Goal: Answer question/provide support: Share knowledge or assist other users

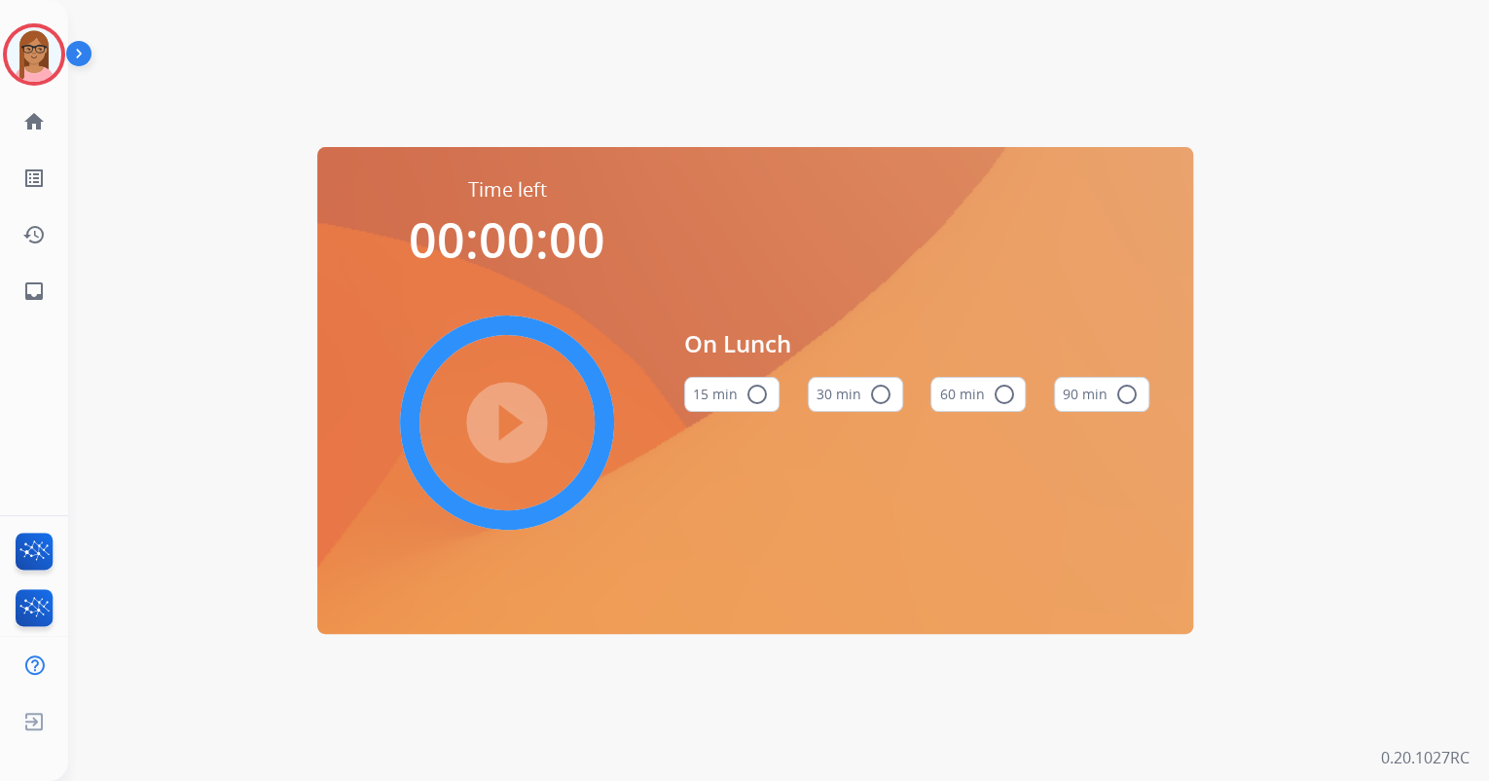
drag, startPoint x: 55, startPoint y: 47, endPoint x: 78, endPoint y: 56, distance: 25.3
click at [55, 47] on img at bounding box center [34, 54] width 55 height 55
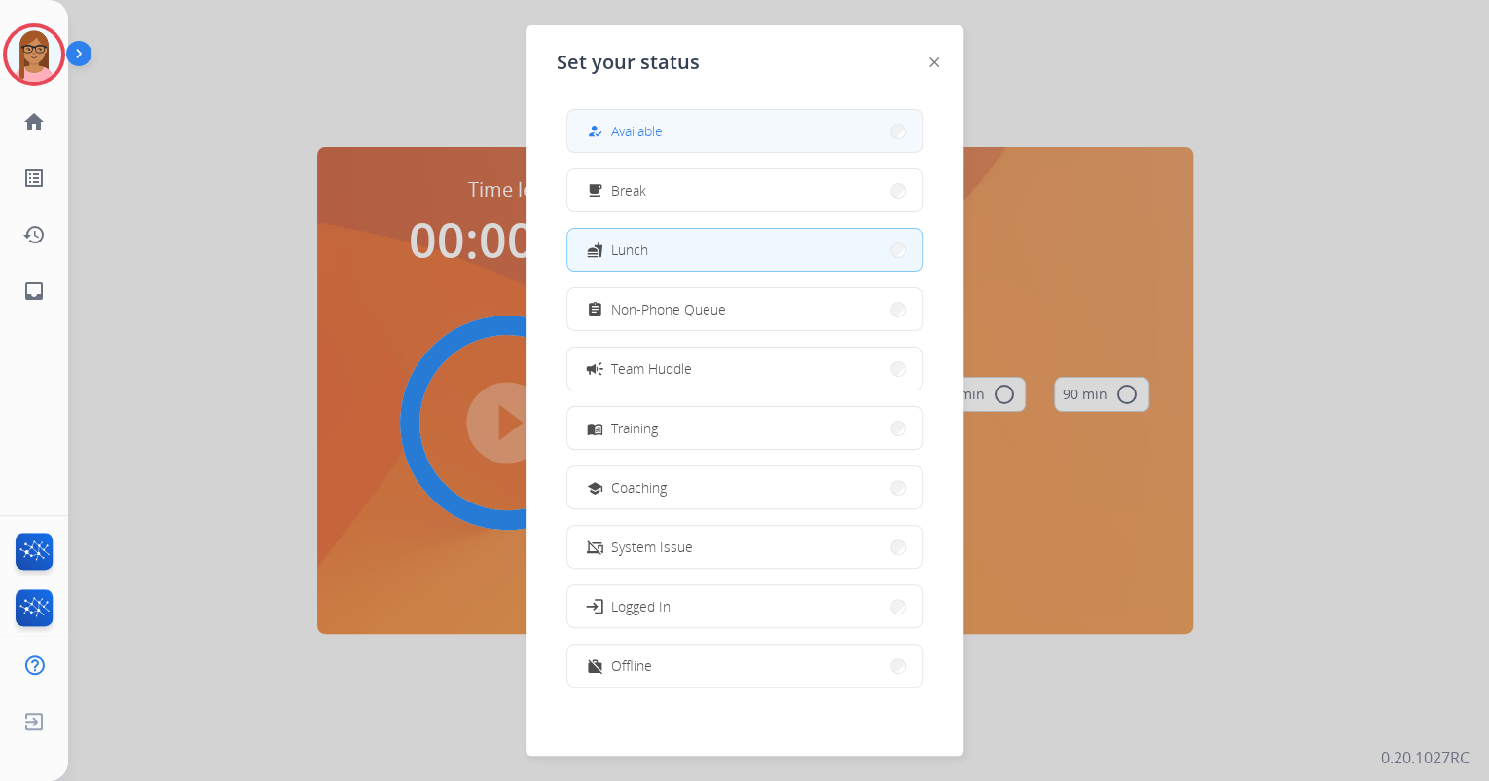
click at [650, 118] on button "how_to_reg Available" at bounding box center [744, 131] width 354 height 42
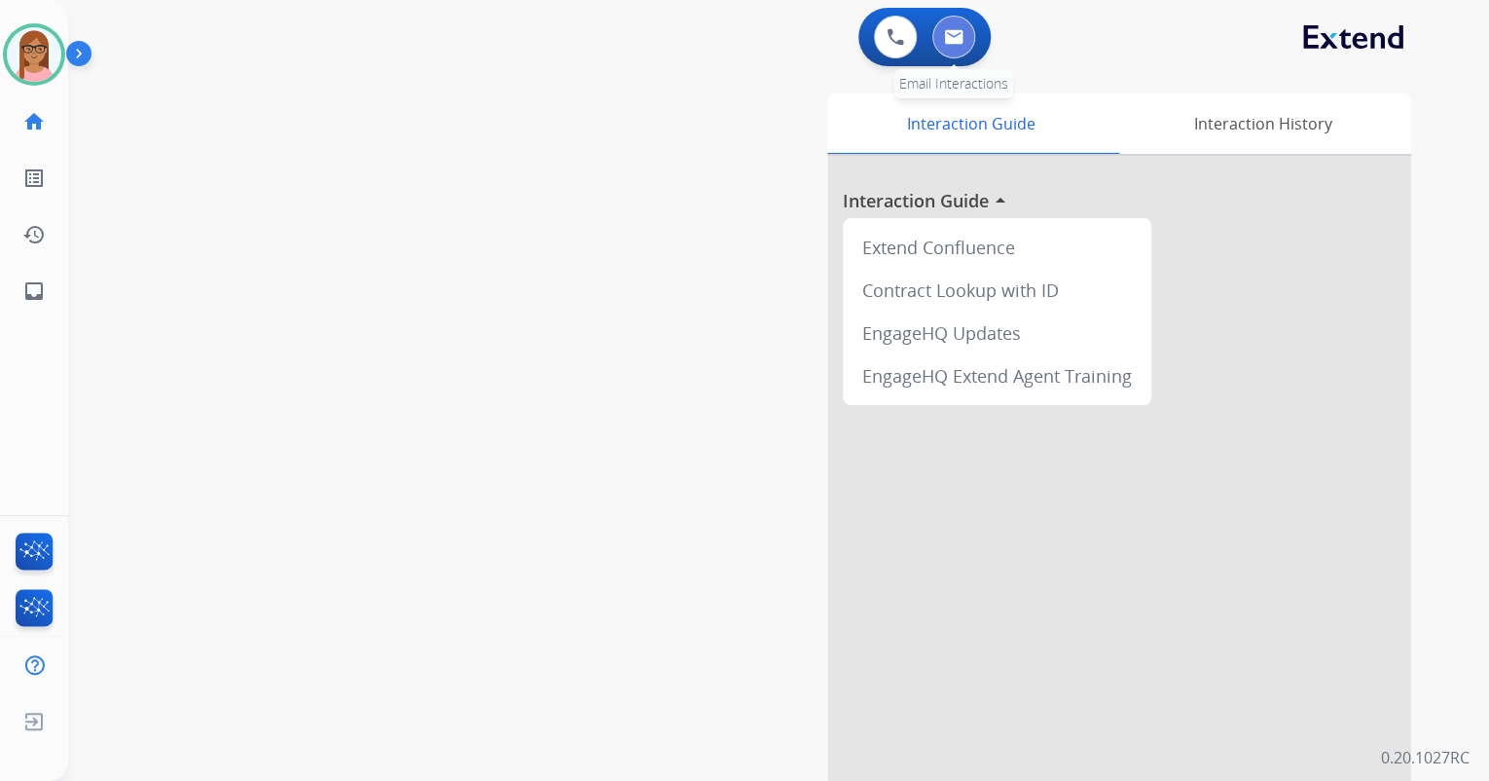
click at [942, 51] on button at bounding box center [953, 37] width 43 height 43
select select "**********"
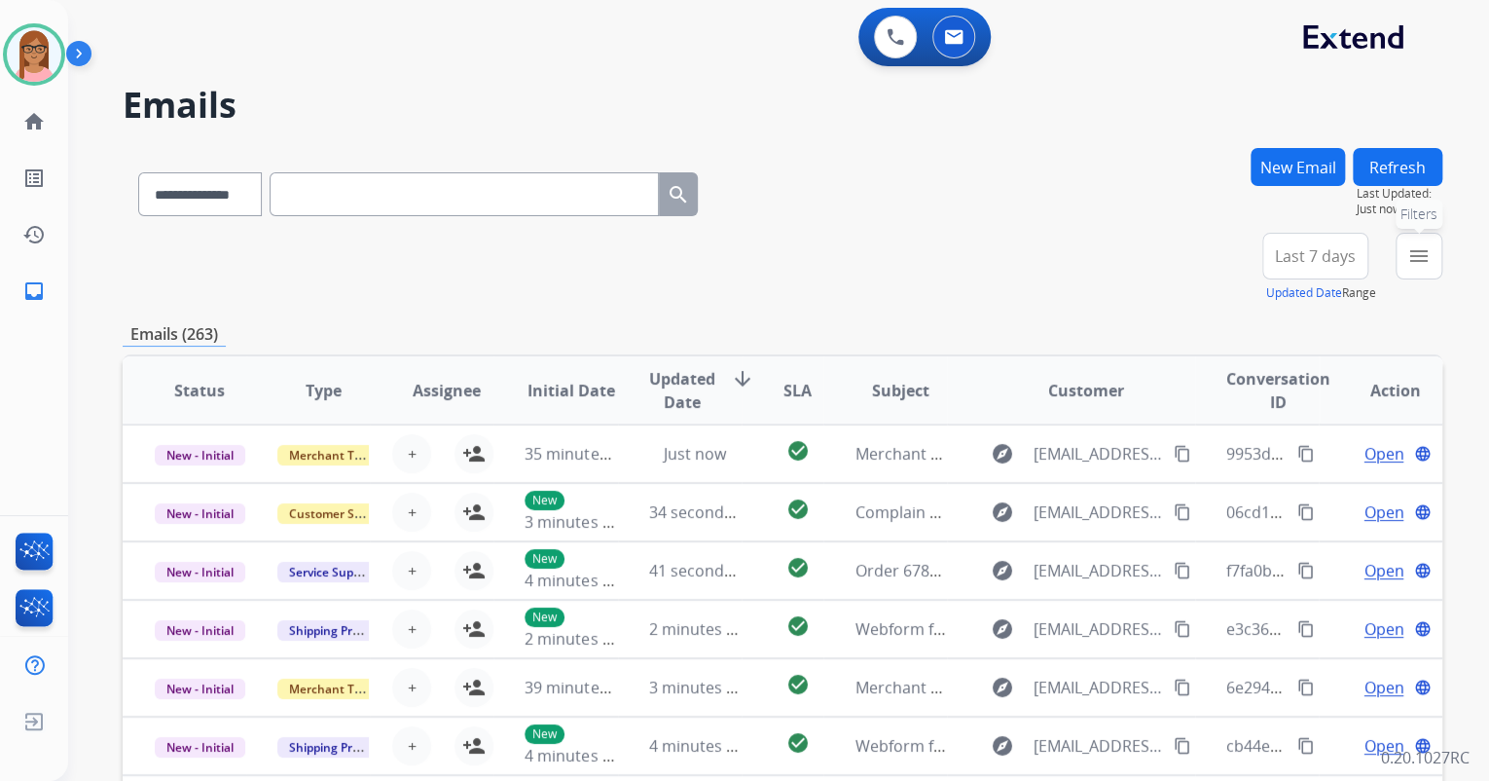
click at [1400, 257] on button "menu Filters" at bounding box center [1419, 256] width 47 height 47
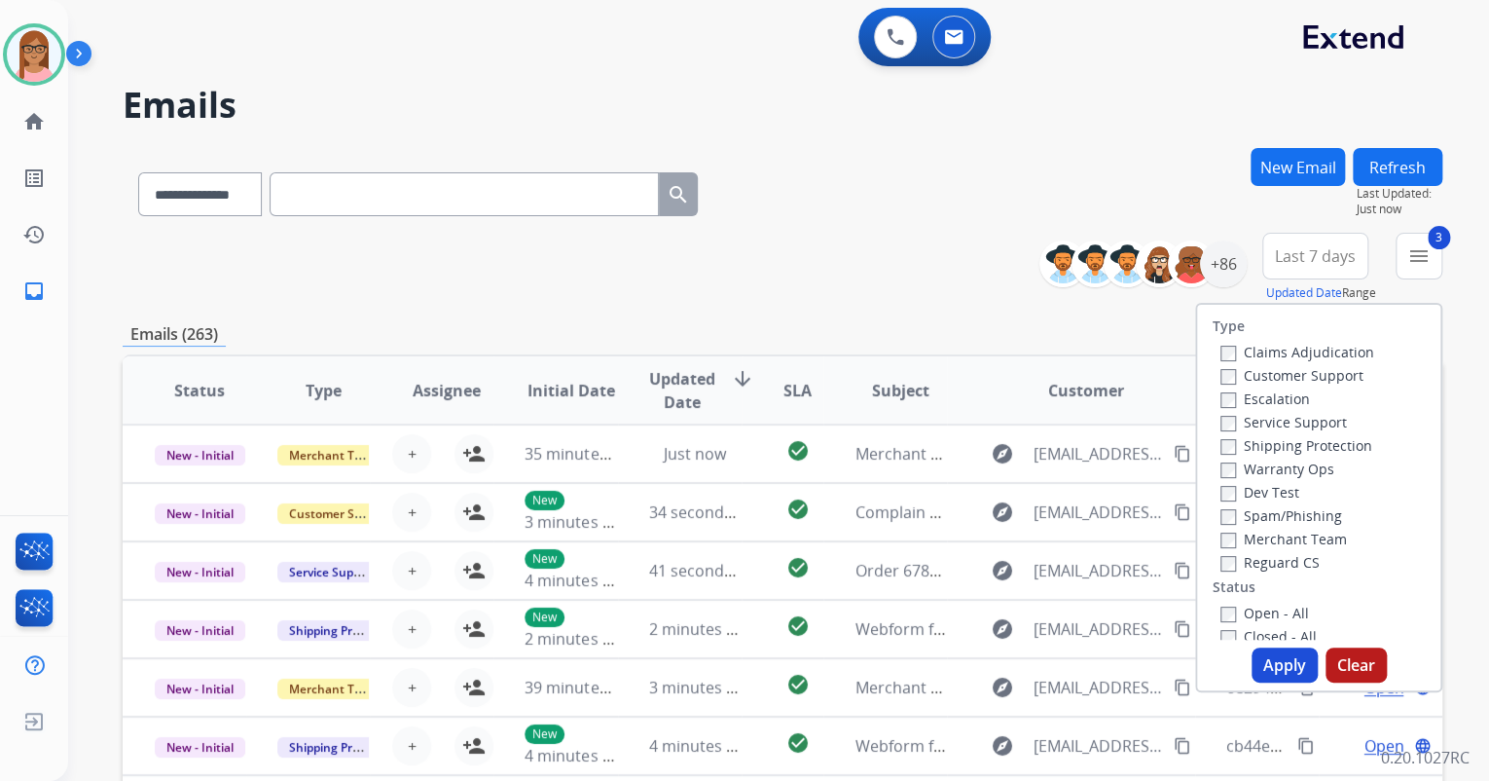
click at [1220, 460] on label "Warranty Ops" at bounding box center [1277, 468] width 114 height 18
drag, startPoint x: 1228, startPoint y: 614, endPoint x: 1244, endPoint y: 631, distance: 22.7
click at [1227, 614] on label "Open - All" at bounding box center [1264, 612] width 89 height 18
click at [1264, 653] on button "Apply" at bounding box center [1285, 664] width 66 height 35
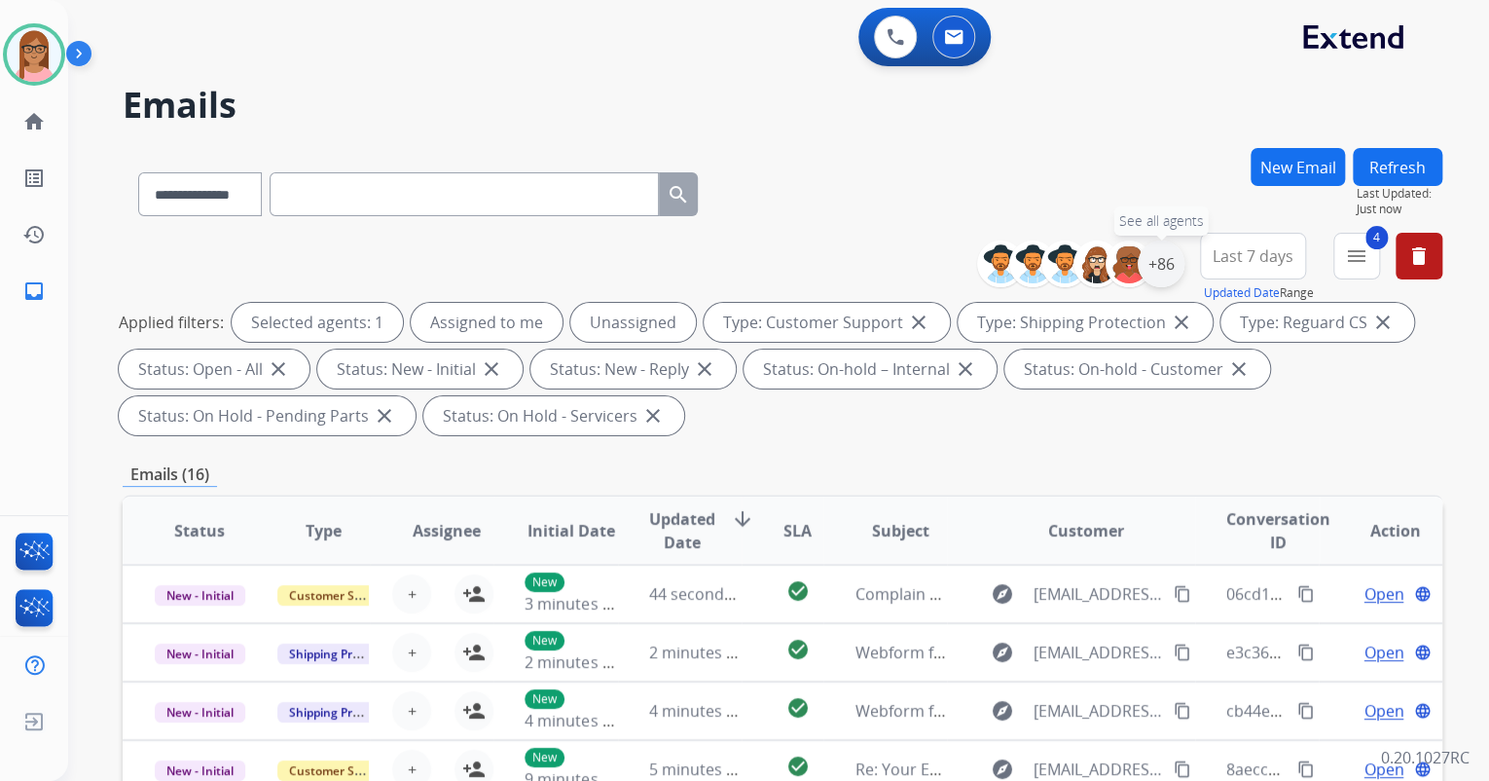
click at [1178, 268] on div "+86" at bounding box center [1161, 263] width 47 height 47
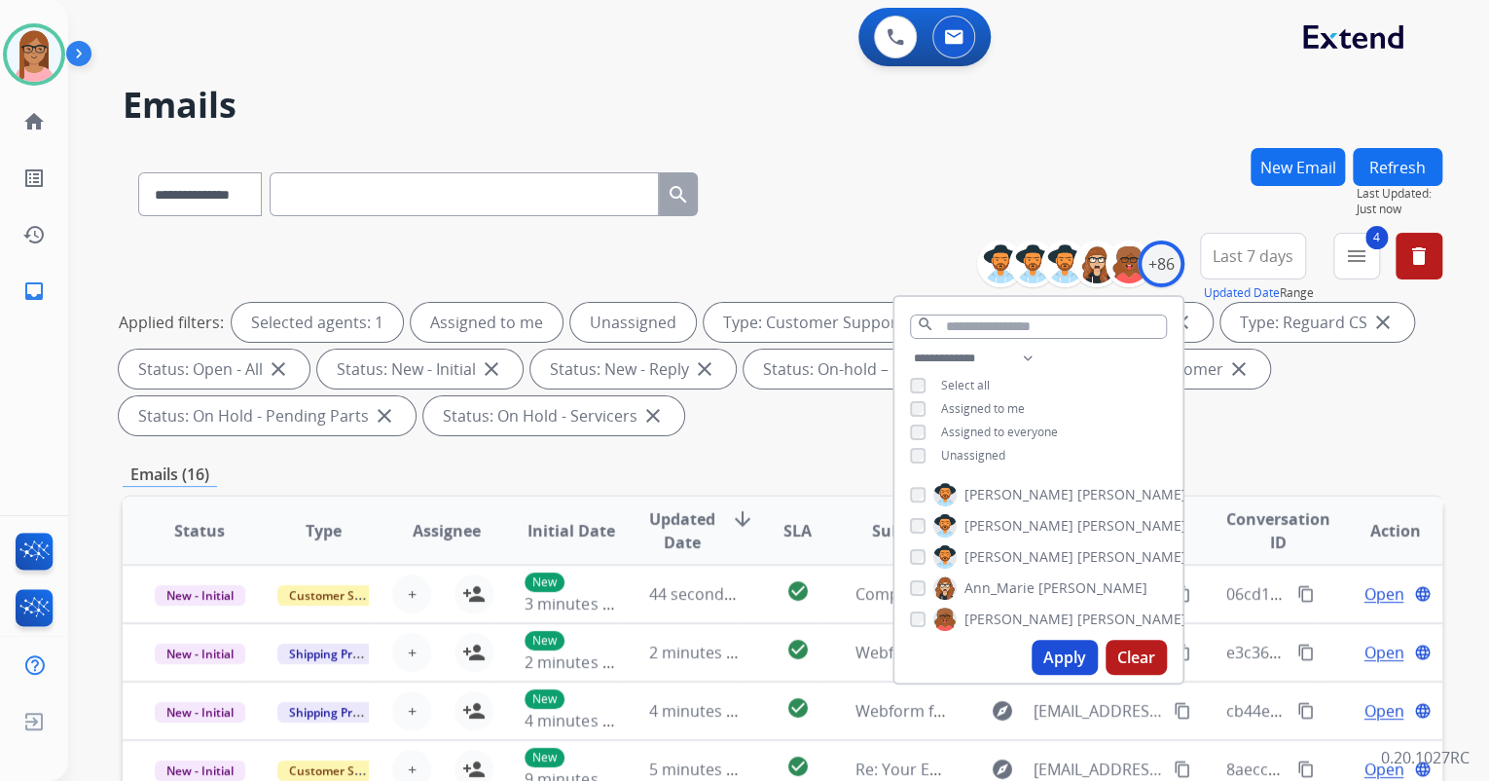
click at [923, 455] on div "Unassigned" at bounding box center [957, 456] width 95 height 16
click at [1051, 661] on button "Apply" at bounding box center [1065, 656] width 66 height 35
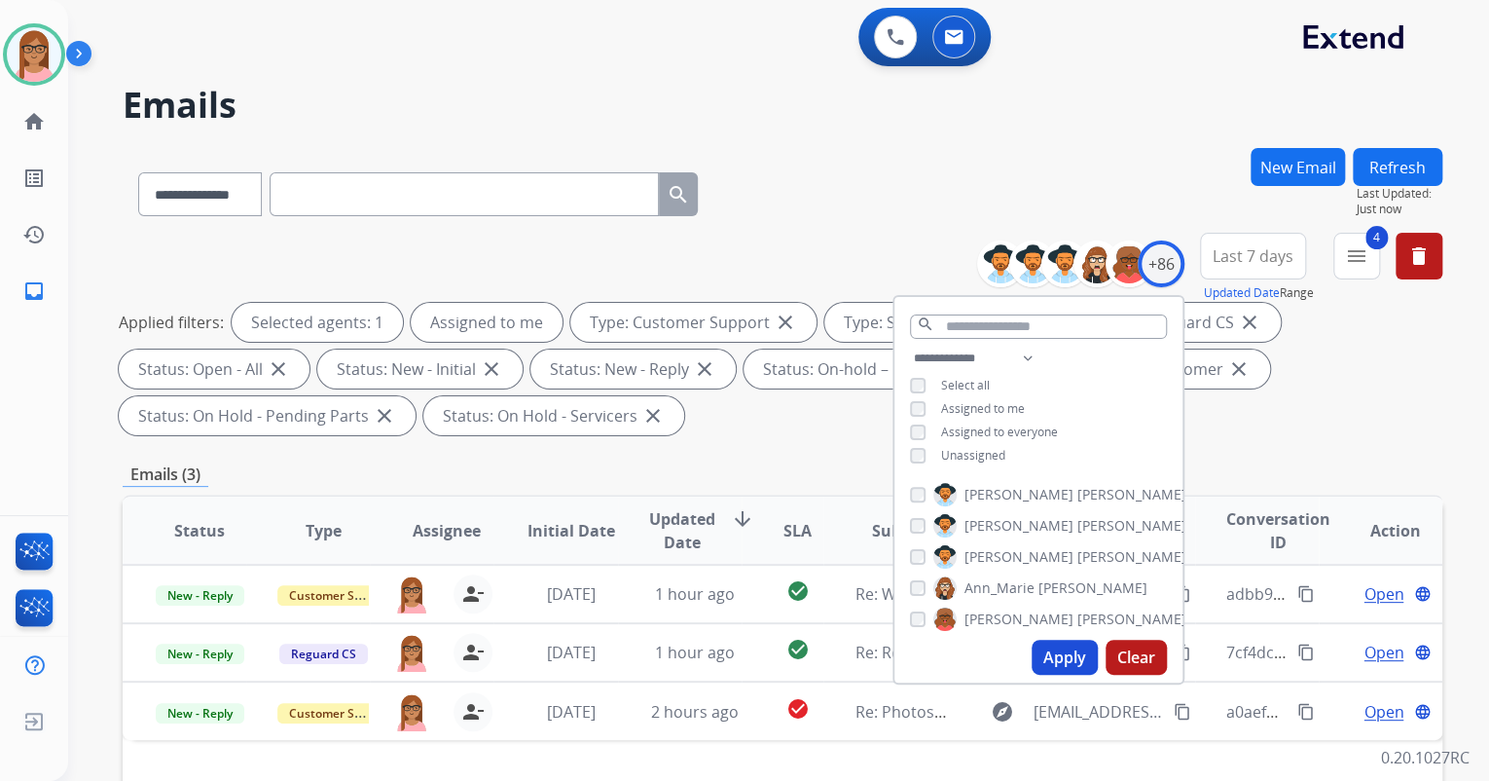
click at [1291, 424] on div "Applied filters: Selected agents: 1 Assigned to me Type: Customer Support close…" at bounding box center [779, 369] width 1320 height 132
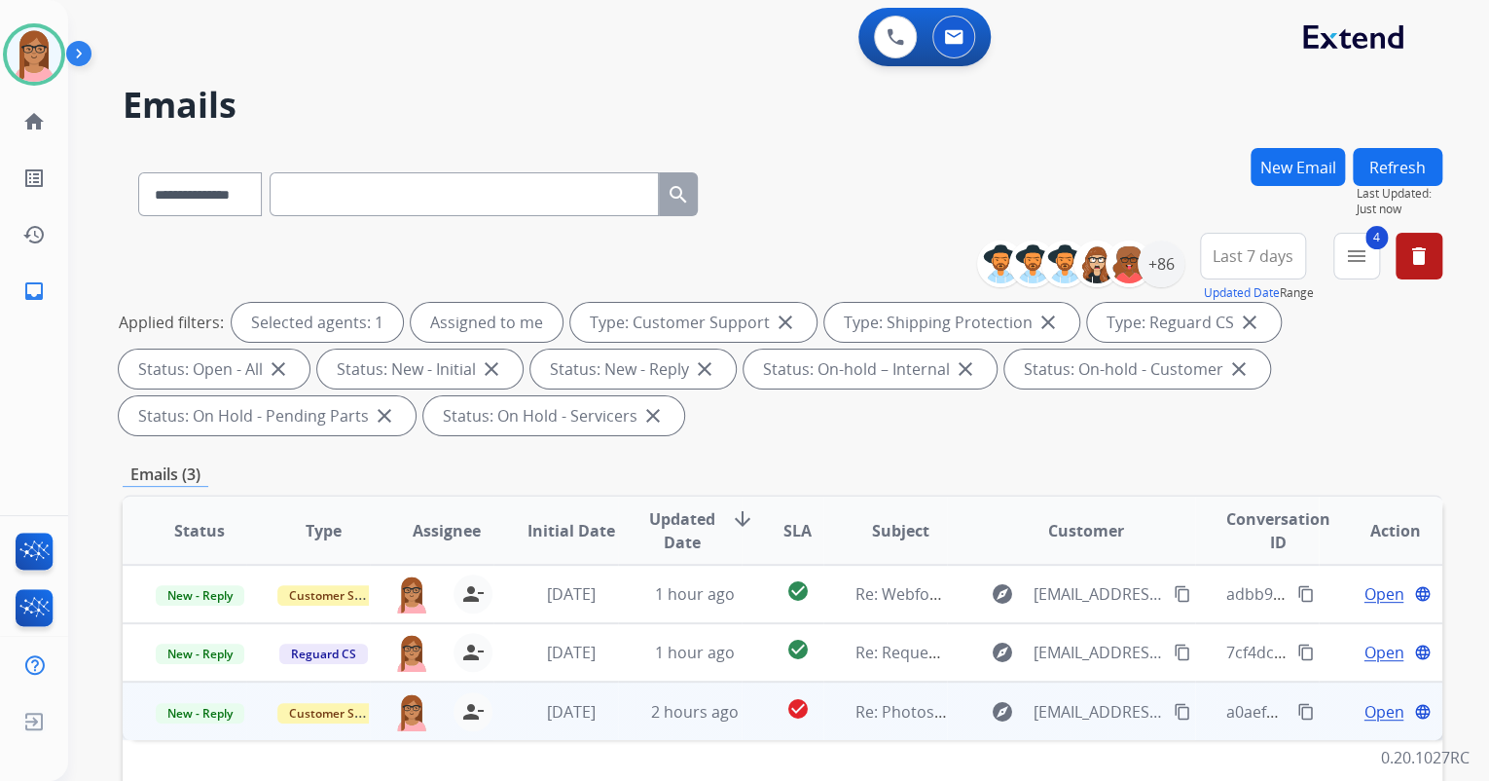
click at [1364, 701] on span "Open" at bounding box center [1384, 711] width 40 height 23
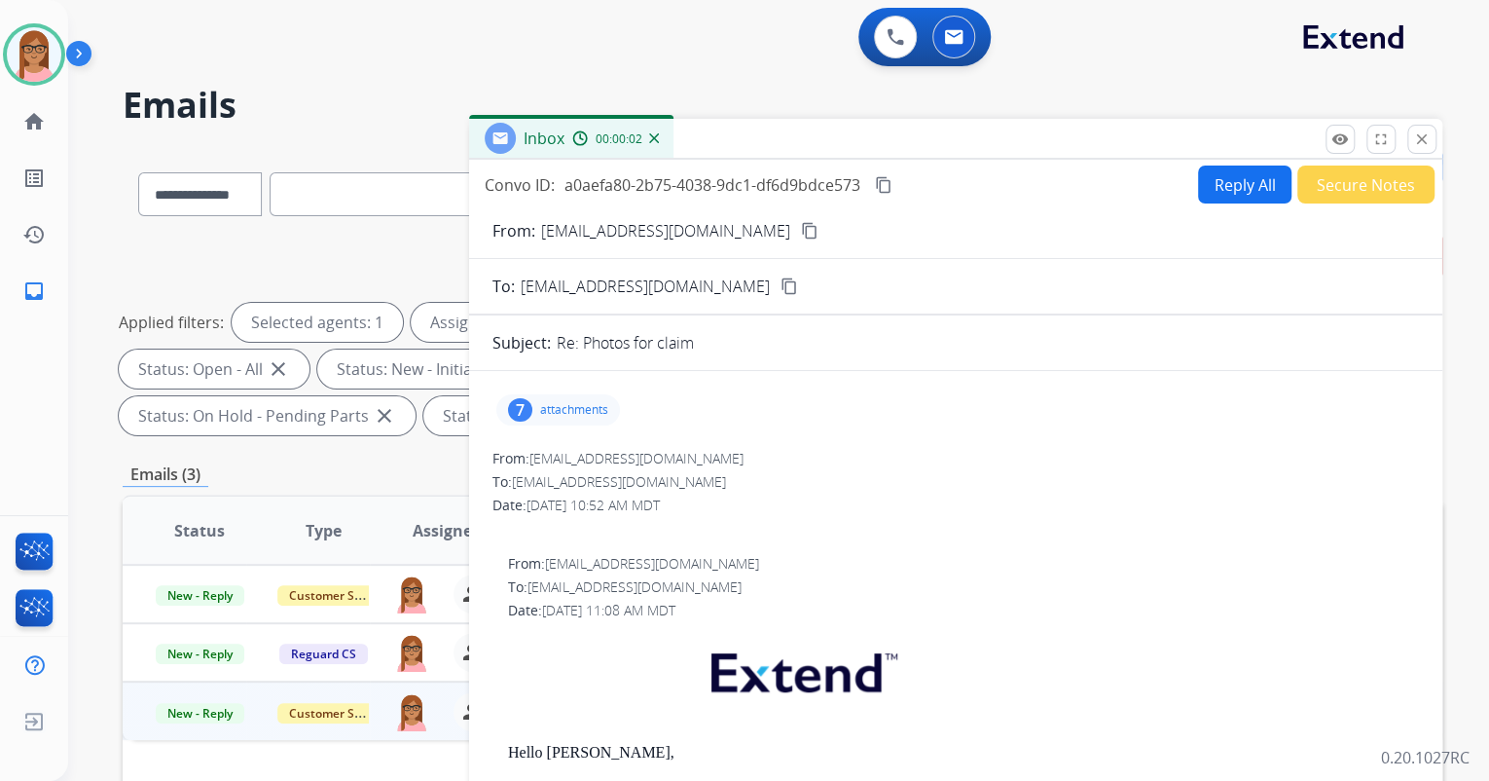
click at [564, 407] on p "attachments" at bounding box center [574, 410] width 68 height 16
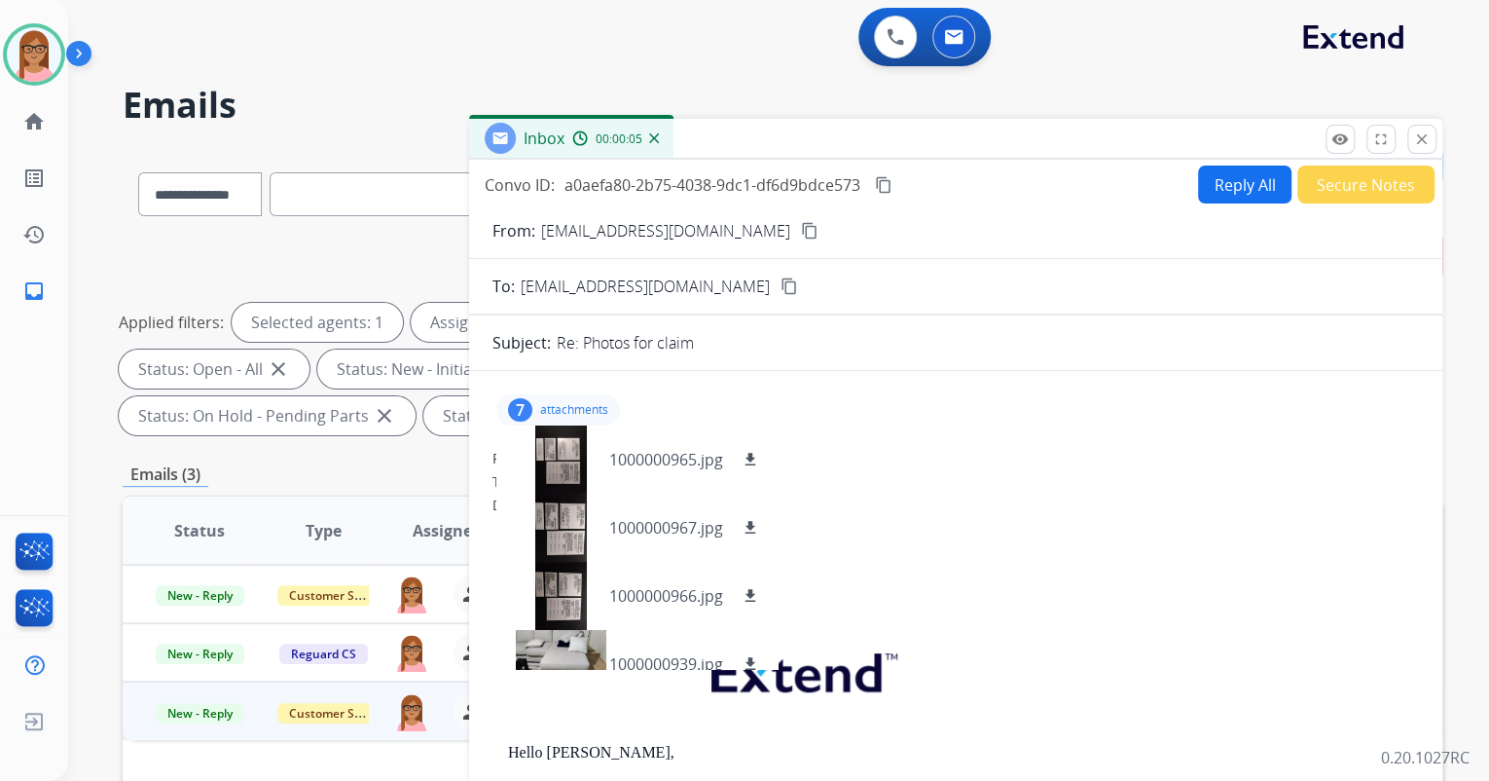
click at [950, 468] on div "From: [EMAIL_ADDRESS][DOMAIN_NAME] To: [EMAIL_ADDRESS][DOMAIN_NAME] Date: [DATE…" at bounding box center [955, 494] width 927 height 90
click at [1414, 143] on mat-icon "close" at bounding box center [1422, 139] width 18 height 18
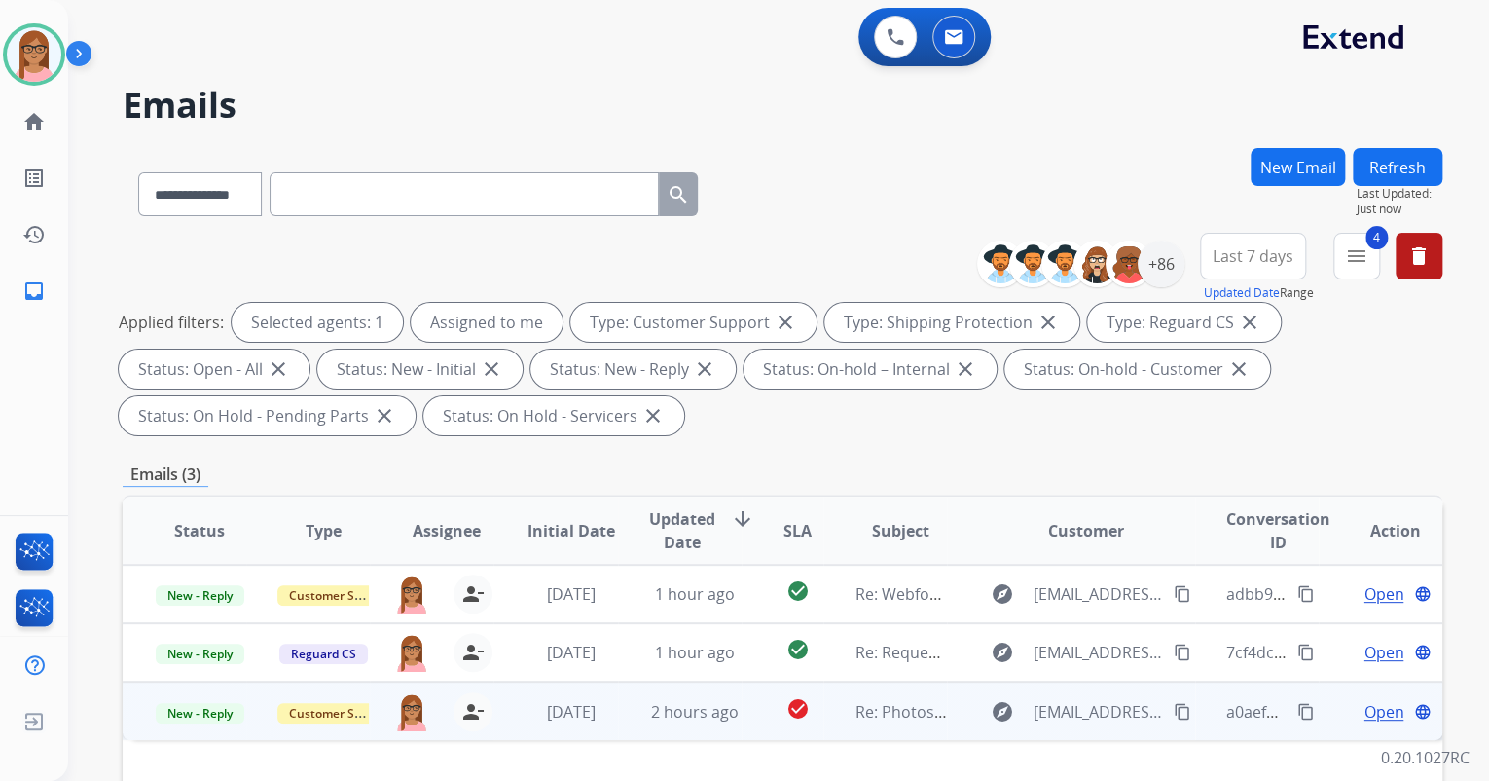
click at [1364, 705] on span "Open" at bounding box center [1384, 711] width 40 height 23
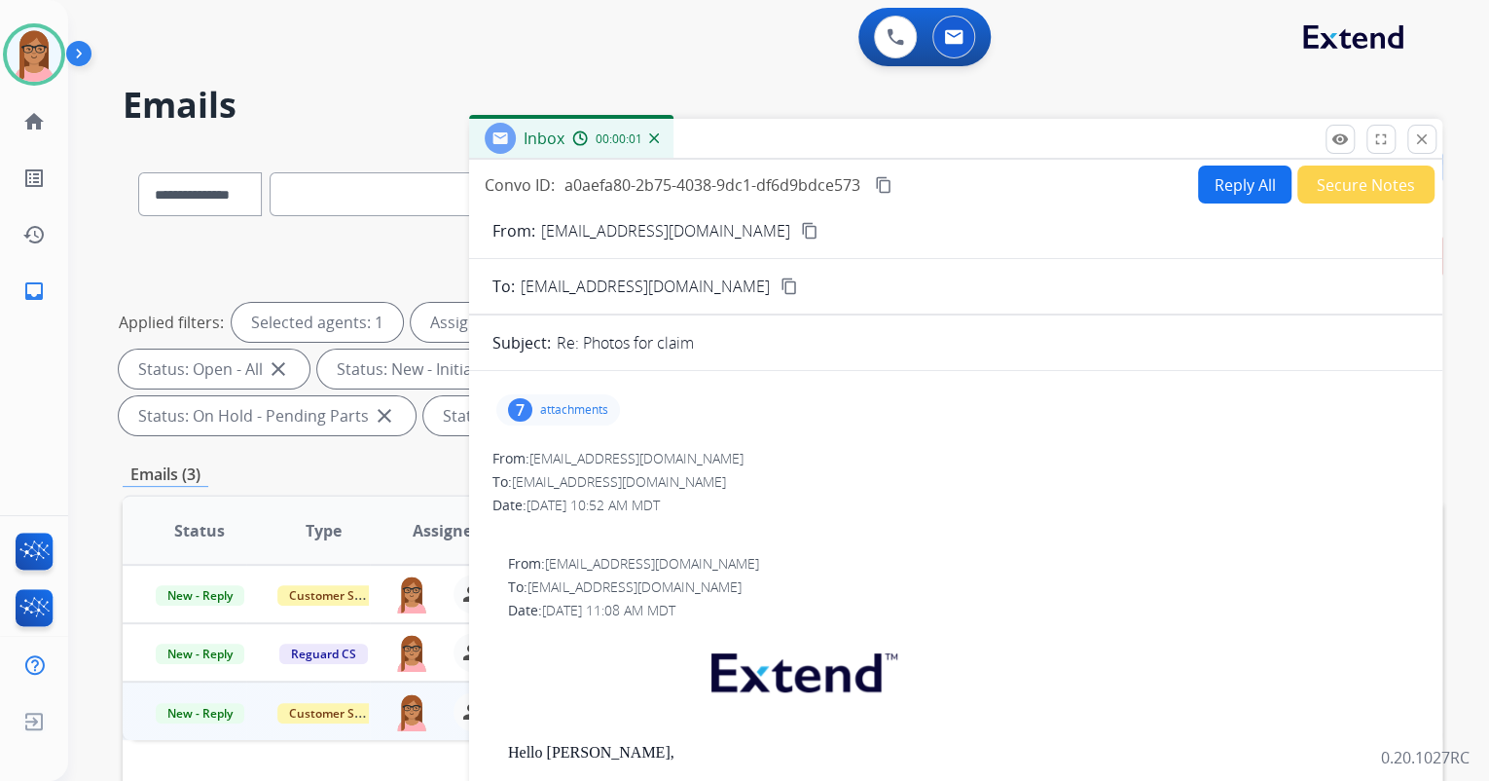
click at [887, 187] on mat-icon "content_copy" at bounding box center [884, 185] width 18 height 18
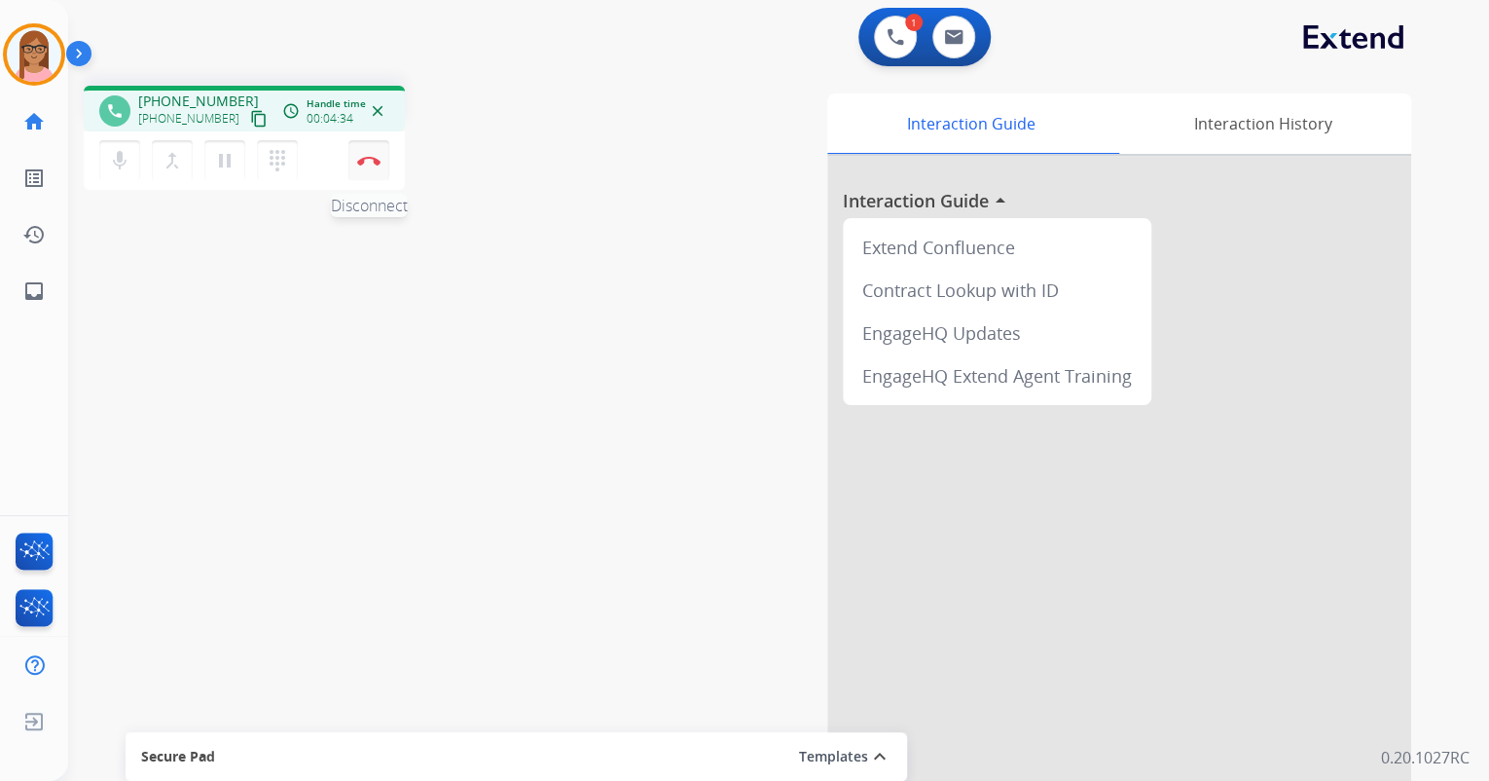
click at [362, 157] on img at bounding box center [368, 161] width 23 height 10
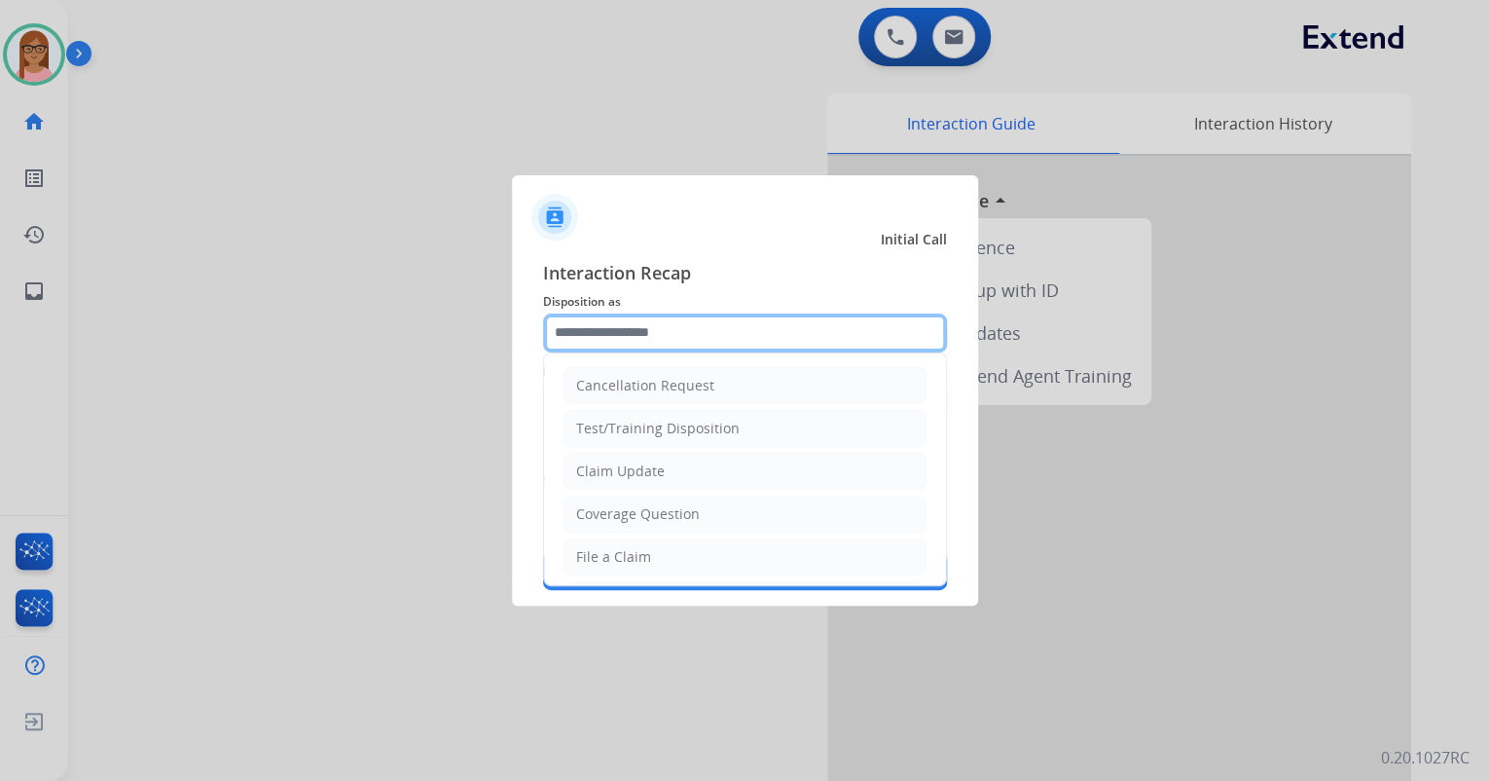
click at [702, 344] on input "text" at bounding box center [745, 332] width 404 height 39
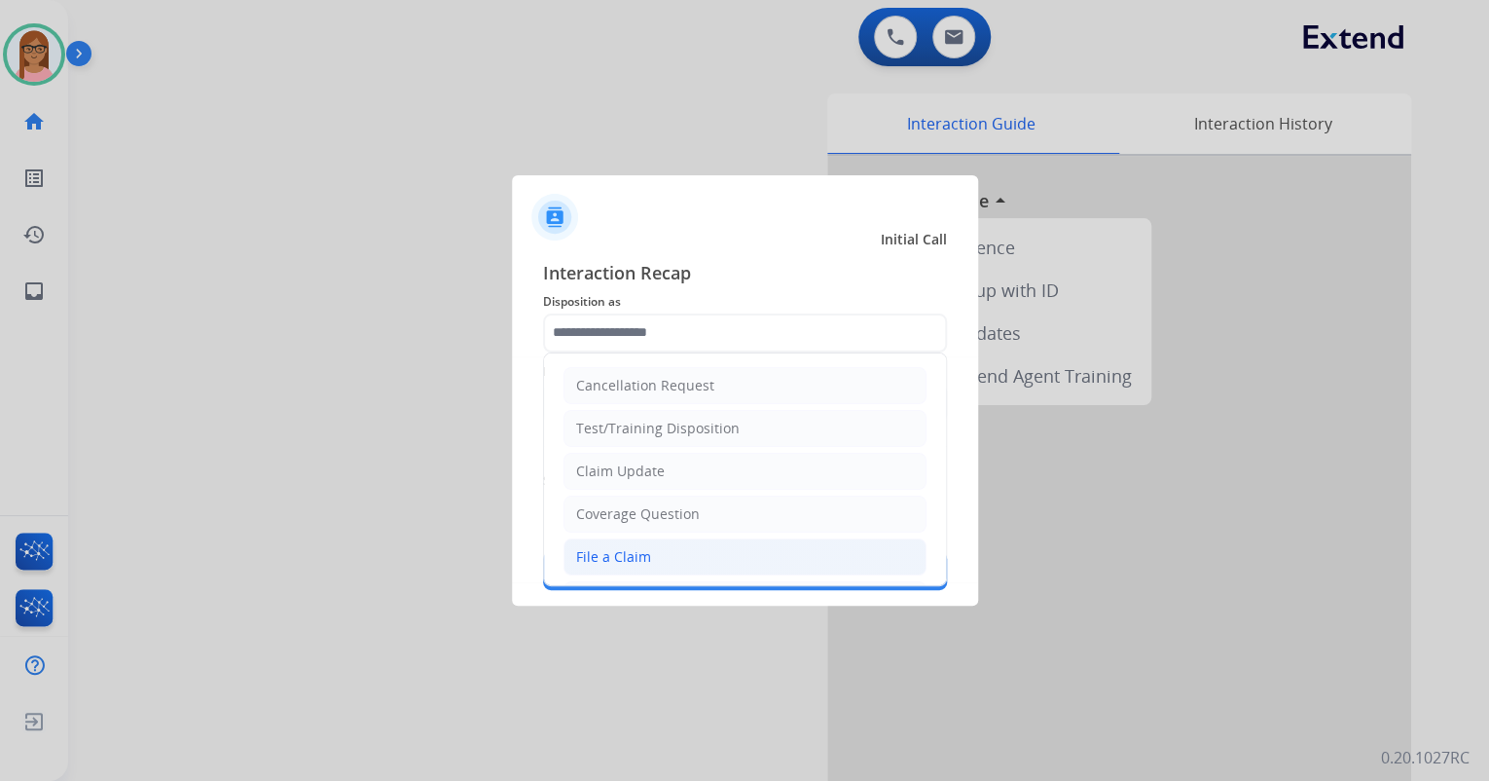
click at [650, 551] on li "File a Claim" at bounding box center [745, 556] width 363 height 37
type input "**********"
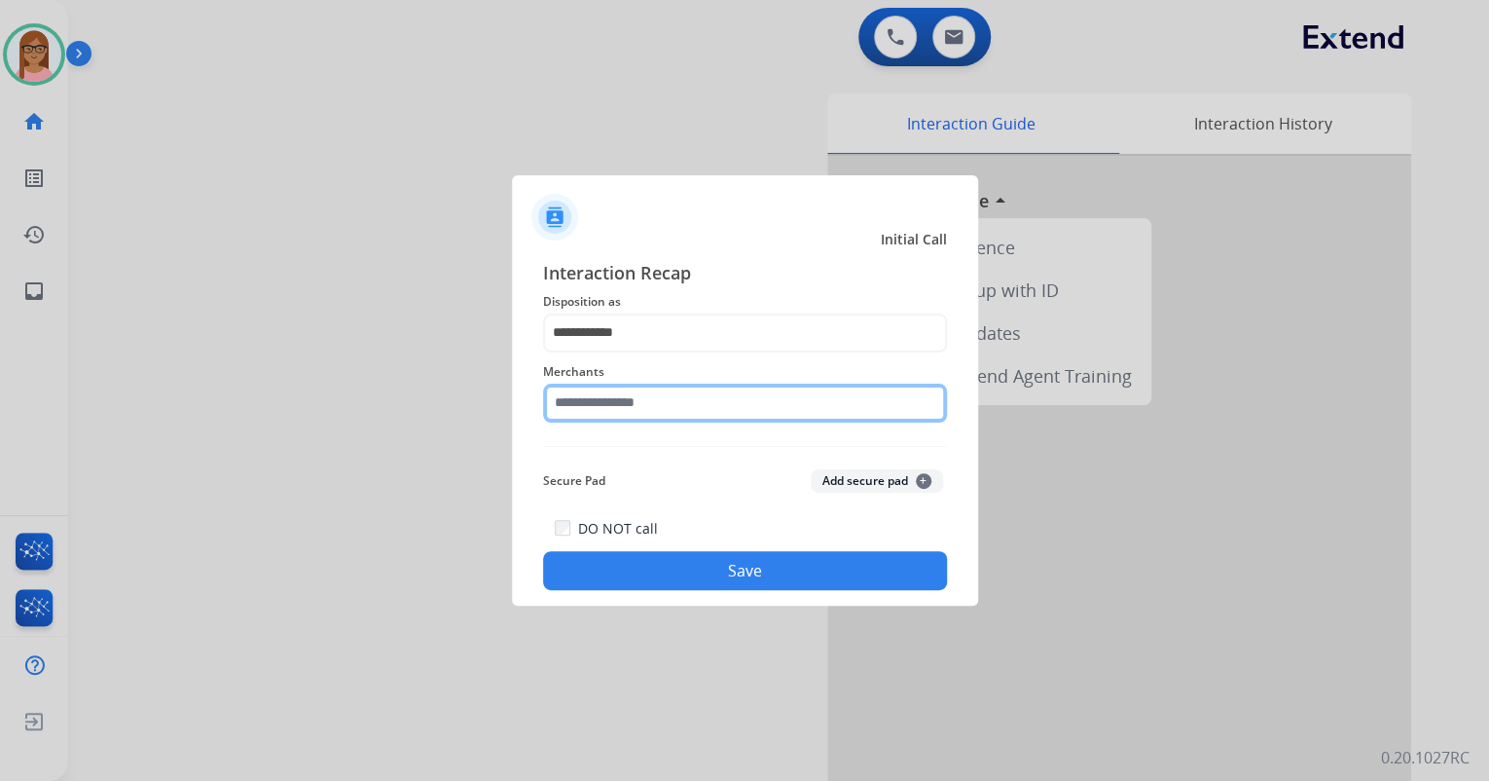
click at [654, 404] on input "text" at bounding box center [745, 402] width 404 height 39
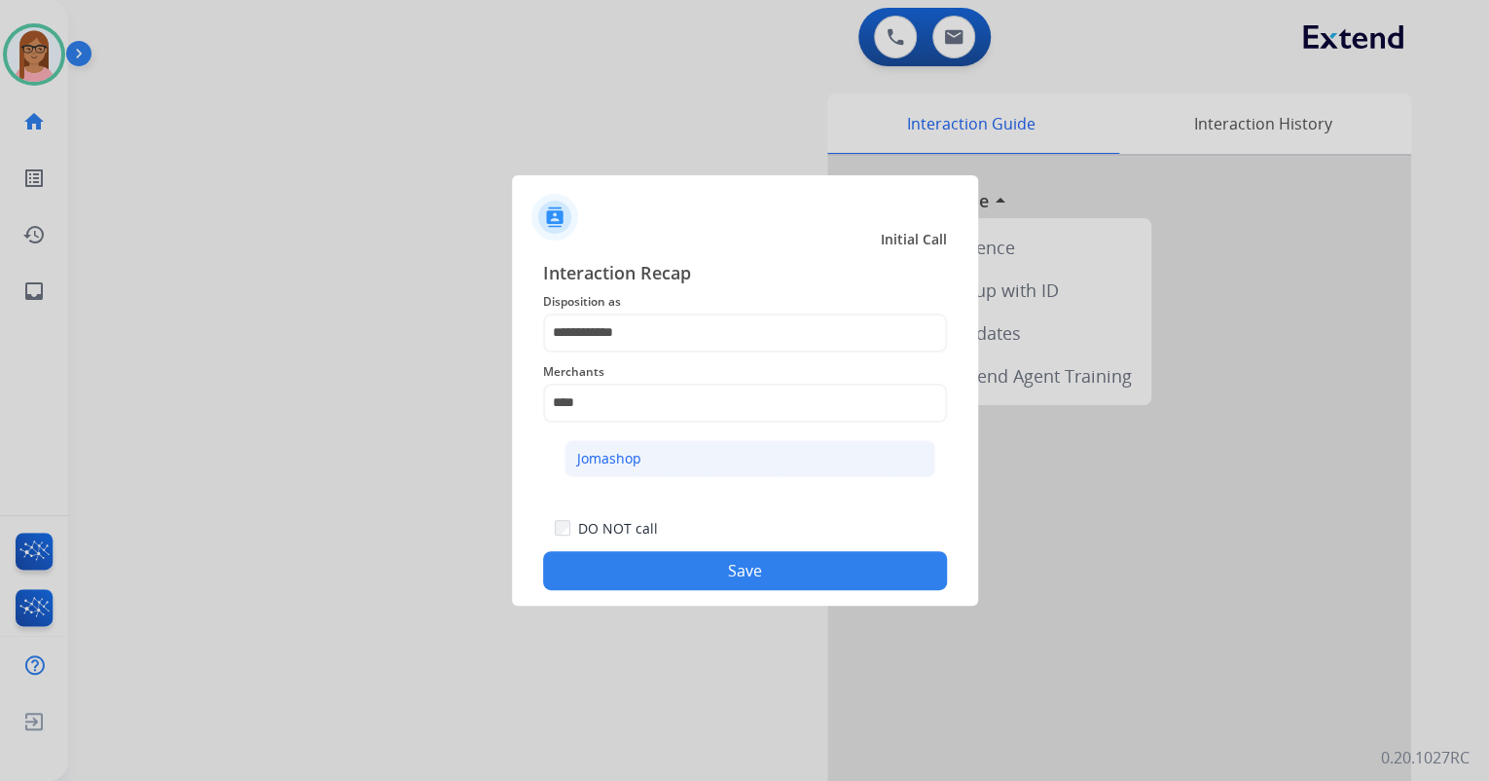
click at [623, 462] on div "Jomashop" at bounding box center [609, 458] width 64 height 19
type input "********"
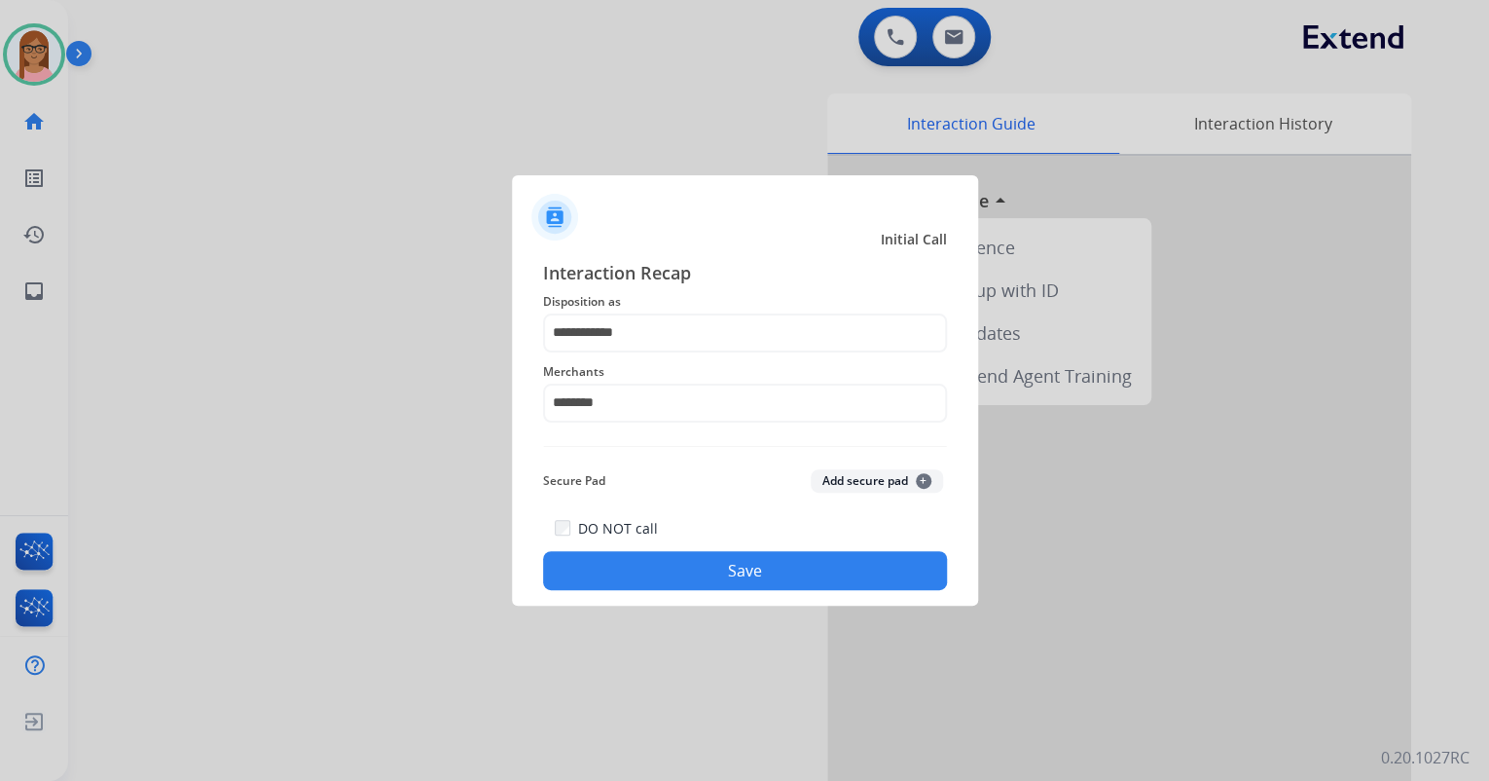
click at [692, 567] on button "Save" at bounding box center [745, 570] width 404 height 39
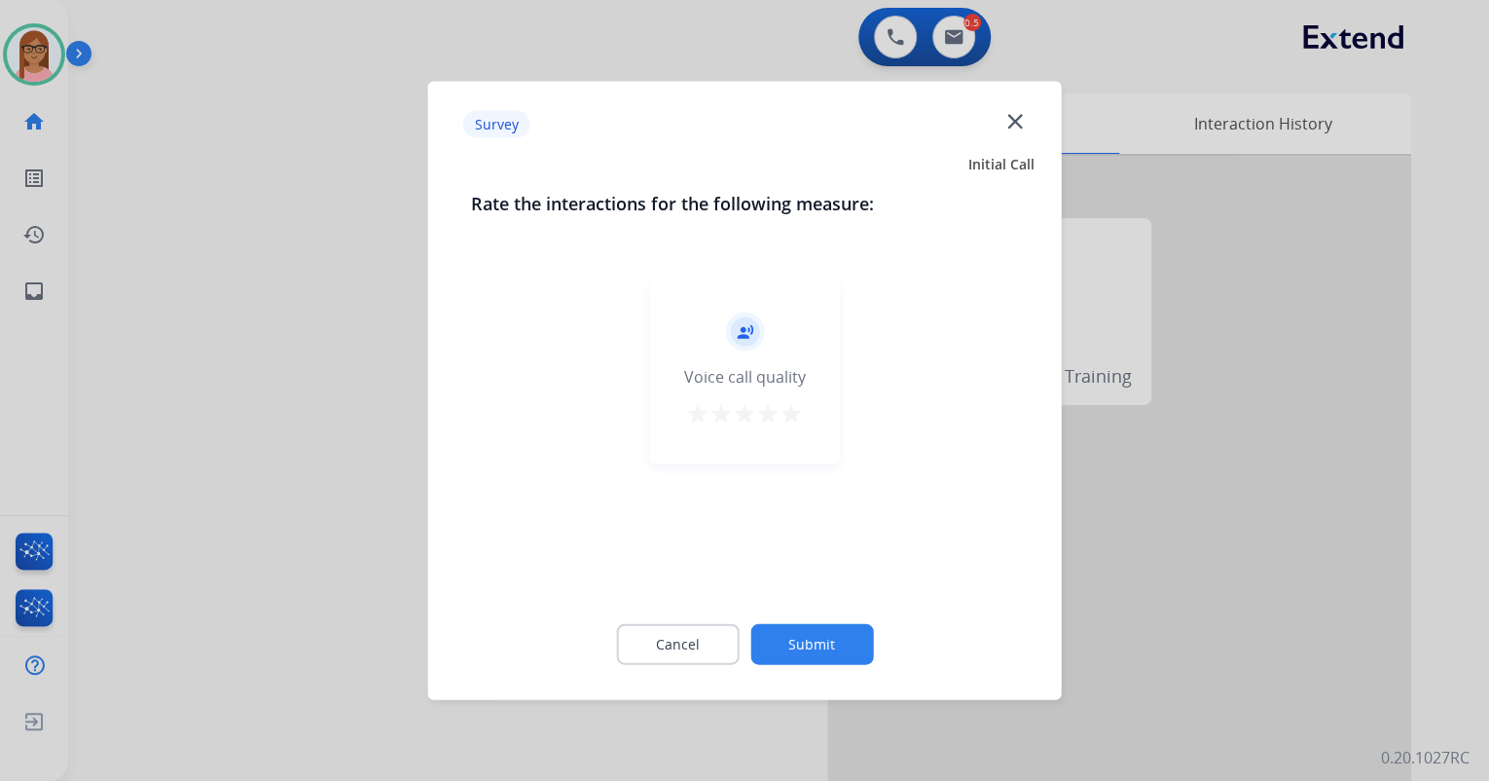
click at [799, 402] on mat-icon "star" at bounding box center [791, 413] width 23 height 23
click at [808, 629] on button "Submit" at bounding box center [811, 644] width 123 height 41
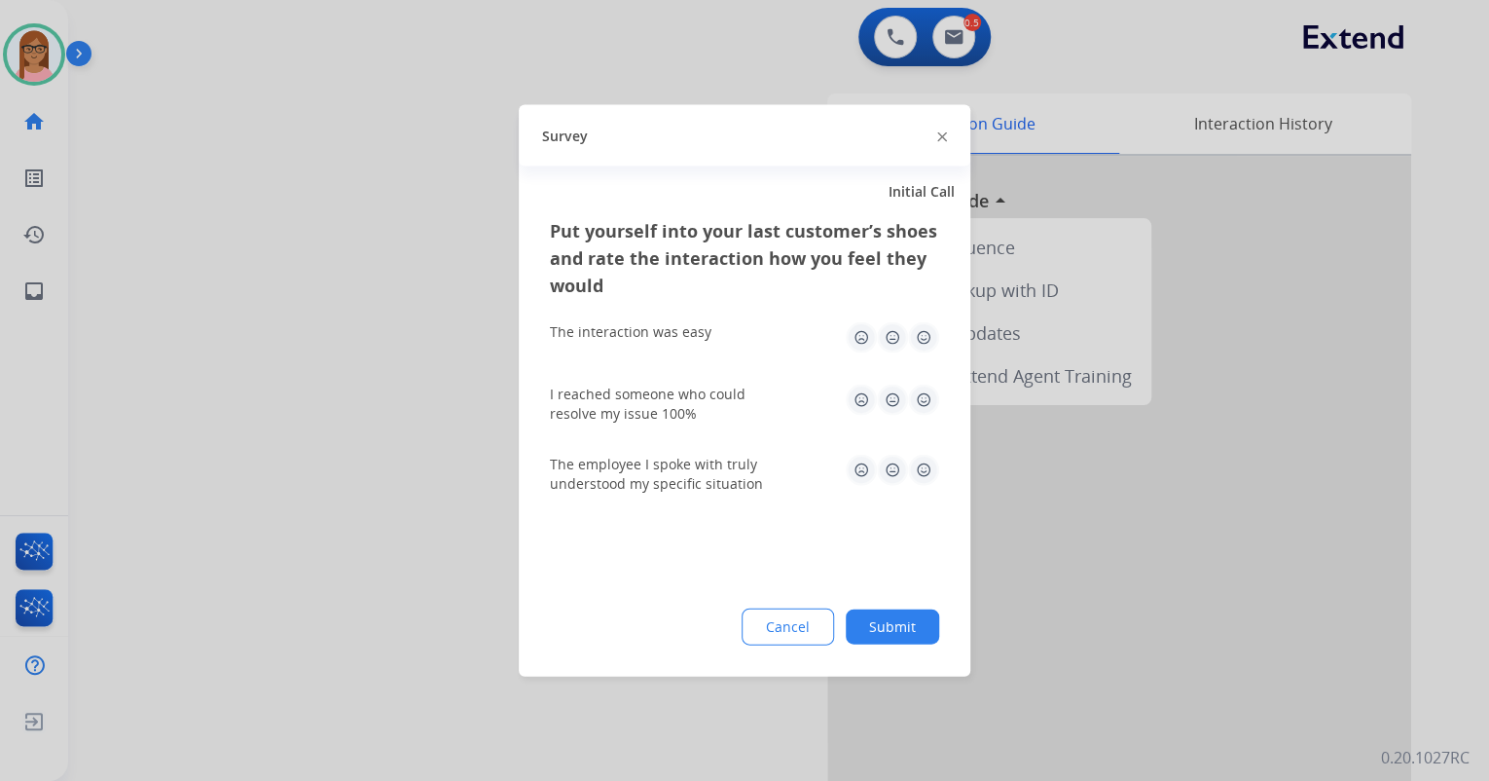
click at [924, 340] on img at bounding box center [923, 337] width 31 height 31
click at [922, 393] on img at bounding box center [923, 399] width 31 height 31
click at [921, 467] on img at bounding box center [923, 470] width 31 height 31
click at [883, 634] on button "Submit" at bounding box center [892, 626] width 93 height 35
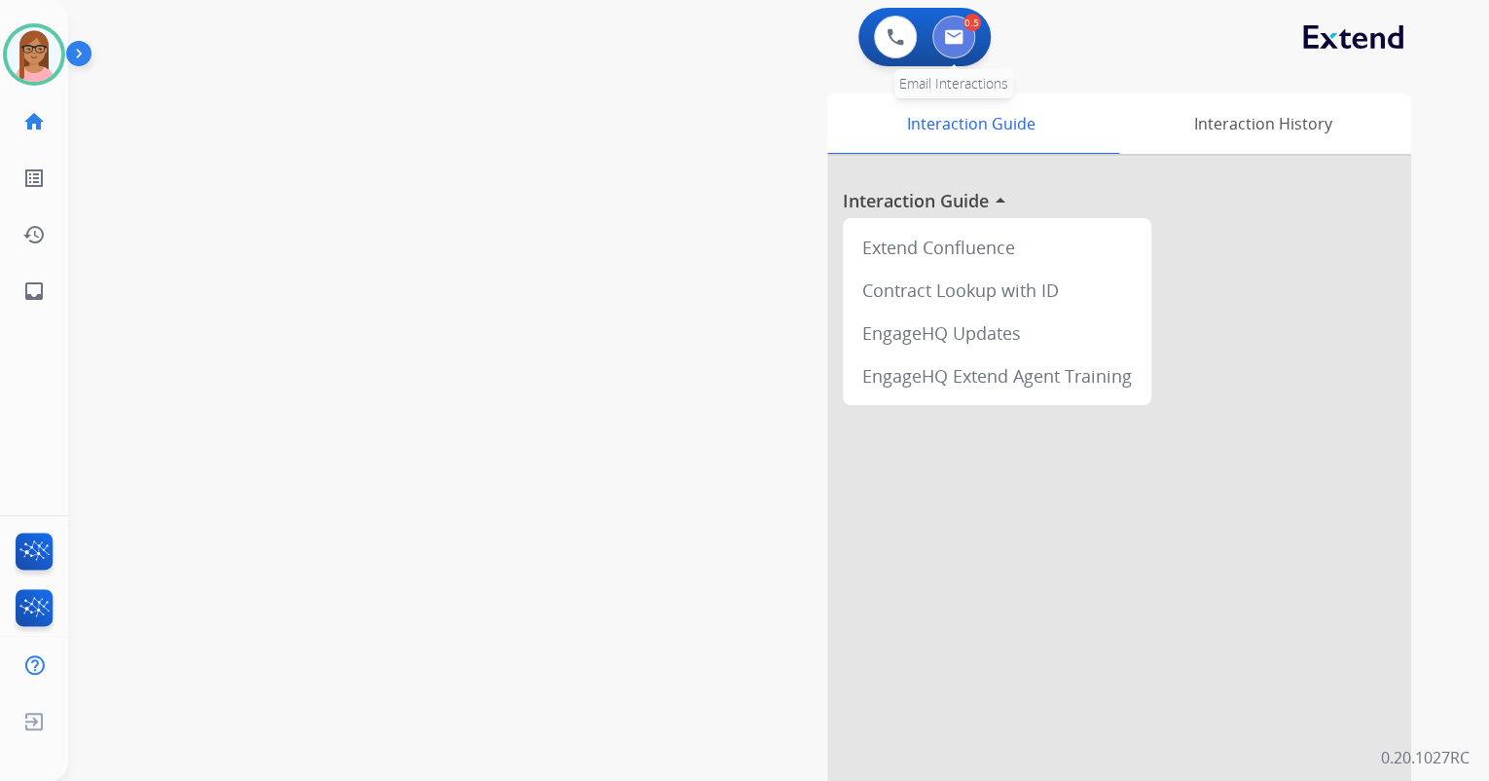
click at [952, 29] on img at bounding box center [953, 37] width 19 height 16
select select "**********"
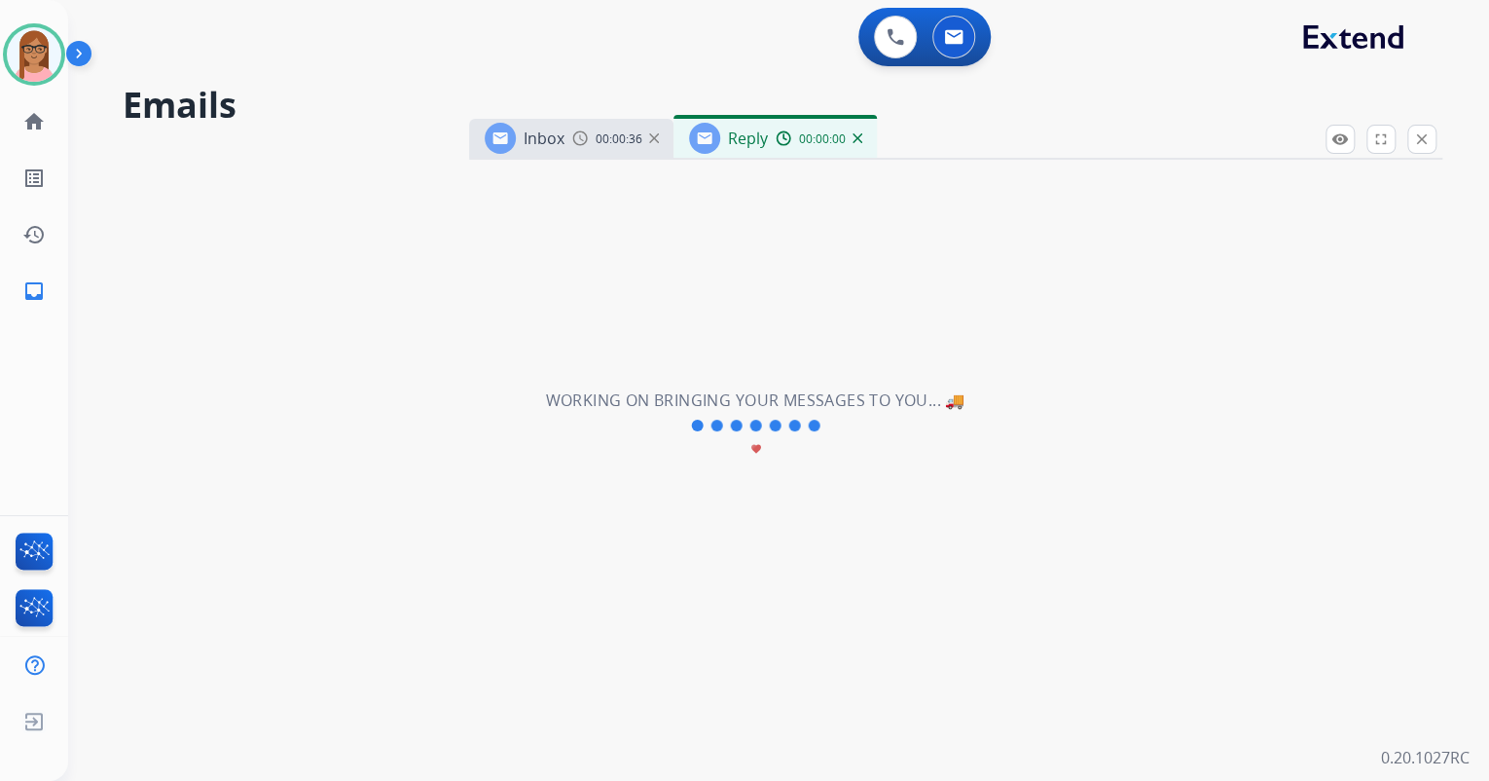
select select "**********"
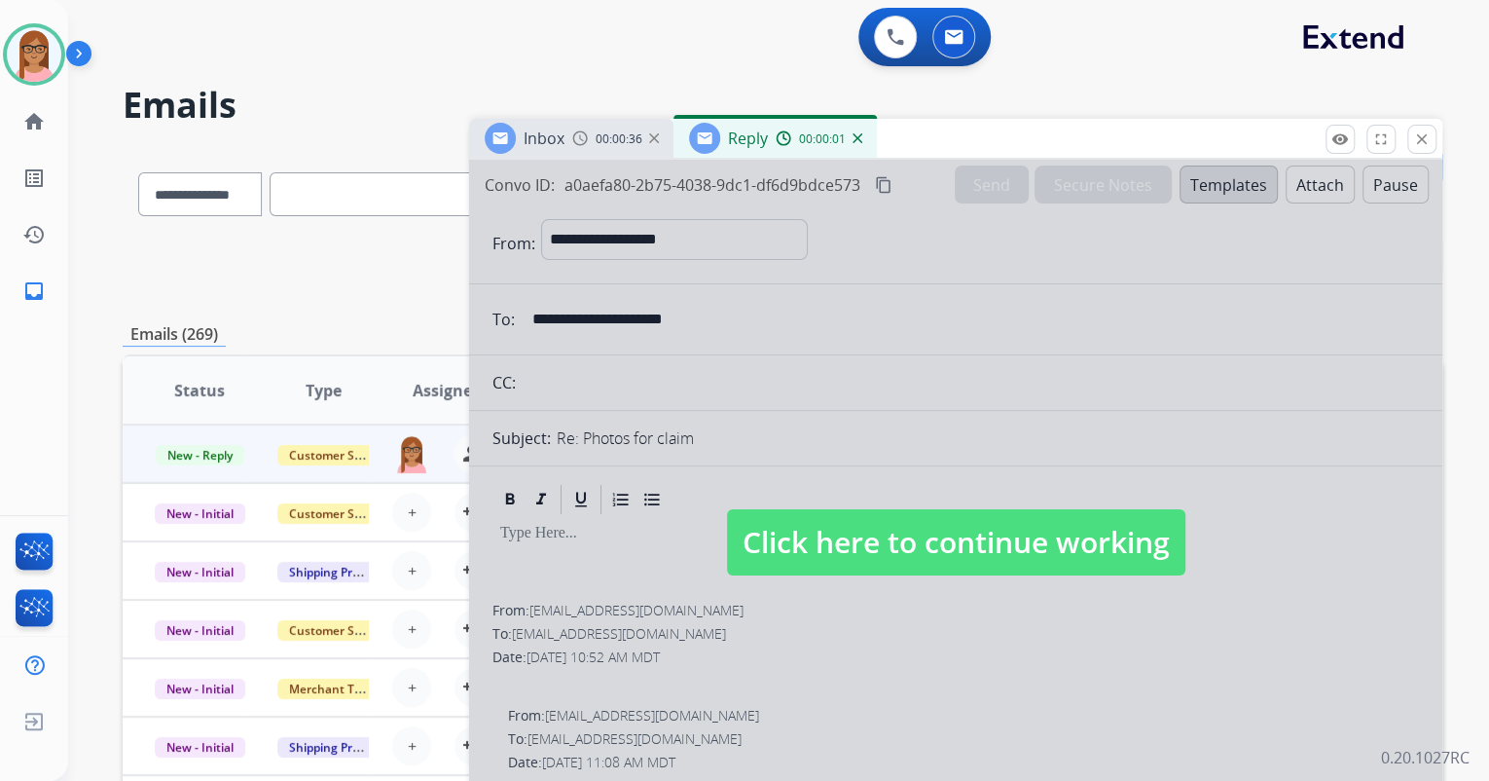
click at [1012, 501] on div at bounding box center [955, 523] width 973 height 727
select select
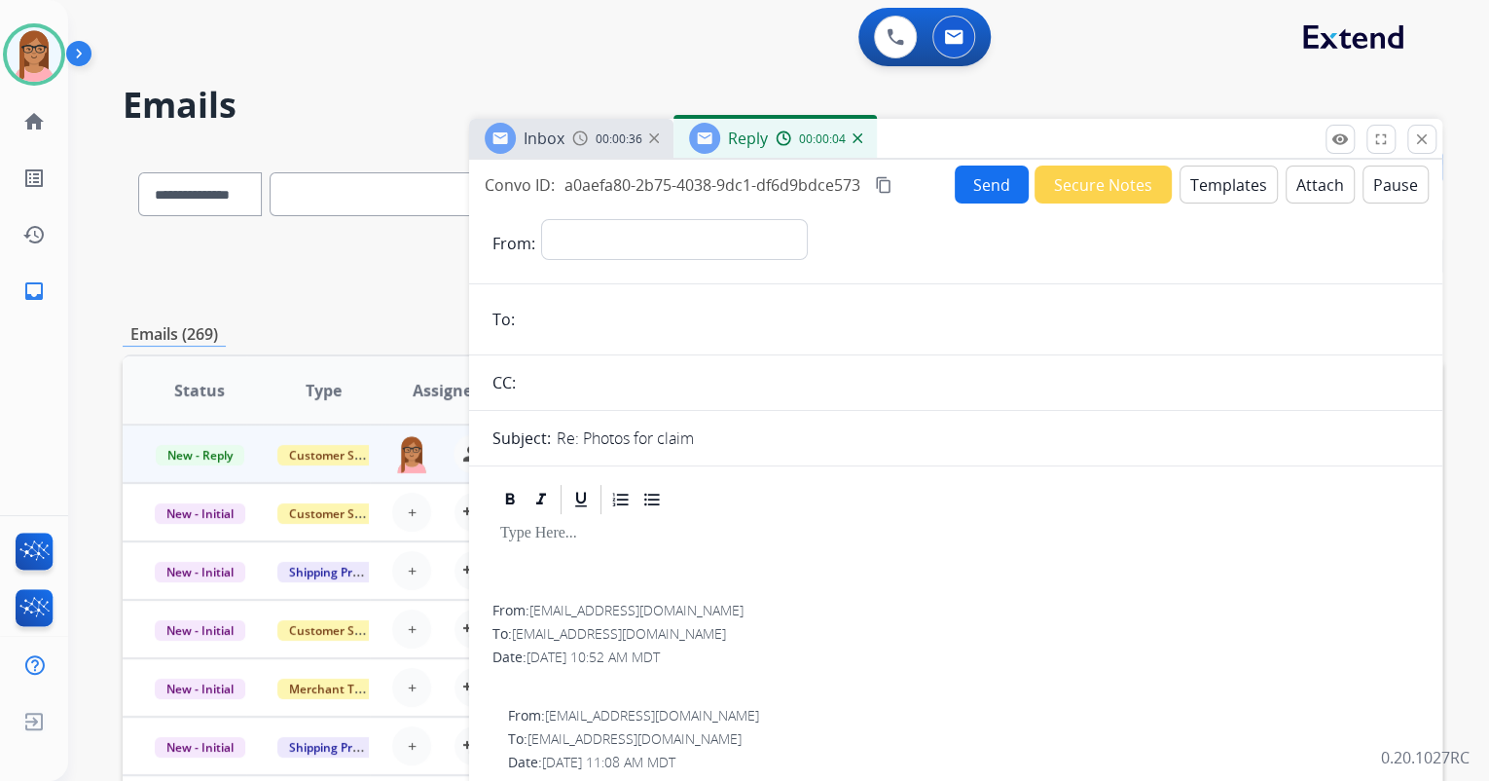
click at [853, 139] on img at bounding box center [858, 138] width 10 height 10
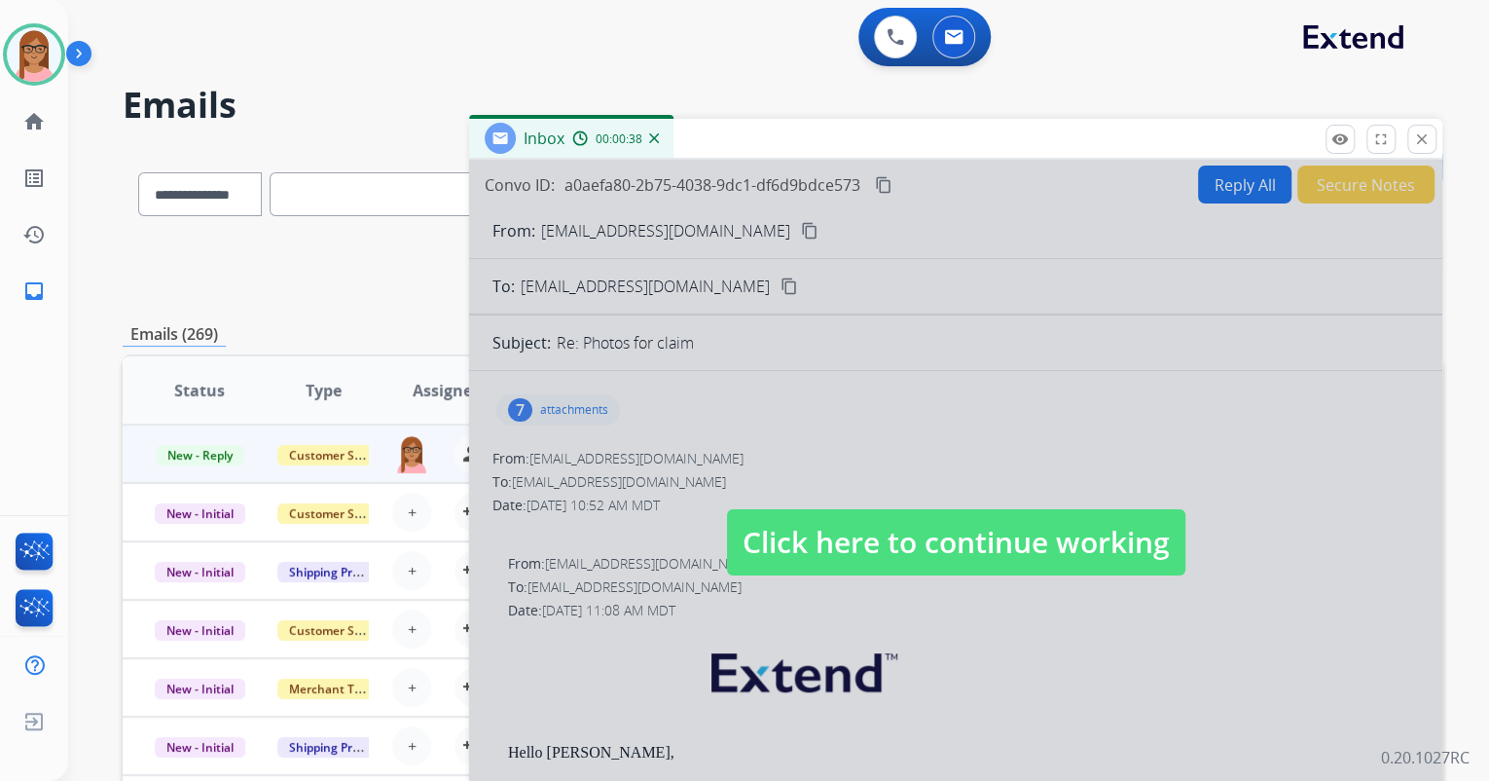
click at [847, 419] on div at bounding box center [955, 523] width 973 height 727
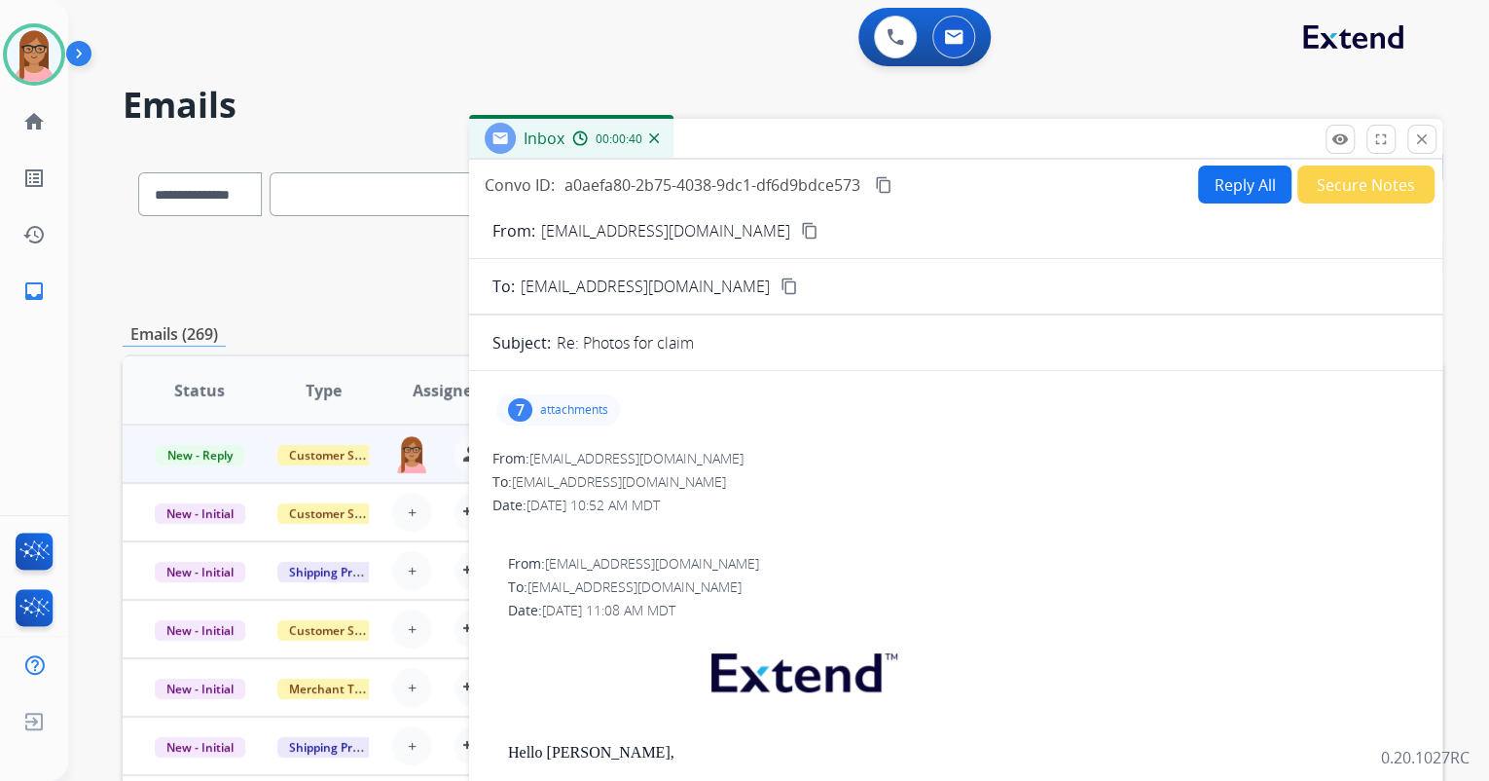
click at [1217, 176] on button "Reply All" at bounding box center [1244, 184] width 93 height 38
select select "**********"
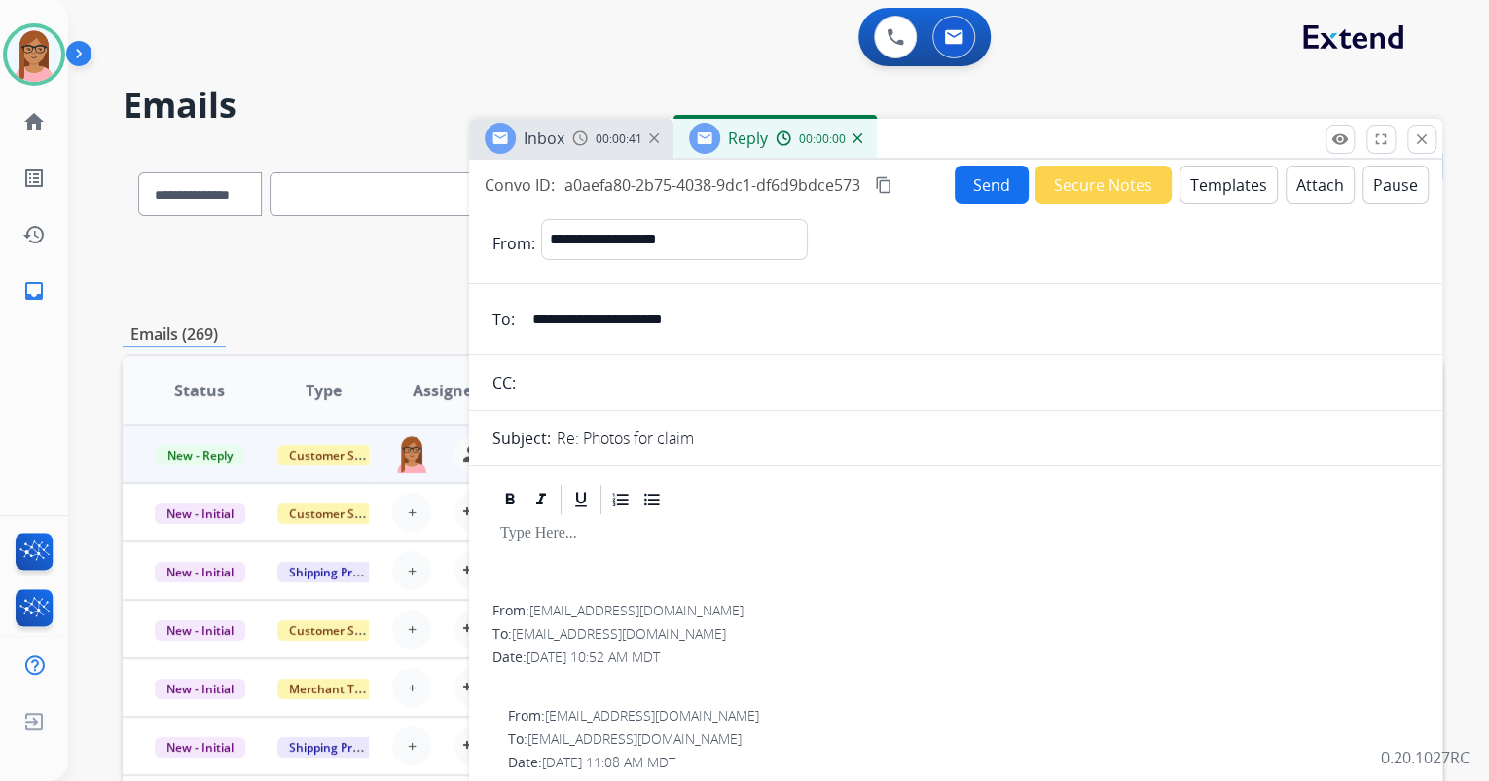
click at [1182, 172] on button "Templates" at bounding box center [1229, 184] width 98 height 38
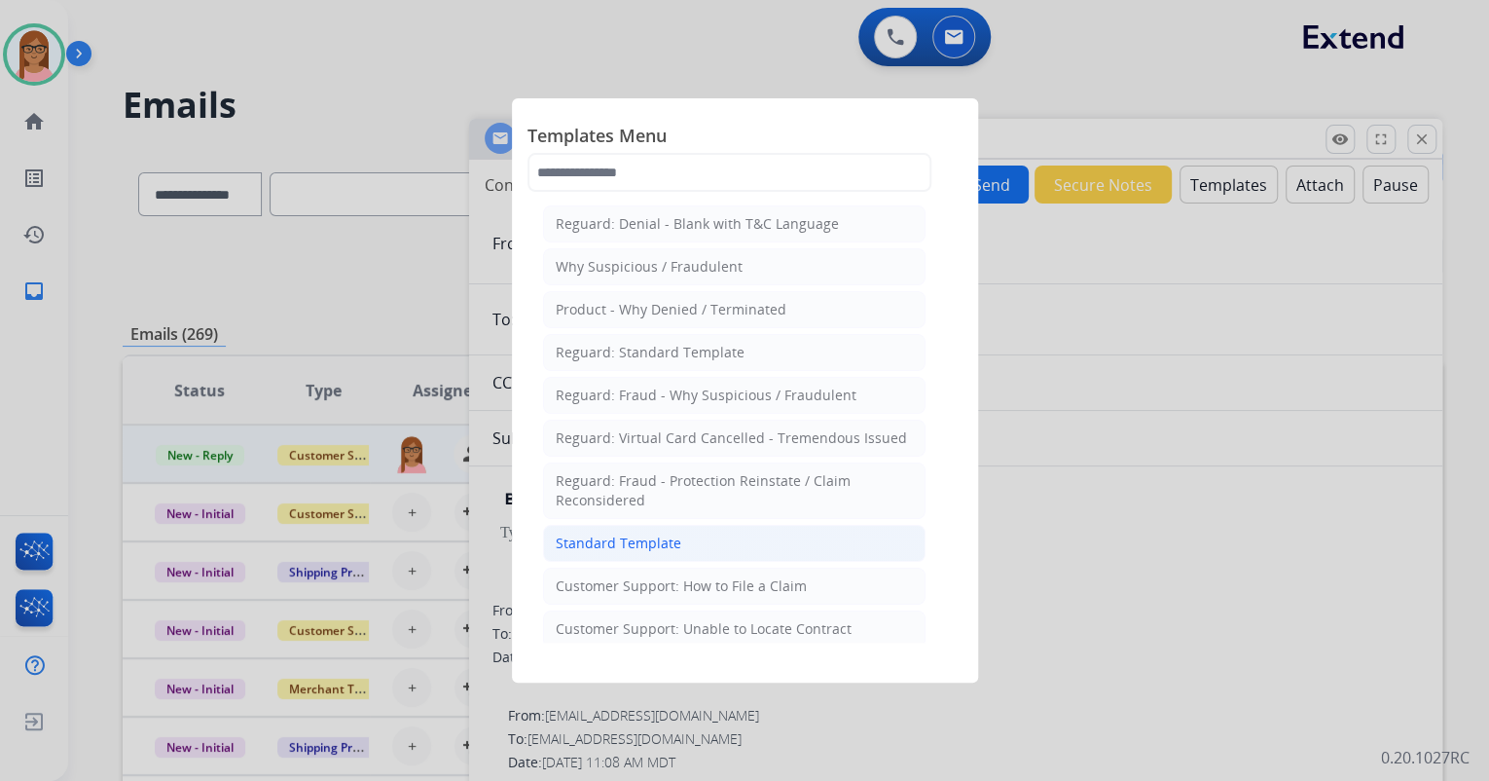
click at [700, 545] on li "Standard Template" at bounding box center [734, 543] width 382 height 37
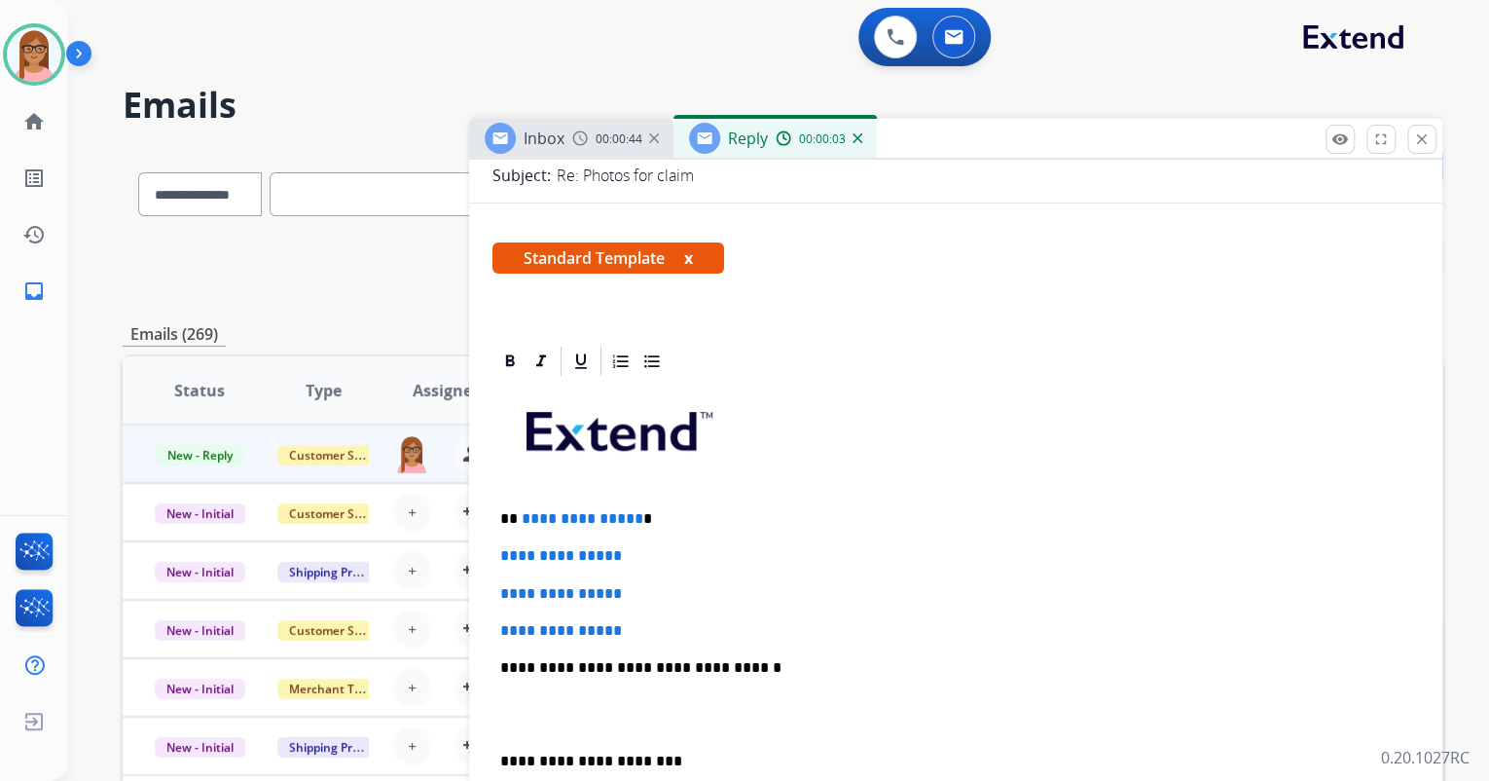
scroll to position [311, 0]
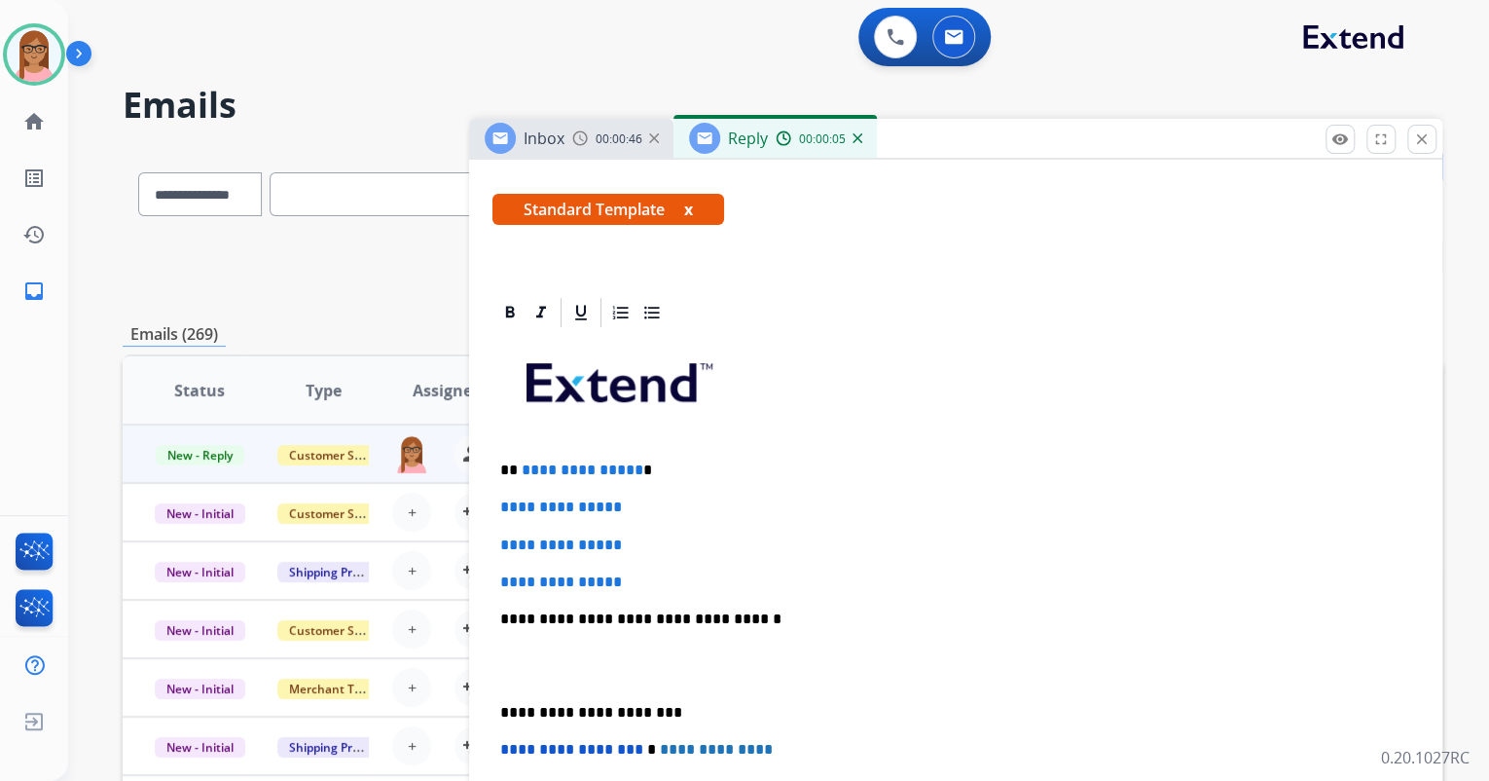
click at [508, 467] on p "**********" at bounding box center [947, 470] width 895 height 18
drag, startPoint x: 498, startPoint y: 502, endPoint x: 642, endPoint y: 562, distance: 155.8
click at [642, 562] on div "**********" at bounding box center [955, 665] width 927 height 670
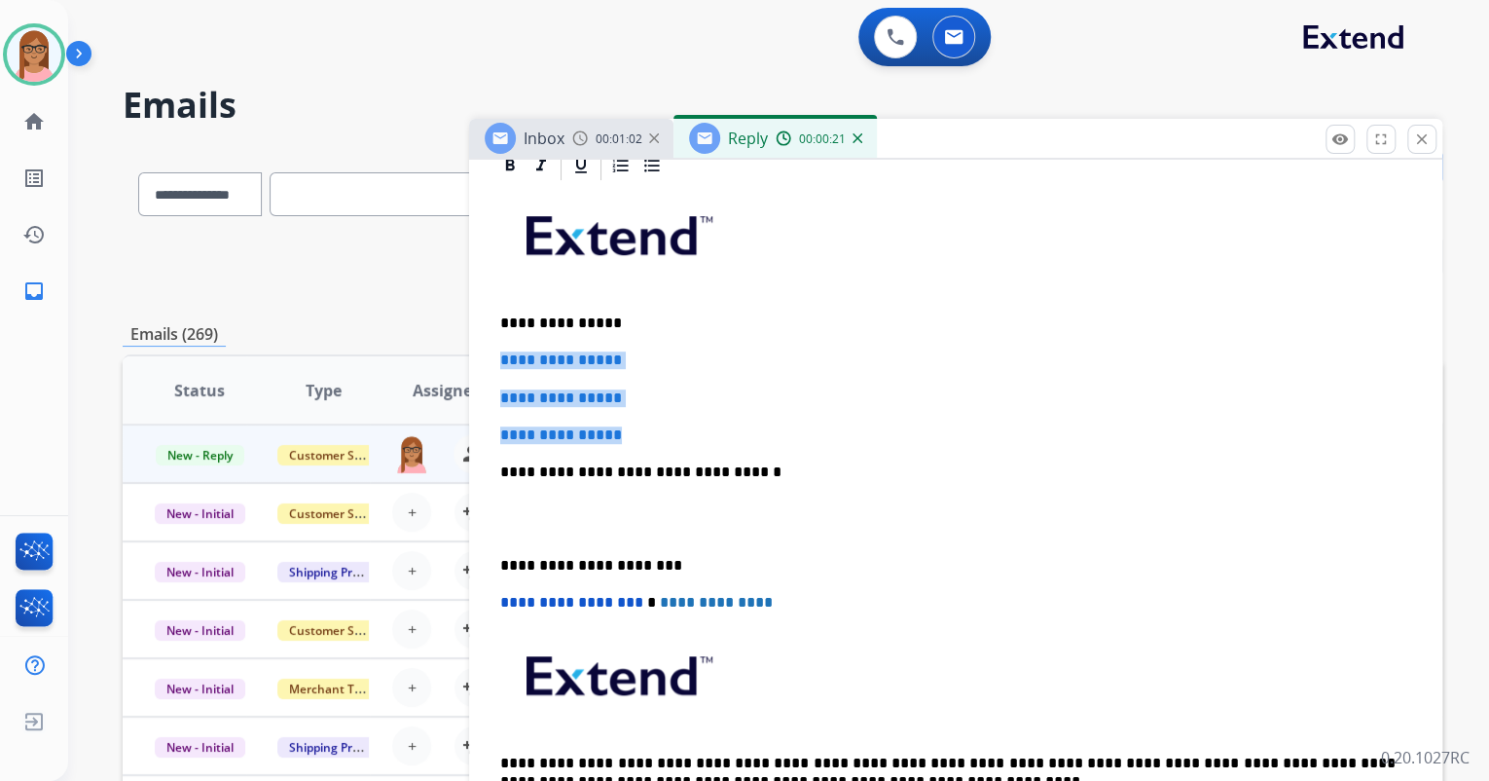
scroll to position [389, 0]
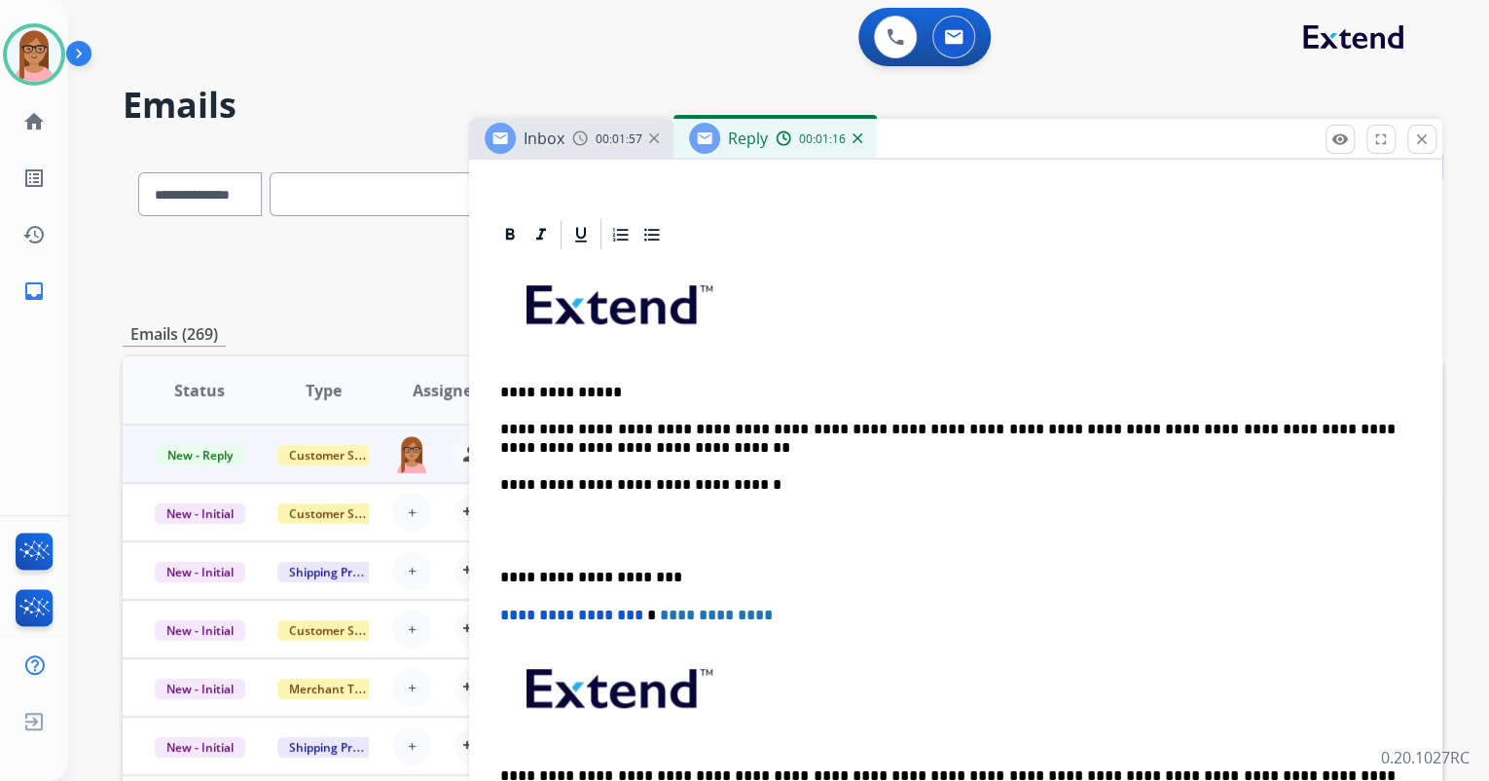
click at [740, 455] on div "**********" at bounding box center [955, 558] width 927 height 613
click at [690, 440] on p "**********" at bounding box center [947, 438] width 895 height 36
click at [943, 442] on p "**********" at bounding box center [947, 438] width 895 height 36
click at [561, 522] on p at bounding box center [955, 531] width 911 height 36
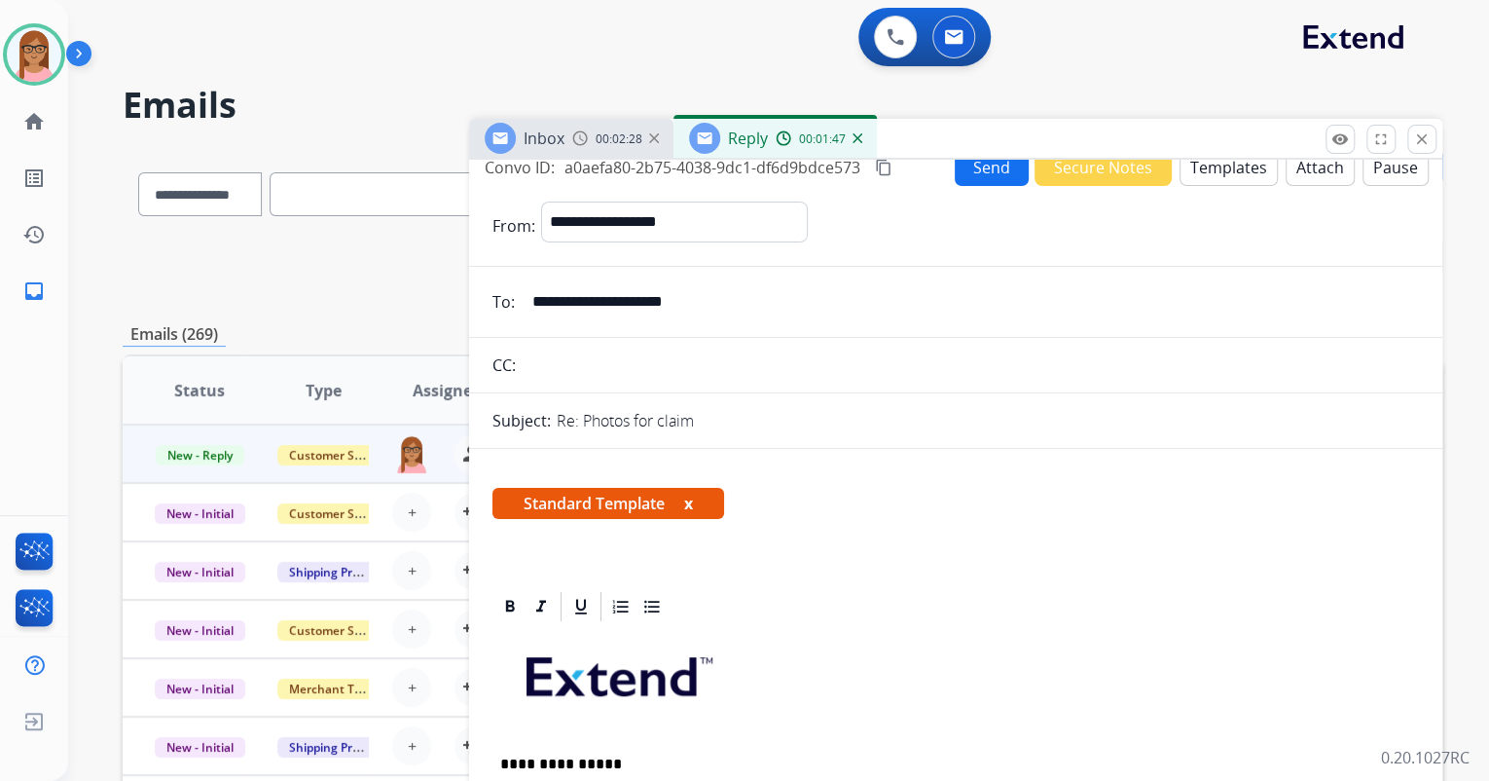
scroll to position [0, 0]
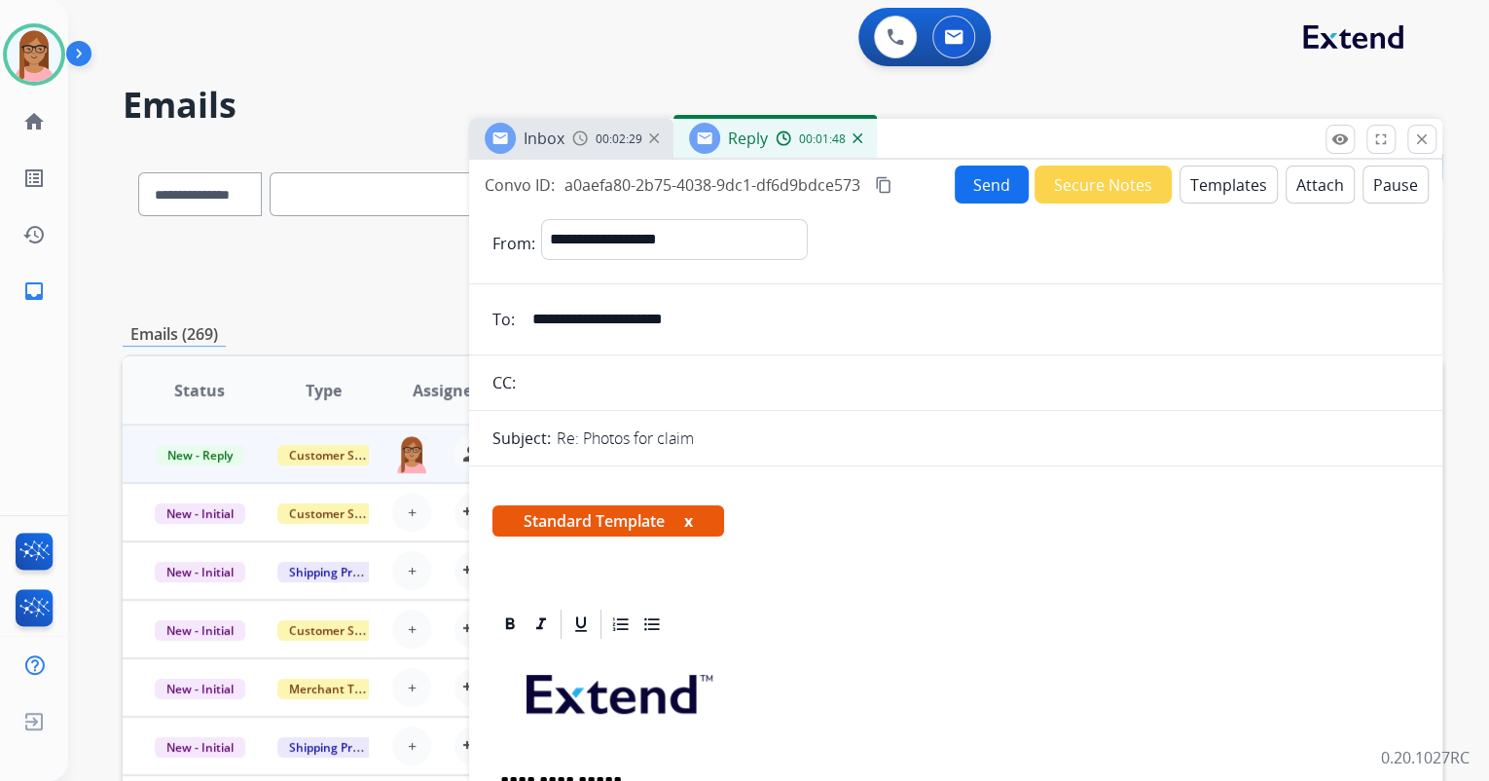
click at [987, 175] on button "Send" at bounding box center [992, 184] width 74 height 38
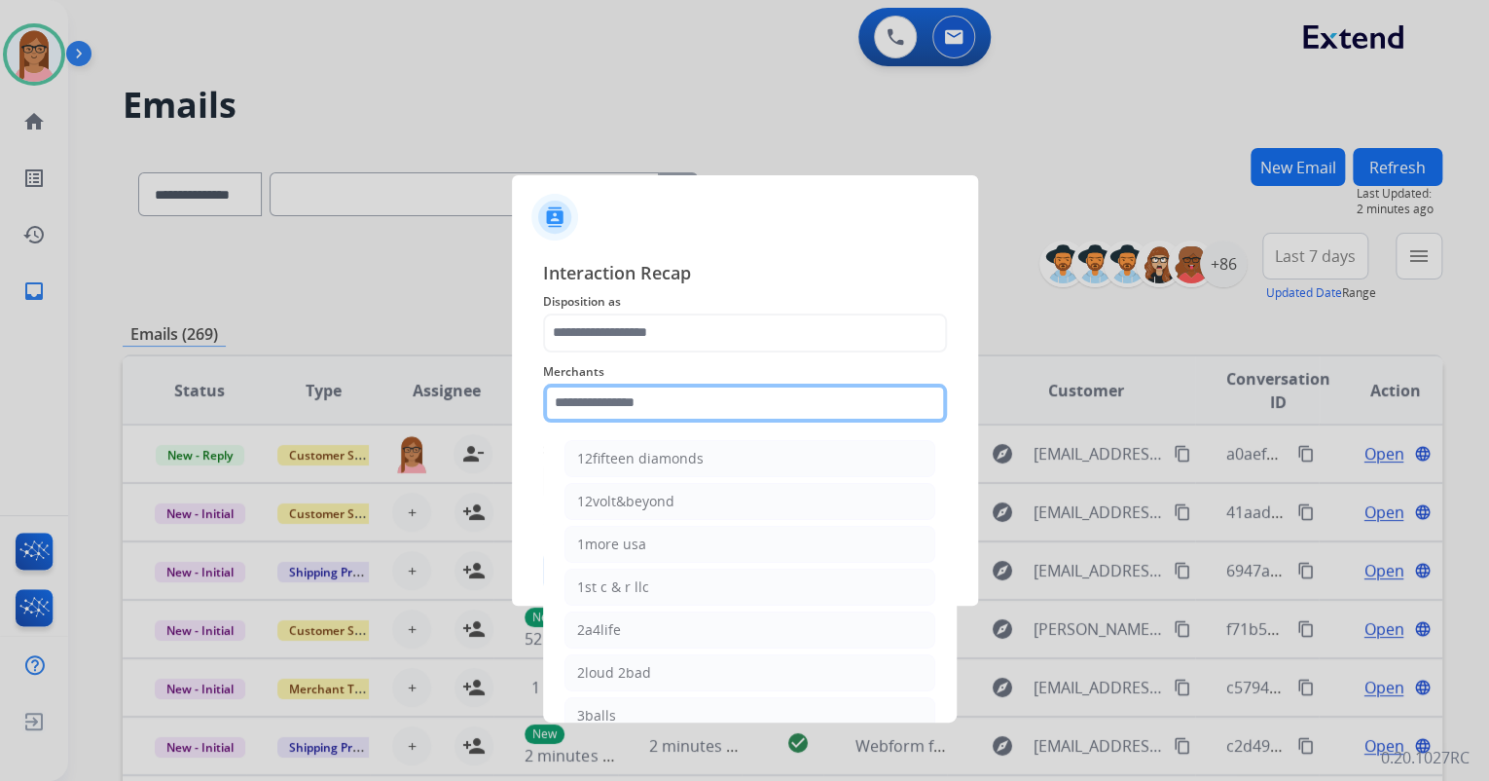
click at [603, 407] on input "text" at bounding box center [745, 402] width 404 height 39
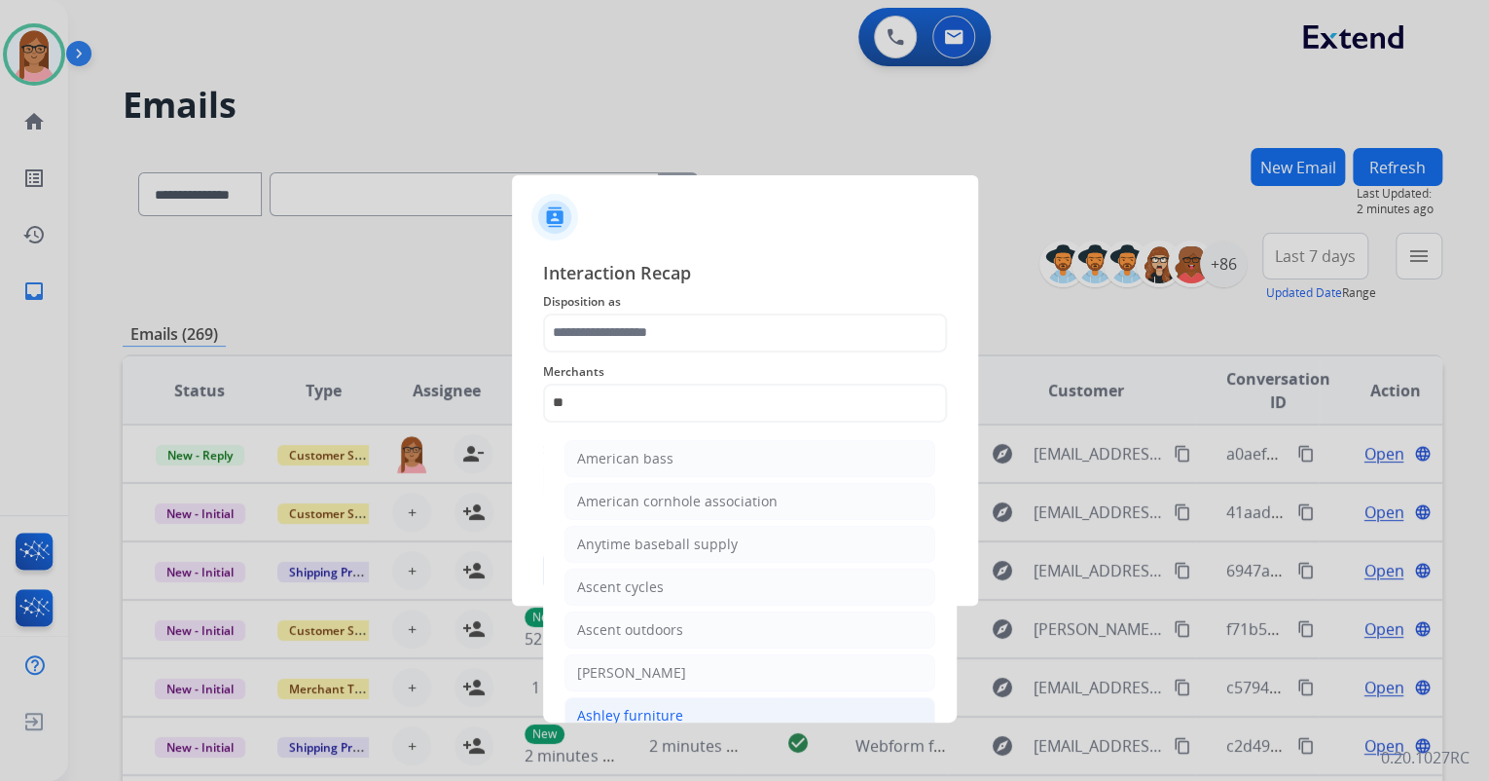
click at [650, 699] on li "Ashley furniture" at bounding box center [749, 715] width 371 height 37
type input "**********"
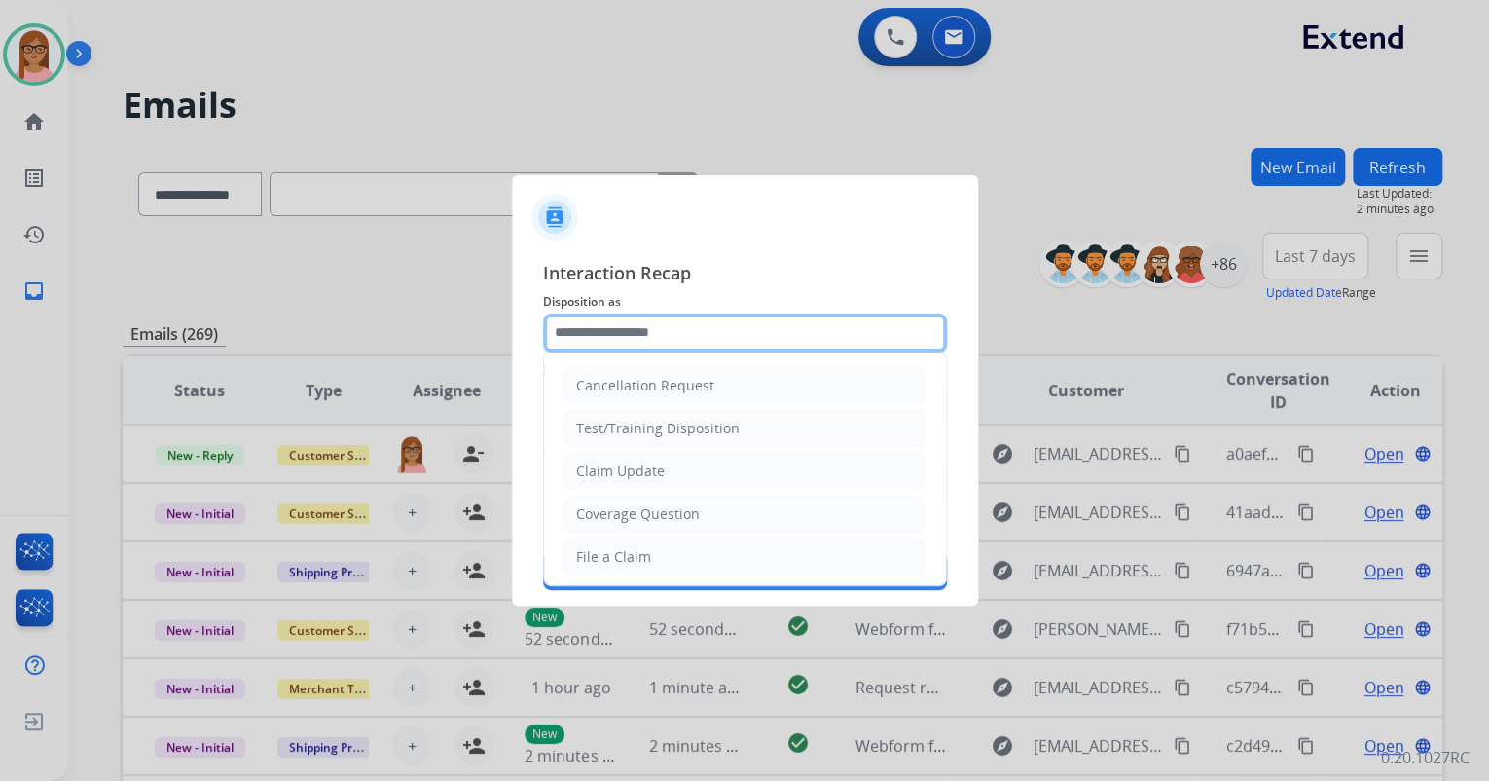
click at [593, 325] on input "text" at bounding box center [745, 332] width 404 height 39
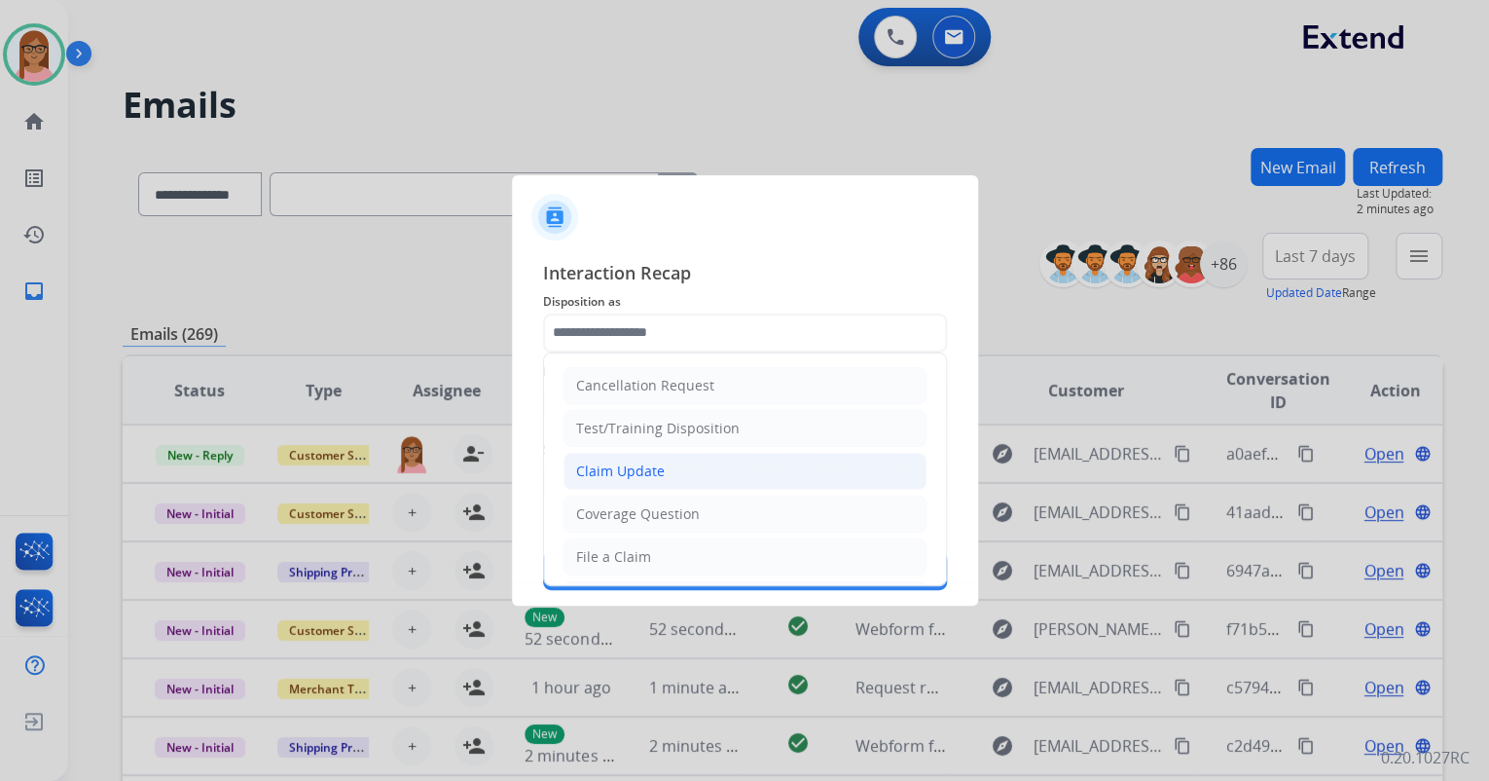
click at [626, 474] on div "Claim Update" at bounding box center [620, 470] width 89 height 19
type input "**********"
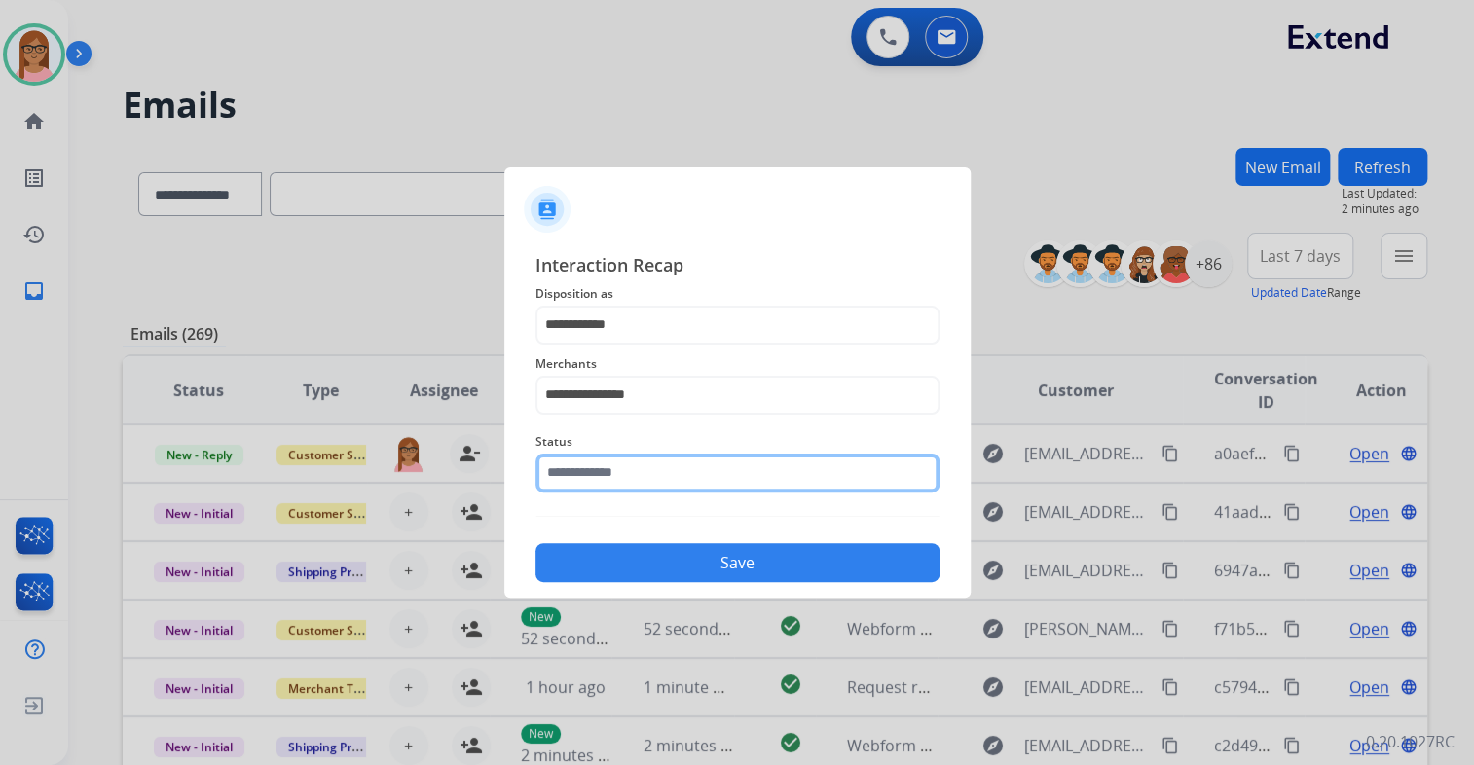
click at [623, 474] on input "text" at bounding box center [737, 473] width 404 height 39
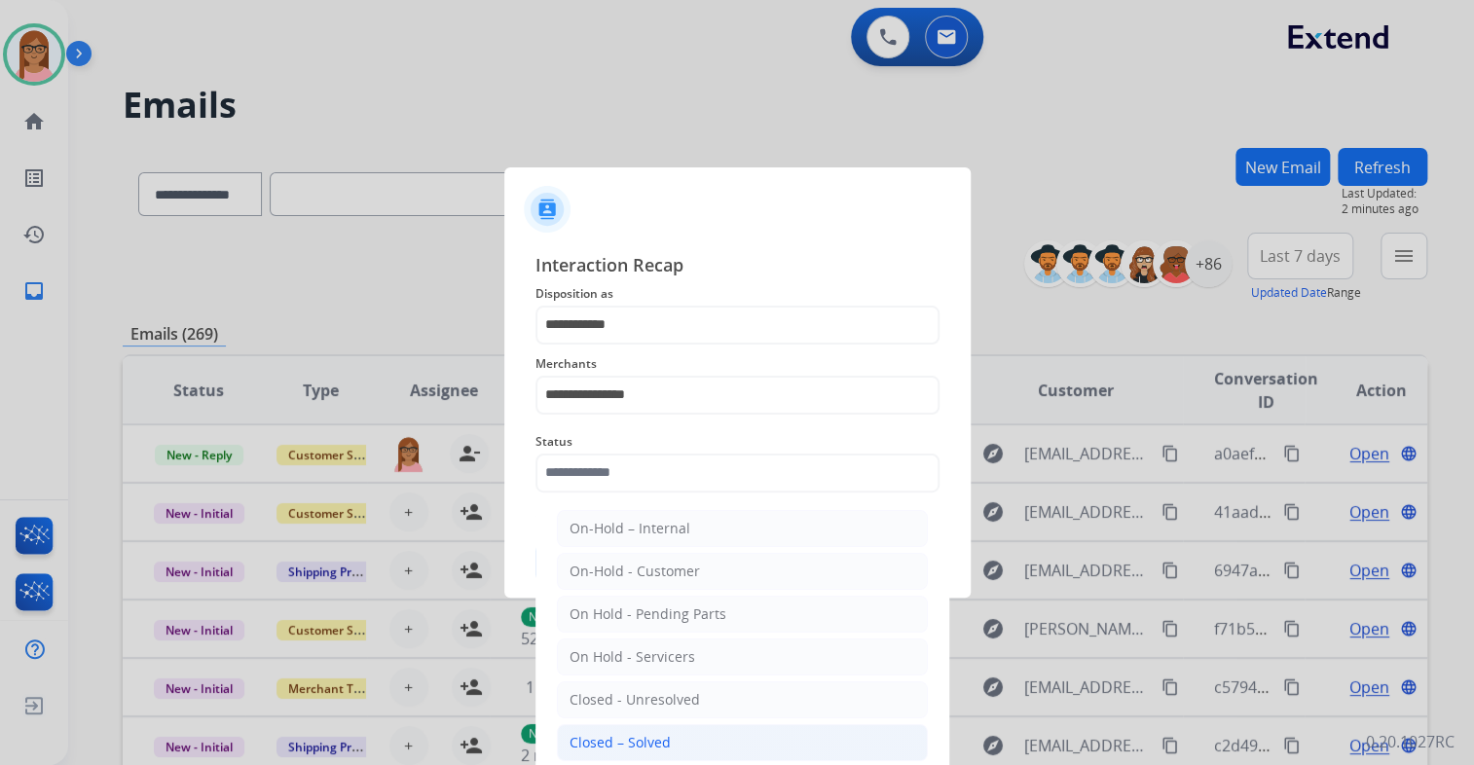
click at [626, 733] on div "Closed – Solved" at bounding box center [619, 742] width 101 height 19
type input "**********"
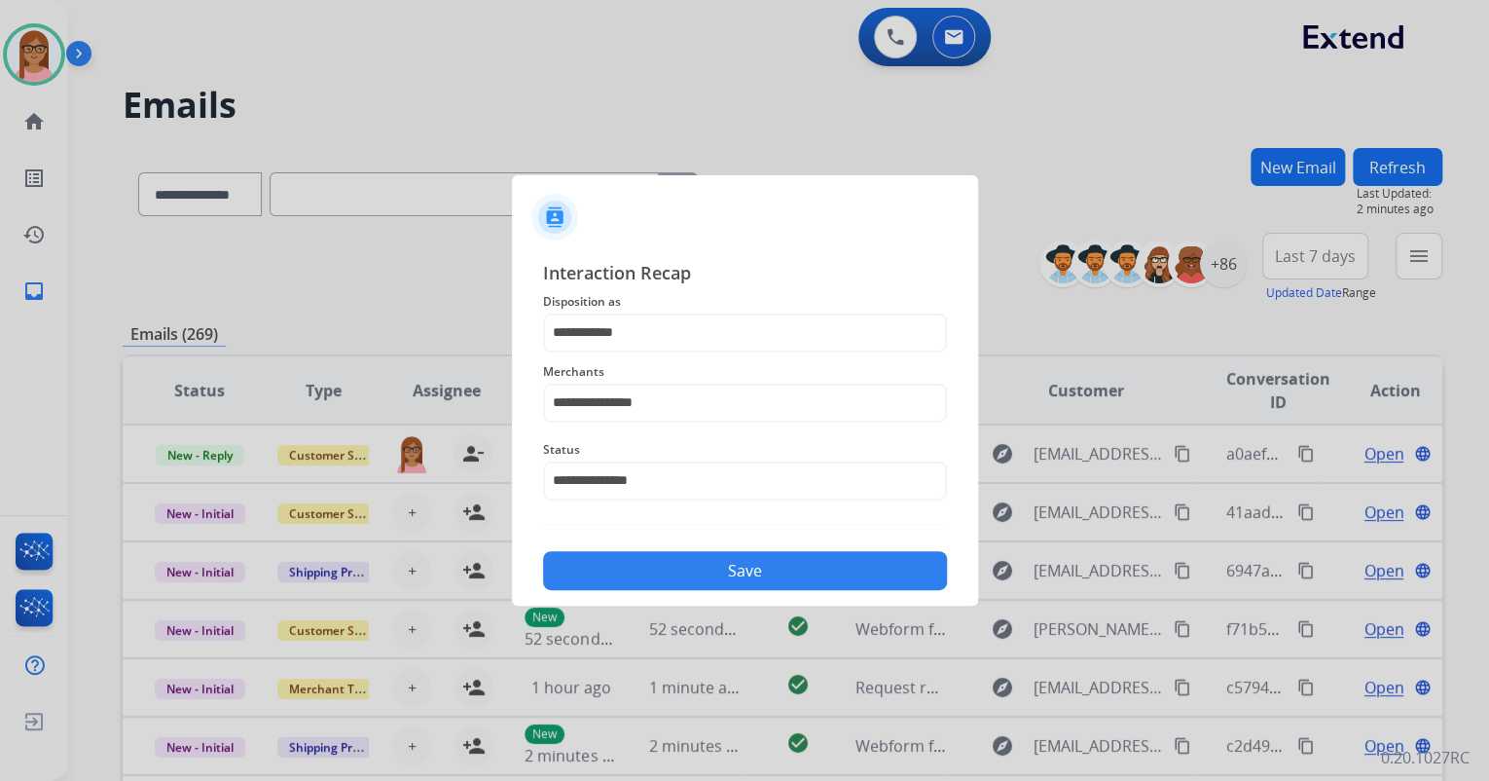
click at [637, 584] on button "Save" at bounding box center [745, 570] width 404 height 39
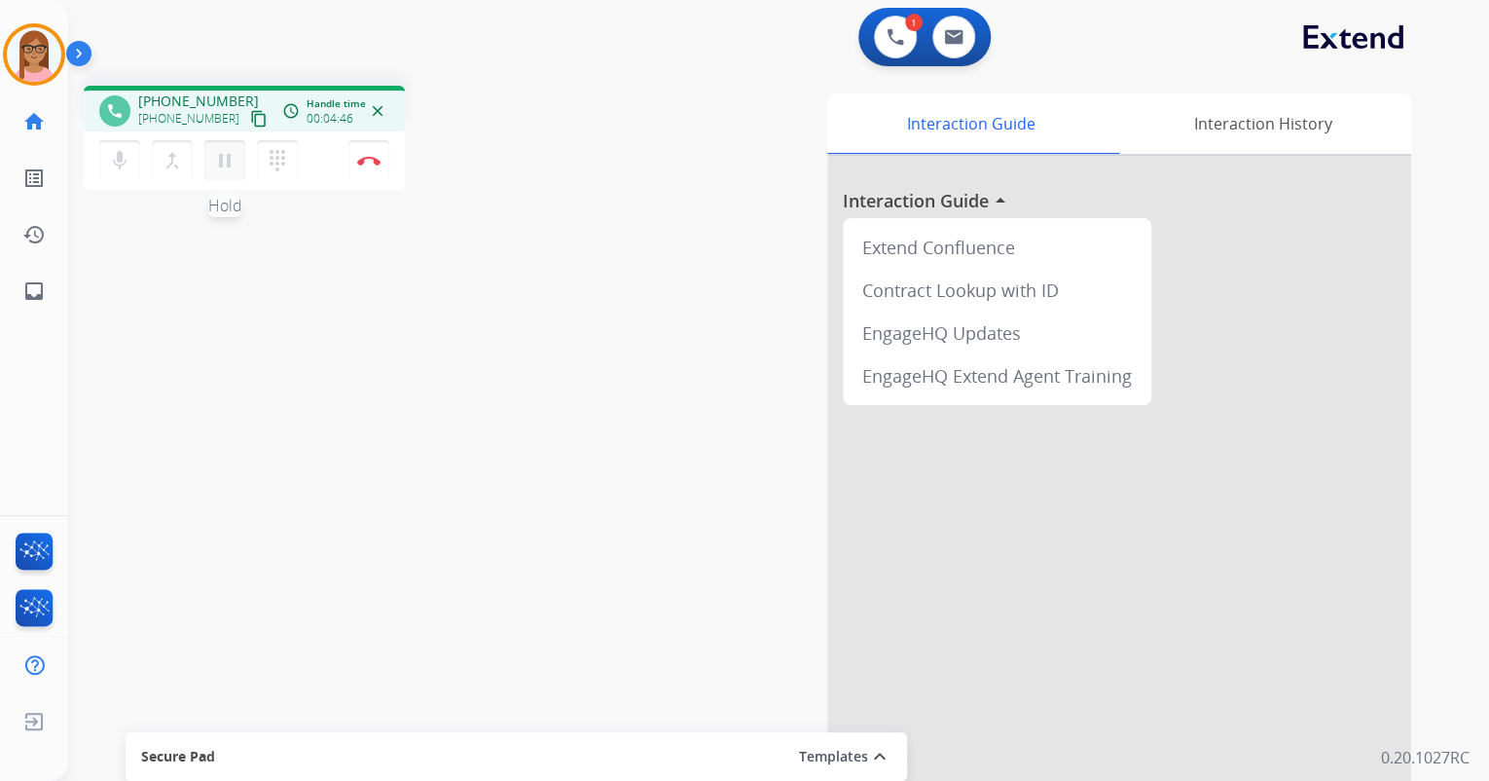
click at [222, 170] on mat-icon "pause" at bounding box center [224, 160] width 23 height 23
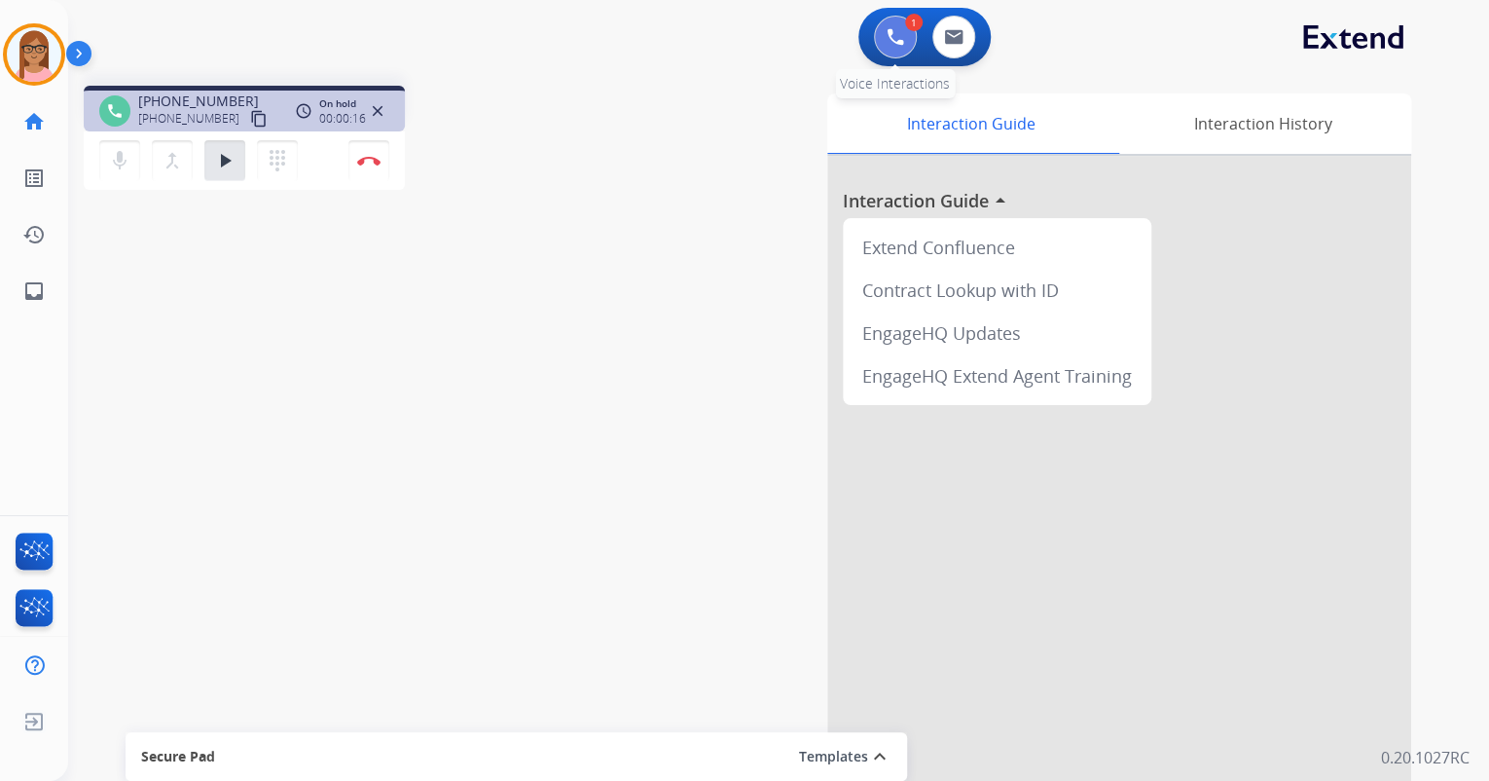
click at [895, 39] on img at bounding box center [896, 37] width 18 height 18
click at [892, 35] on img at bounding box center [896, 37] width 18 height 18
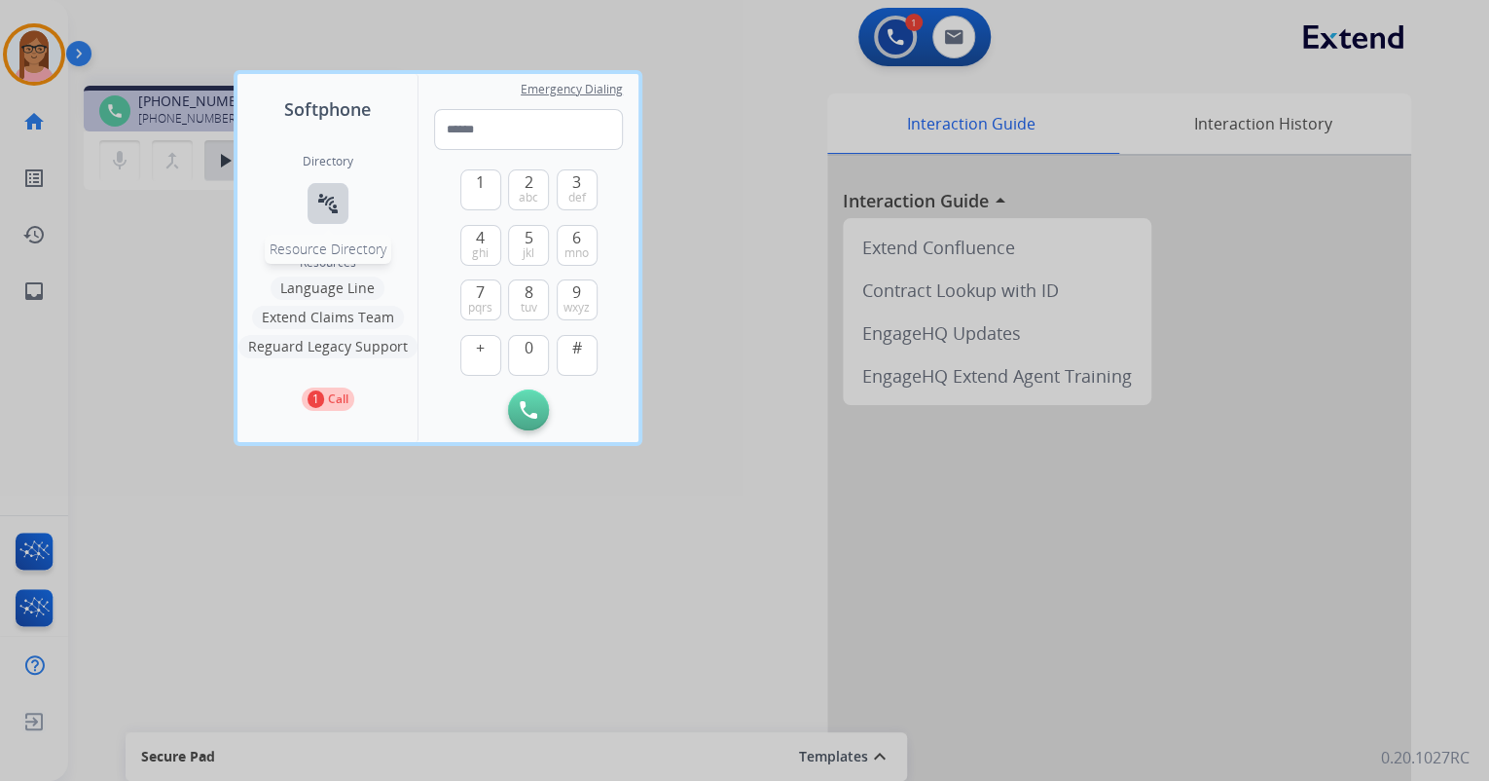
click at [340, 199] on button "connect_without_contact Resource Directory" at bounding box center [328, 203] width 41 height 41
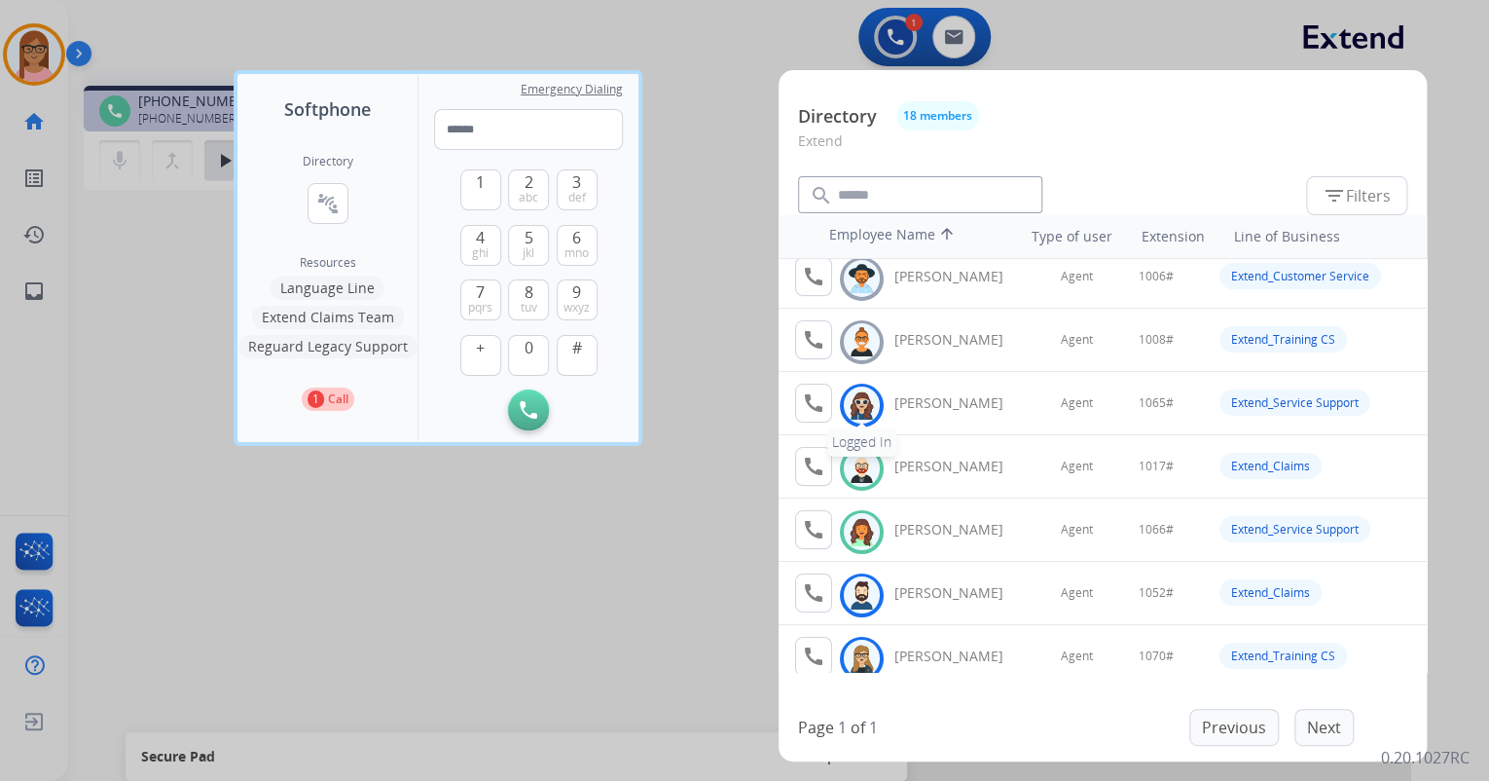
scroll to position [78, 0]
click at [810, 528] on mat-icon "call" at bounding box center [813, 528] width 23 height 23
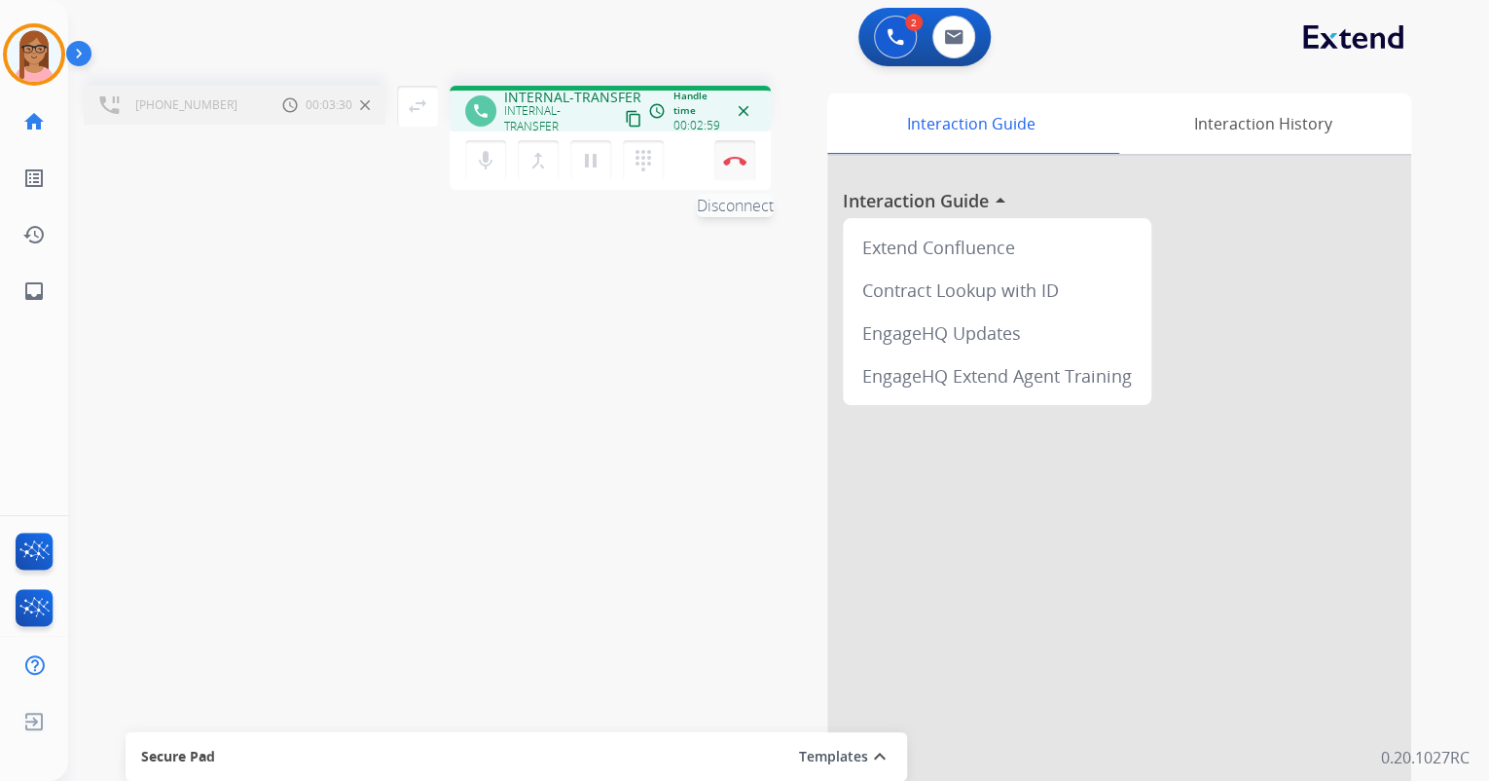
click at [732, 163] on img at bounding box center [734, 161] width 23 height 10
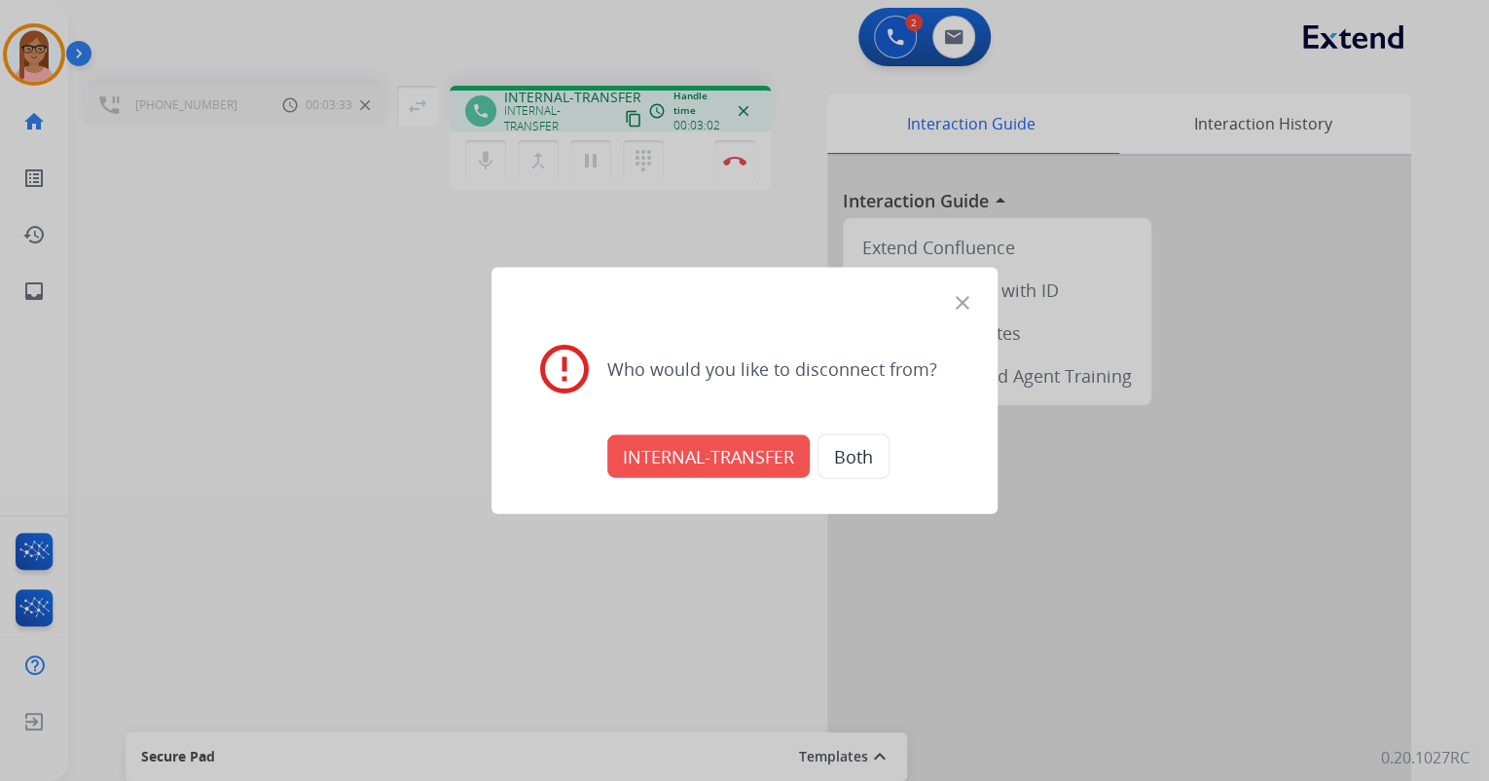
click at [724, 455] on button "INTERNAL-TRANSFER" at bounding box center [708, 456] width 202 height 43
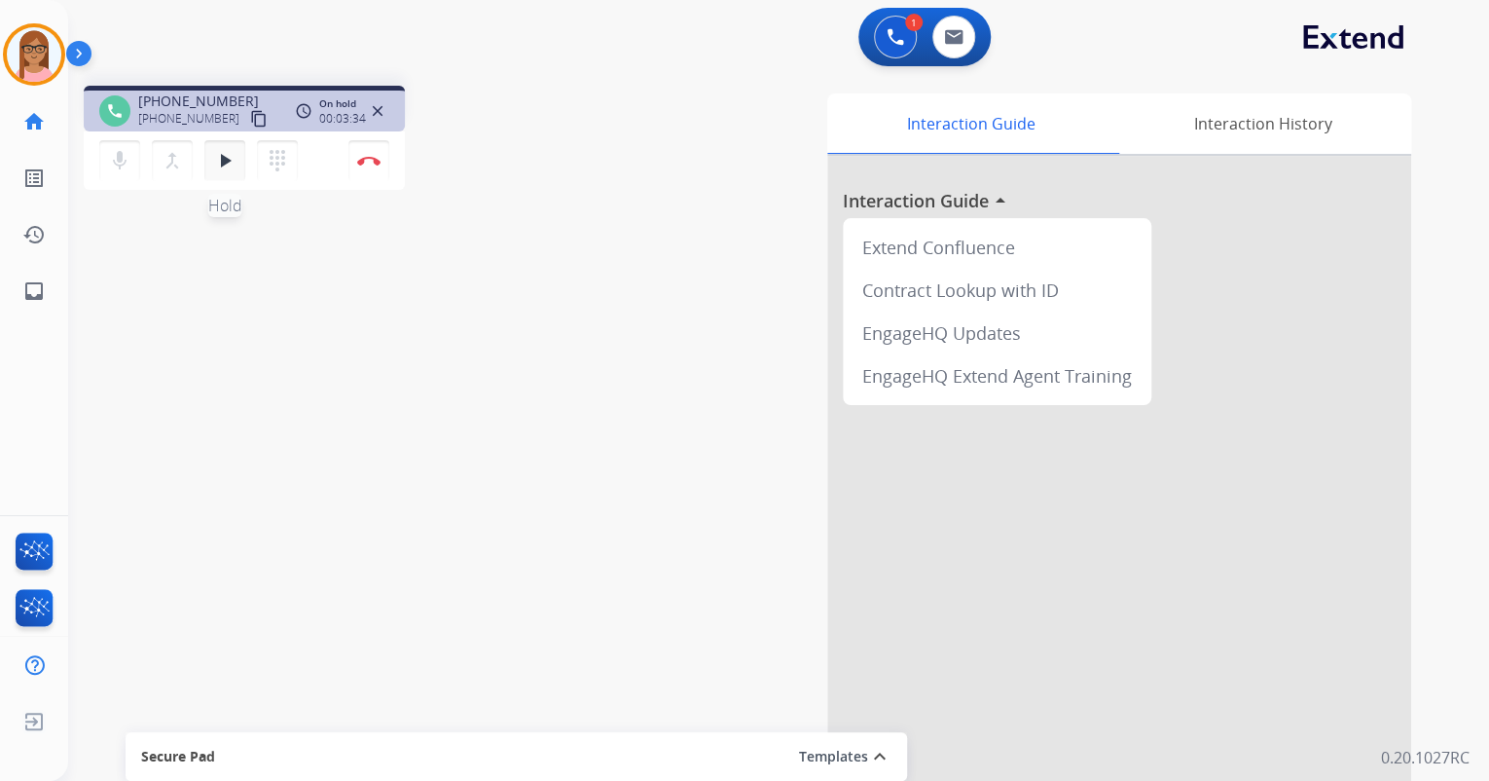
click at [226, 157] on mat-icon "play_arrow" at bounding box center [224, 160] width 23 height 23
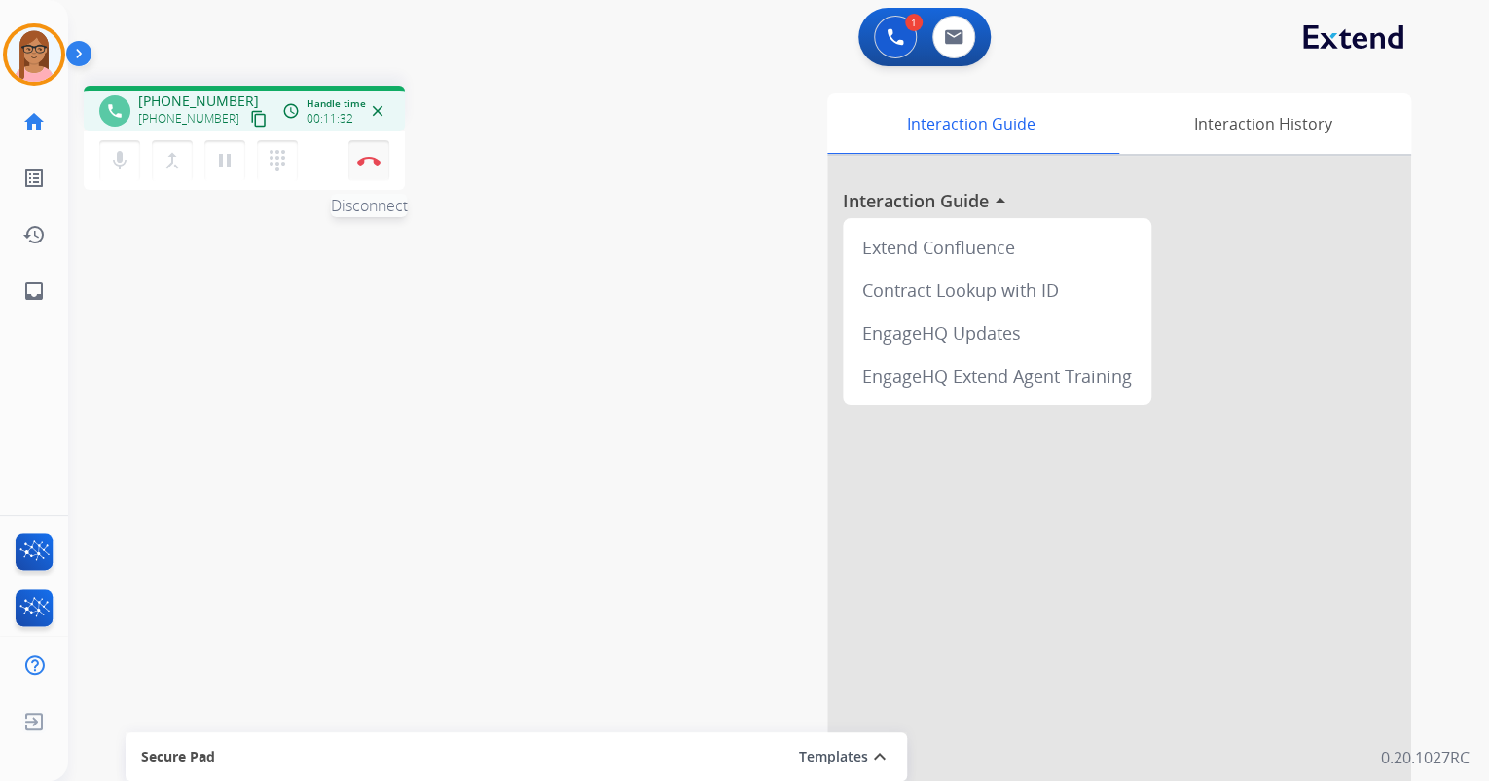
click at [370, 159] on img at bounding box center [368, 161] width 23 height 10
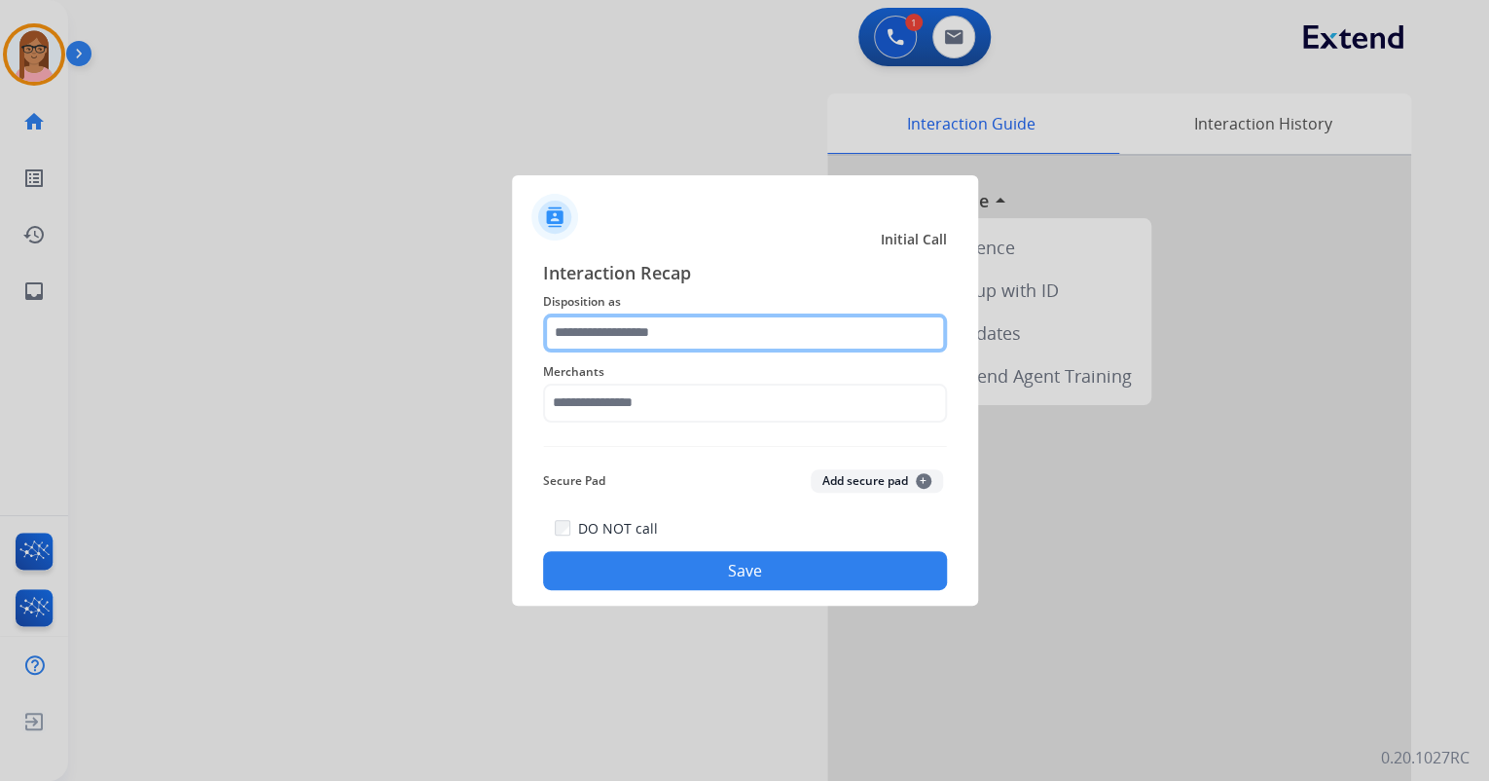
click at [740, 342] on input "text" at bounding box center [745, 332] width 404 height 39
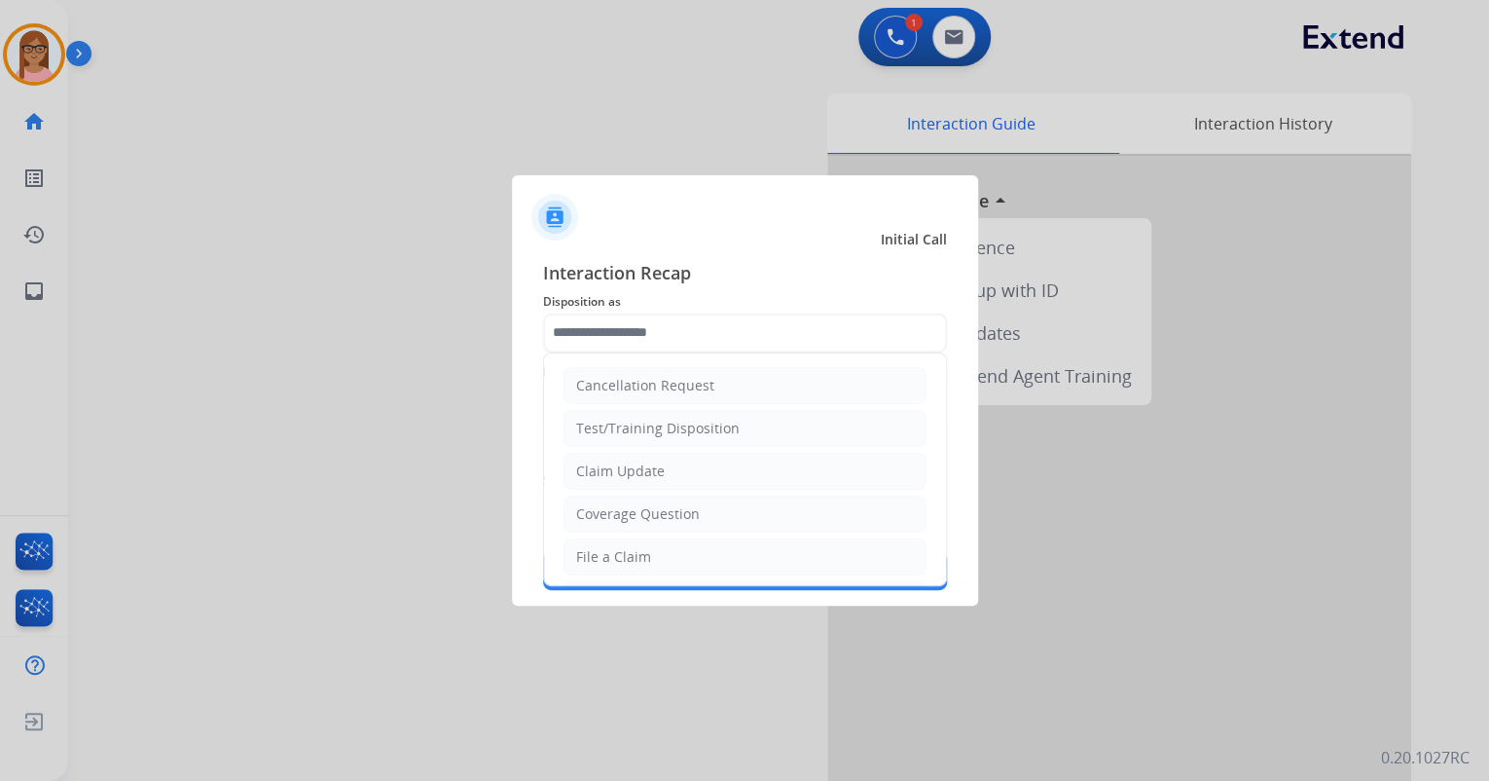
click at [662, 539] on li "File a Claim" at bounding box center [745, 556] width 363 height 37
type input "**********"
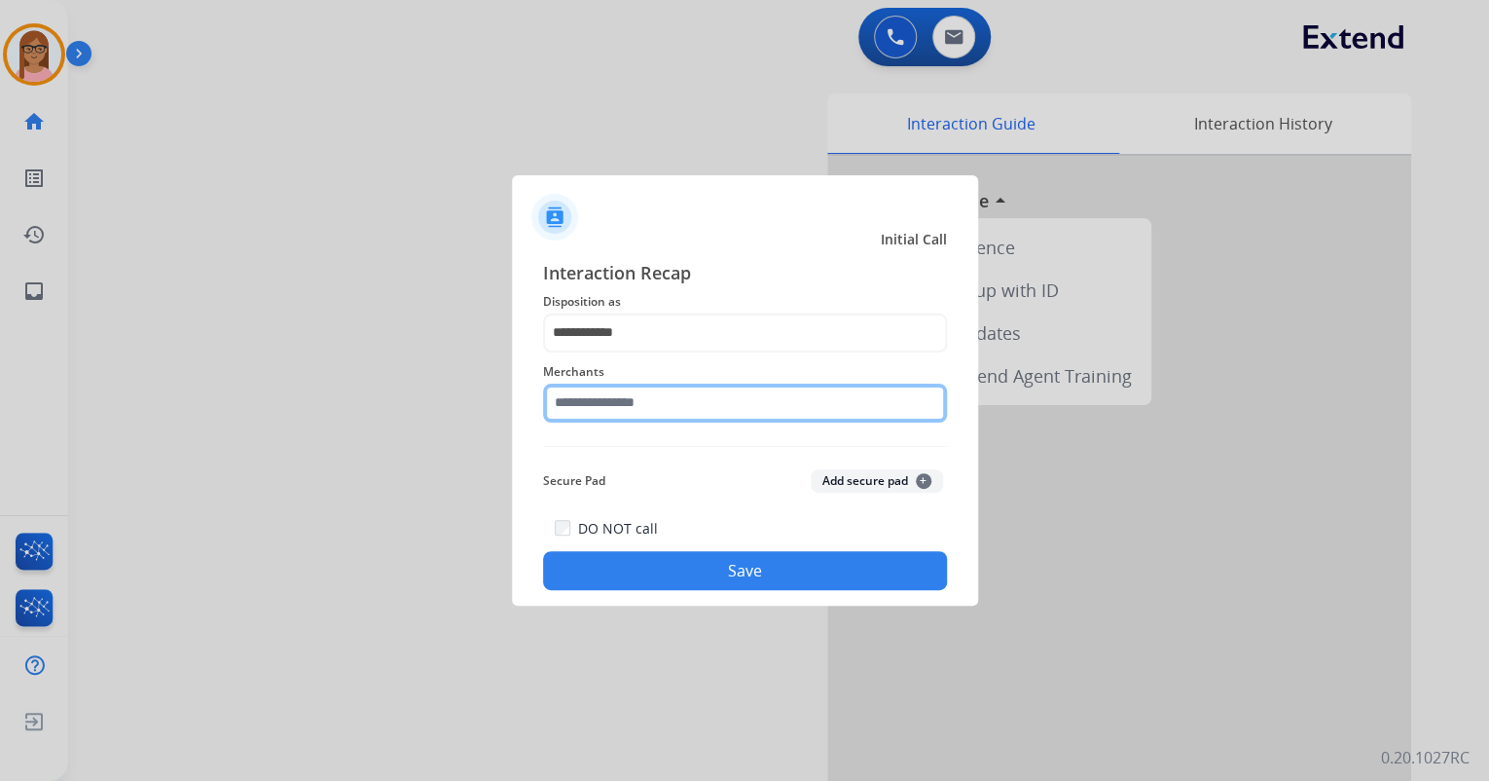
click at [632, 409] on input "text" at bounding box center [745, 402] width 404 height 39
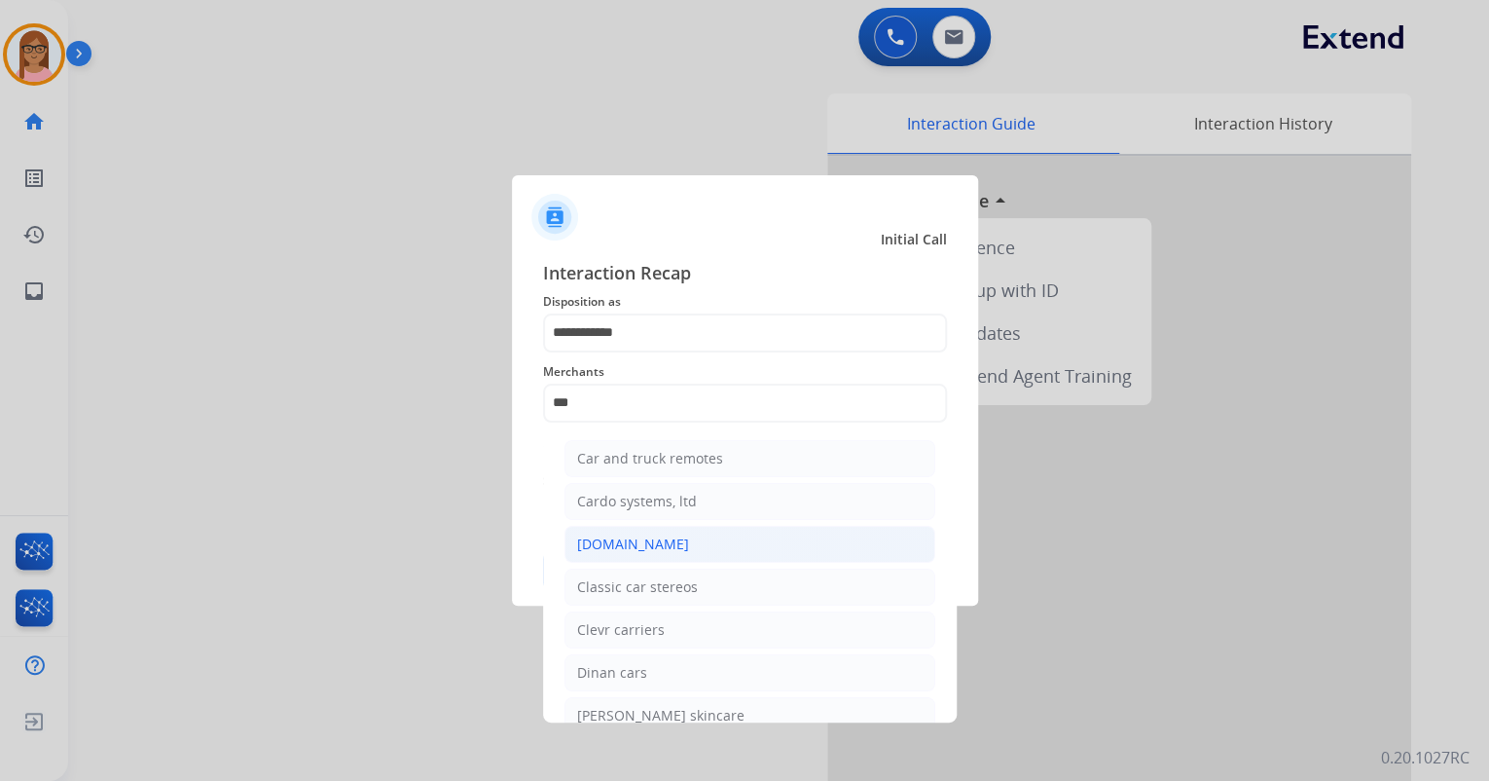
click at [630, 530] on li "[DOMAIN_NAME]" at bounding box center [749, 544] width 371 height 37
type input "**********"
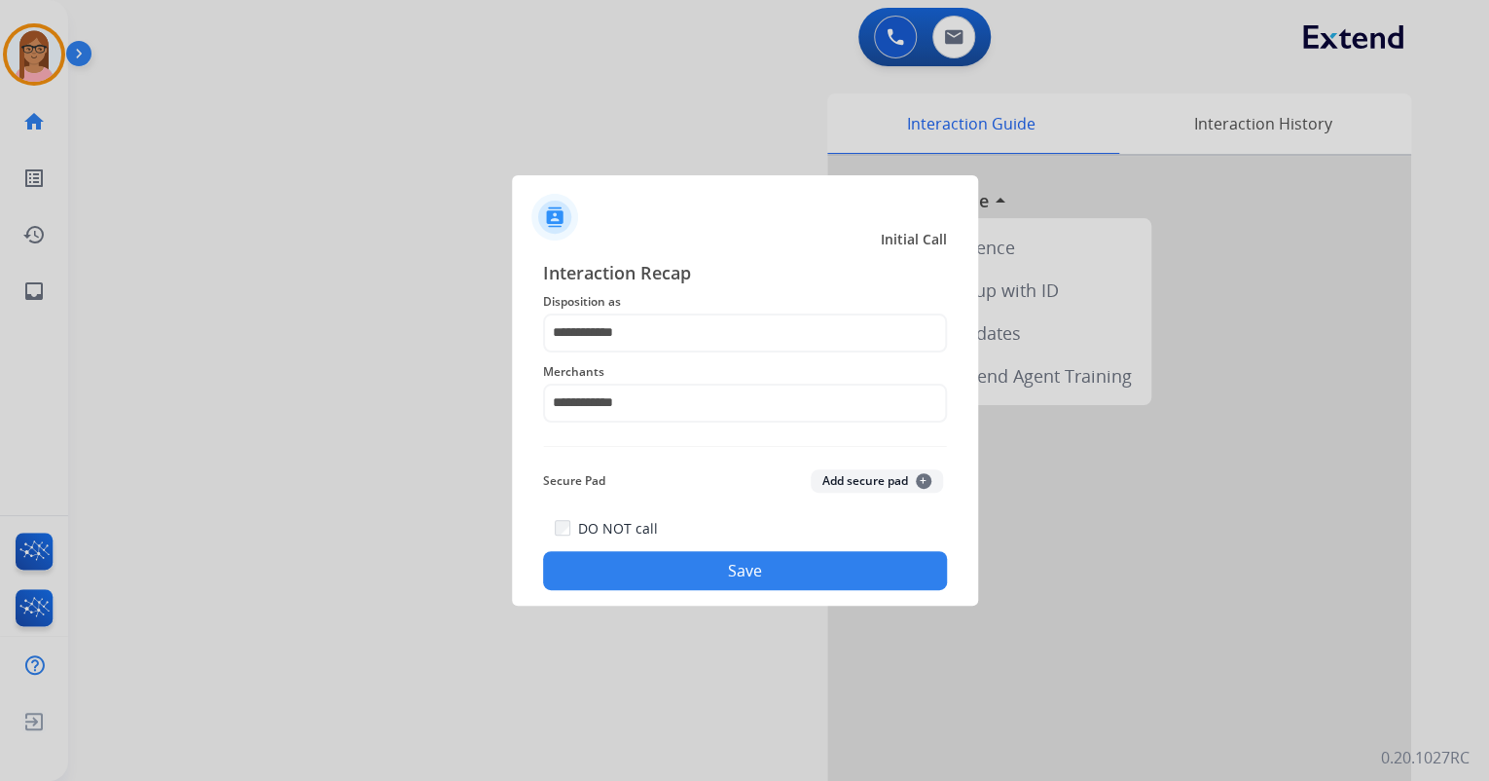
click at [642, 564] on button "Save" at bounding box center [745, 570] width 404 height 39
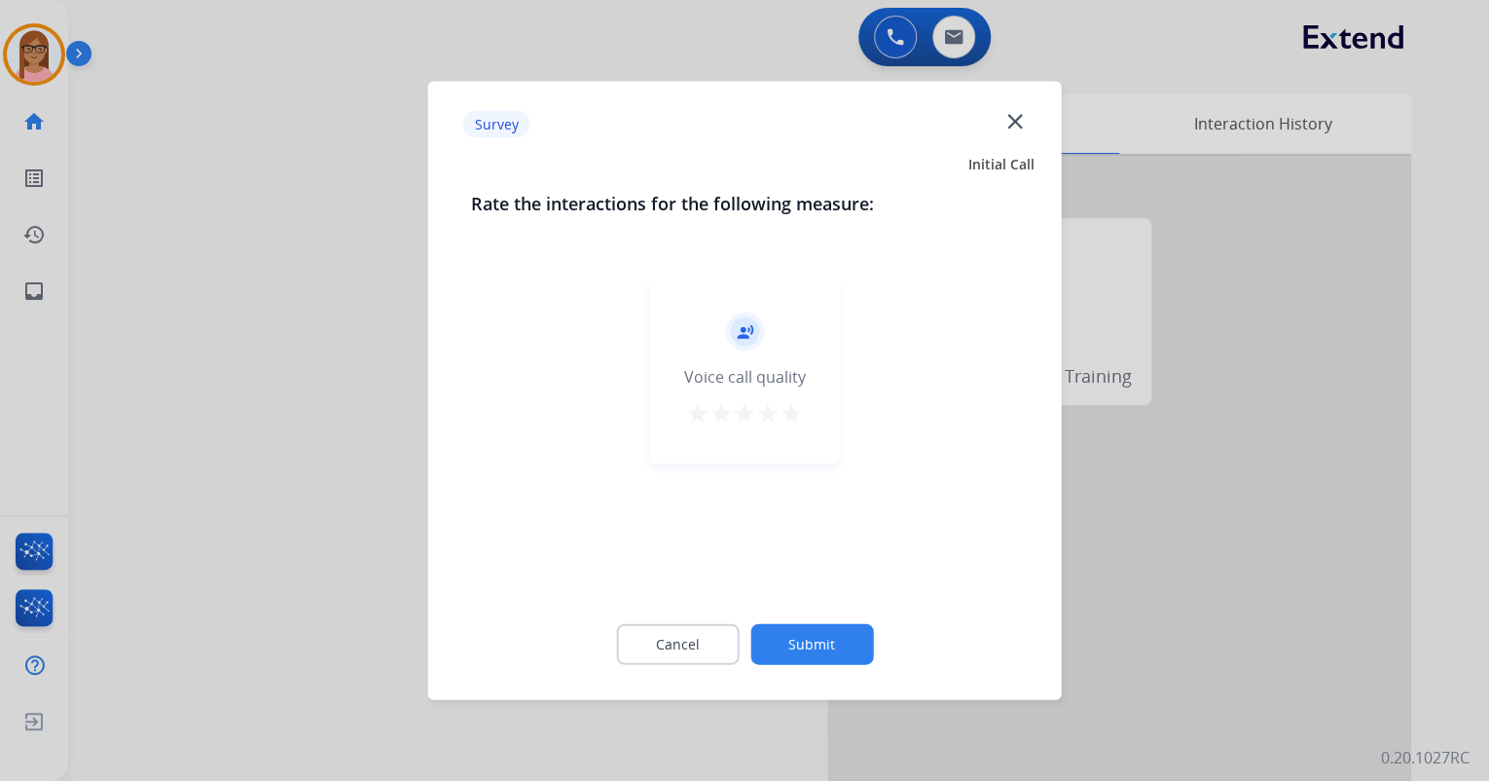
click at [796, 411] on mat-icon "star" at bounding box center [791, 413] width 23 height 23
click at [801, 635] on button "Submit" at bounding box center [811, 644] width 123 height 41
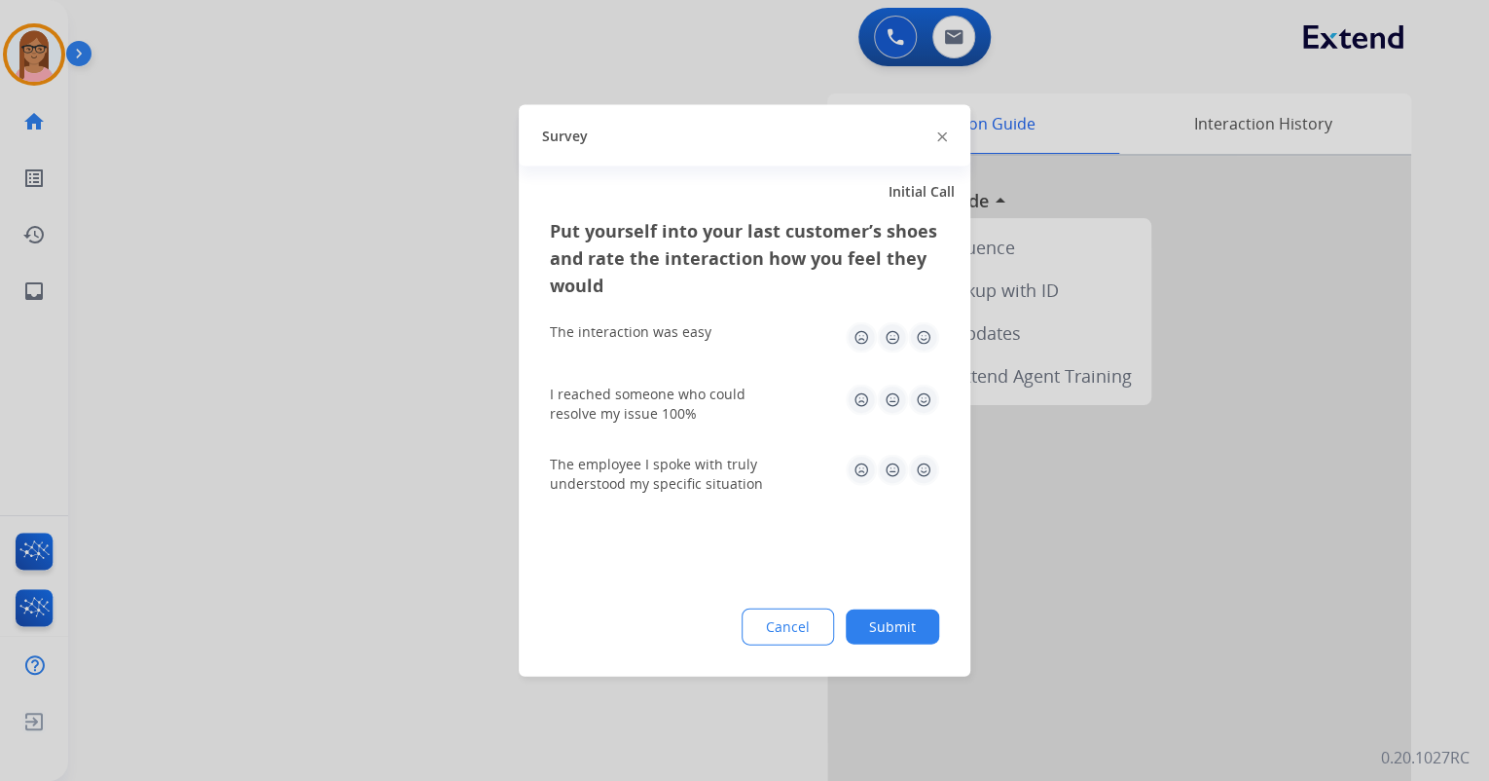
click at [921, 334] on img at bounding box center [923, 337] width 31 height 31
click at [924, 470] on img at bounding box center [923, 470] width 31 height 31
click at [900, 403] on img at bounding box center [892, 399] width 31 height 31
click at [894, 407] on img at bounding box center [892, 399] width 31 height 31
click at [897, 618] on button "Submit" at bounding box center [892, 626] width 93 height 35
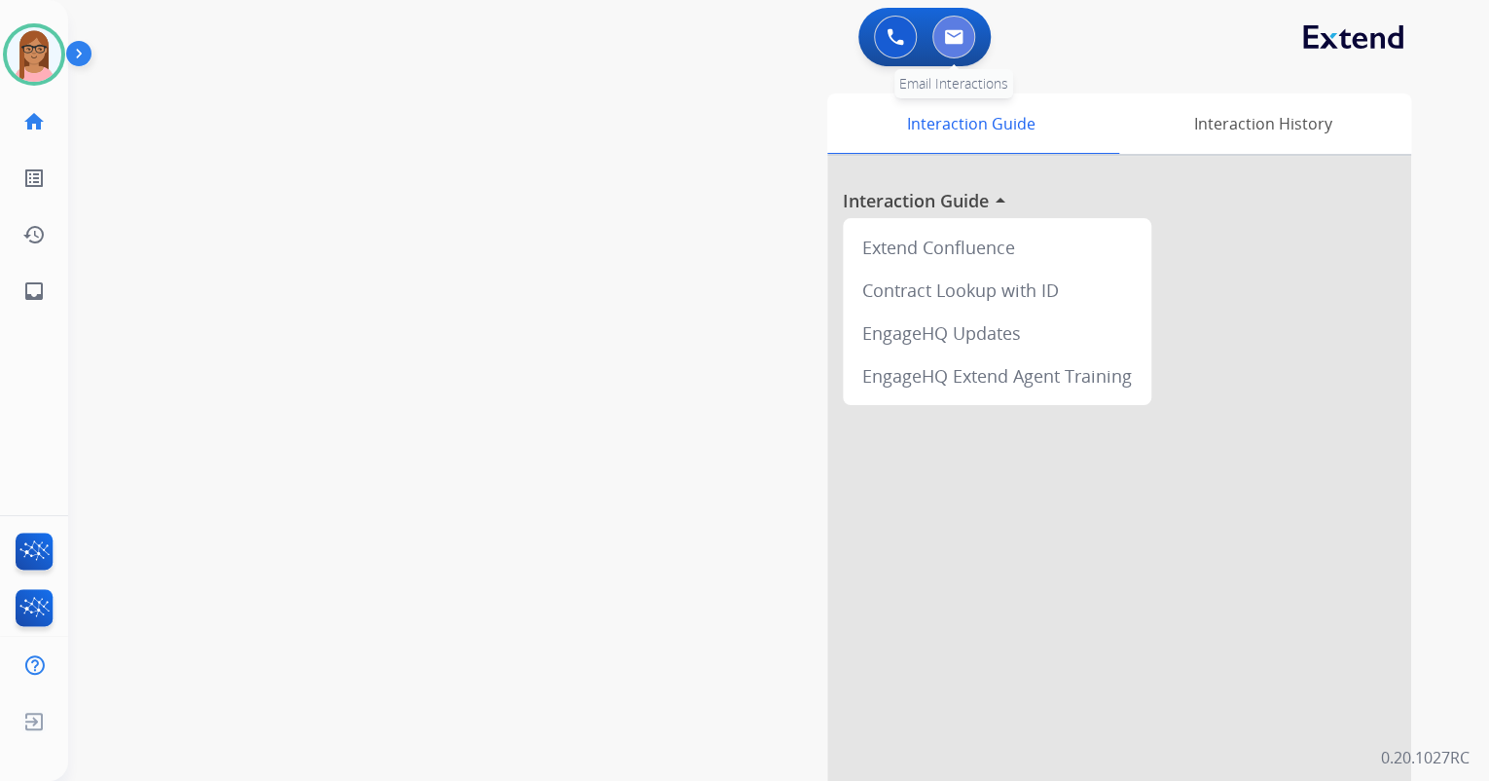
click at [962, 43] on img at bounding box center [953, 37] width 19 height 16
select select "**********"
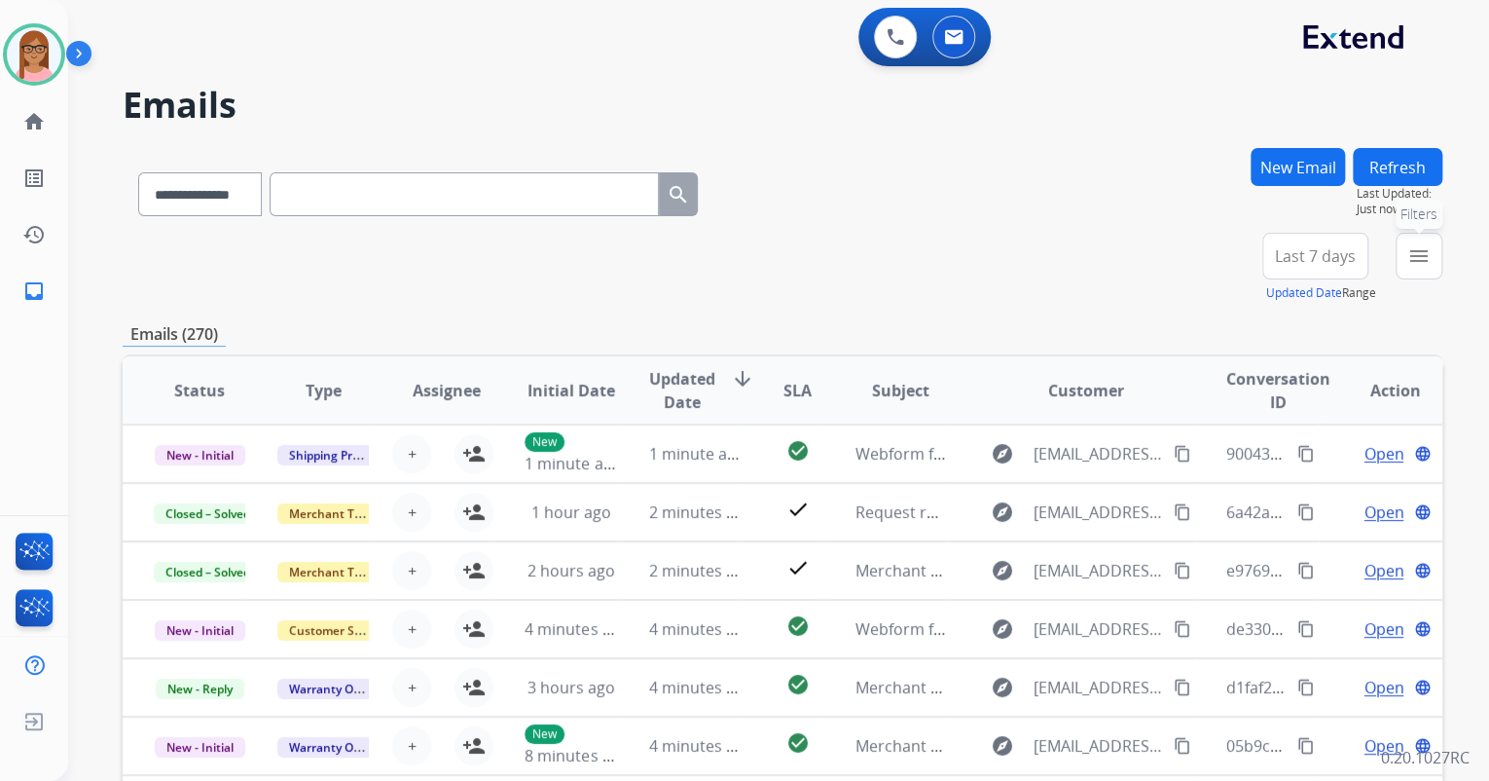
click at [1413, 248] on mat-icon "menu" at bounding box center [1418, 255] width 23 height 23
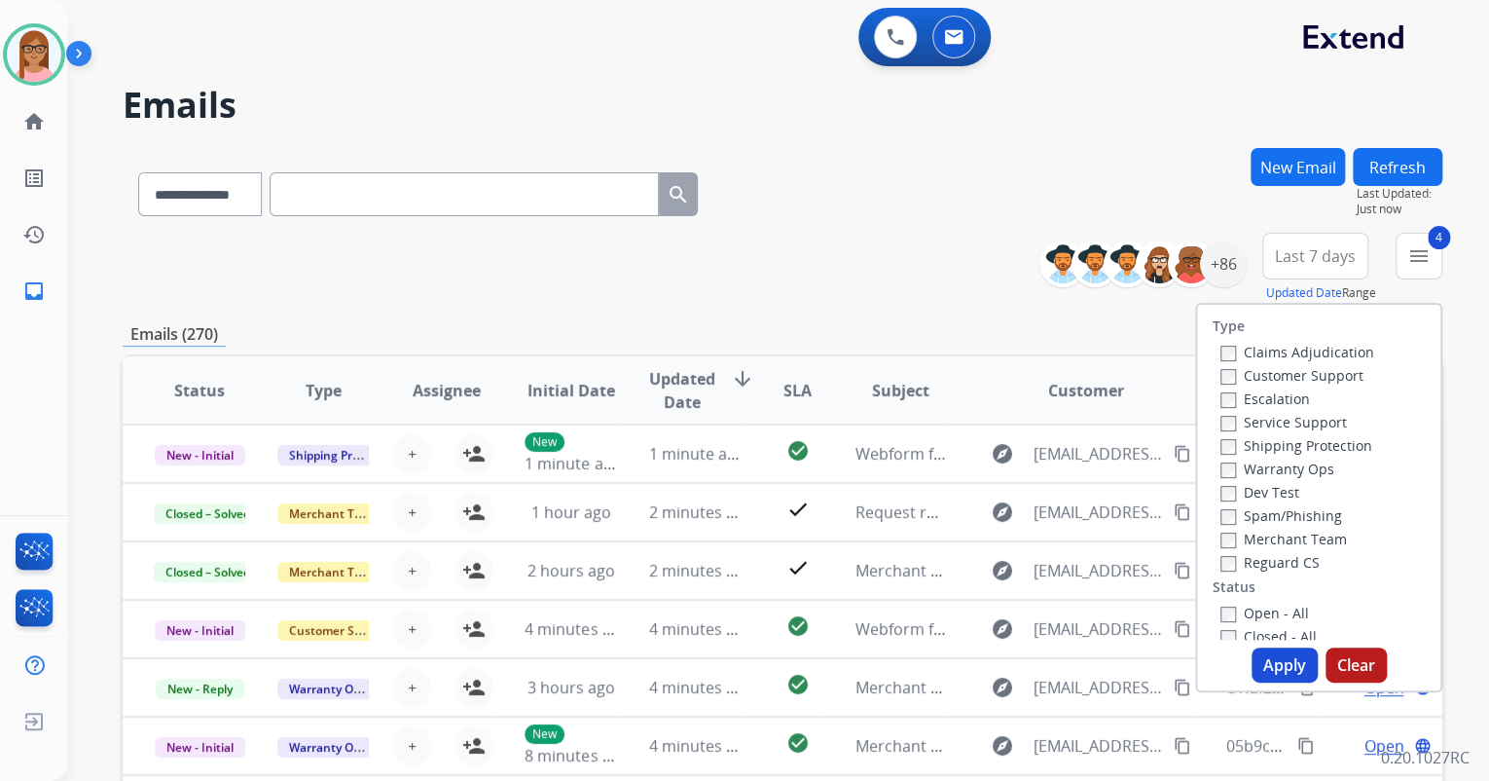
click at [1243, 651] on div "Apply Clear" at bounding box center [1318, 664] width 243 height 35
click at [1252, 656] on button "Apply" at bounding box center [1285, 664] width 66 height 35
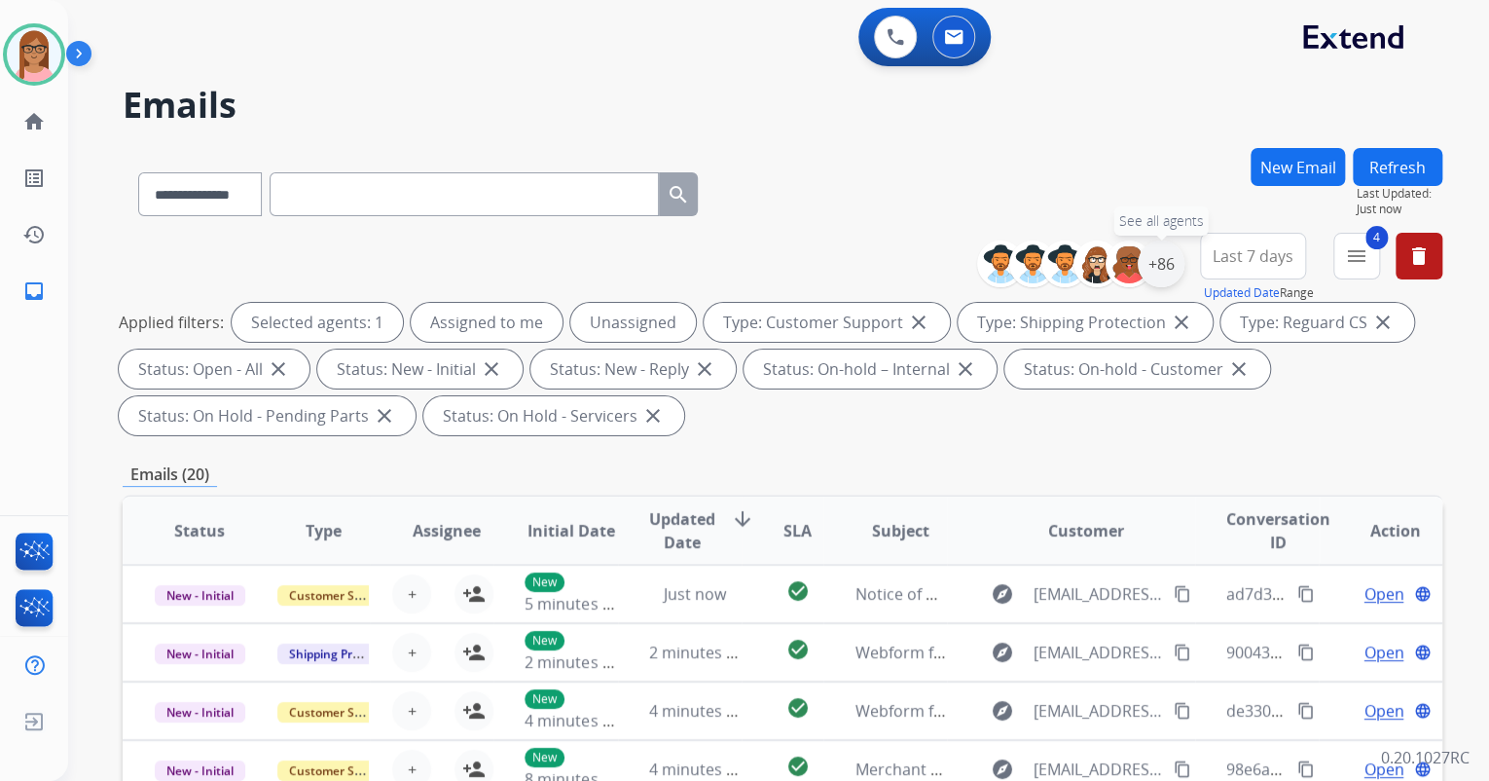
click at [1151, 267] on div "+86" at bounding box center [1161, 263] width 47 height 47
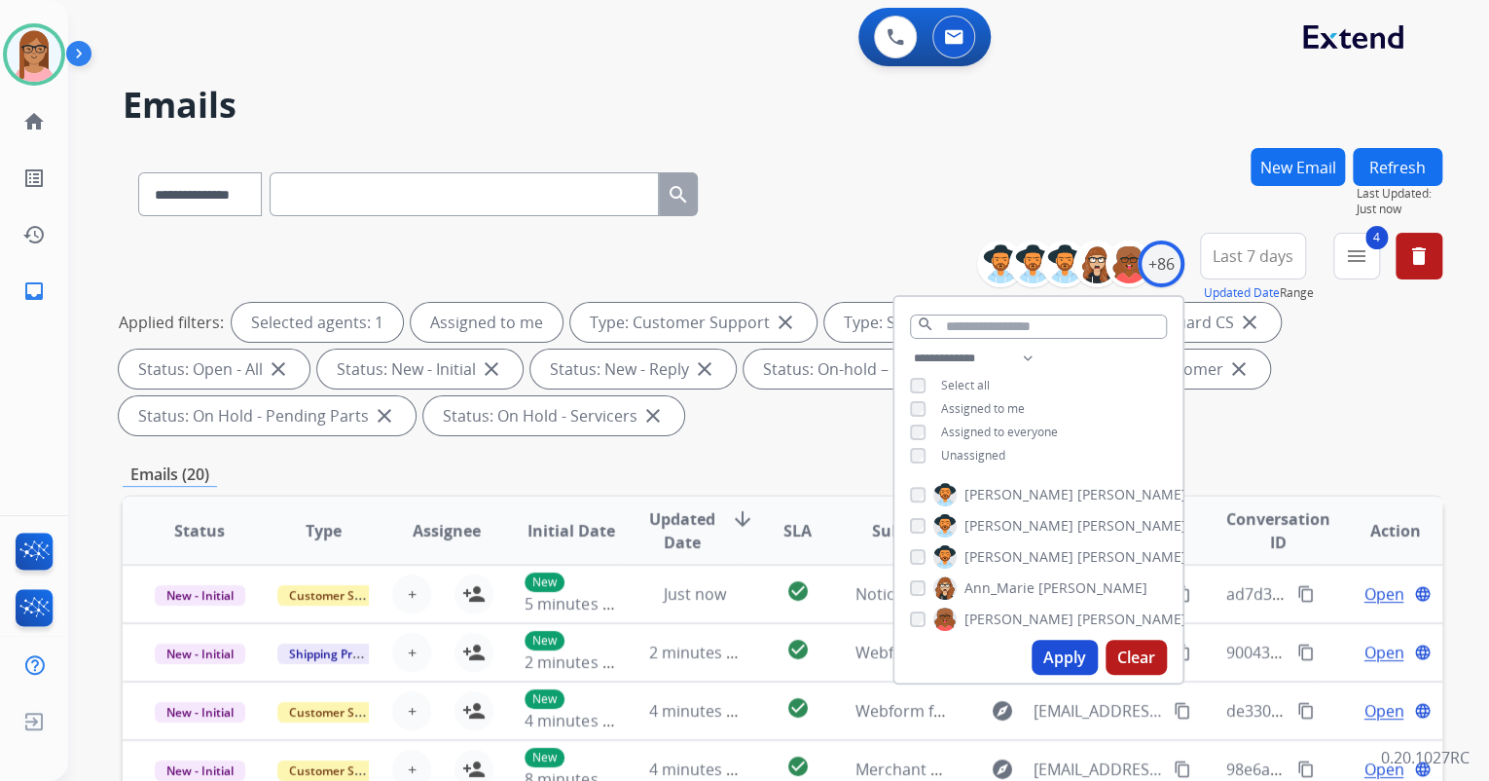
click at [1047, 657] on button "Apply" at bounding box center [1065, 656] width 66 height 35
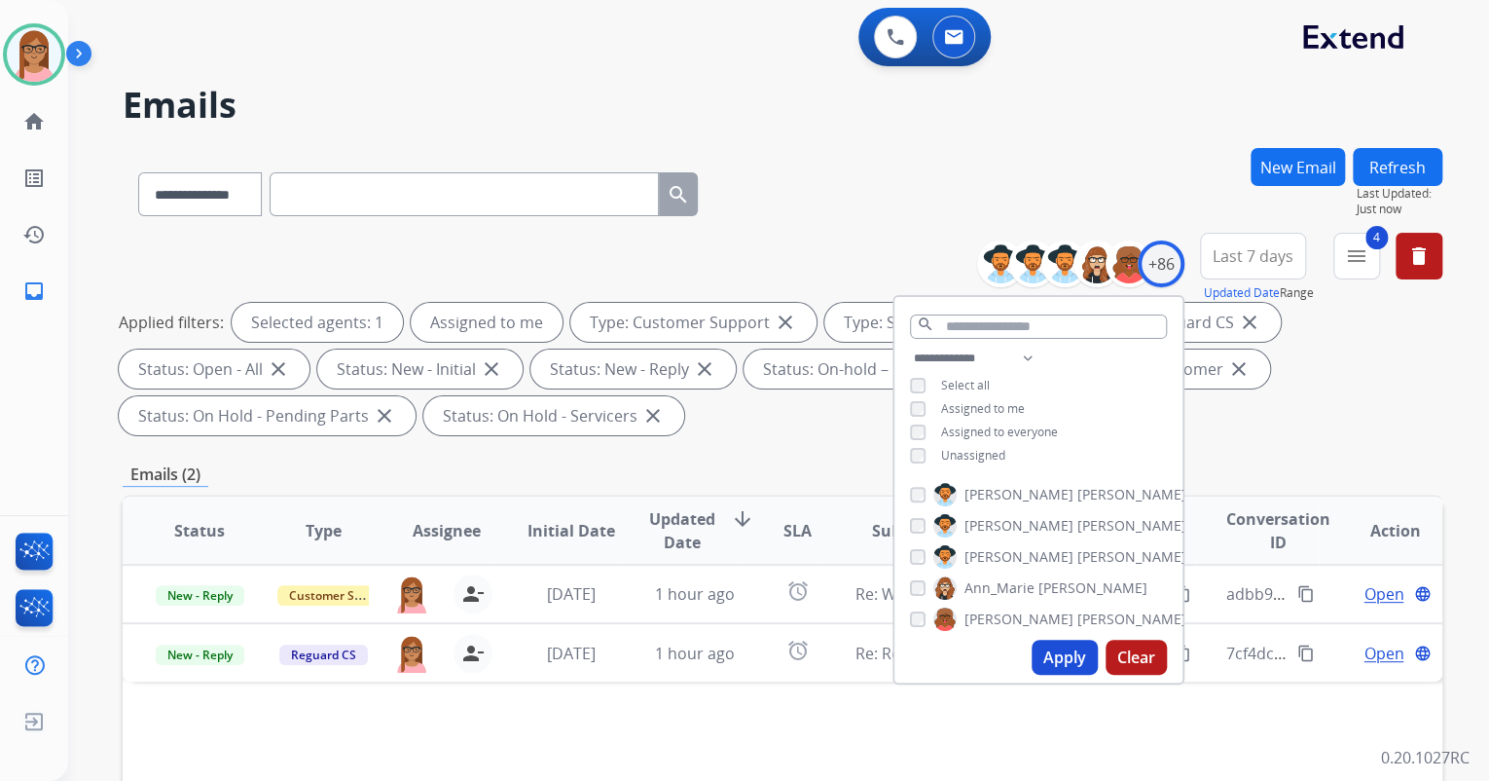
drag, startPoint x: 724, startPoint y: 772, endPoint x: 728, endPoint y: 740, distance: 32.4
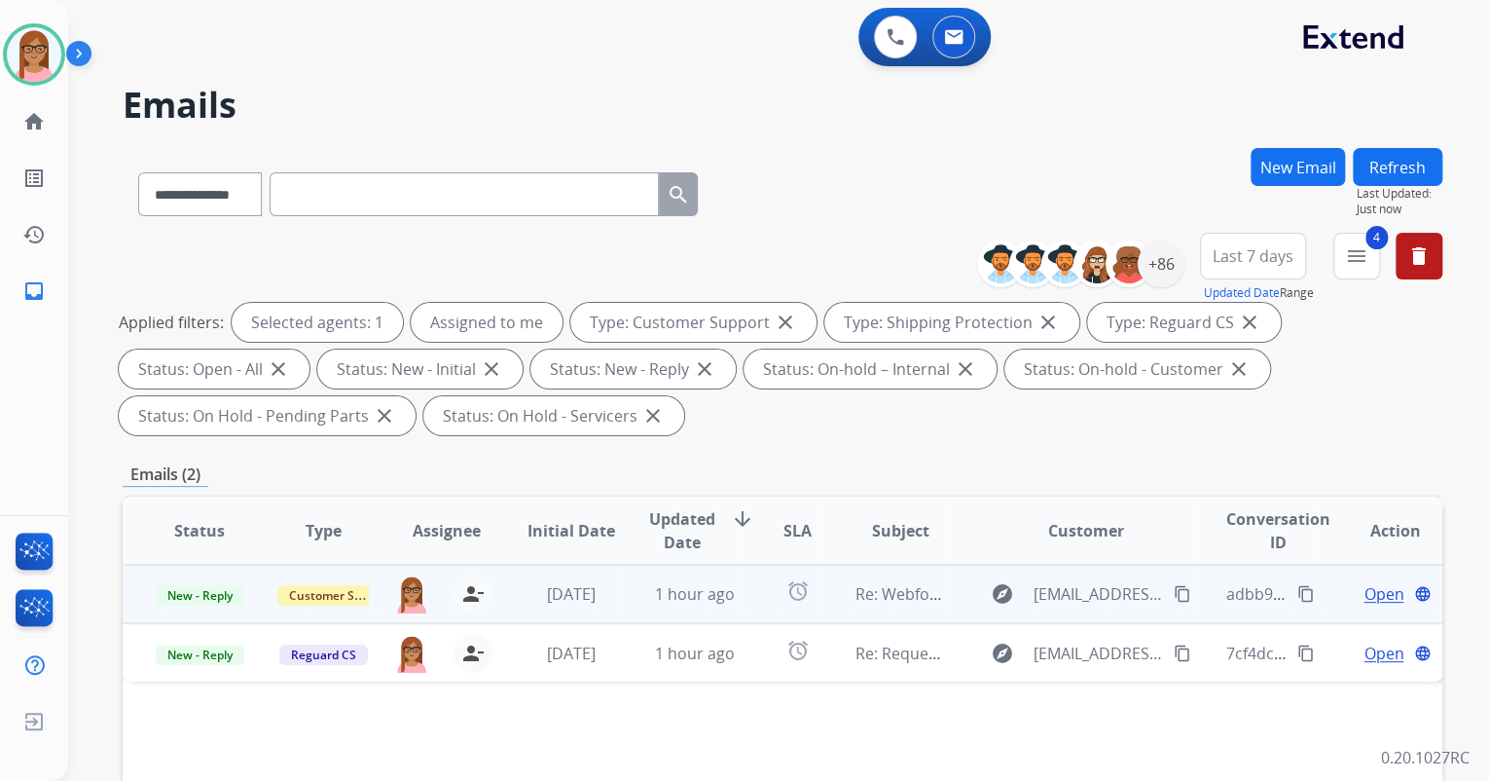
click at [1364, 588] on span "Open" at bounding box center [1384, 593] width 40 height 23
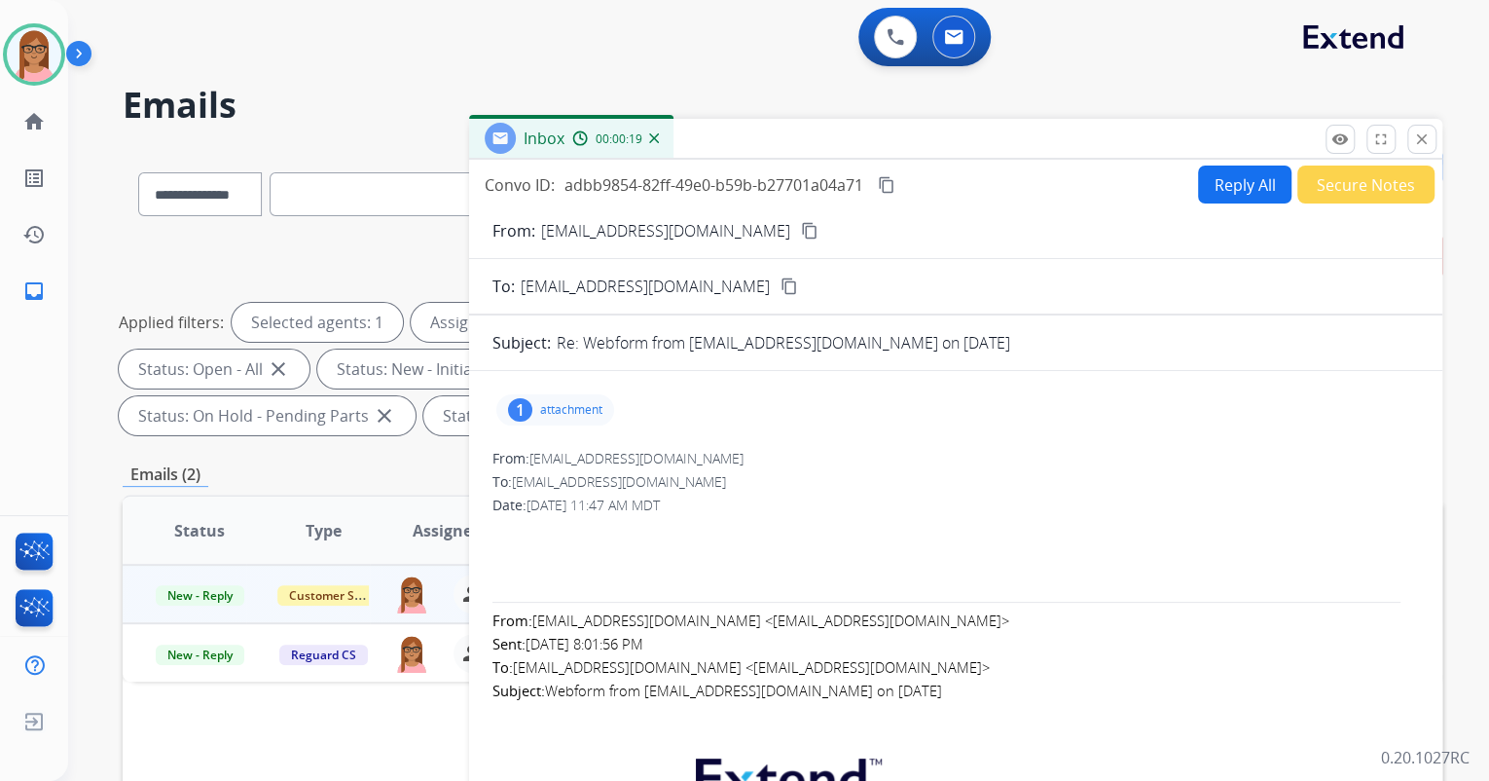
click at [1211, 192] on button "Reply All" at bounding box center [1244, 184] width 93 height 38
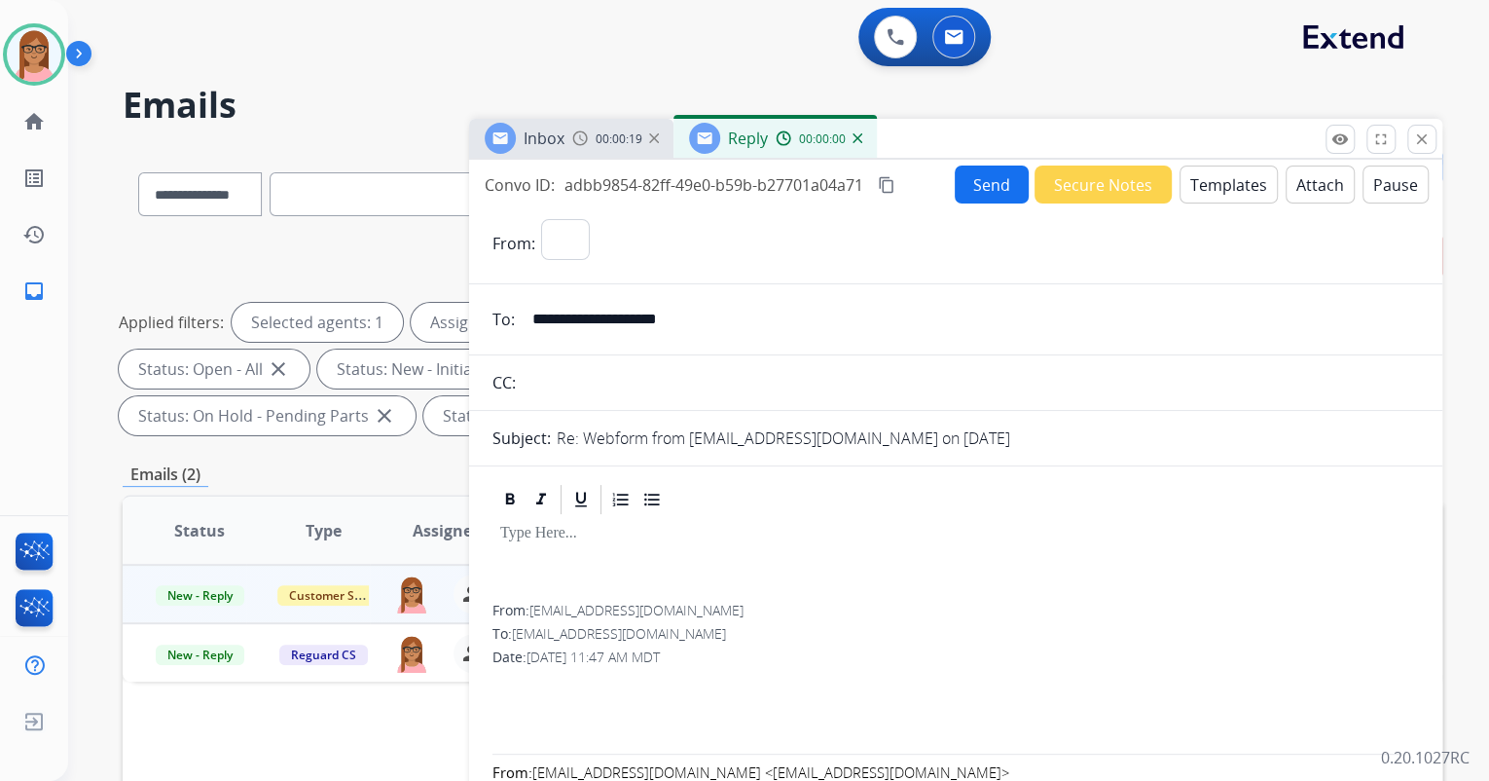
select select "**********"
click at [1221, 169] on button "Templates" at bounding box center [1229, 184] width 98 height 38
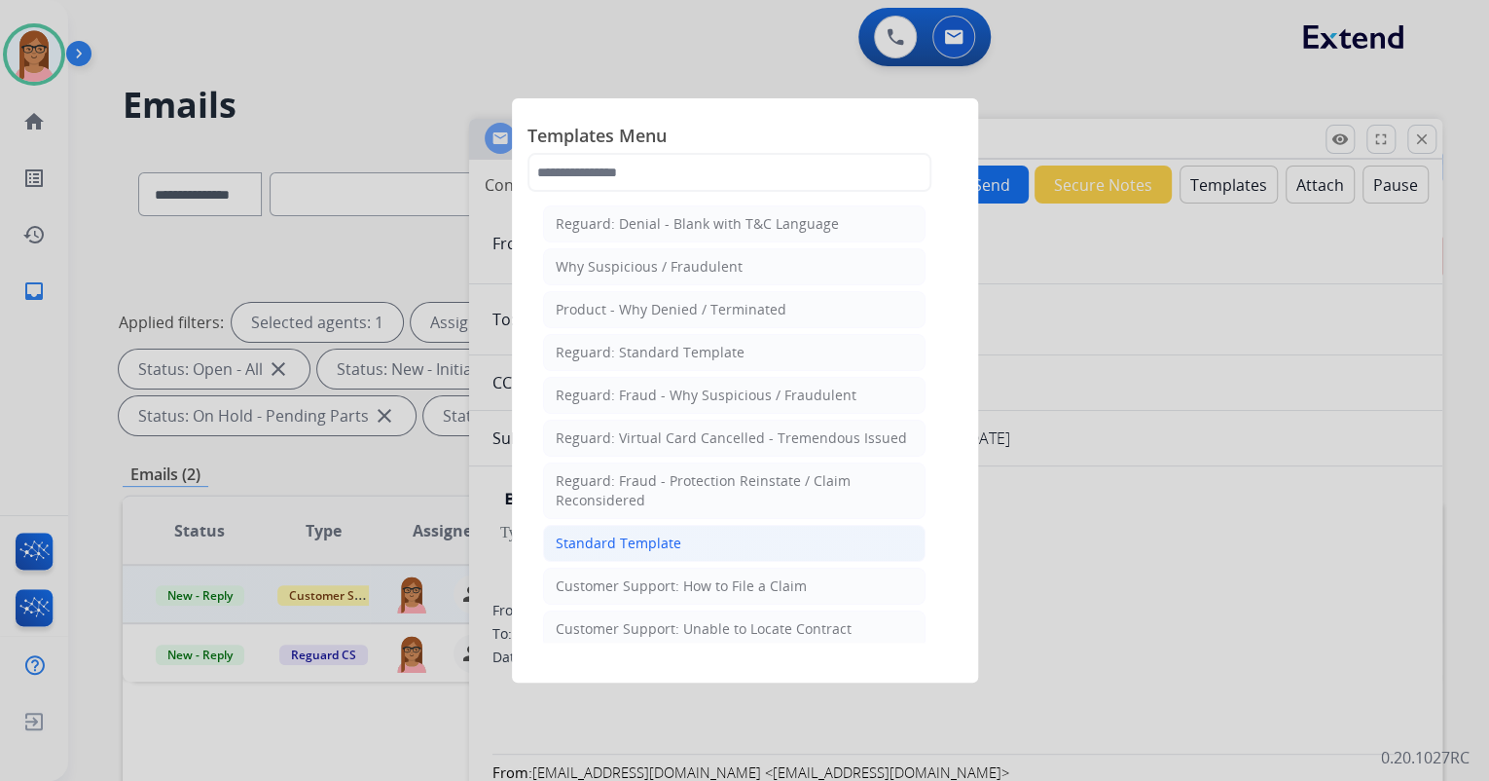
click at [619, 541] on div "Standard Template" at bounding box center [619, 542] width 126 height 19
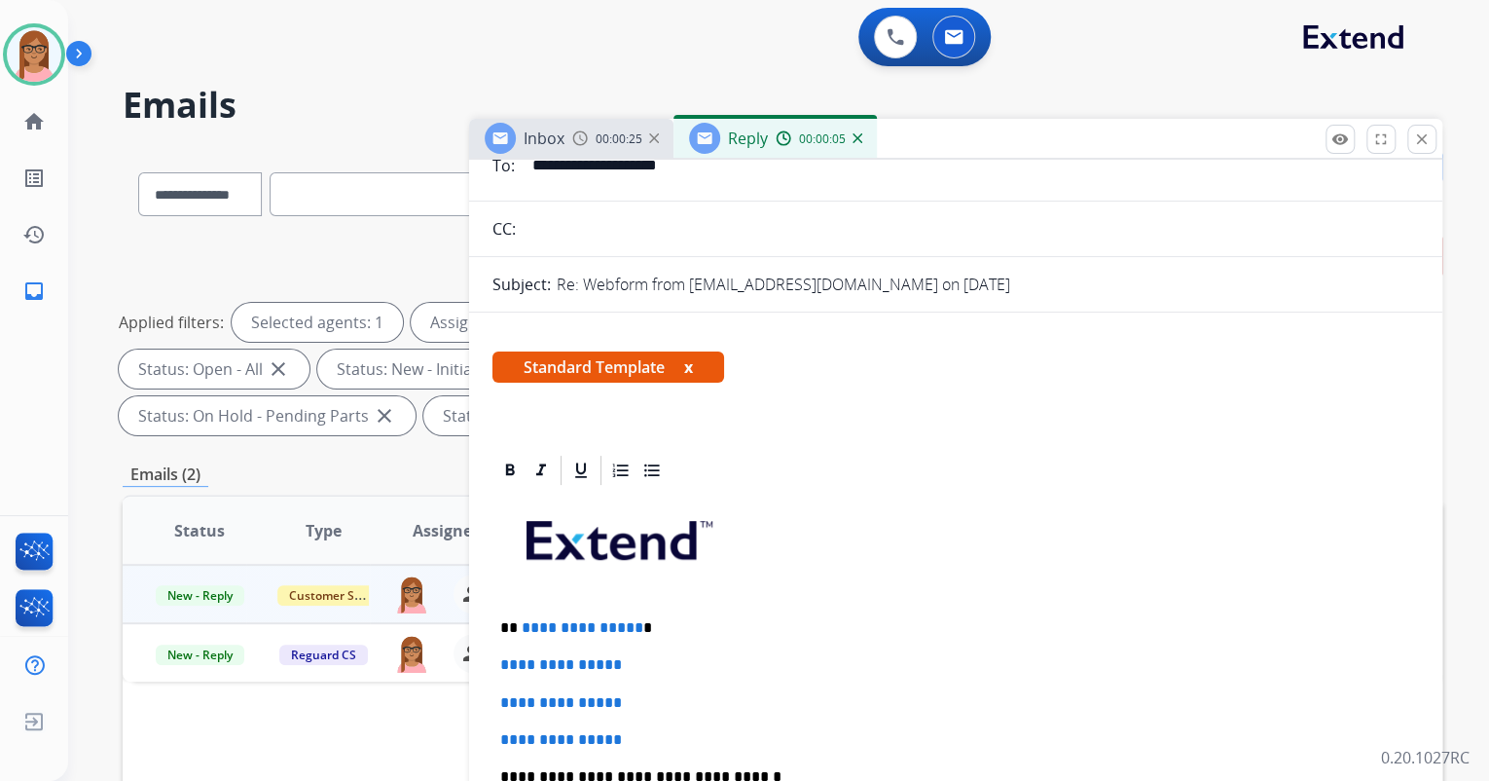
scroll to position [156, 0]
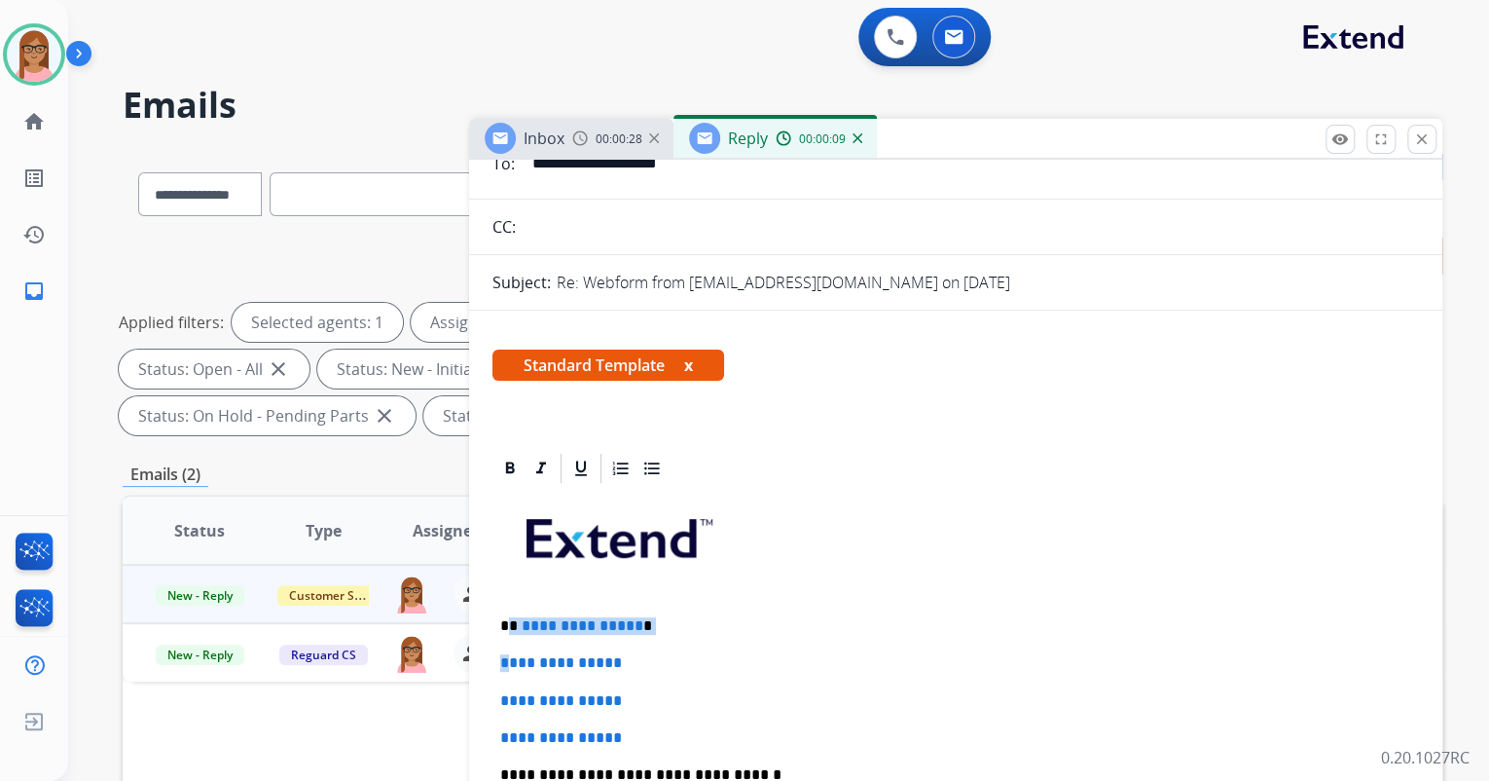
drag, startPoint x: 506, startPoint y: 636, endPoint x: 512, endPoint y: 627, distance: 10.5
click at [510, 625] on p "**********" at bounding box center [947, 626] width 895 height 18
drag, startPoint x: 510, startPoint y: 620, endPoint x: 632, endPoint y: 609, distance: 122.1
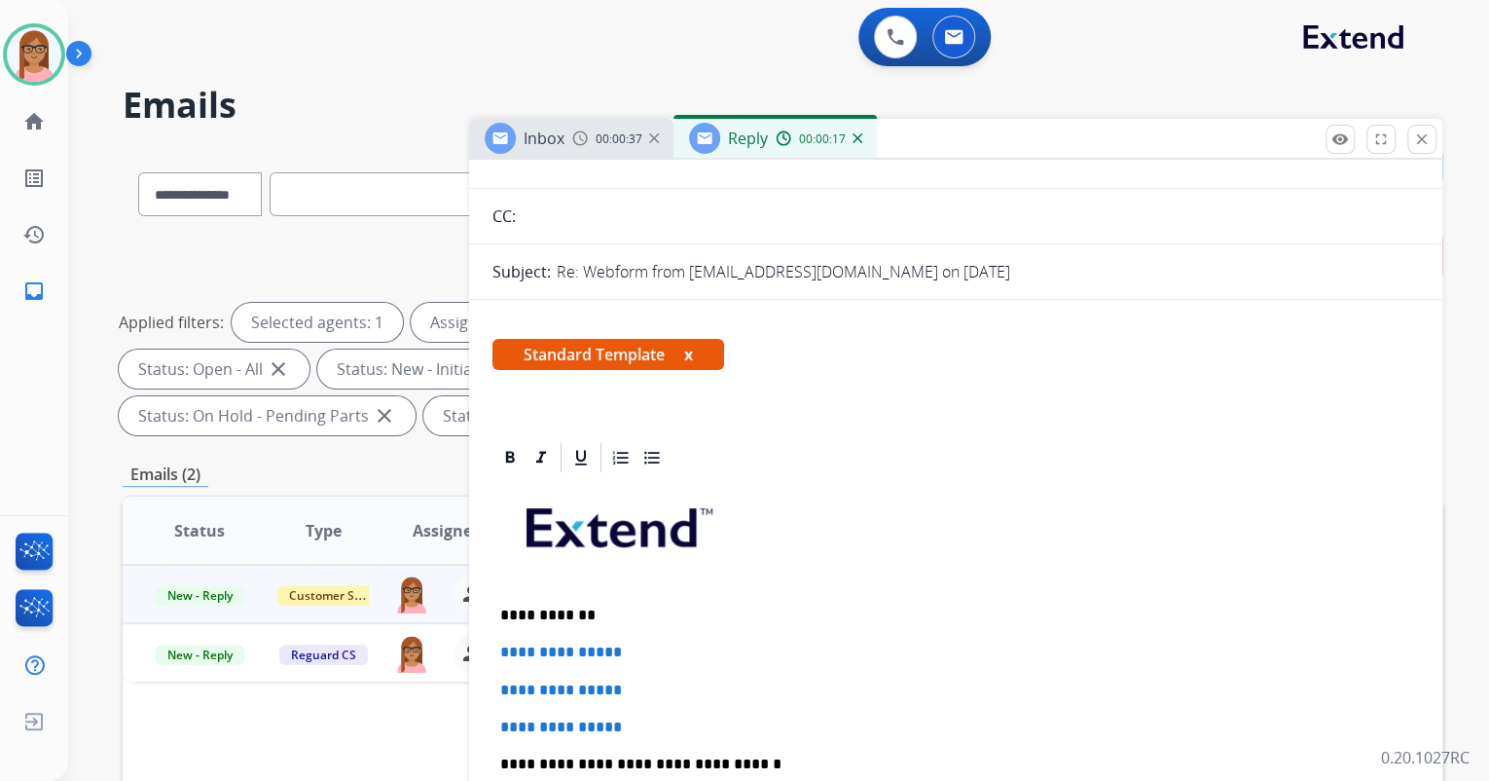
scroll to position [311, 0]
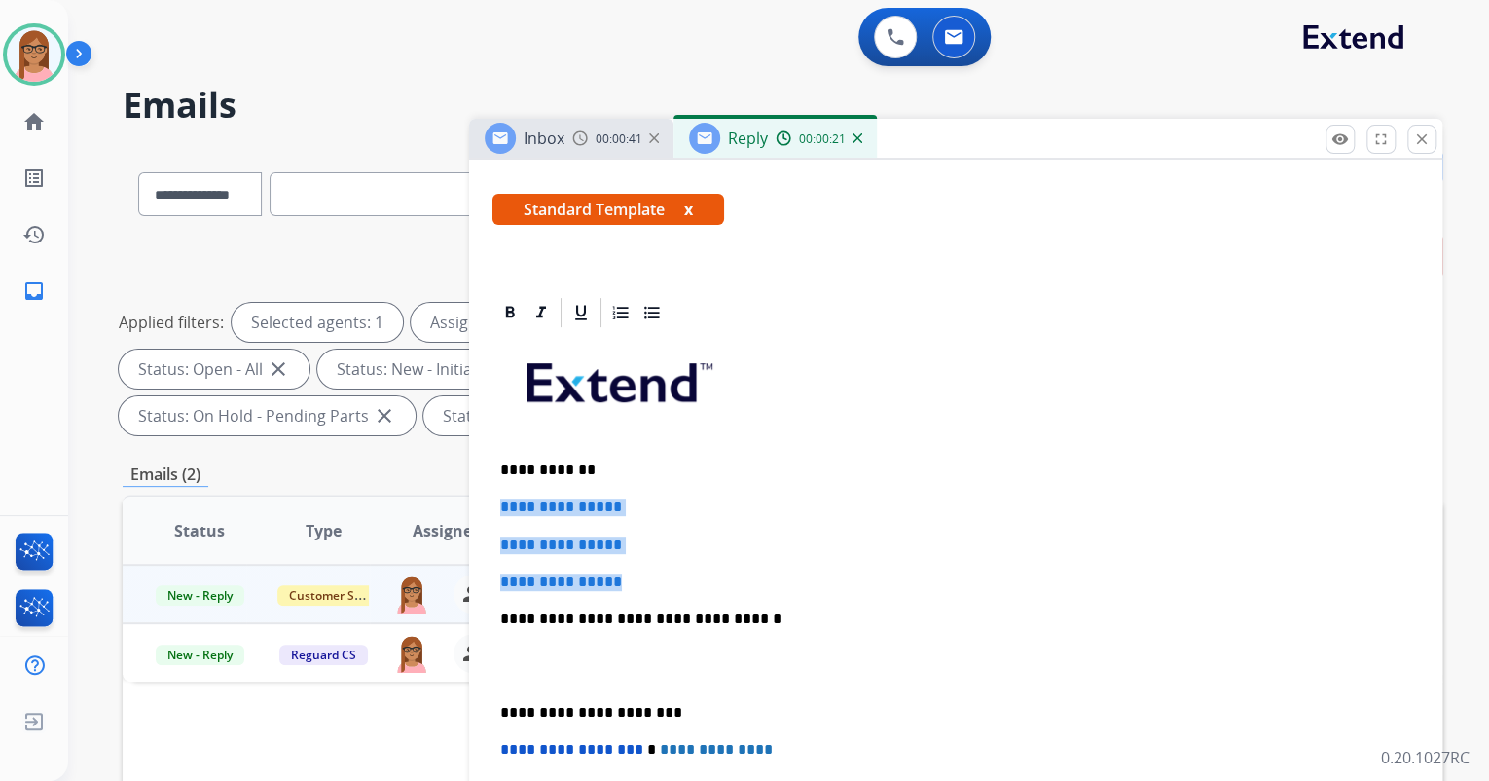
drag, startPoint x: 495, startPoint y: 506, endPoint x: 650, endPoint y: 581, distance: 171.9
click at [650, 581] on div "**********" at bounding box center [955, 665] width 927 height 670
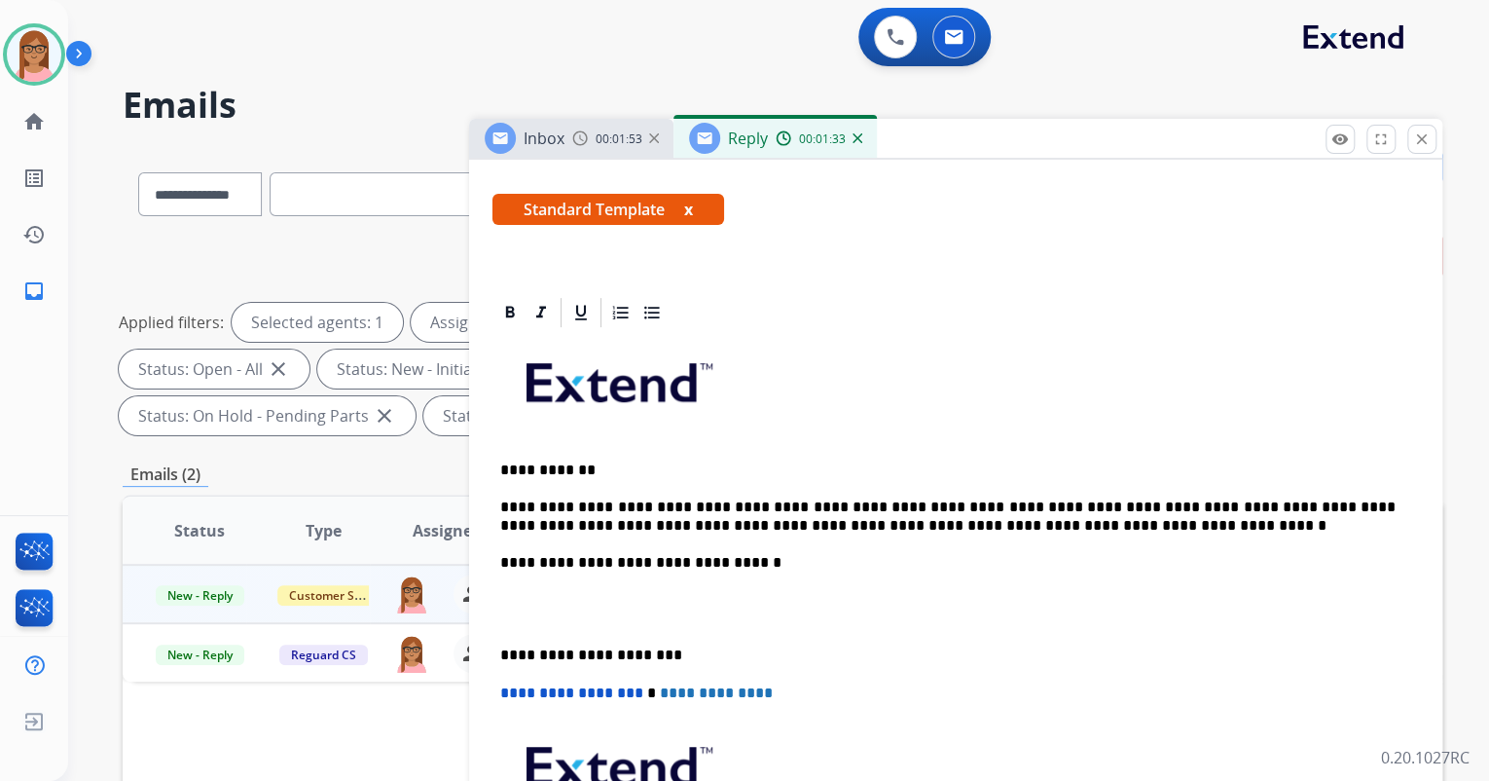
click at [989, 517] on p "**********" at bounding box center [947, 516] width 895 height 36
click at [528, 586] on div "**********" at bounding box center [955, 636] width 927 height 613
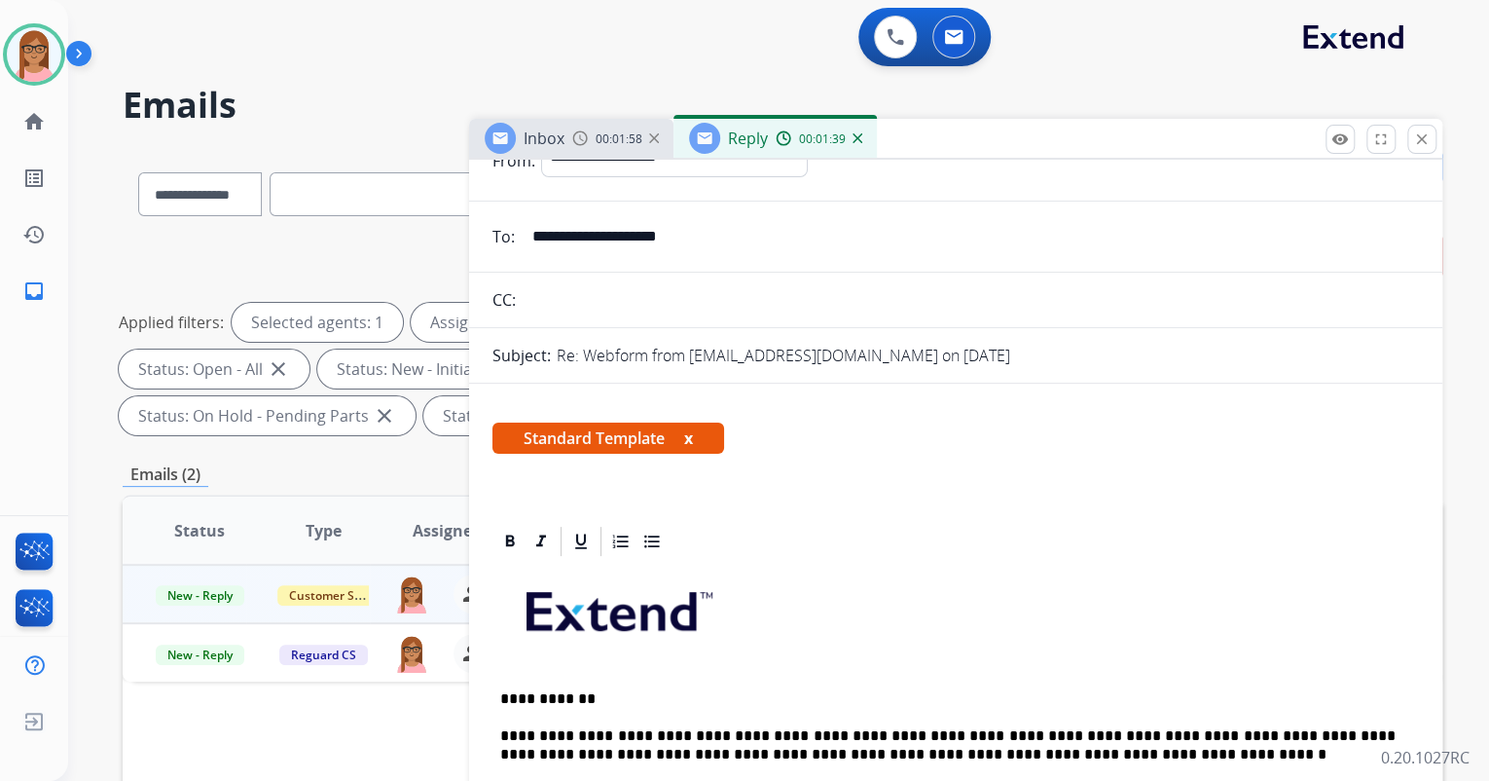
scroll to position [0, 0]
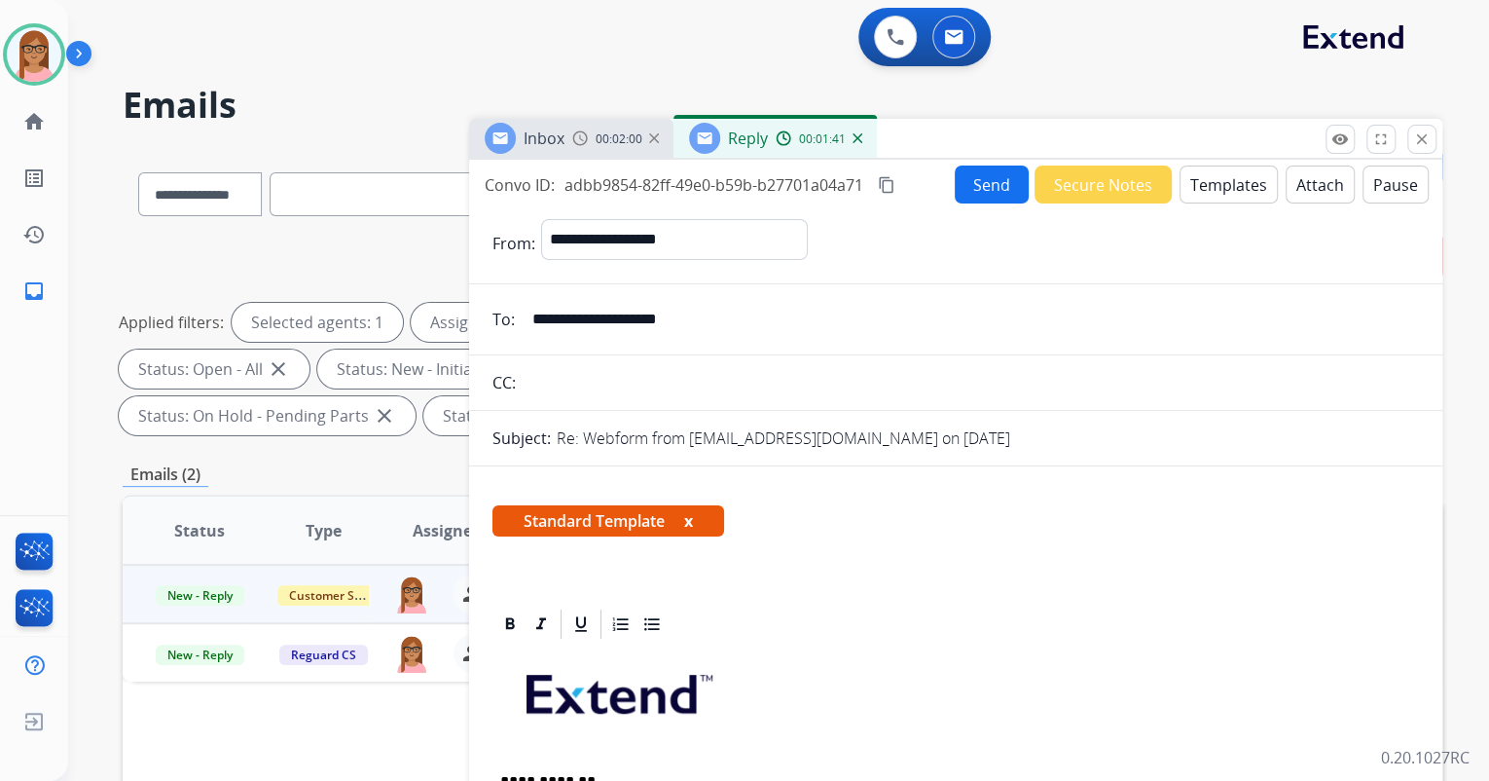
click at [975, 171] on button "Send" at bounding box center [992, 184] width 74 height 38
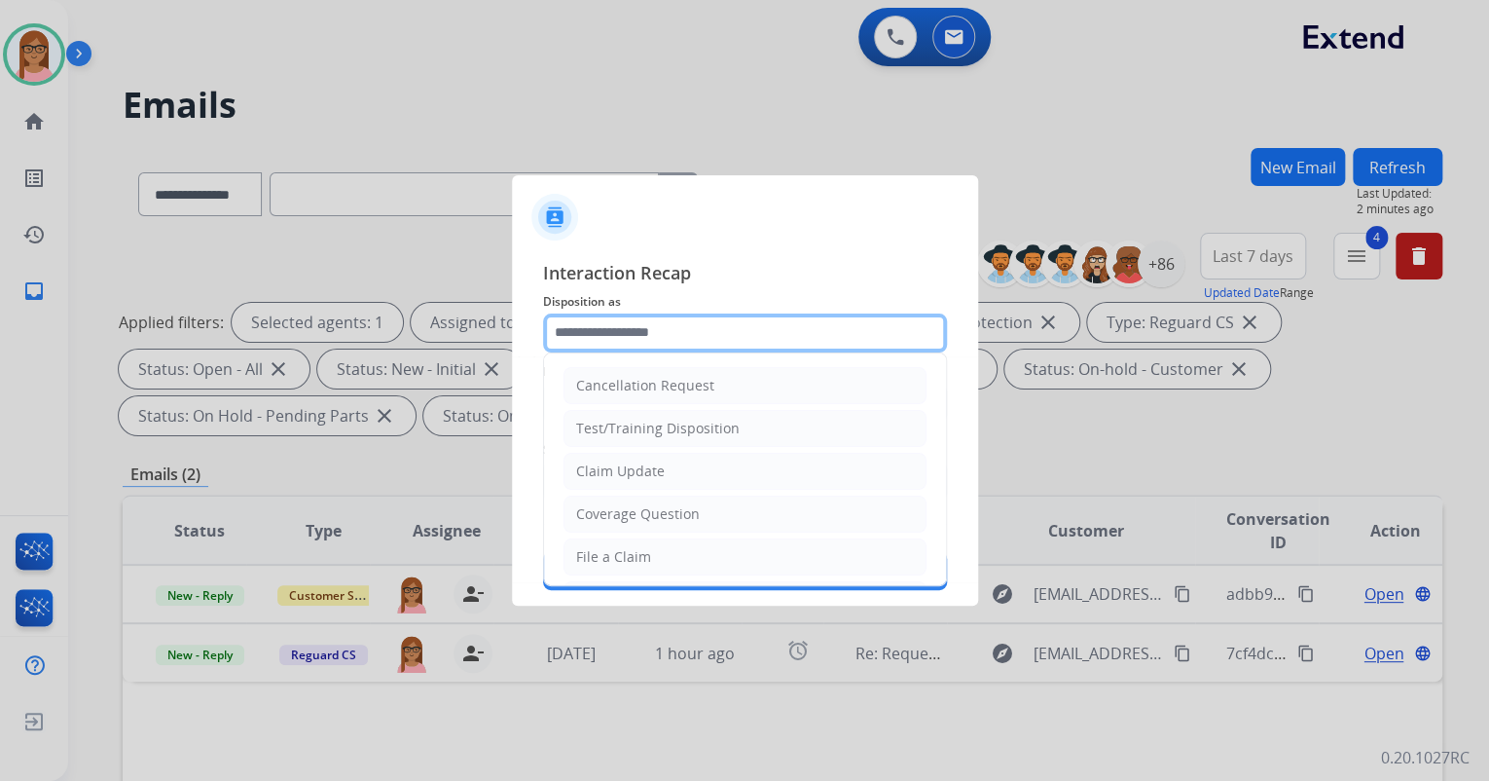
click at [744, 330] on input "text" at bounding box center [745, 332] width 404 height 39
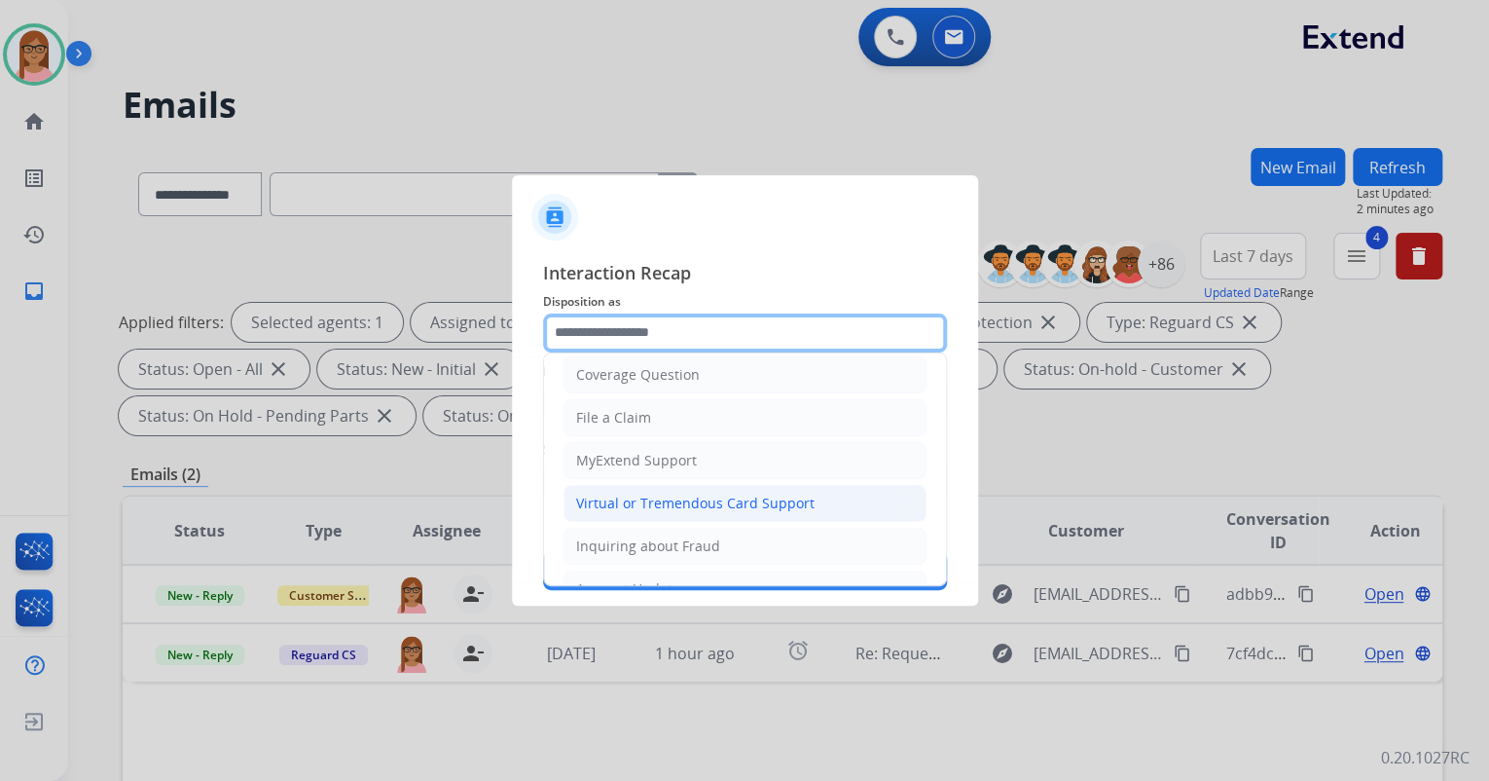
scroll to position [156, 0]
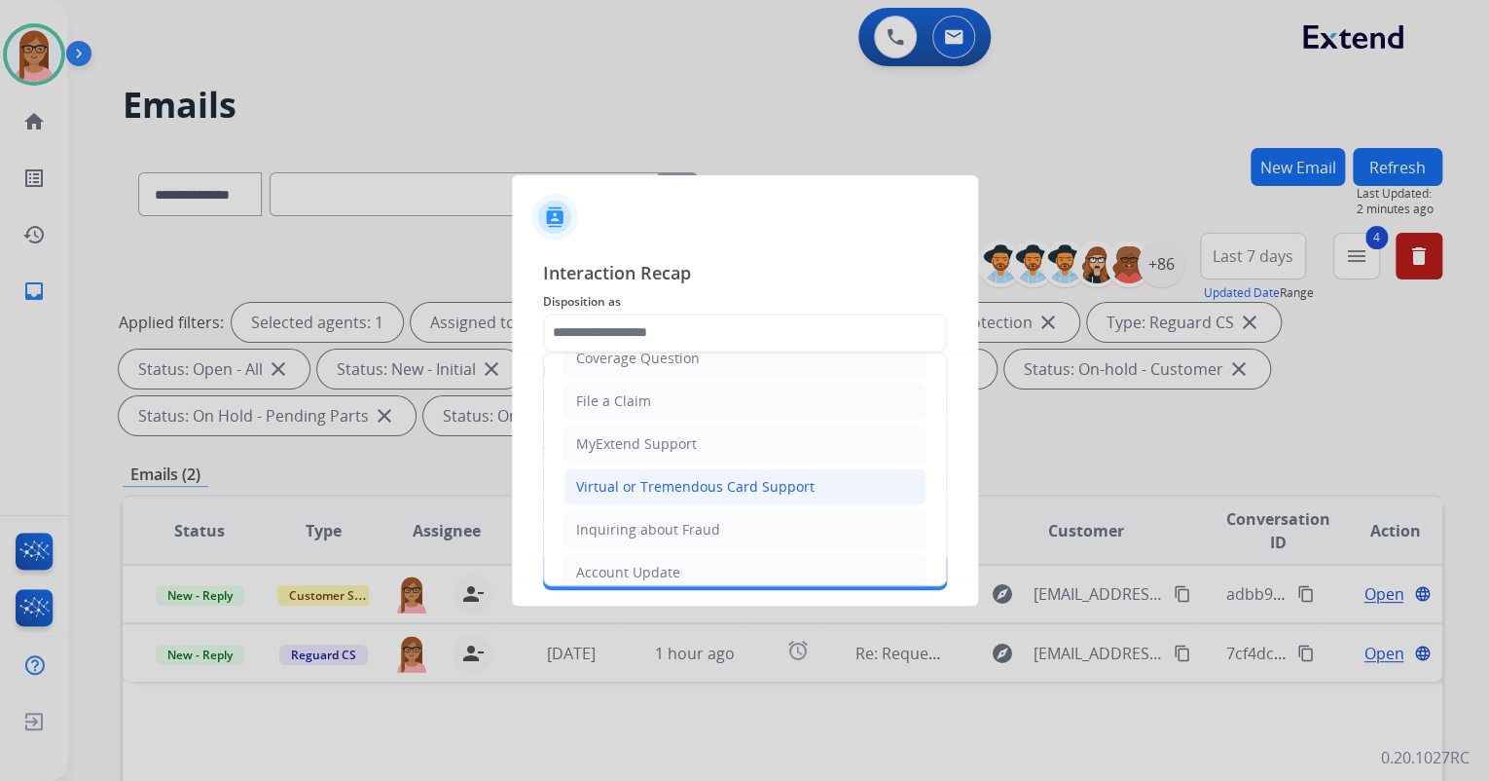
click at [673, 483] on div "Virtual or Tremendous Card Support" at bounding box center [695, 486] width 238 height 19
type input "**********"
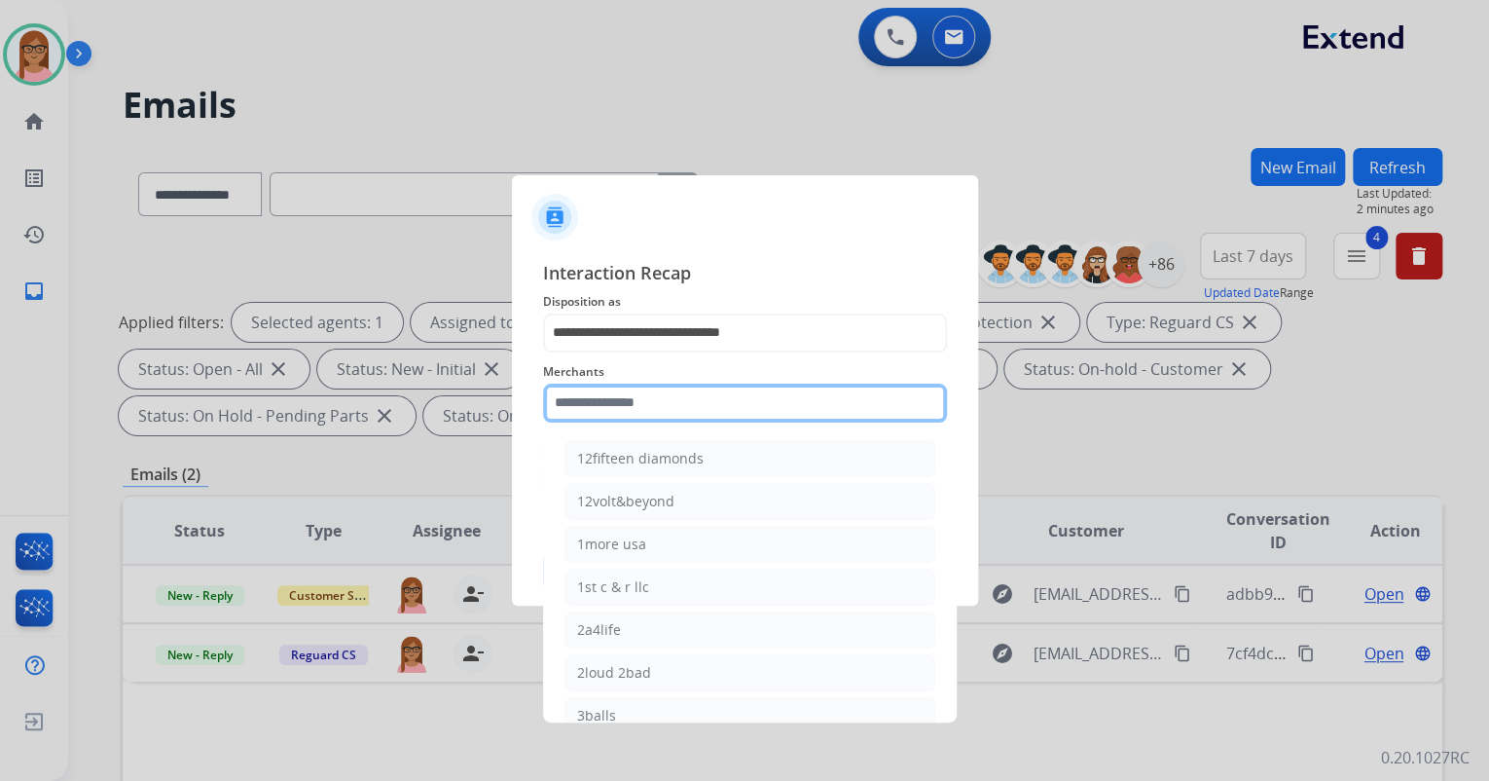
click at [691, 406] on input "text" at bounding box center [745, 402] width 404 height 39
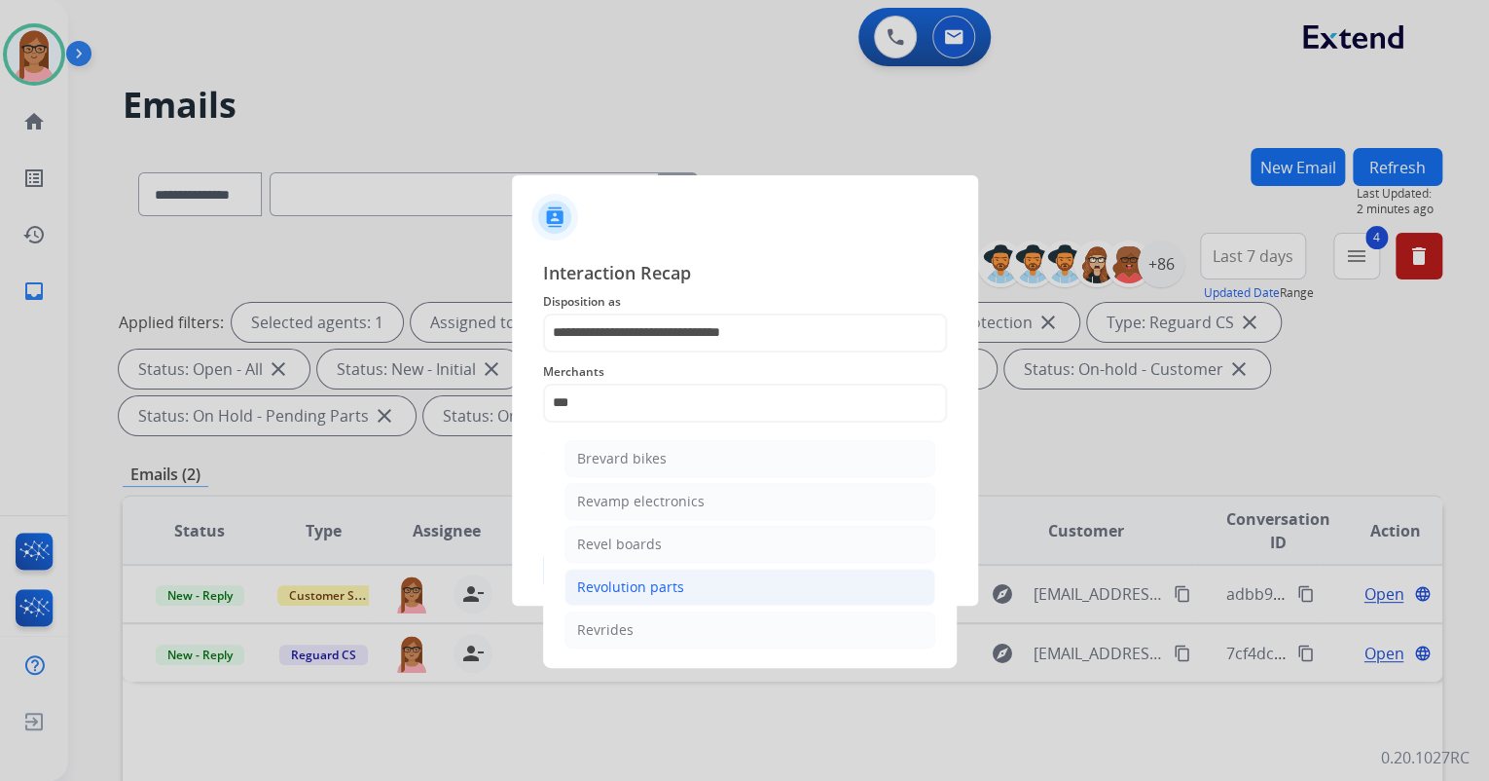
click at [658, 577] on div "Revolution parts" at bounding box center [630, 586] width 107 height 19
type input "**********"
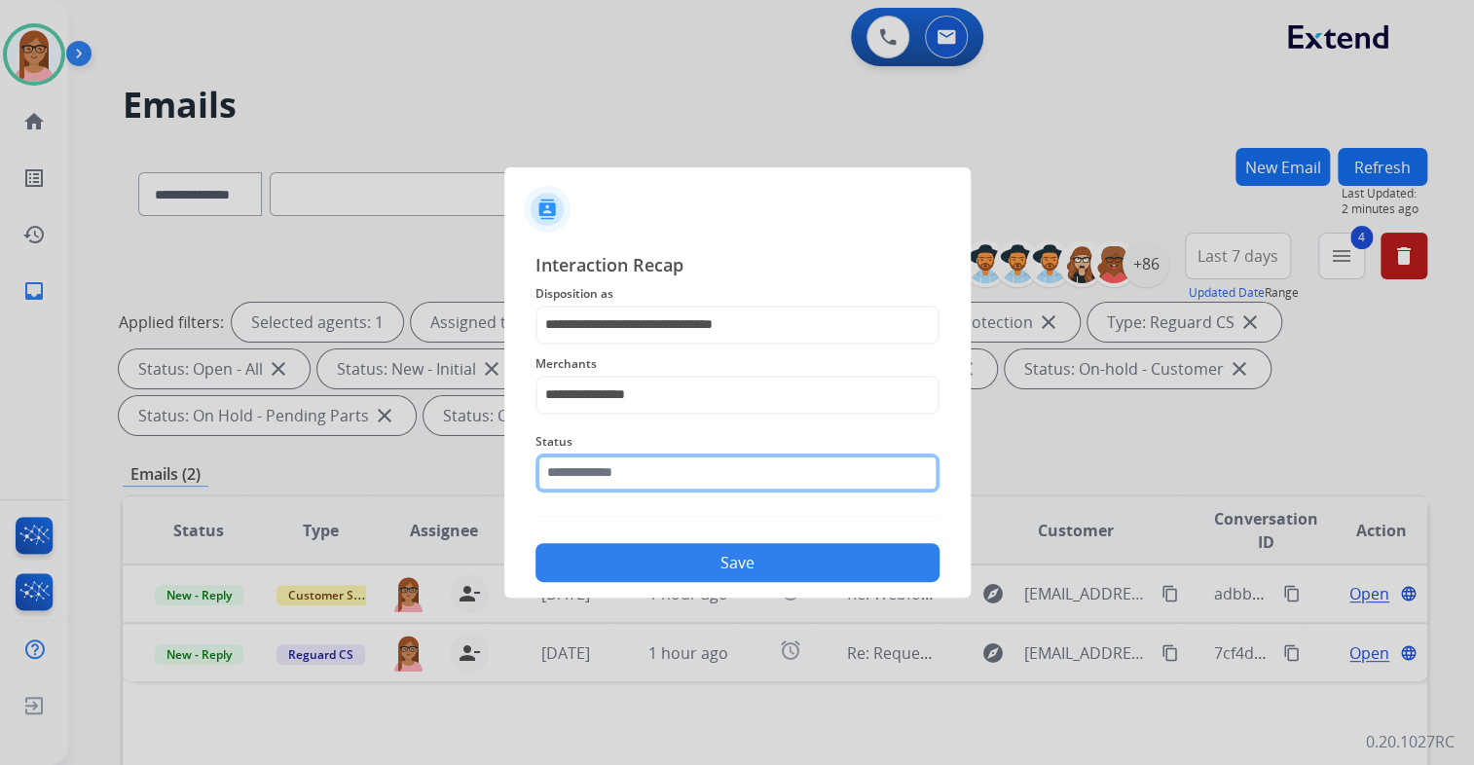
click at [666, 481] on input "text" at bounding box center [737, 473] width 404 height 39
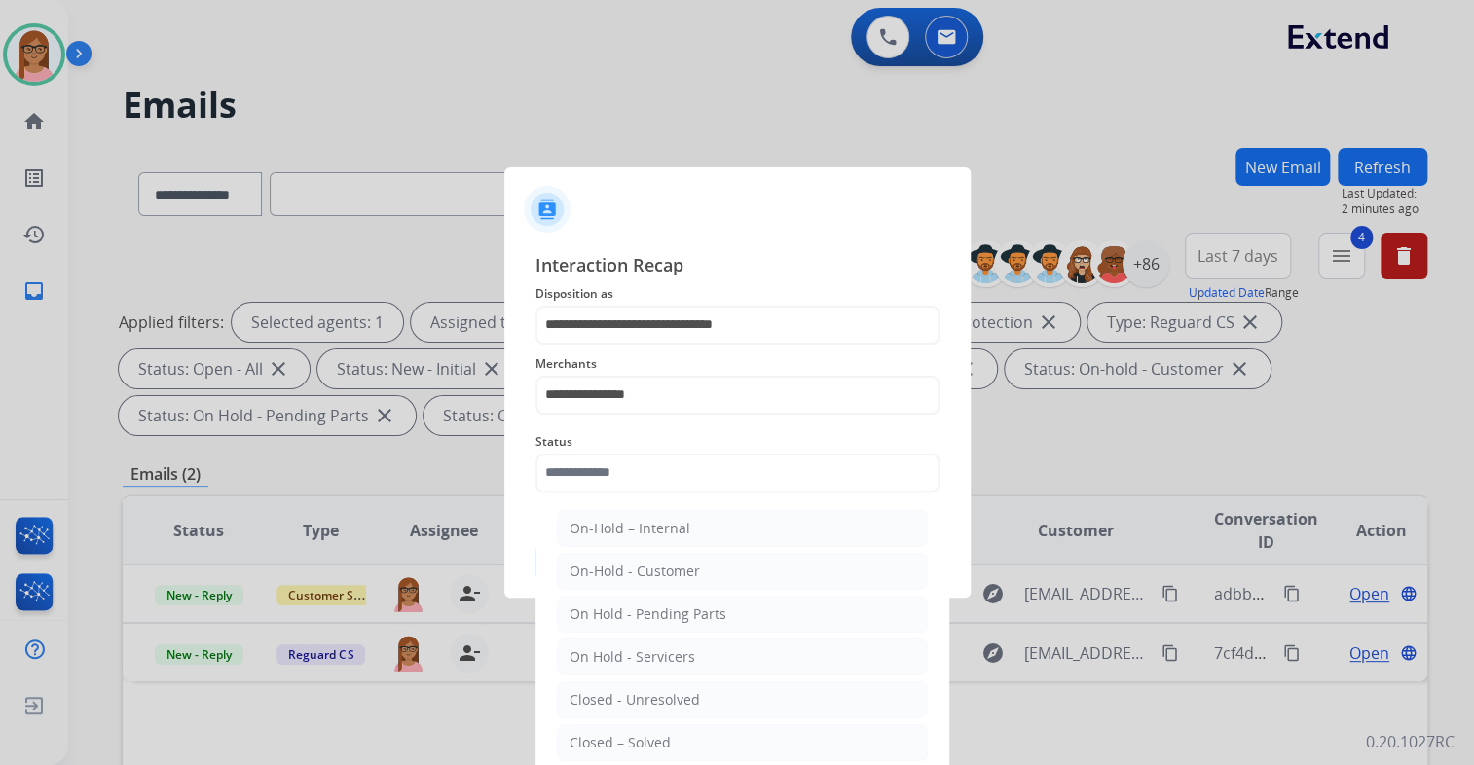
drag, startPoint x: 644, startPoint y: 744, endPoint x: 658, endPoint y: 650, distance: 94.4
click at [644, 743] on div "Closed – Solved" at bounding box center [619, 742] width 101 height 19
type input "**********"
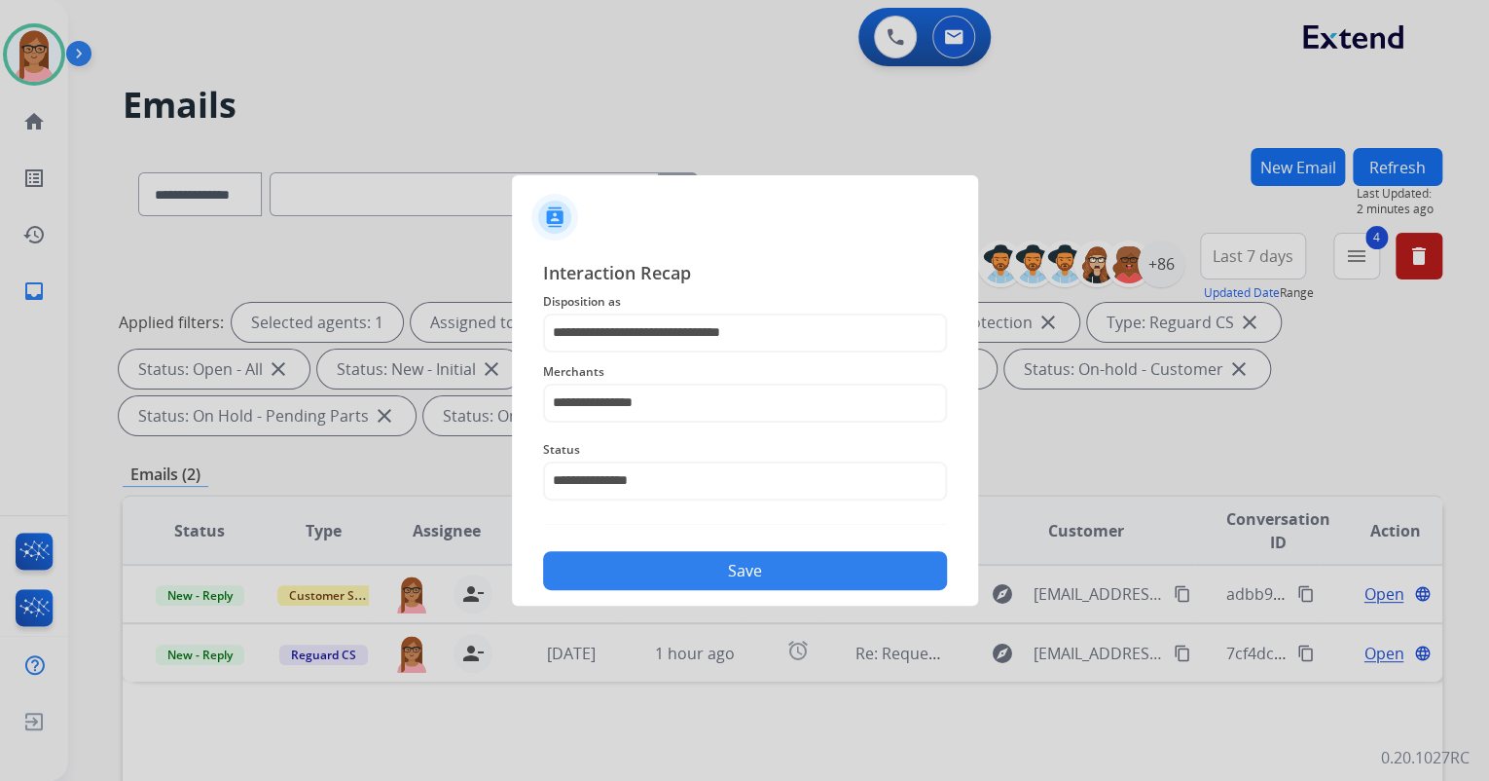
click at [679, 574] on button "Save" at bounding box center [745, 570] width 404 height 39
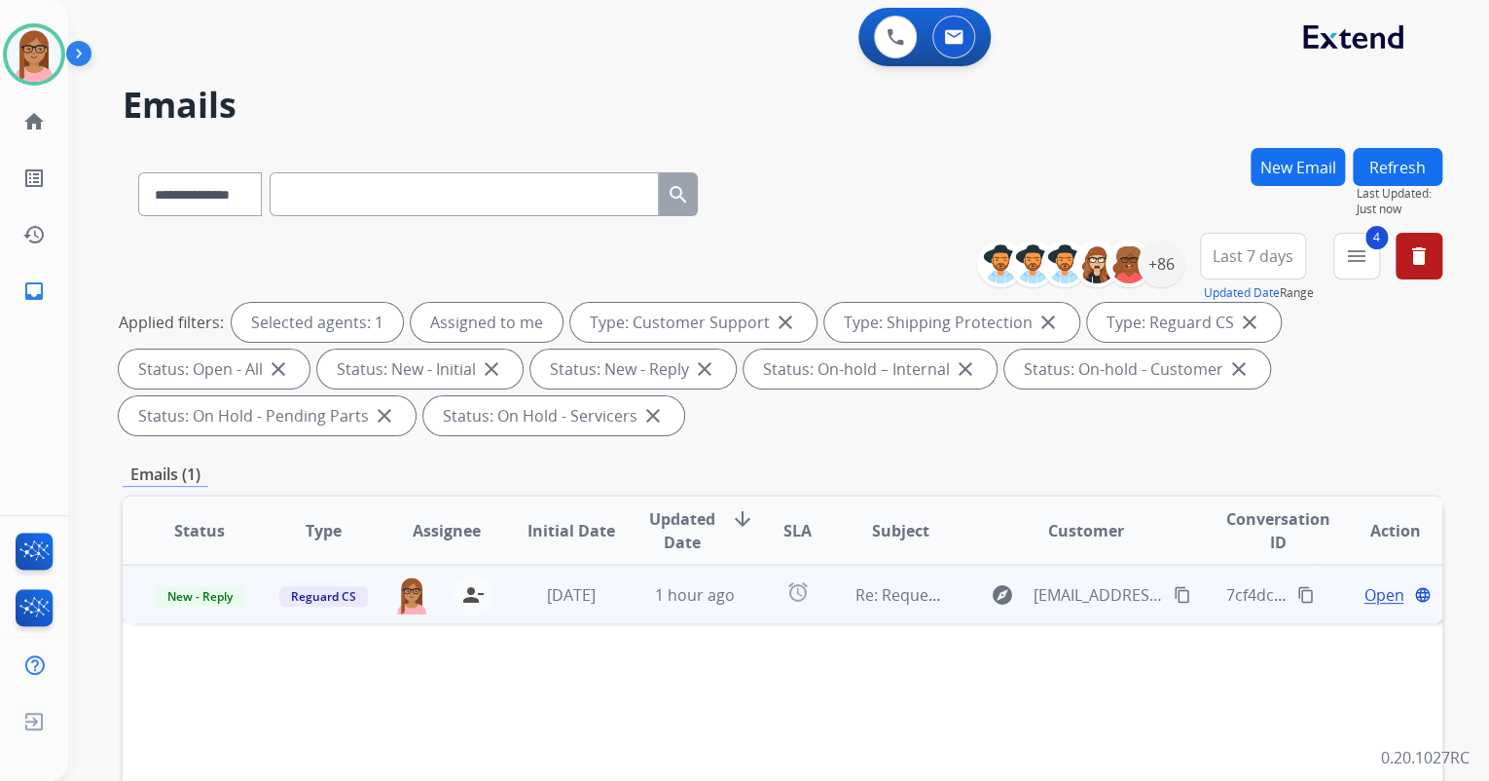
click at [1368, 596] on span "Open" at bounding box center [1384, 594] width 40 height 23
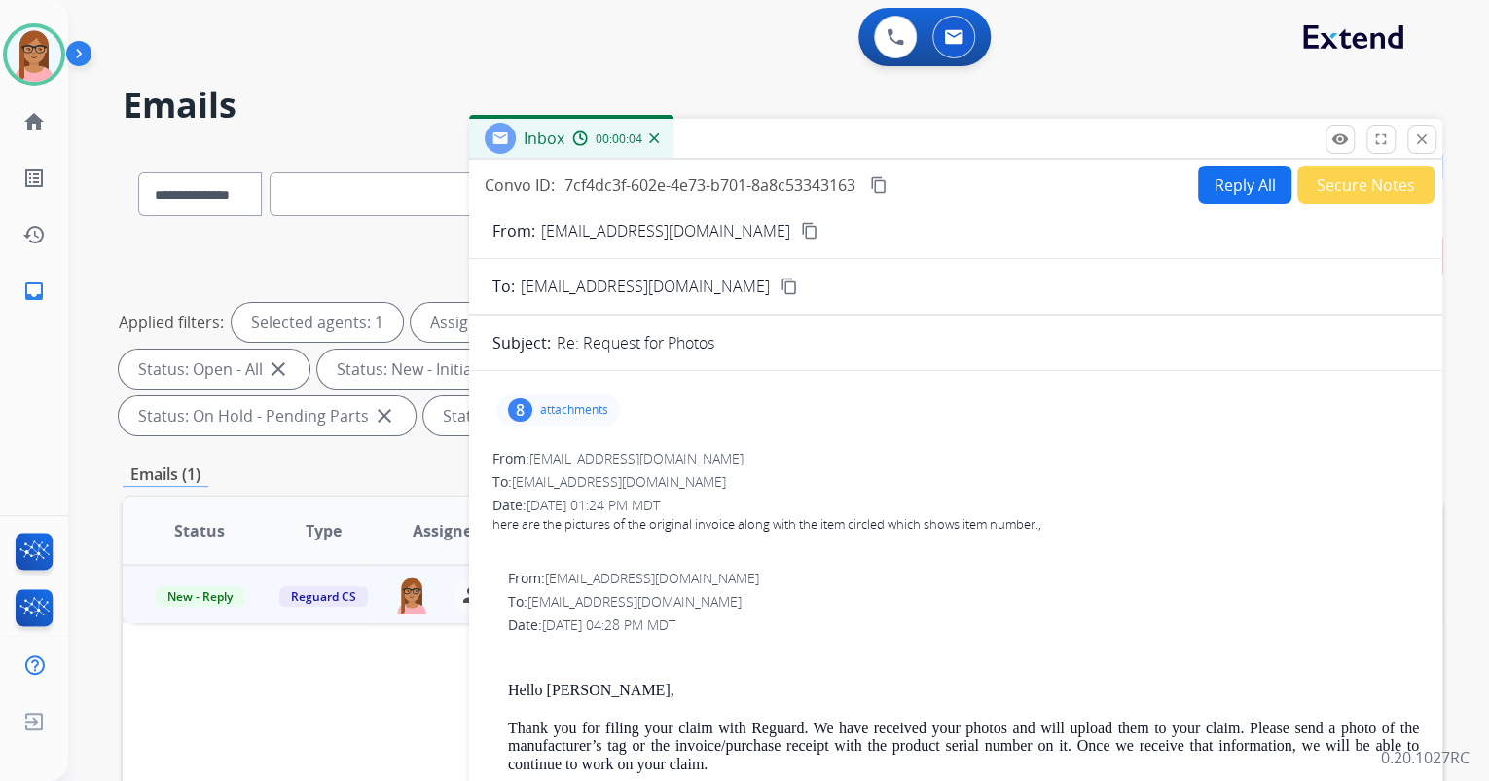
click at [801, 225] on mat-icon "content_copy" at bounding box center [810, 231] width 18 height 18
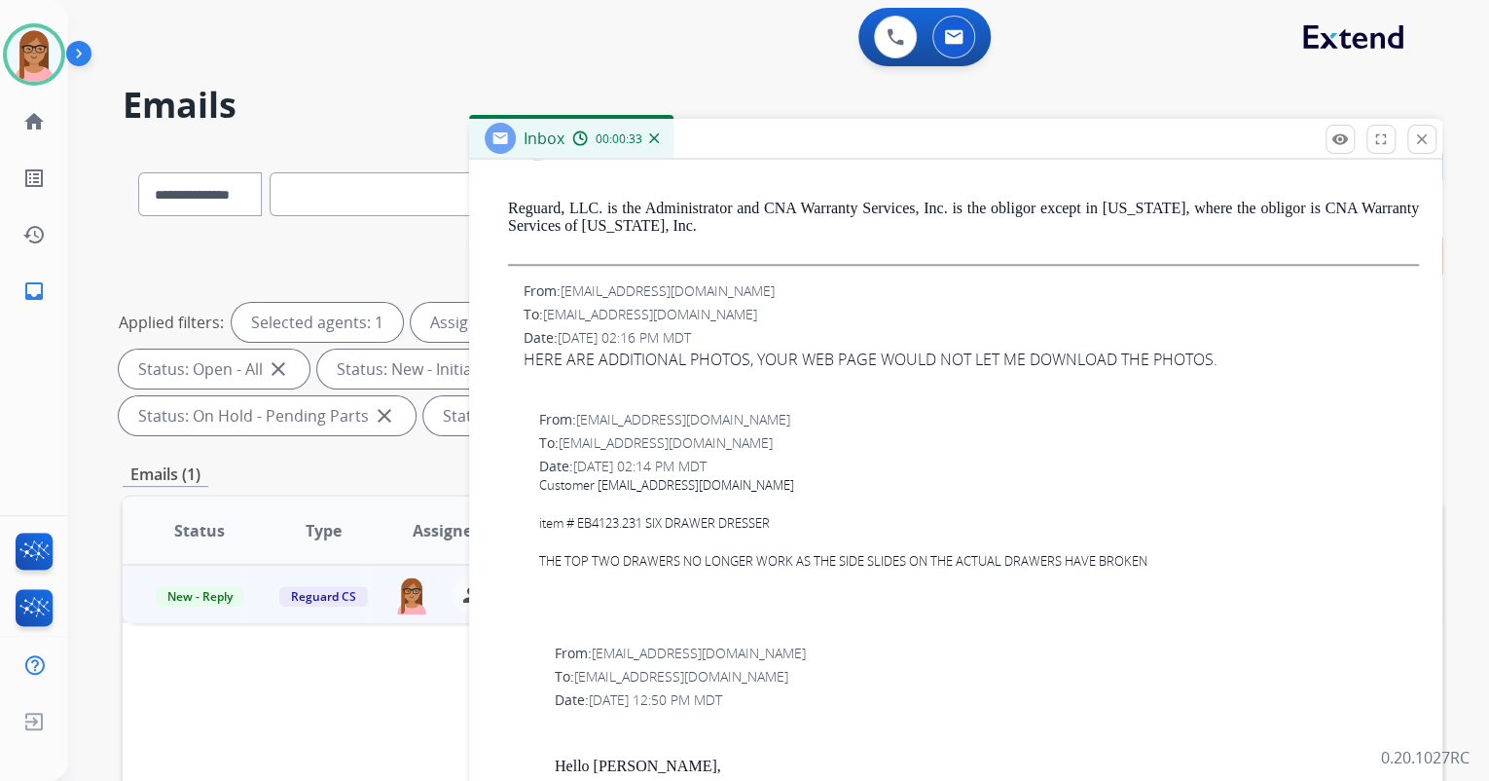
scroll to position [779, 0]
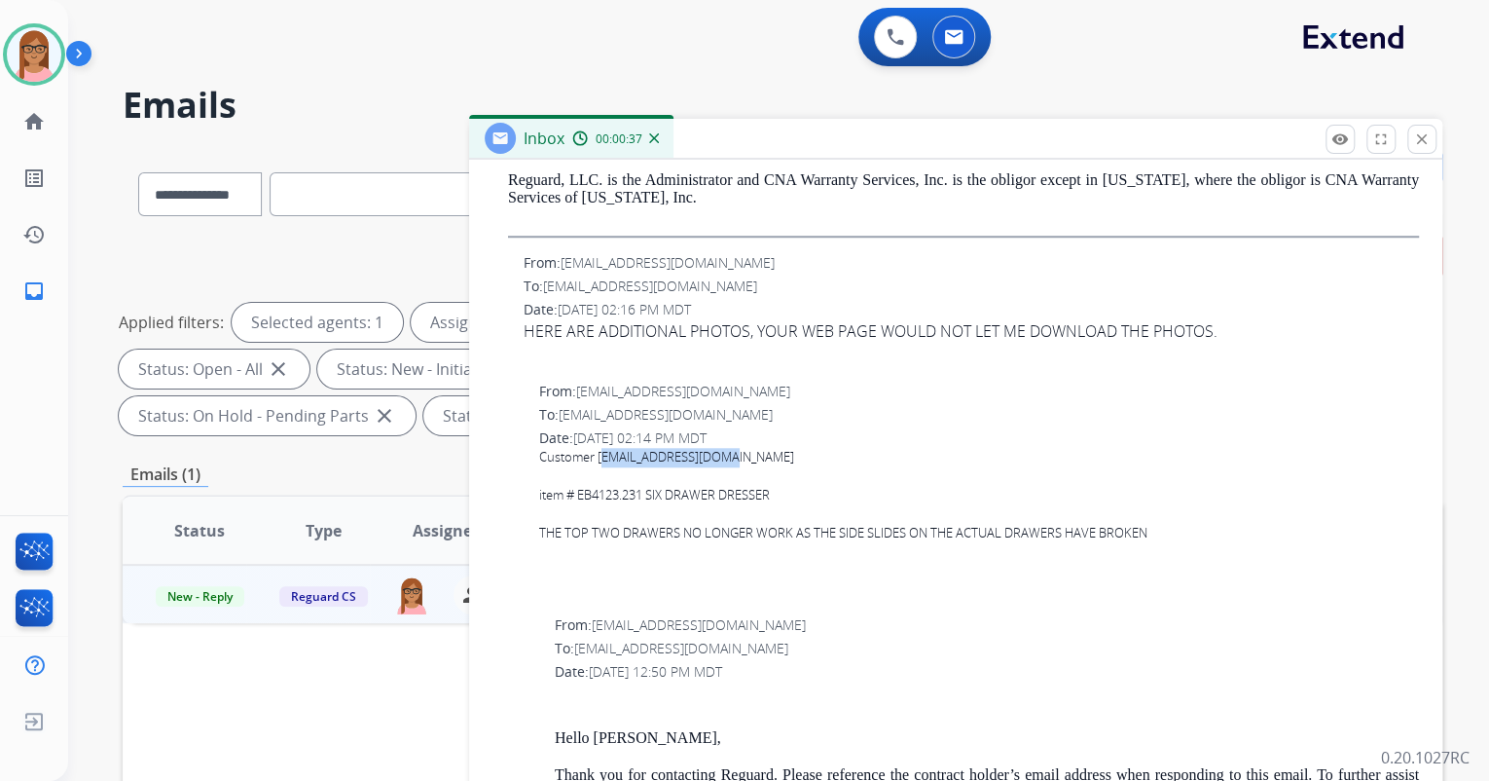
drag, startPoint x: 600, startPoint y: 456, endPoint x: 732, endPoint y: 464, distance: 132.6
click at [732, 464] on div "Customer [EMAIL_ADDRESS][DOMAIN_NAME]" at bounding box center [979, 457] width 880 height 19
drag, startPoint x: 732, startPoint y: 464, endPoint x: 712, endPoint y: 465, distance: 19.5
click at [712, 465] on div "Customer [EMAIL_ADDRESS][DOMAIN_NAME]" at bounding box center [979, 457] width 880 height 19
drag, startPoint x: 597, startPoint y: 459, endPoint x: 771, endPoint y: 462, distance: 174.2
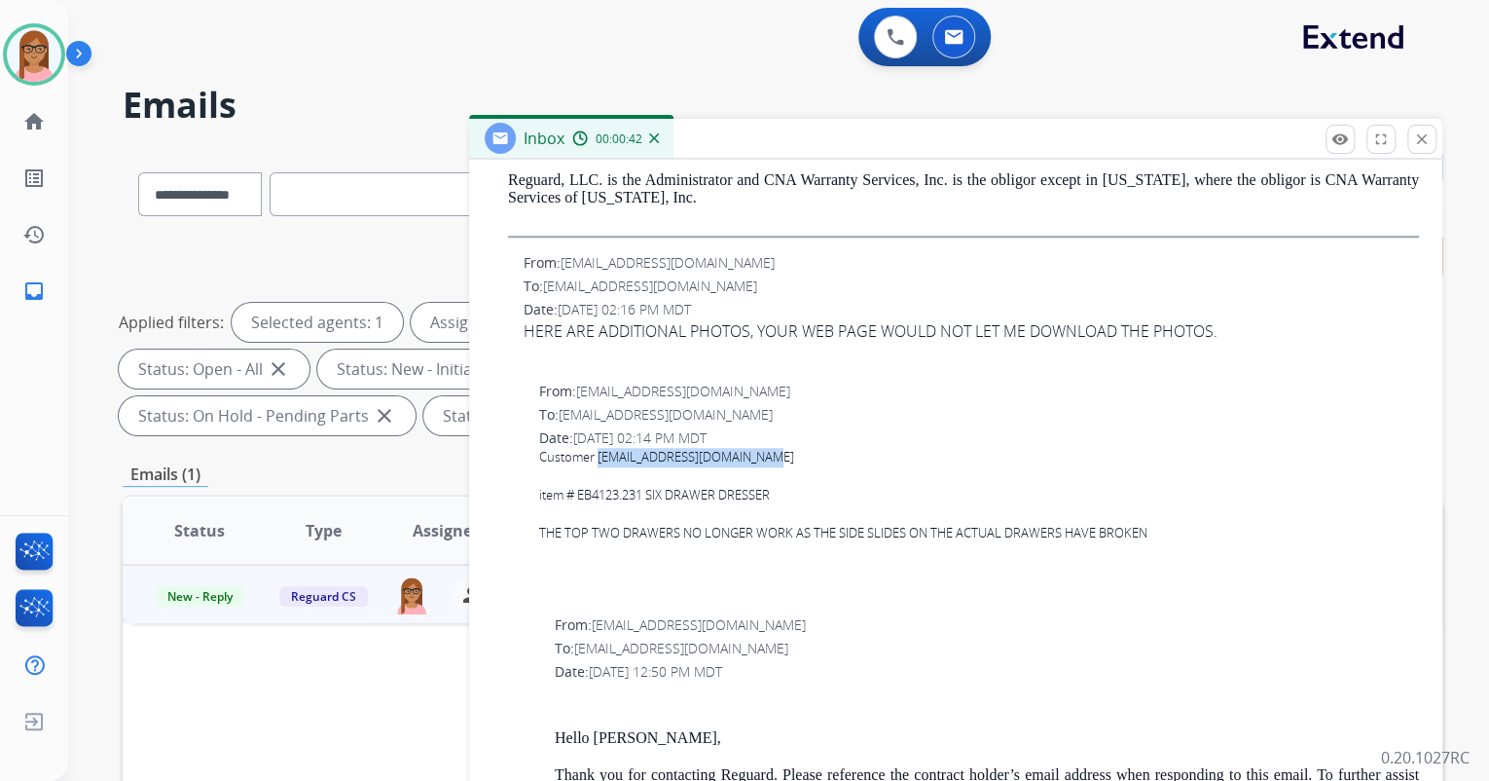
click at [771, 462] on div "Customer [EMAIL_ADDRESS][DOMAIN_NAME]" at bounding box center [979, 457] width 880 height 19
copy div "[EMAIL_ADDRESS][DOMAIN_NAME]"
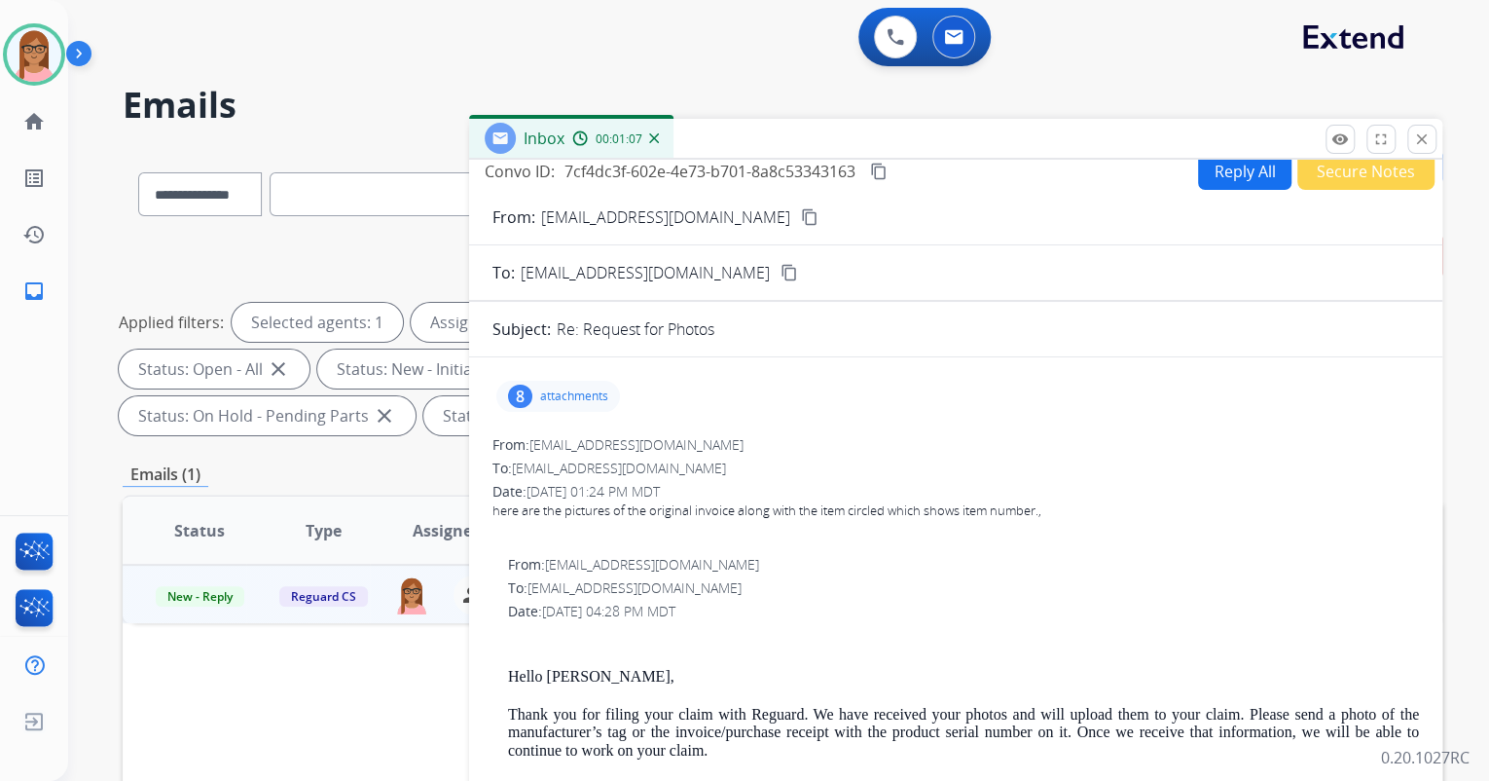
scroll to position [0, 0]
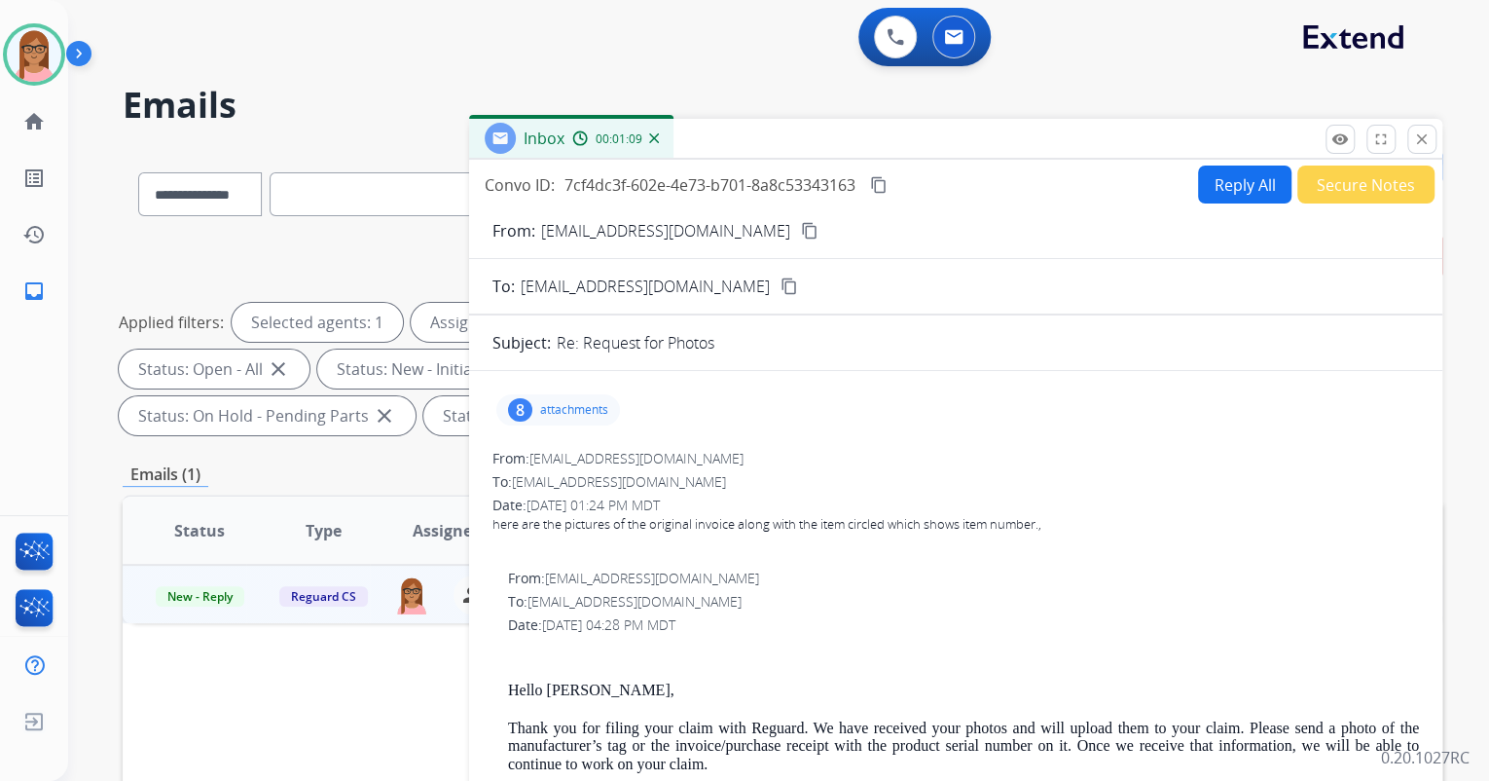
click at [567, 411] on p "attachments" at bounding box center [574, 410] width 68 height 16
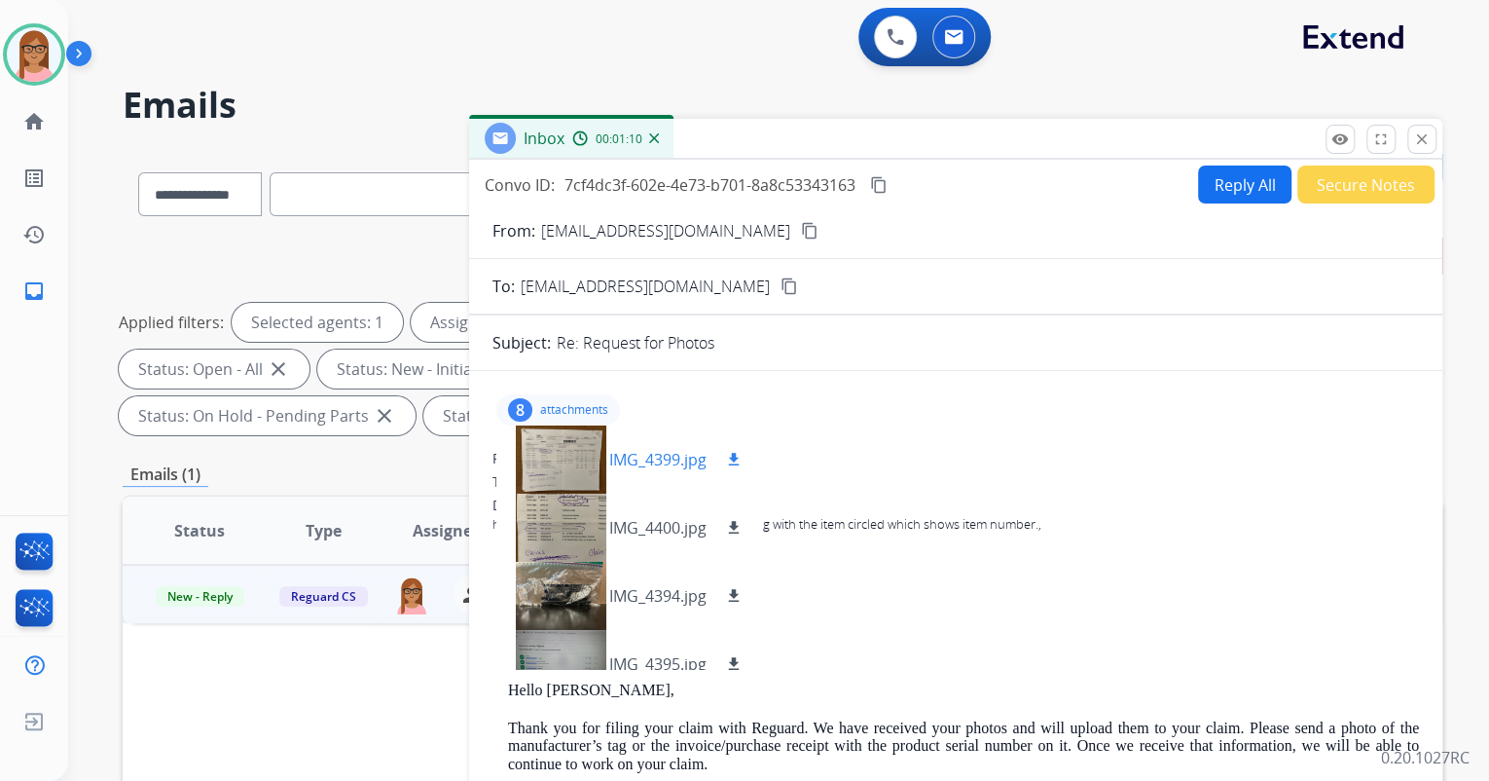
click at [553, 471] on div at bounding box center [560, 459] width 97 height 68
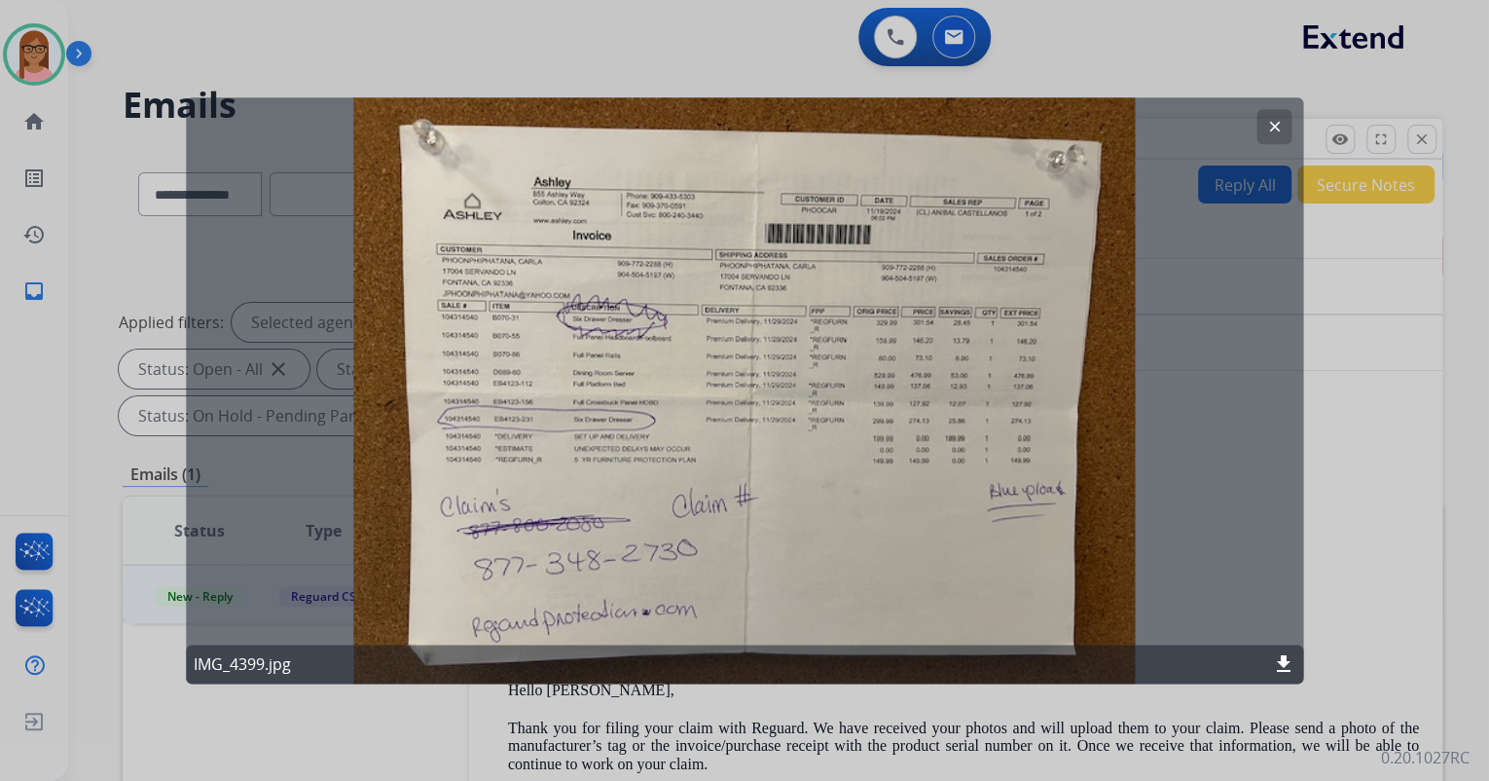
click at [1267, 122] on mat-icon "clear" at bounding box center [1274, 127] width 18 height 18
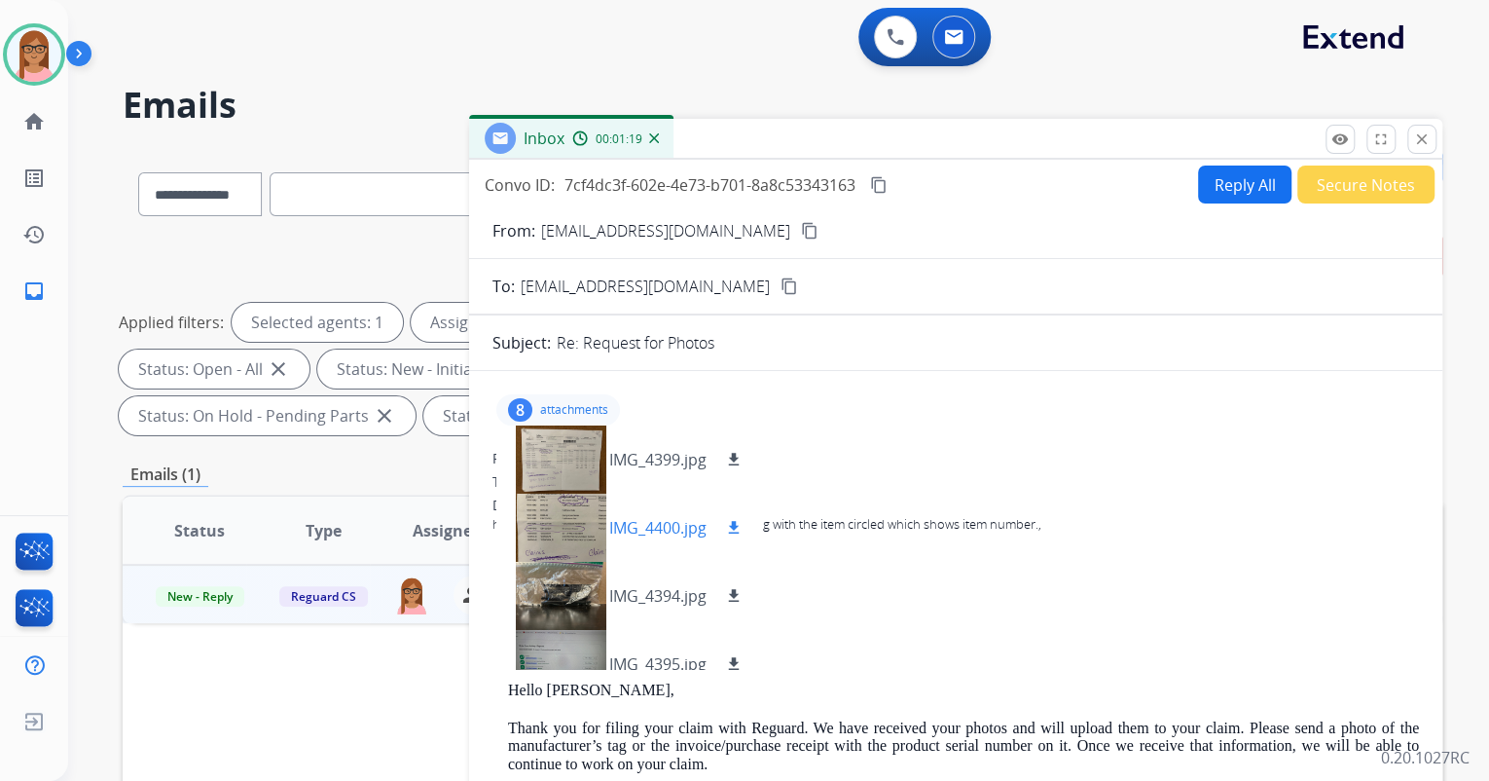
click at [562, 506] on div at bounding box center [560, 527] width 97 height 68
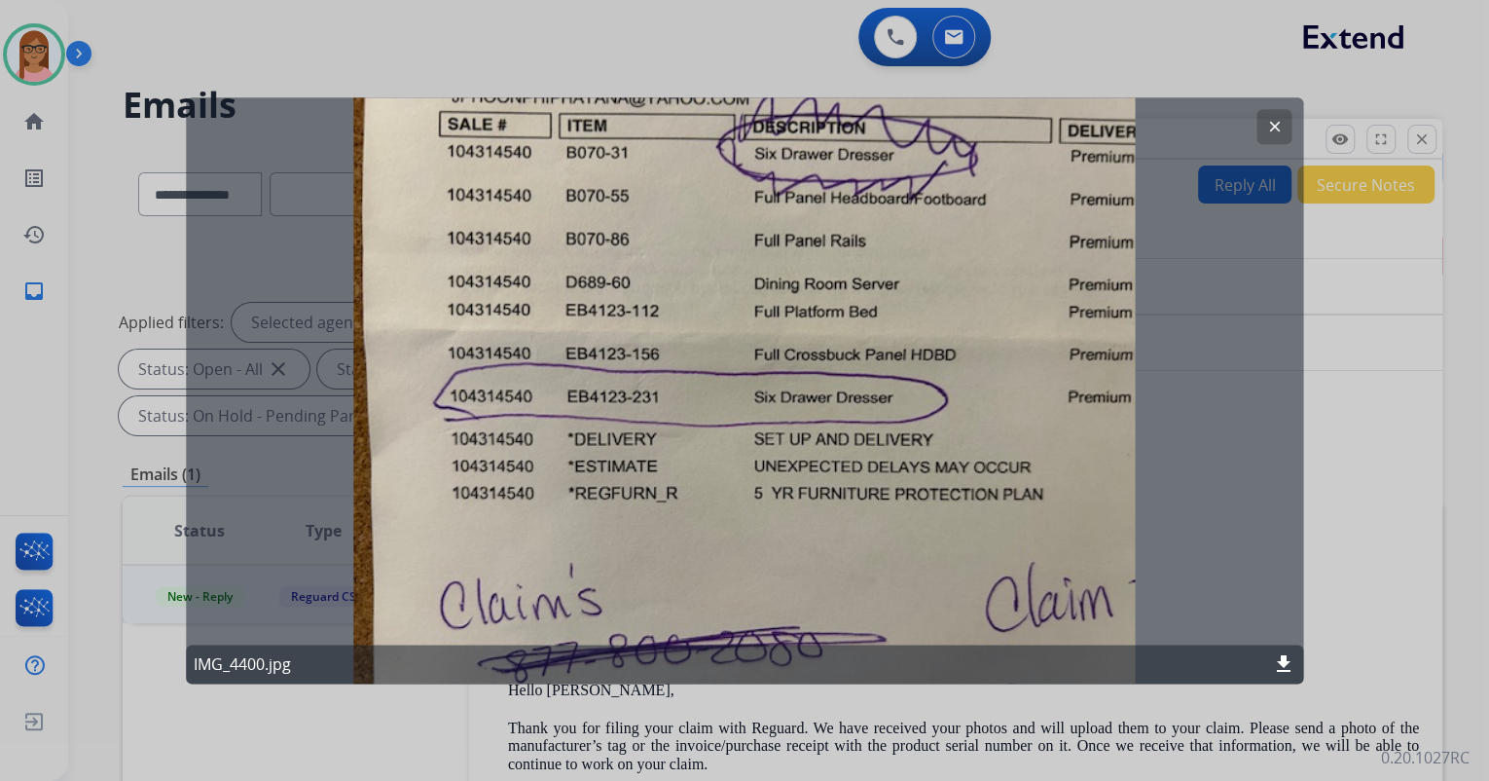
click at [1283, 121] on button "clear" at bounding box center [1273, 126] width 35 height 35
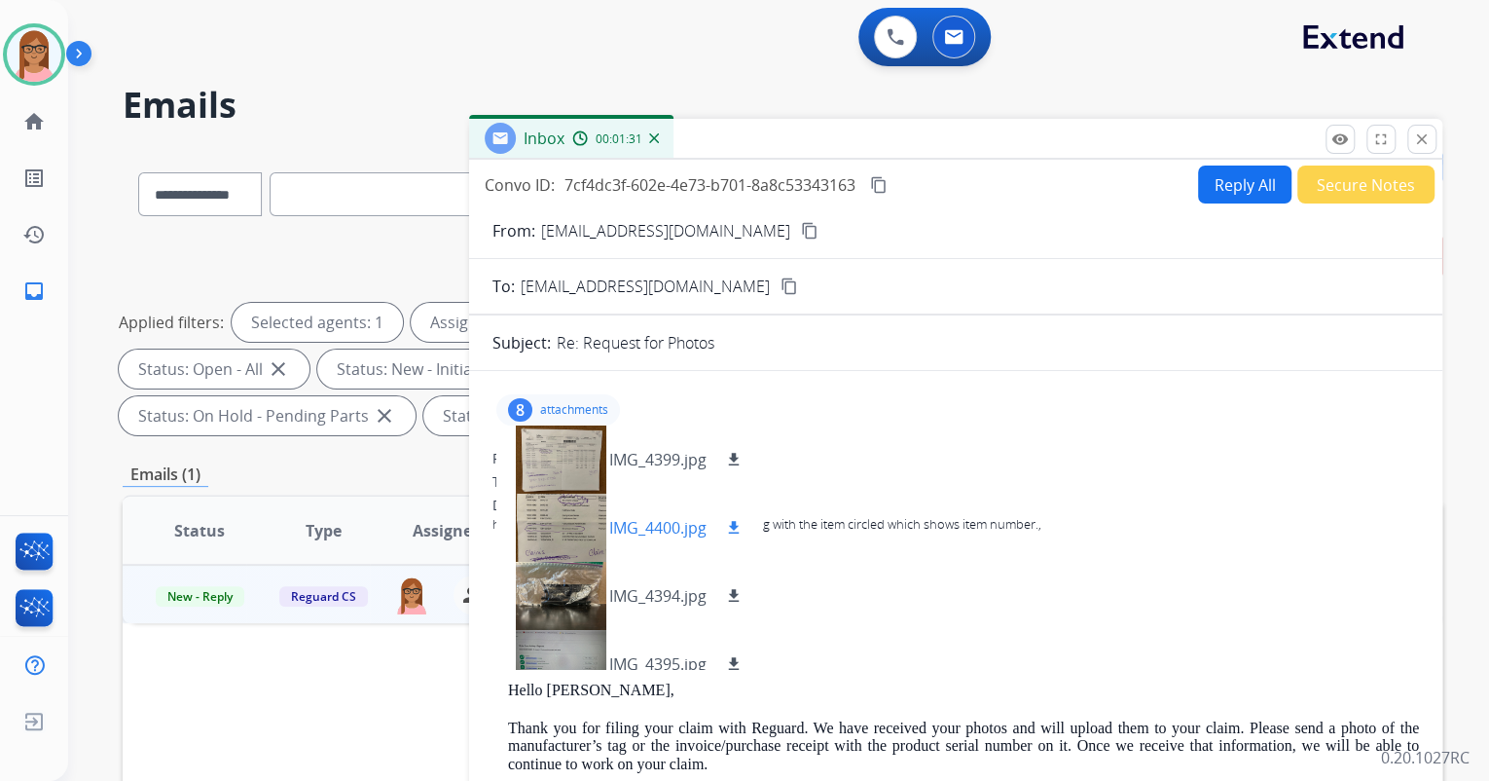
click at [734, 522] on mat-icon "download" at bounding box center [734, 528] width 18 height 18
click at [733, 455] on mat-icon "download" at bounding box center [734, 460] width 18 height 18
click at [906, 33] on button at bounding box center [895, 37] width 43 height 43
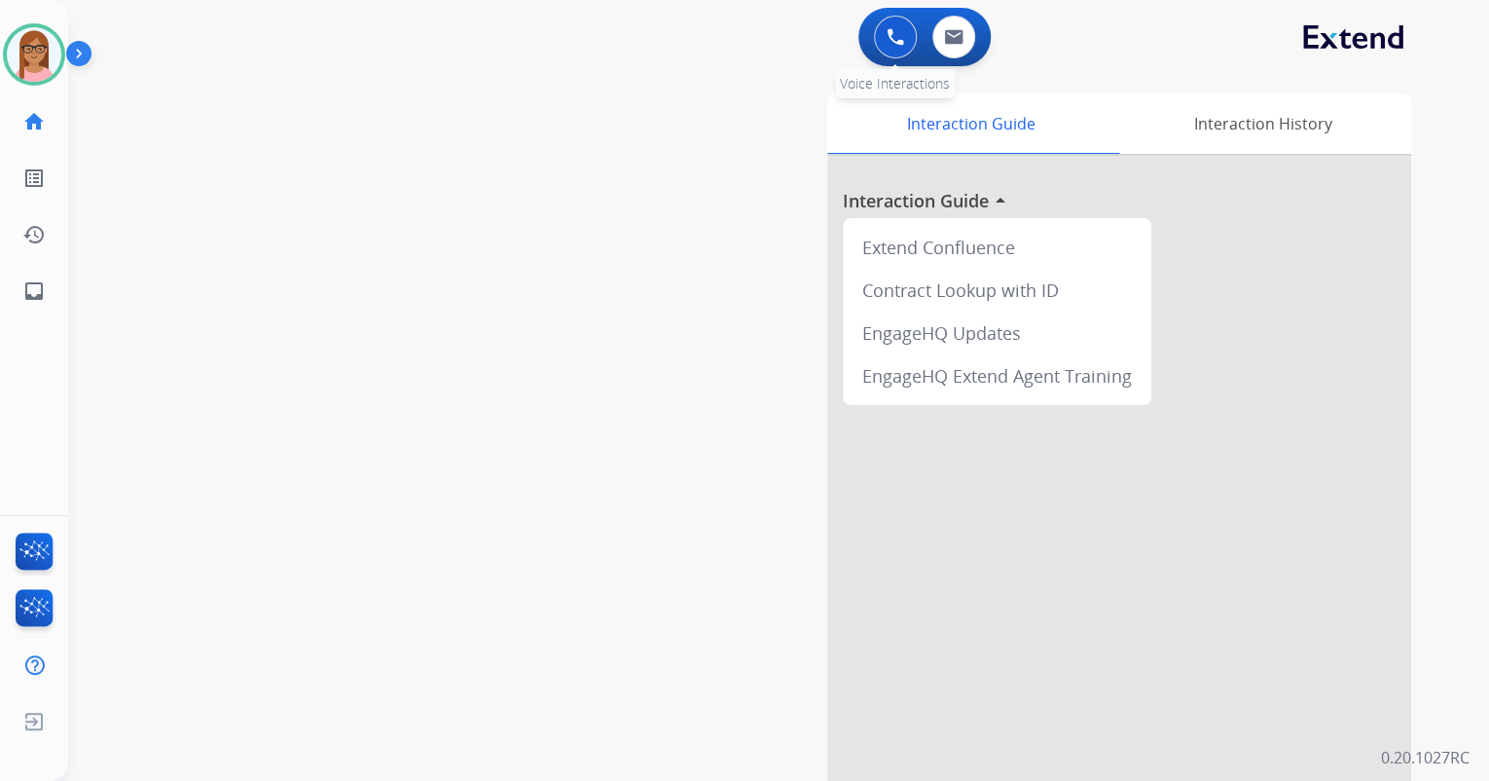
click at [893, 33] on img at bounding box center [896, 37] width 18 height 18
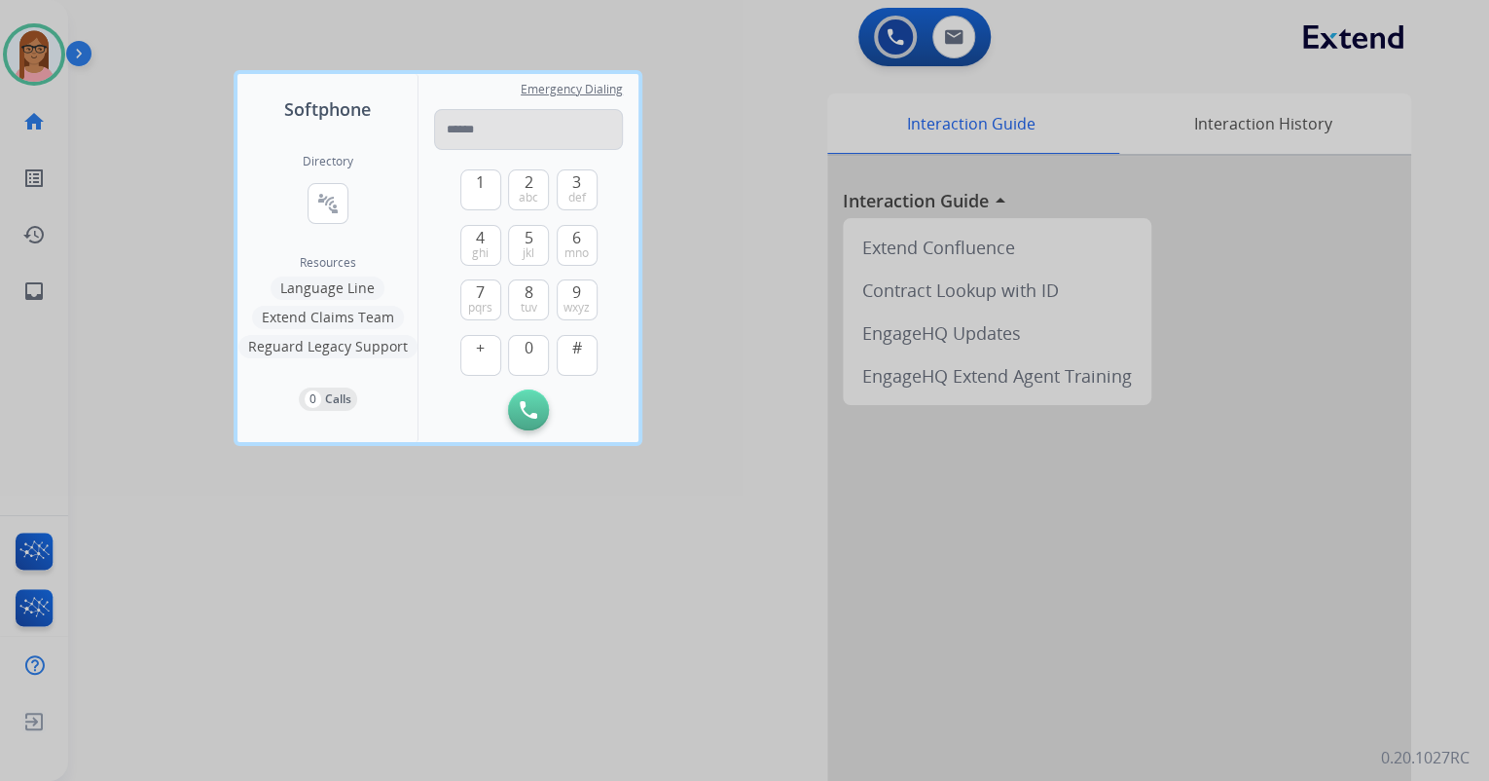
click at [465, 127] on input "tel" at bounding box center [528, 129] width 189 height 41
type input "**********"
click at [516, 413] on button "Initiate Call" at bounding box center [528, 409] width 41 height 41
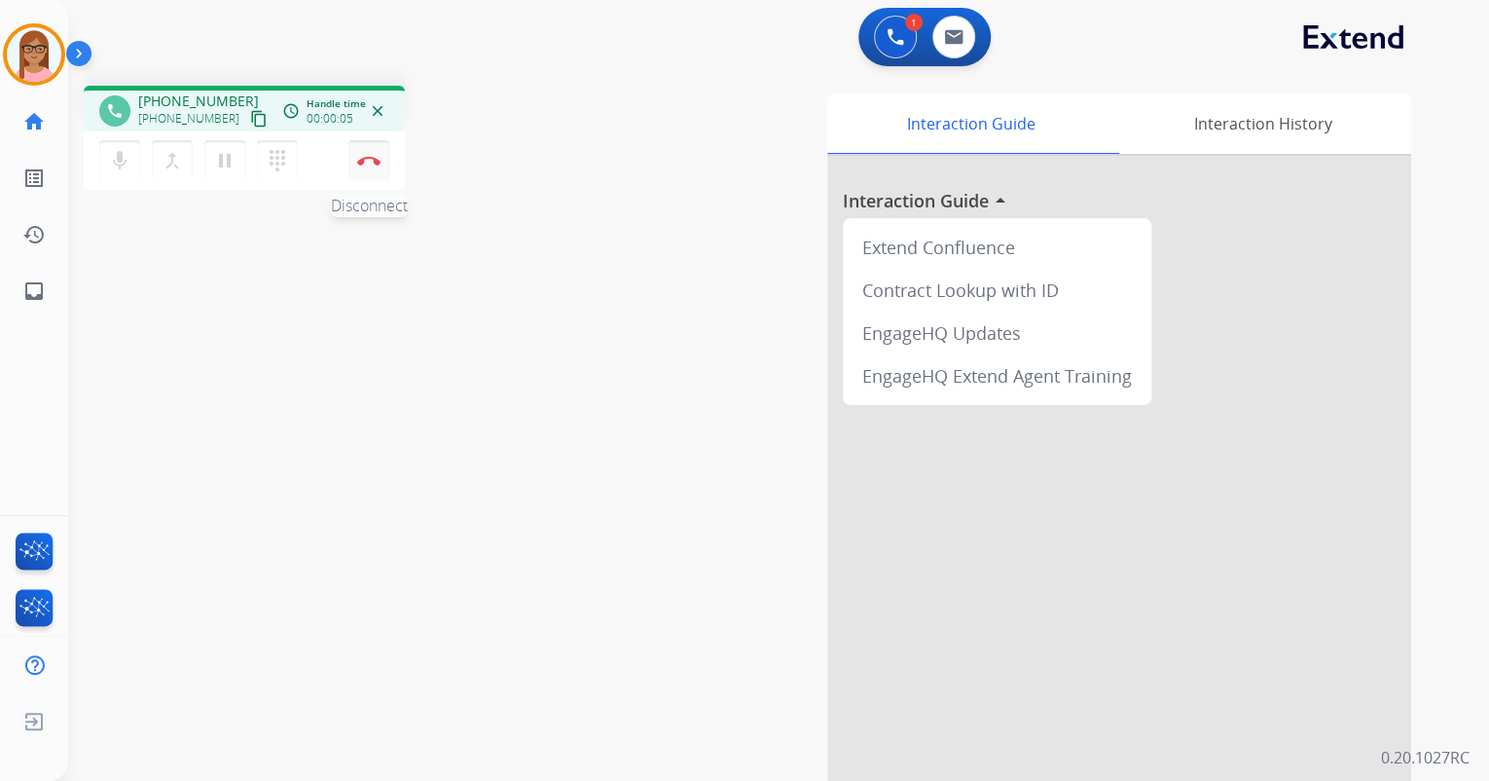
click at [373, 168] on button "Disconnect" at bounding box center [368, 160] width 41 height 41
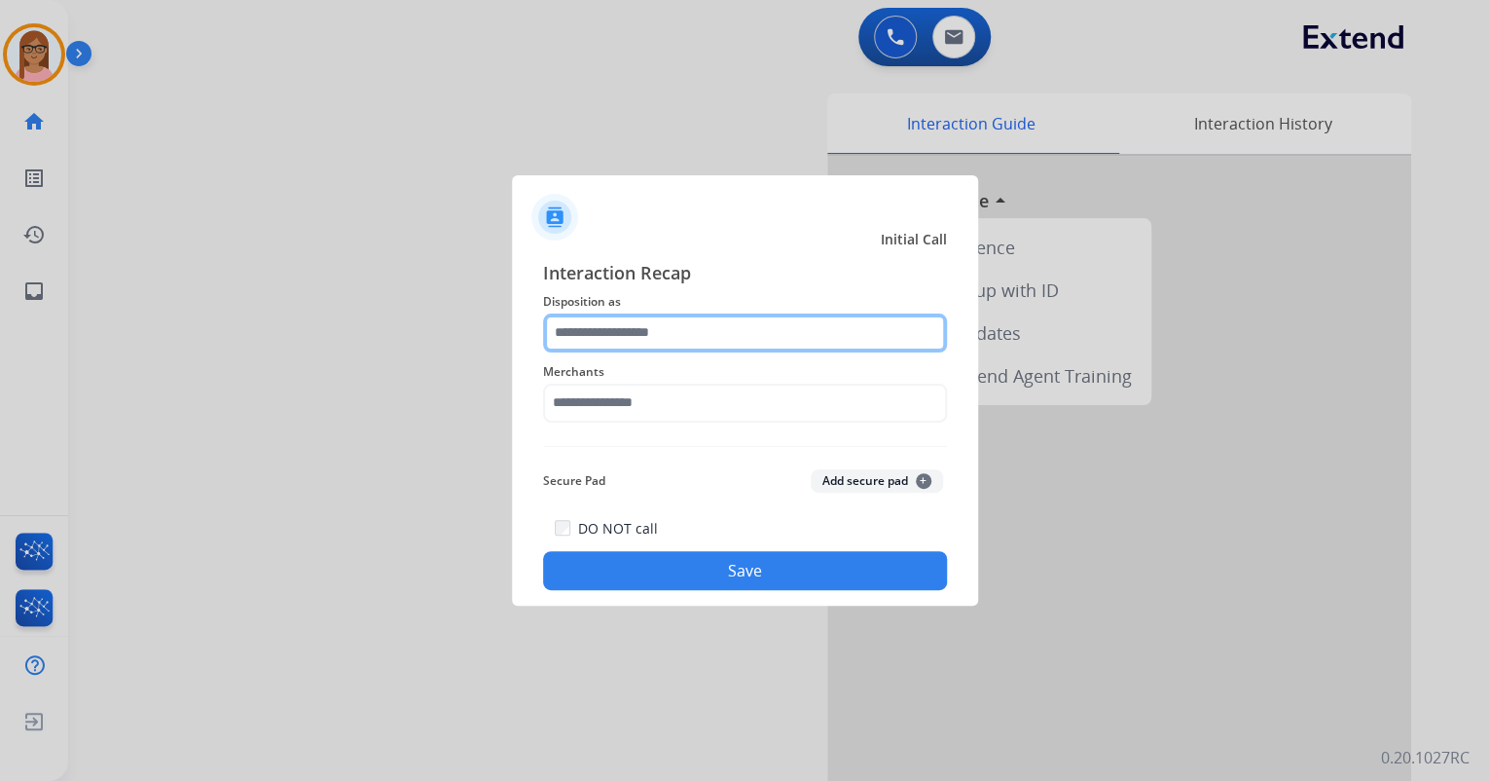
click at [731, 318] on input "text" at bounding box center [745, 332] width 404 height 39
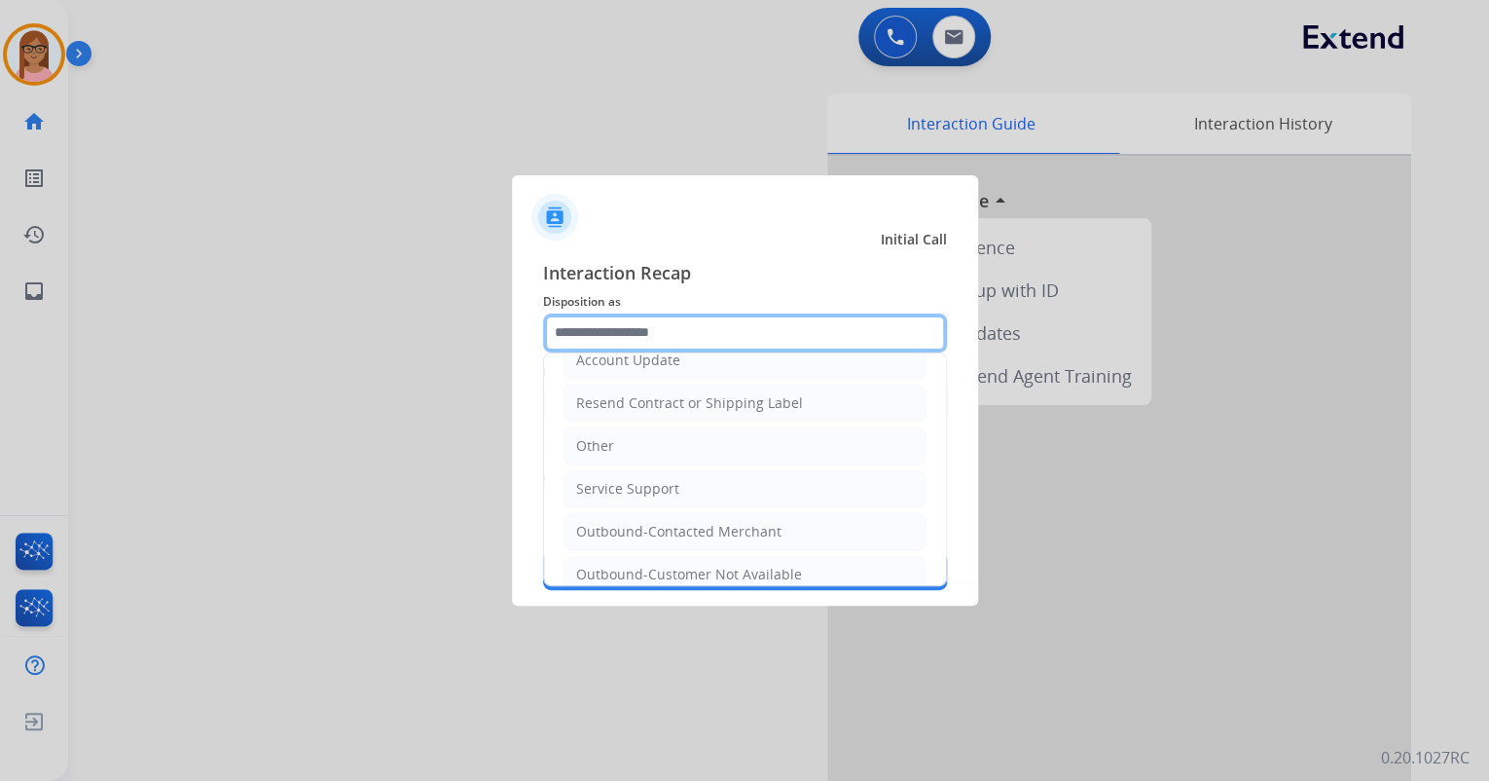
scroll to position [382, 0]
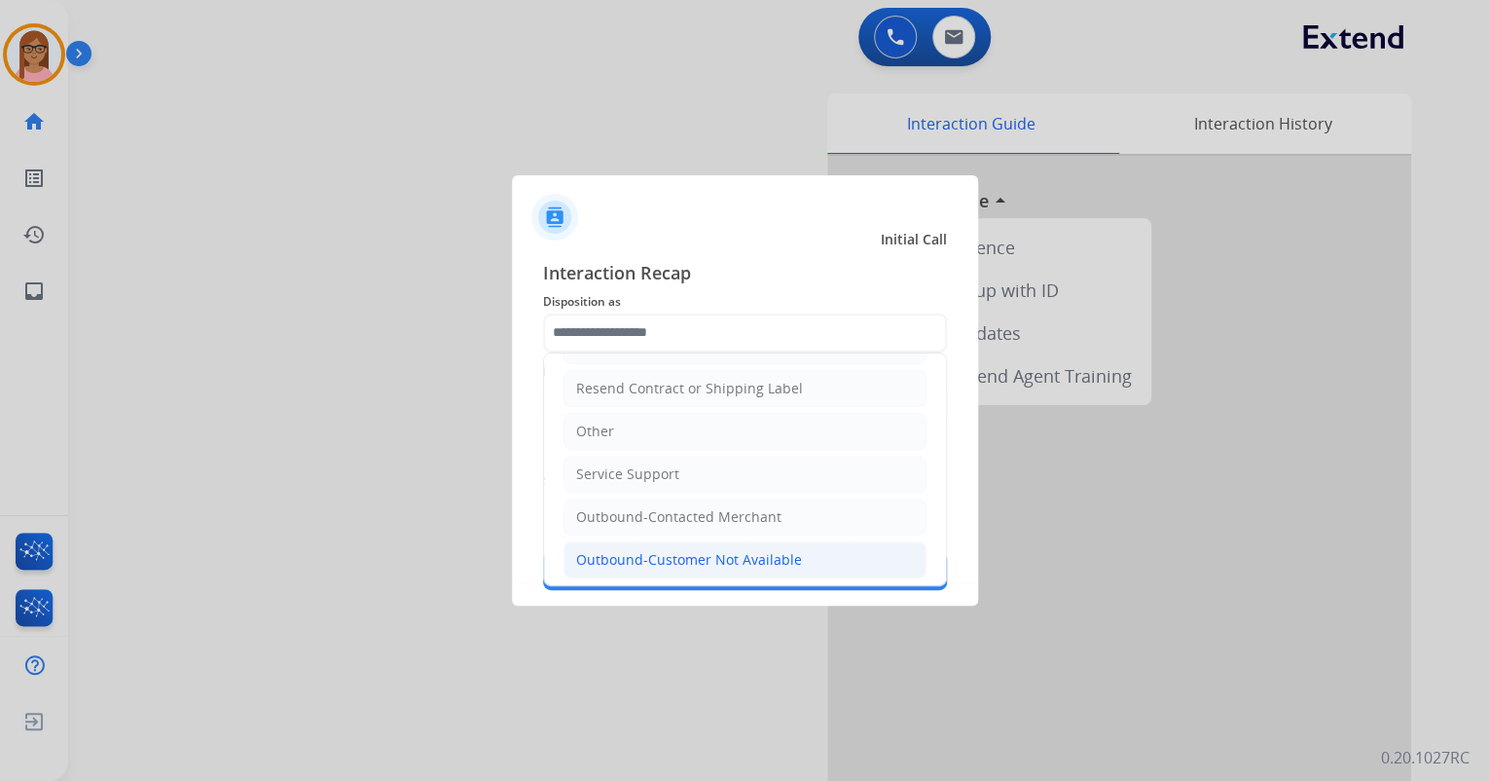
click at [699, 550] on div "Outbound-Customer Not Available" at bounding box center [689, 559] width 226 height 19
type input "**********"
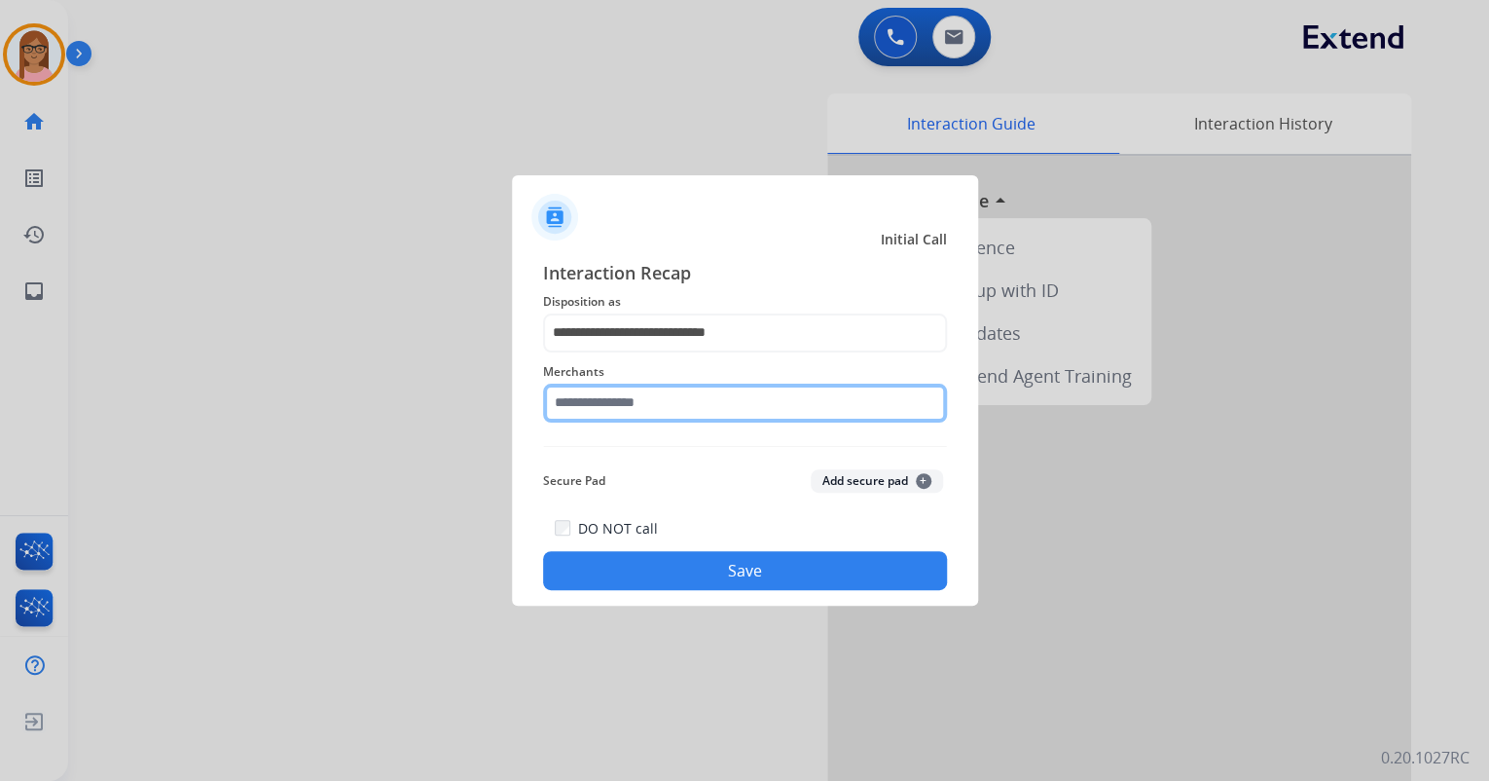
click at [672, 400] on input "text" at bounding box center [745, 402] width 404 height 39
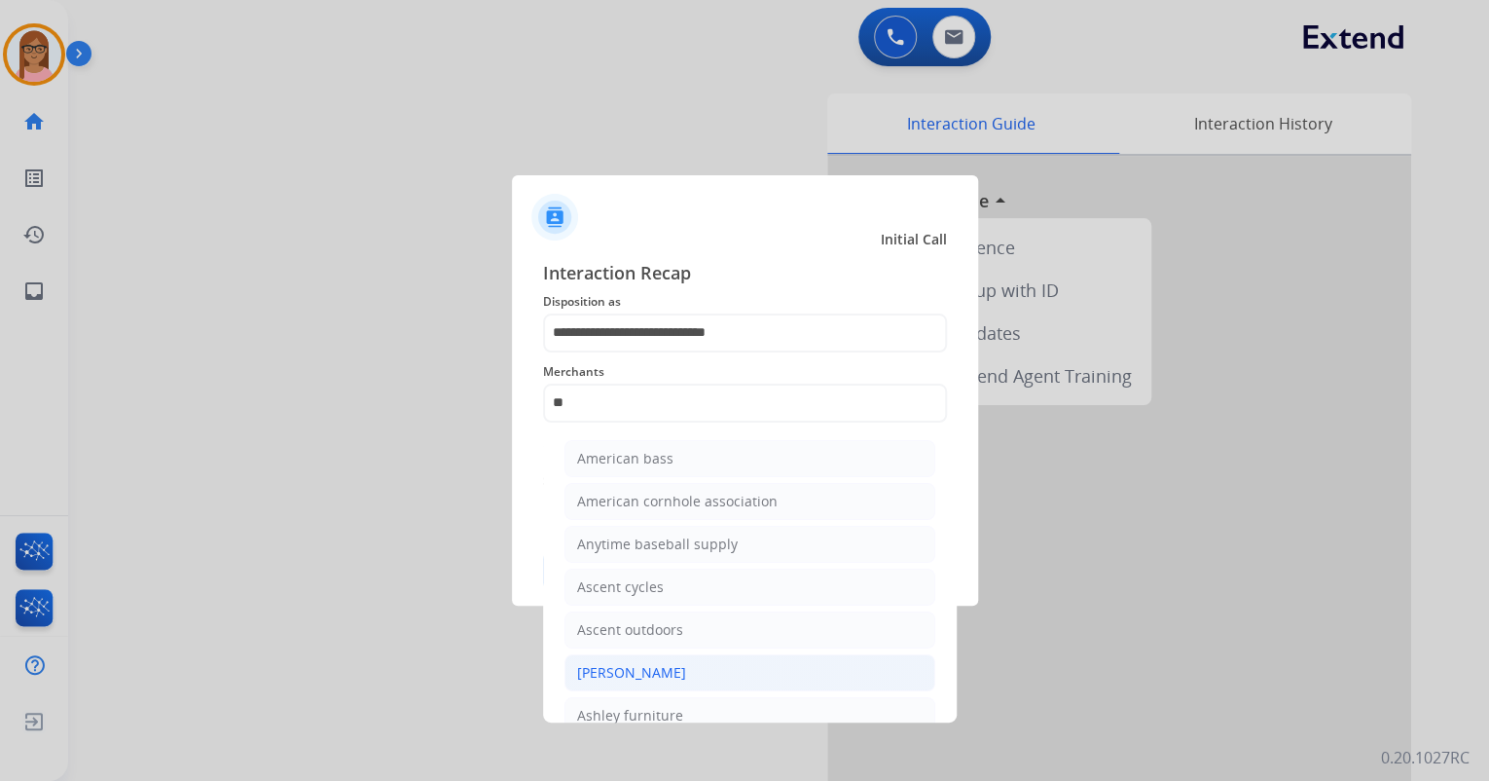
click at [673, 671] on div "[PERSON_NAME]" at bounding box center [631, 672] width 109 height 19
type input "**********"
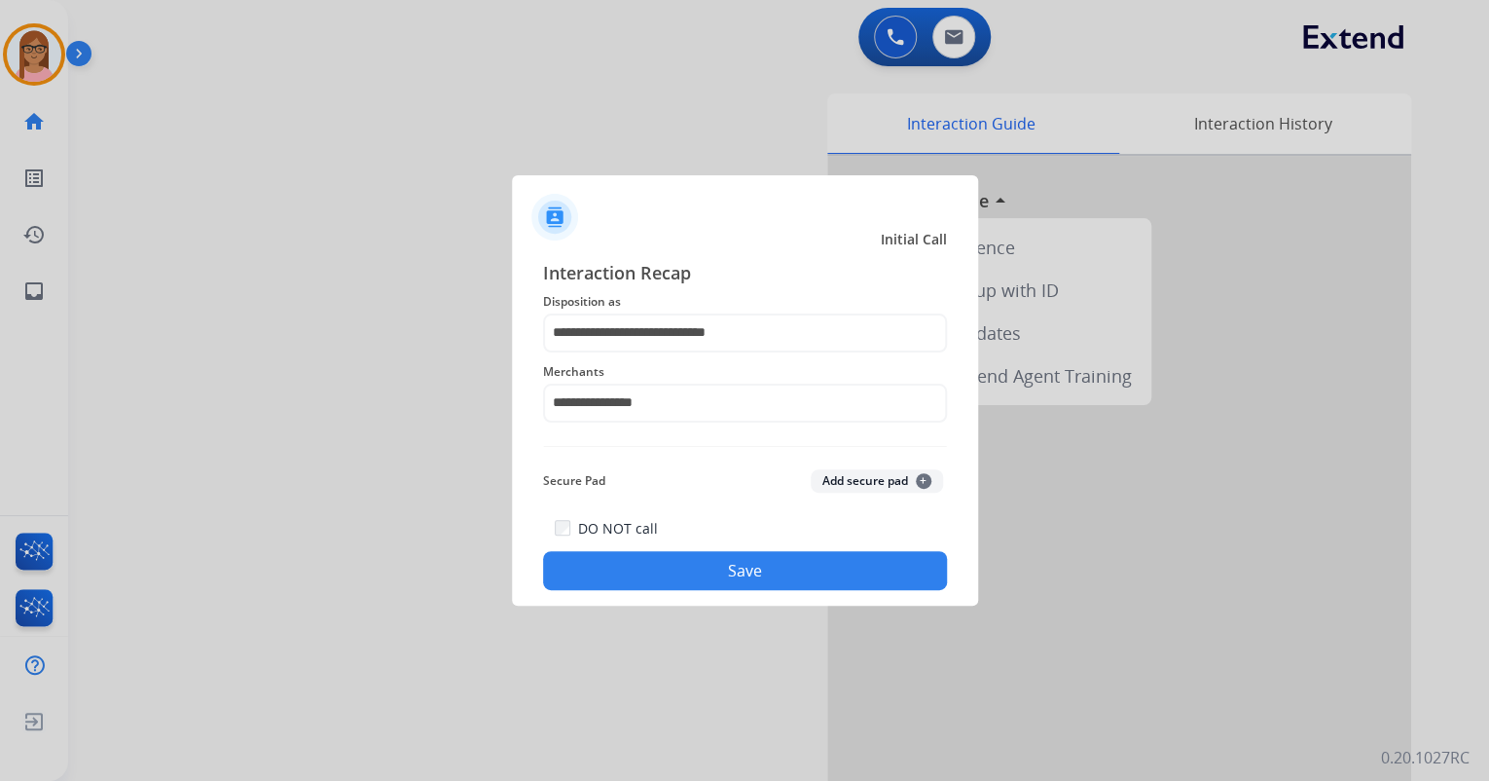
click at [659, 562] on button "Save" at bounding box center [745, 570] width 404 height 39
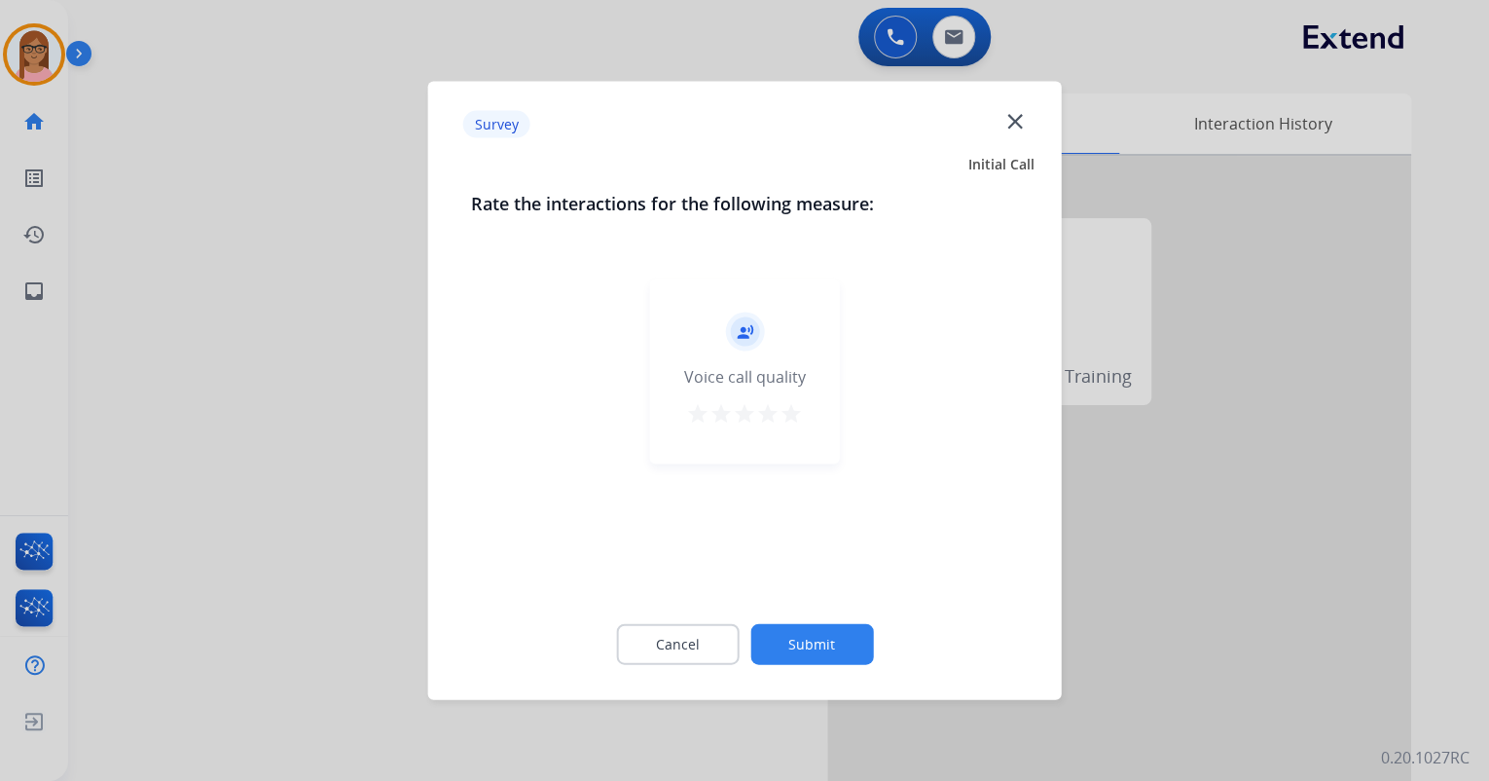
click at [790, 405] on mat-icon "star" at bounding box center [791, 413] width 23 height 23
click at [825, 646] on button "Submit" at bounding box center [811, 644] width 123 height 41
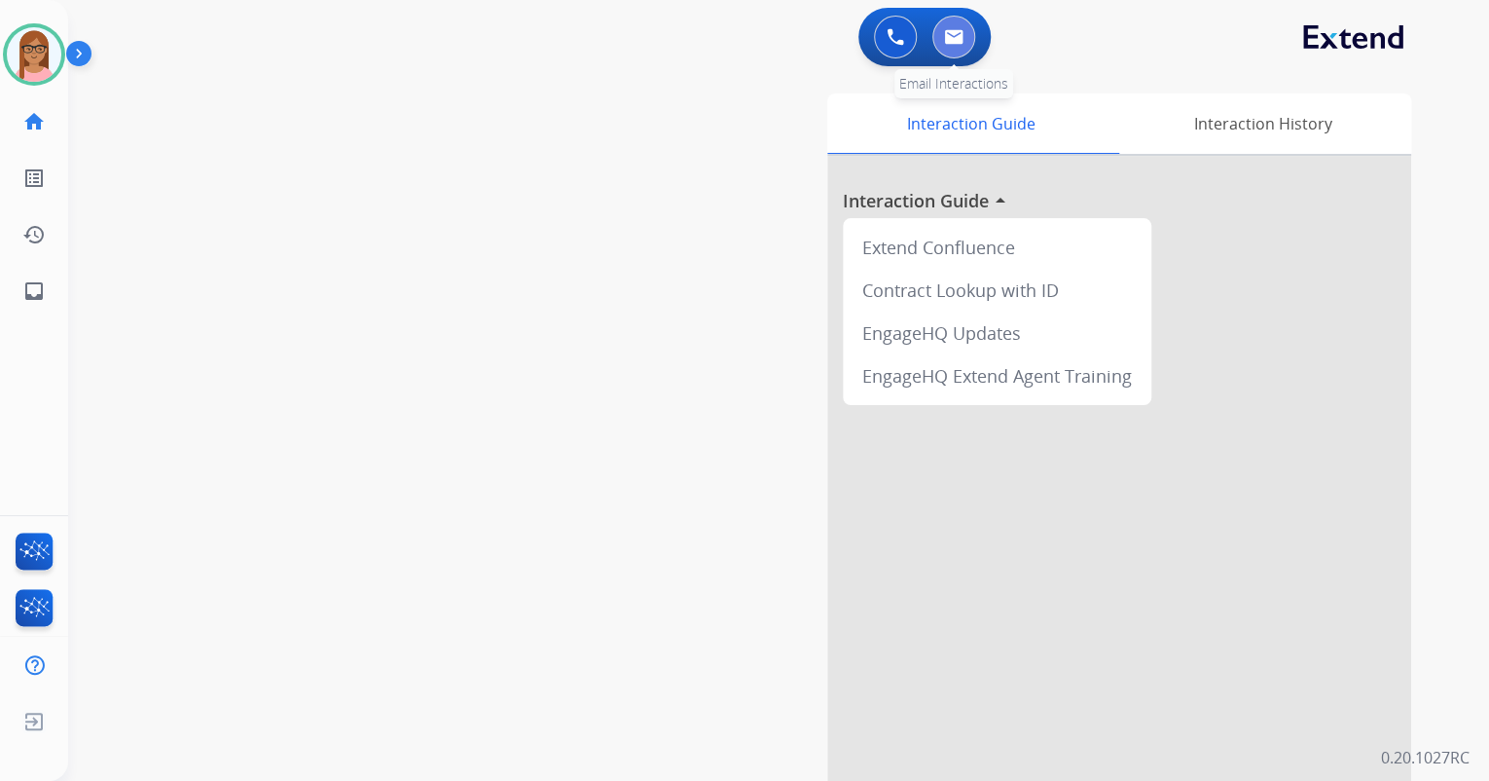
click at [967, 39] on button at bounding box center [953, 37] width 43 height 43
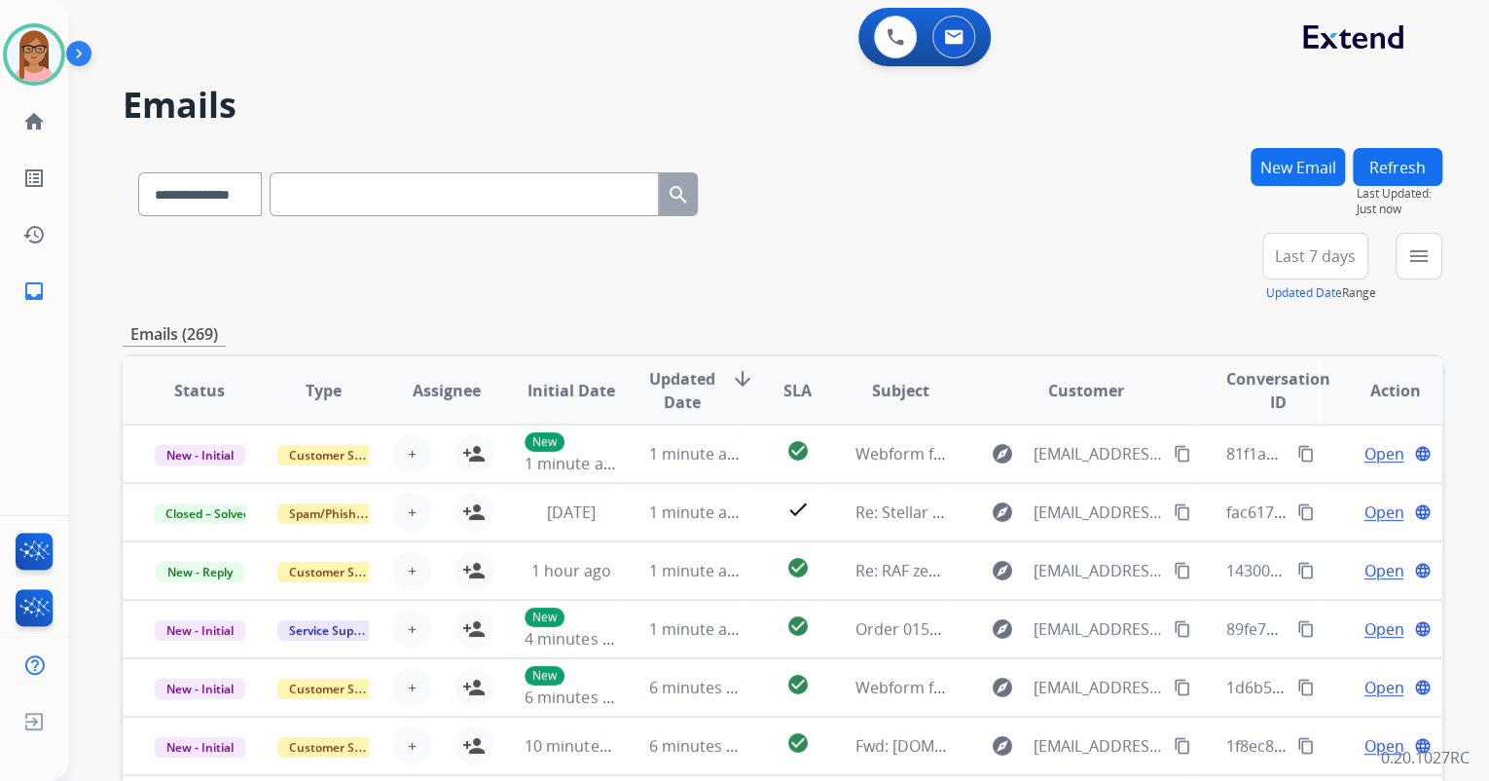
click at [845, 34] on div "0 Voice Interactions 0 Email Interactions" at bounding box center [766, 39] width 1351 height 62
click at [903, 25] on button at bounding box center [895, 37] width 43 height 43
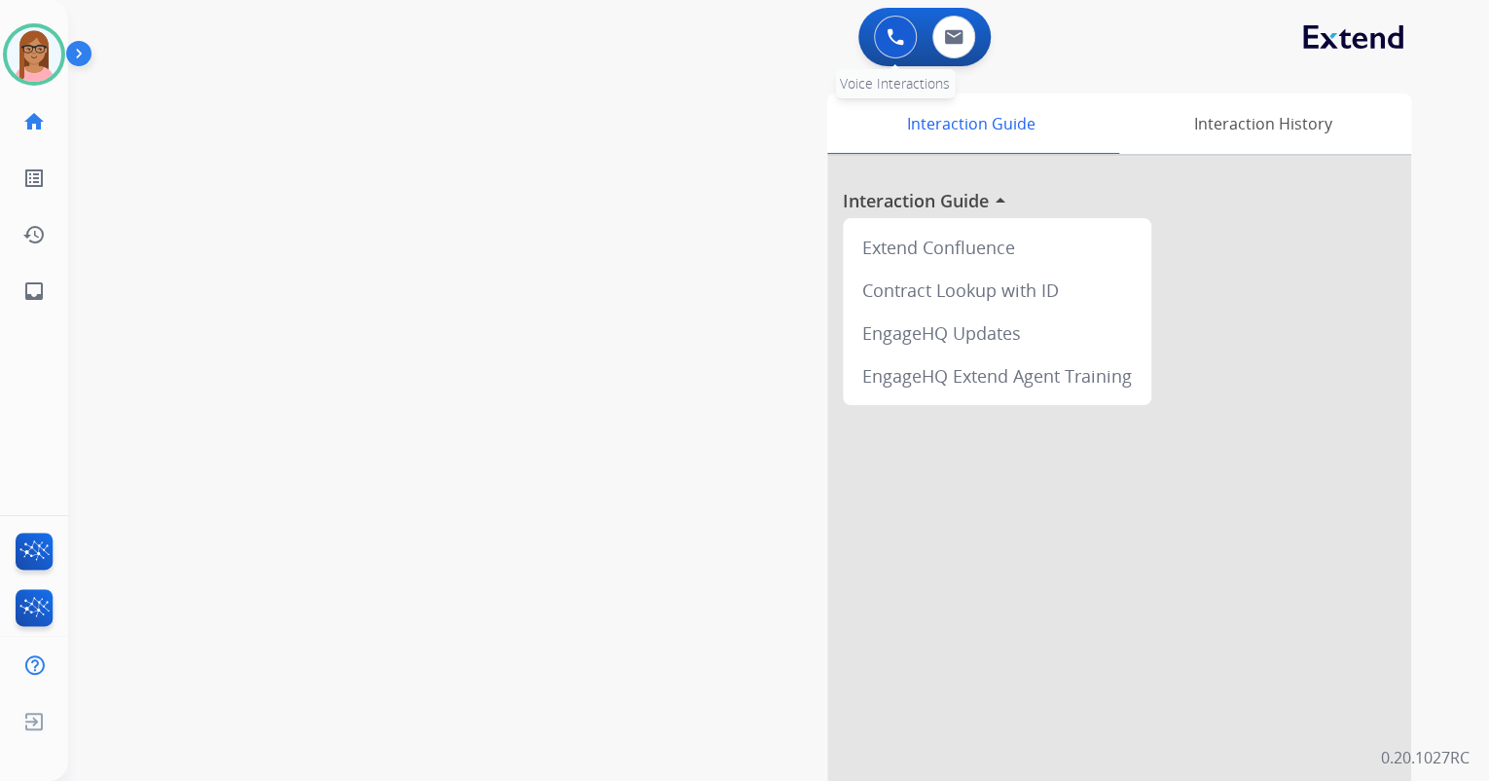
click at [901, 35] on img at bounding box center [896, 37] width 18 height 18
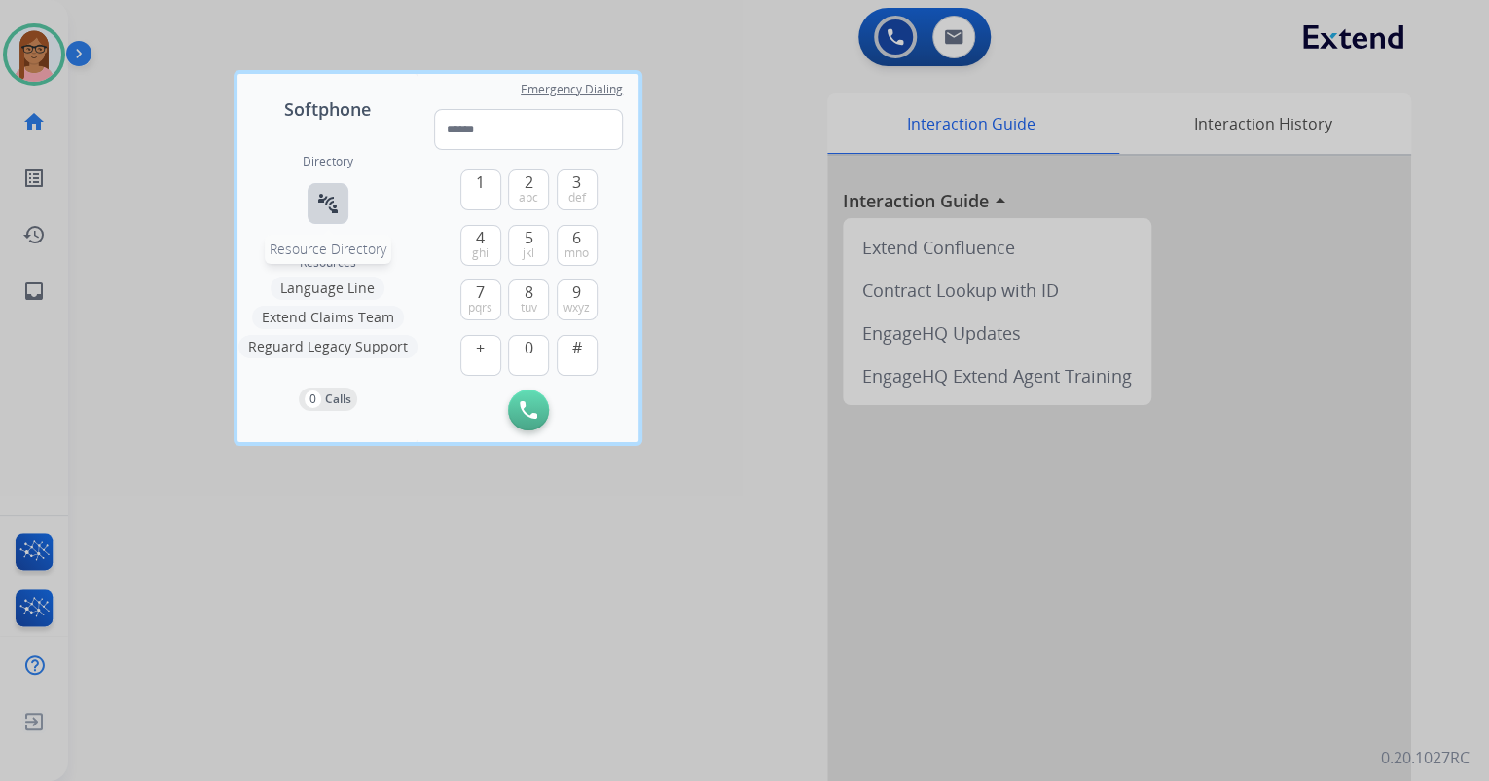
click at [333, 191] on button "connect_without_contact Resource Directory" at bounding box center [328, 203] width 41 height 41
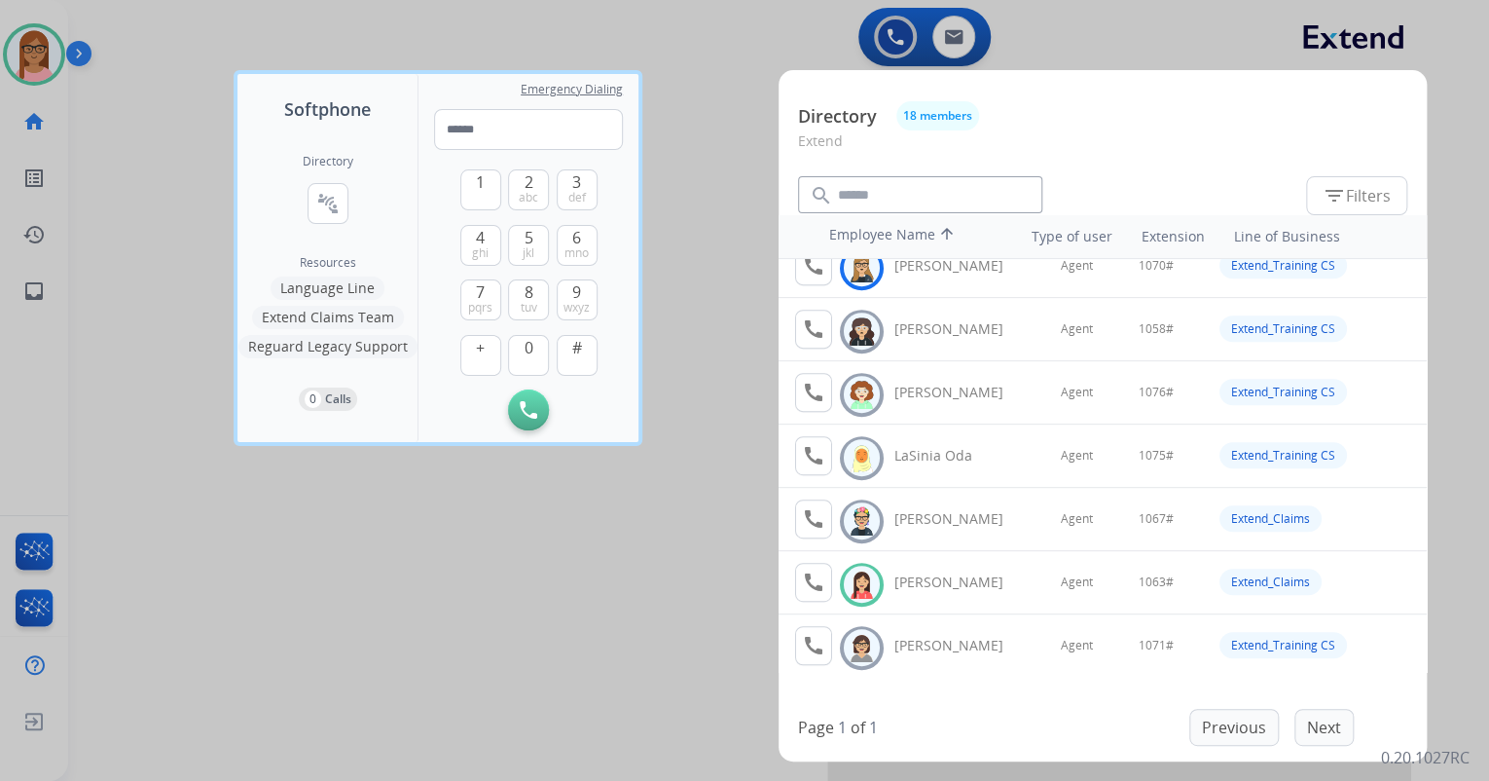
scroll to position [545, 0]
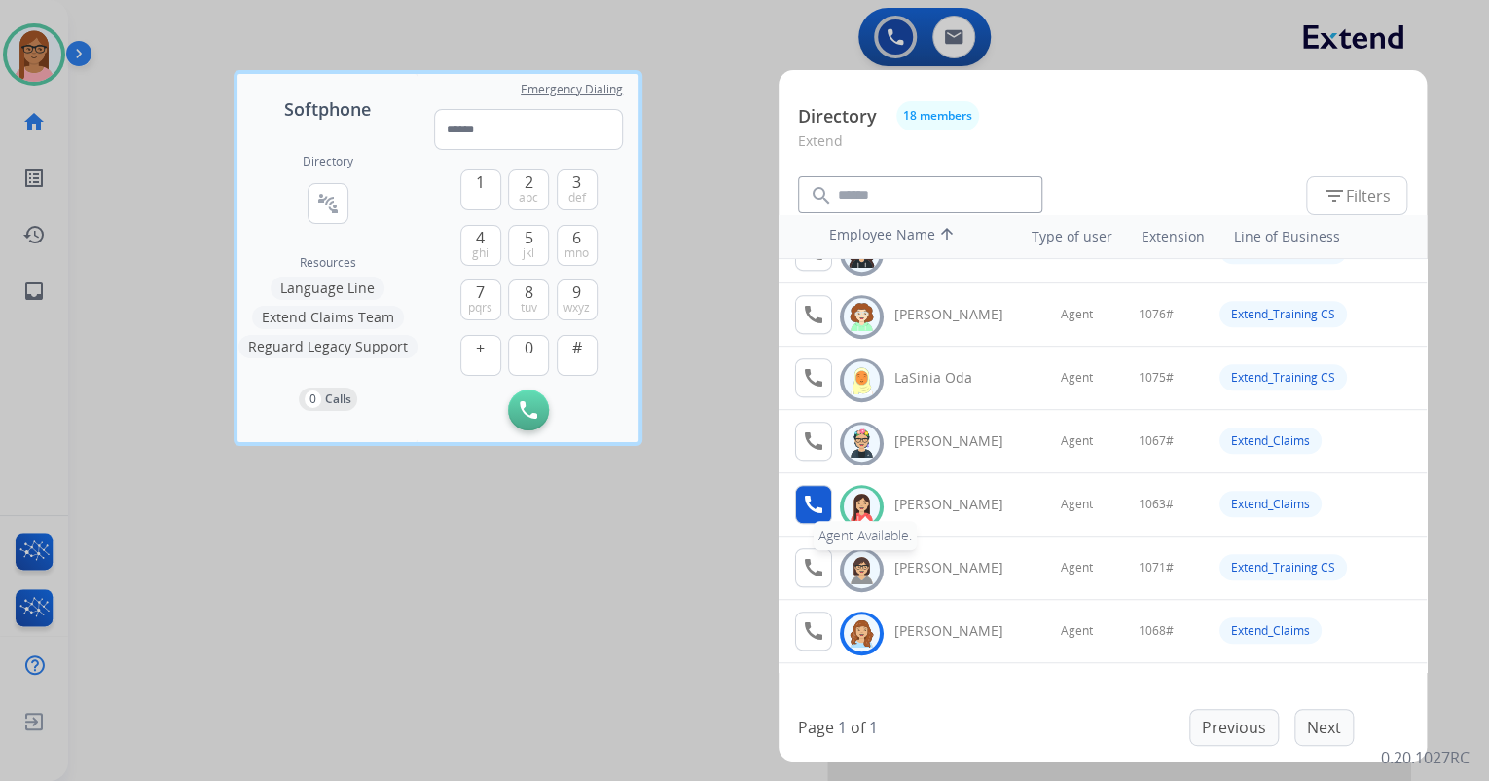
click at [829, 491] on button "call Agent Available." at bounding box center [813, 504] width 37 height 39
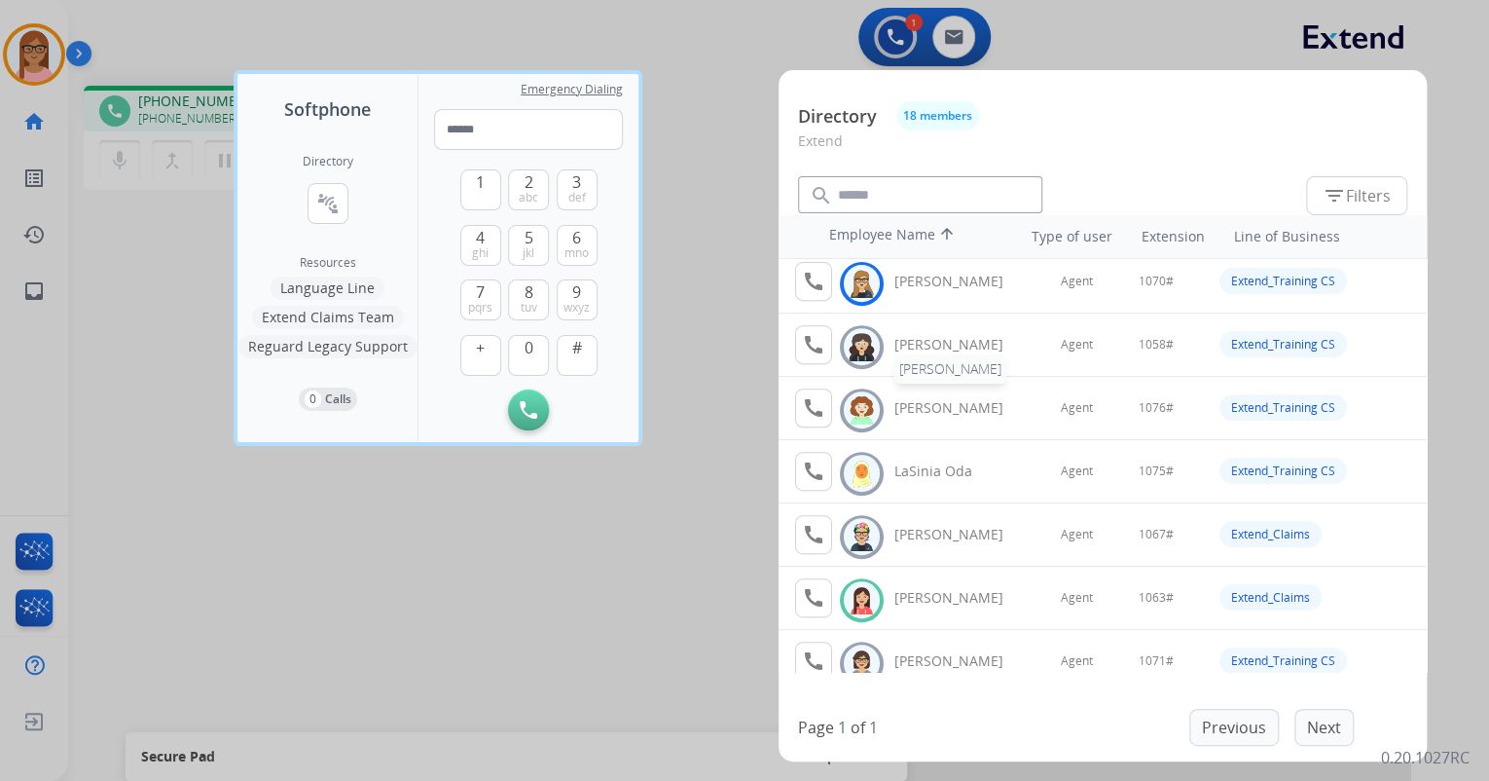
scroll to position [467, 0]
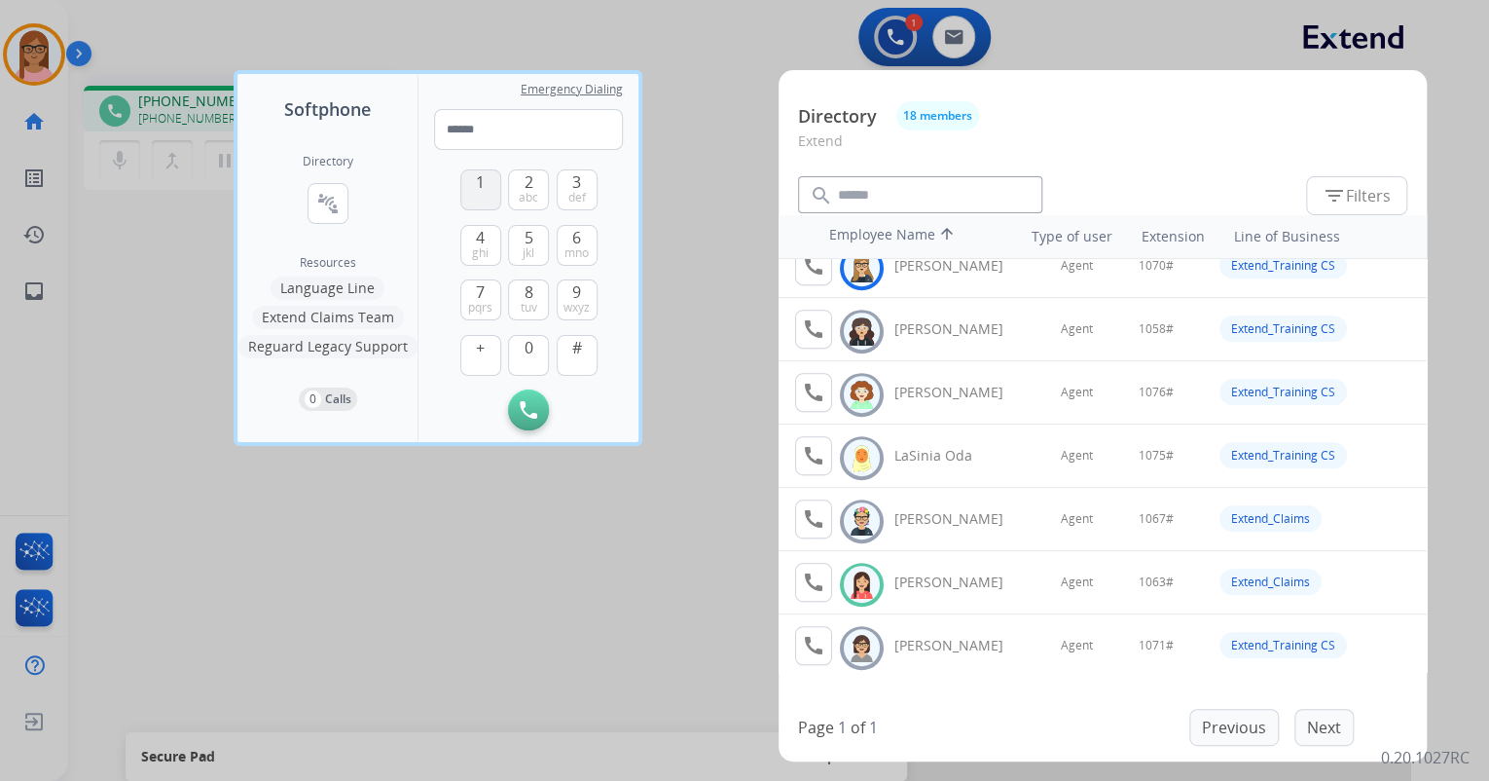
click at [471, 198] on button "1" at bounding box center [480, 189] width 41 height 41
click at [538, 347] on button "0" at bounding box center [528, 355] width 41 height 41
click at [575, 232] on span "6" at bounding box center [576, 237] width 9 height 23
click at [575, 195] on span "def" at bounding box center [577, 198] width 18 height 16
click at [588, 344] on button "#" at bounding box center [577, 355] width 41 height 41
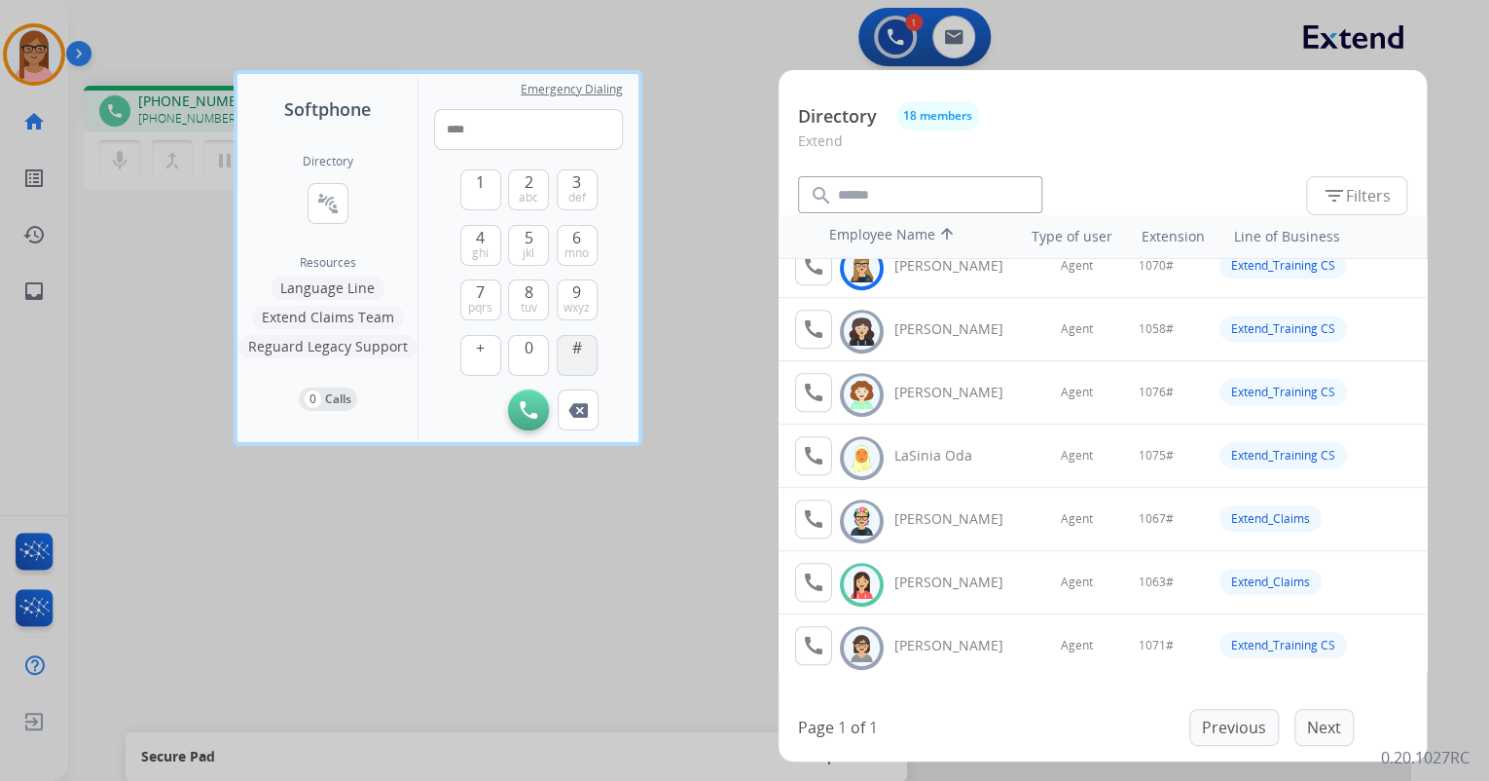
type input "*****"
click at [614, 554] on div at bounding box center [744, 390] width 1489 height 781
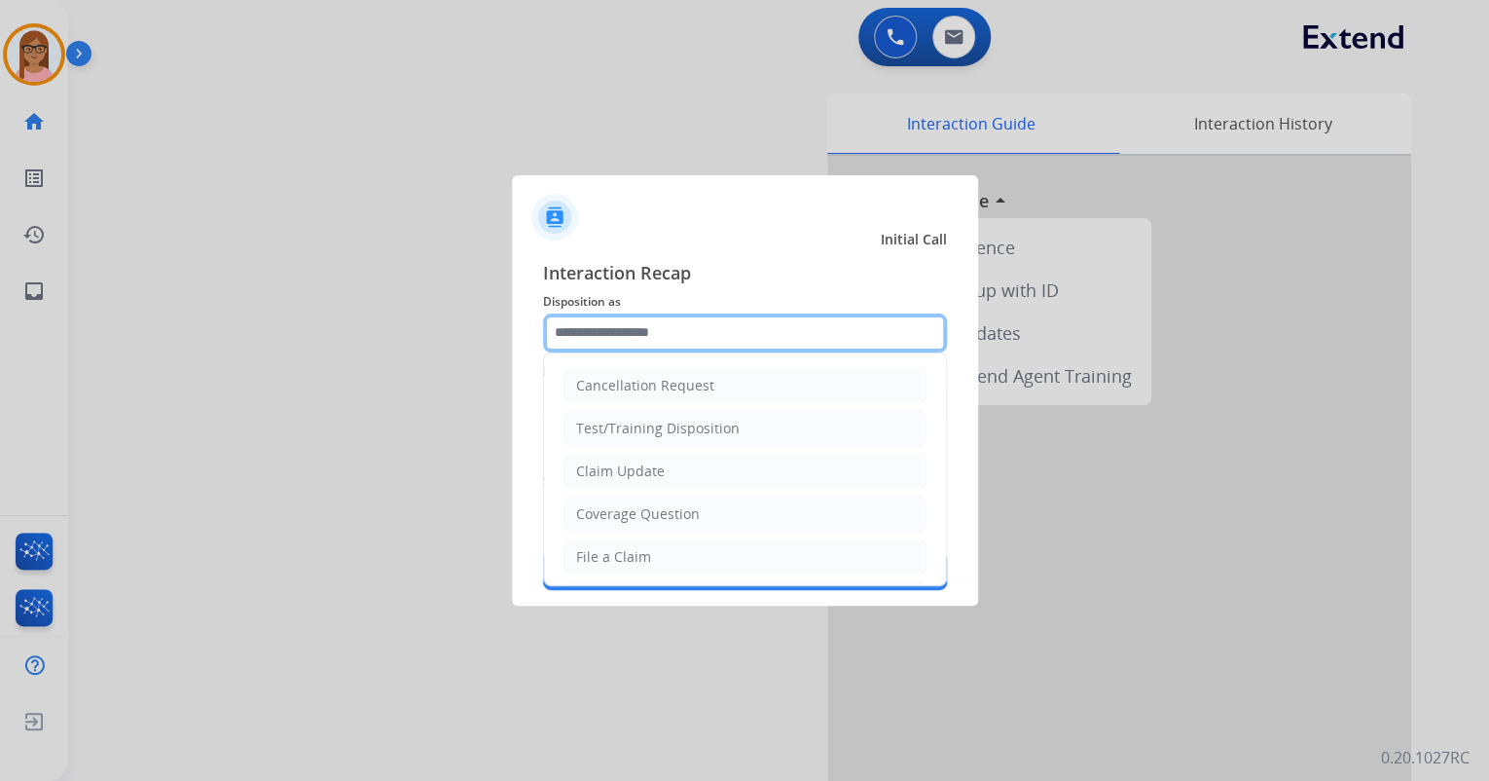
click at [591, 325] on input "text" at bounding box center [745, 332] width 404 height 39
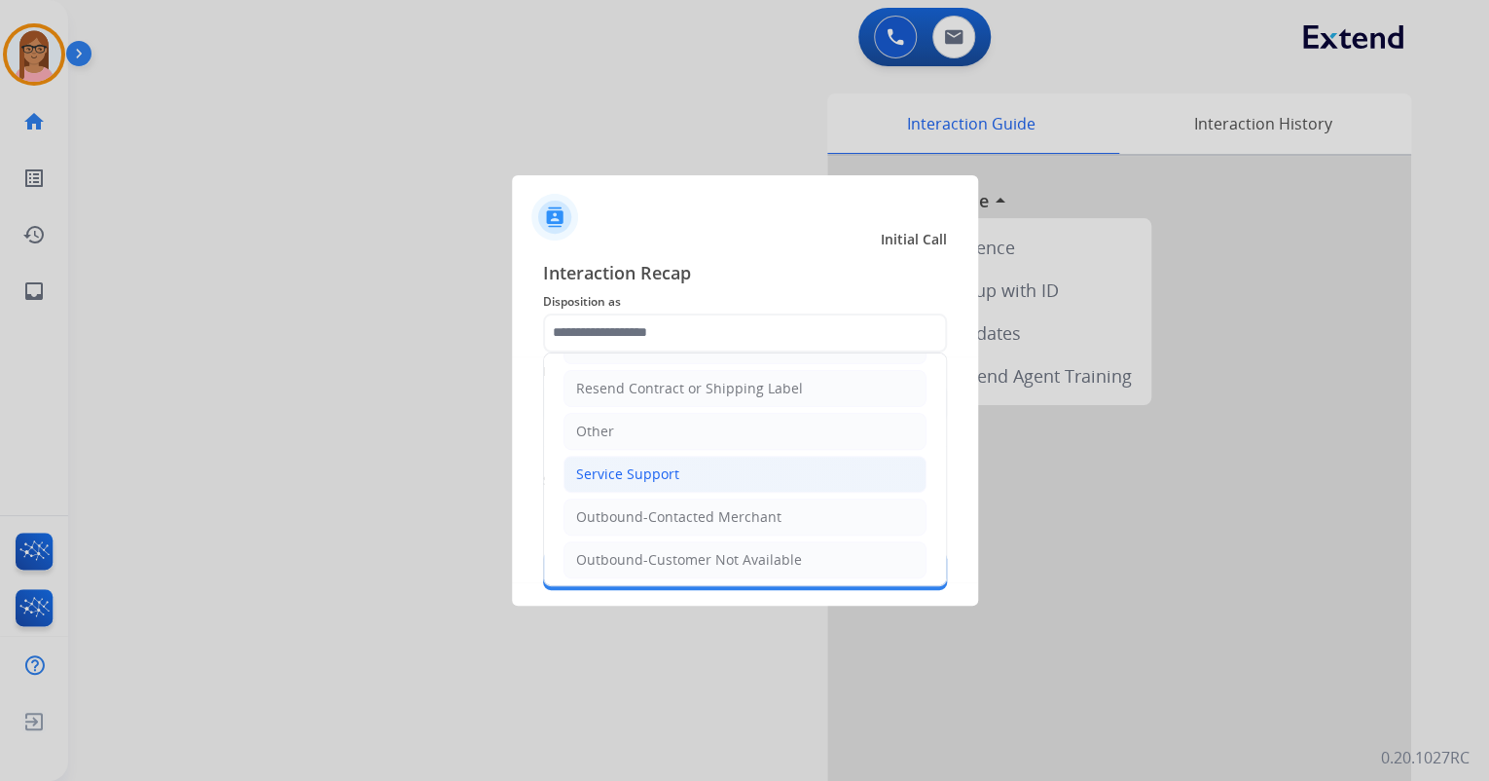
click at [615, 464] on div "Service Support" at bounding box center [627, 473] width 103 height 19
type input "**********"
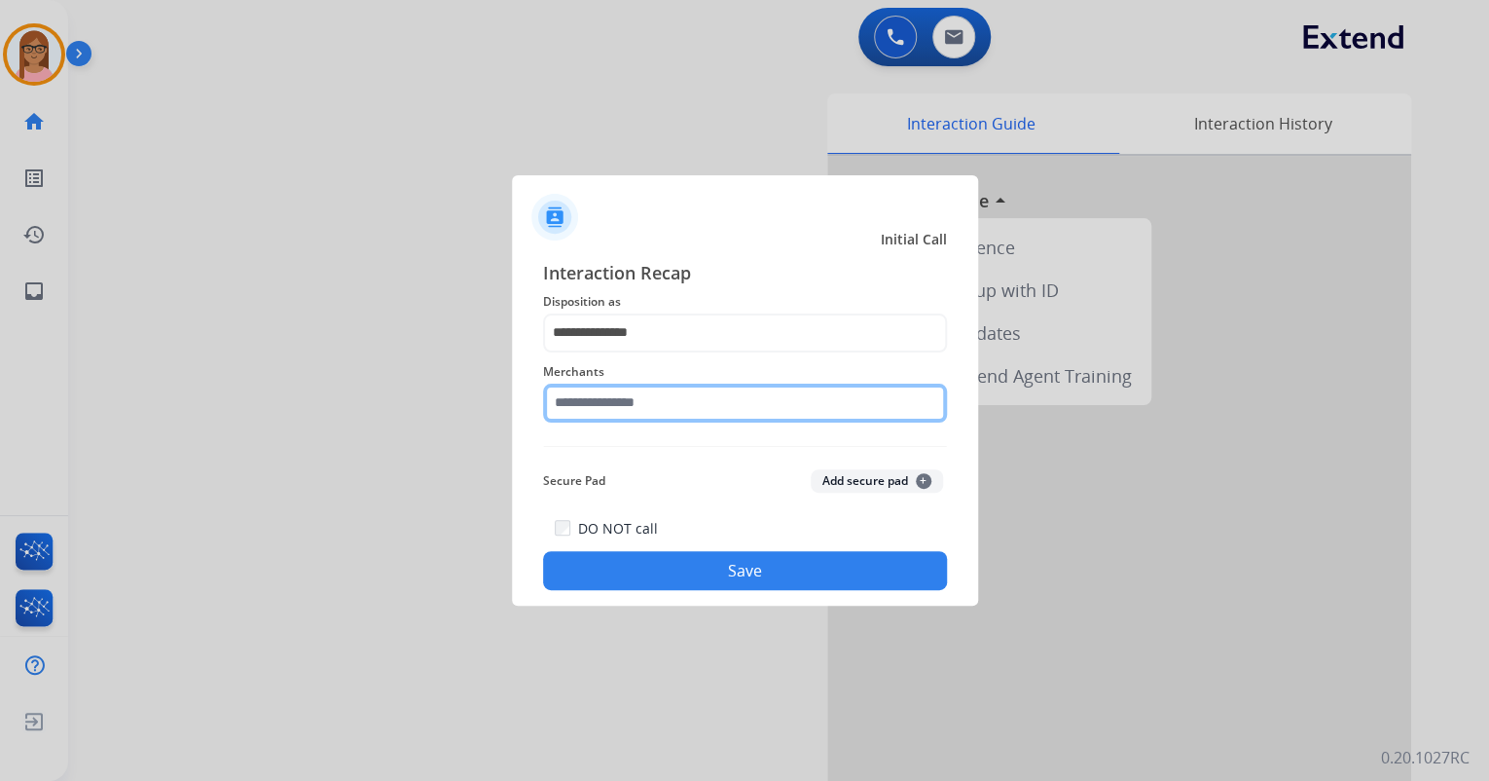
click at [618, 413] on input "text" at bounding box center [745, 402] width 404 height 39
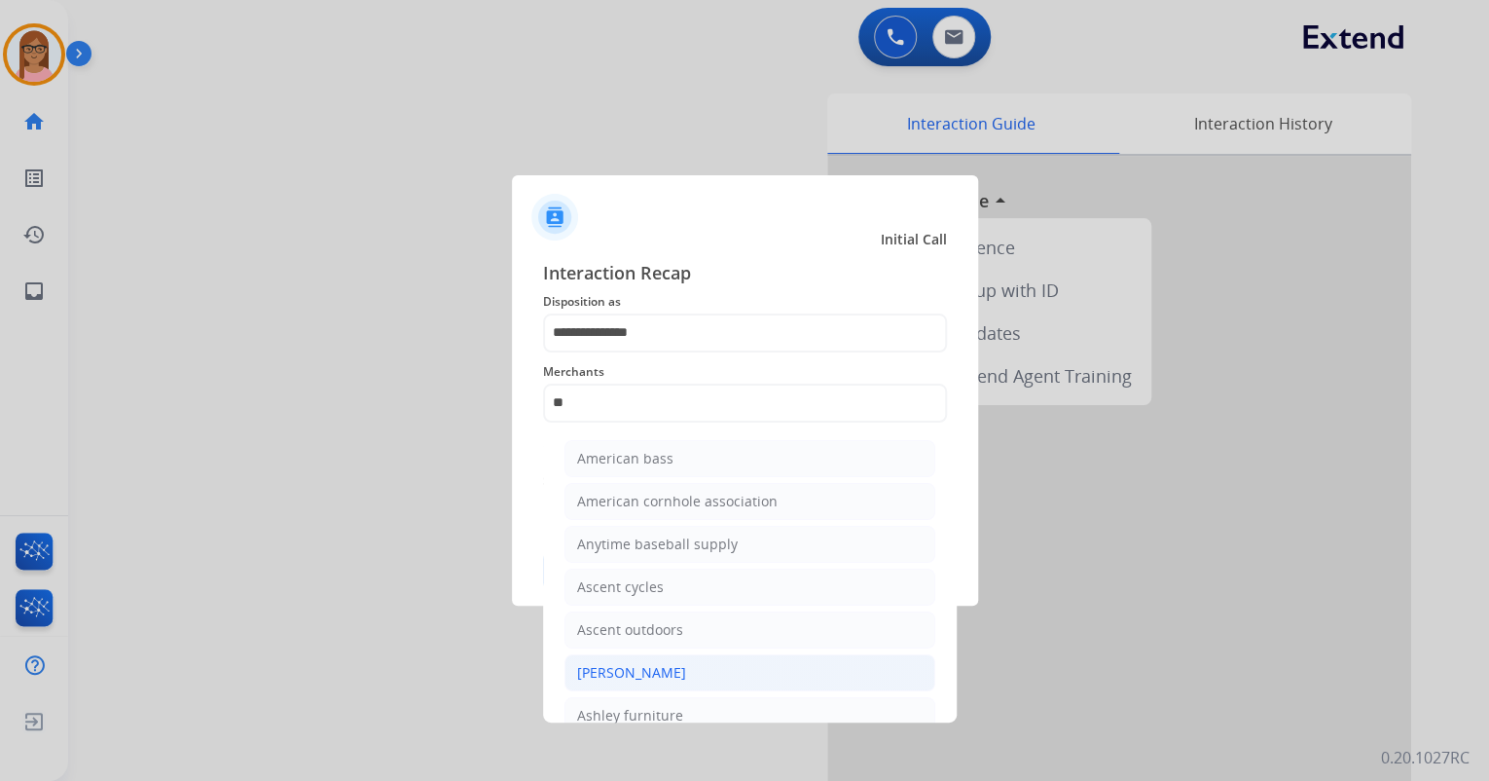
click at [673, 685] on li "[PERSON_NAME]" at bounding box center [749, 672] width 371 height 37
type input "**********"
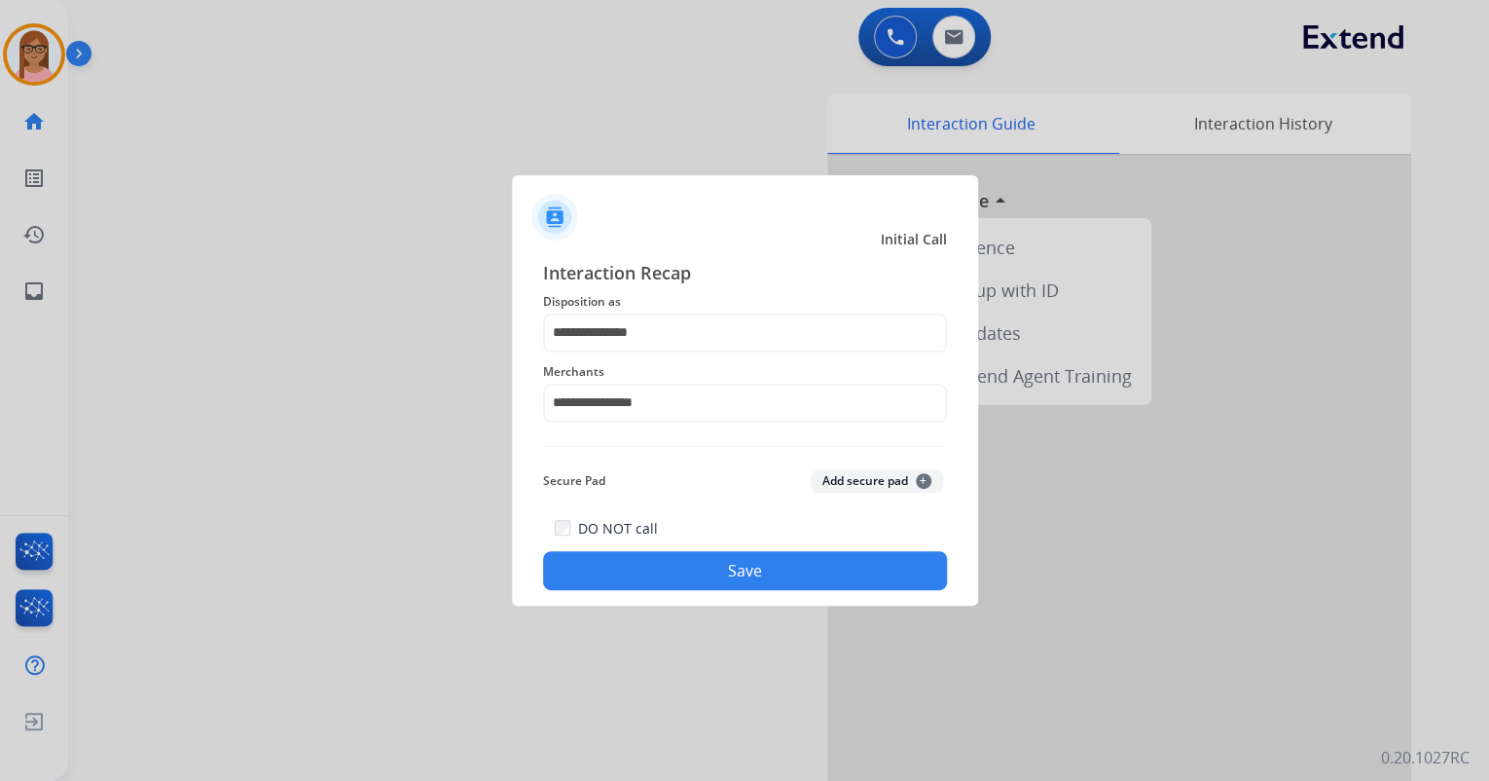
click at [673, 563] on button "Save" at bounding box center [745, 570] width 404 height 39
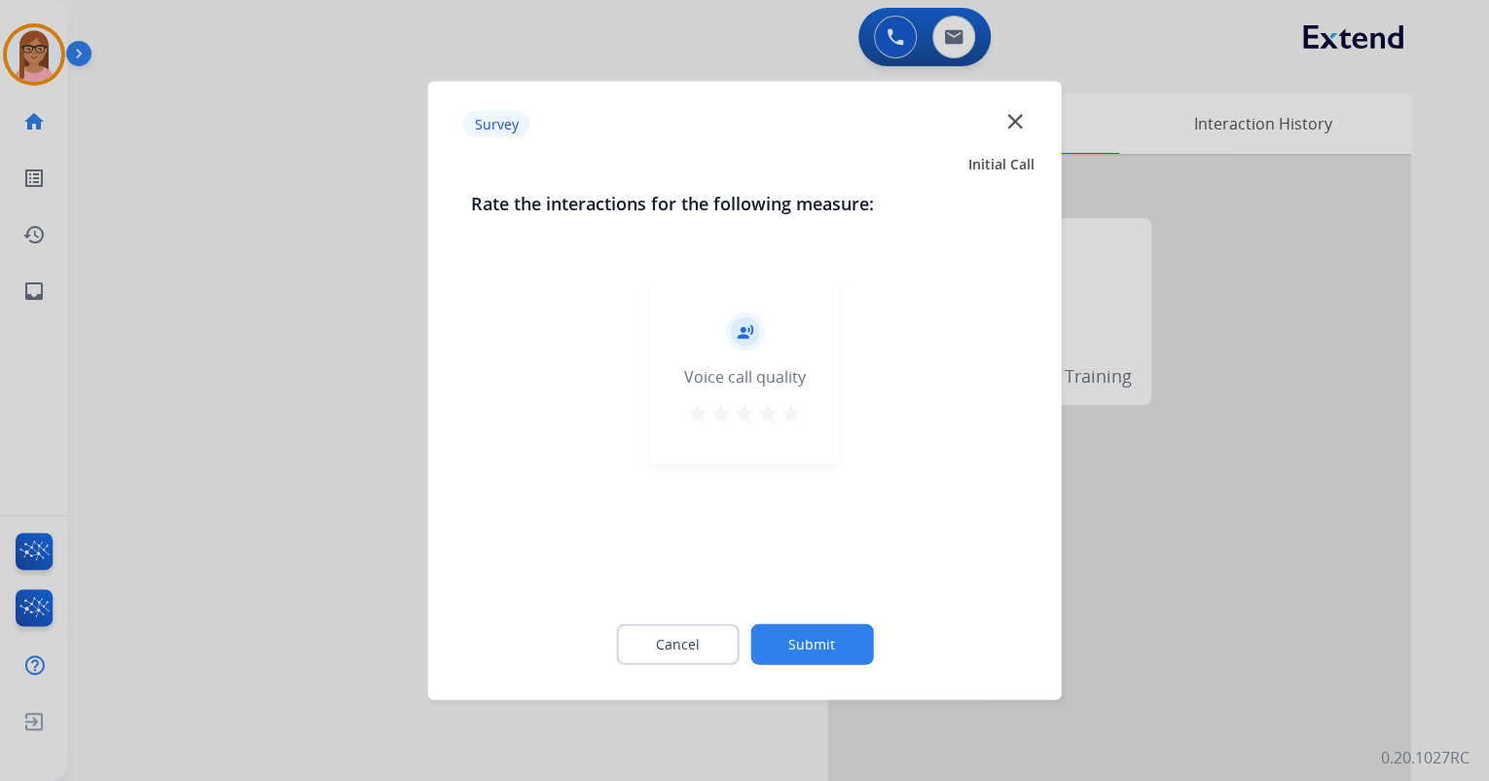
click at [785, 411] on mat-icon "star" at bounding box center [791, 413] width 23 height 23
click at [825, 642] on button "Submit" at bounding box center [811, 644] width 123 height 41
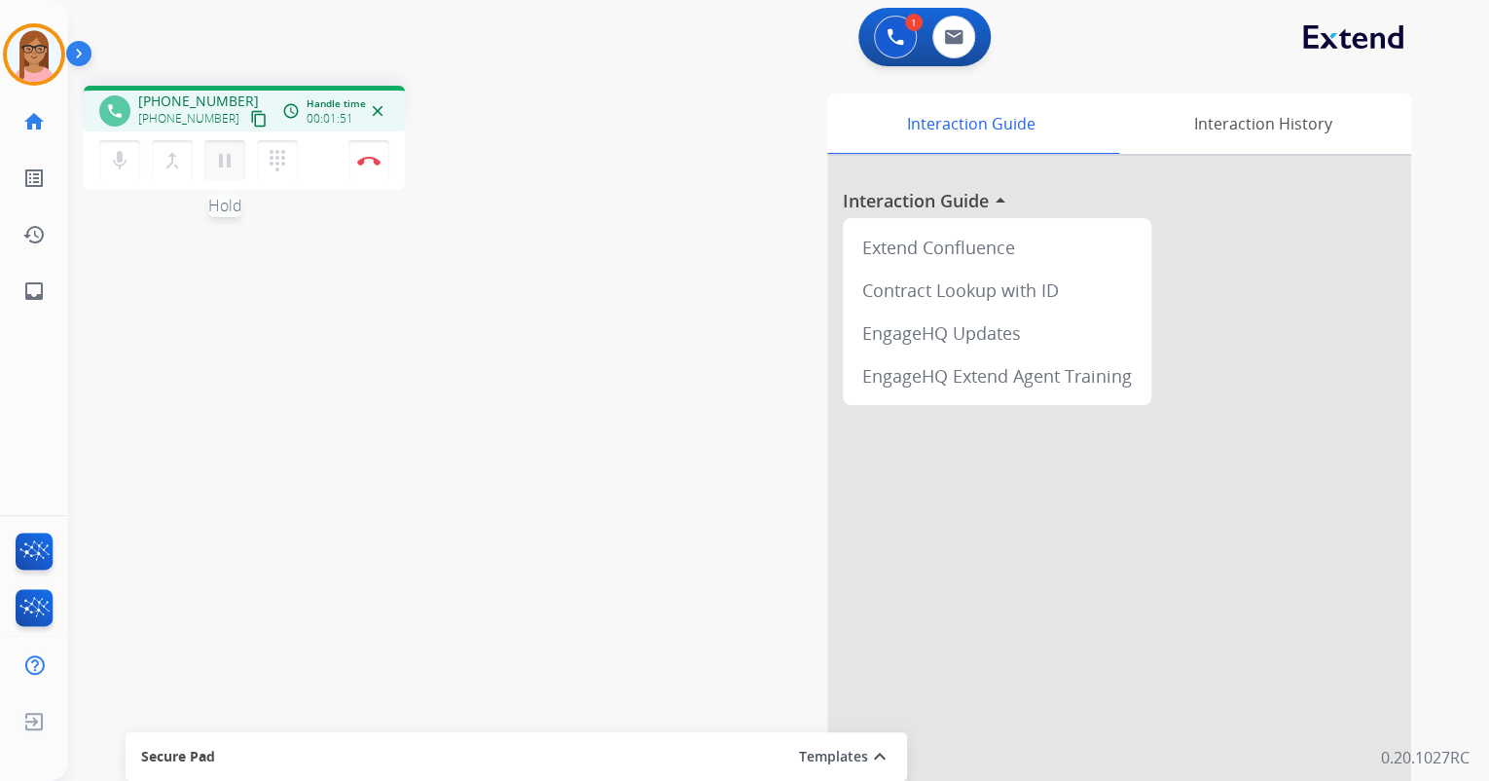
click at [231, 170] on mat-icon "pause" at bounding box center [224, 160] width 23 height 23
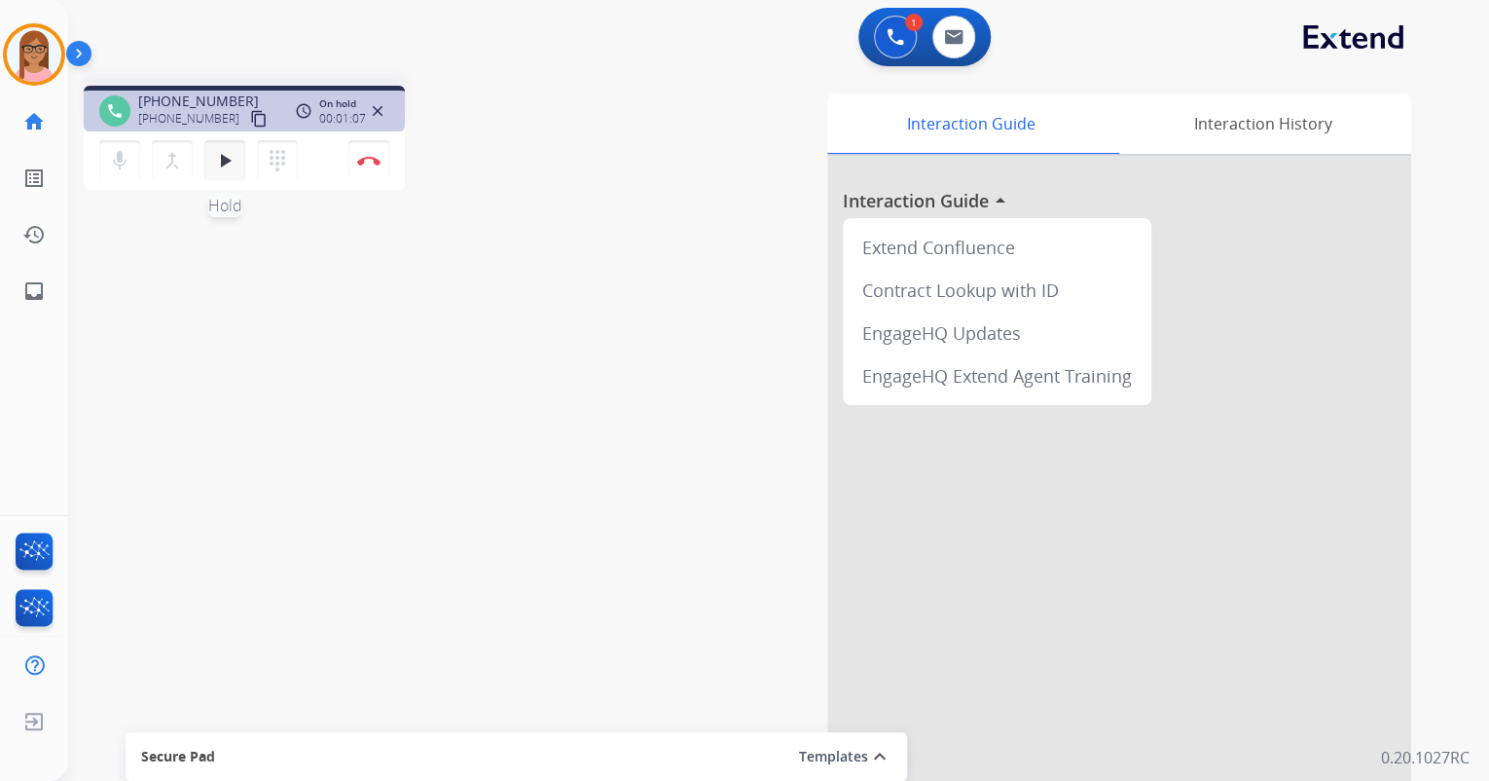
click at [220, 160] on mat-icon "play_arrow" at bounding box center [224, 160] width 23 height 23
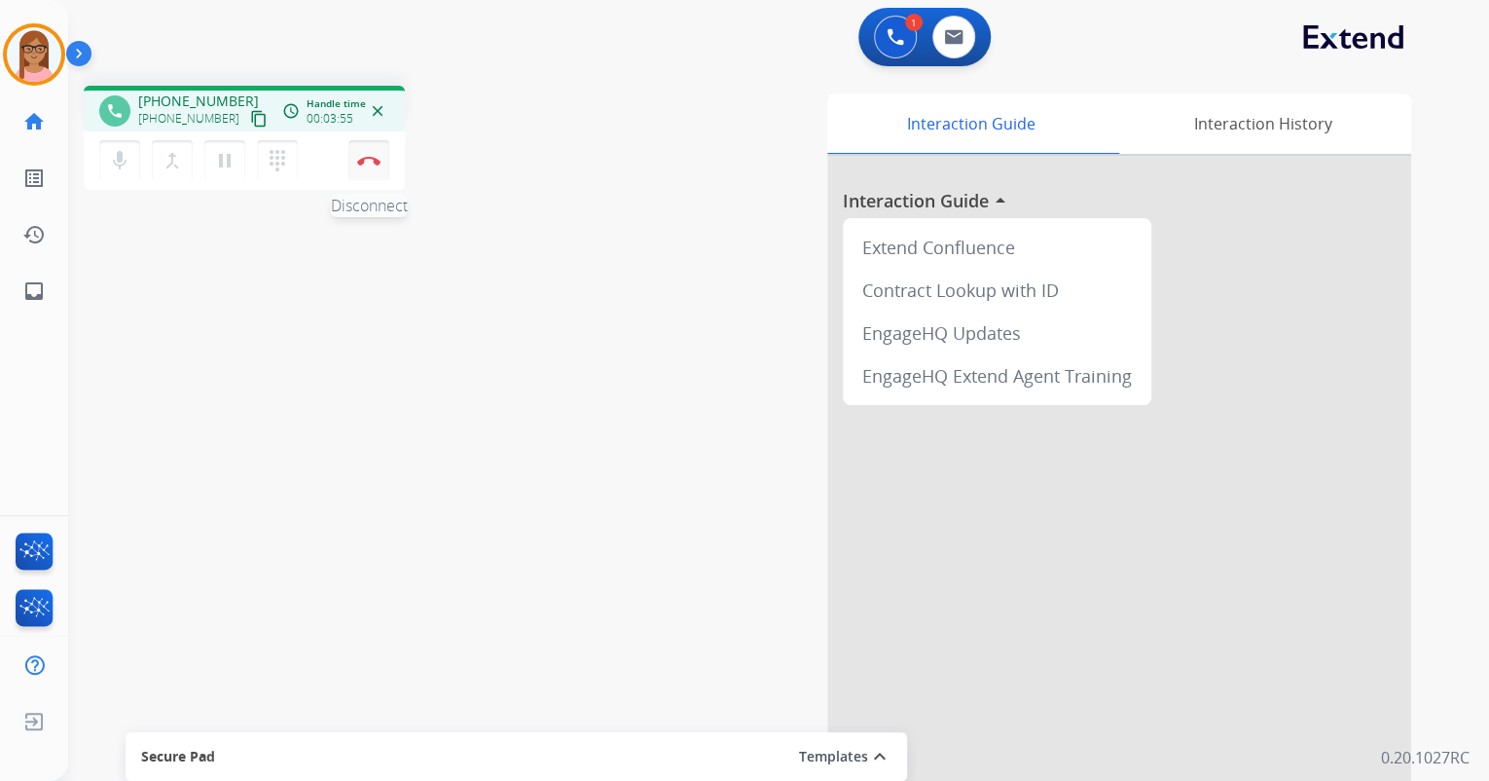
click at [366, 162] on img at bounding box center [368, 161] width 23 height 10
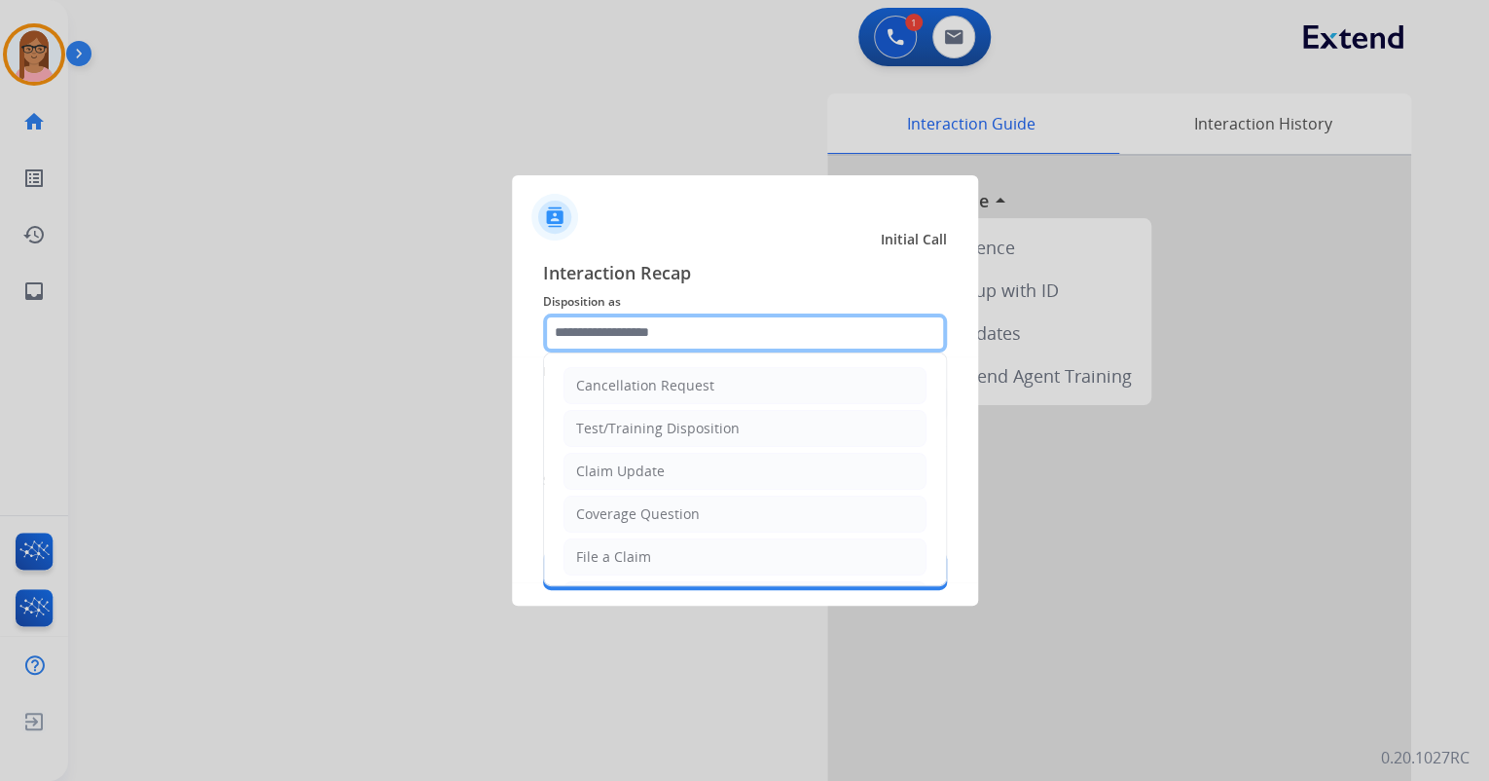
click at [740, 327] on input "text" at bounding box center [745, 332] width 404 height 39
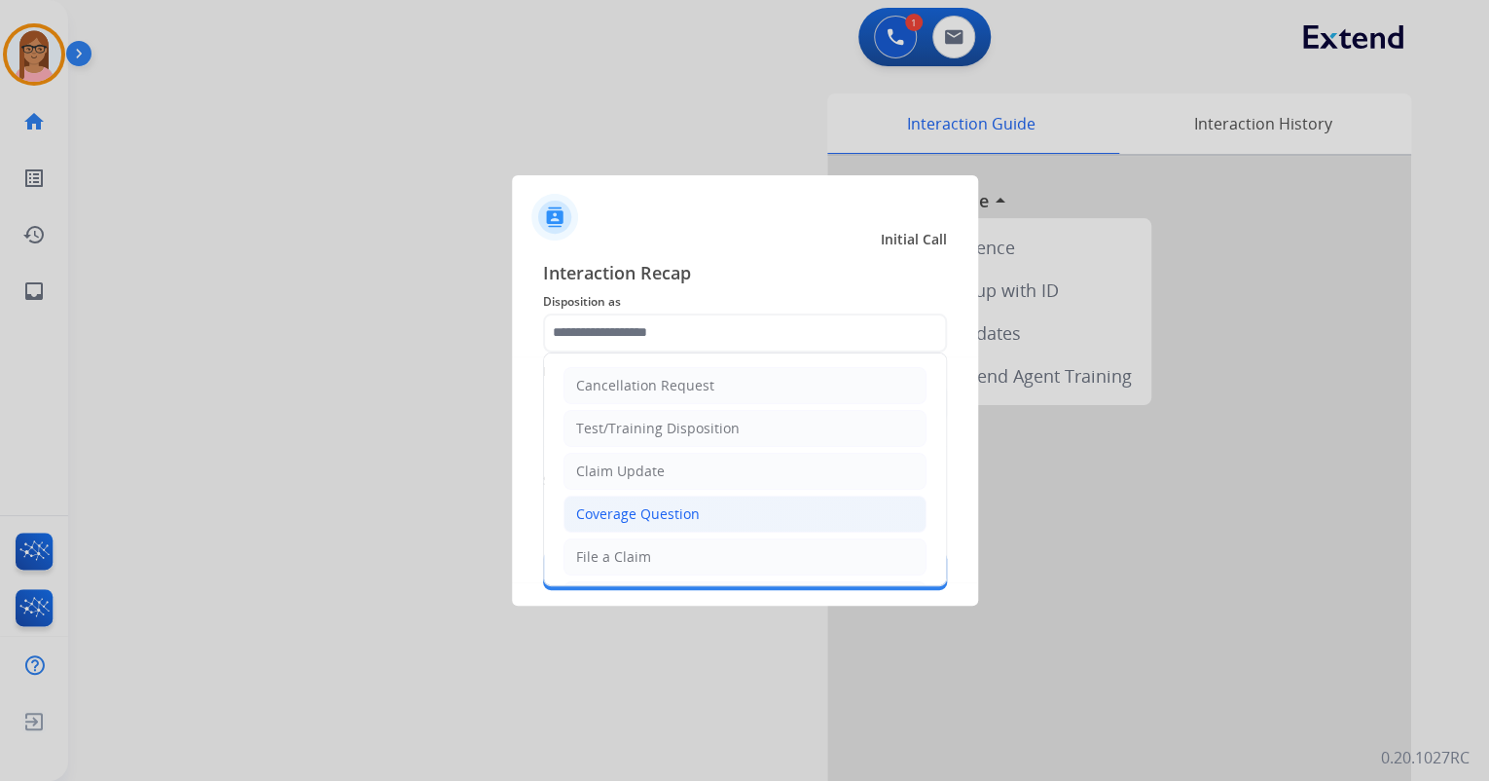
click at [639, 515] on div "Coverage Question" at bounding box center [638, 513] width 124 height 19
type input "**********"
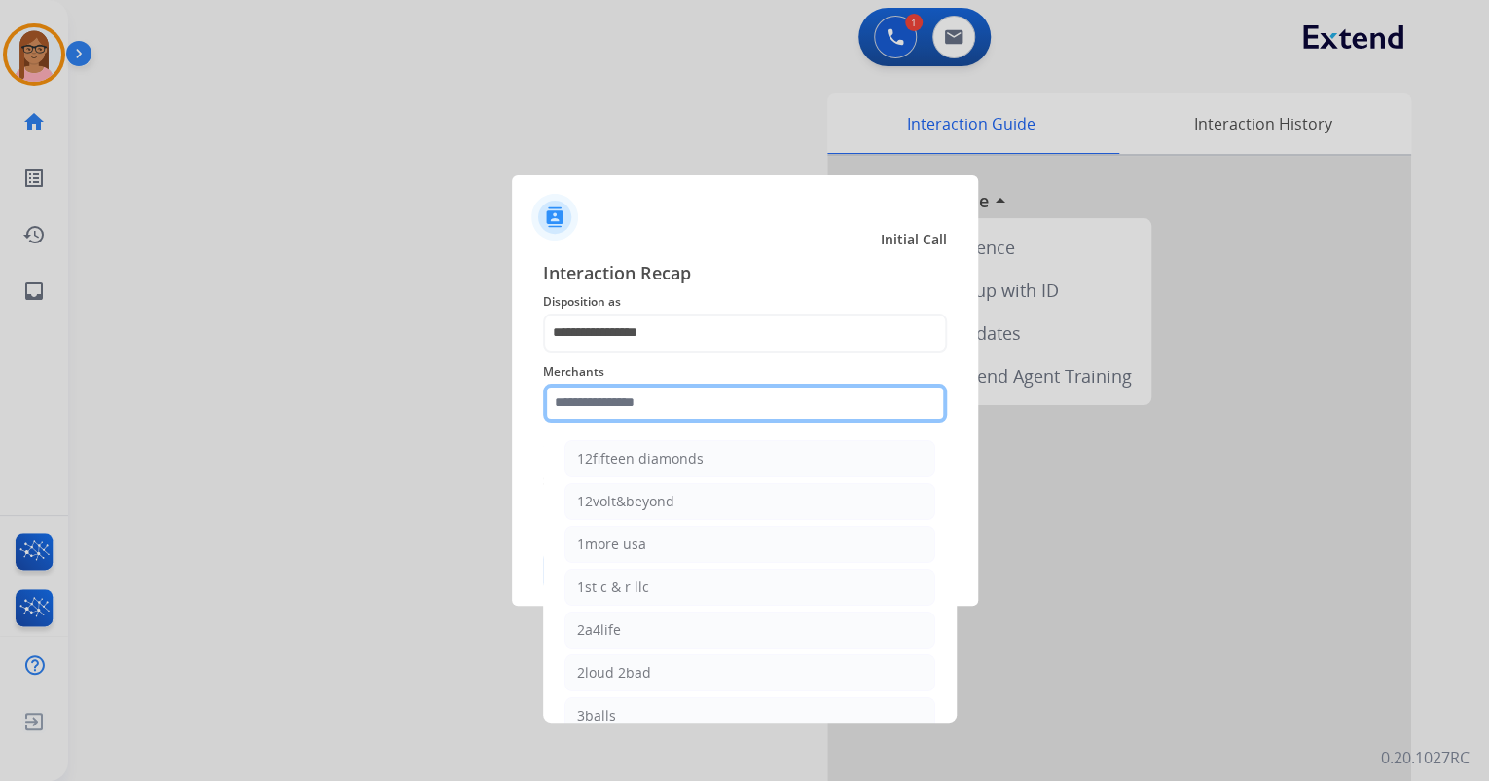
click at [643, 391] on input "text" at bounding box center [745, 402] width 404 height 39
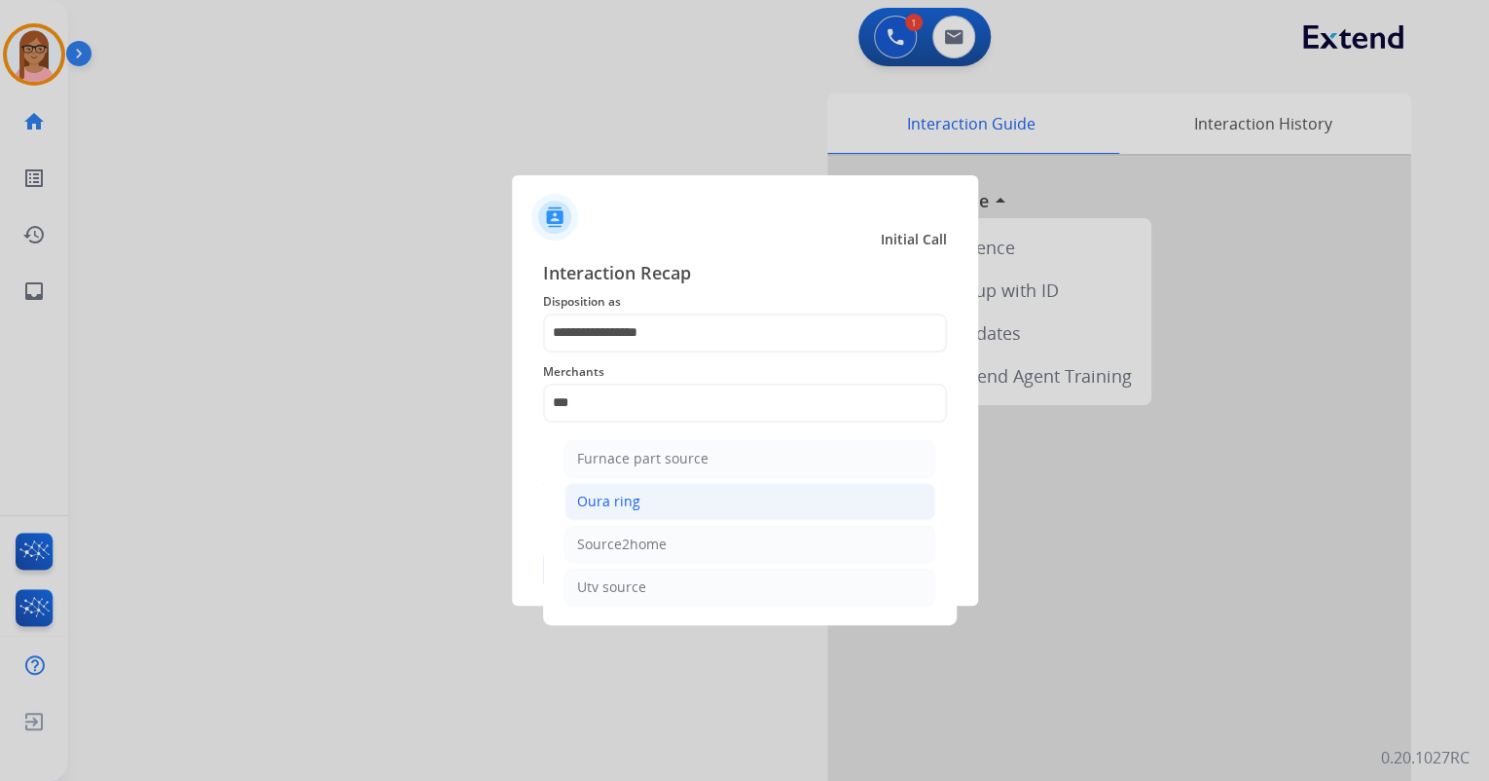
click at [688, 509] on li "Oura ring" at bounding box center [749, 501] width 371 height 37
type input "*********"
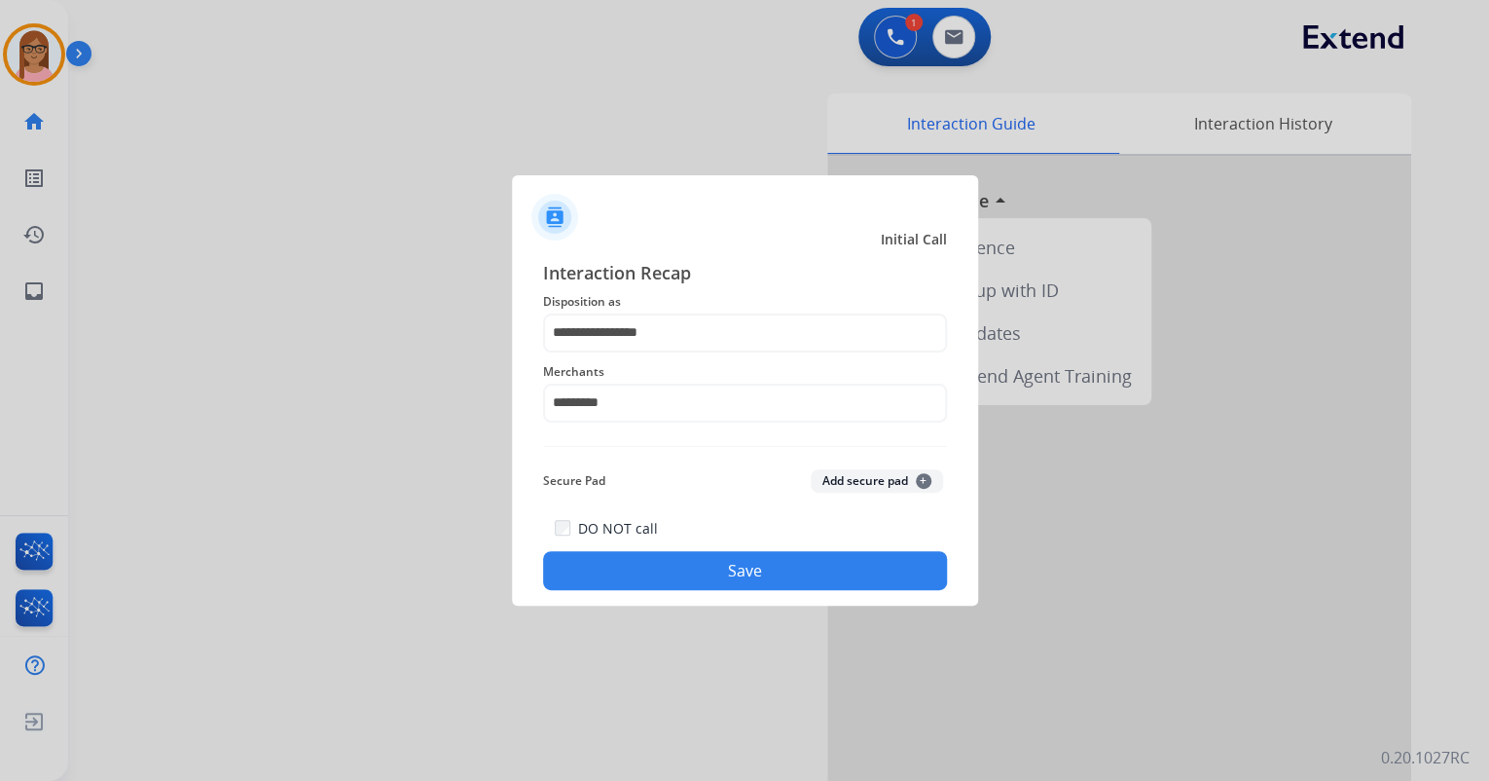
click at [701, 569] on button "Save" at bounding box center [745, 570] width 404 height 39
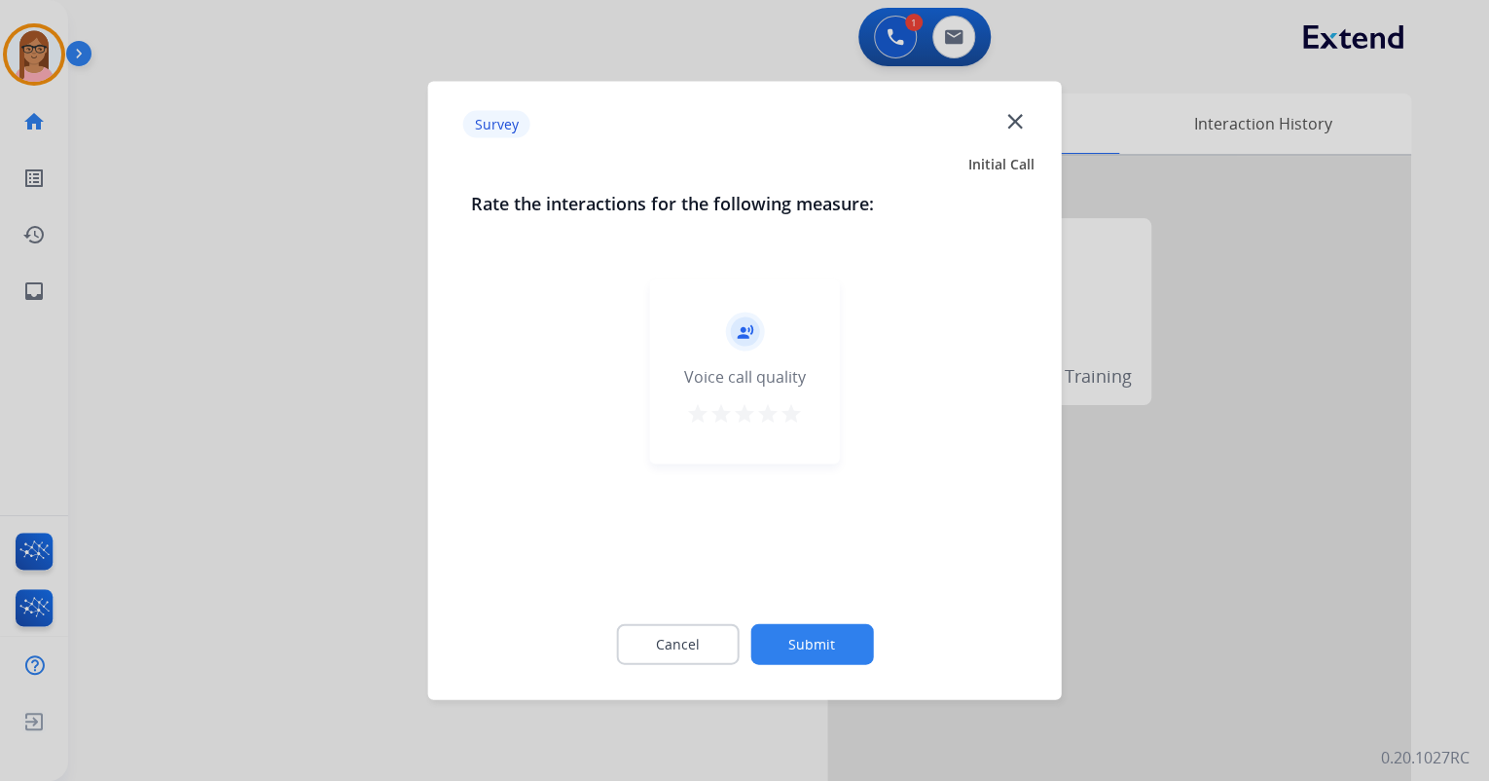
click at [785, 409] on mat-icon "star" at bounding box center [791, 413] width 23 height 23
click at [783, 643] on button "Submit" at bounding box center [811, 644] width 123 height 41
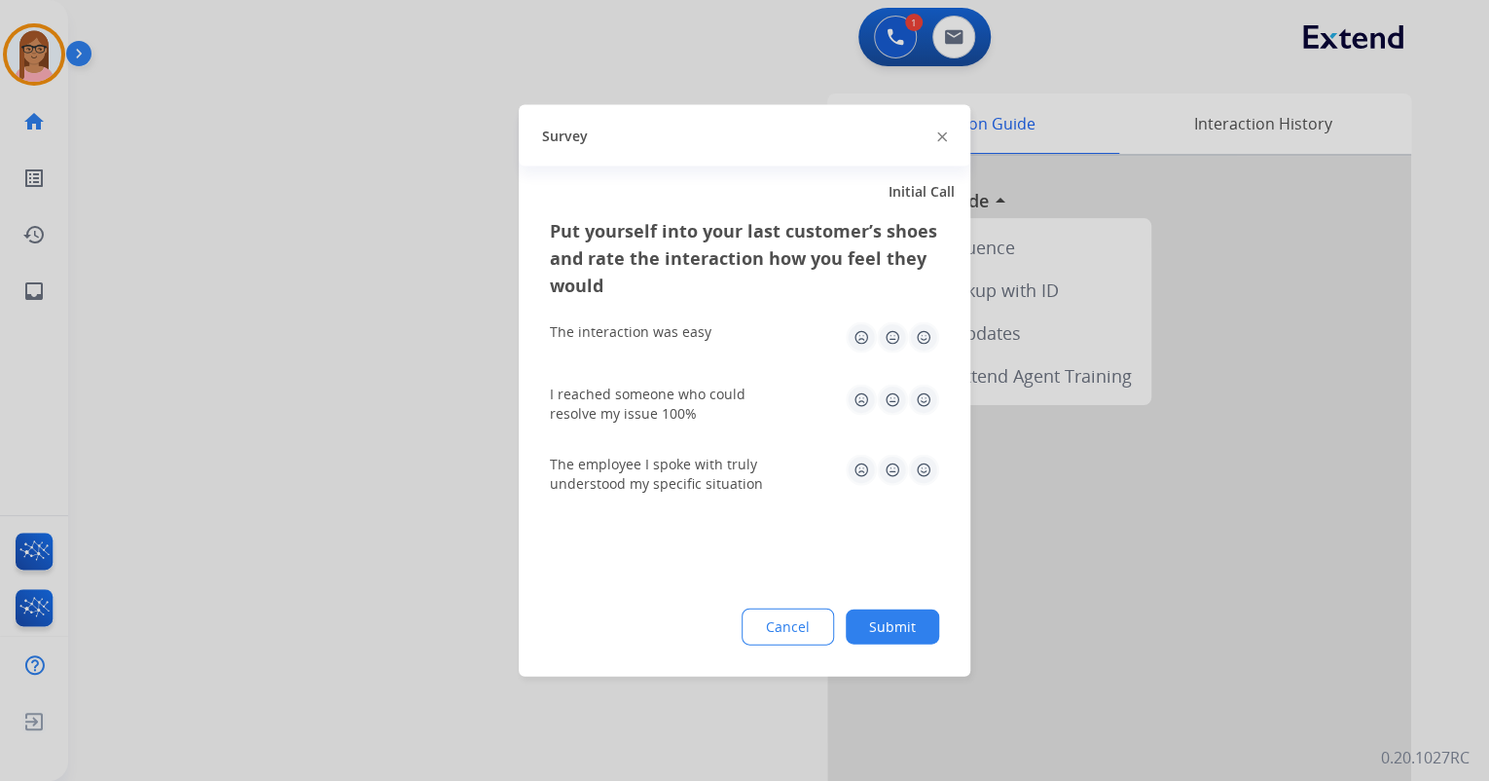
click at [915, 338] on img at bounding box center [923, 337] width 31 height 31
click at [919, 401] on img at bounding box center [923, 399] width 31 height 31
click at [915, 491] on div "The employee I spoke with truly understood my specific situation" at bounding box center [744, 474] width 389 height 39
click at [923, 475] on img at bounding box center [923, 470] width 31 height 31
click at [891, 605] on div "Put yourself into your last customer’s shoes and rate the interaction how you f…" at bounding box center [745, 446] width 452 height 459
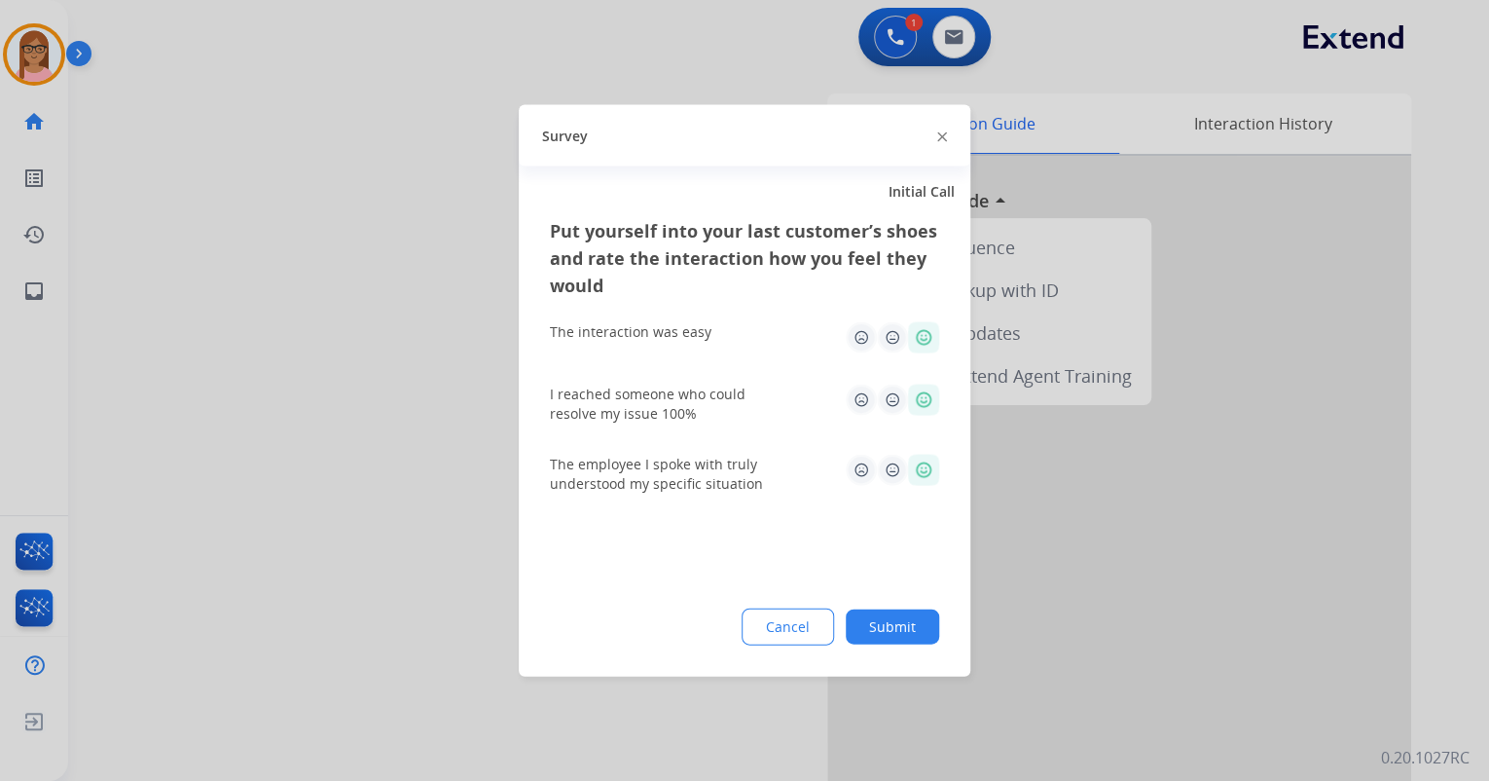
click at [888, 625] on button "Submit" at bounding box center [892, 626] width 93 height 35
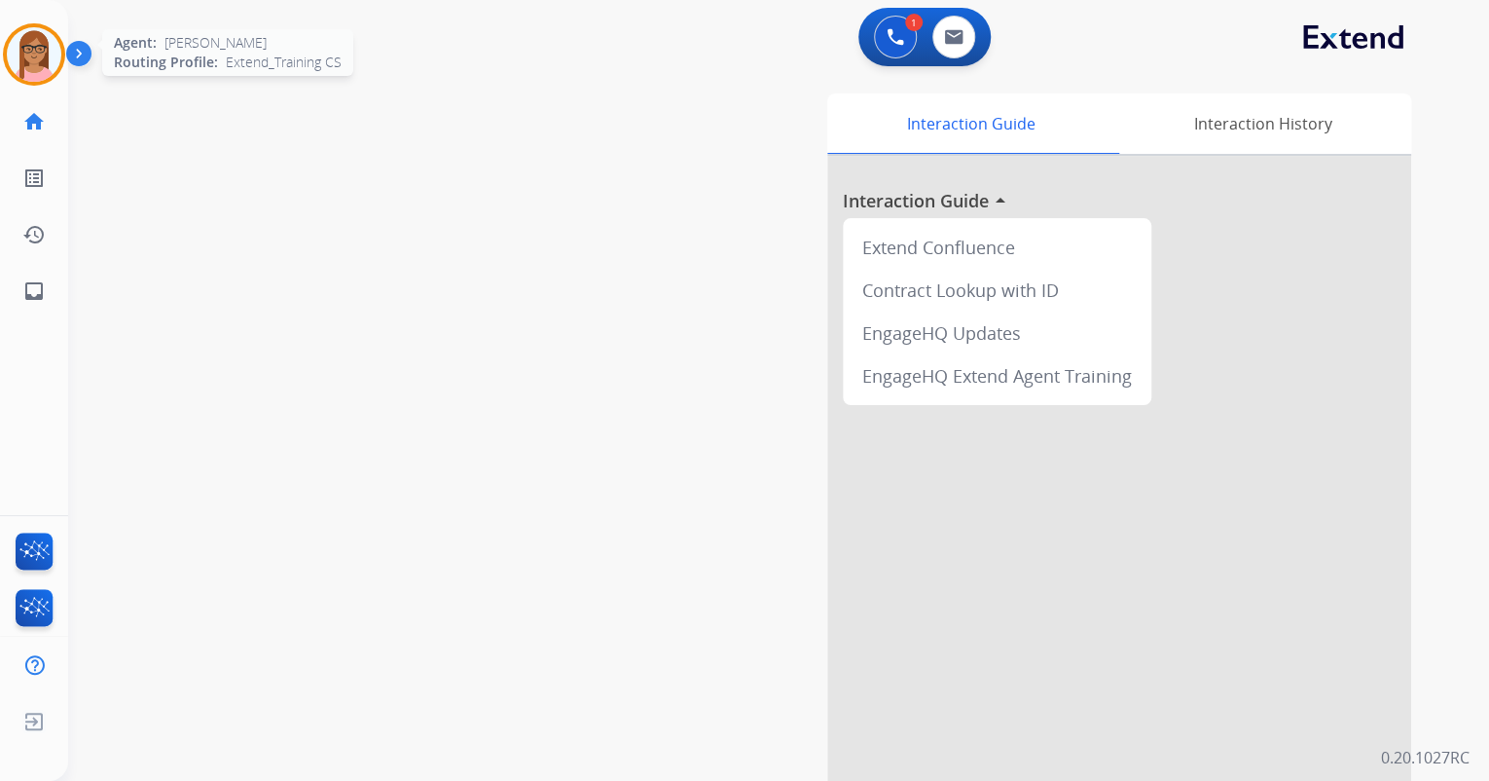
click at [20, 59] on img at bounding box center [34, 54] width 55 height 55
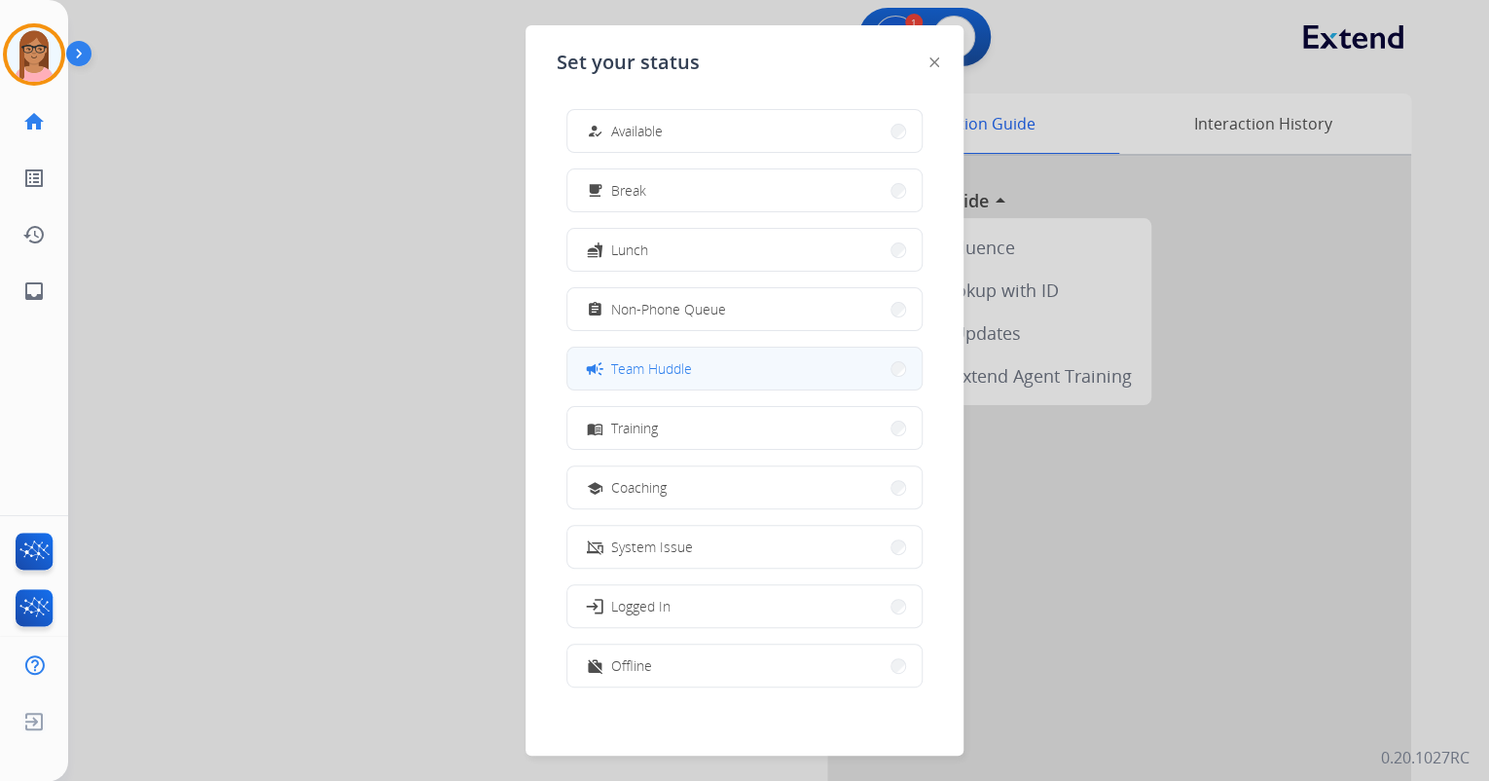
click at [680, 374] on span "Team Huddle" at bounding box center [651, 368] width 81 height 20
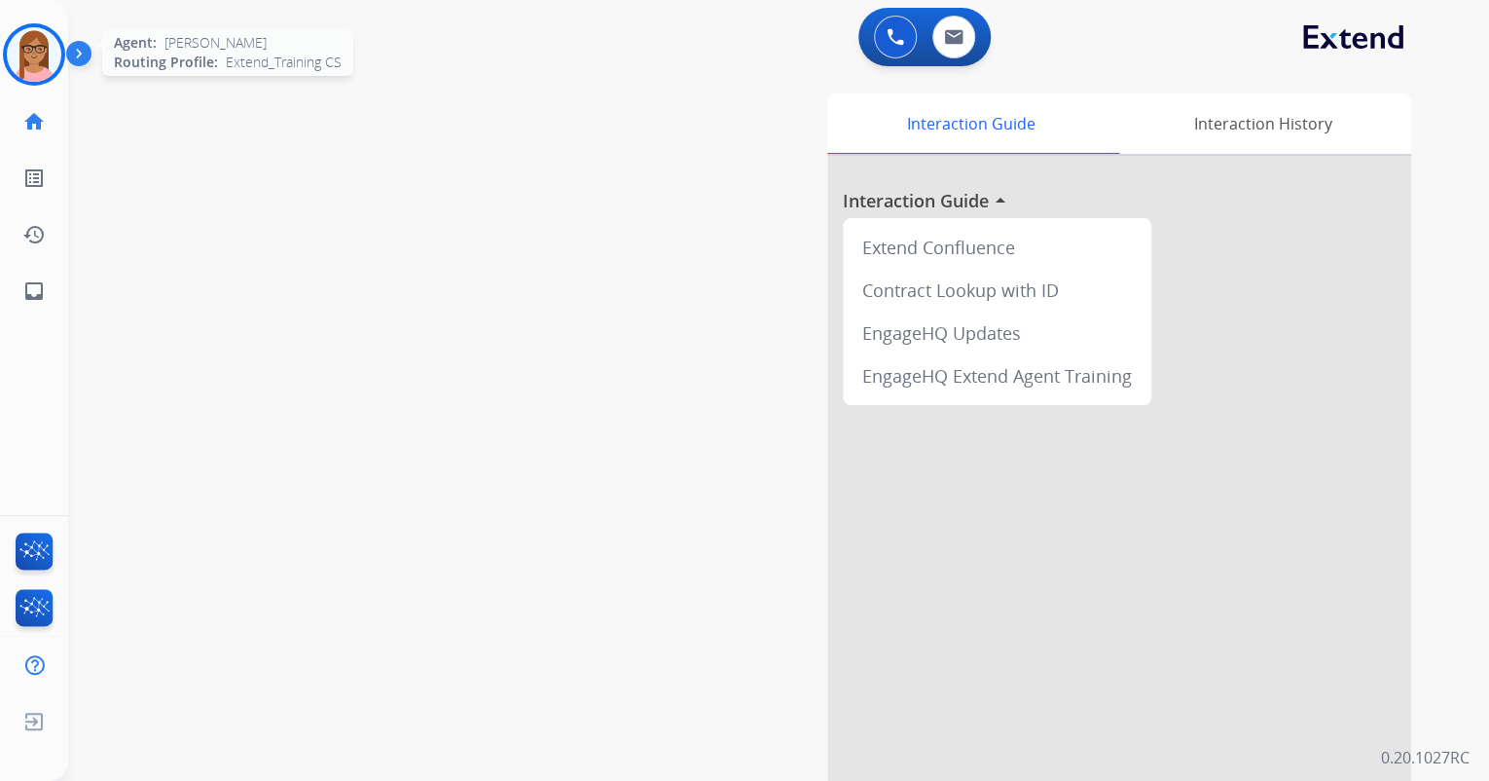
click at [58, 46] on img at bounding box center [34, 54] width 55 height 55
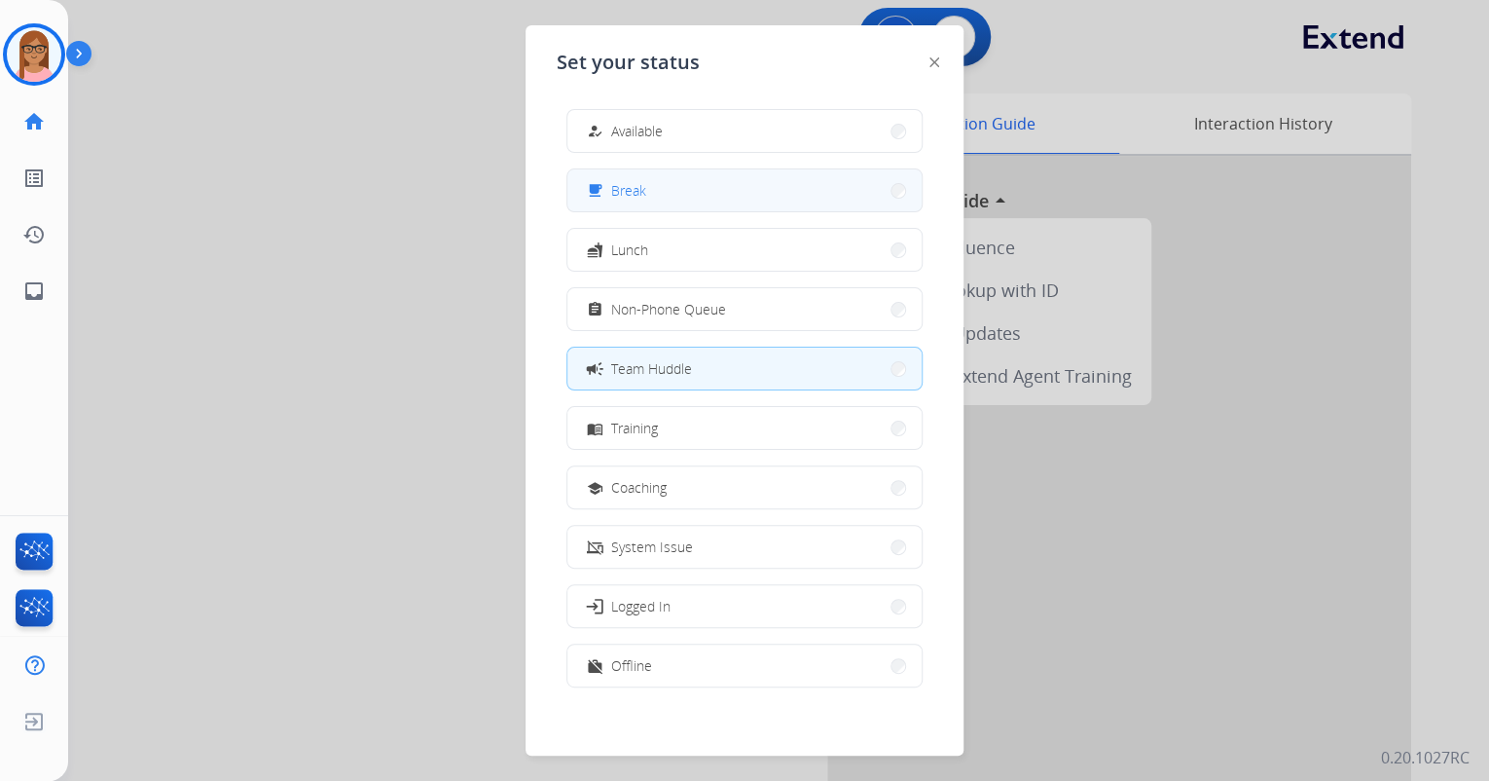
click at [638, 189] on span "Break" at bounding box center [628, 190] width 35 height 20
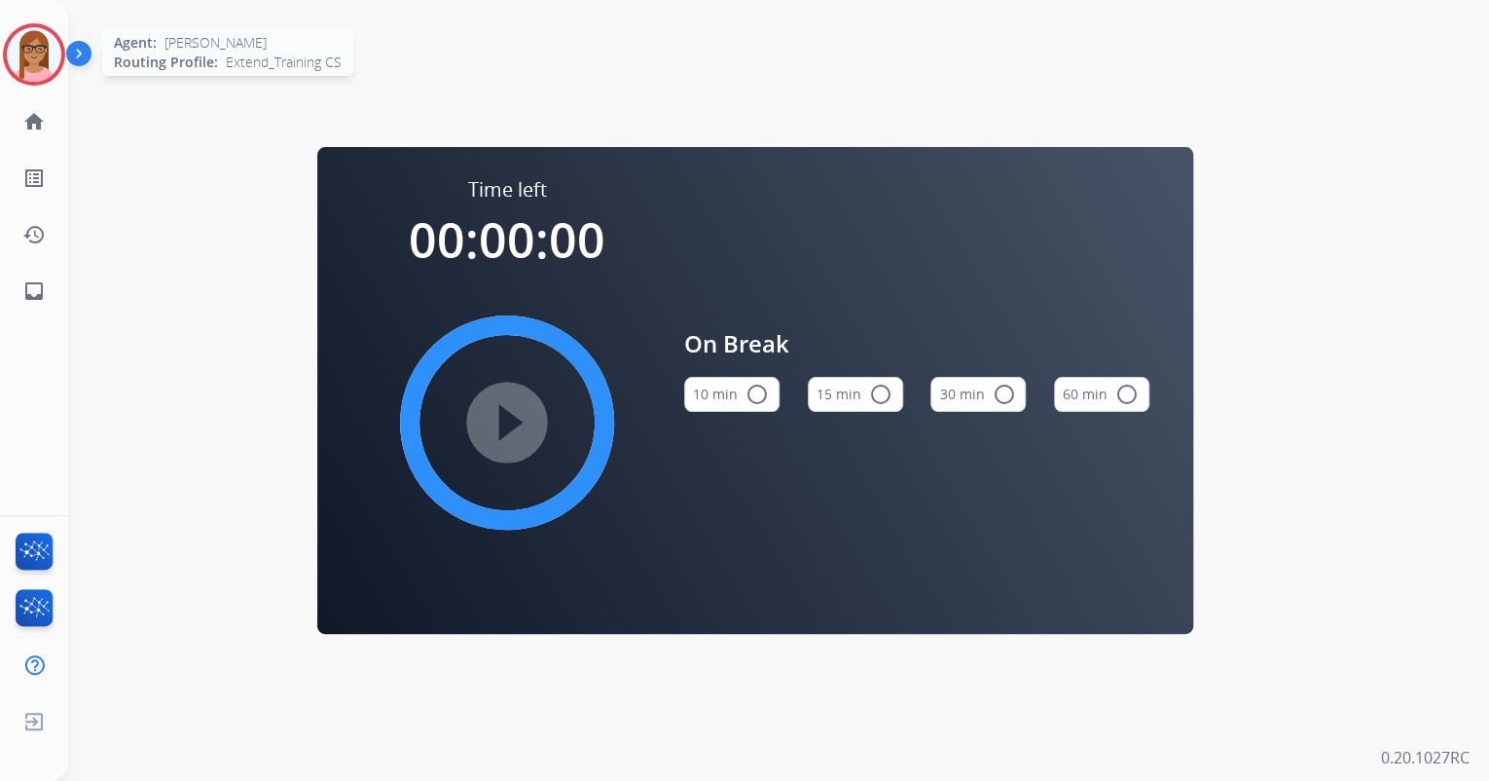
click at [55, 47] on img at bounding box center [34, 54] width 55 height 55
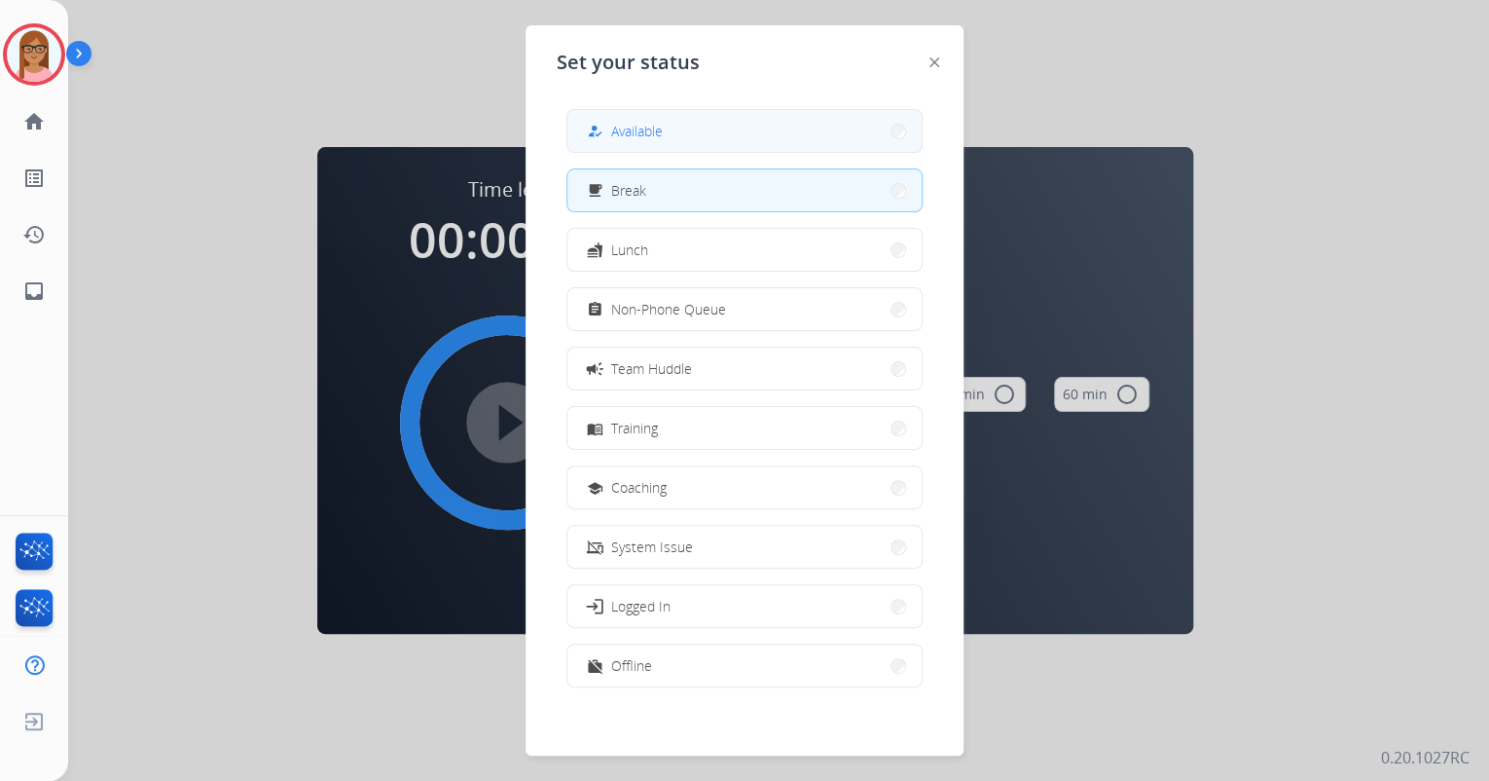
click at [598, 131] on mat-icon "how_to_reg" at bounding box center [595, 131] width 17 height 17
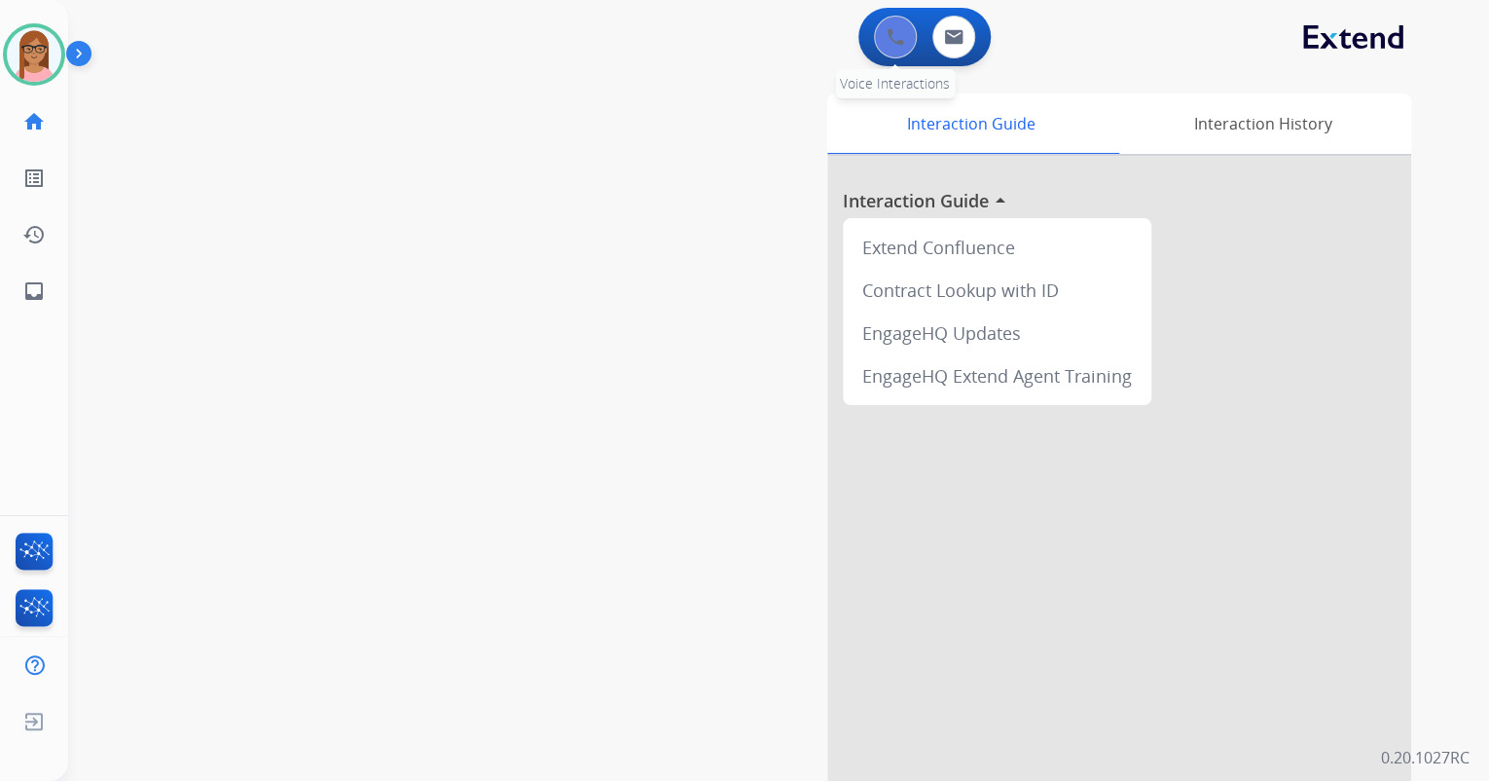
click at [876, 45] on button at bounding box center [895, 37] width 43 height 43
click at [895, 35] on img at bounding box center [896, 37] width 18 height 18
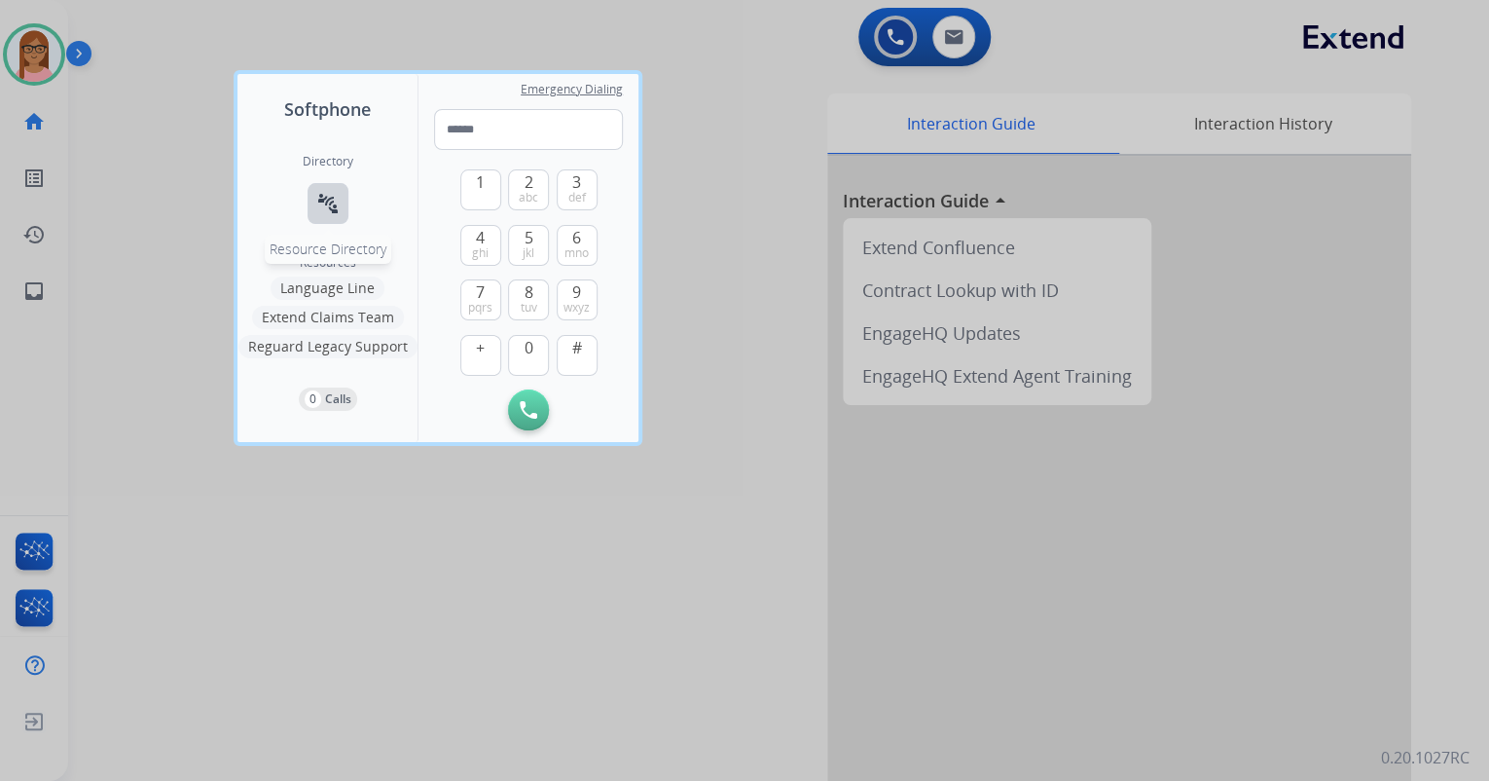
click at [331, 201] on mat-icon "connect_without_contact" at bounding box center [327, 203] width 23 height 23
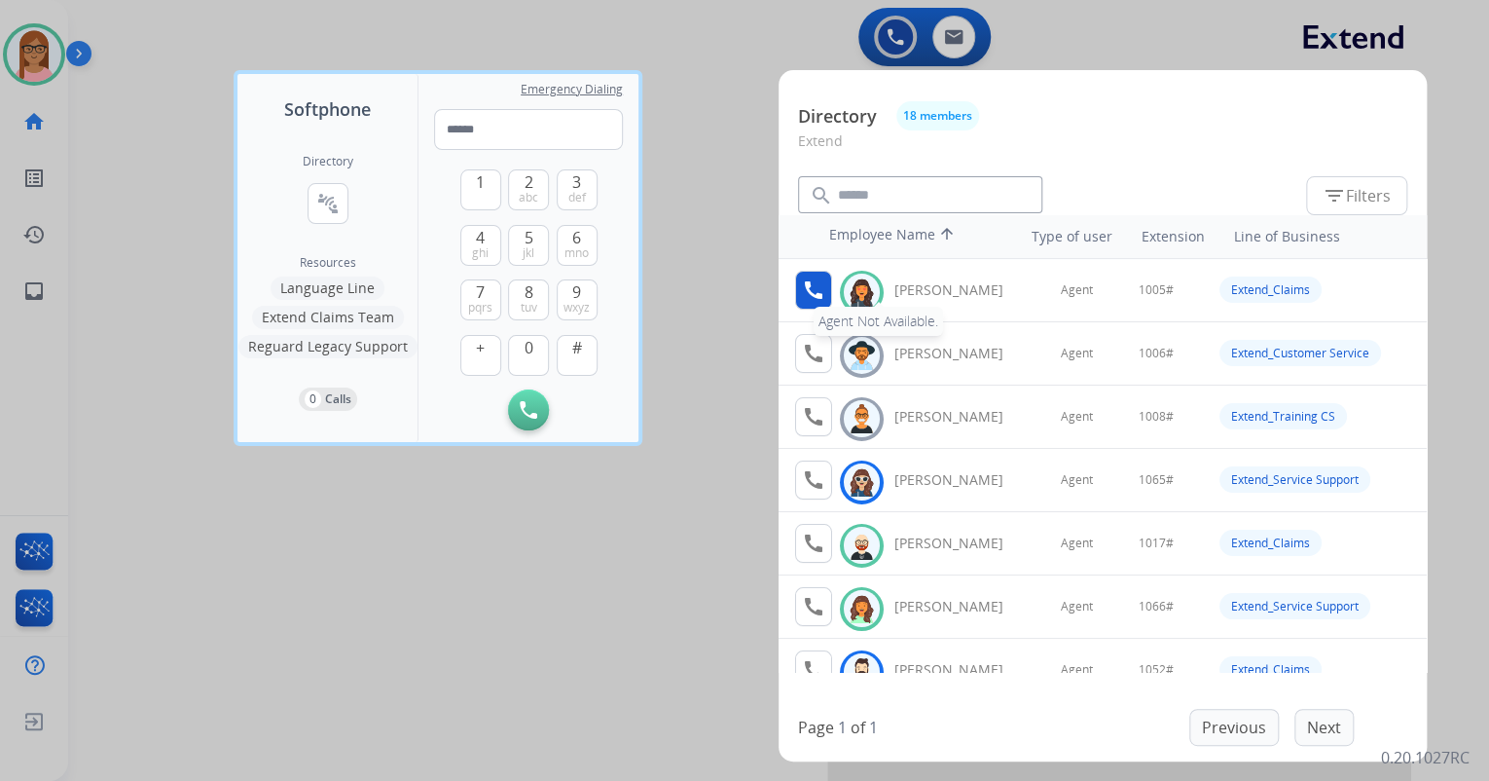
click at [828, 277] on button "call Agent Not Available." at bounding box center [813, 290] width 37 height 39
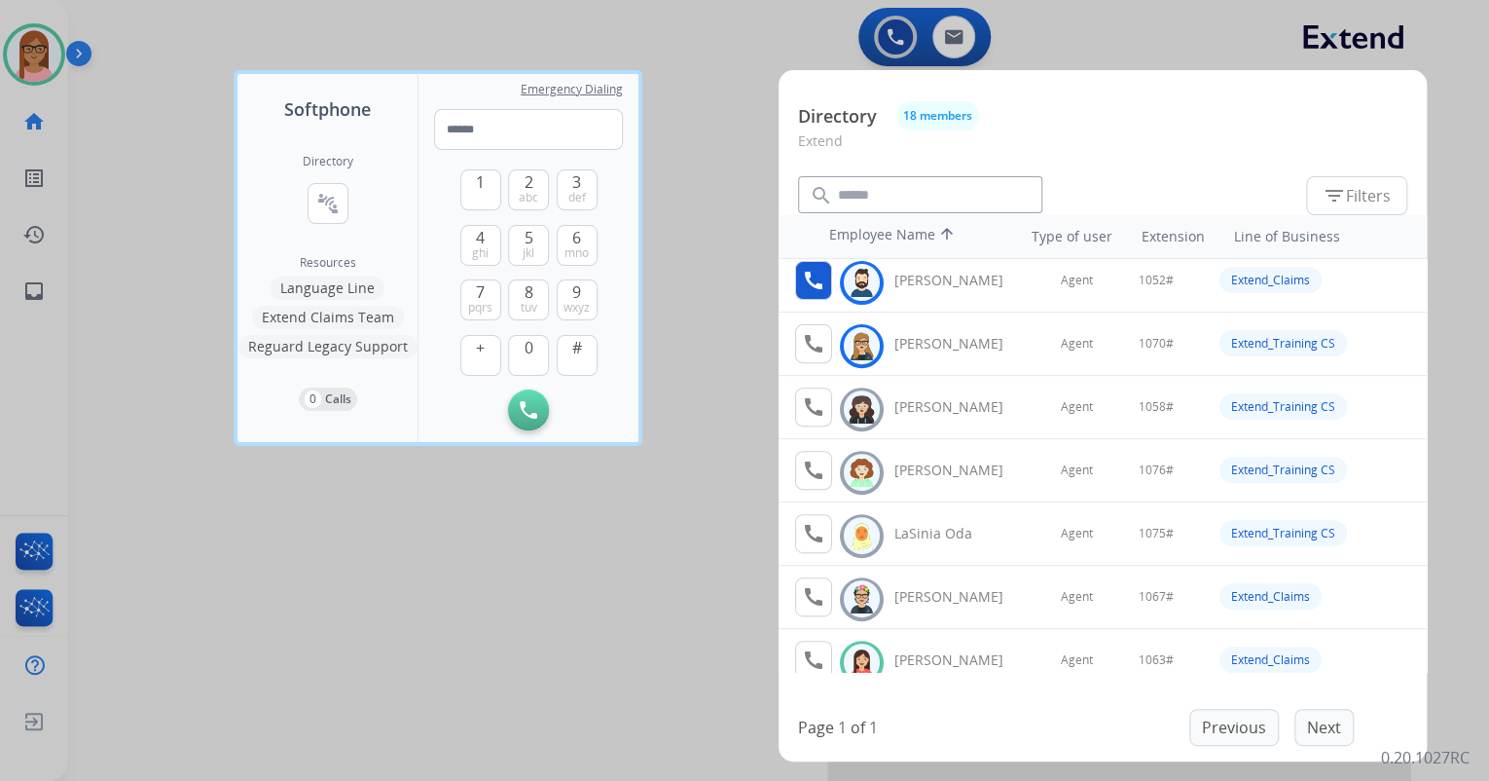
scroll to position [467, 0]
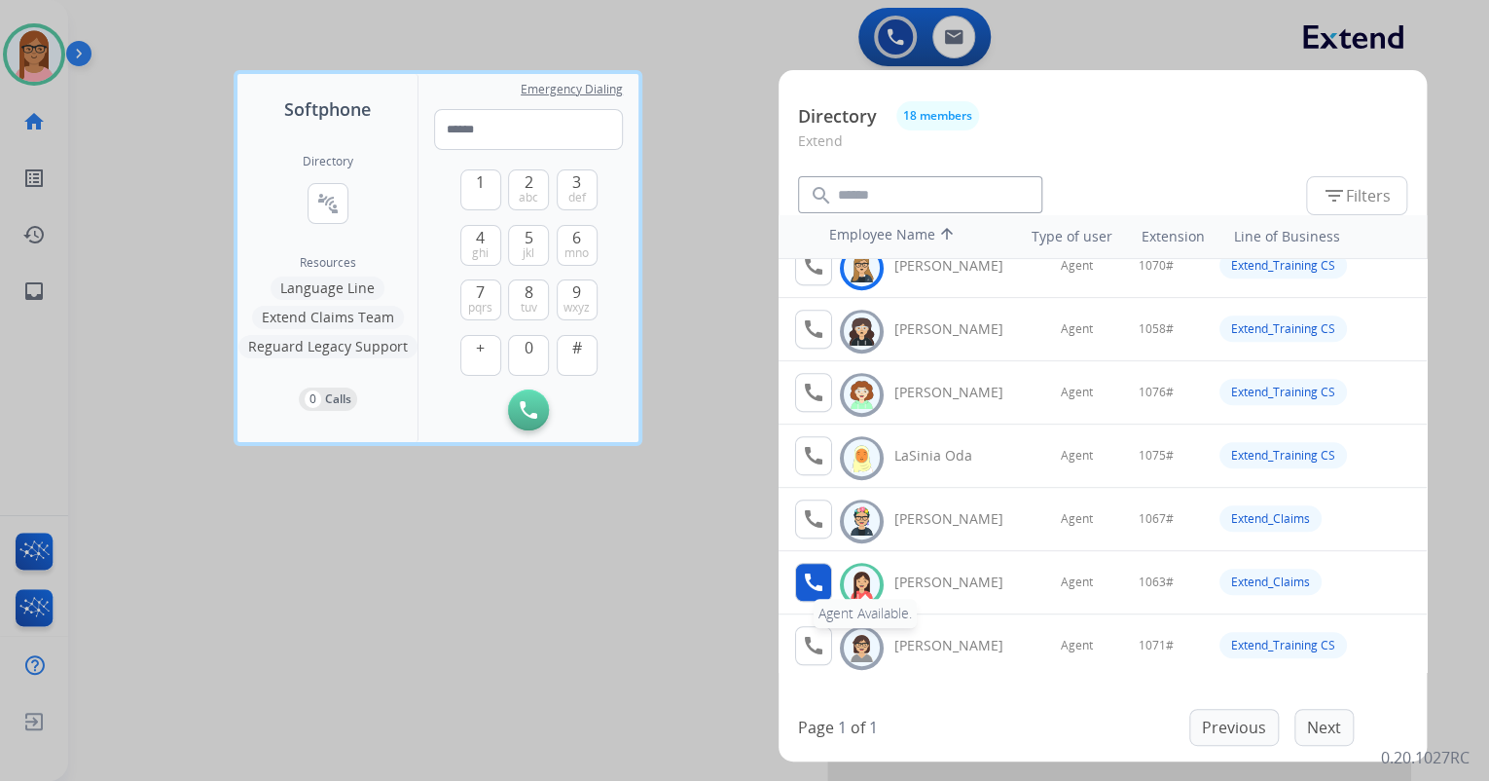
click at [803, 573] on mat-icon "call" at bounding box center [813, 581] width 23 height 23
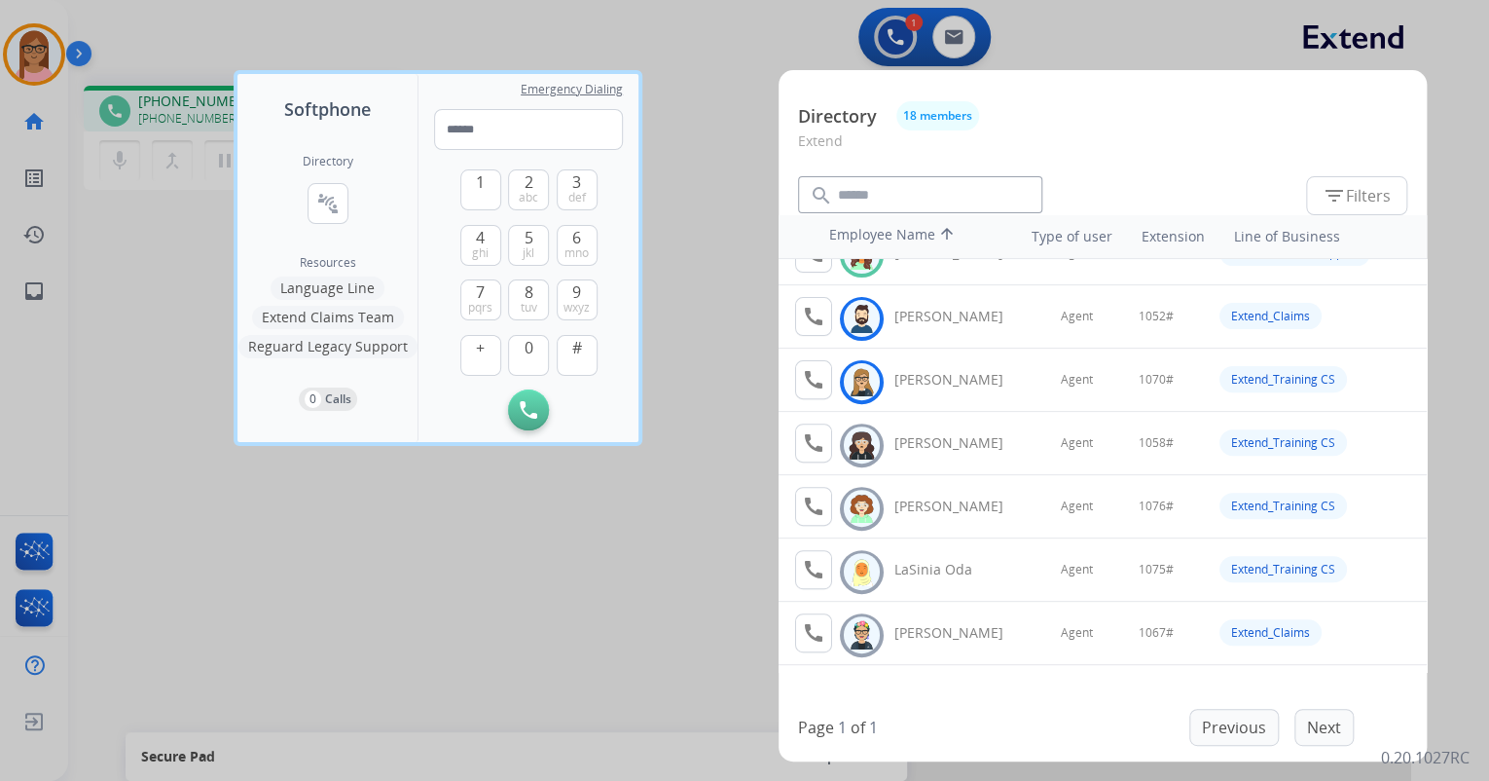
scroll to position [389, 0]
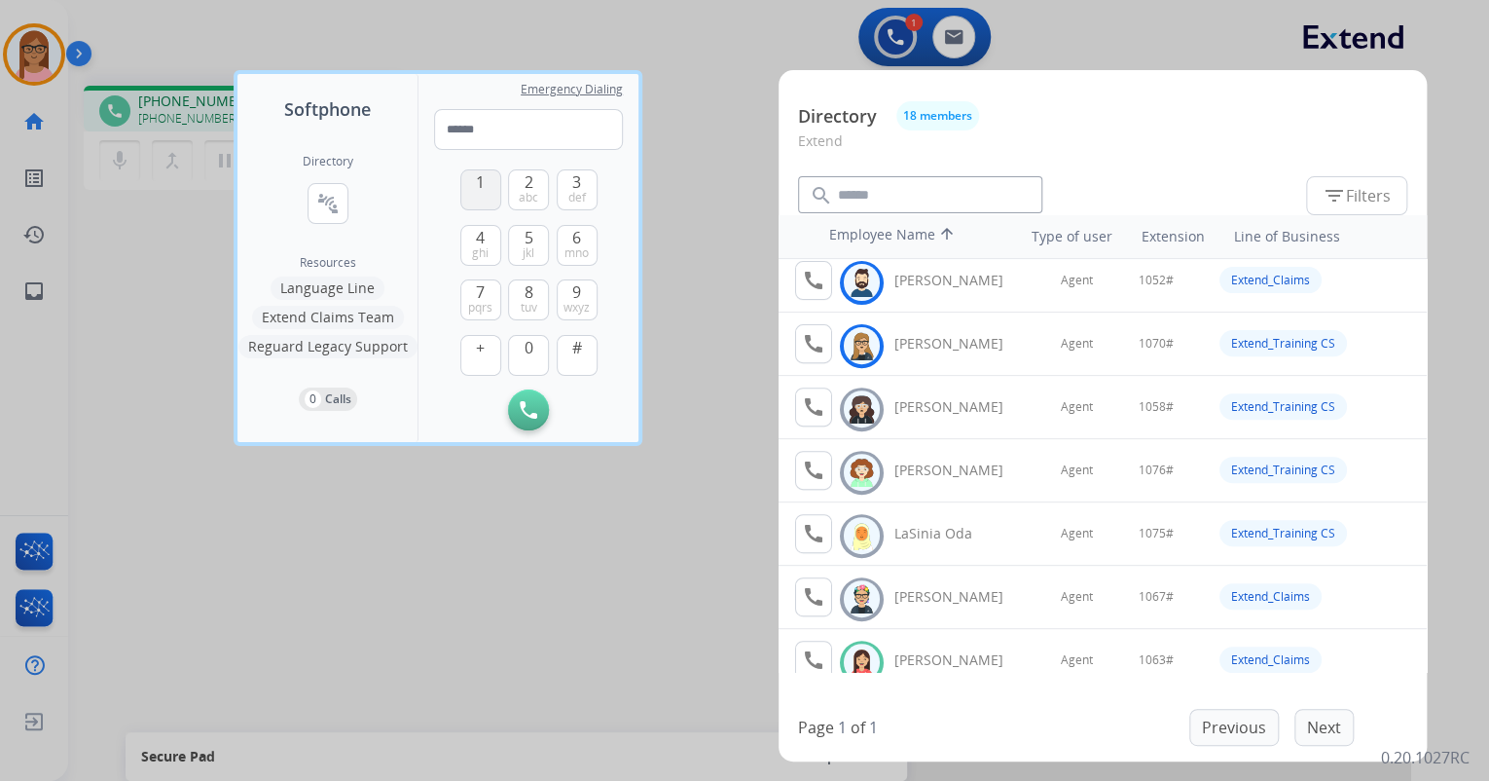
click at [479, 183] on span "1" at bounding box center [480, 181] width 9 height 23
click at [520, 354] on button "0" at bounding box center [528, 355] width 41 height 41
click at [577, 237] on span "6" at bounding box center [576, 237] width 9 height 23
click at [572, 184] on span "3" at bounding box center [576, 181] width 9 height 23
click at [590, 351] on button "#" at bounding box center [577, 355] width 41 height 41
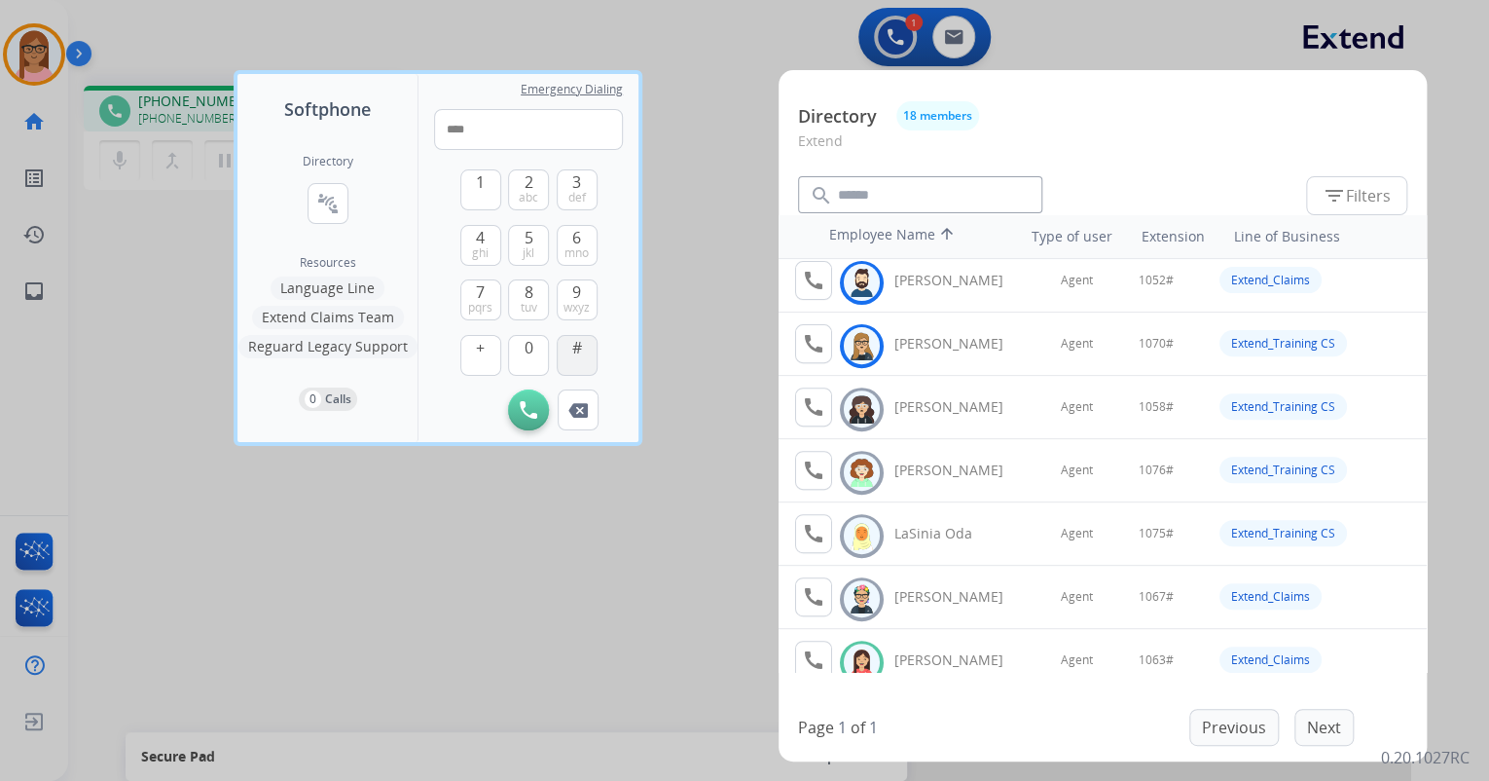
type input "*****"
click at [498, 563] on div at bounding box center [744, 390] width 1489 height 781
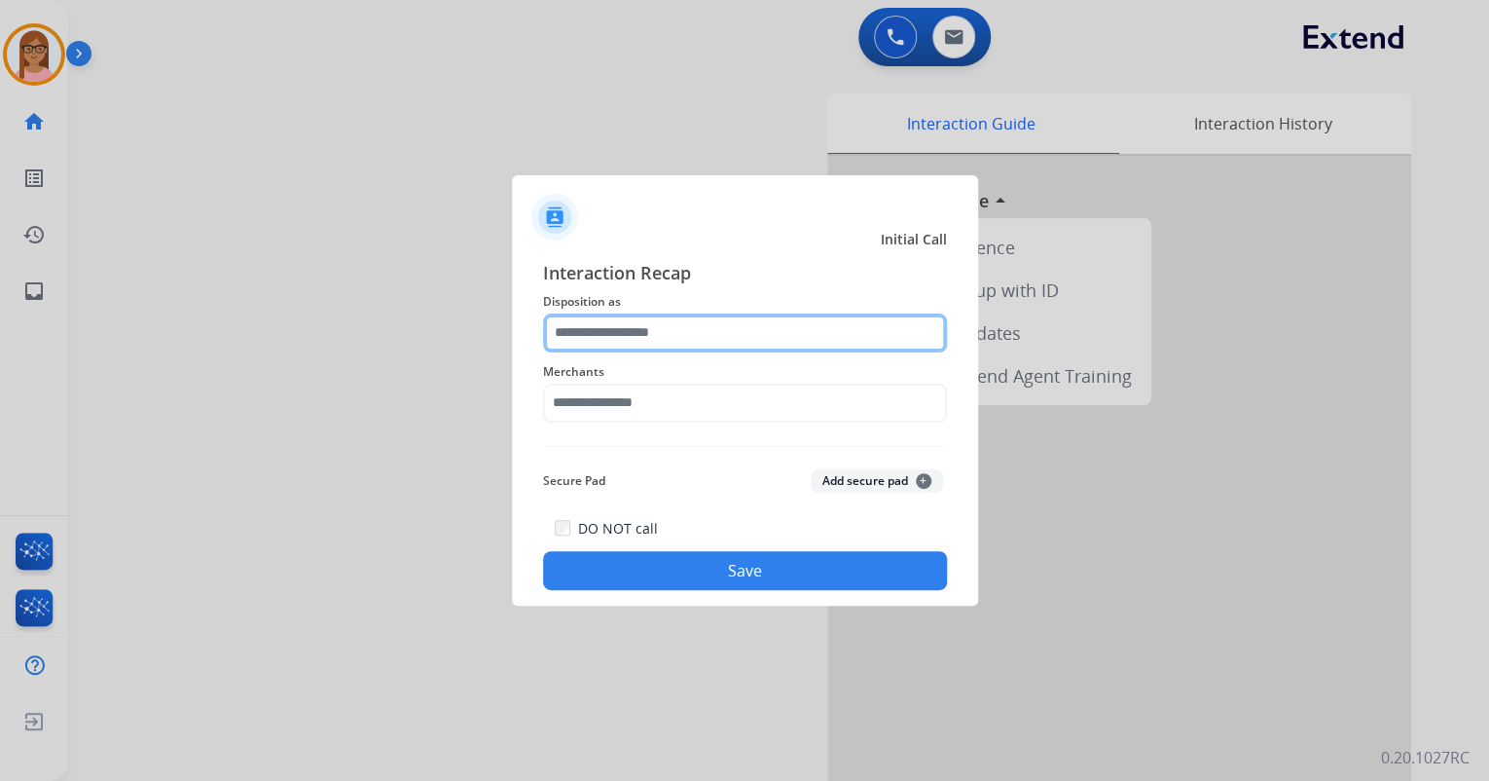
click at [619, 330] on input "text" at bounding box center [745, 332] width 404 height 39
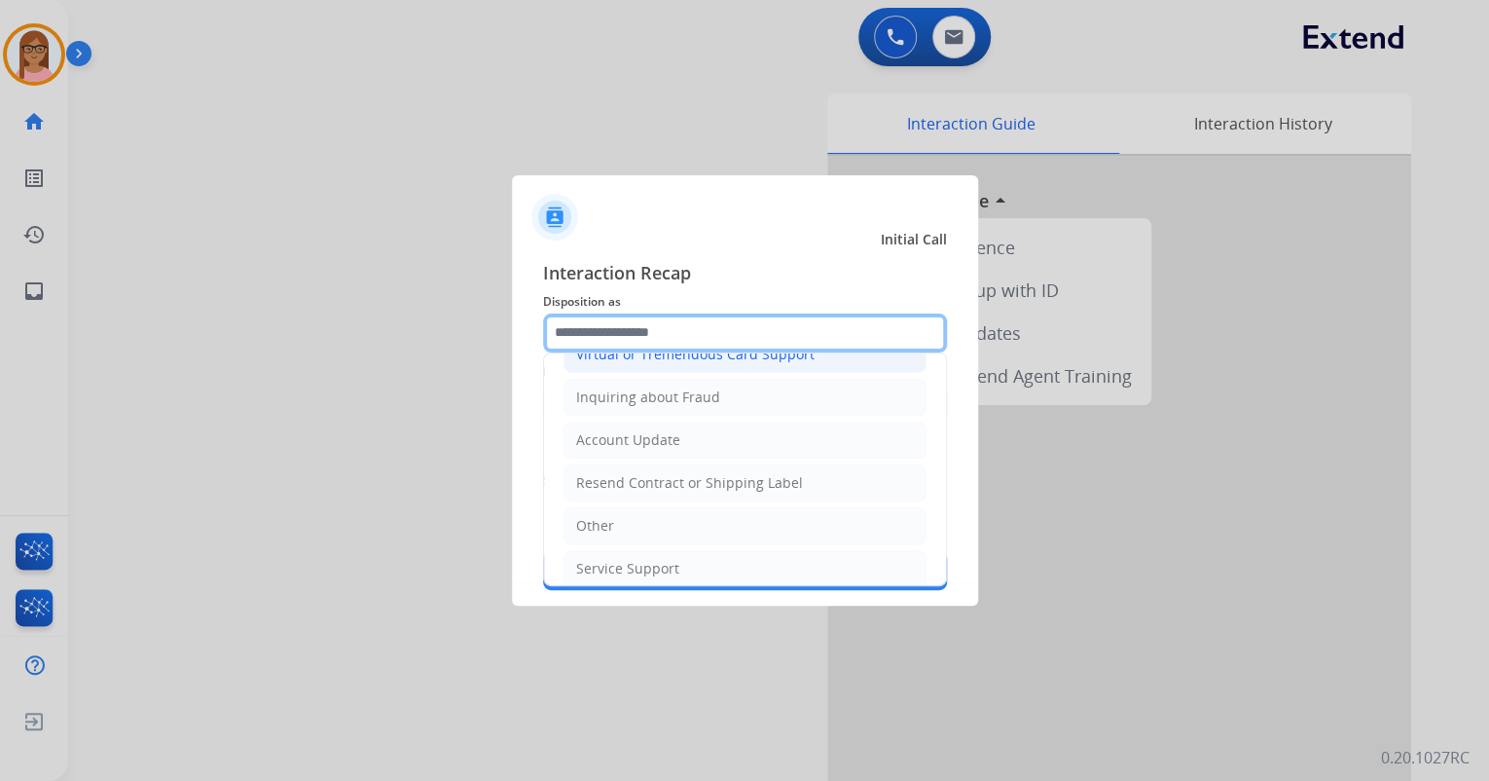
scroll to position [311, 0]
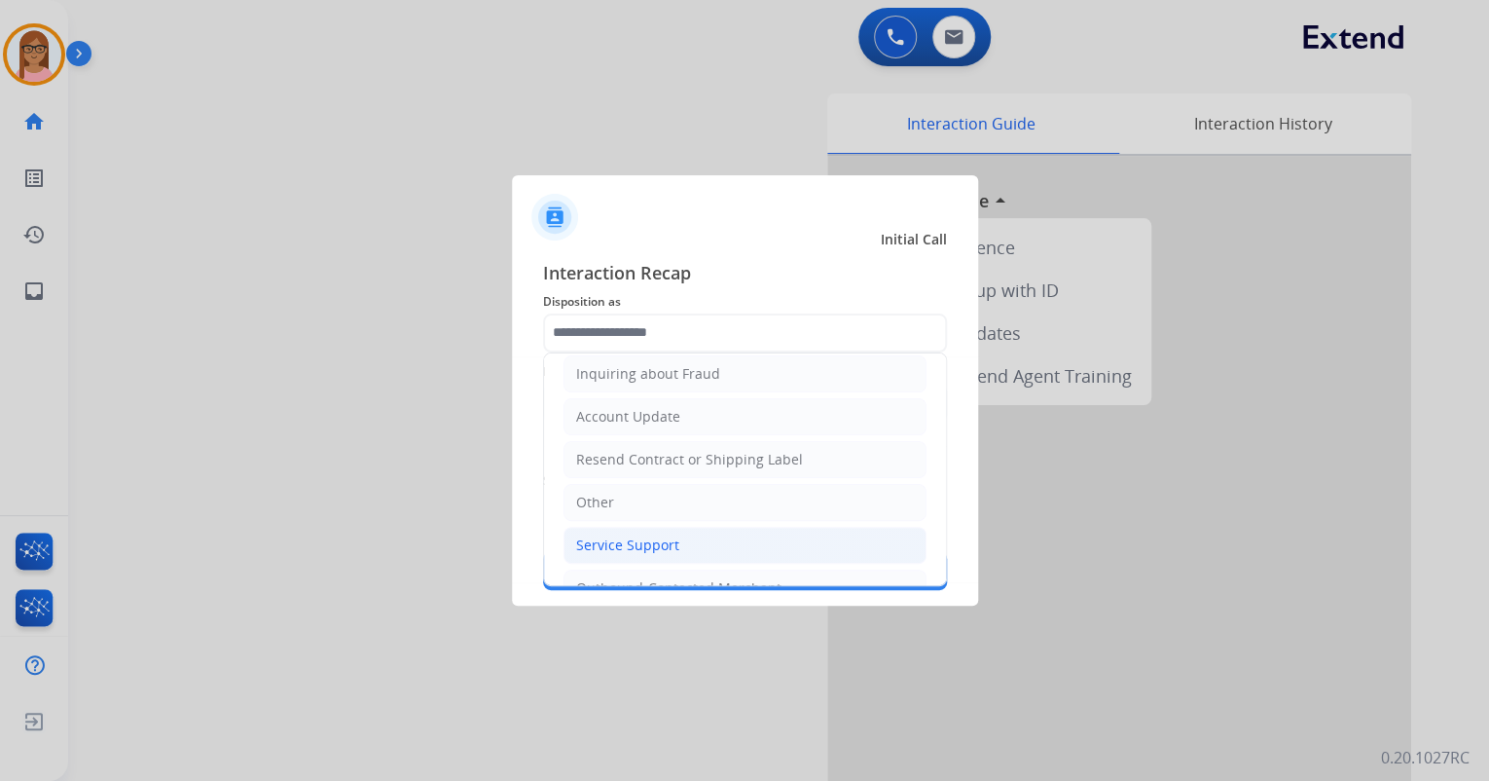
click at [642, 535] on div "Service Support" at bounding box center [627, 544] width 103 height 19
type input "**********"
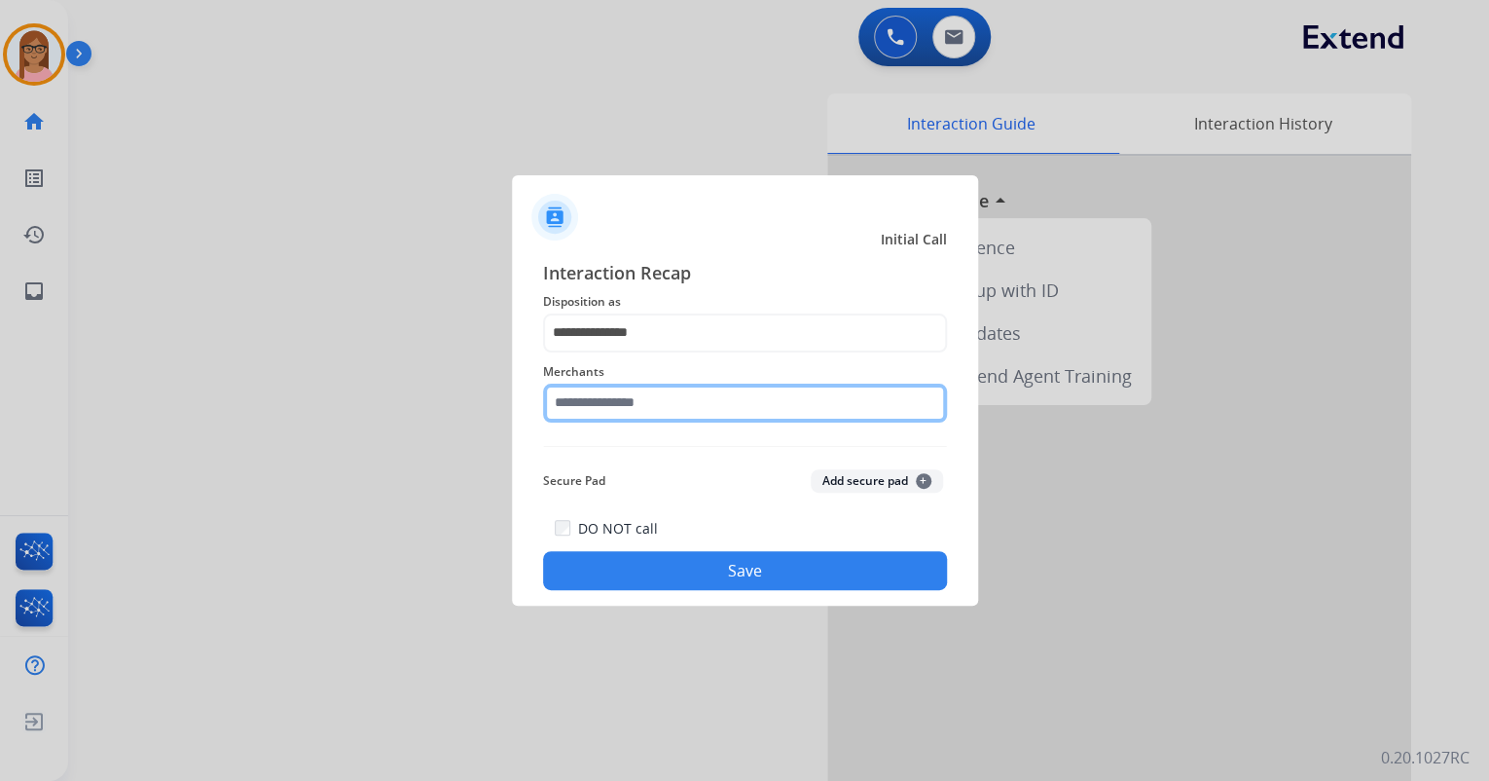
click at [620, 405] on input "text" at bounding box center [745, 402] width 404 height 39
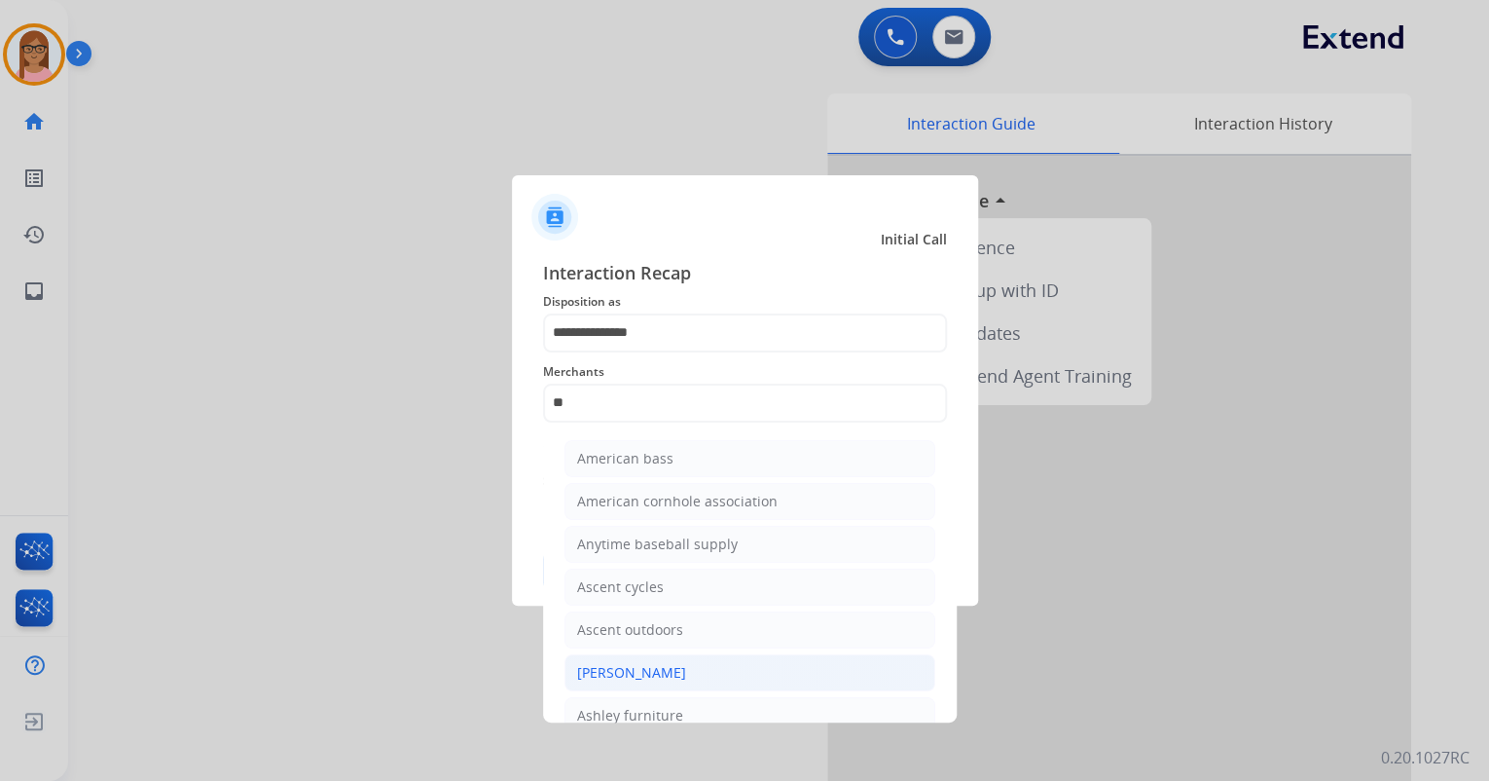
click at [675, 671] on div "[PERSON_NAME]" at bounding box center [631, 672] width 109 height 19
type input "**********"
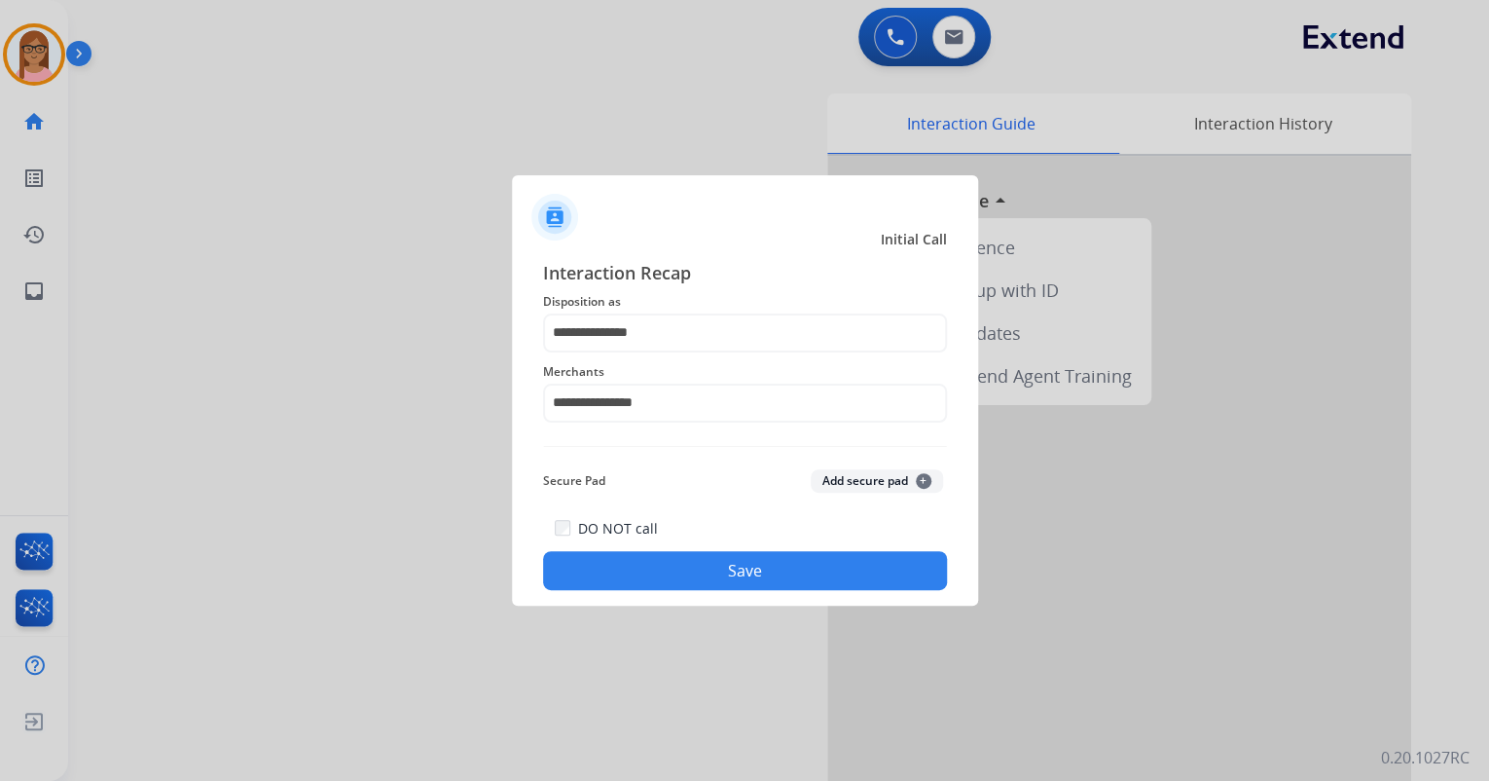
click at [678, 564] on button "Save" at bounding box center [745, 570] width 404 height 39
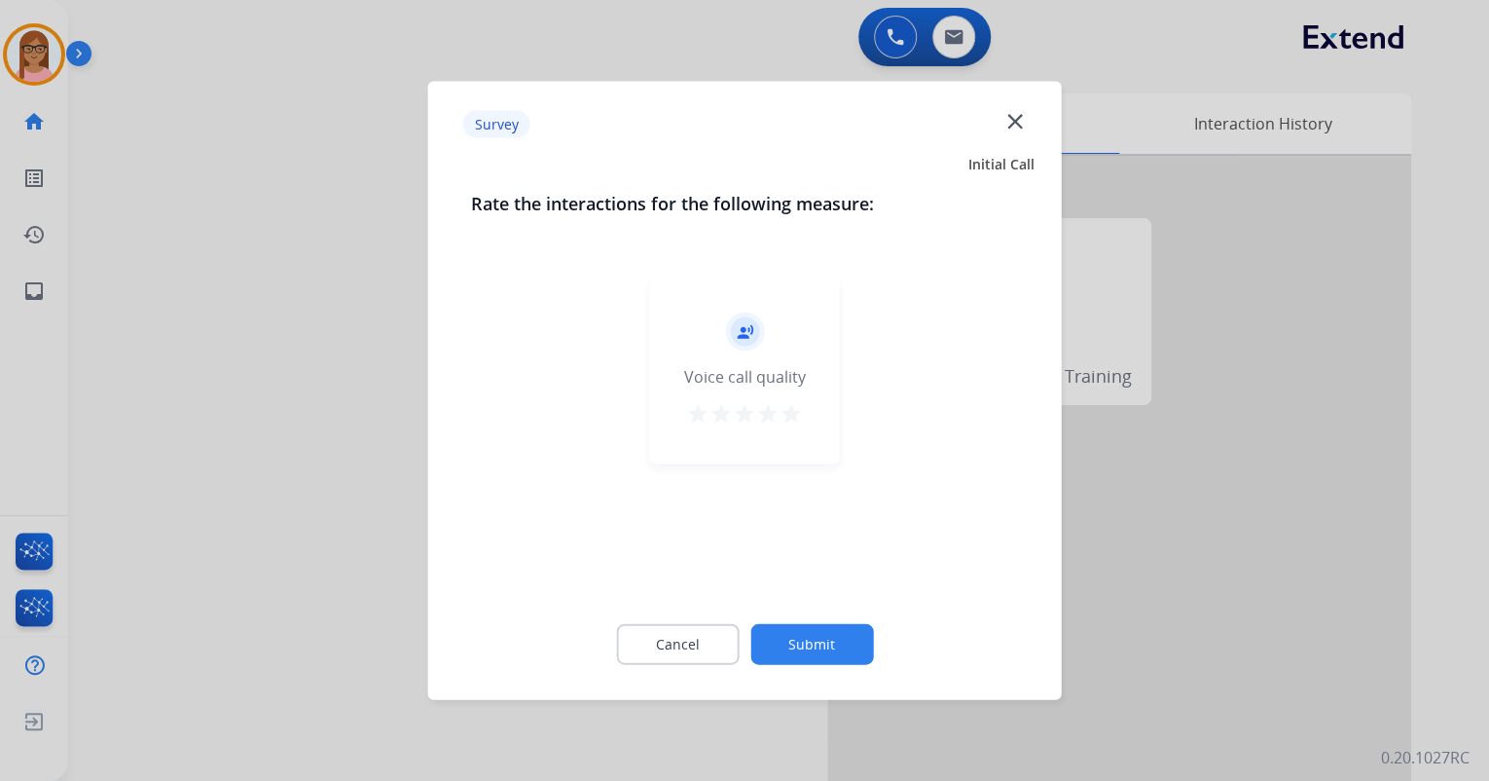
click at [790, 403] on mat-icon "star" at bounding box center [791, 413] width 23 height 23
click at [795, 643] on button "Submit" at bounding box center [811, 644] width 123 height 41
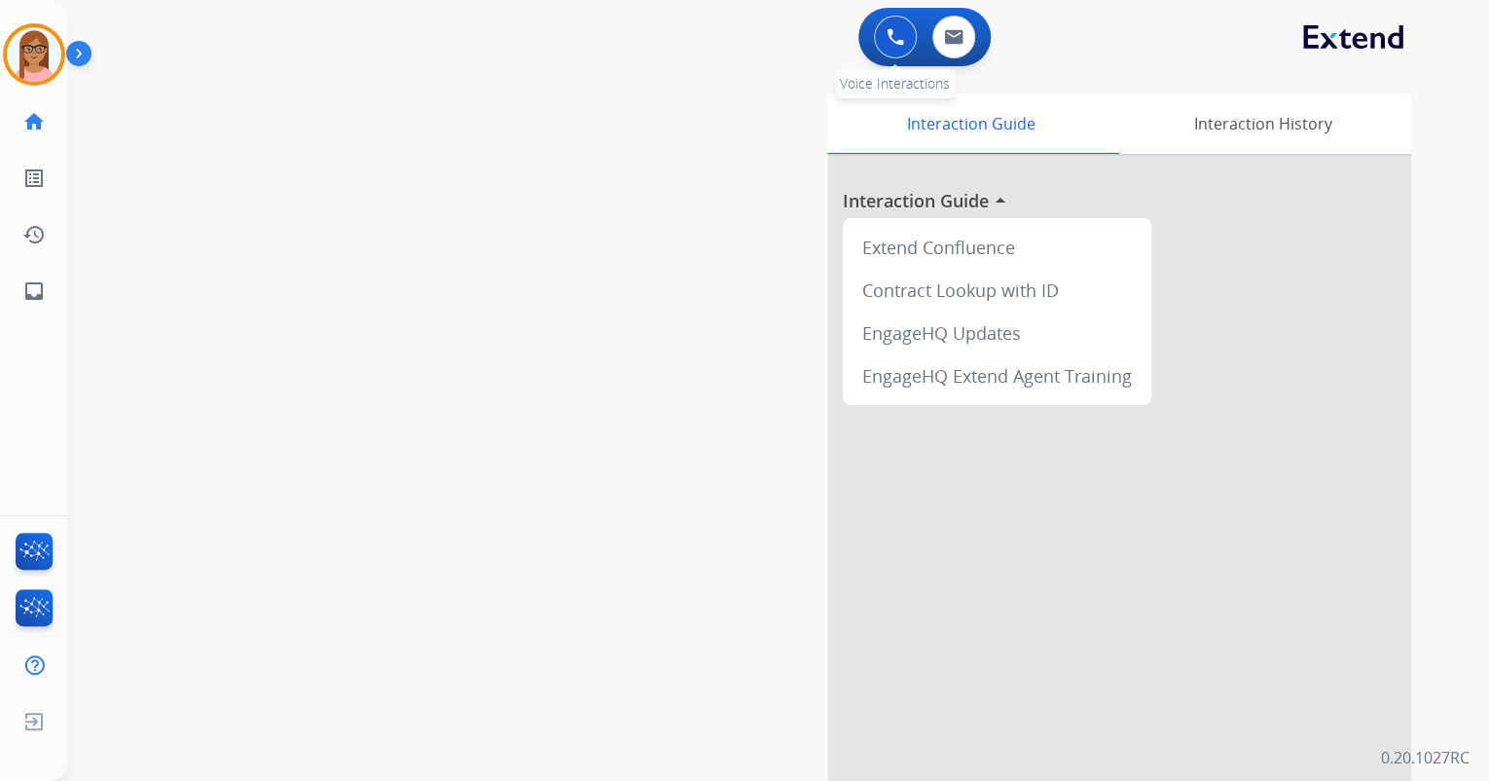
click at [892, 35] on img at bounding box center [896, 37] width 18 height 18
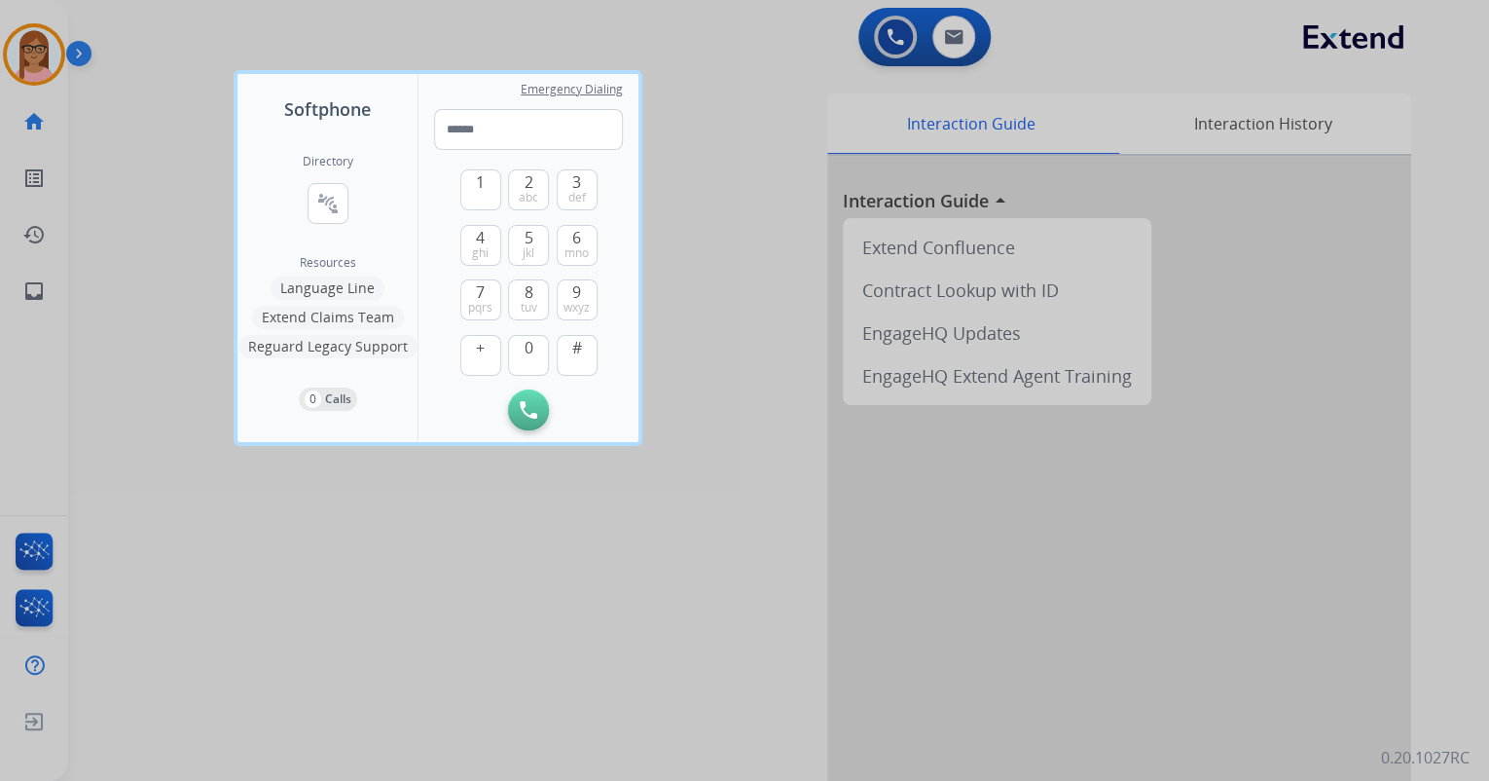
click at [212, 96] on div at bounding box center [744, 390] width 1489 height 781
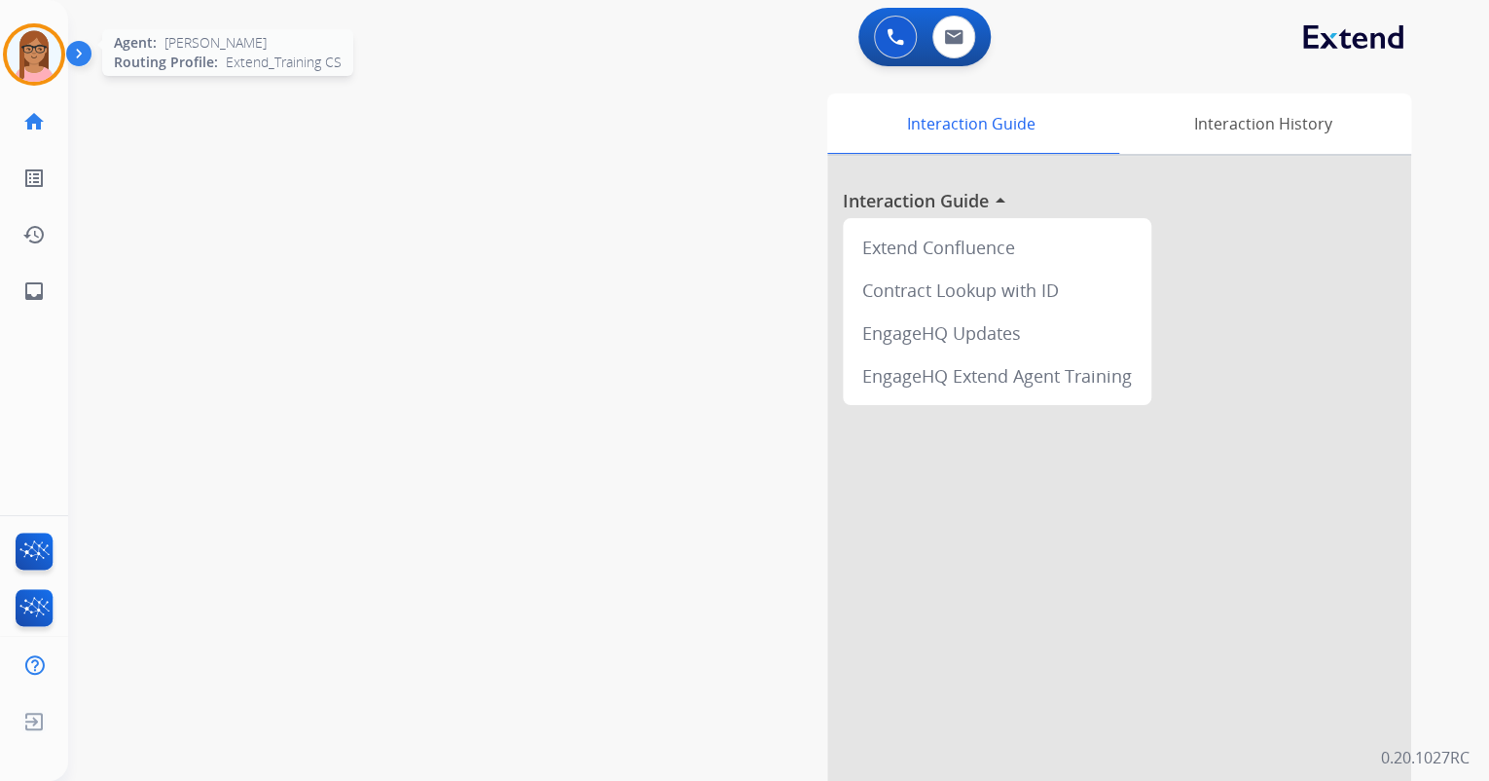
click at [28, 51] on img at bounding box center [34, 54] width 55 height 55
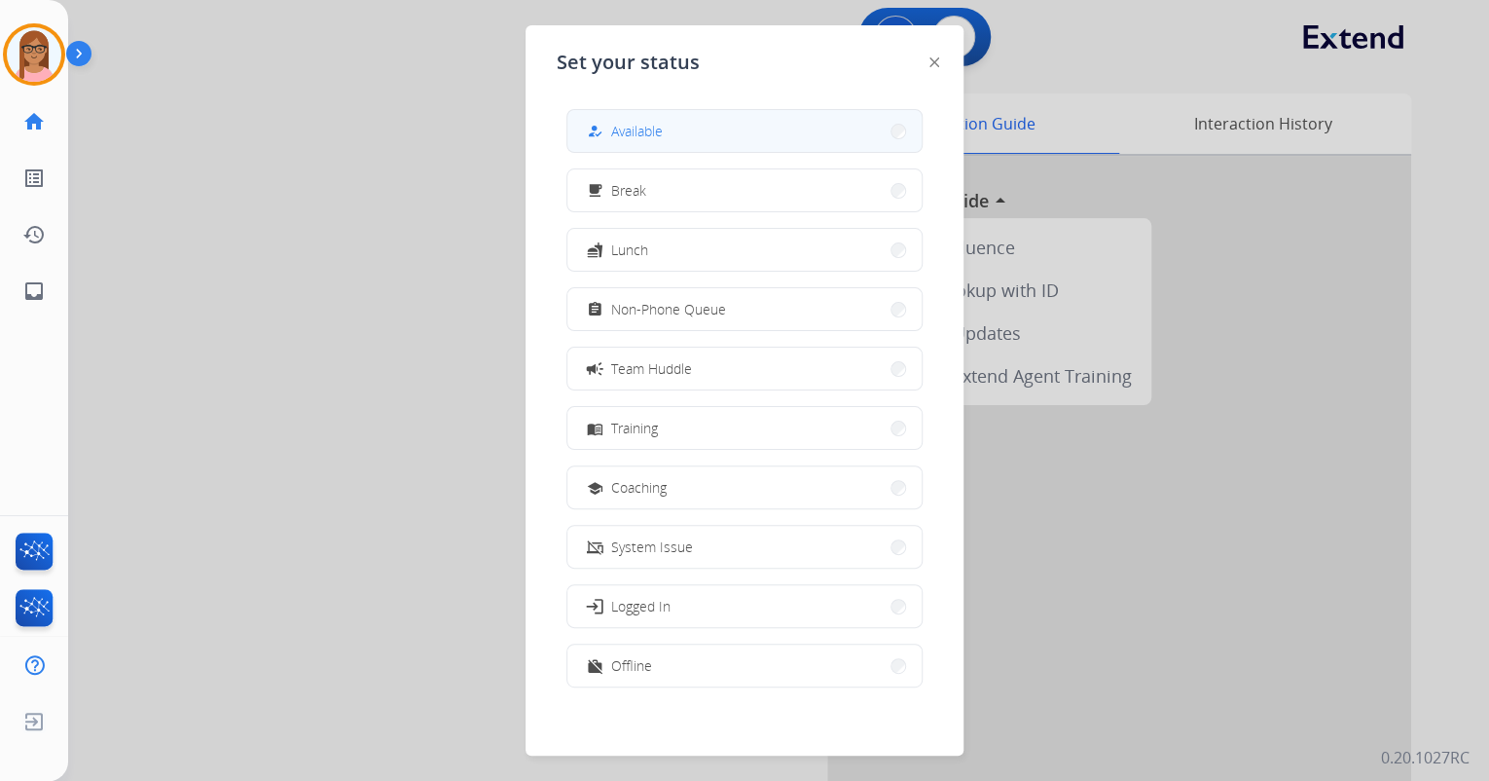
click at [675, 120] on button "how_to_reg Available" at bounding box center [744, 131] width 354 height 42
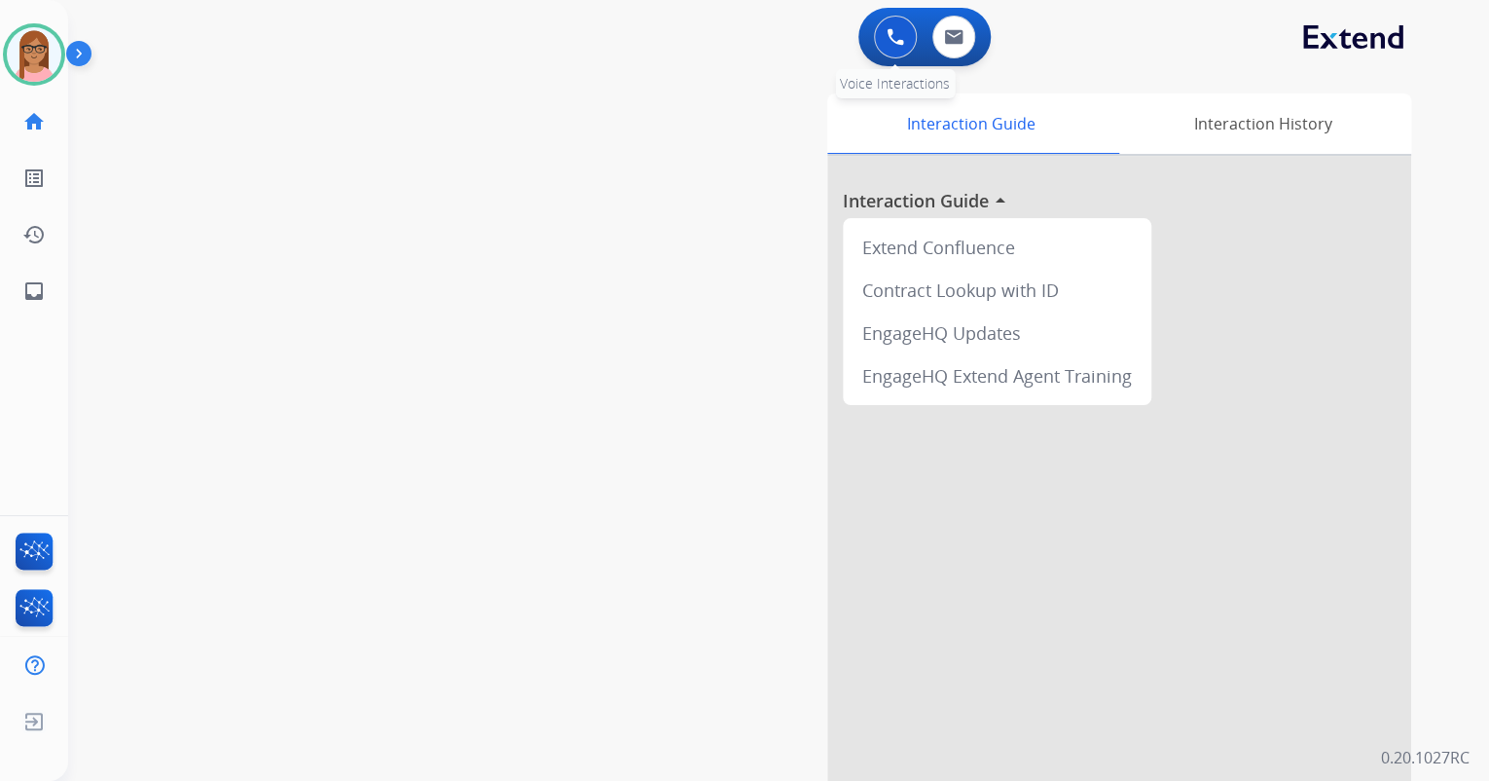
click at [892, 35] on img at bounding box center [896, 37] width 18 height 18
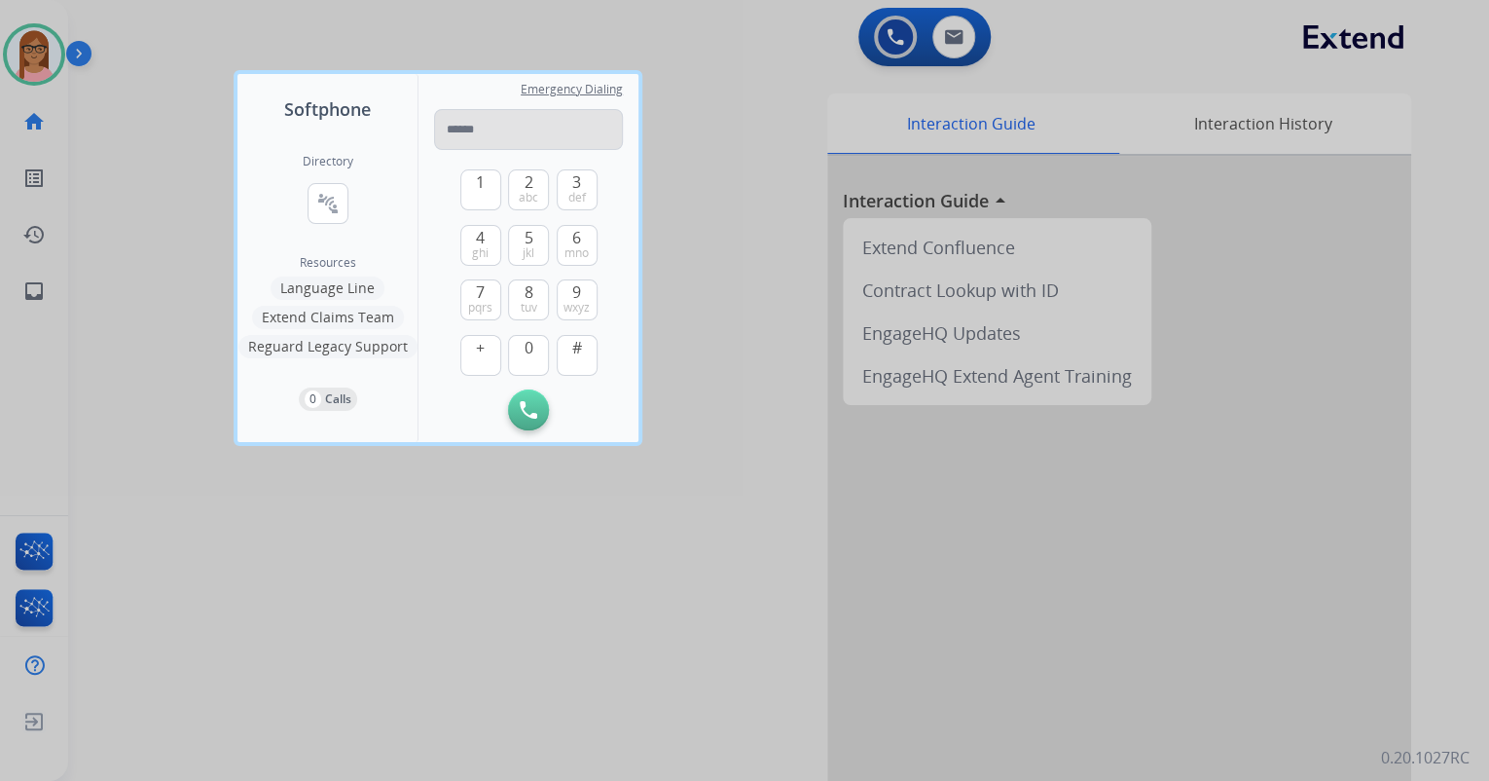
click at [467, 127] on input "tel" at bounding box center [528, 129] width 189 height 41
type input "**********"
click at [528, 405] on img at bounding box center [529, 410] width 18 height 18
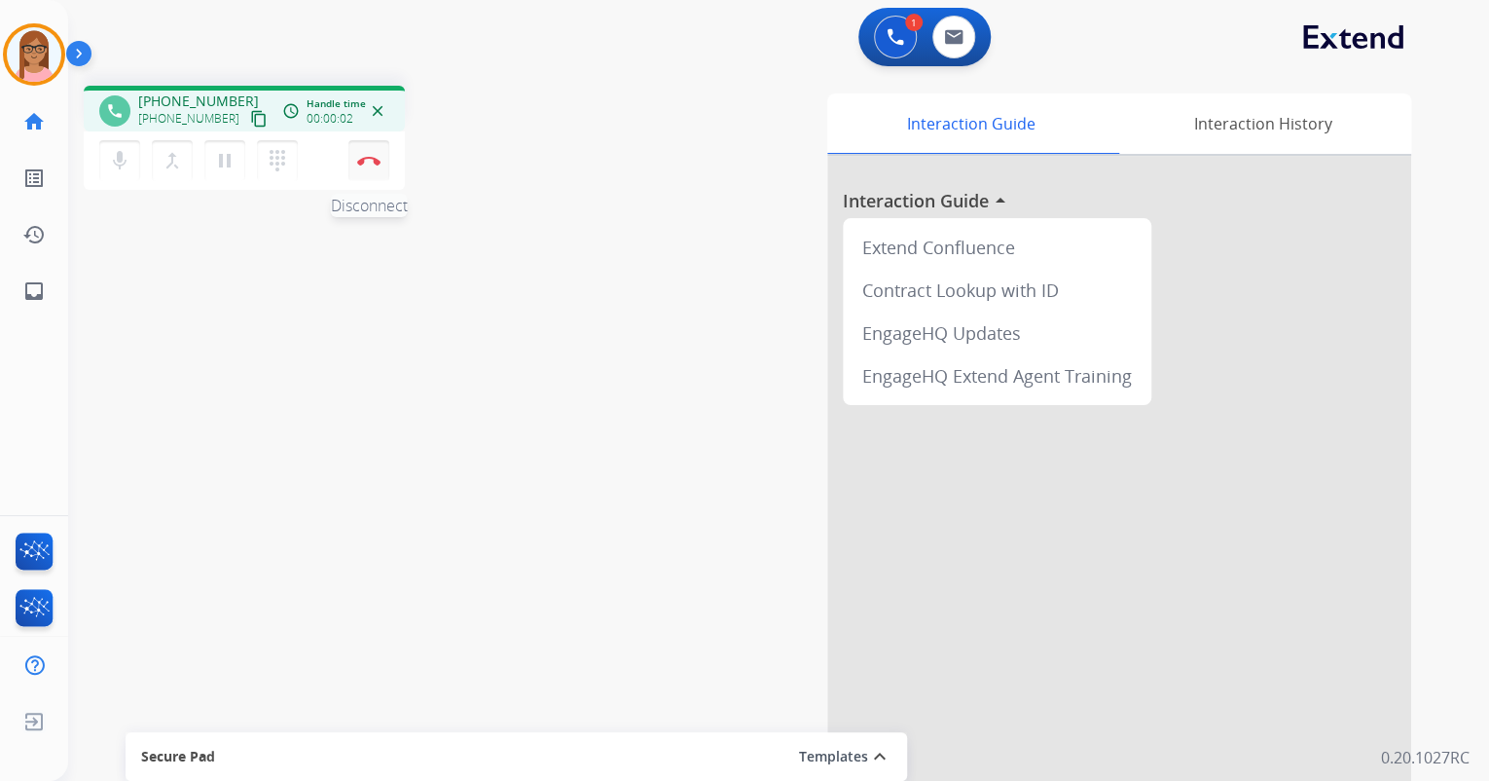
click at [378, 163] on img at bounding box center [368, 161] width 23 height 10
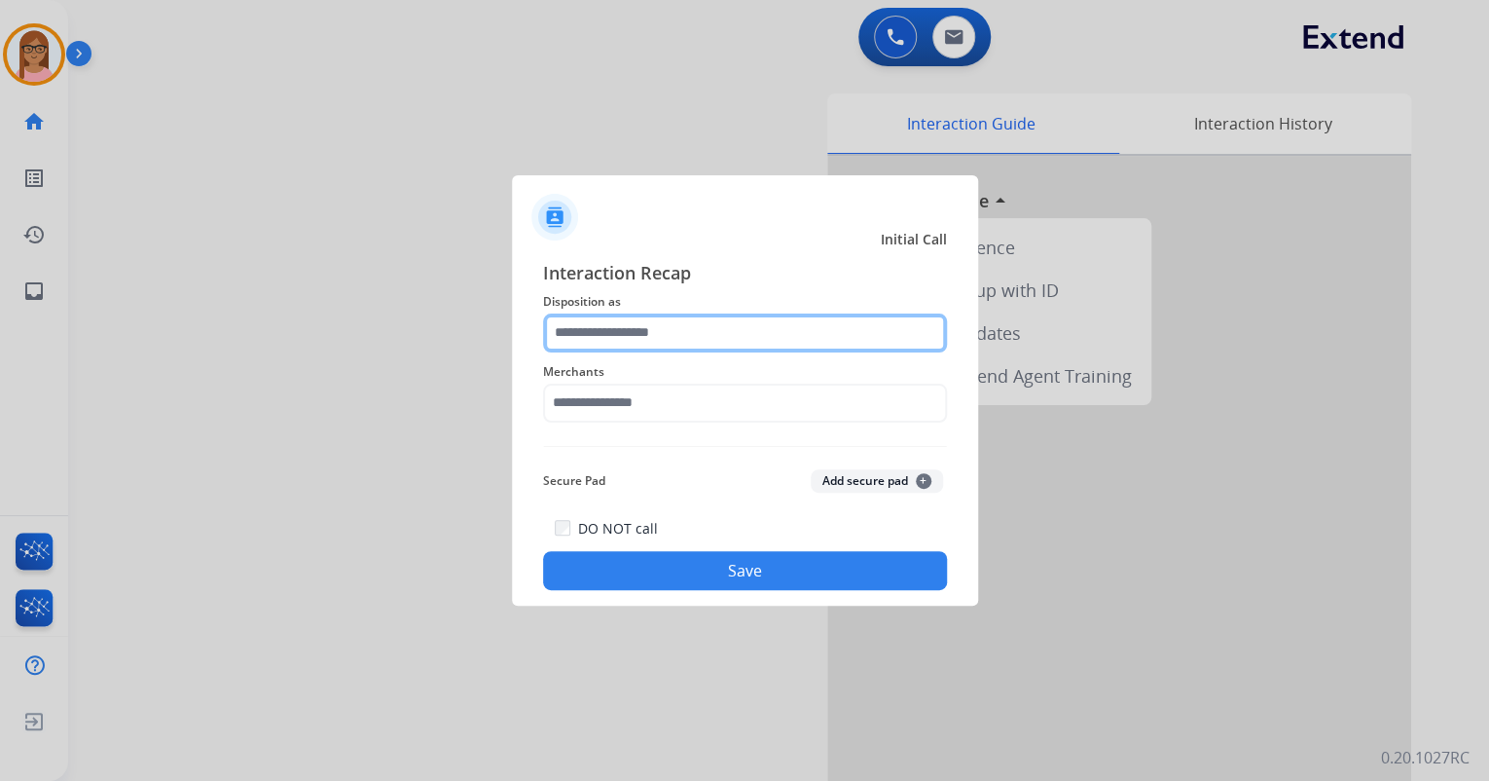
click at [629, 328] on input "text" at bounding box center [745, 332] width 404 height 39
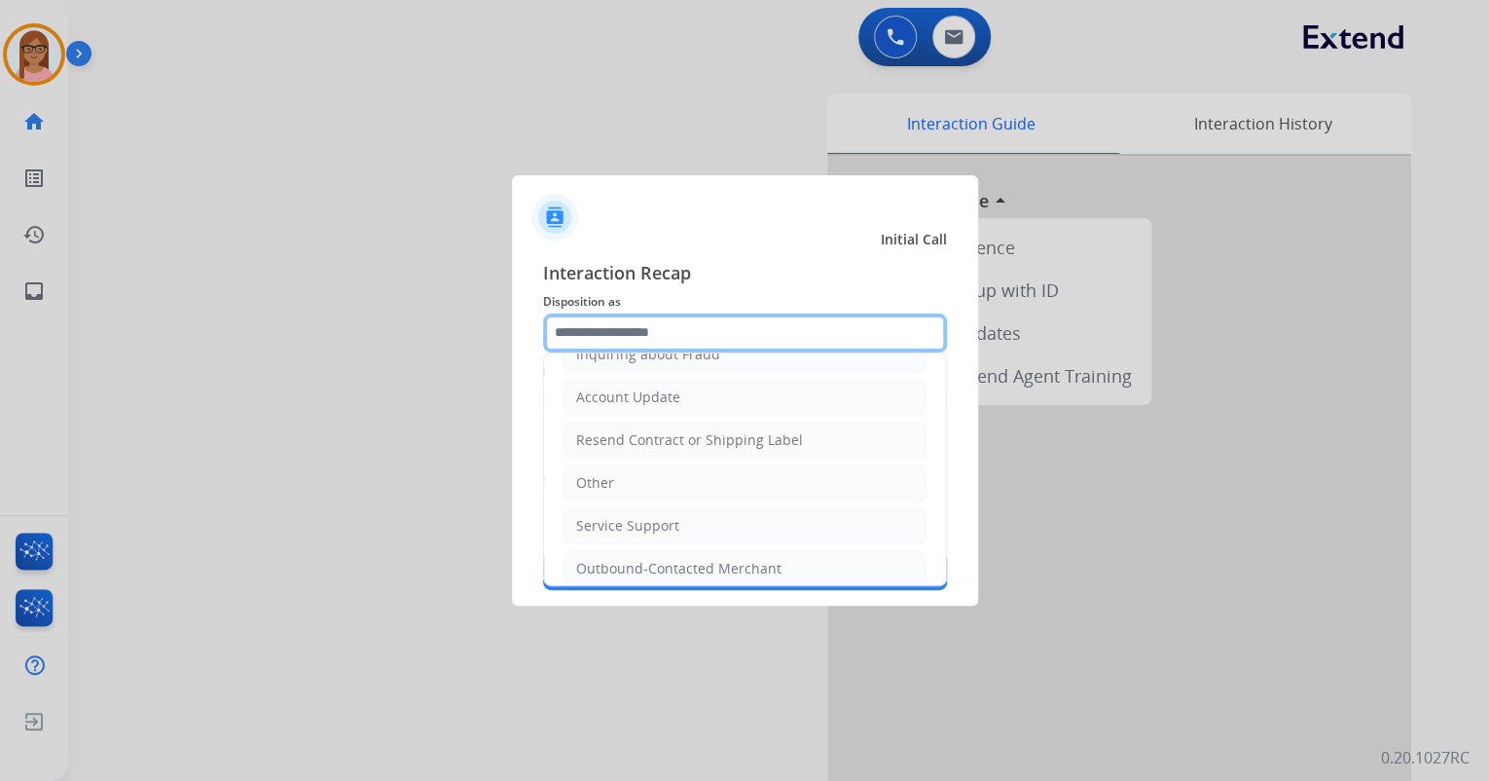
scroll to position [382, 0]
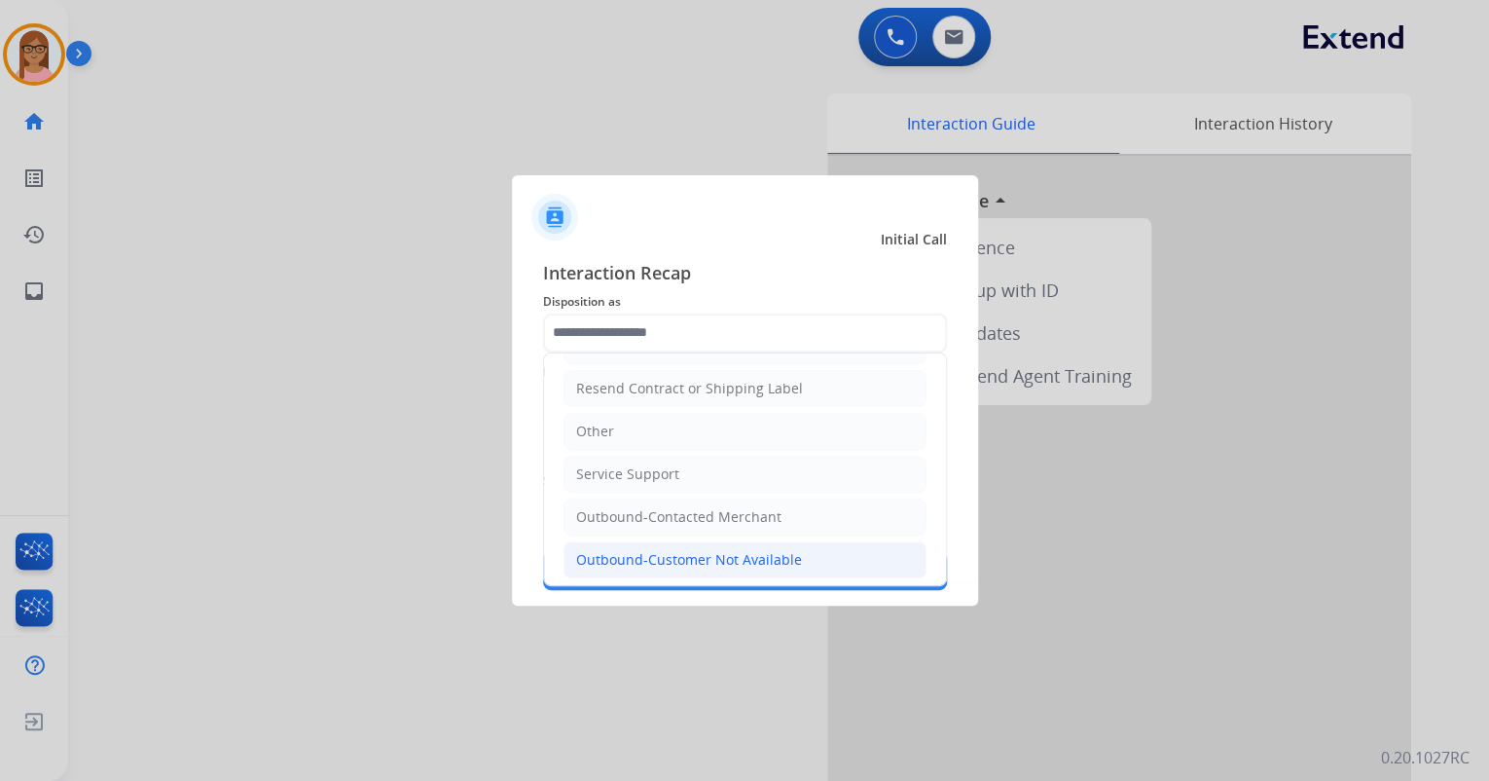
click at [650, 562] on div "Outbound-Customer Not Available" at bounding box center [689, 559] width 226 height 19
type input "**********"
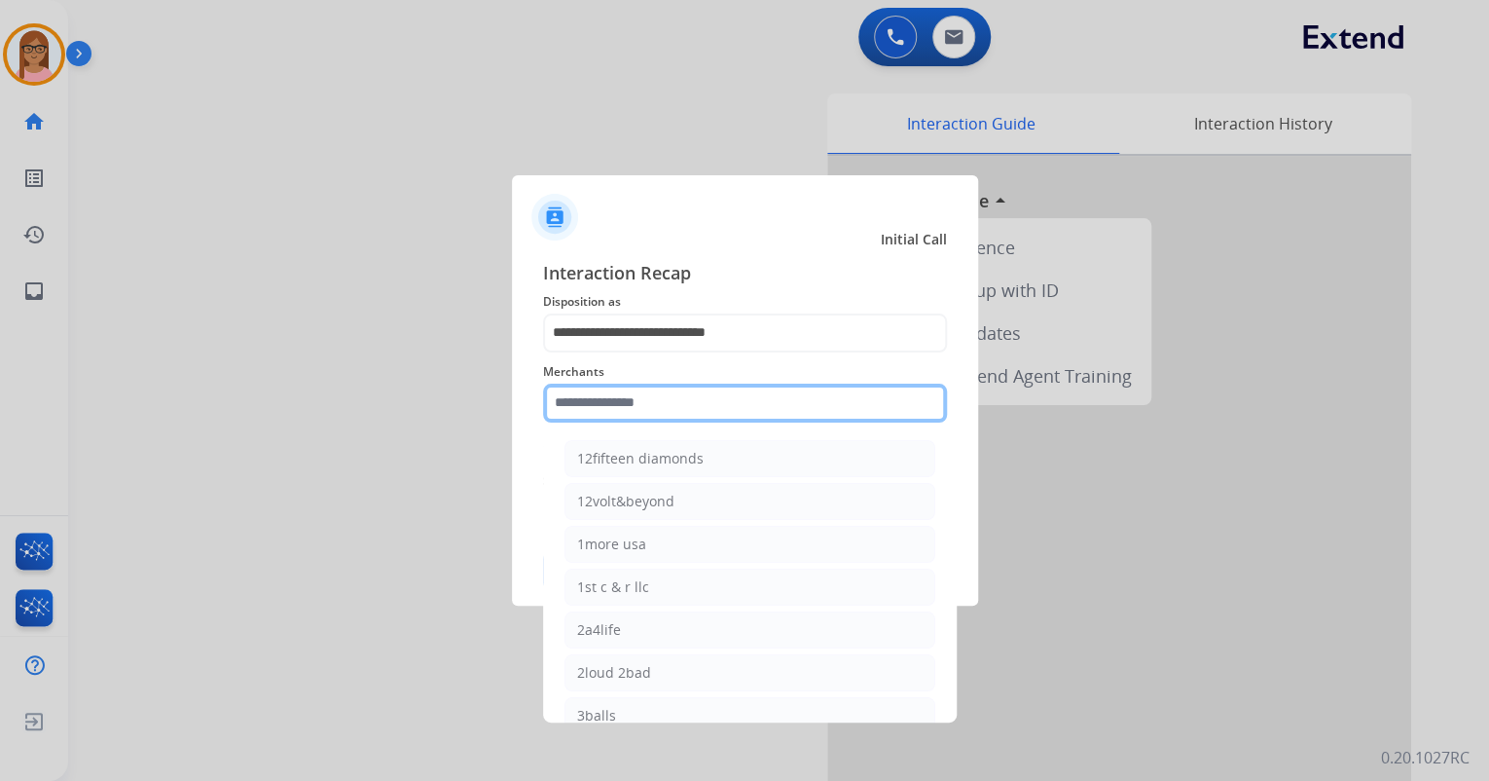
click at [621, 394] on input "text" at bounding box center [745, 402] width 404 height 39
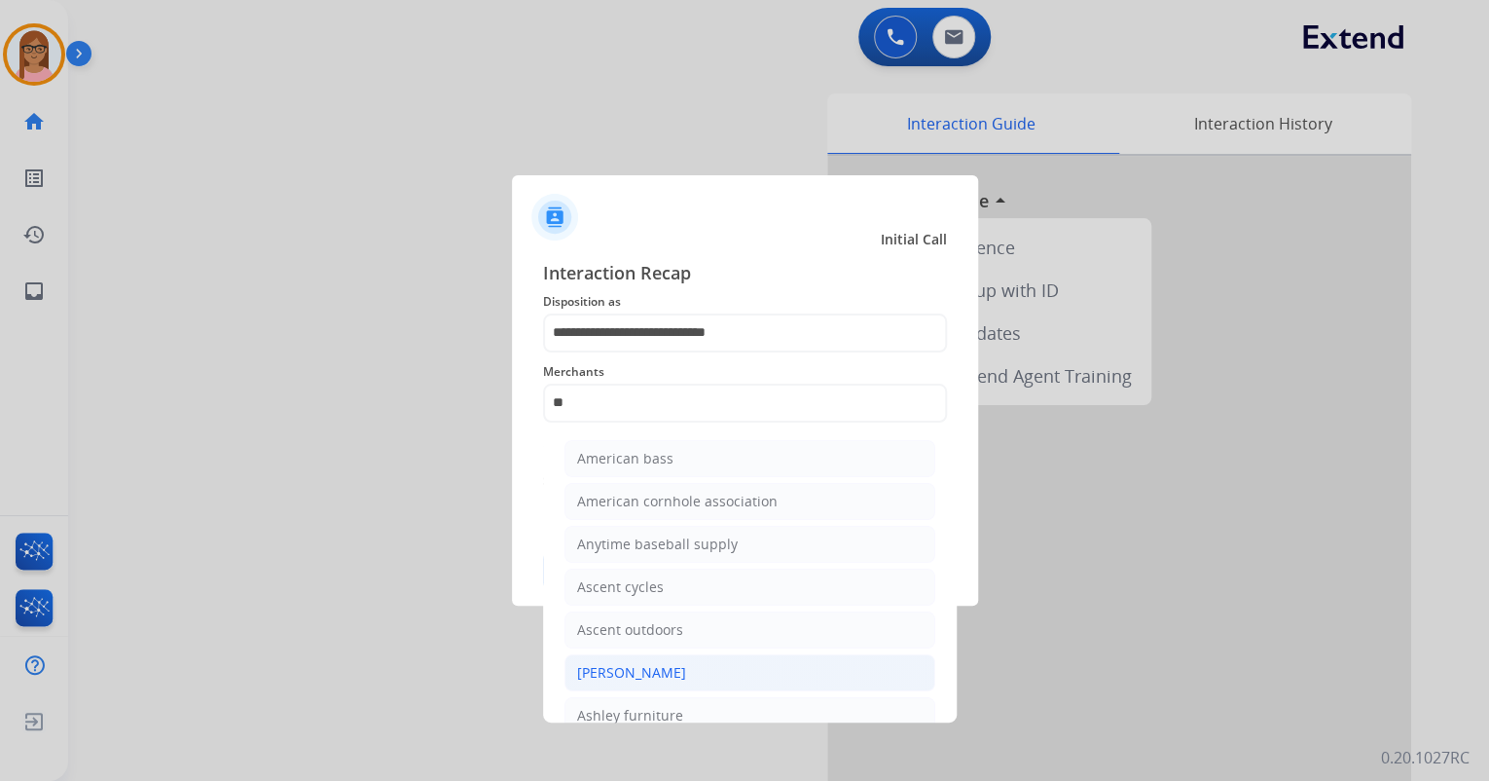
click at [657, 674] on div "[PERSON_NAME]" at bounding box center [631, 672] width 109 height 19
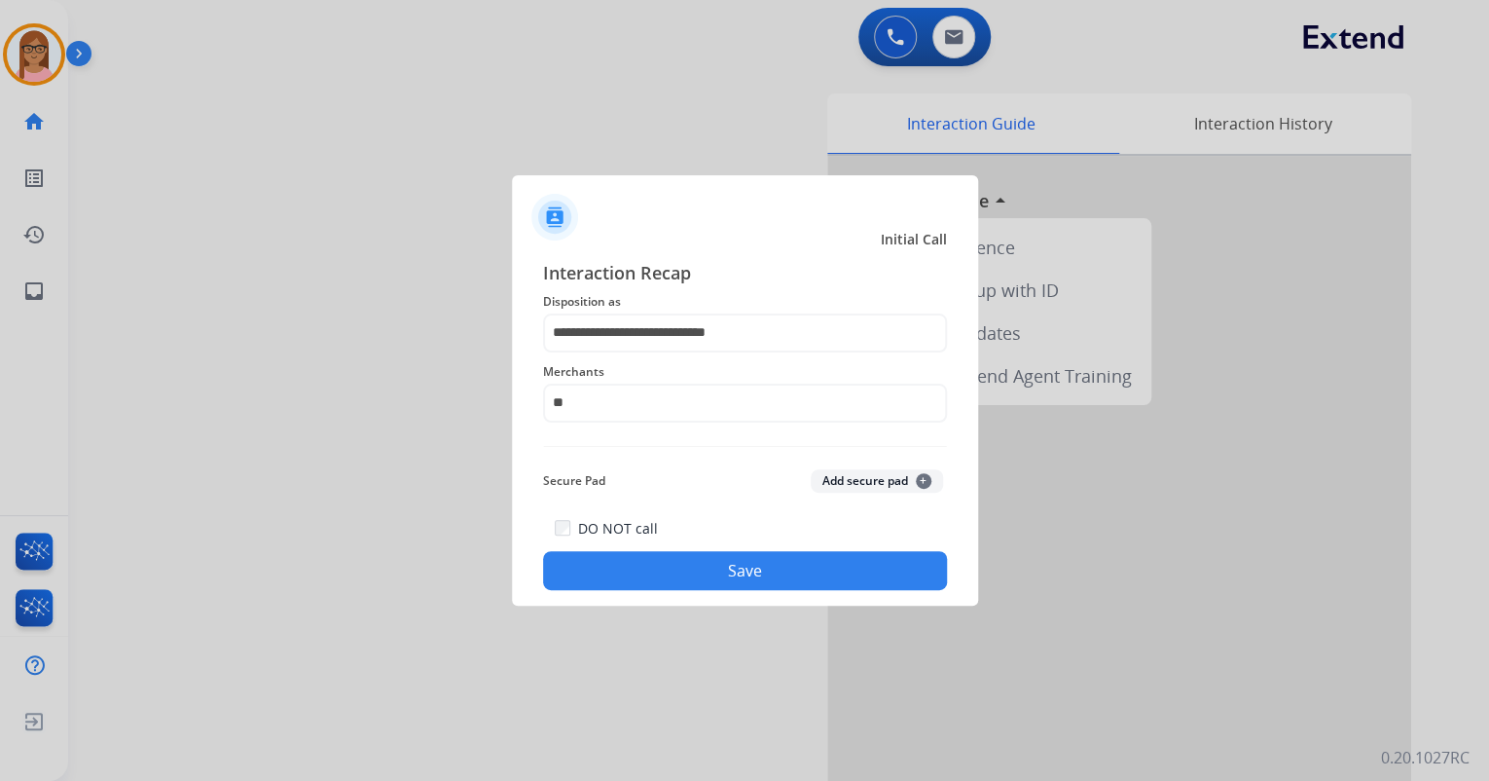
type input "**********"
click at [698, 565] on button "Save" at bounding box center [745, 570] width 404 height 39
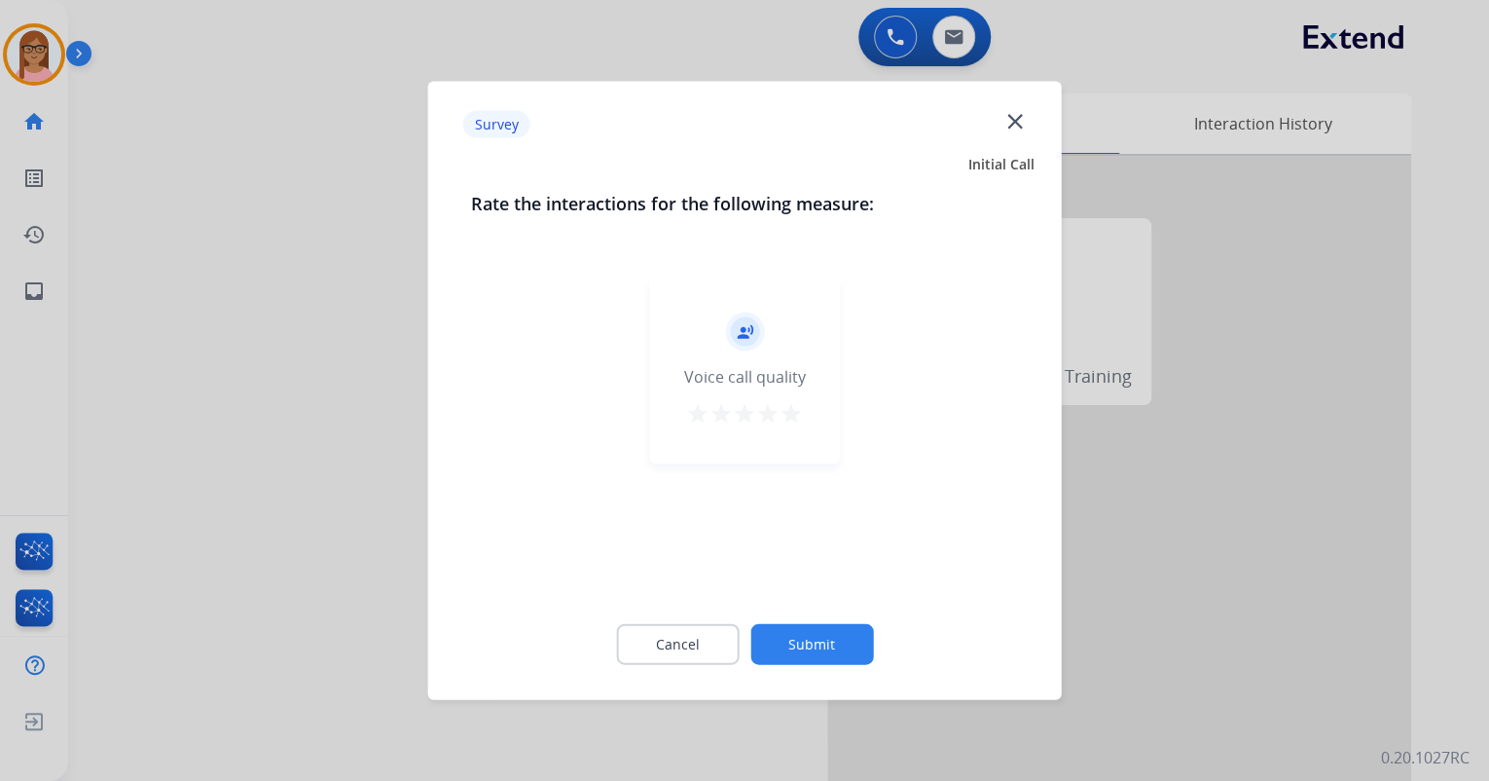
click at [793, 382] on div "Voice call quality" at bounding box center [745, 376] width 122 height 23
click at [798, 416] on mat-icon "star" at bounding box center [791, 413] width 23 height 23
click at [814, 633] on button "Submit" at bounding box center [811, 644] width 123 height 41
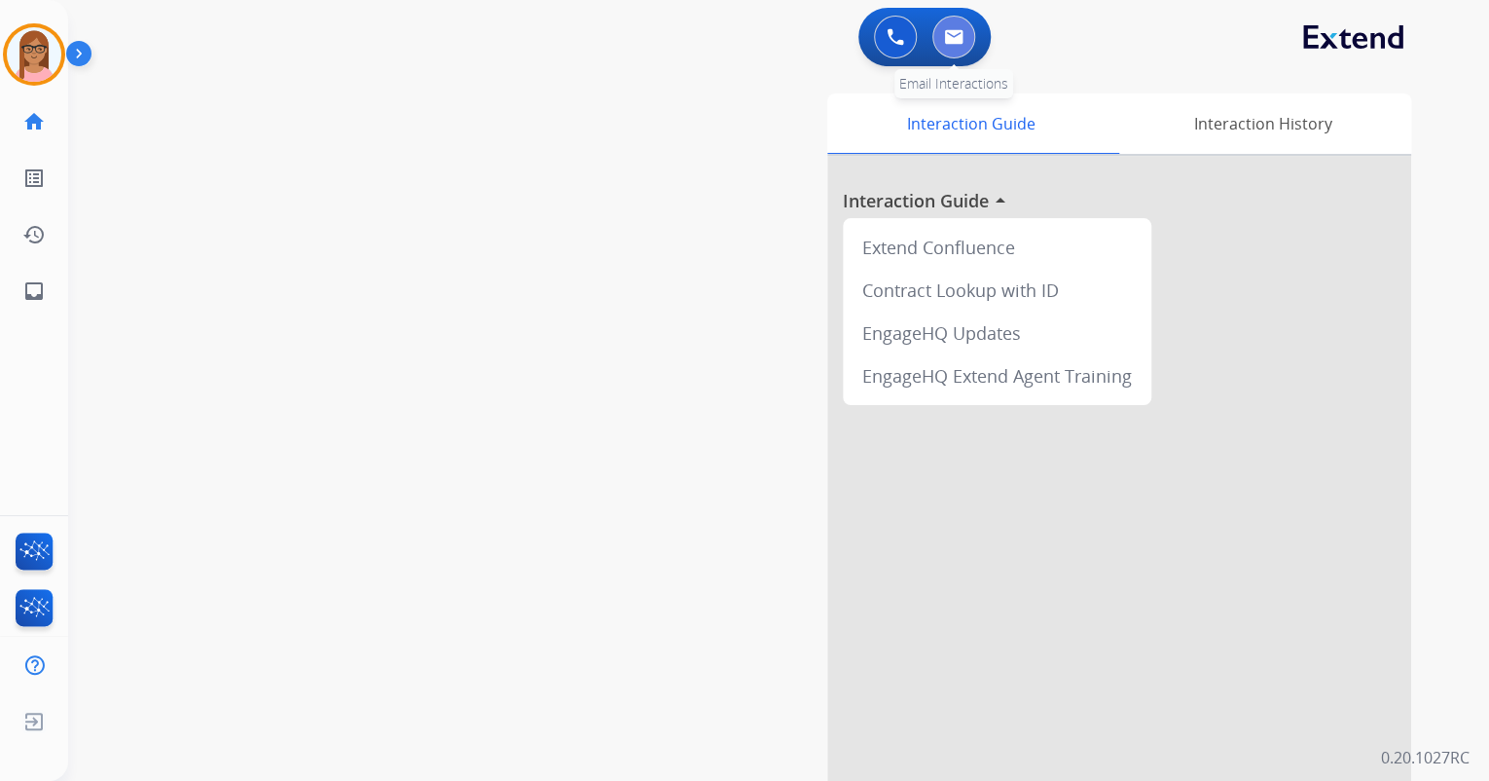
click at [947, 43] on img at bounding box center [953, 37] width 19 height 16
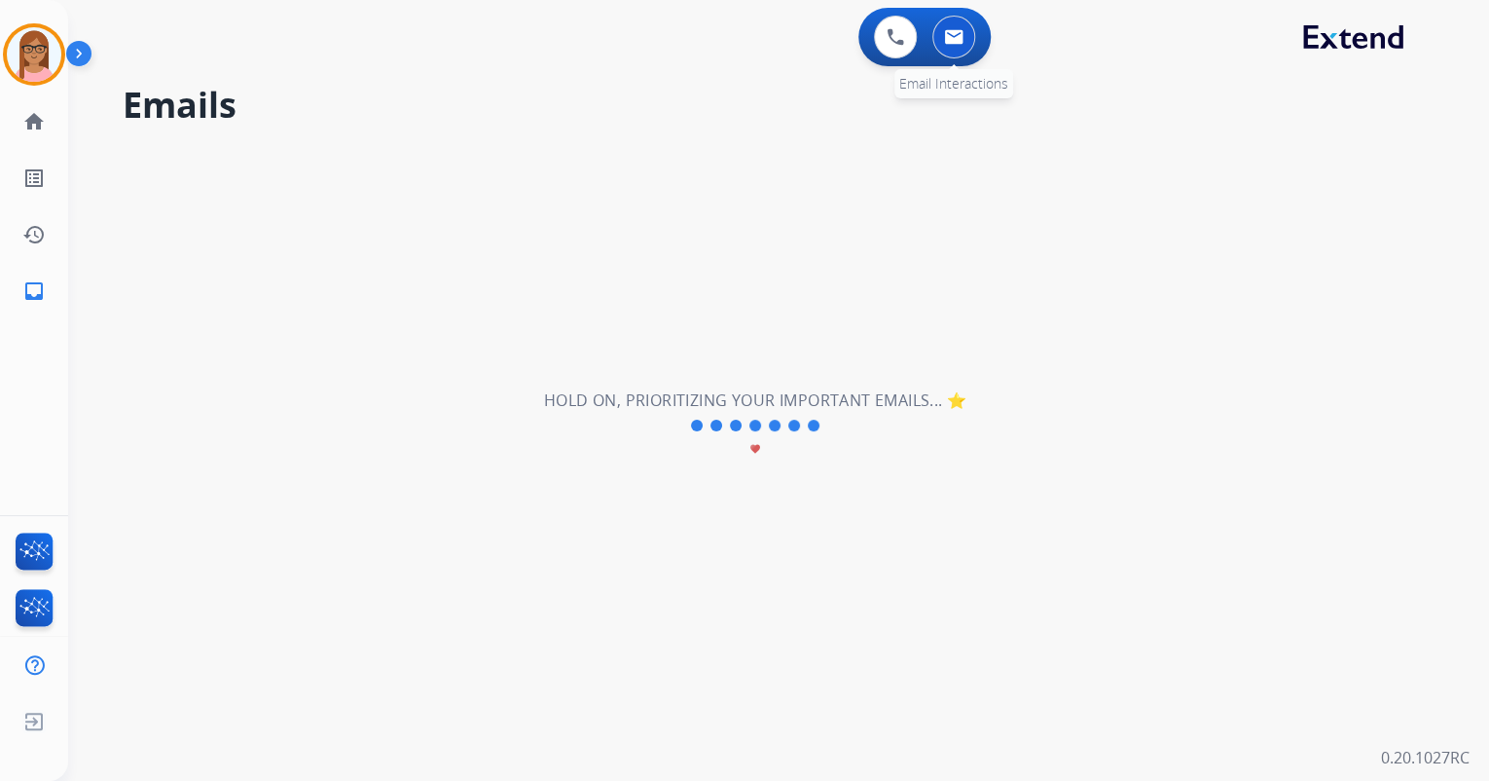
click at [964, 43] on button at bounding box center [953, 37] width 43 height 43
click at [263, 178] on div "**********" at bounding box center [755, 425] width 1374 height 710
click at [903, 40] on img at bounding box center [896, 37] width 18 height 18
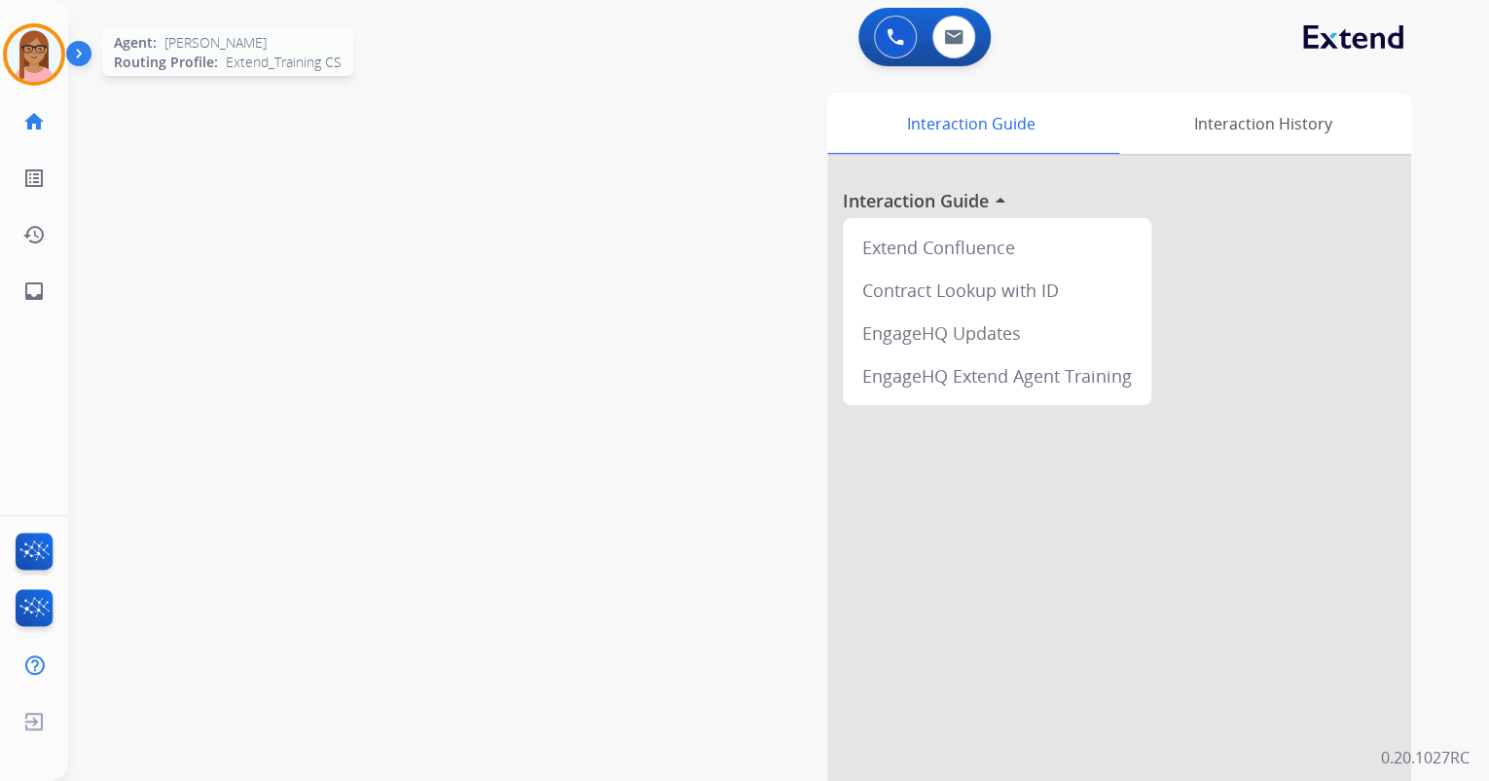
click at [46, 46] on img at bounding box center [34, 54] width 55 height 55
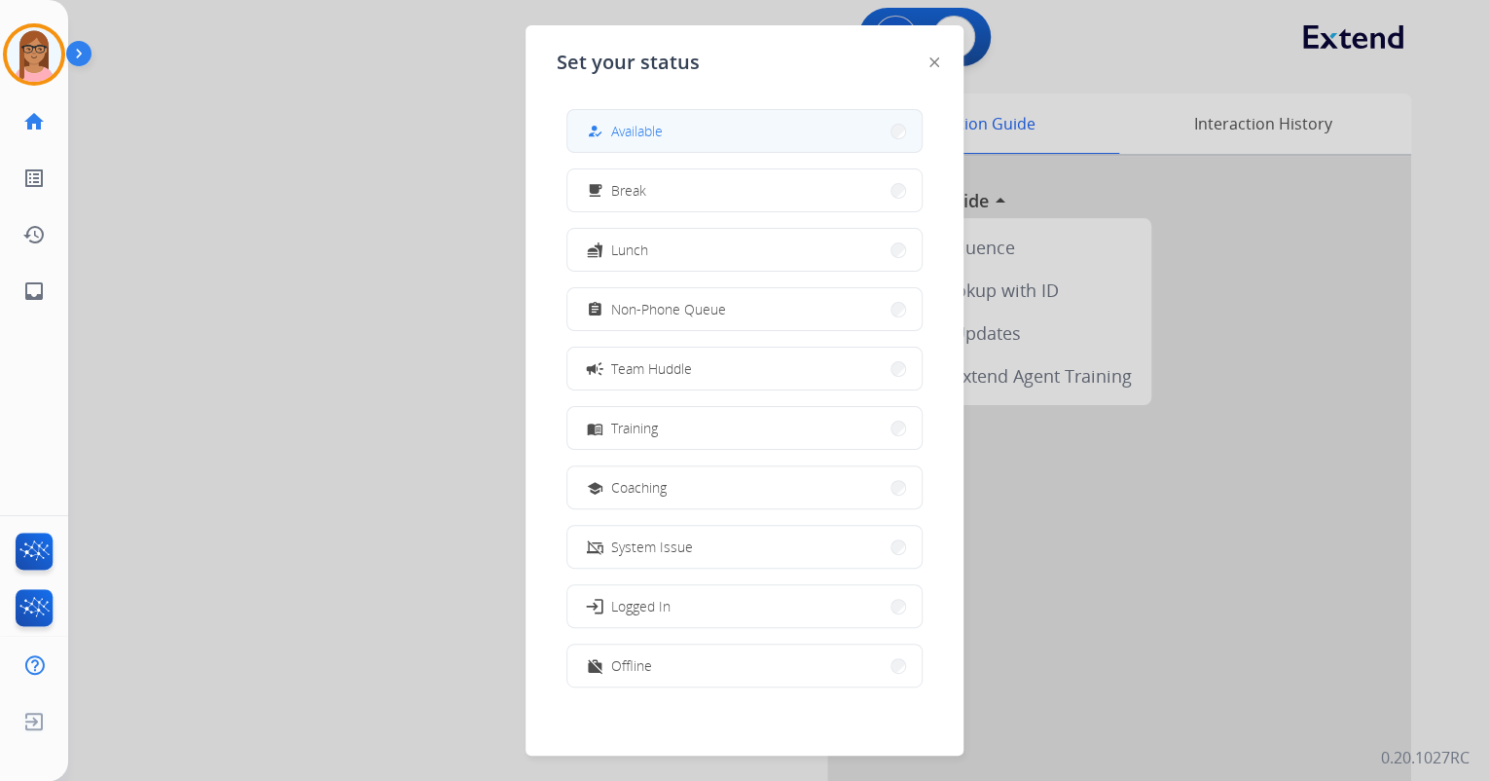
click at [635, 139] on span "Available" at bounding box center [637, 131] width 52 height 20
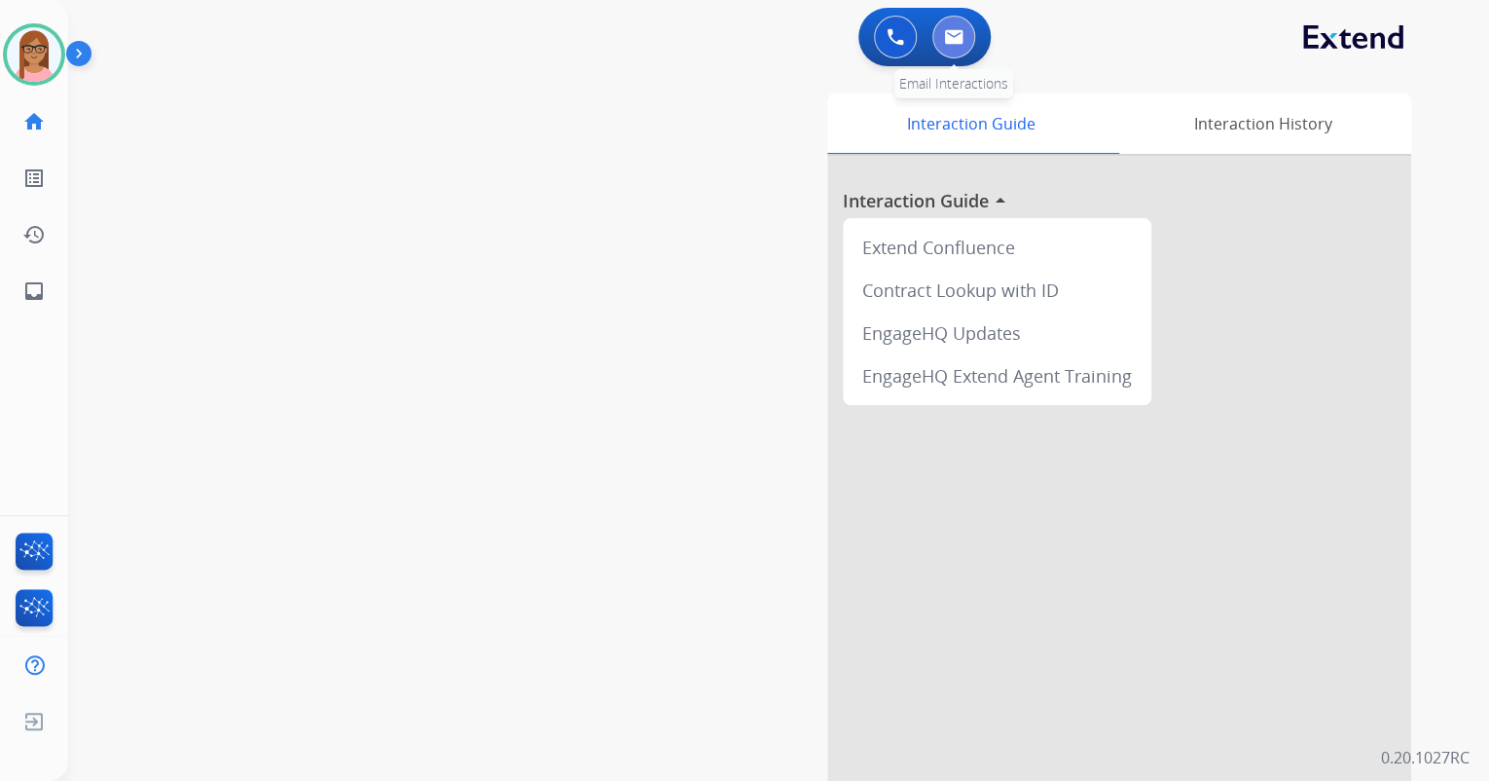
click at [942, 42] on button at bounding box center [953, 37] width 43 height 43
select select "**********"
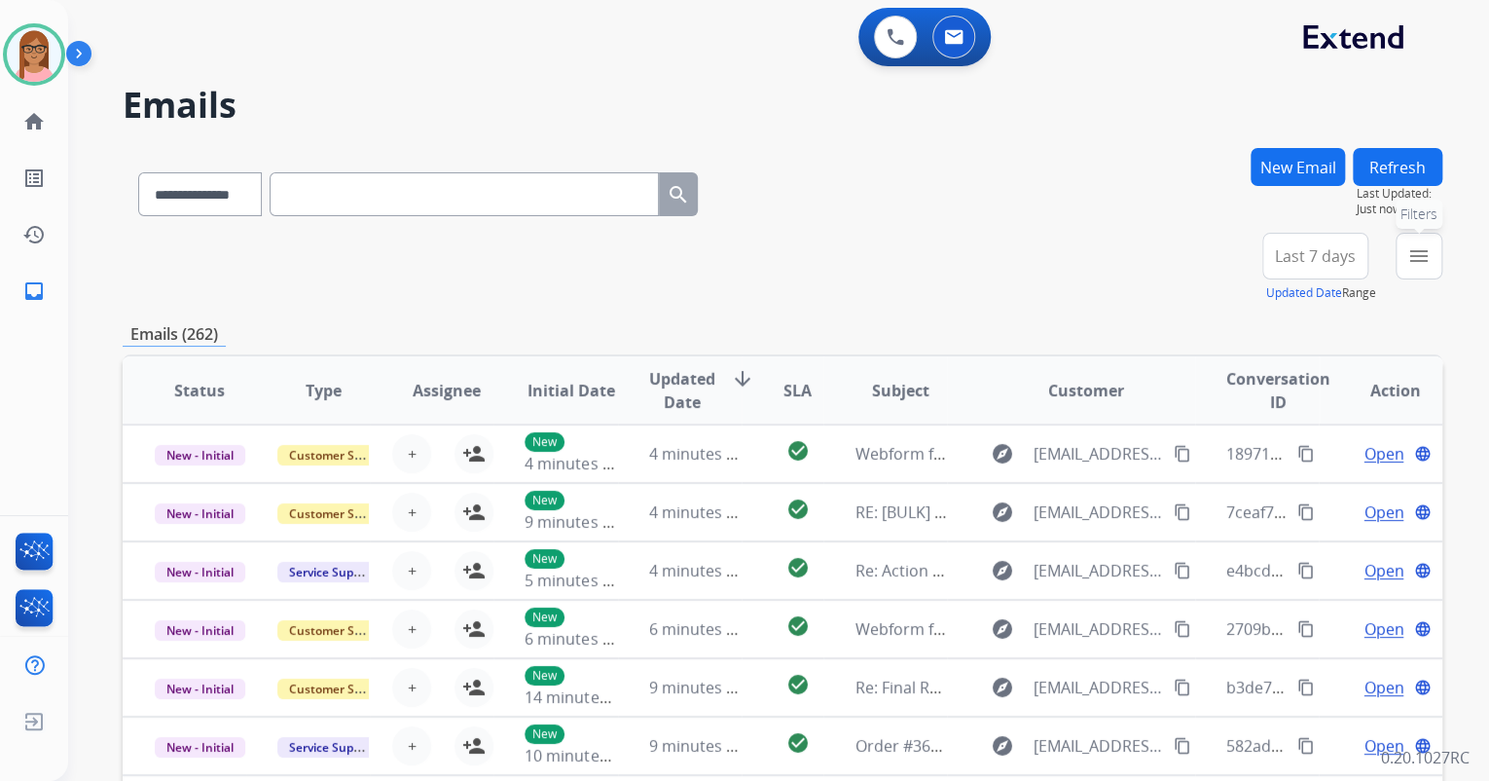
click at [1412, 269] on button "menu Filters" at bounding box center [1419, 256] width 47 height 47
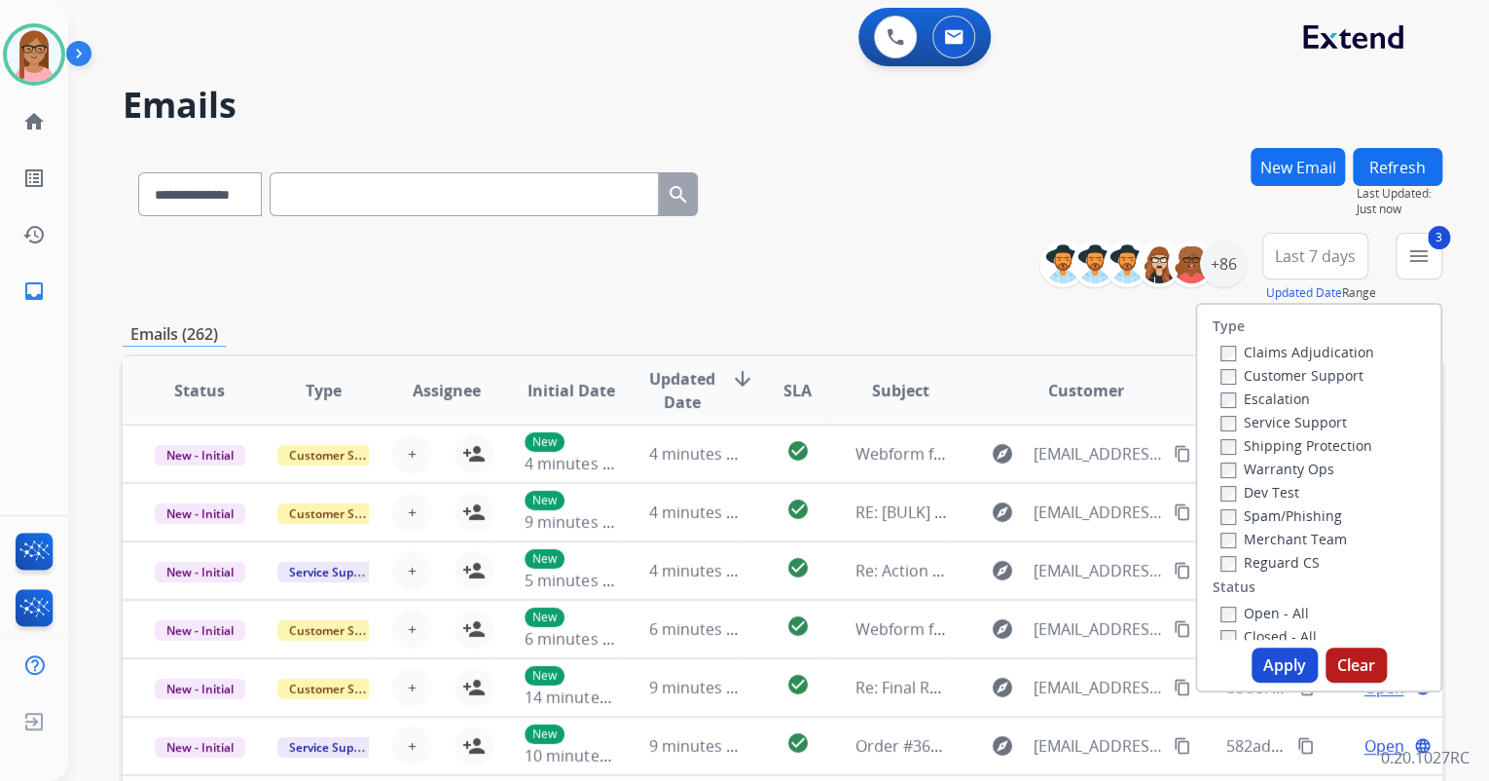
drag, startPoint x: 1218, startPoint y: 604, endPoint x: 1243, endPoint y: 637, distance: 41.7
click at [1220, 604] on label "Open - All" at bounding box center [1264, 612] width 89 height 18
click at [1268, 661] on button "Apply" at bounding box center [1285, 664] width 66 height 35
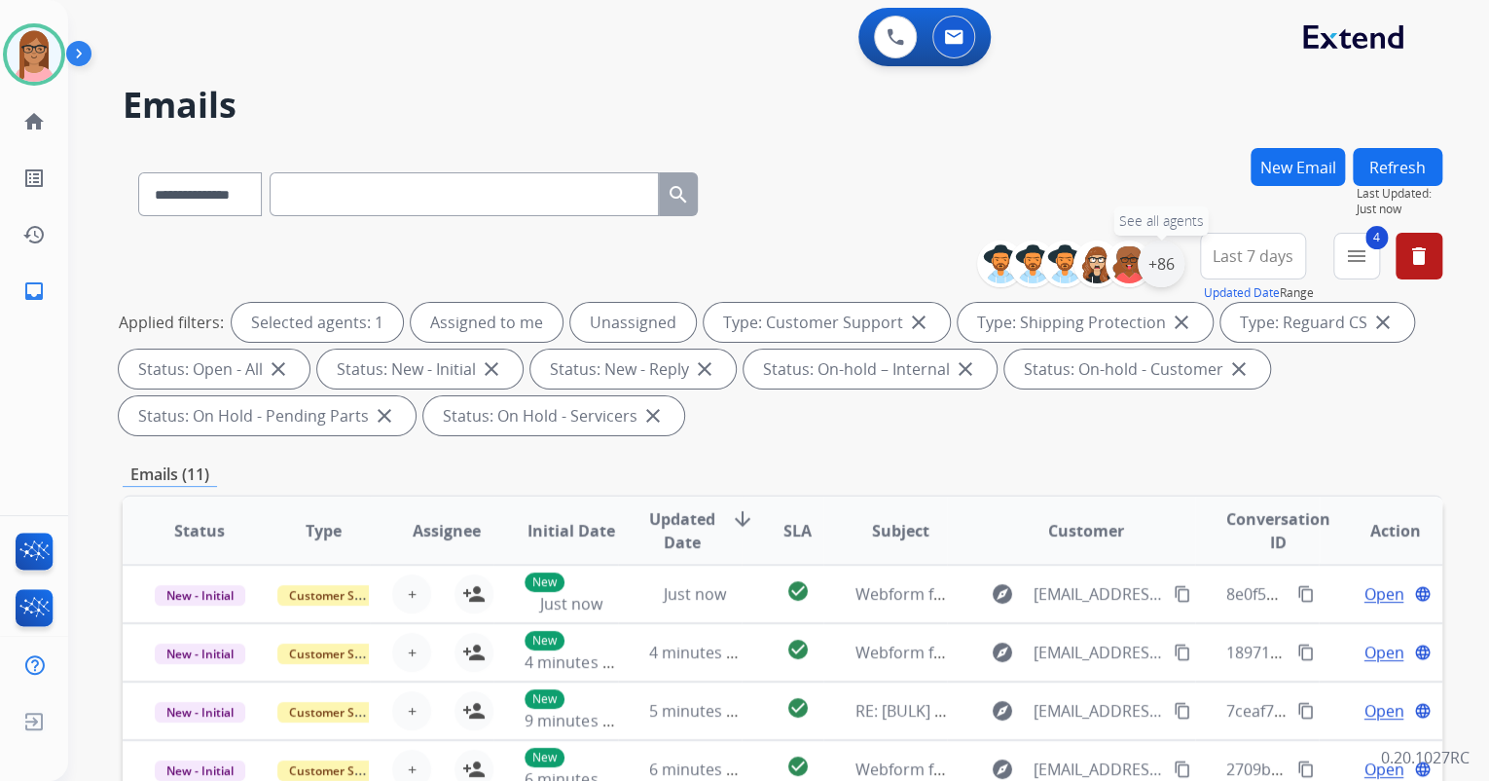
click at [1160, 266] on div "+86" at bounding box center [1161, 263] width 47 height 47
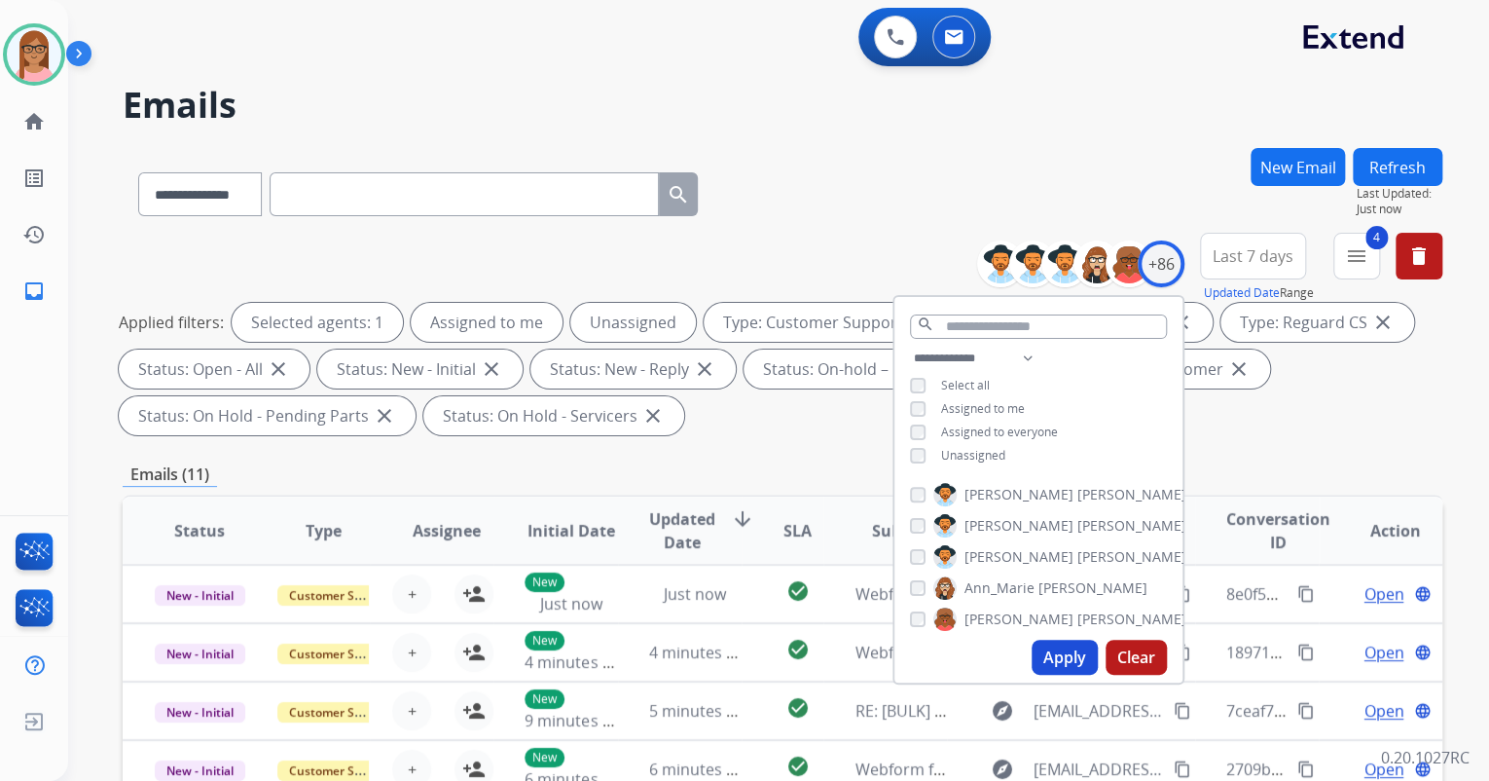
click at [919, 440] on div "**********" at bounding box center [1038, 408] width 288 height 125
click at [1047, 654] on button "Apply" at bounding box center [1065, 656] width 66 height 35
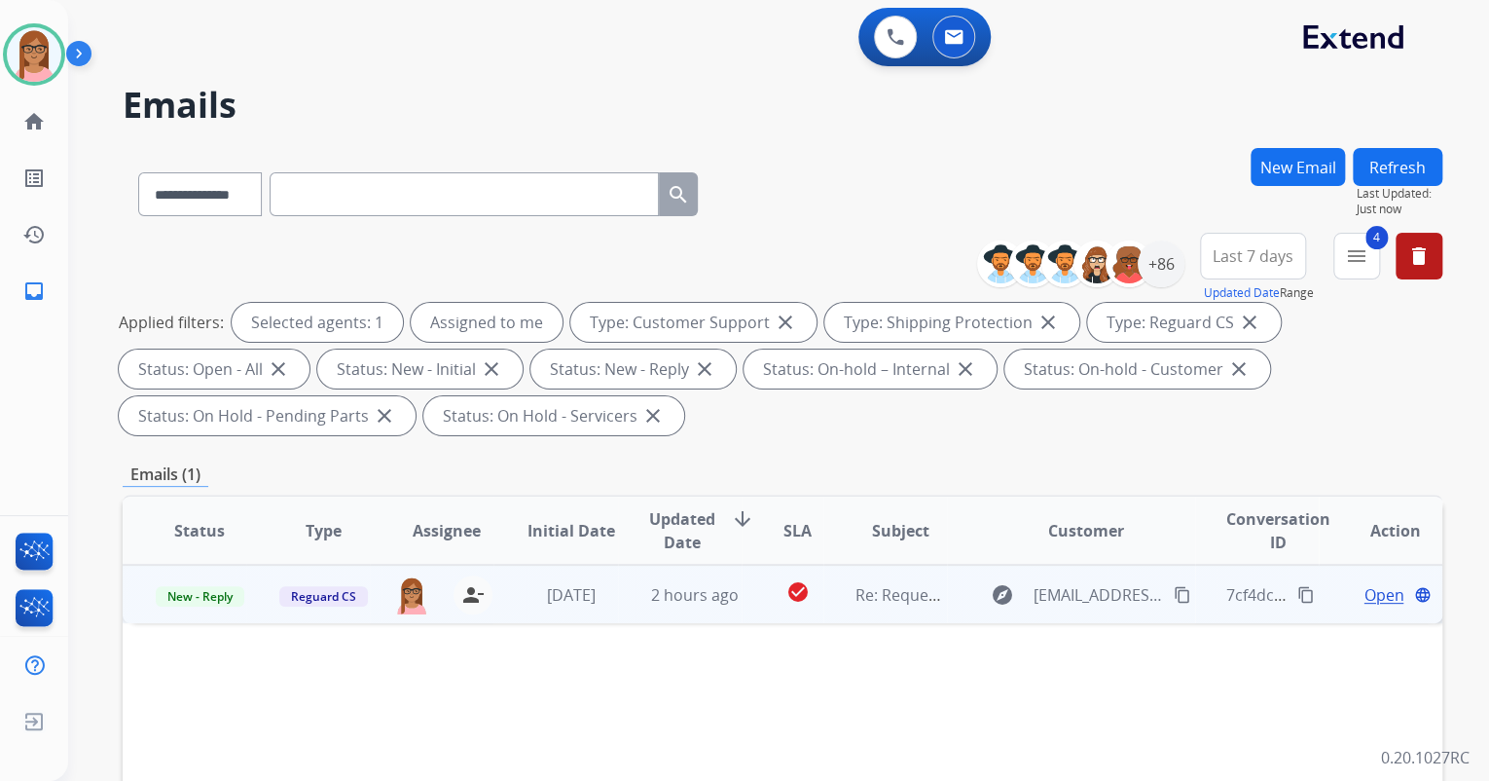
click at [1365, 590] on span "Open" at bounding box center [1384, 594] width 40 height 23
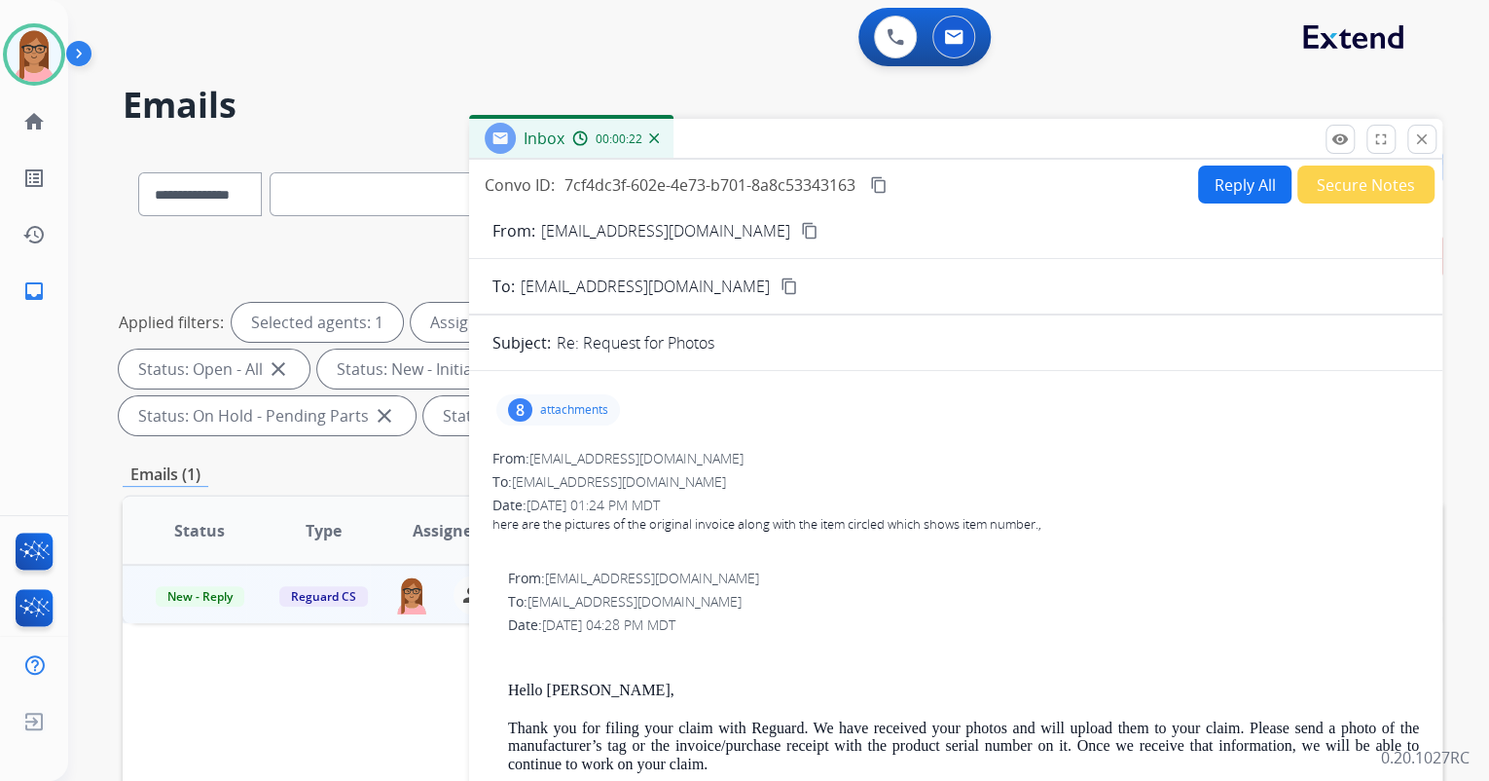
click at [884, 181] on mat-icon "content_copy" at bounding box center [879, 185] width 18 height 18
click at [1216, 185] on button "Reply All" at bounding box center [1244, 184] width 93 height 38
select select "**********"
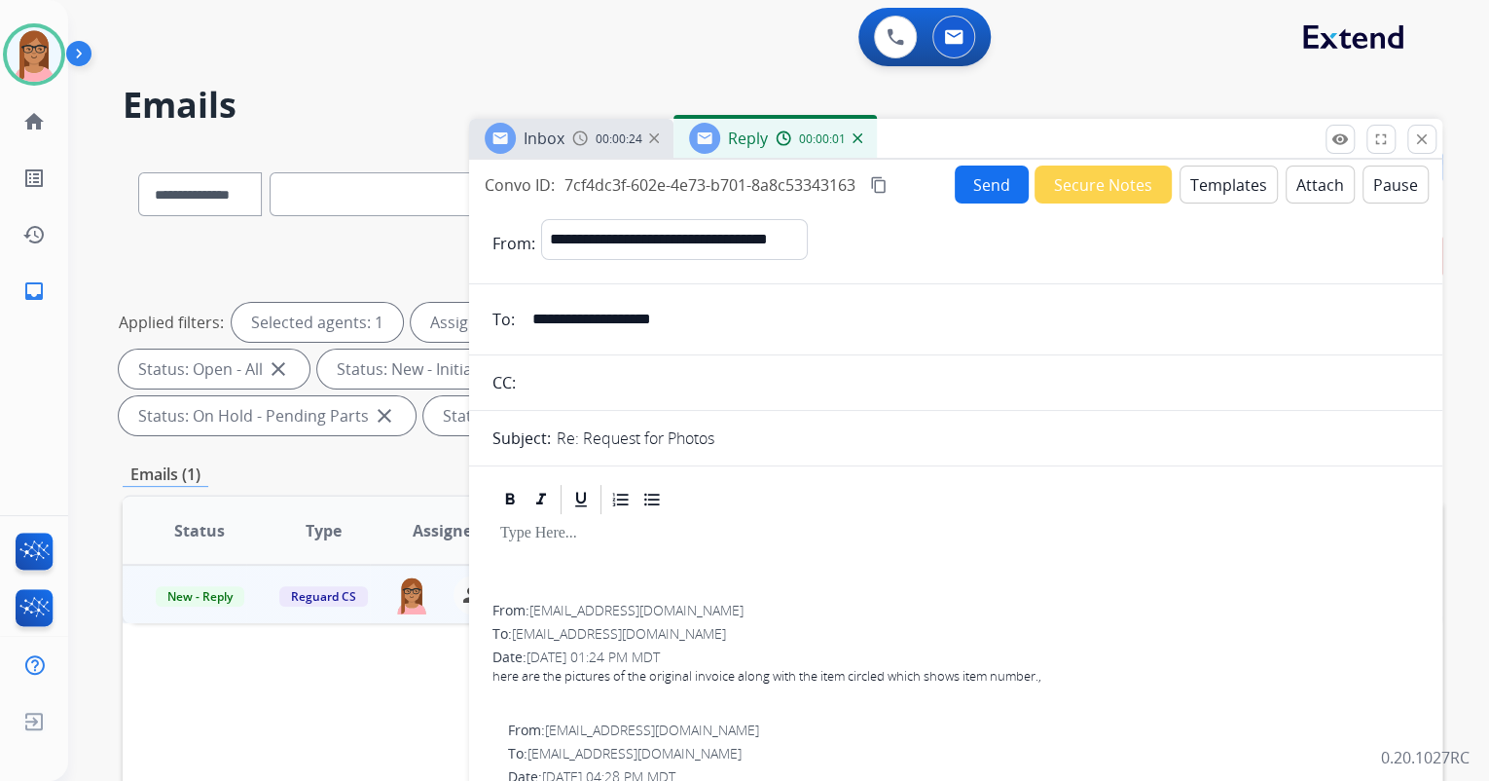
click at [1189, 177] on button "Templates" at bounding box center [1229, 184] width 98 height 38
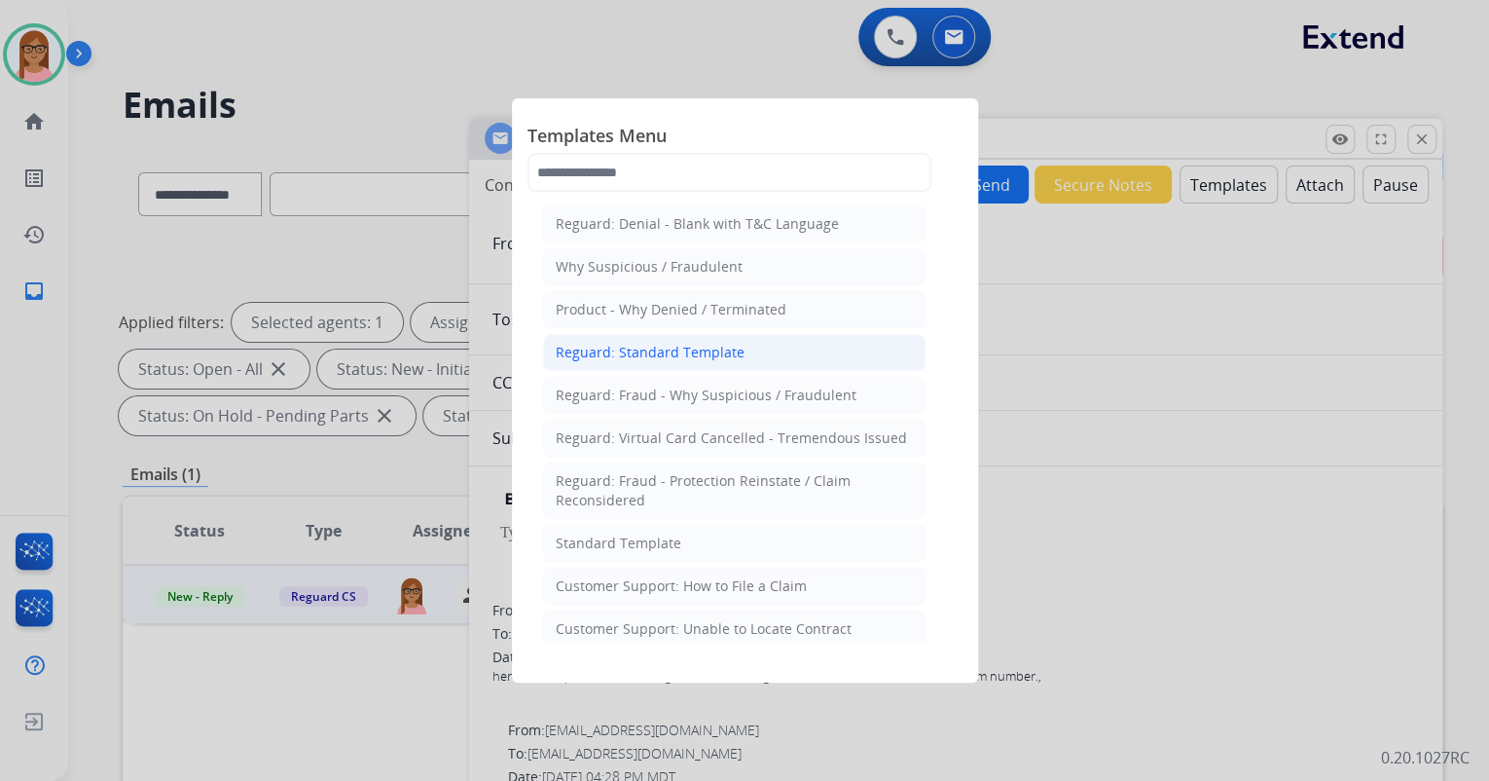
click at [682, 347] on div "Reguard: Standard Template" at bounding box center [650, 352] width 189 height 19
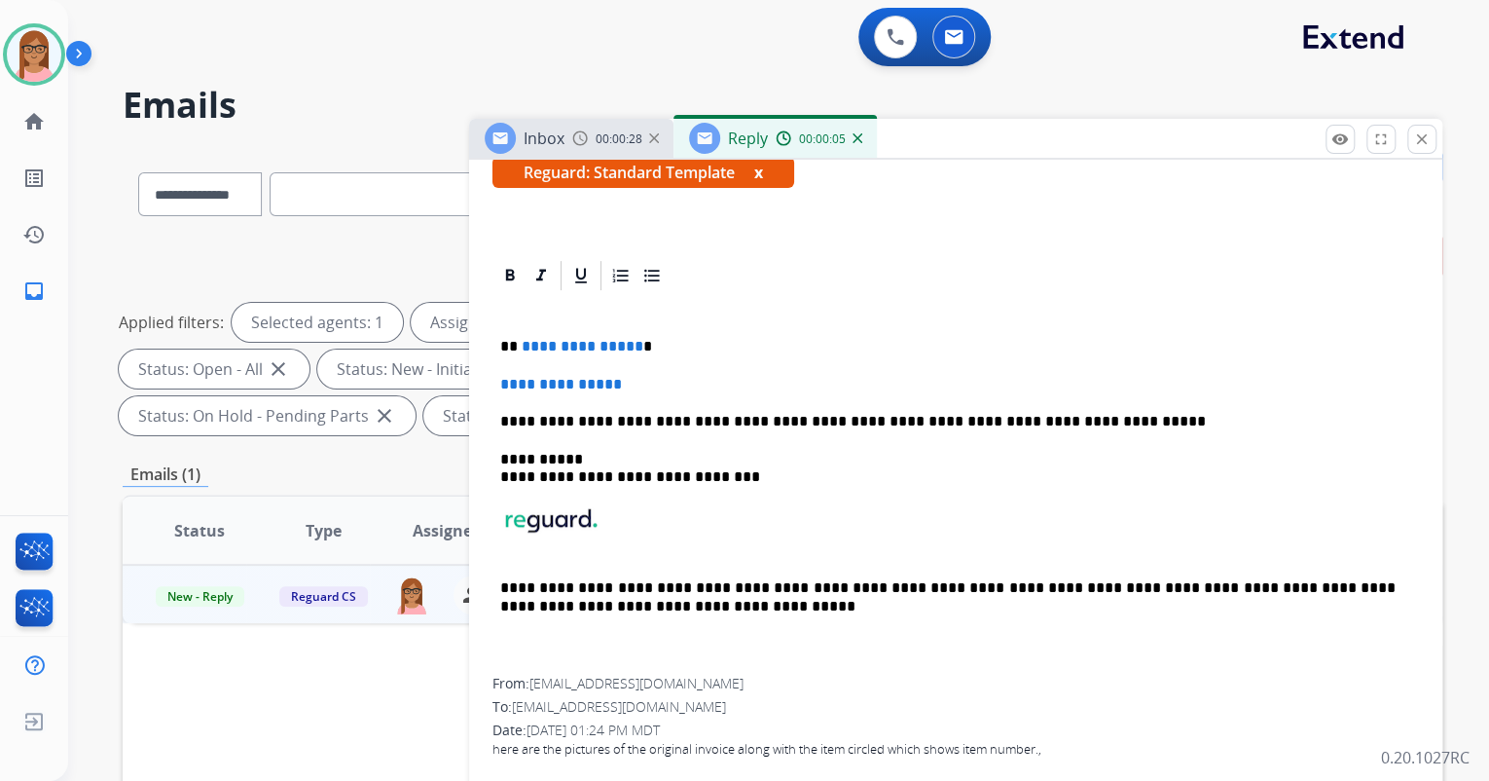
scroll to position [389, 0]
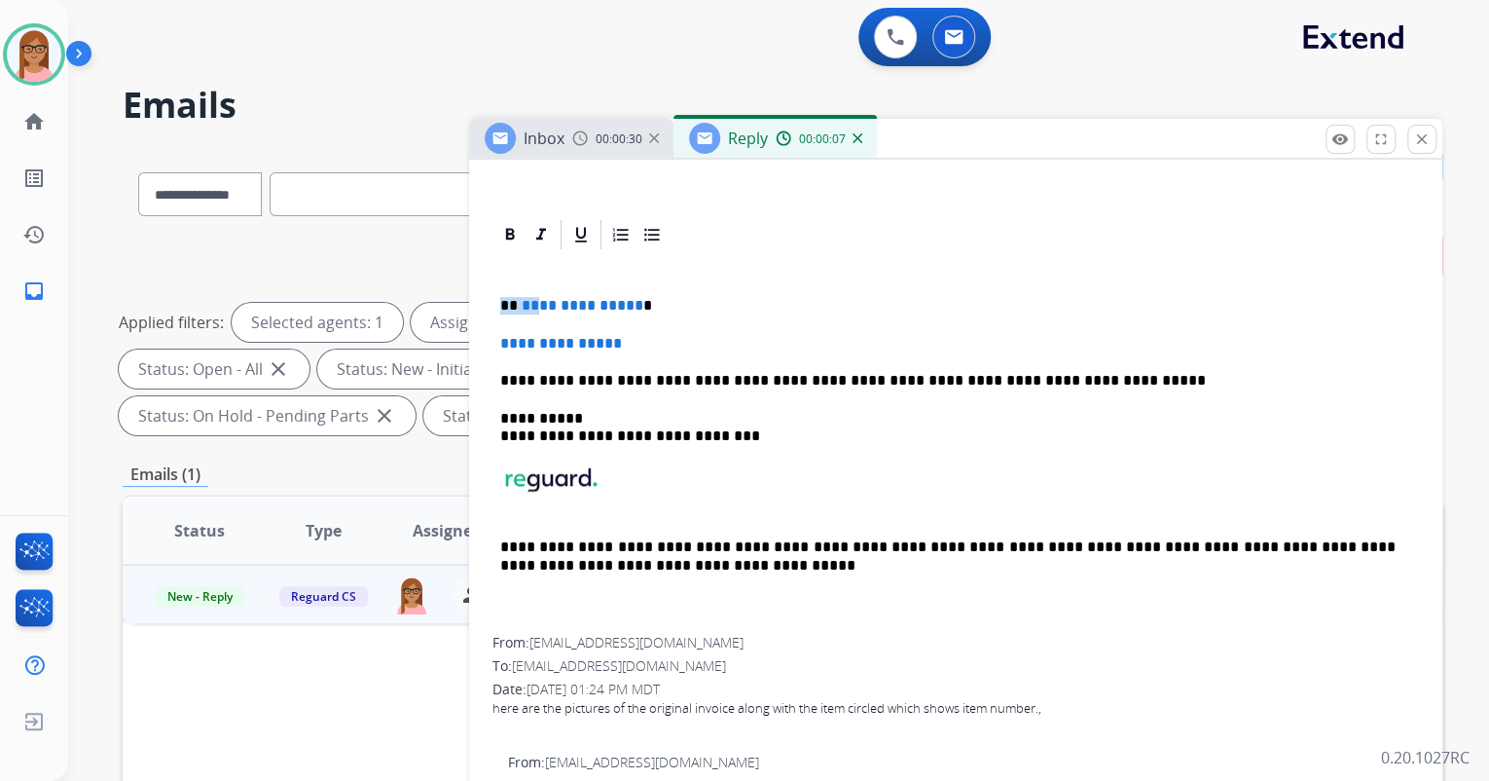
drag, startPoint x: 505, startPoint y: 308, endPoint x: 533, endPoint y: 301, distance: 29.0
click at [531, 302] on p "**********" at bounding box center [947, 306] width 895 height 18
click at [533, 301] on span "**********" at bounding box center [583, 305] width 122 height 15
drag, startPoint x: 512, startPoint y: 301, endPoint x: 633, endPoint y: 304, distance: 120.7
click at [633, 304] on p "**********" at bounding box center [947, 306] width 895 height 18
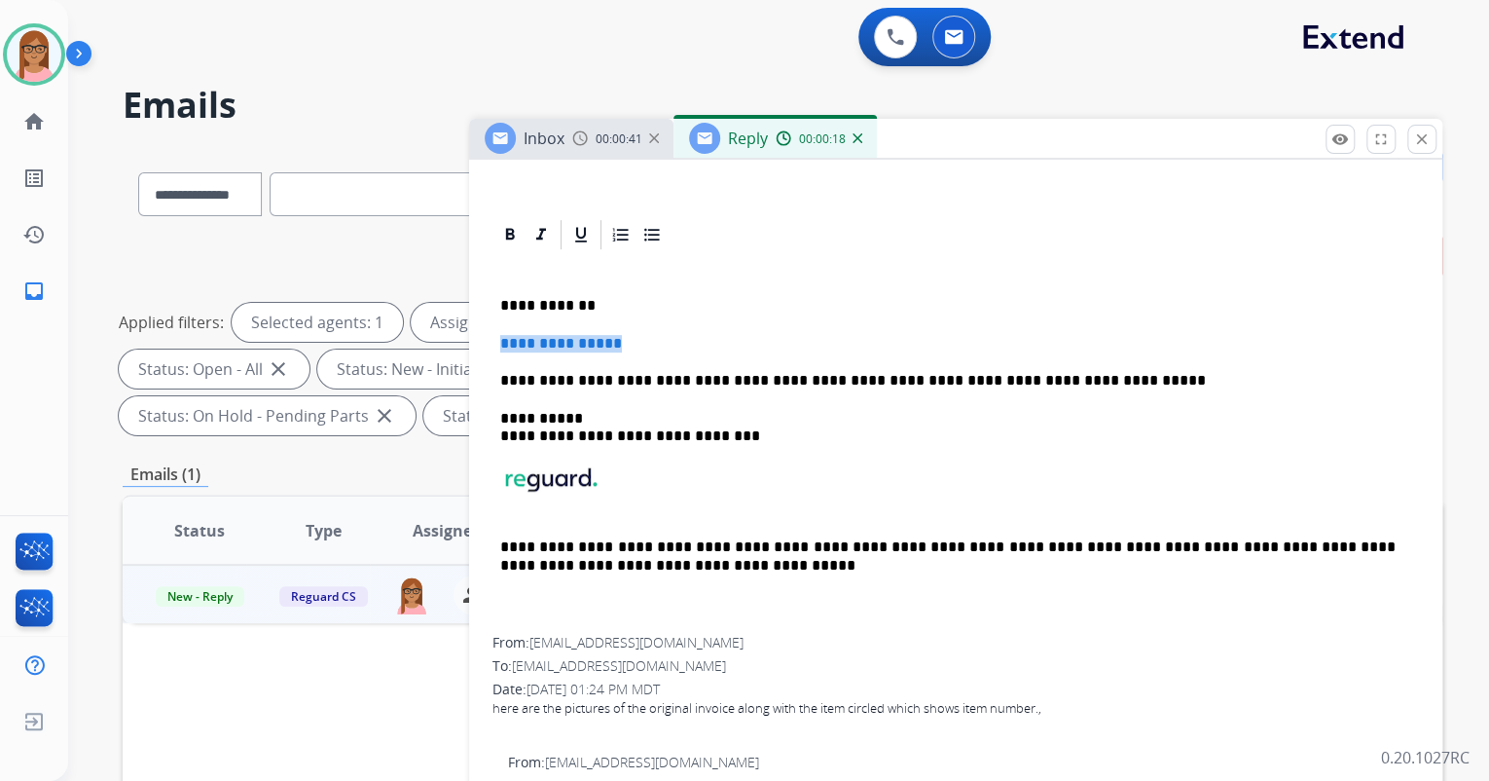
drag, startPoint x: 495, startPoint y: 344, endPoint x: 632, endPoint y: 344, distance: 136.3
click at [632, 344] on div "**********" at bounding box center [955, 444] width 927 height 384
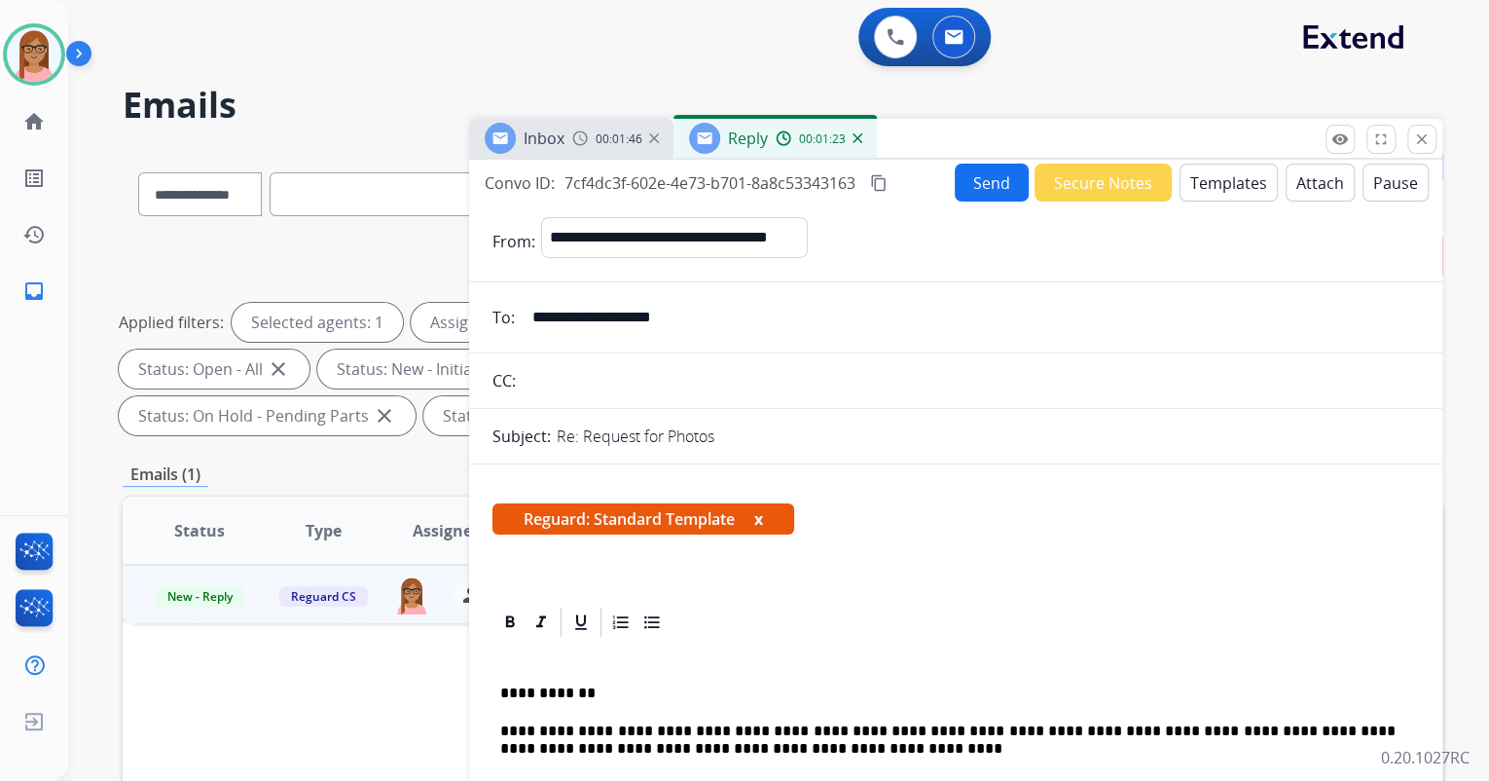
scroll to position [0, 0]
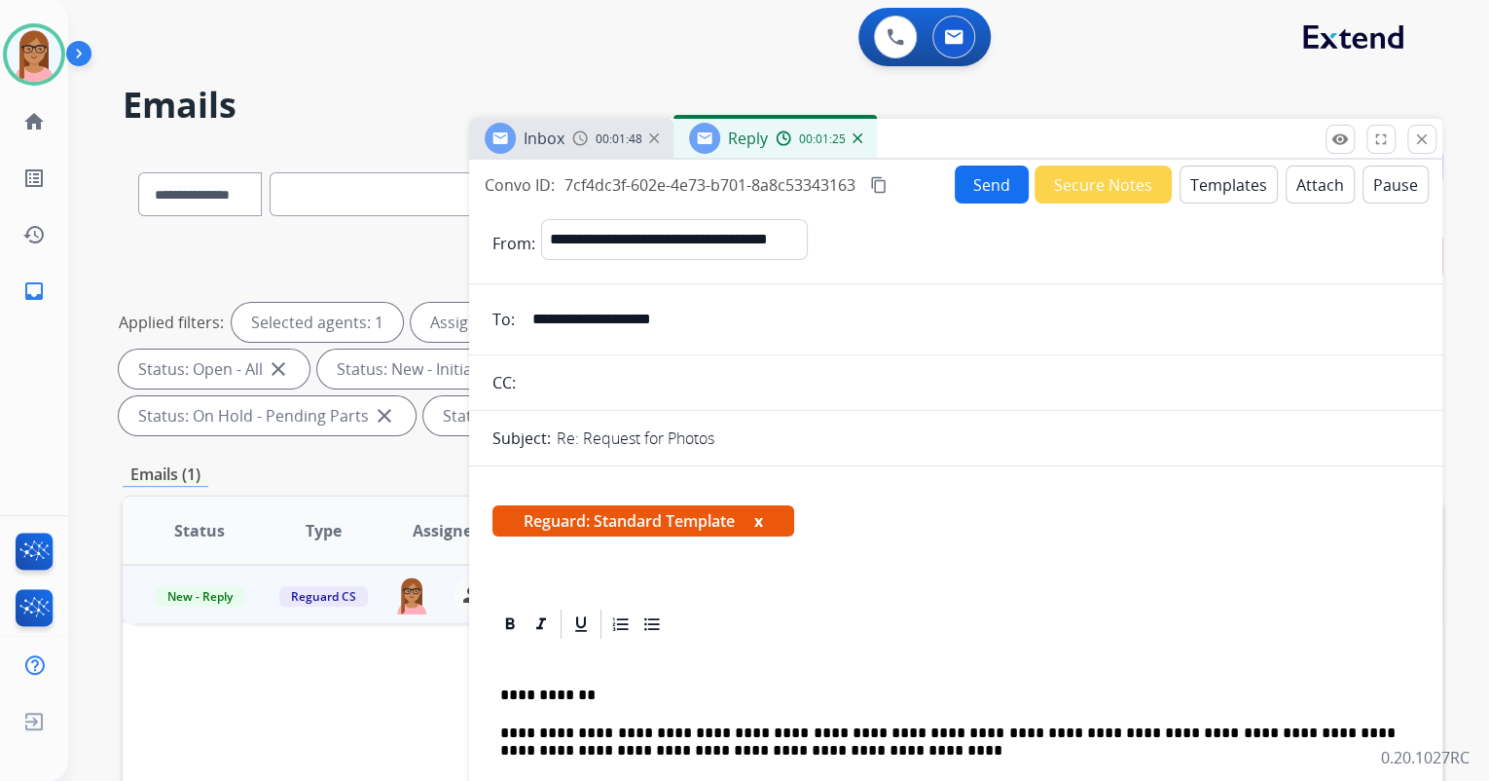
click at [974, 175] on button "Send" at bounding box center [992, 184] width 74 height 38
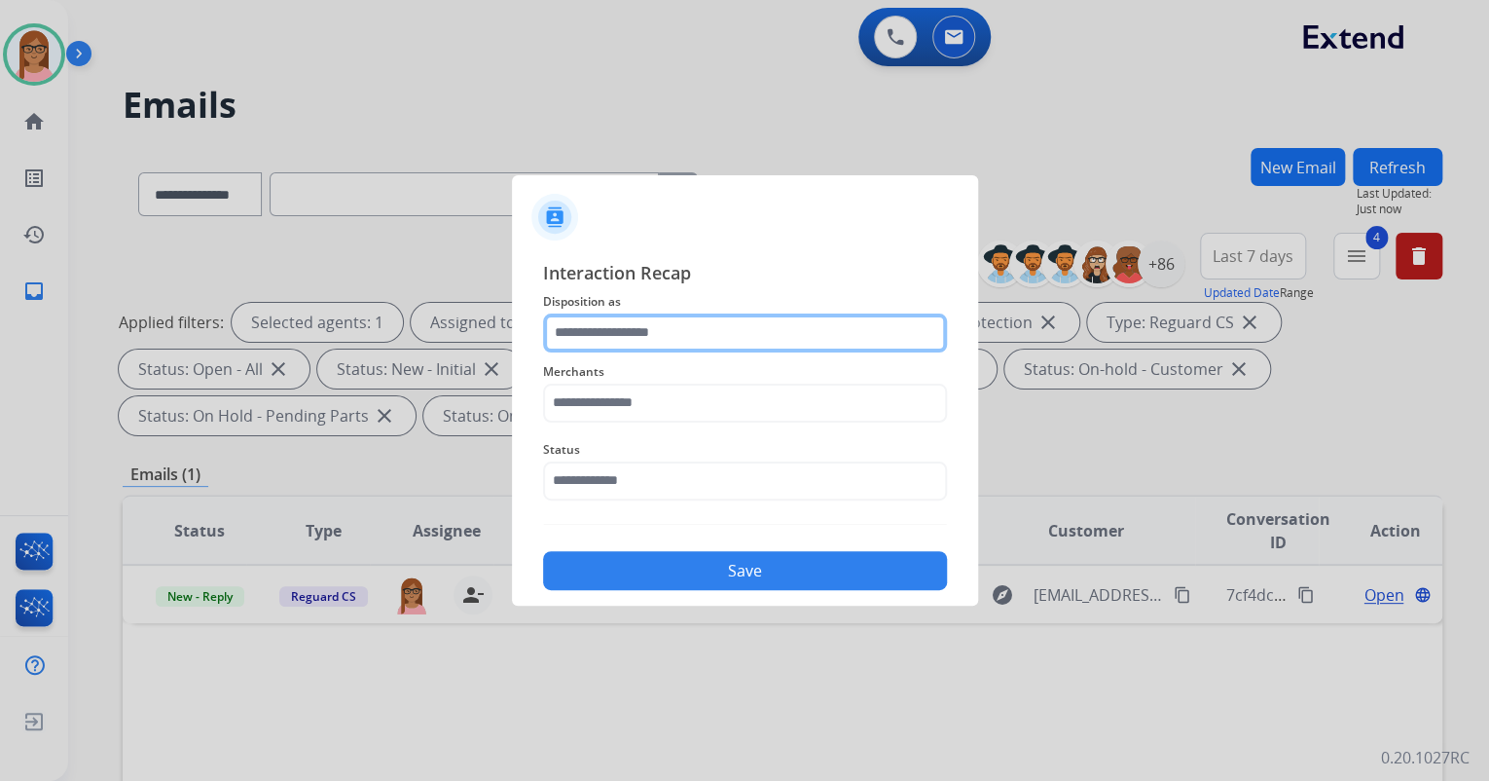
click at [658, 327] on input "text" at bounding box center [745, 332] width 404 height 39
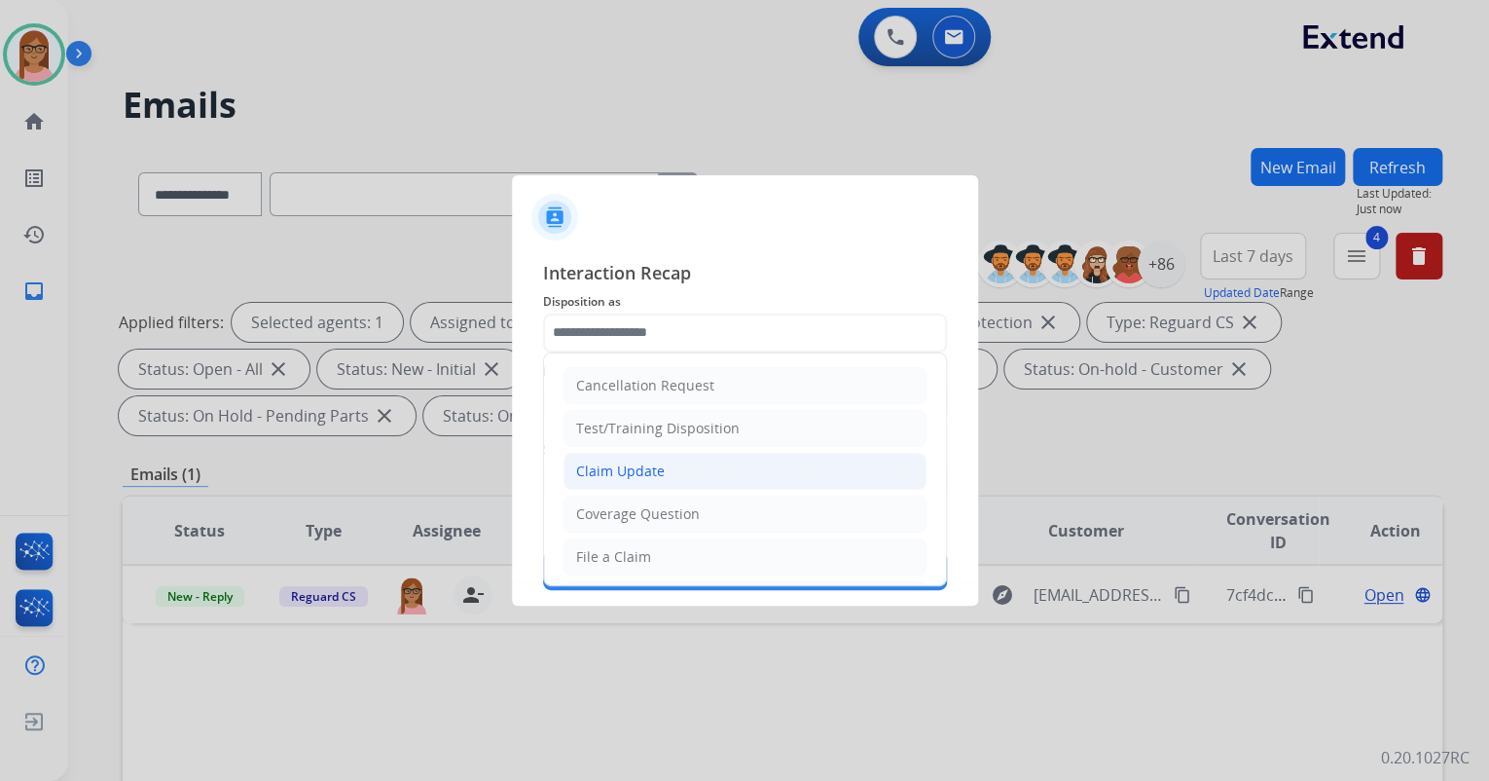
click at [637, 461] on div "Claim Update" at bounding box center [620, 470] width 89 height 19
type input "**********"
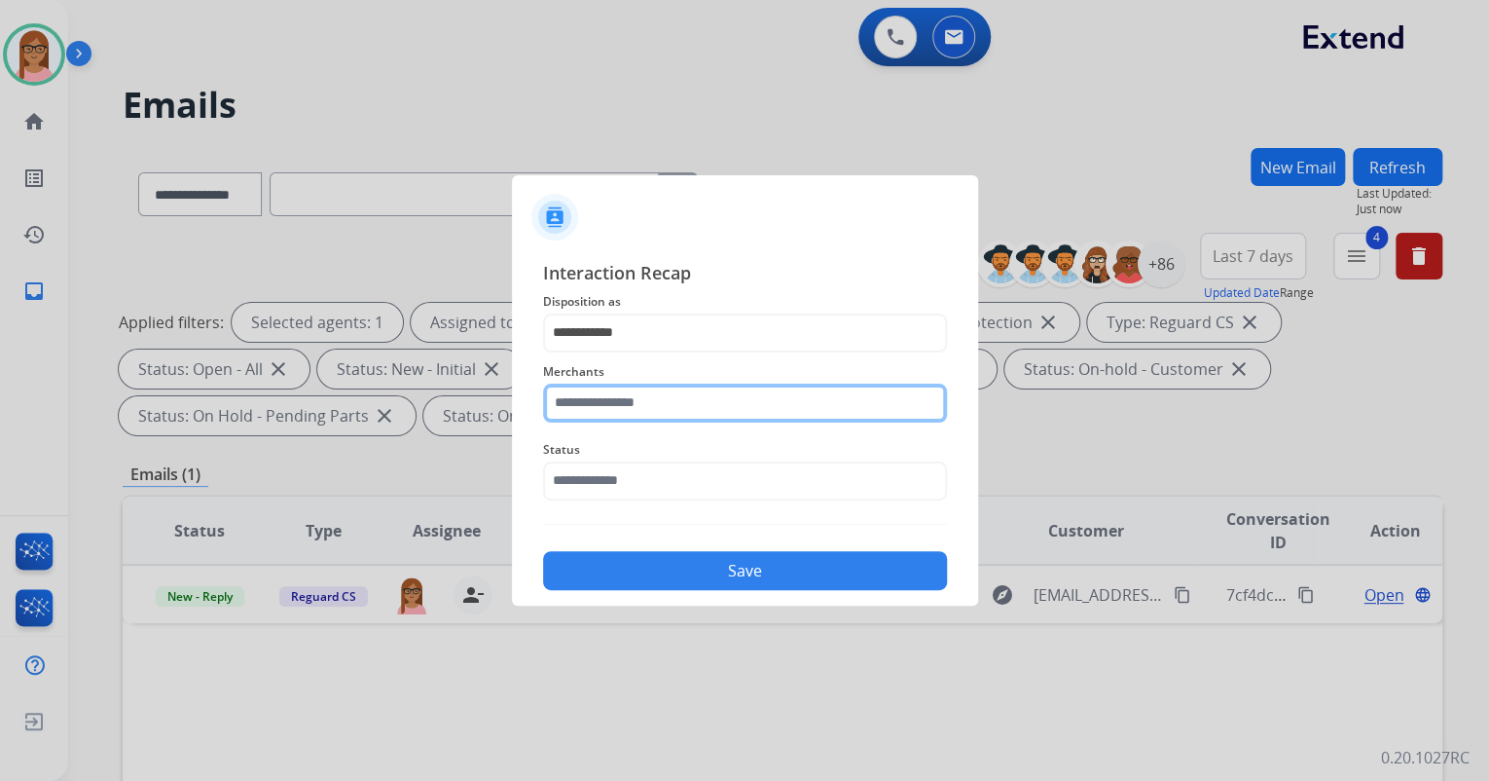
click at [637, 405] on input "text" at bounding box center [745, 402] width 404 height 39
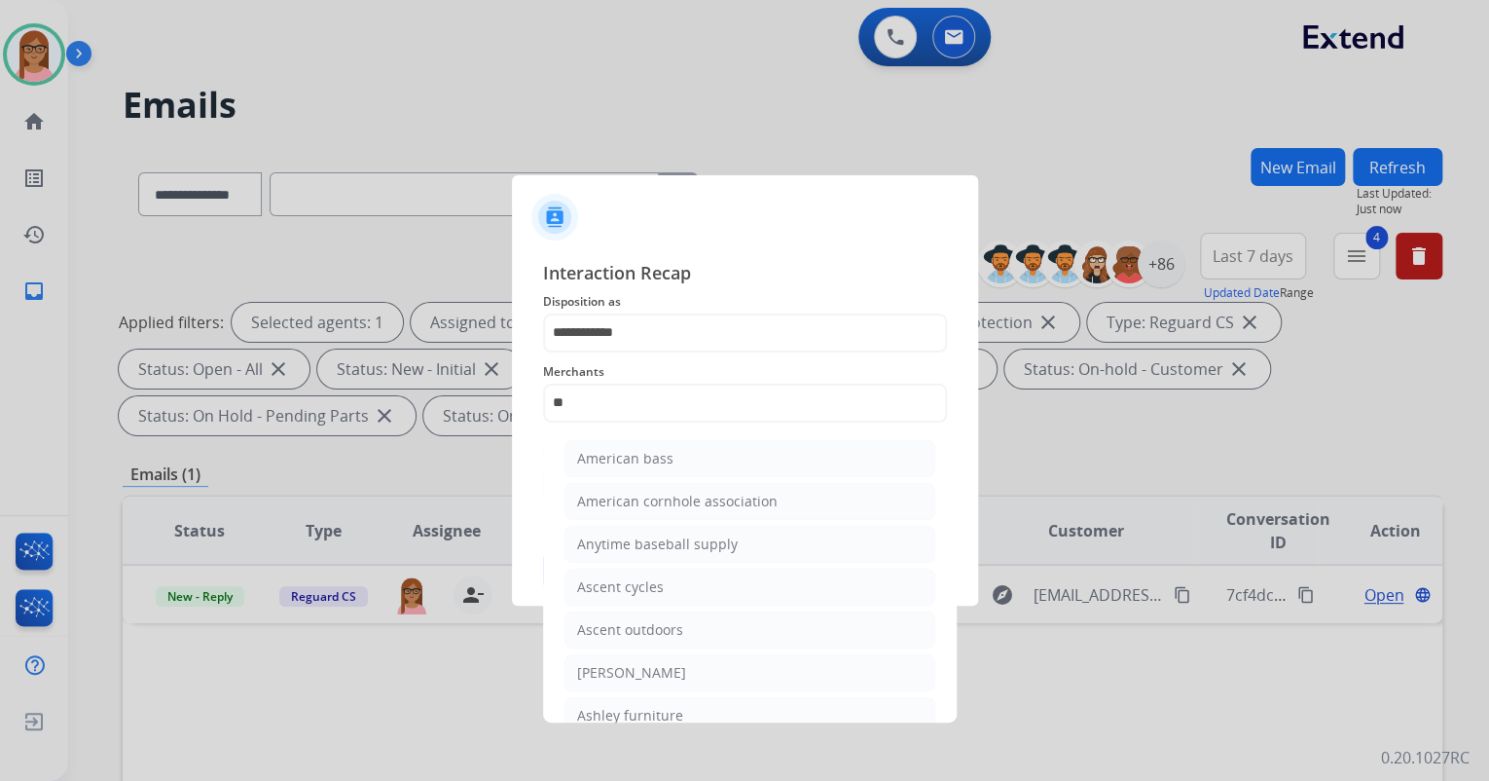
click at [649, 676] on li "[PERSON_NAME]" at bounding box center [749, 672] width 371 height 37
type input "**********"
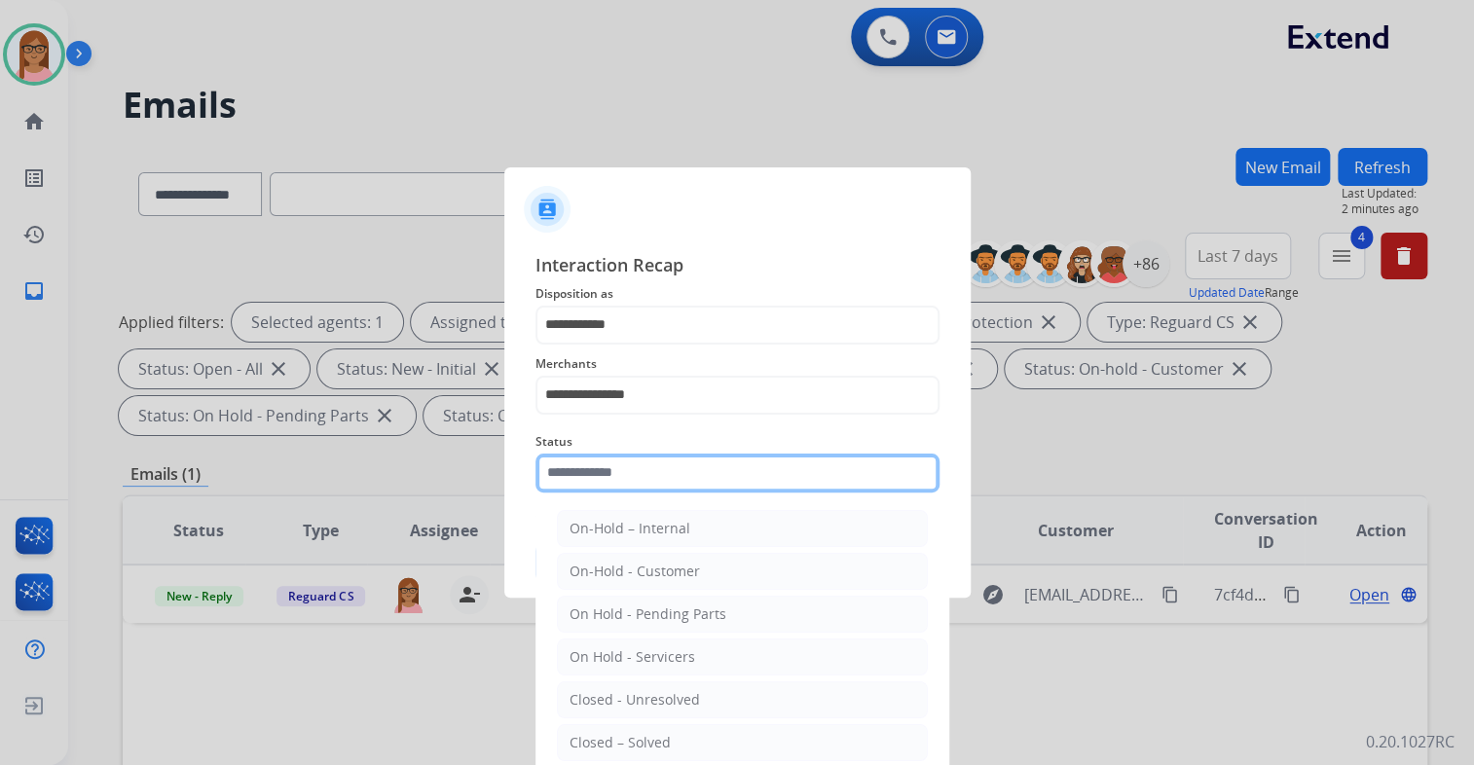
click at [659, 474] on input "text" at bounding box center [737, 473] width 404 height 39
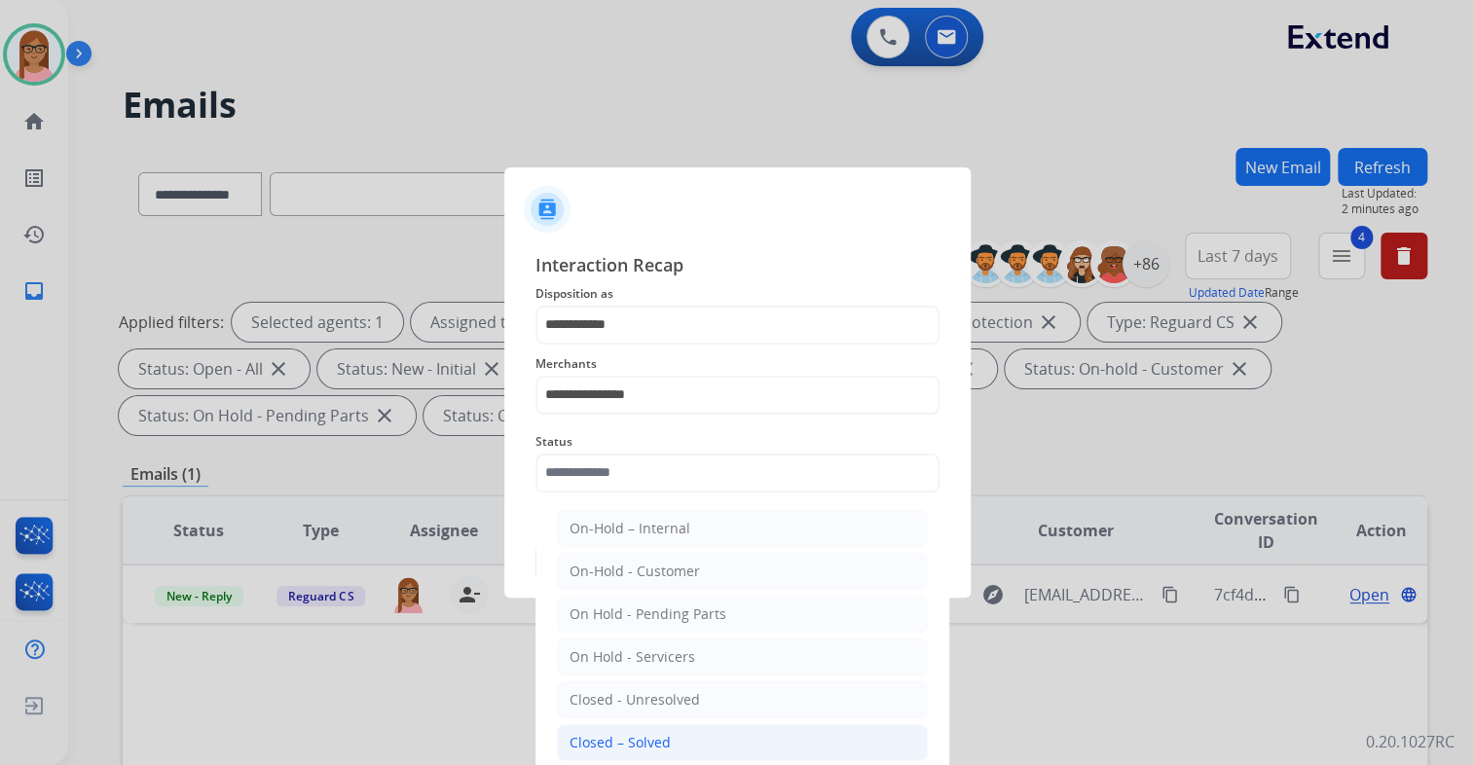
click at [670, 737] on li "Closed – Solved" at bounding box center [742, 742] width 371 height 37
type input "**********"
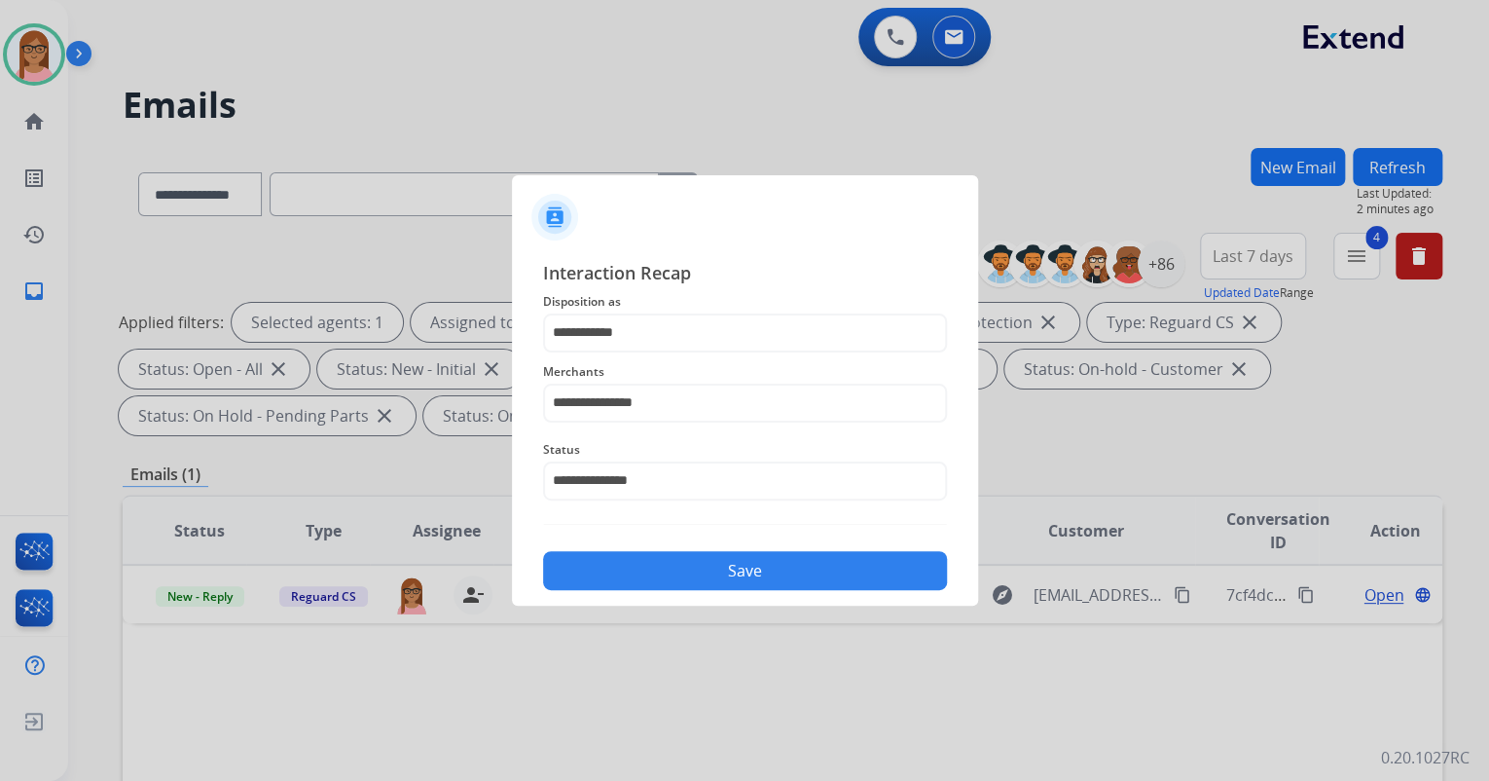
click at [706, 567] on button "Save" at bounding box center [745, 570] width 404 height 39
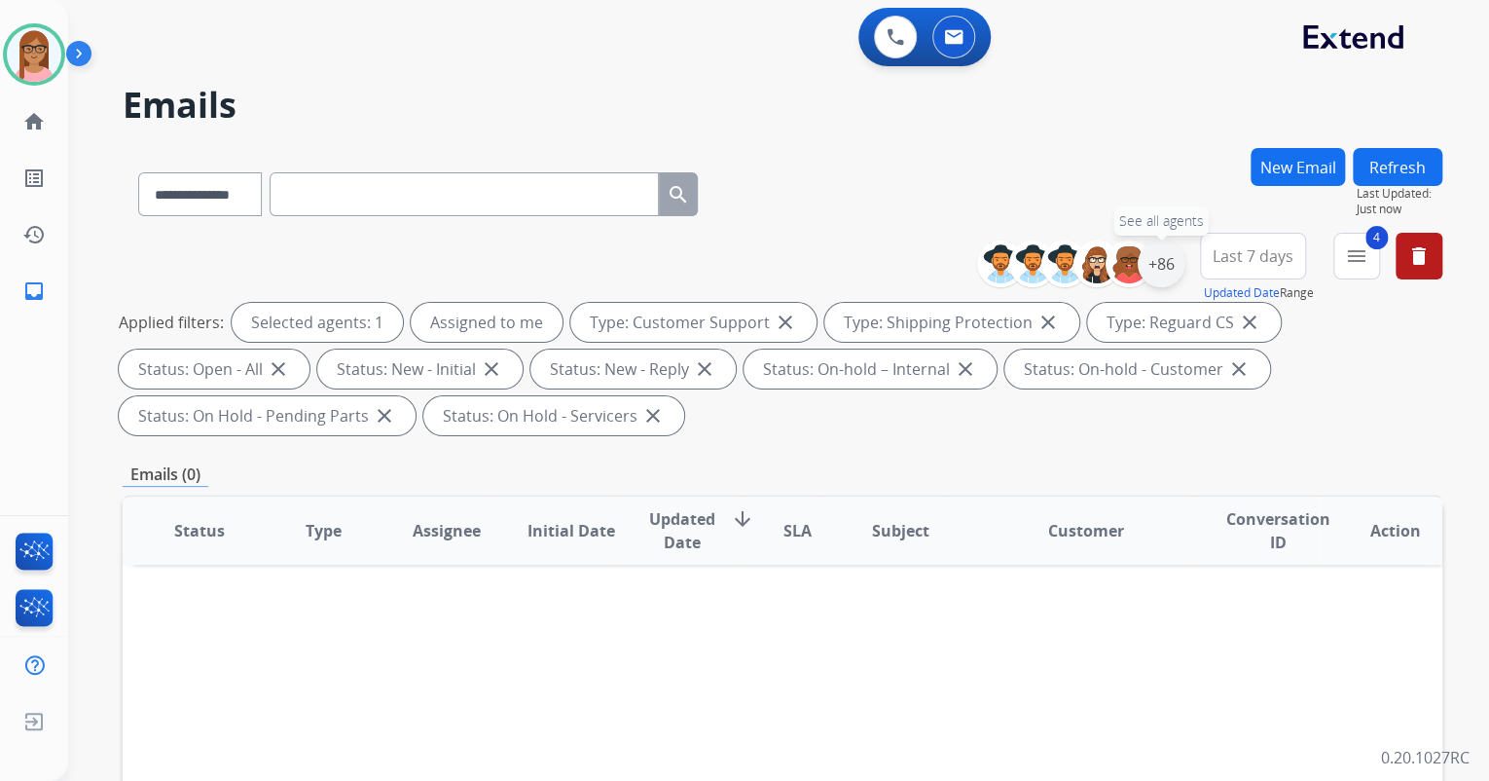
click at [1167, 271] on div "+86" at bounding box center [1161, 263] width 47 height 47
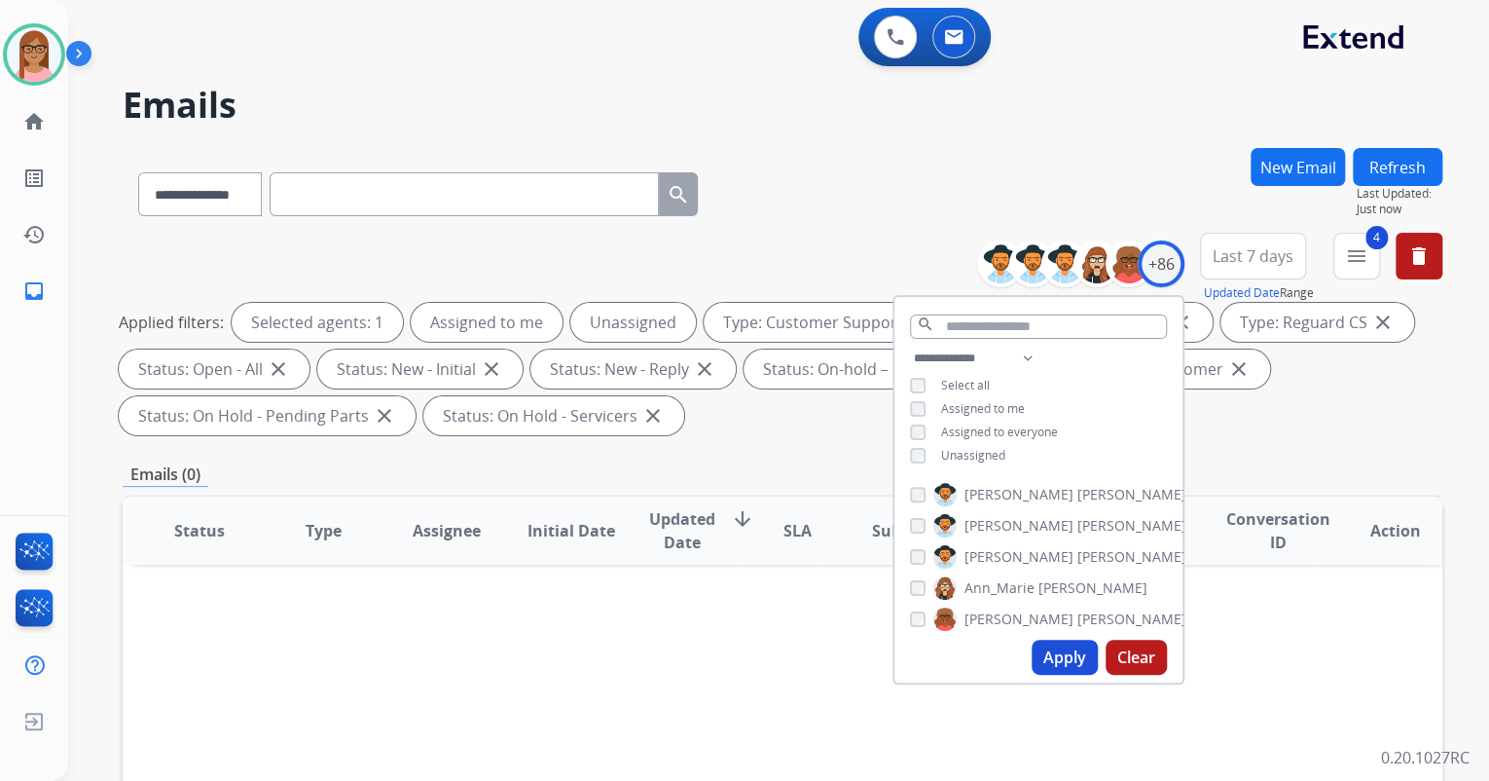
click at [1046, 649] on button "Apply" at bounding box center [1065, 656] width 66 height 35
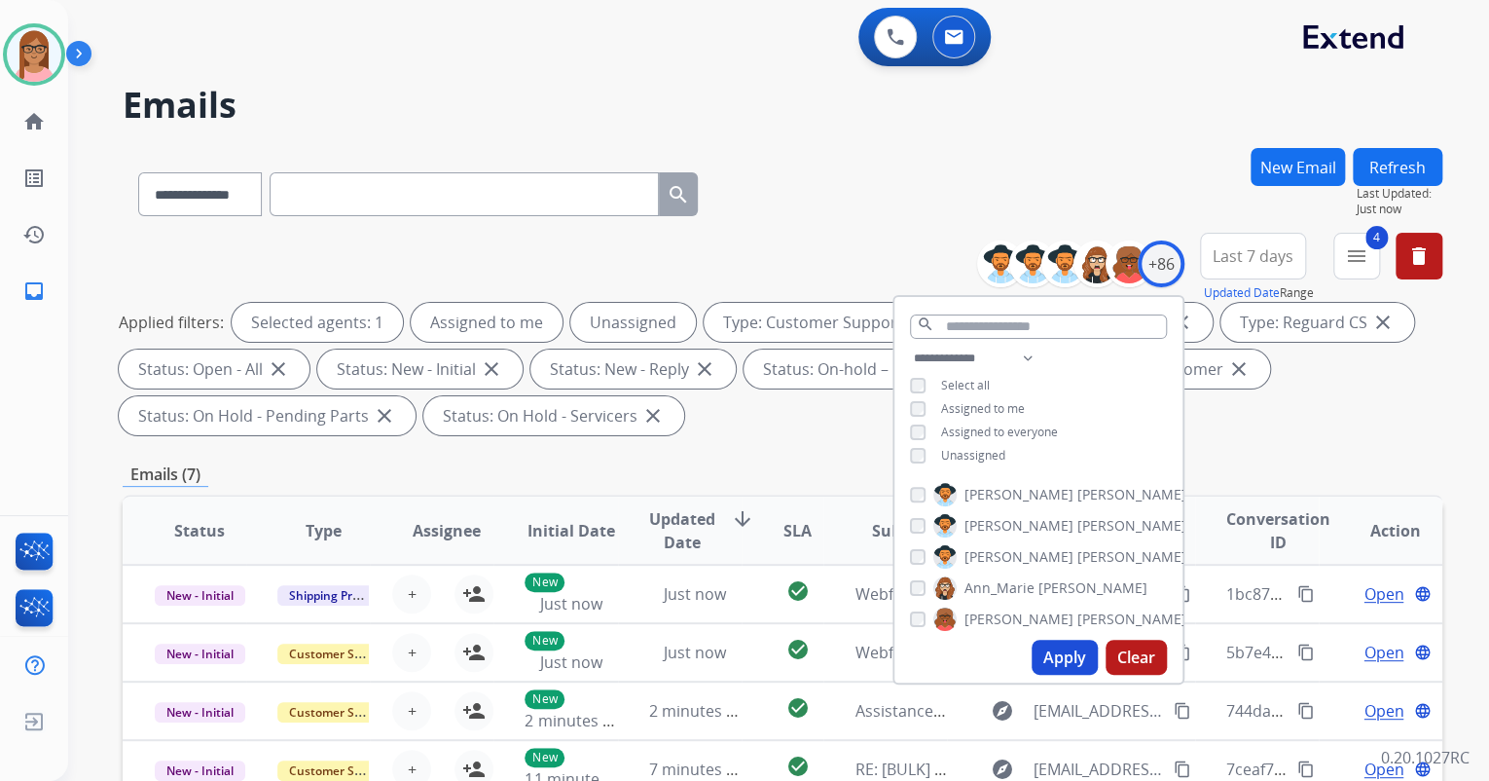
click at [845, 41] on div "0 Voice Interactions 0 Email Interactions" at bounding box center [766, 39] width 1351 height 62
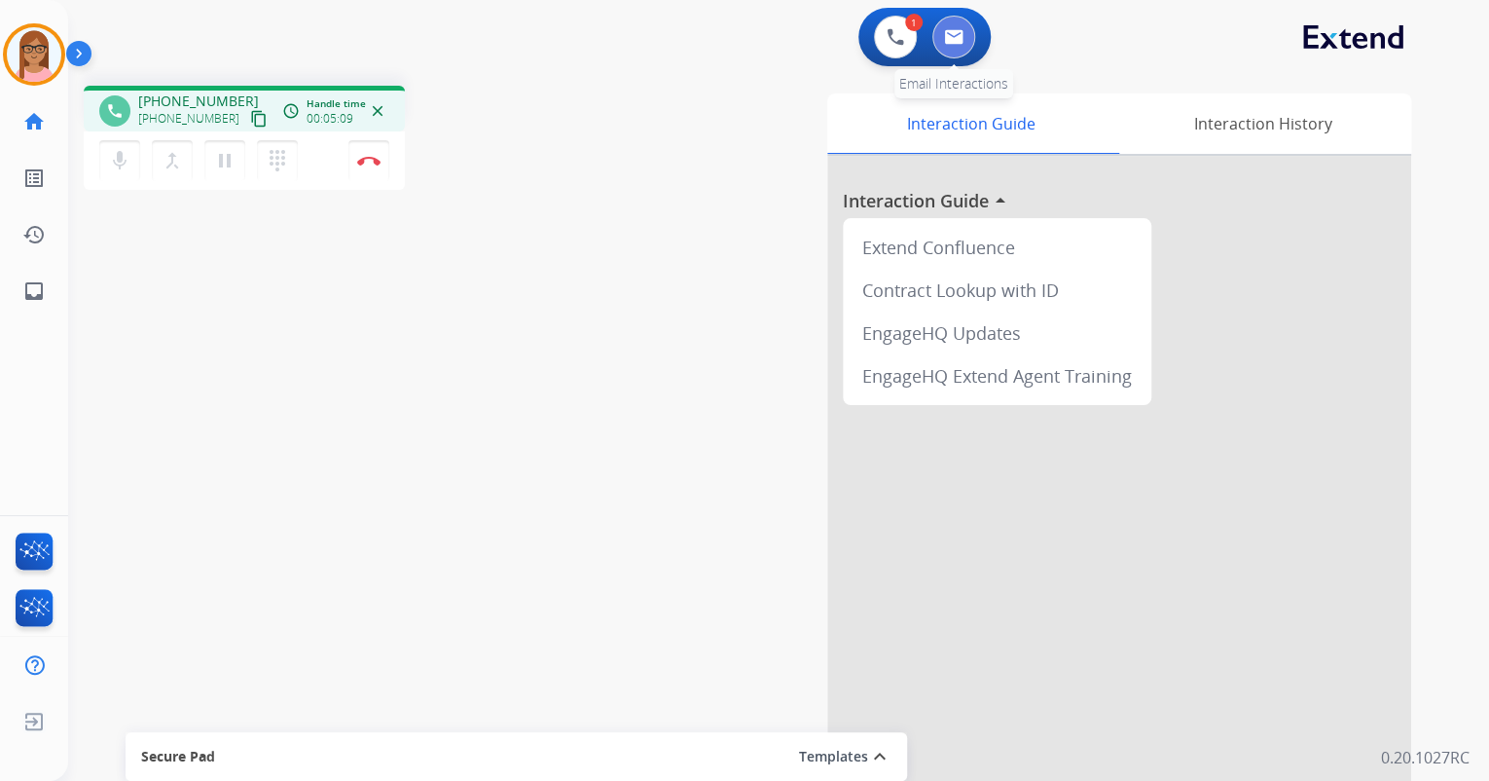
click at [950, 38] on img at bounding box center [953, 37] width 19 height 16
select select "**********"
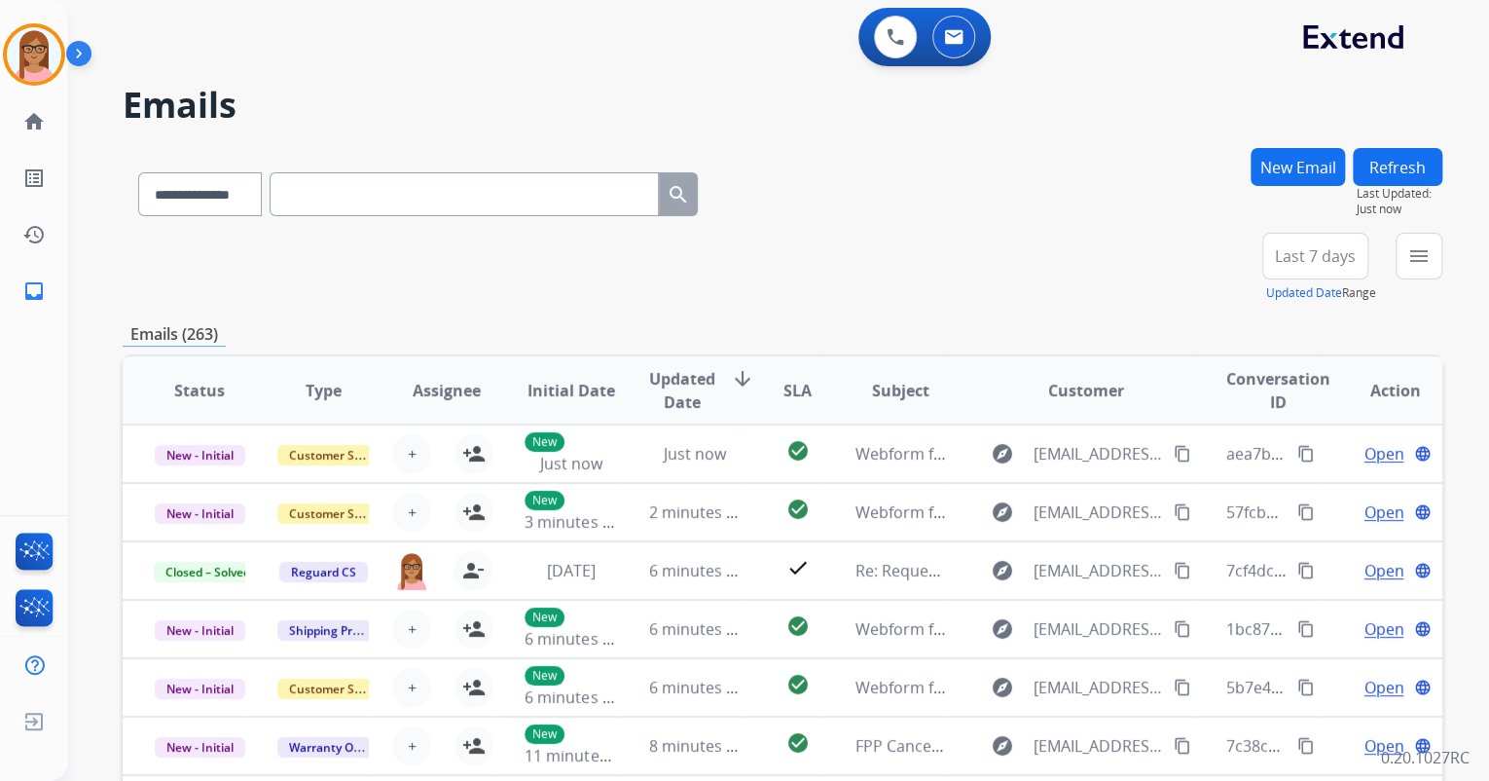
click at [1299, 156] on button "New Email" at bounding box center [1298, 167] width 94 height 38
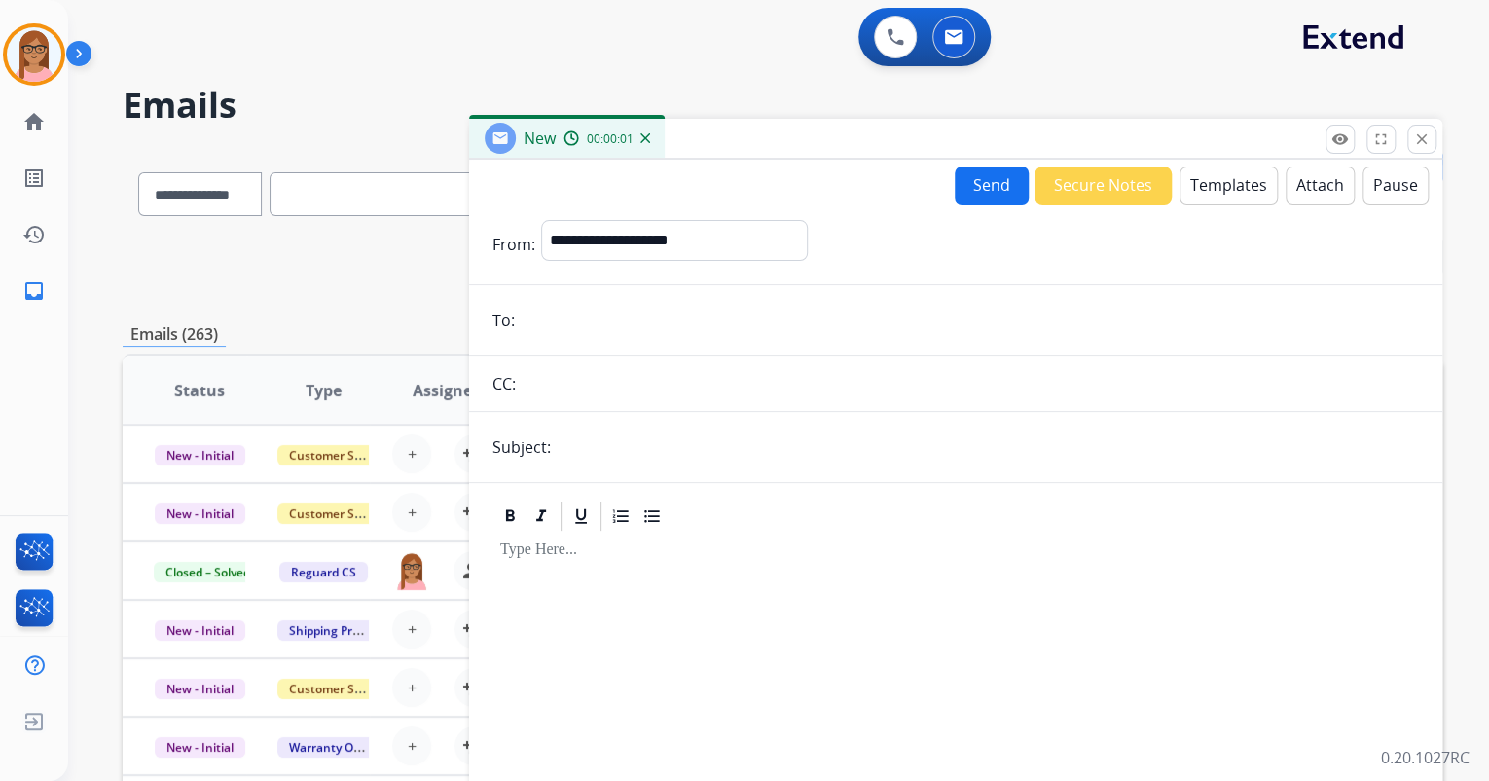
click at [570, 327] on input "email" at bounding box center [970, 320] width 898 height 39
paste input "**********"
type input "**********"
click at [582, 434] on input "text" at bounding box center [988, 446] width 862 height 39
type input "**********"
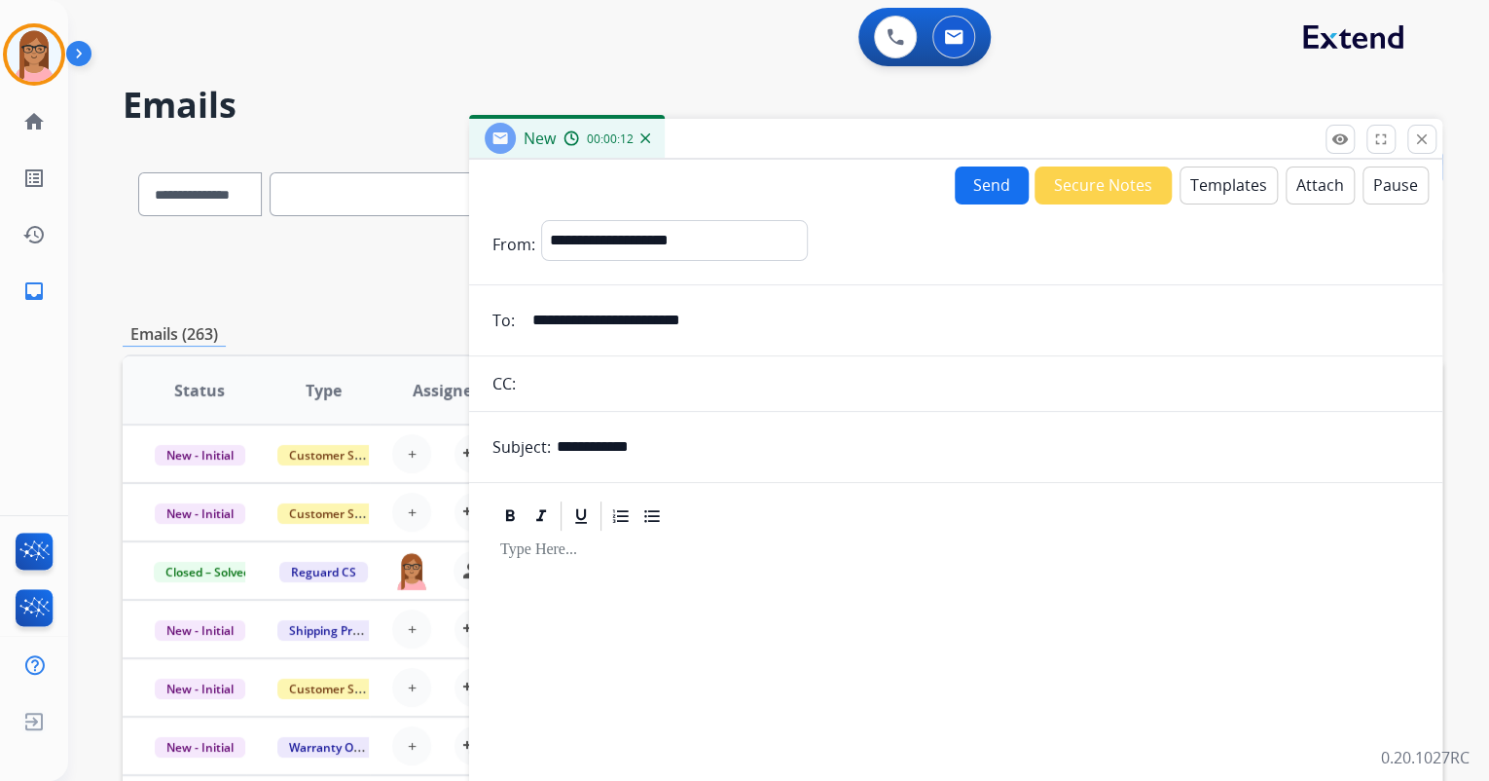
click at [607, 577] on div at bounding box center [955, 700] width 927 height 334
click at [1231, 195] on button "Templates" at bounding box center [1229, 185] width 98 height 38
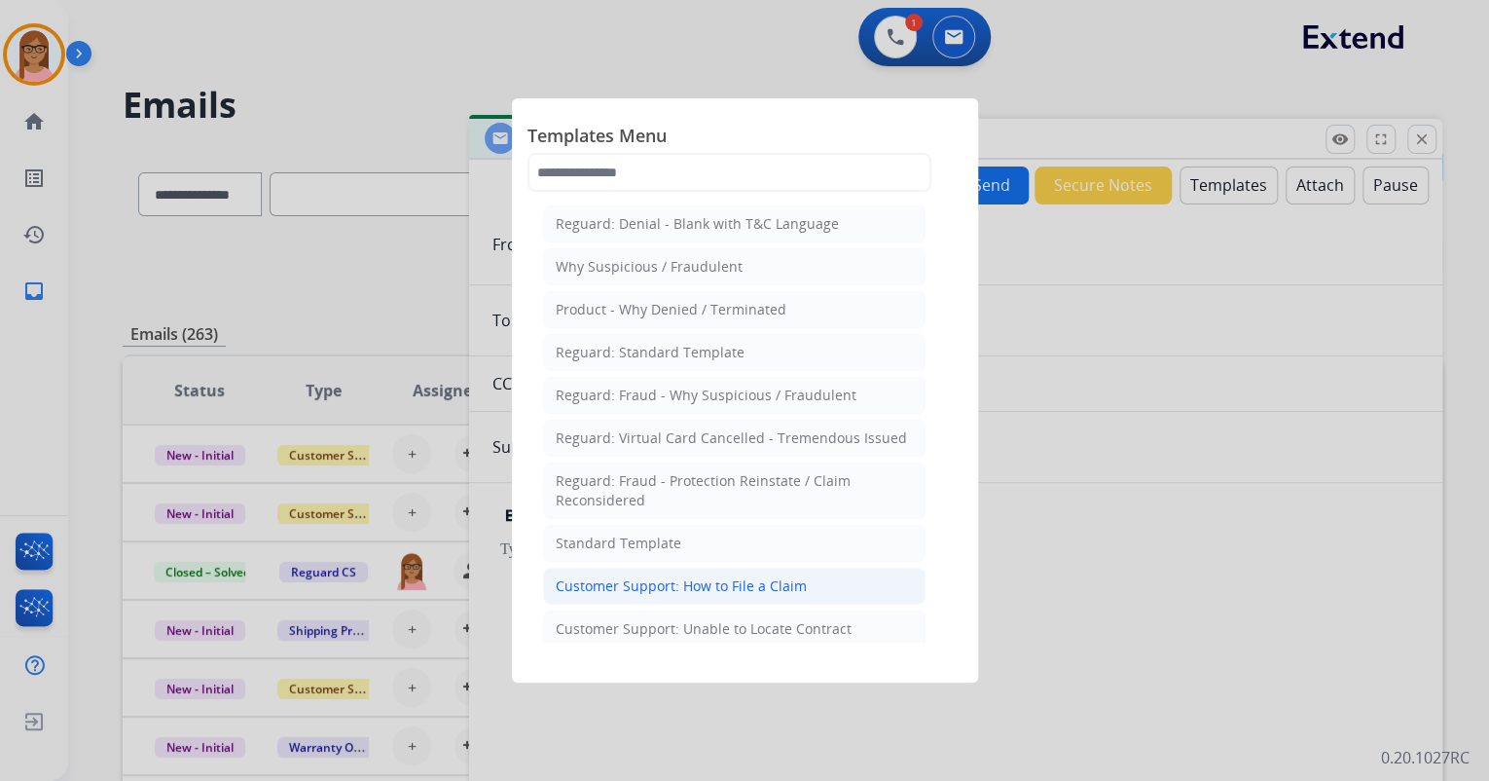
click at [676, 569] on li "Customer Support: How to File a Claim" at bounding box center [734, 585] width 382 height 37
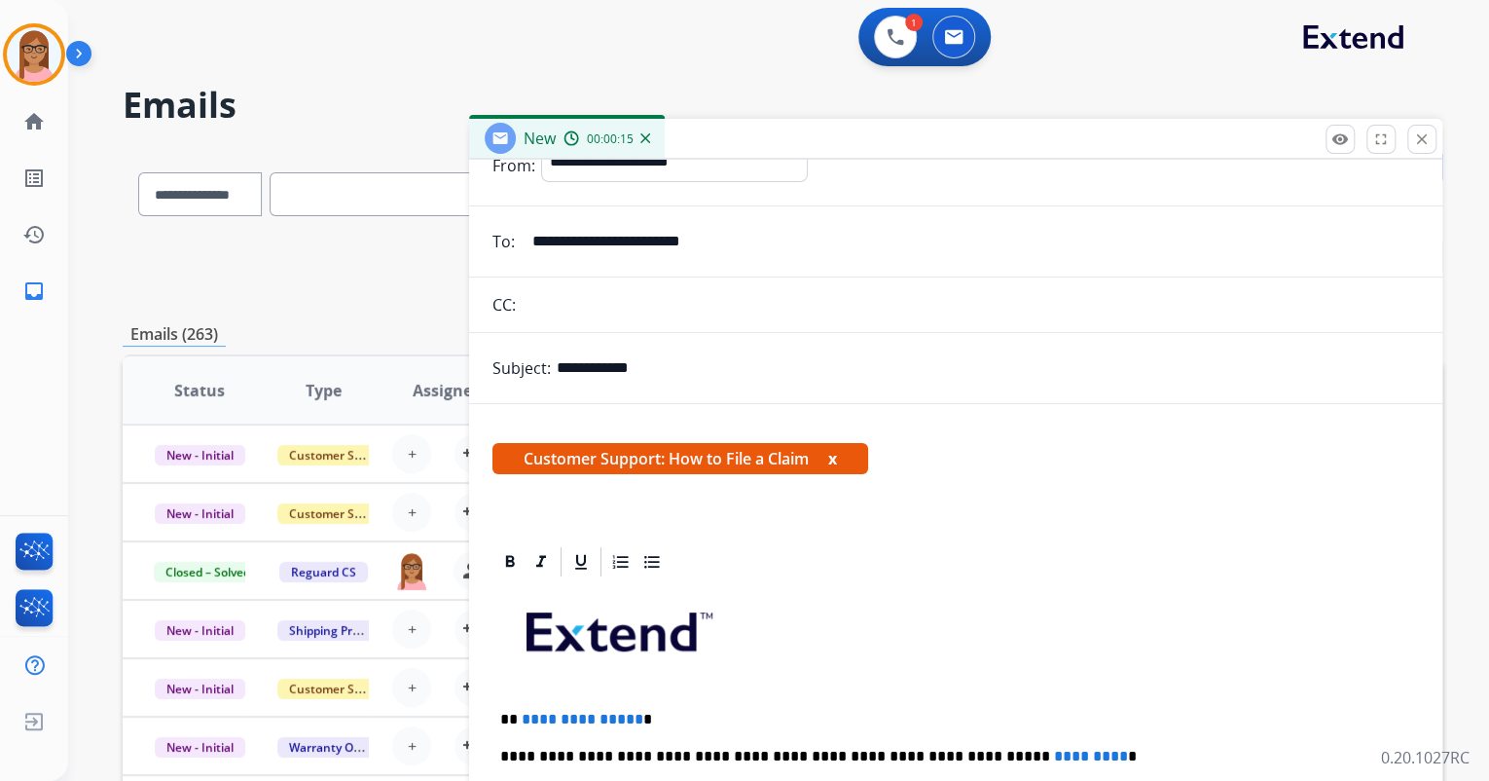
scroll to position [234, 0]
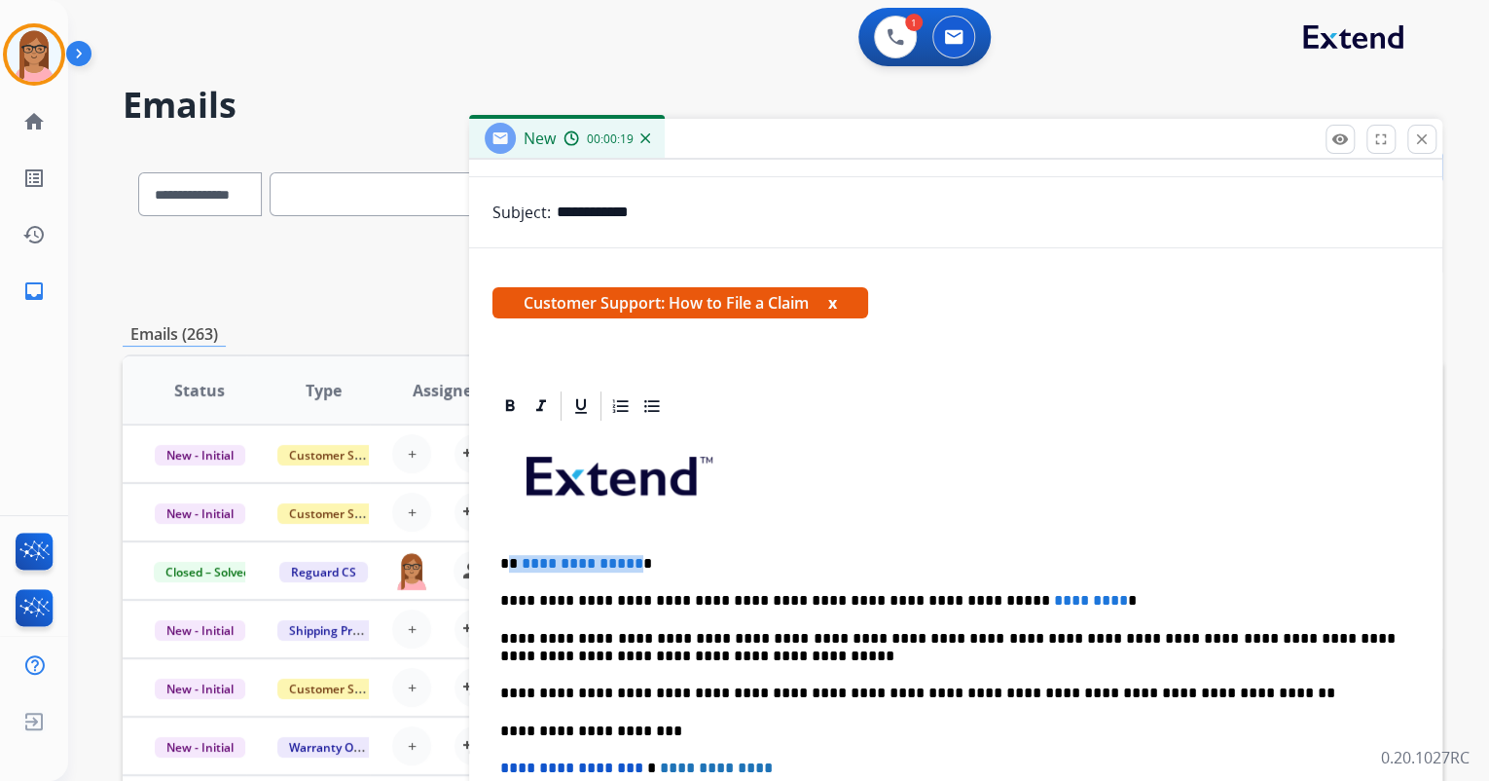
drag, startPoint x: 510, startPoint y: 565, endPoint x: 630, endPoint y: 560, distance: 119.9
click at [630, 560] on p "**********" at bounding box center [947, 564] width 895 height 18
click at [885, 32] on button at bounding box center [895, 37] width 43 height 43
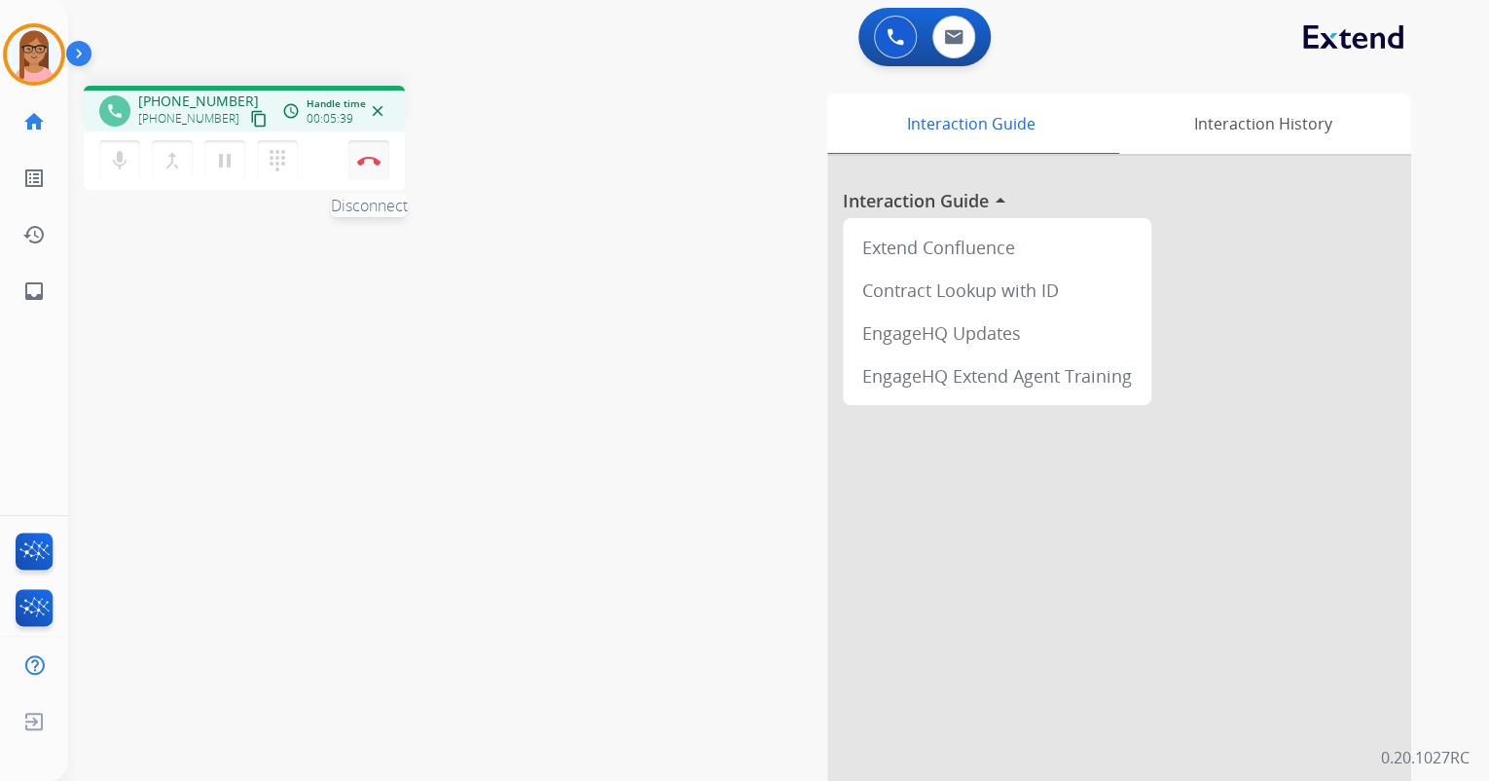
click at [371, 152] on button "Disconnect" at bounding box center [368, 160] width 41 height 41
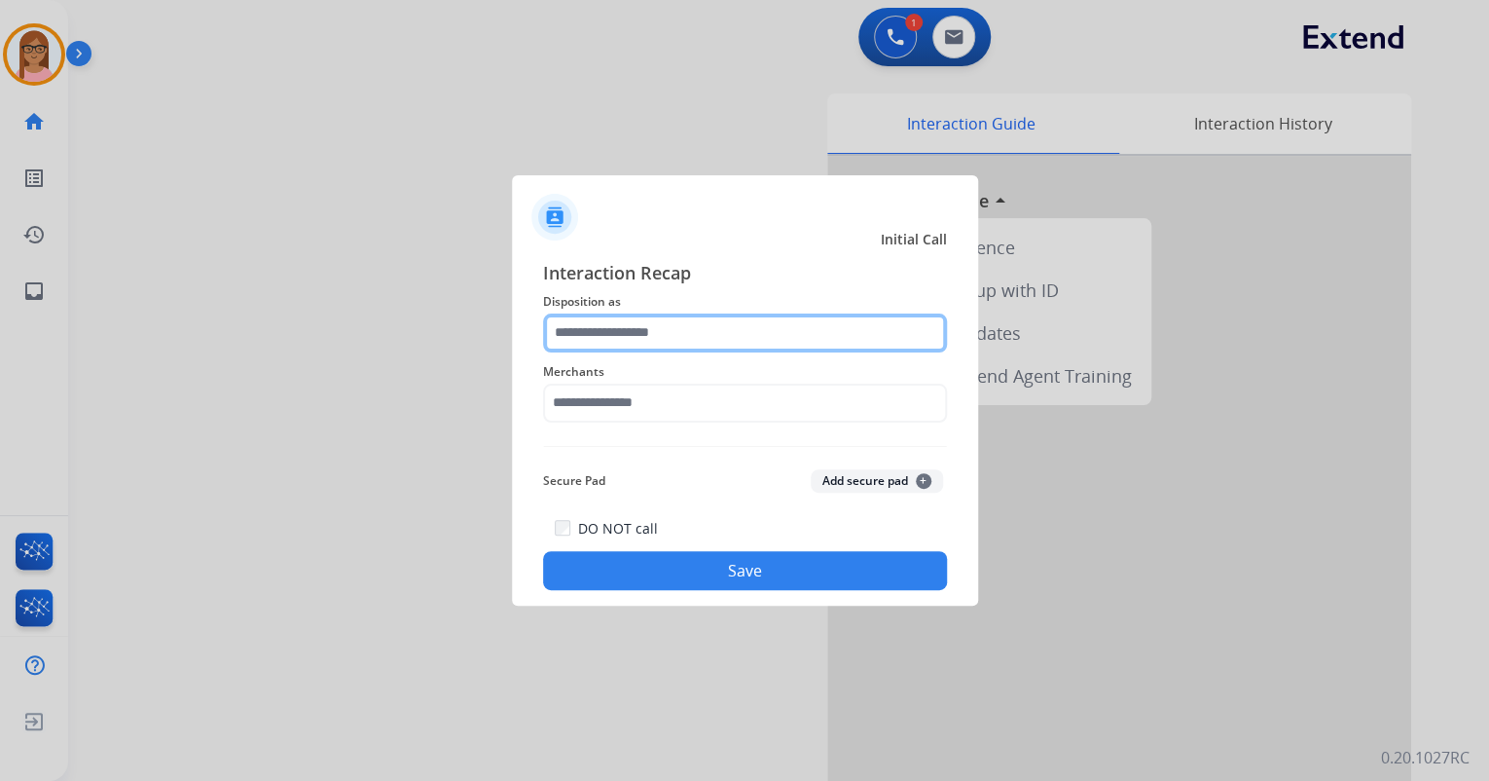
click at [598, 324] on input "text" at bounding box center [745, 332] width 404 height 39
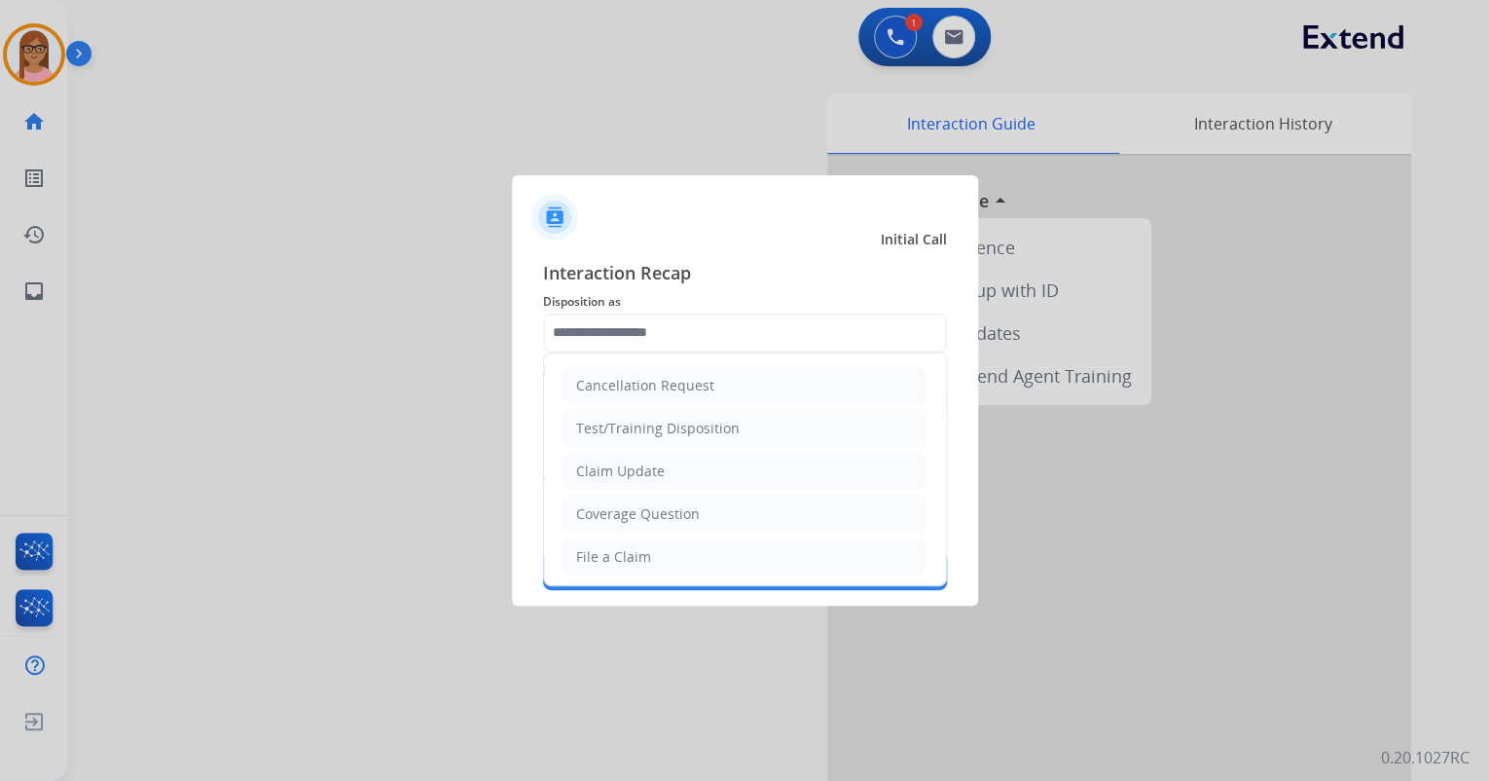
click at [627, 548] on div "File a Claim" at bounding box center [613, 556] width 75 height 19
type input "**********"
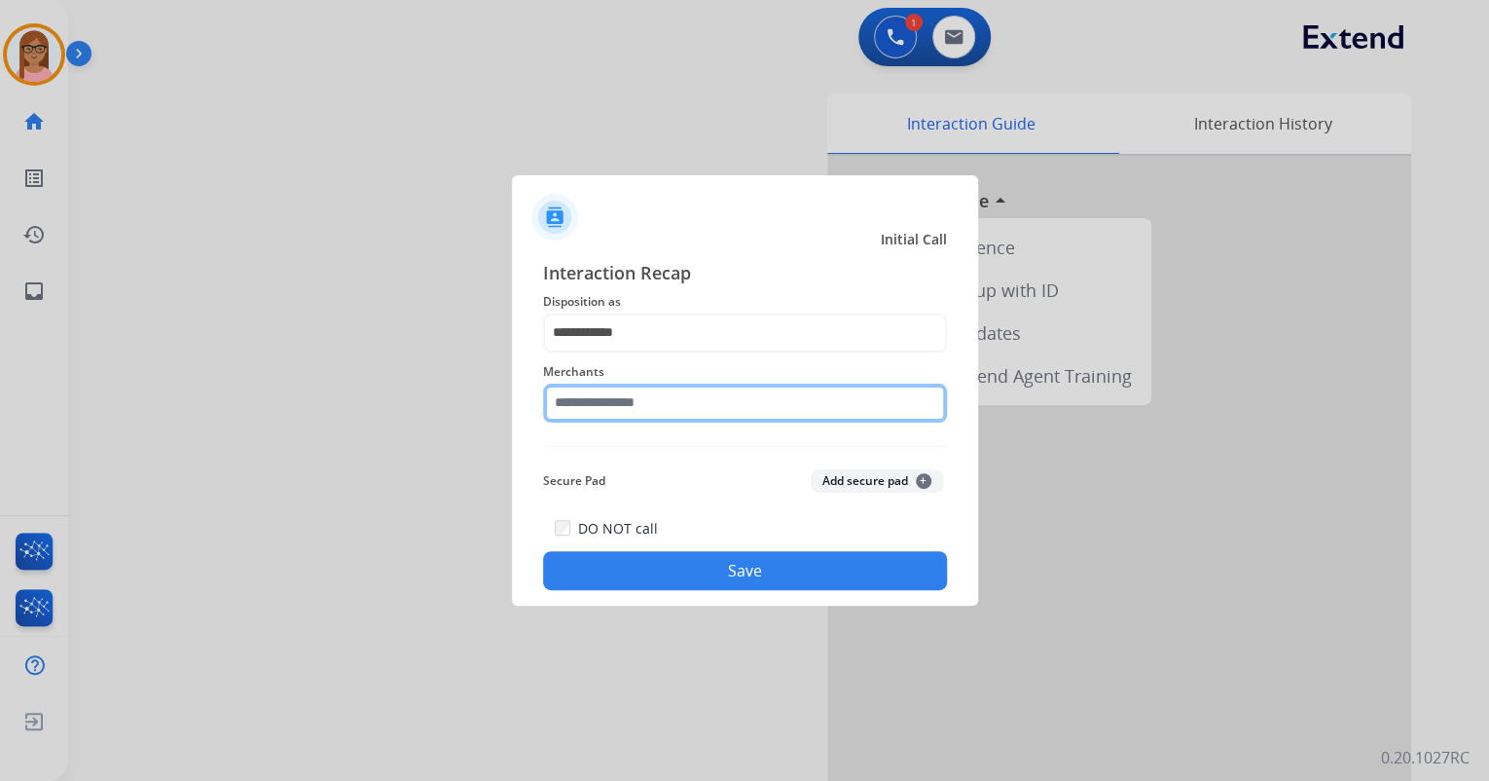
click at [667, 394] on input "text" at bounding box center [745, 402] width 404 height 39
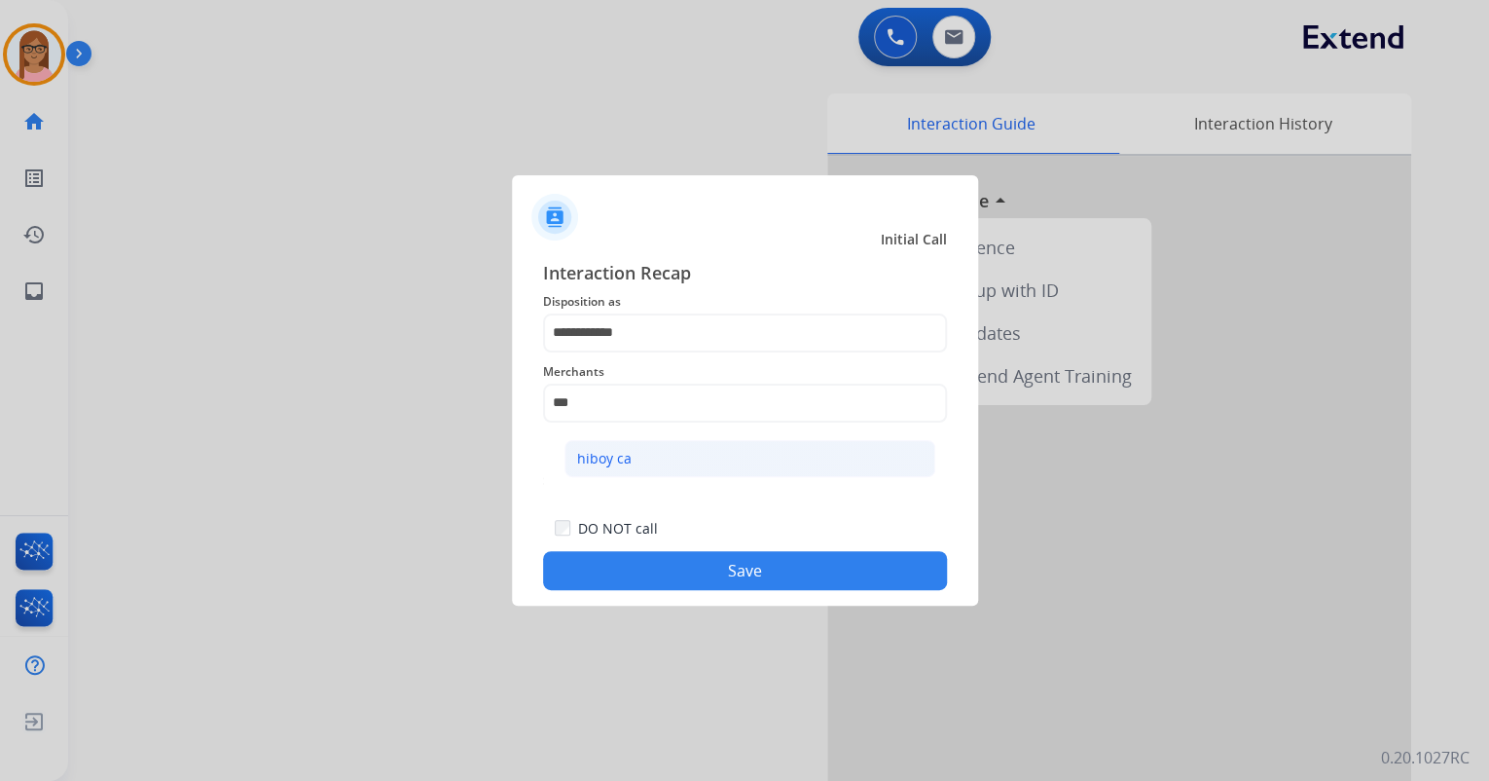
click at [651, 452] on li "hiboy ca" at bounding box center [749, 458] width 371 height 37
type input "********"
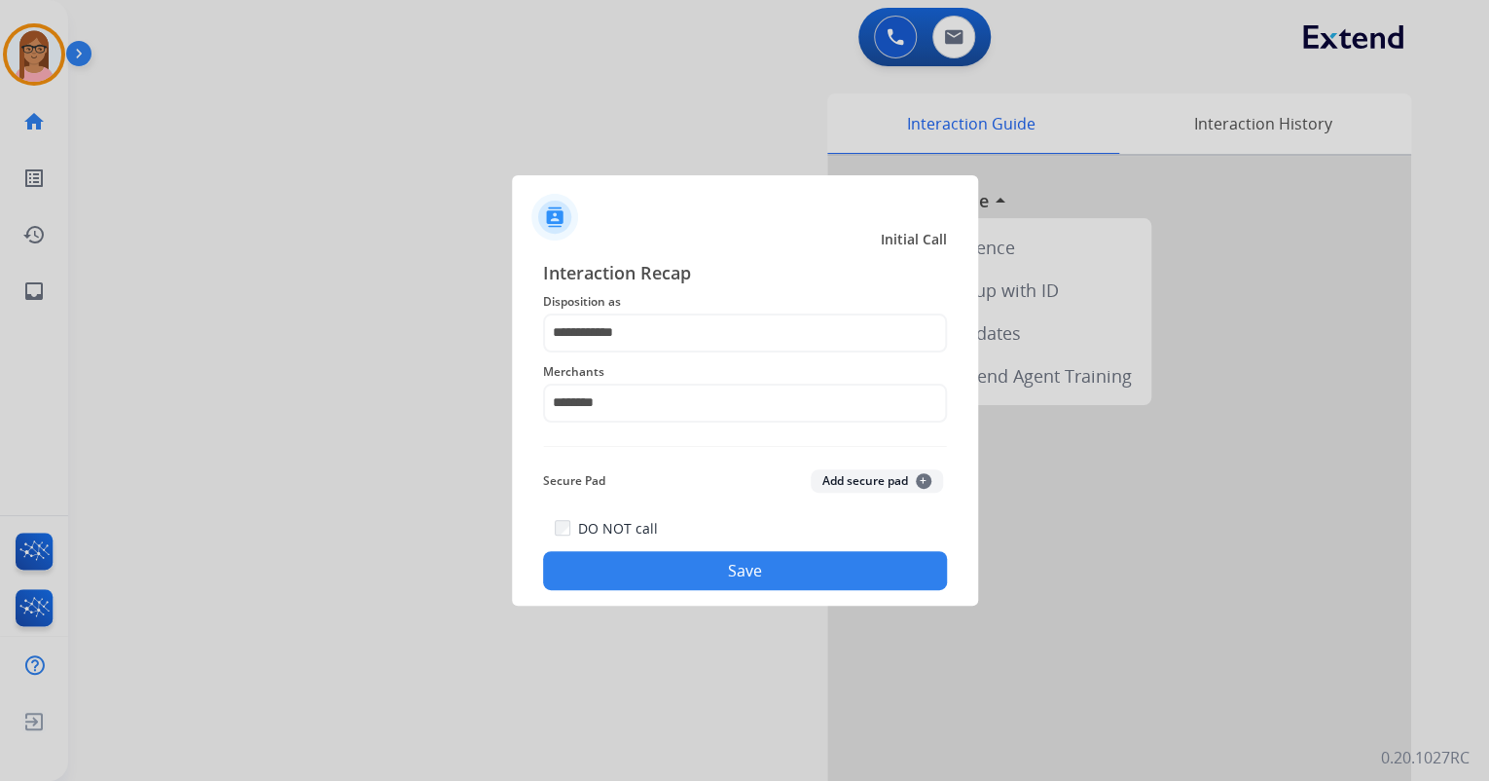
click at [712, 566] on button "Save" at bounding box center [745, 570] width 404 height 39
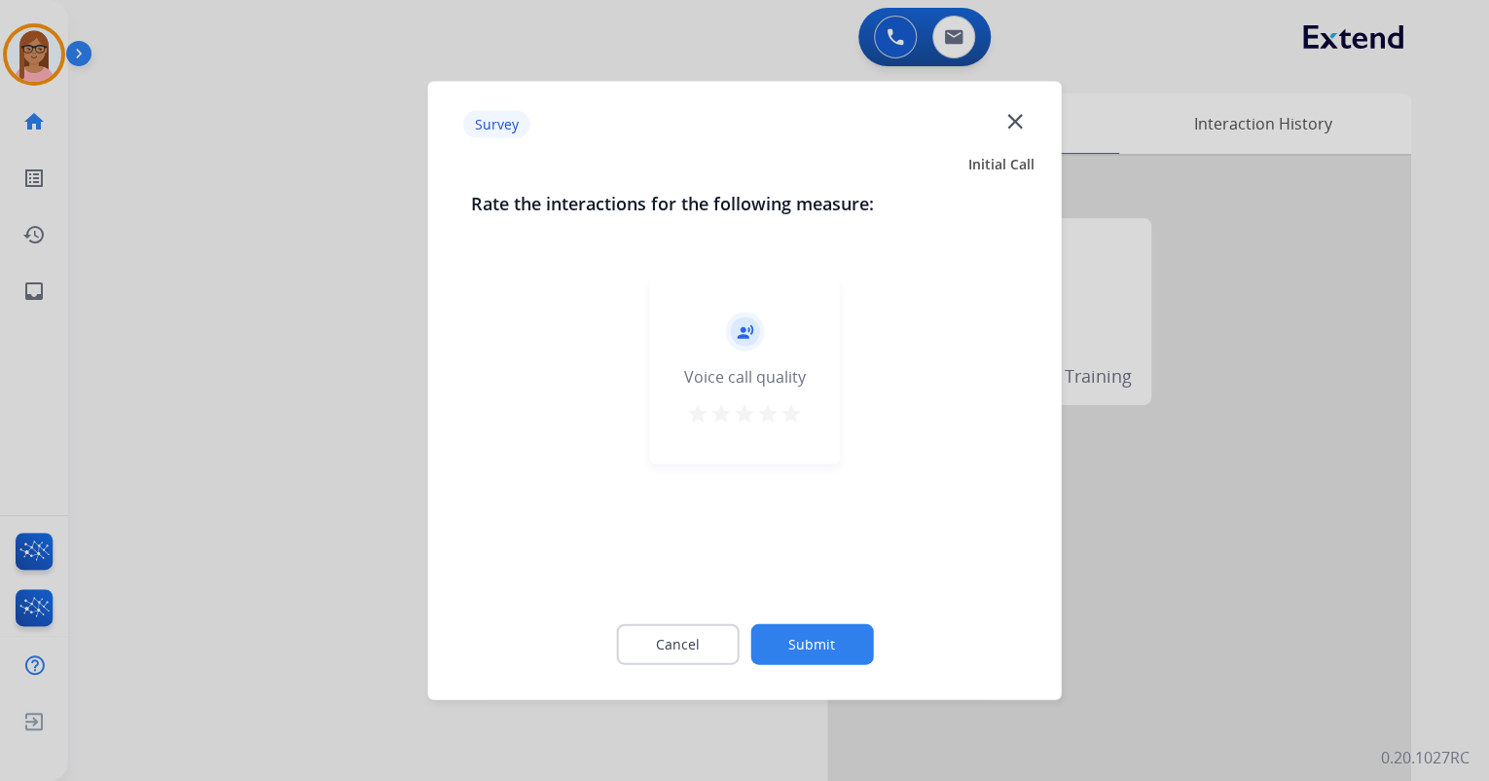
click at [790, 418] on mat-icon "star" at bounding box center [791, 413] width 23 height 23
click at [827, 635] on button "Submit" at bounding box center [811, 644] width 123 height 41
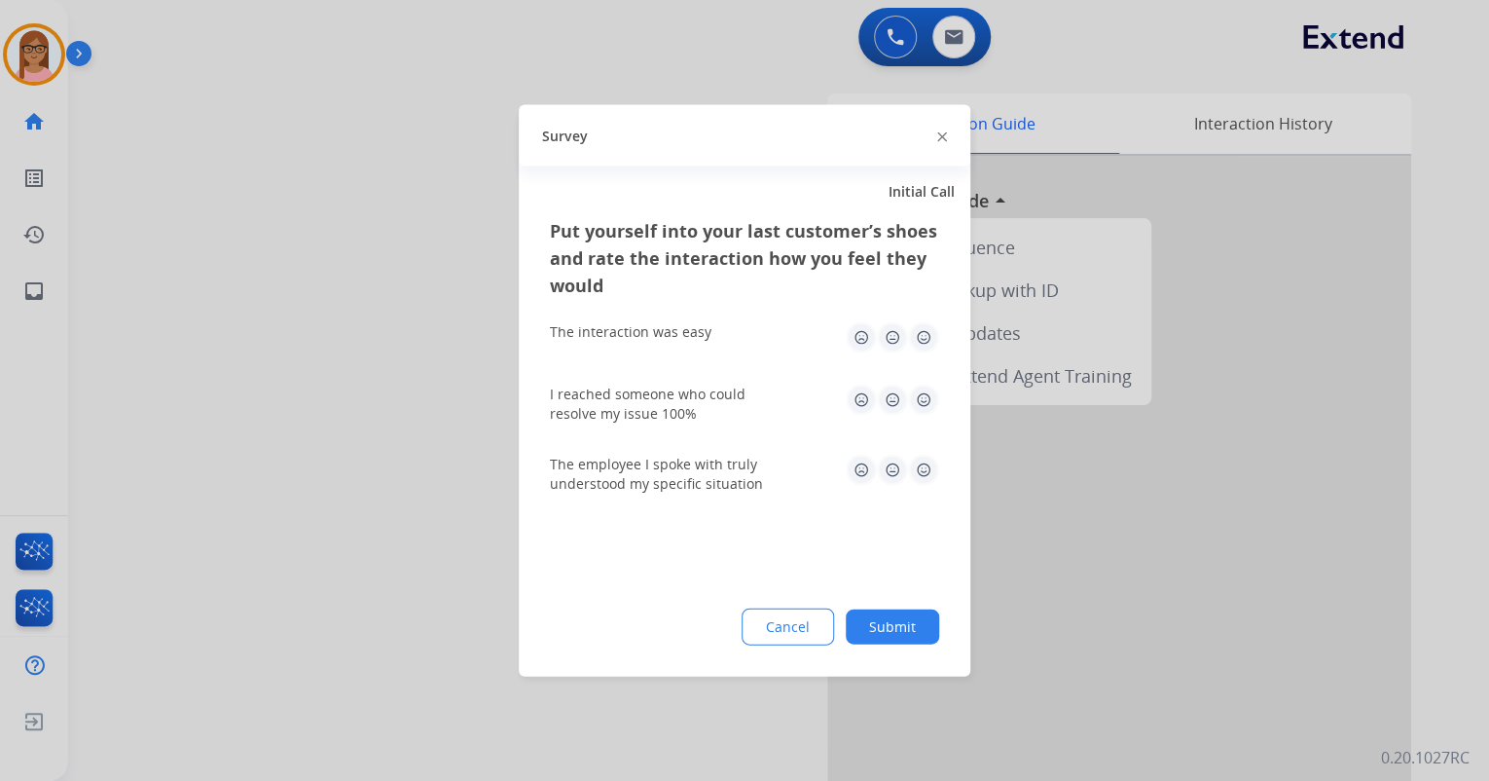
click at [927, 345] on img at bounding box center [923, 337] width 31 height 31
click at [923, 404] on img at bounding box center [923, 399] width 31 height 31
click at [918, 477] on img at bounding box center [923, 470] width 31 height 31
click at [885, 627] on button "Submit" at bounding box center [892, 626] width 93 height 35
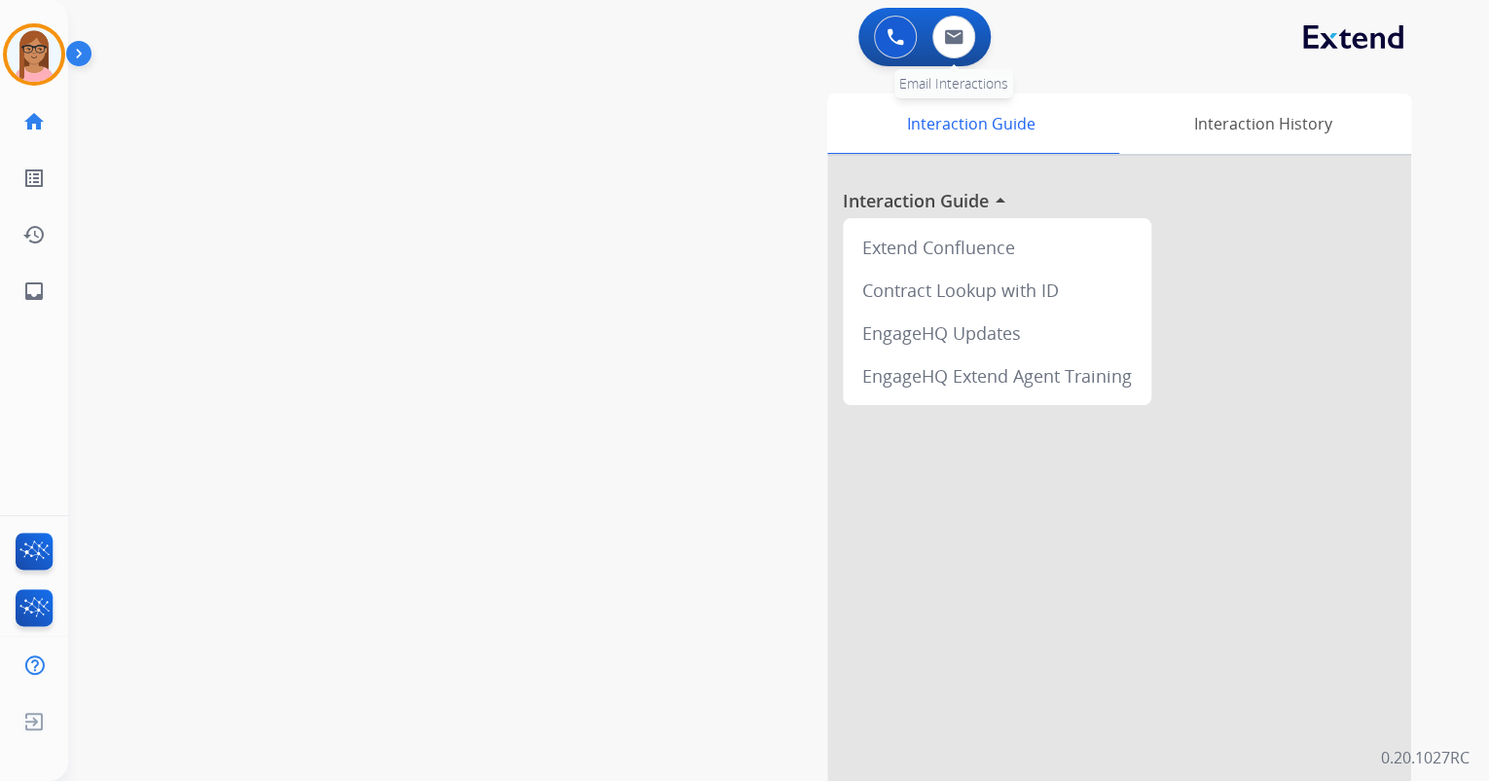
click at [958, 69] on span "Email Interactions" at bounding box center [953, 83] width 119 height 29
click at [958, 49] on button at bounding box center [953, 37] width 43 height 43
select select "**********"
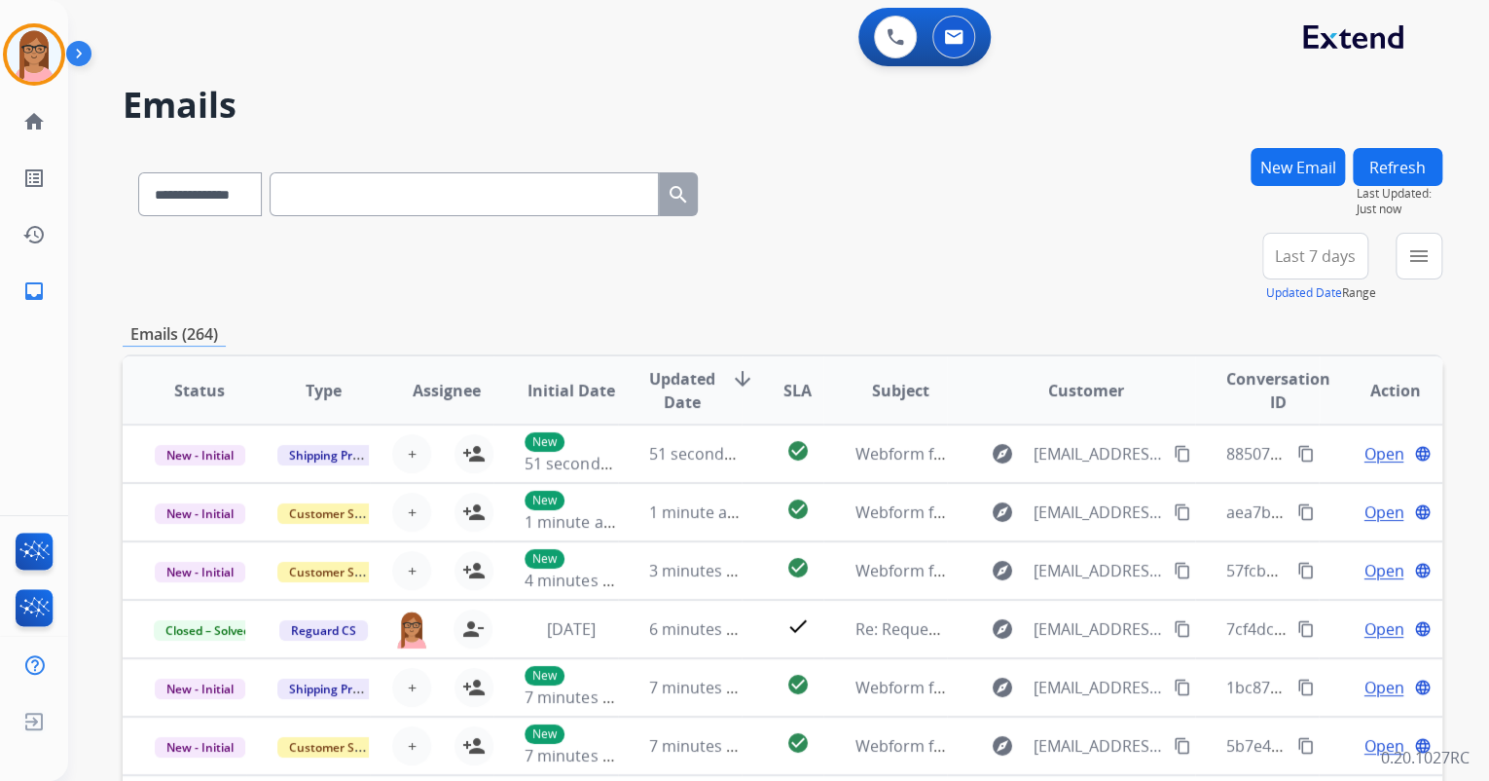
click at [1290, 167] on button "New Email" at bounding box center [1298, 167] width 94 height 38
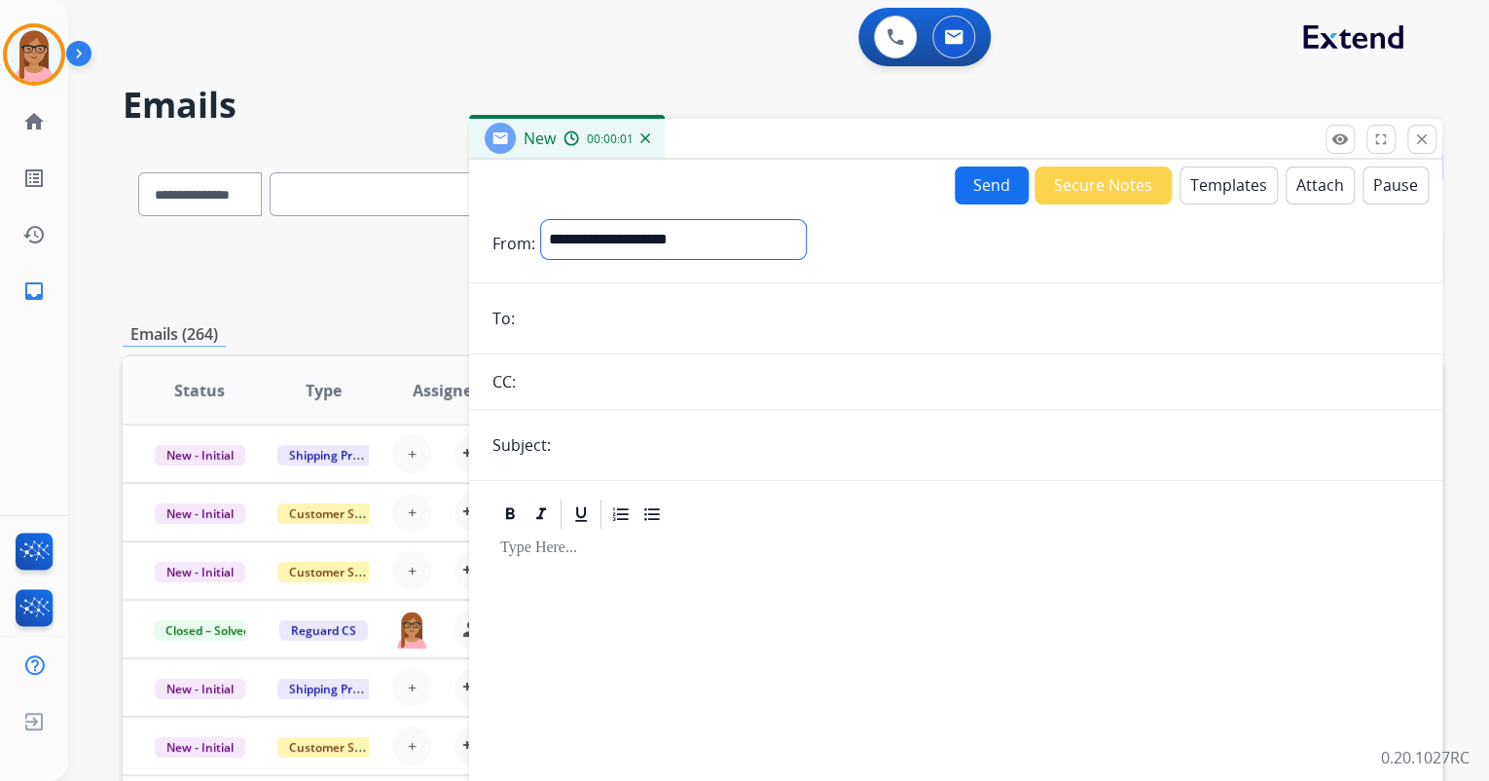
click at [711, 241] on select "**********" at bounding box center [673, 239] width 265 height 39
select select "**********"
click at [541, 220] on select "**********" at bounding box center [673, 239] width 265 height 39
click at [669, 309] on input "email" at bounding box center [970, 320] width 898 height 39
type input "**********"
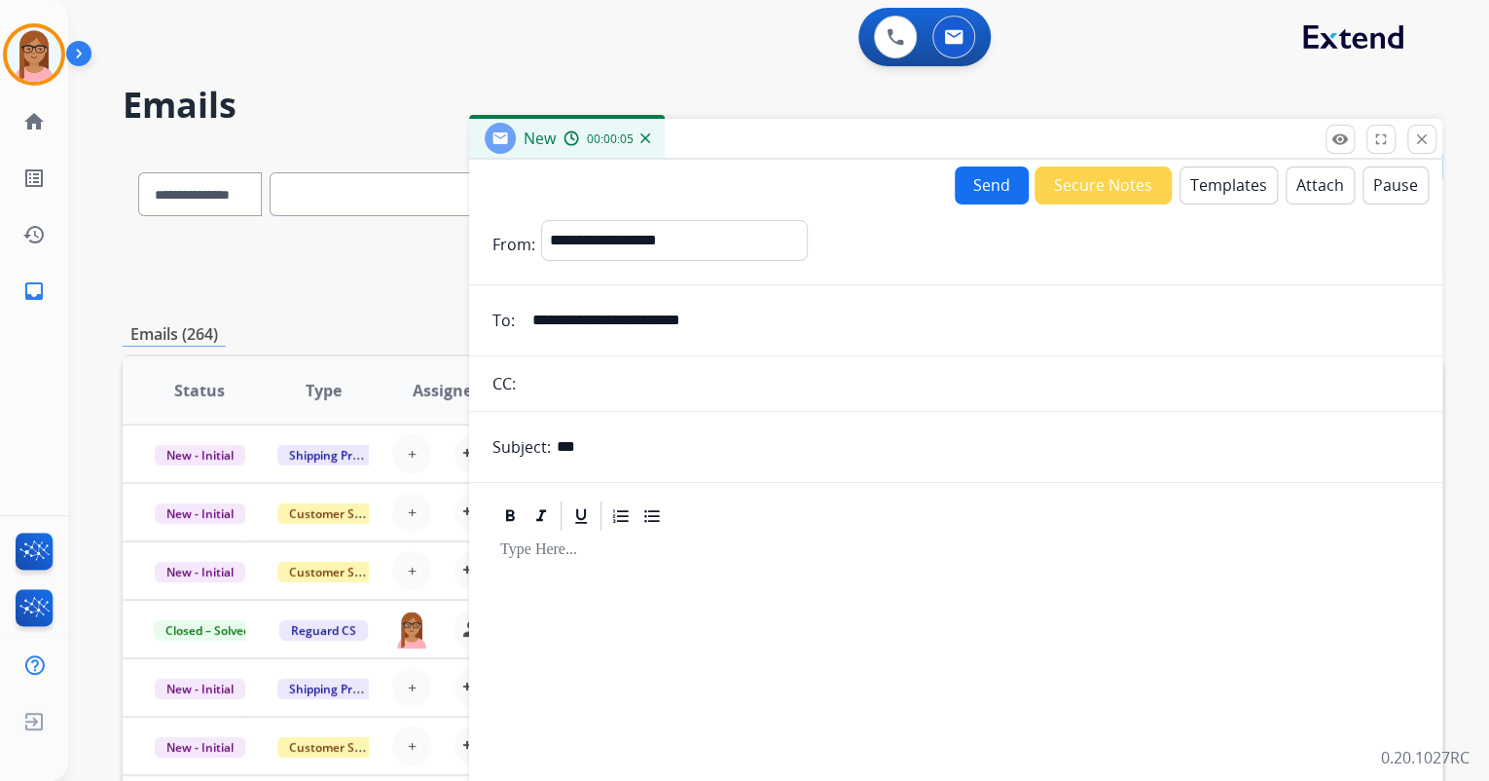
click at [610, 444] on input "***" at bounding box center [988, 446] width 862 height 39
type input "**********"
click at [596, 541] on p at bounding box center [955, 550] width 911 height 18
click at [1207, 172] on button "Templates" at bounding box center [1229, 185] width 98 height 38
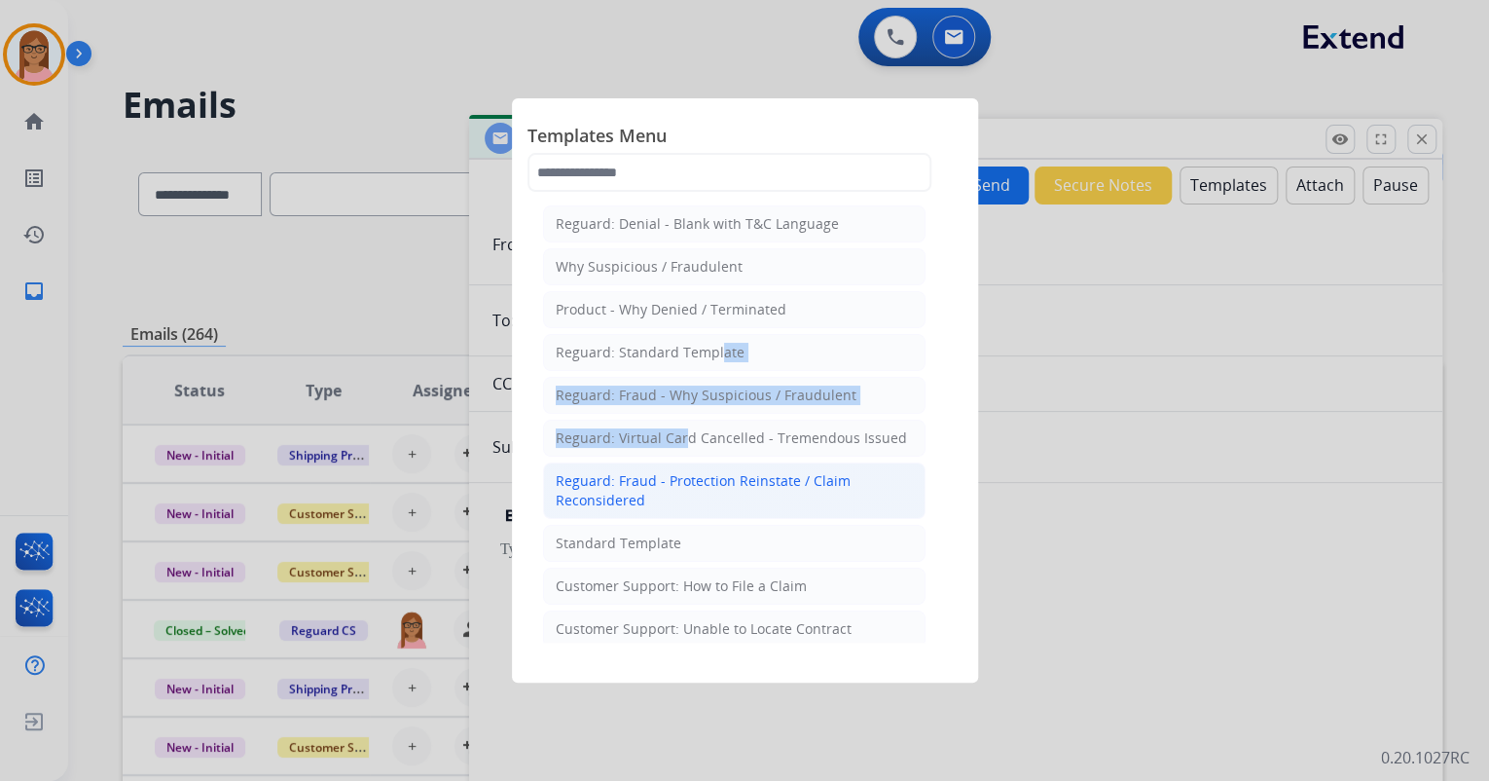
drag, startPoint x: 710, startPoint y: 360, endPoint x: 667, endPoint y: 475, distance: 122.9
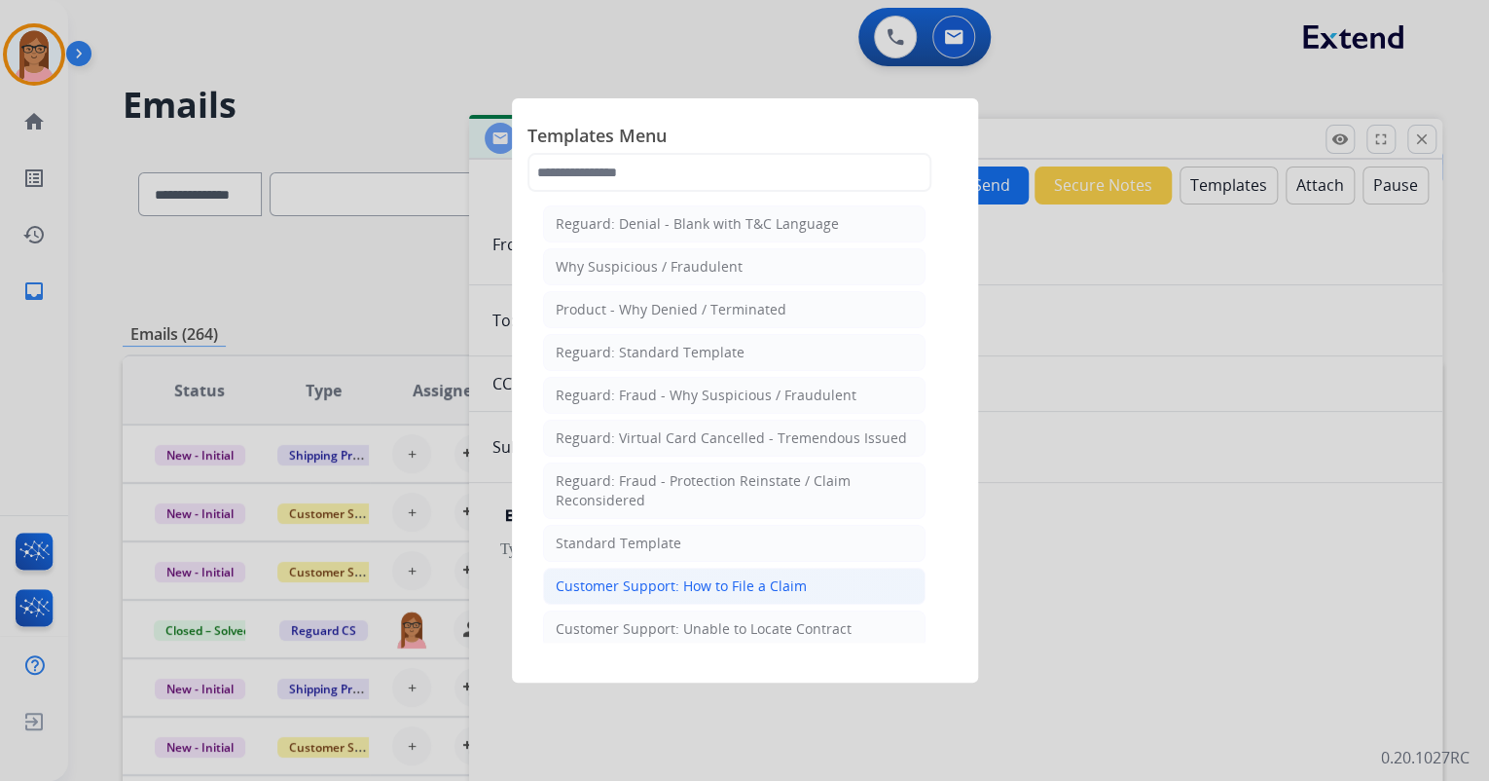
drag, startPoint x: 667, startPoint y: 475, endPoint x: 736, endPoint y: 581, distance: 126.6
click at [736, 581] on div "Customer Support: How to File a Claim" at bounding box center [681, 585] width 251 height 19
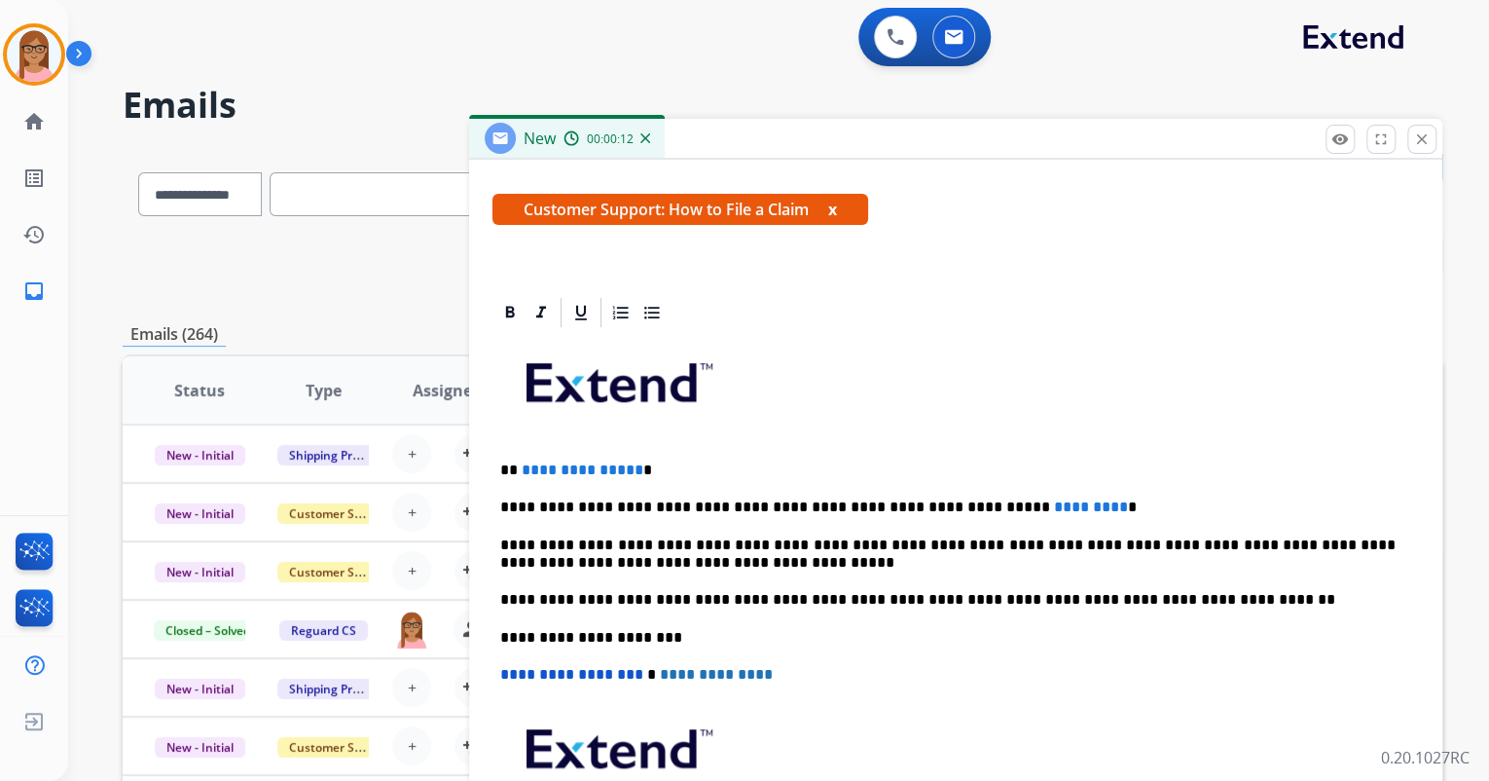
scroll to position [373, 0]
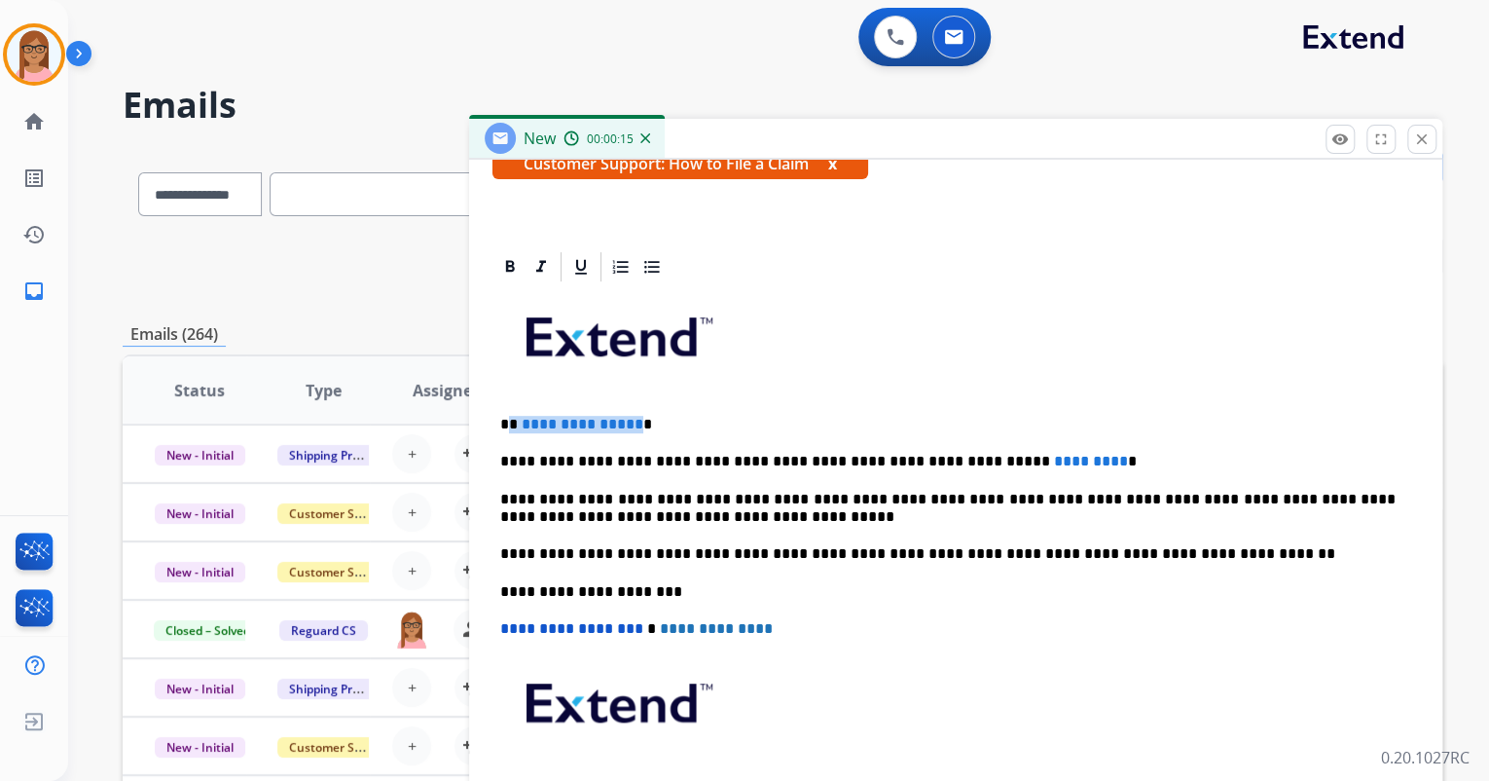
drag, startPoint x: 507, startPoint y: 418, endPoint x: 630, endPoint y: 417, distance: 122.6
click at [630, 417] on p "**********" at bounding box center [947, 425] width 895 height 18
drag, startPoint x: 948, startPoint y: 462, endPoint x: 1028, endPoint y: 460, distance: 79.8
click at [1054, 460] on span "*********" at bounding box center [1091, 461] width 74 height 15
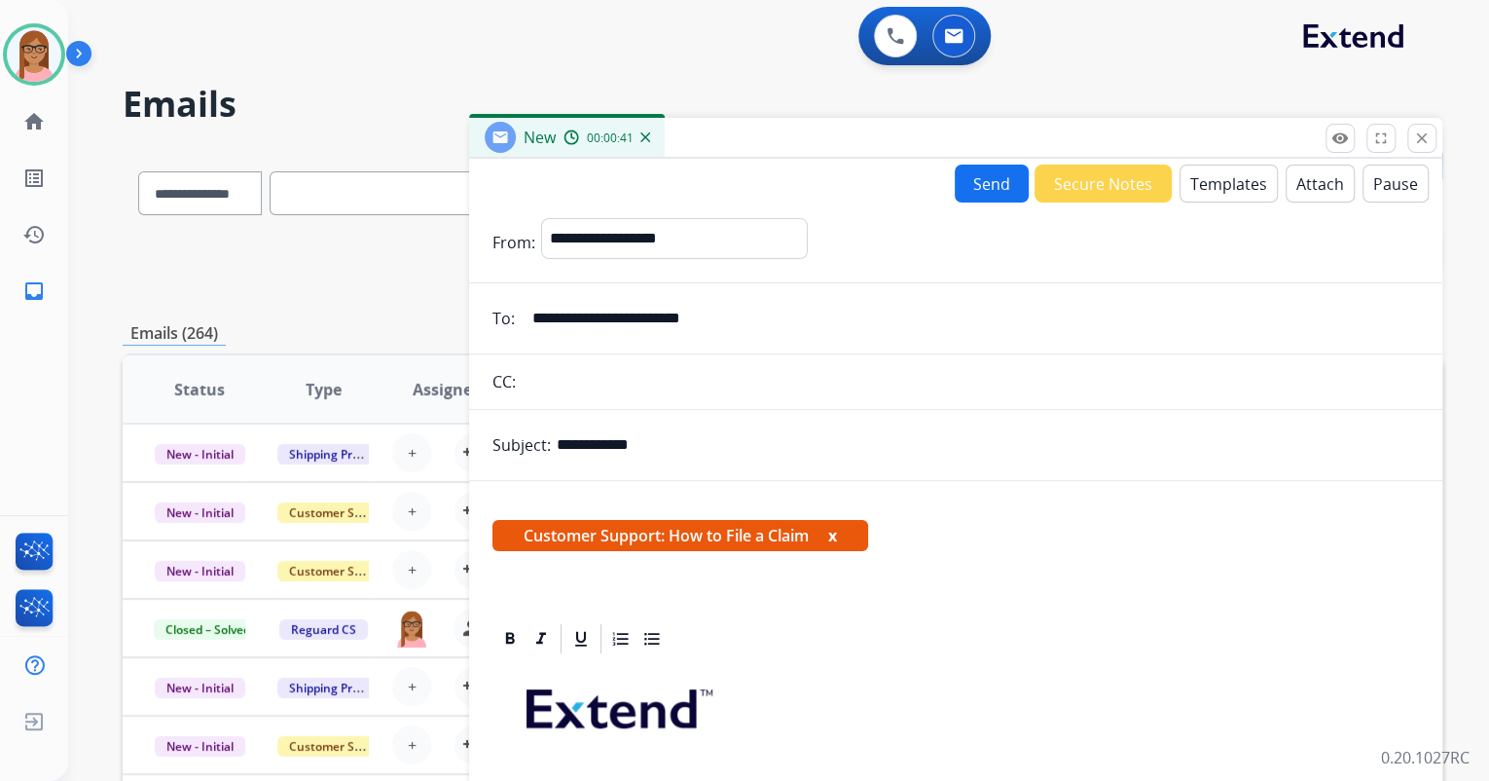
scroll to position [0, 0]
click at [962, 174] on button "Send" at bounding box center [992, 184] width 74 height 38
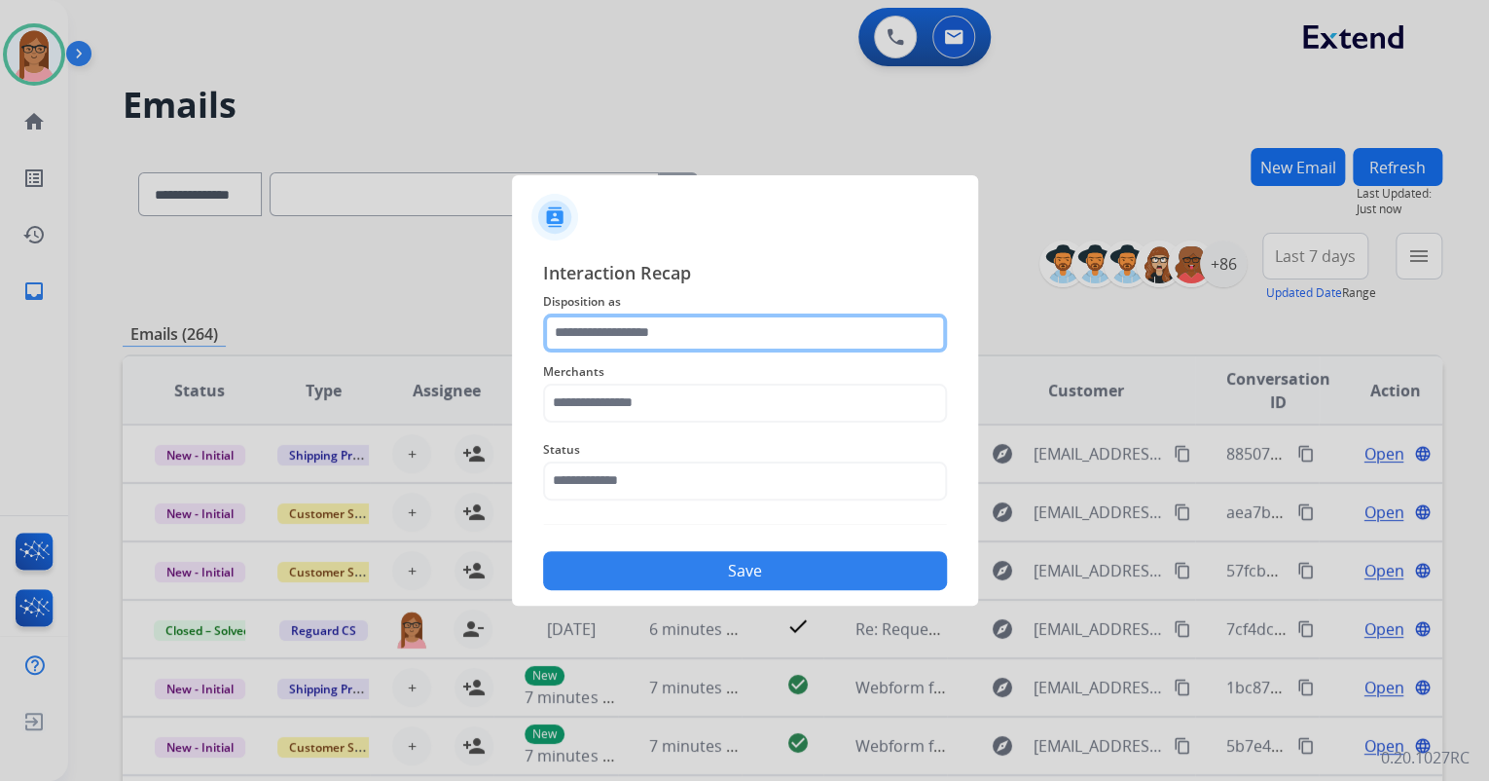
click at [806, 331] on input "text" at bounding box center [745, 332] width 404 height 39
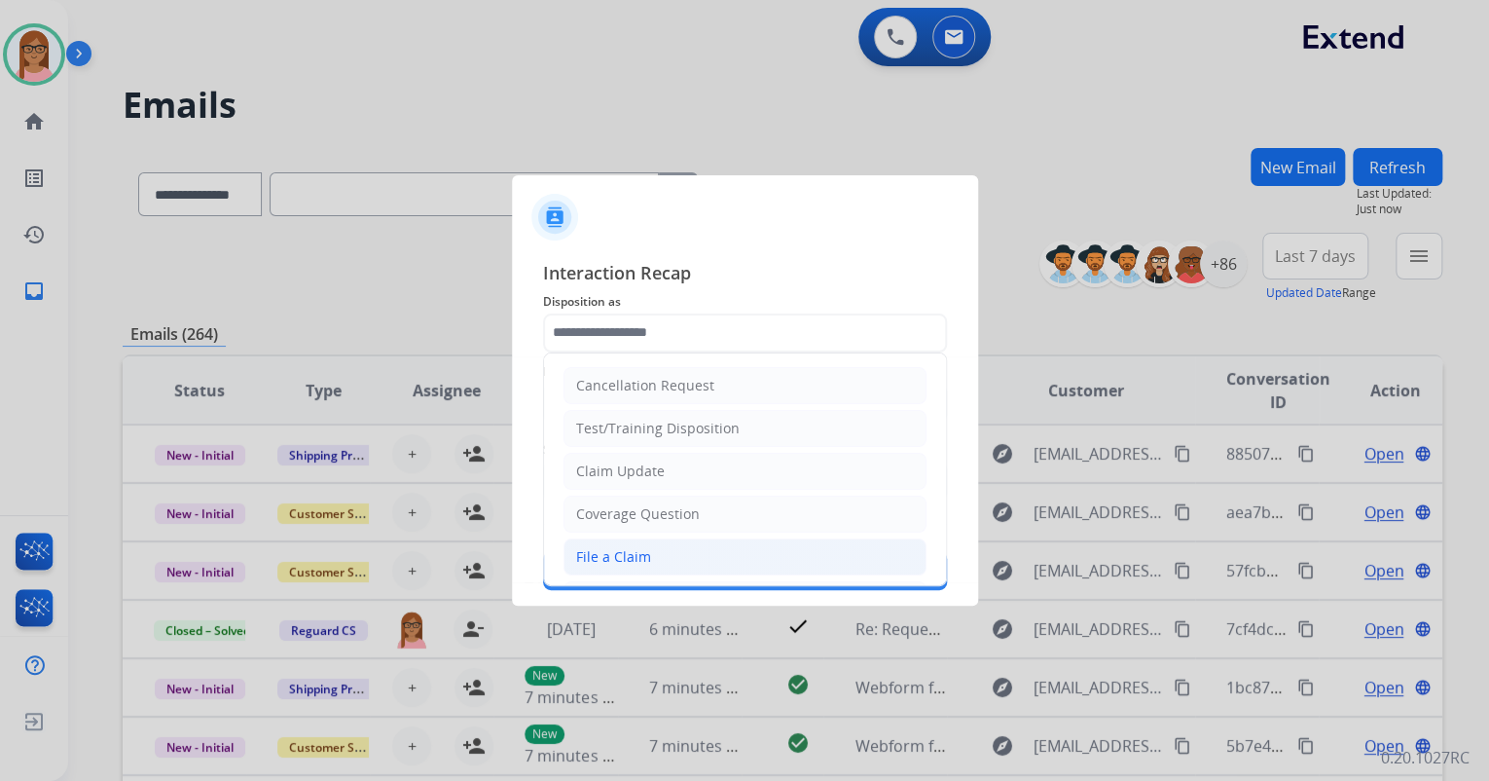
click at [664, 564] on li "File a Claim" at bounding box center [745, 556] width 363 height 37
type input "**********"
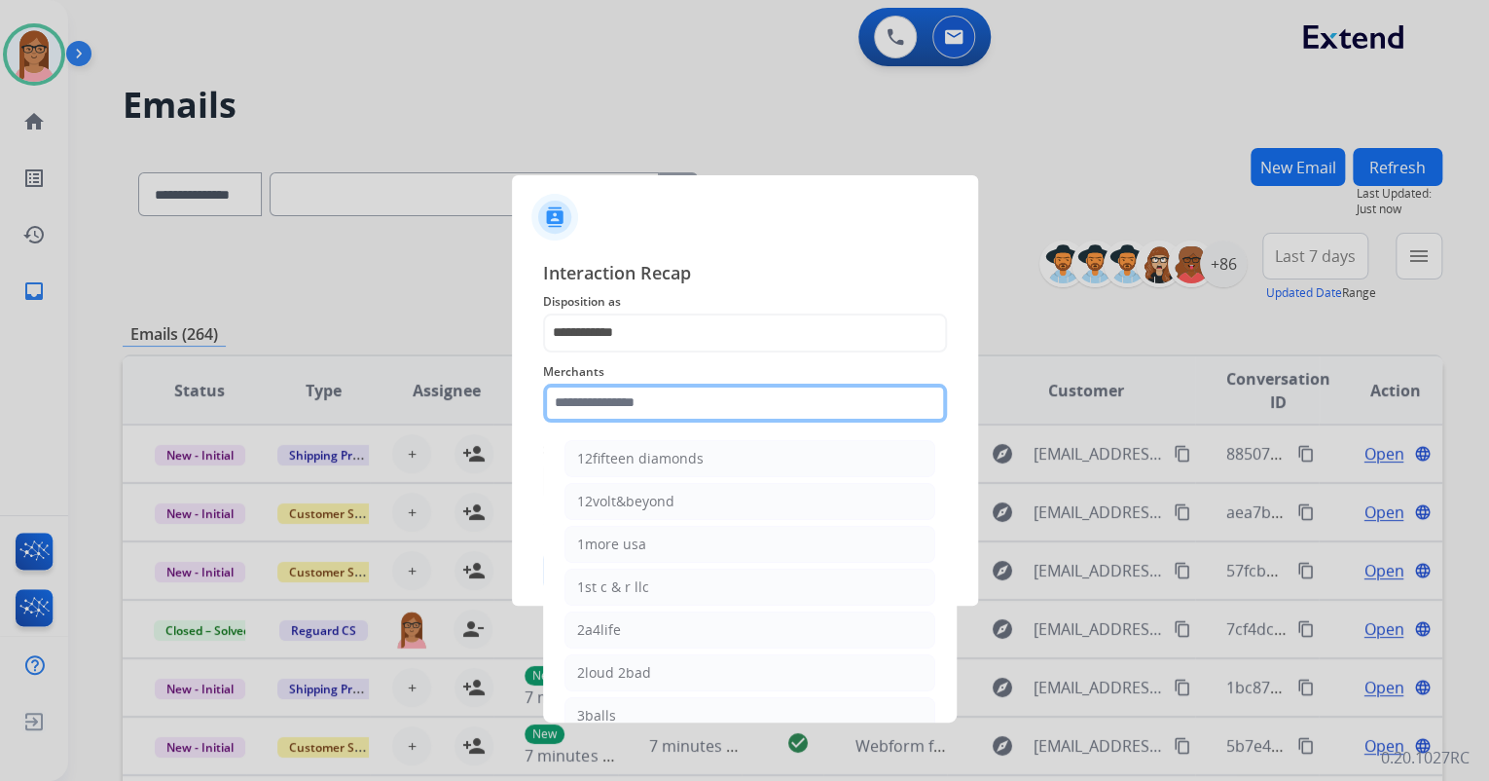
click at [673, 405] on input "text" at bounding box center [745, 402] width 404 height 39
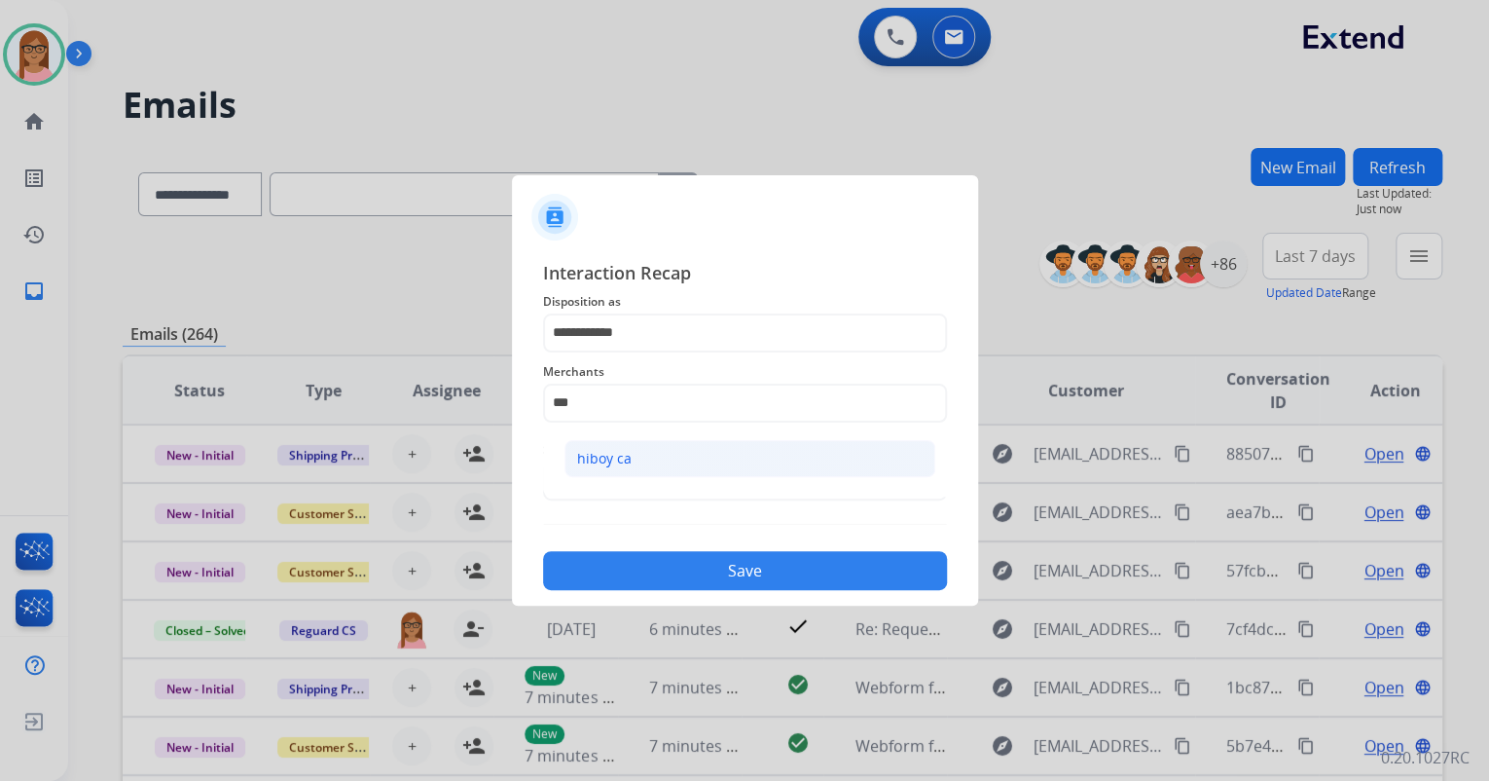
click at [658, 459] on li "hiboy ca" at bounding box center [749, 458] width 371 height 37
type input "********"
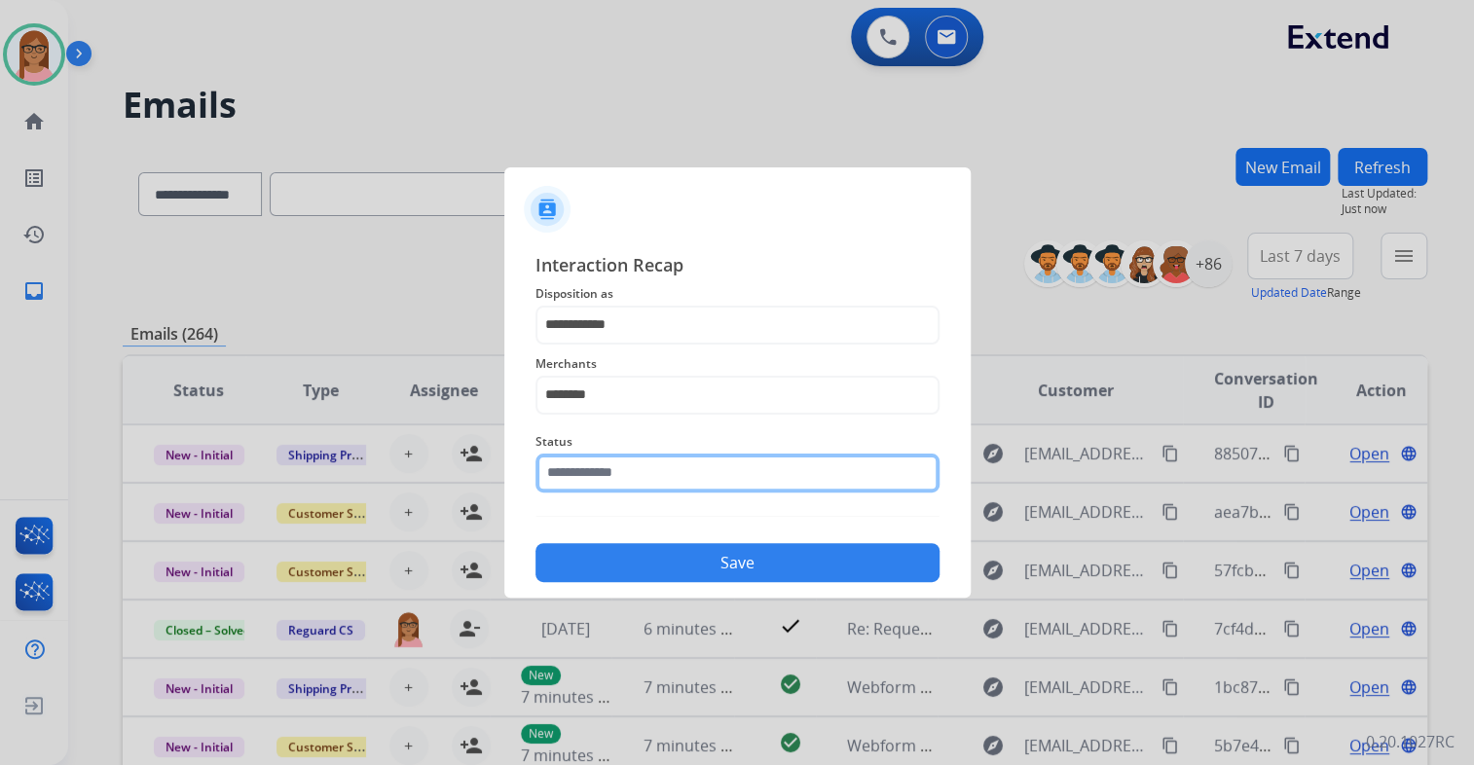
click at [628, 471] on input "text" at bounding box center [737, 473] width 404 height 39
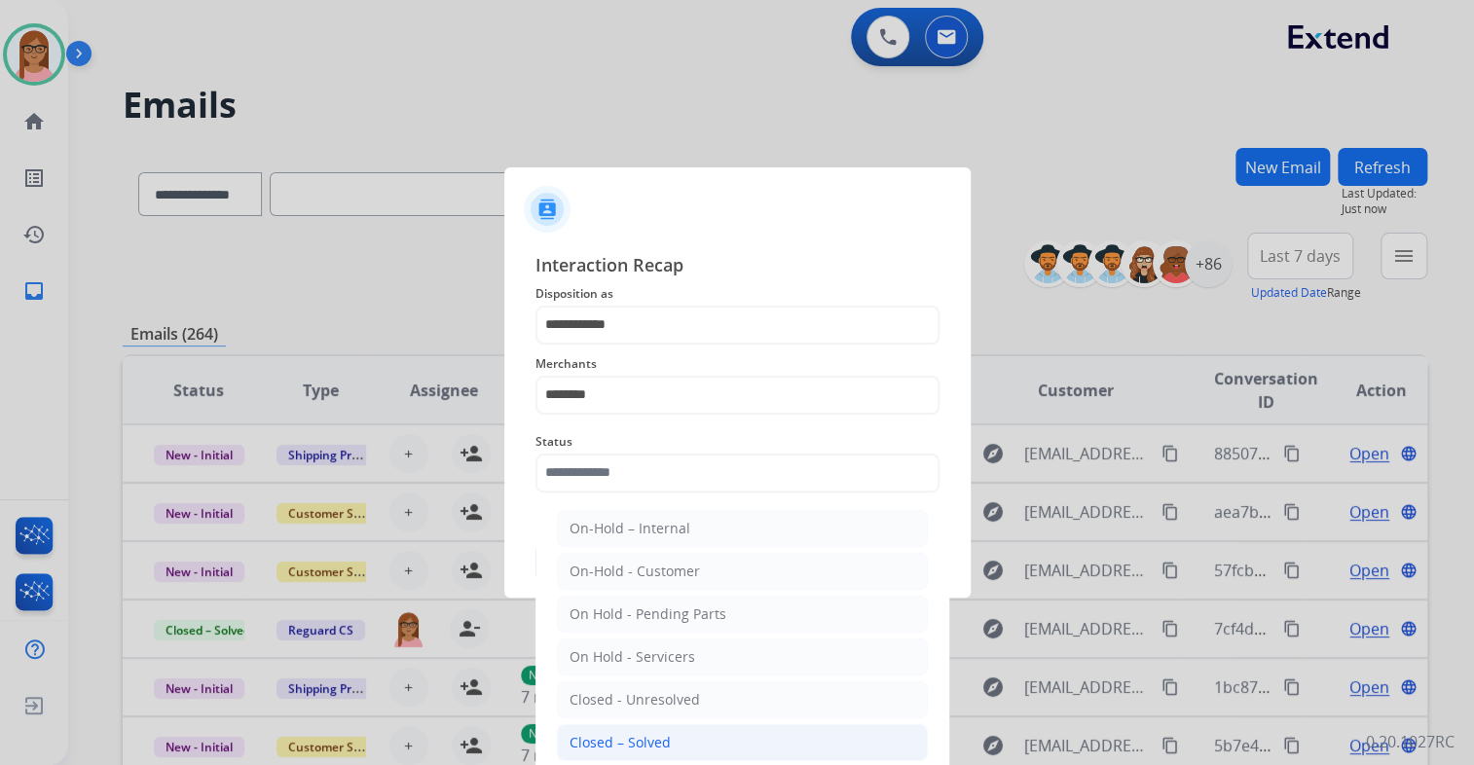
click at [600, 733] on div "Closed – Solved" at bounding box center [619, 742] width 101 height 19
type input "**********"
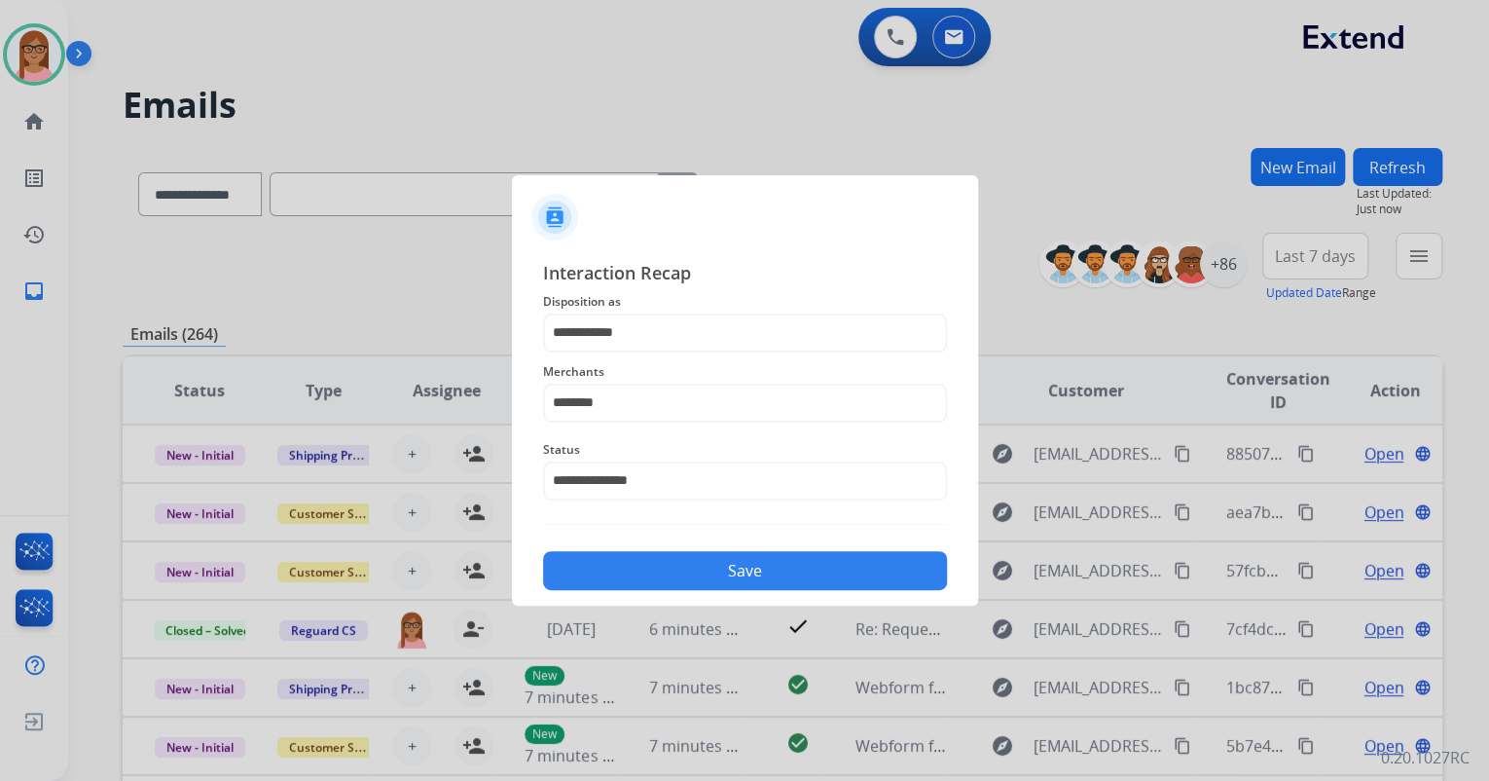
click at [632, 561] on button "Save" at bounding box center [745, 570] width 404 height 39
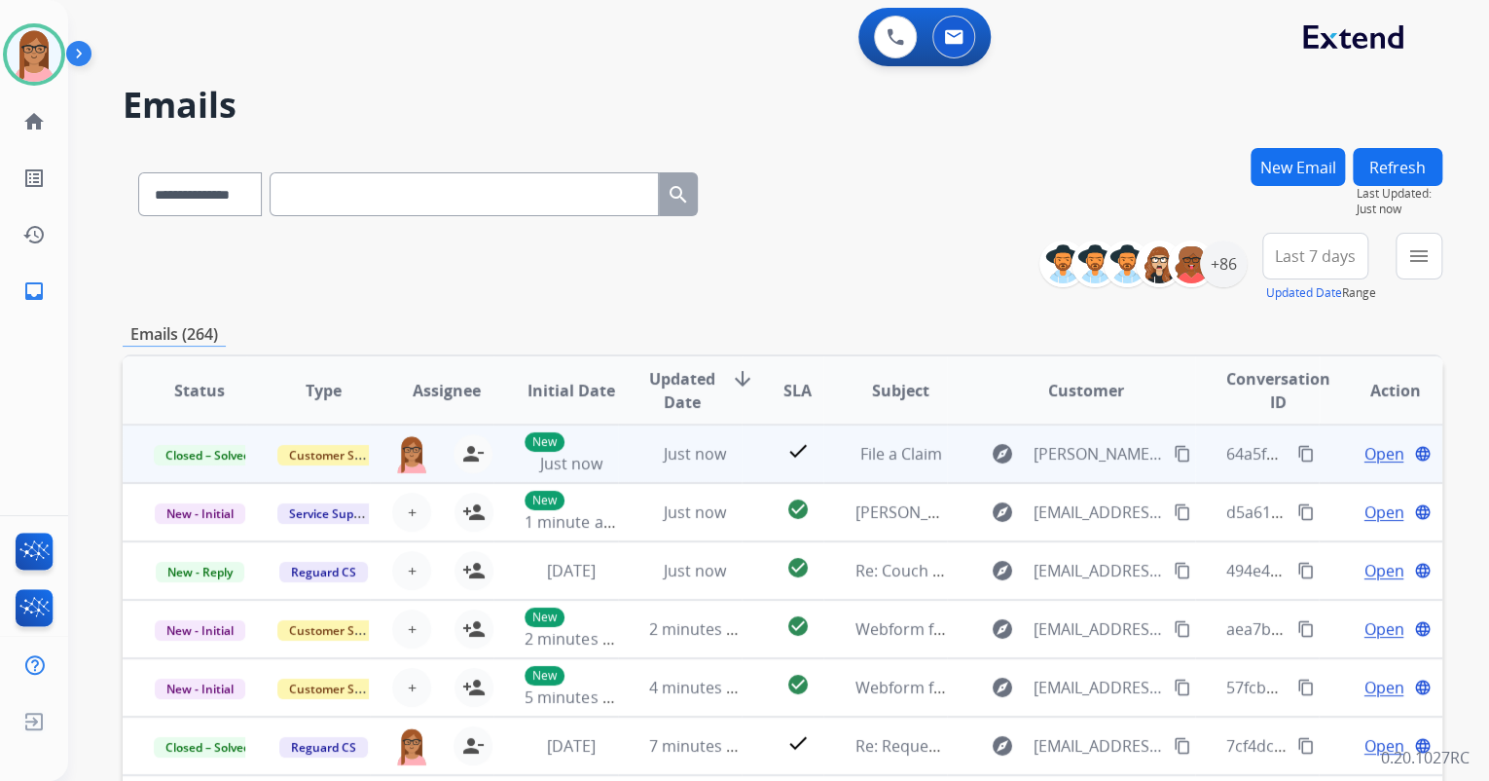
click at [1297, 450] on mat-icon "content_copy" at bounding box center [1306, 454] width 18 height 18
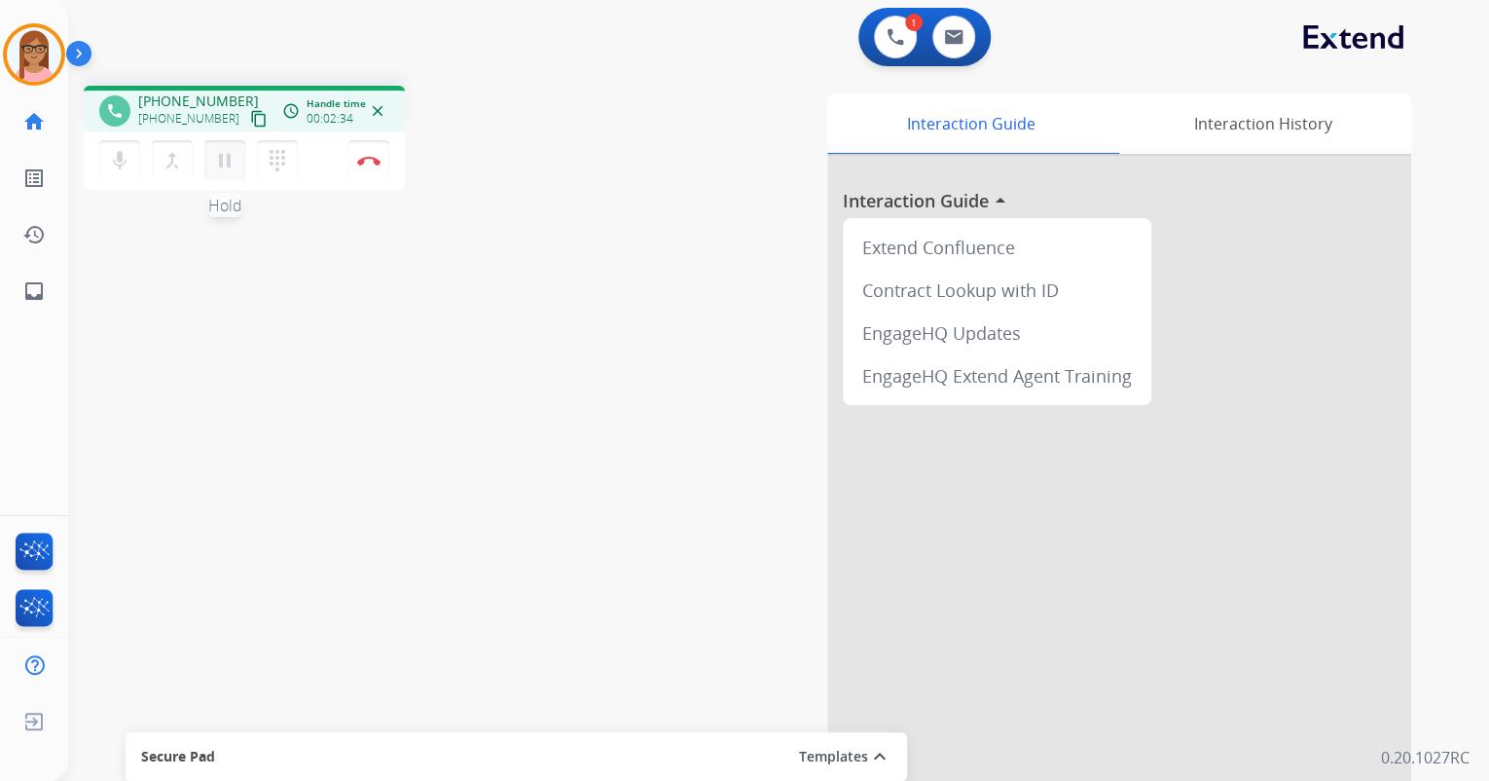
click at [224, 164] on mat-icon "pause" at bounding box center [224, 160] width 23 height 23
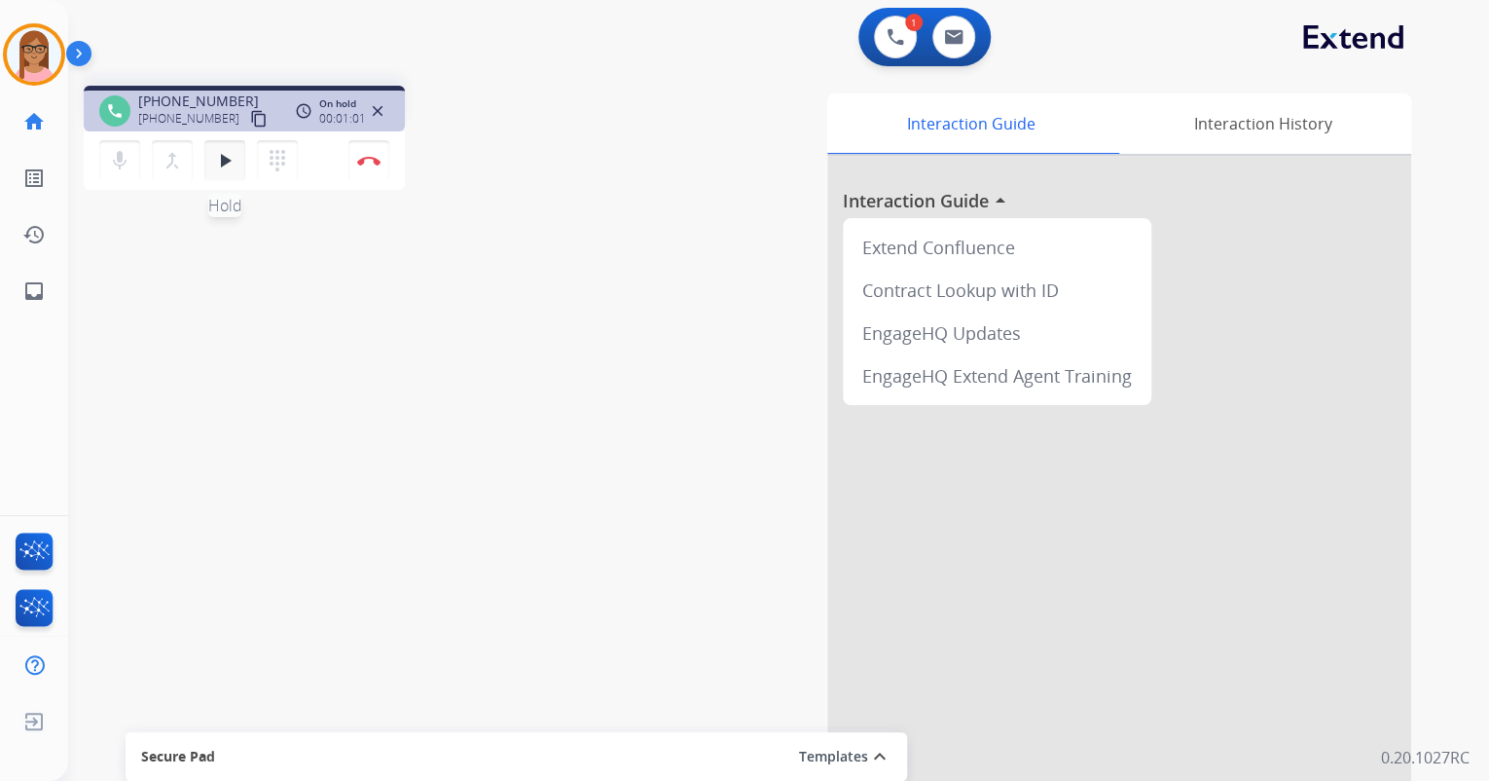
click at [211, 164] on button "play_arrow Hold" at bounding box center [224, 160] width 41 height 41
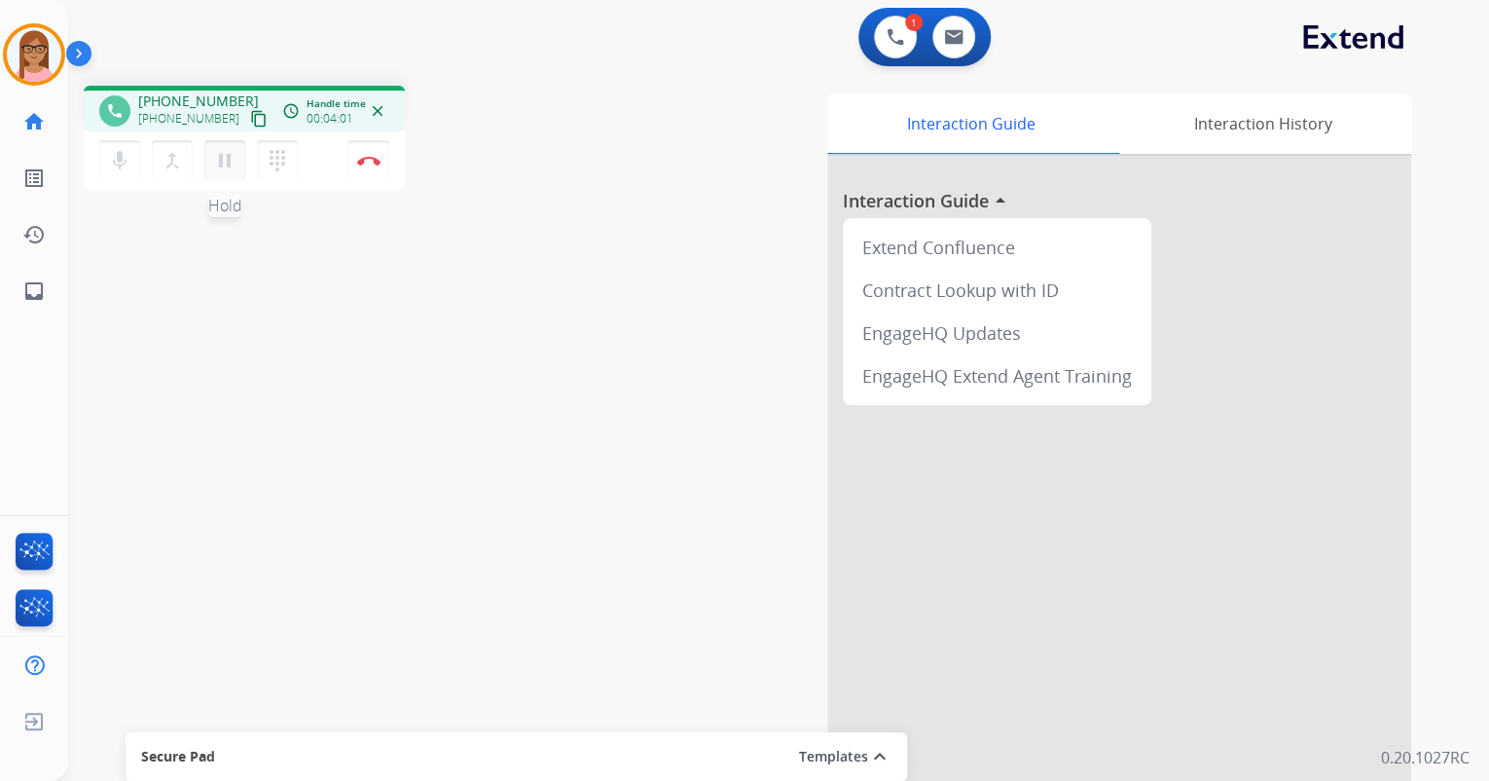
click at [229, 167] on mat-icon "pause" at bounding box center [224, 160] width 23 height 23
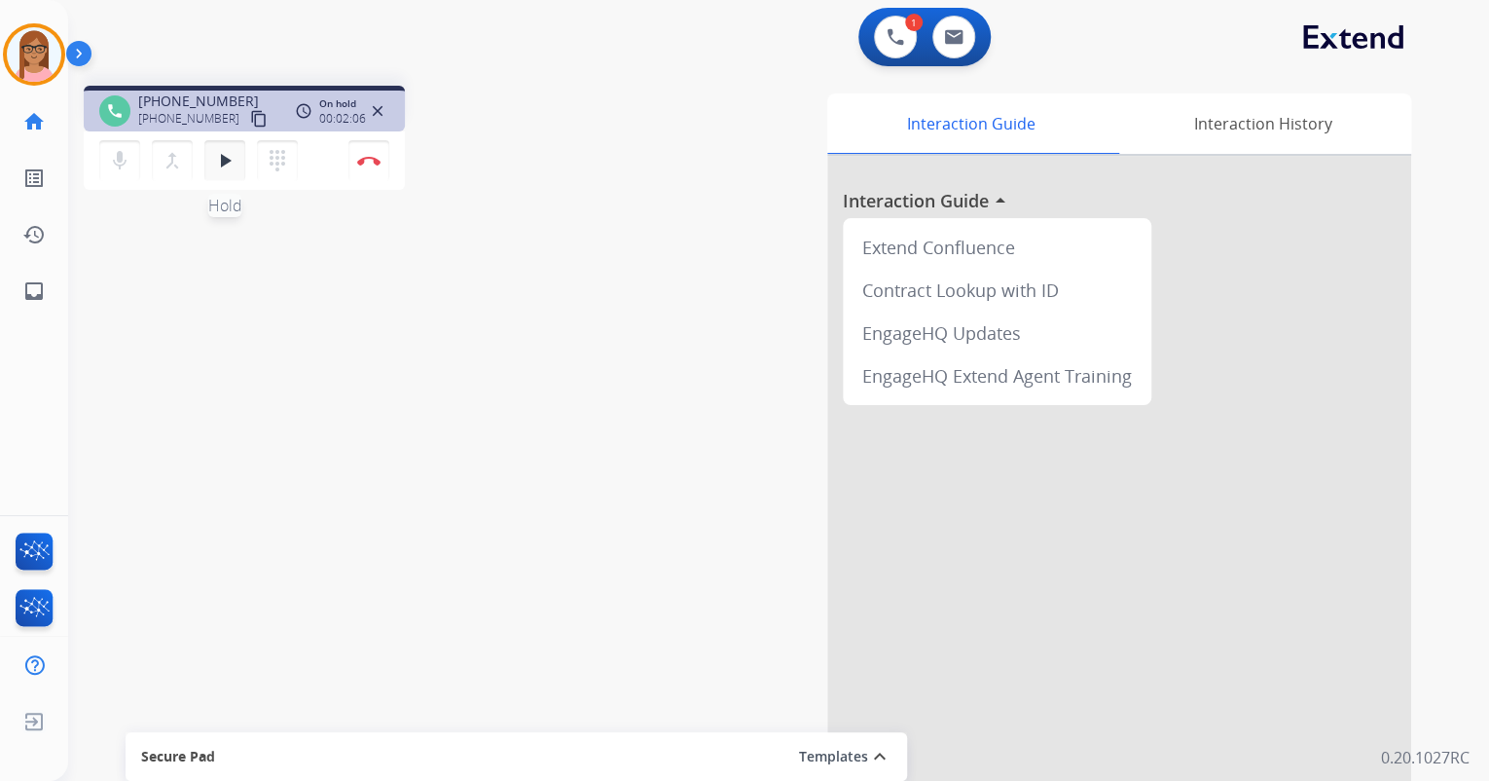
click at [218, 163] on mat-icon "play_arrow" at bounding box center [224, 160] width 23 height 23
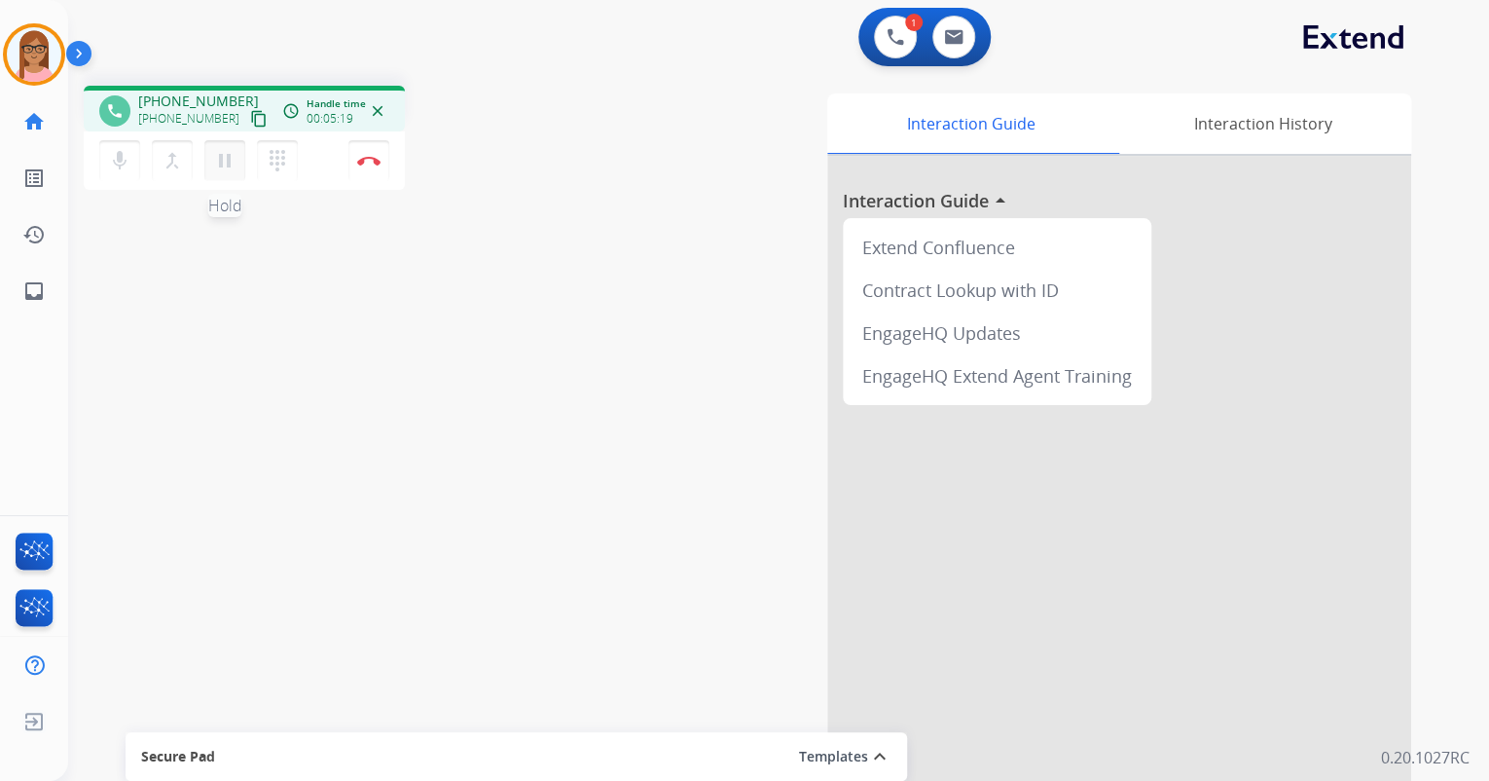
click at [223, 162] on mat-icon "pause" at bounding box center [224, 160] width 23 height 23
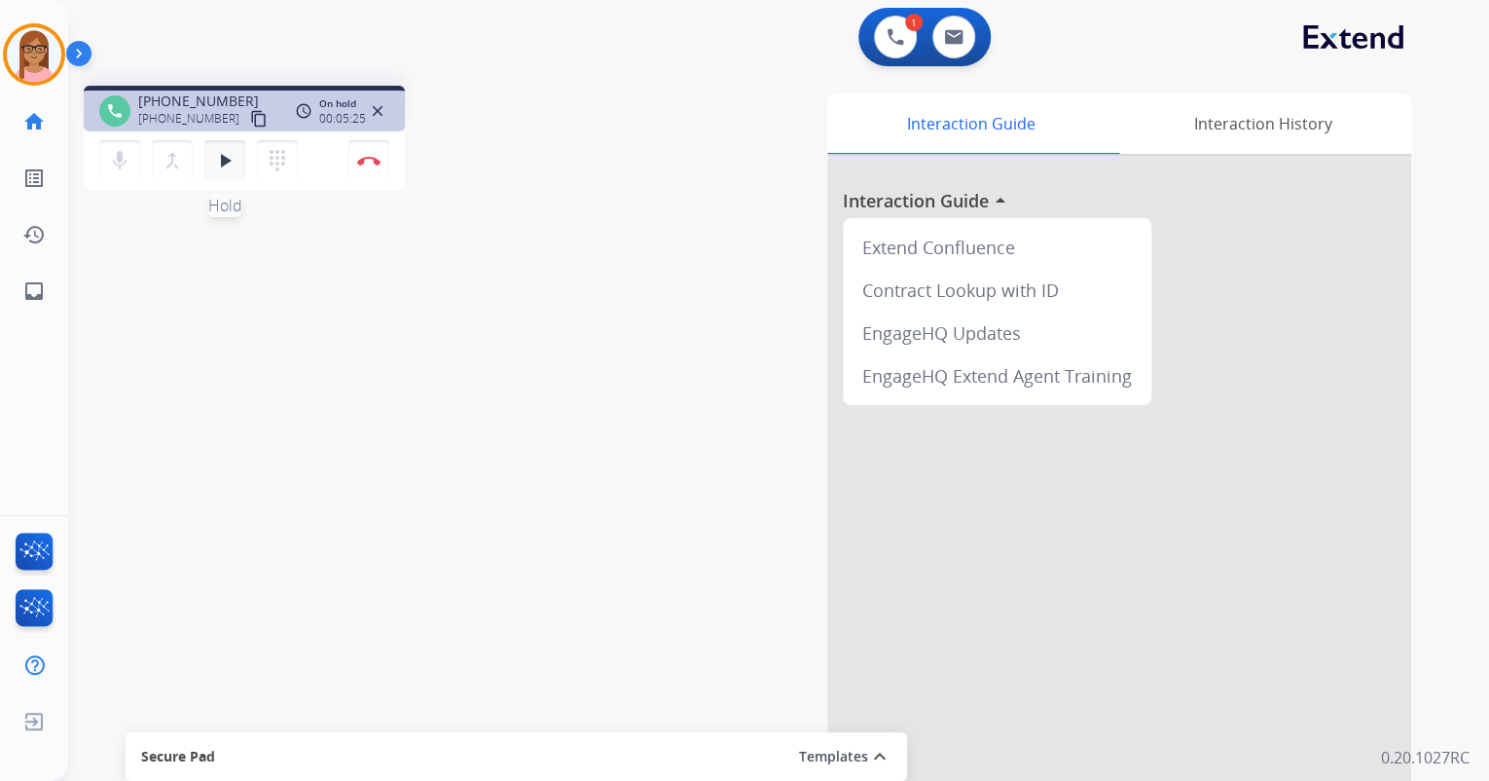
click at [232, 167] on mat-icon "play_arrow" at bounding box center [224, 160] width 23 height 23
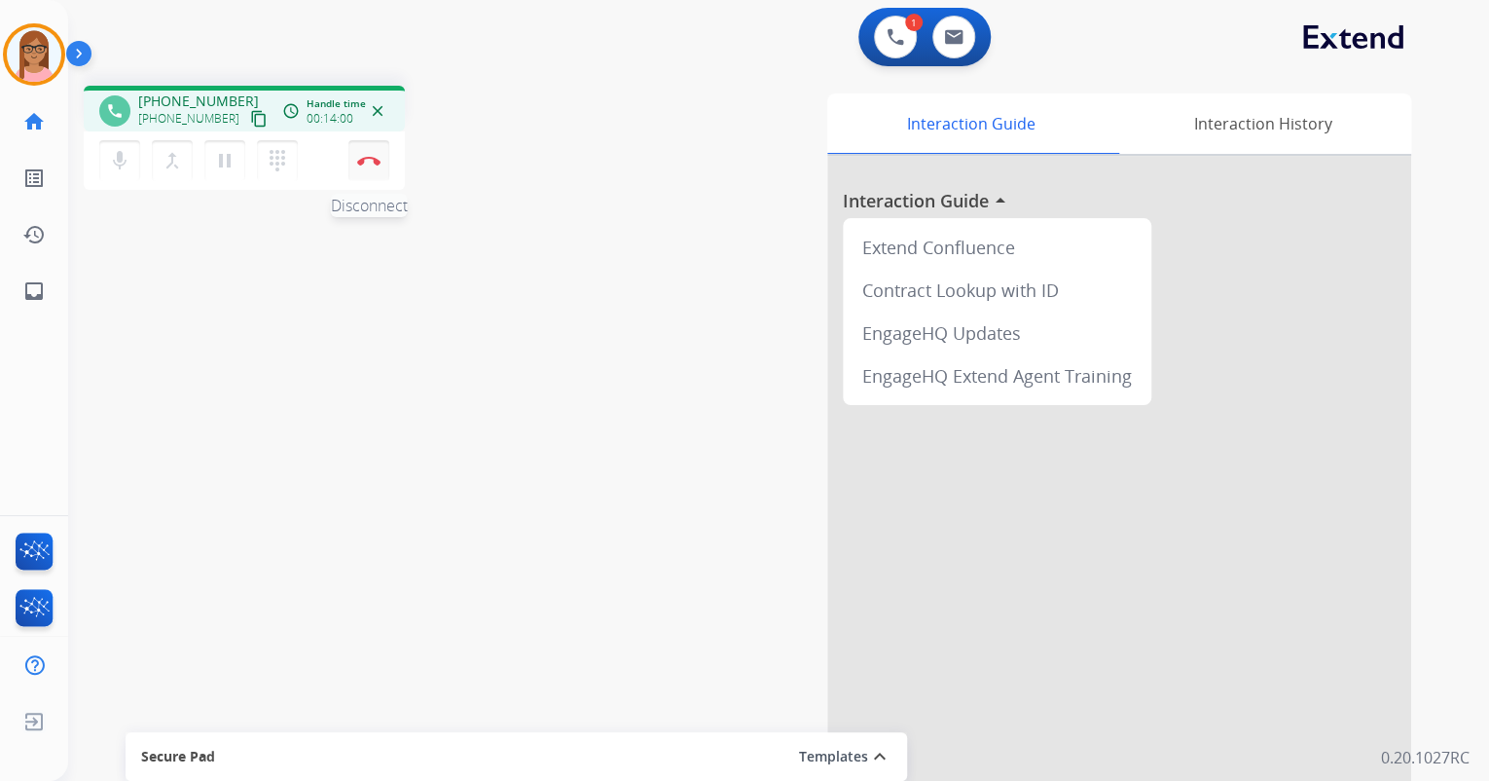
click at [370, 166] on button "Disconnect" at bounding box center [368, 160] width 41 height 41
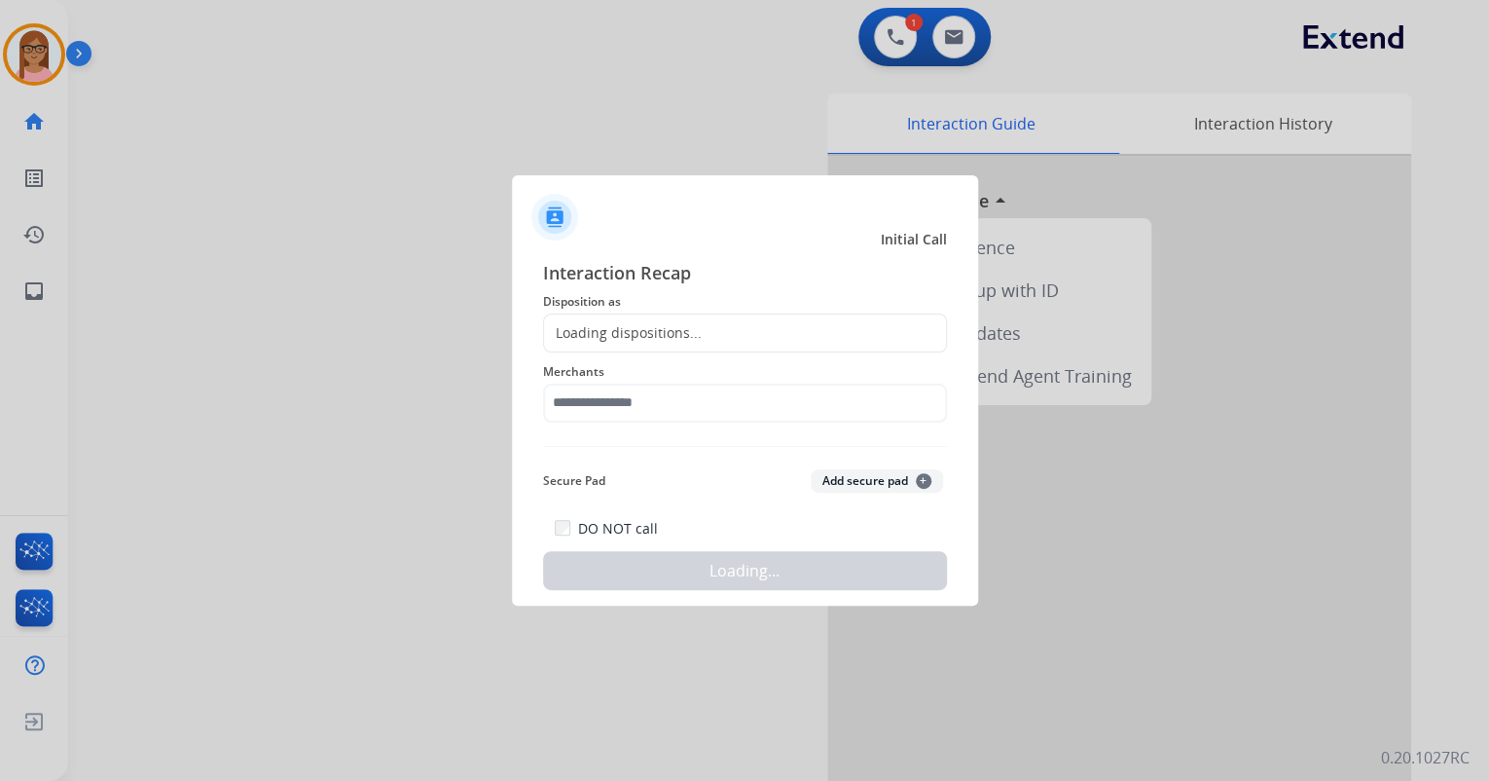
click at [635, 327] on div "Loading dispositions..." at bounding box center [623, 332] width 158 height 19
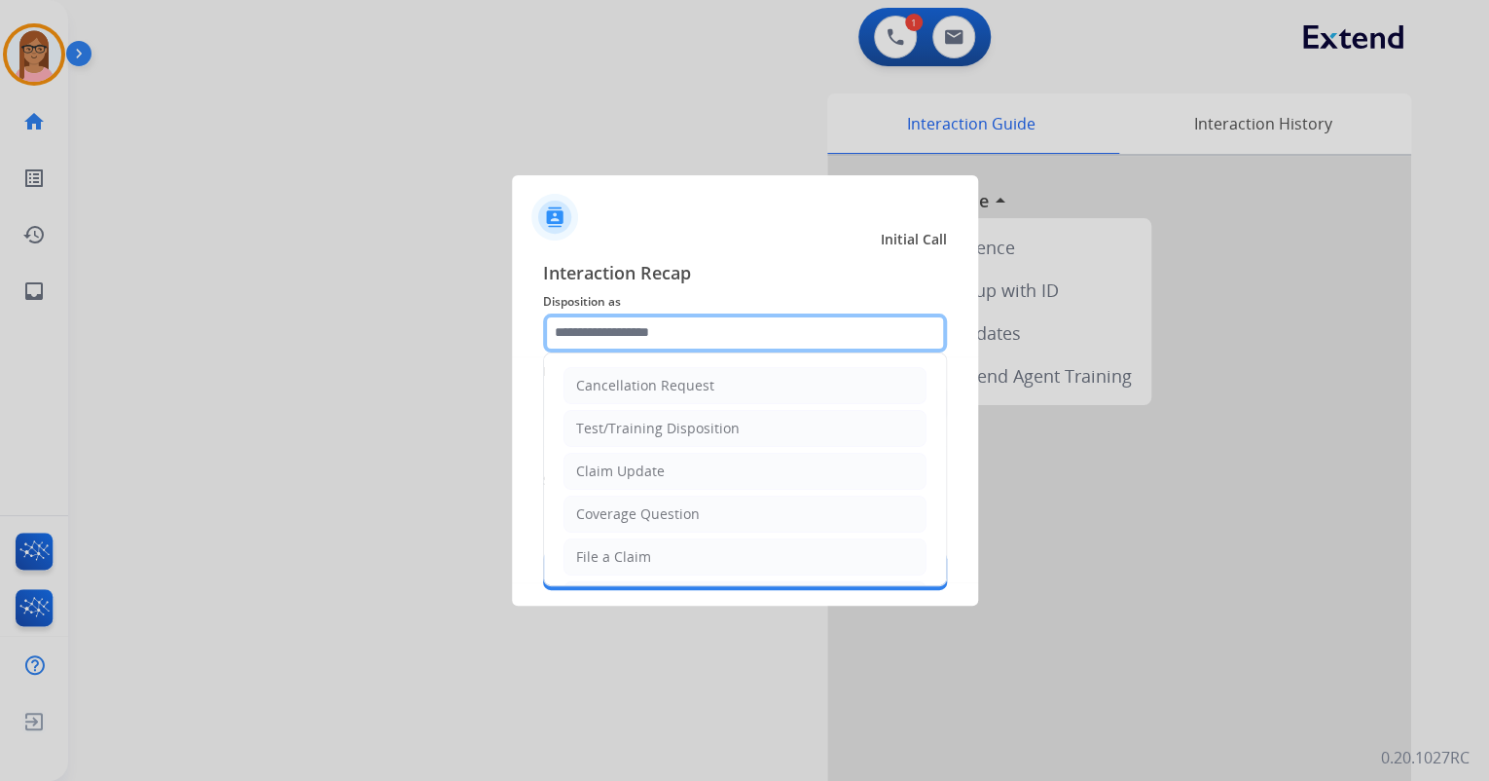
click at [640, 326] on input "text" at bounding box center [745, 332] width 404 height 39
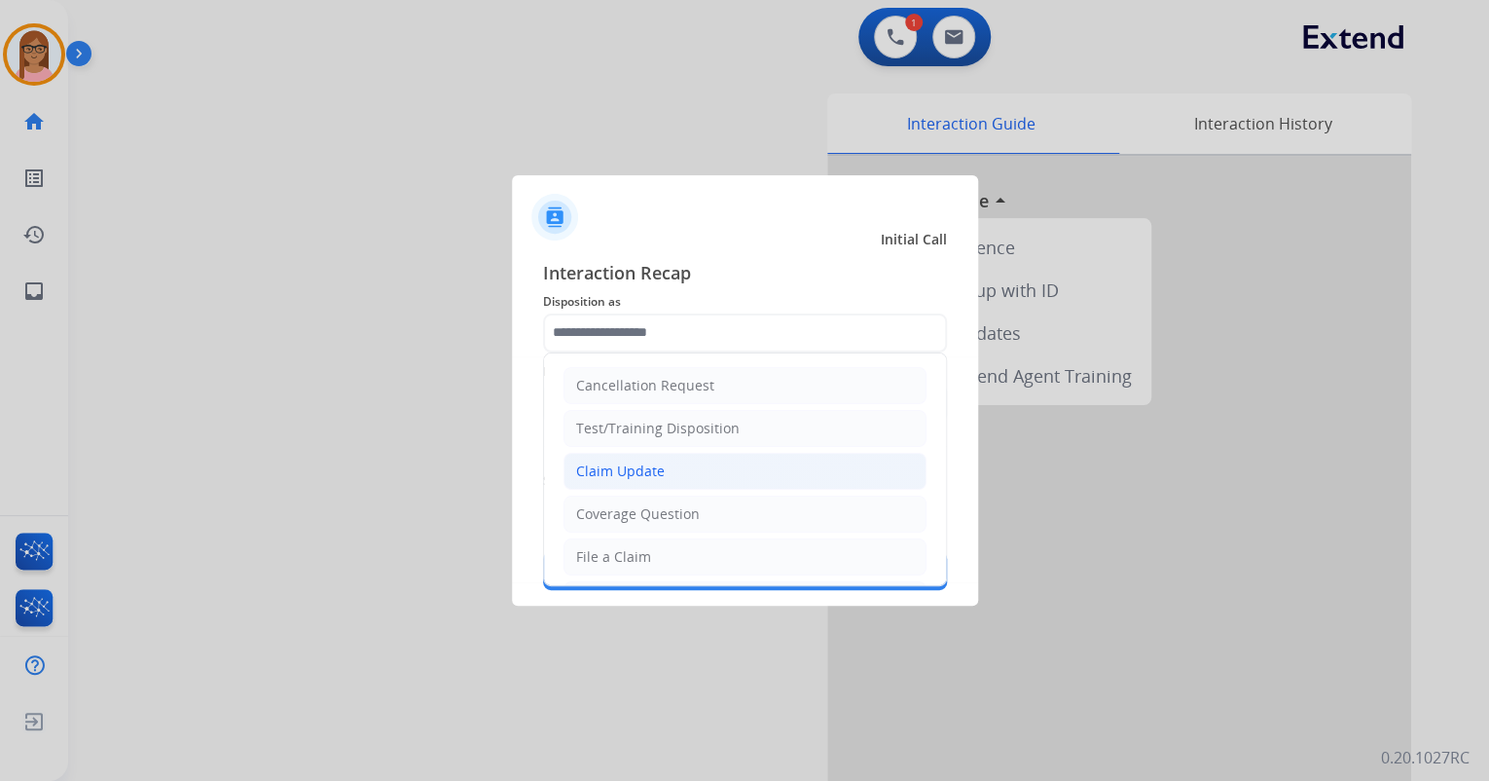
click at [650, 483] on li "Claim Update" at bounding box center [745, 471] width 363 height 37
type input "**********"
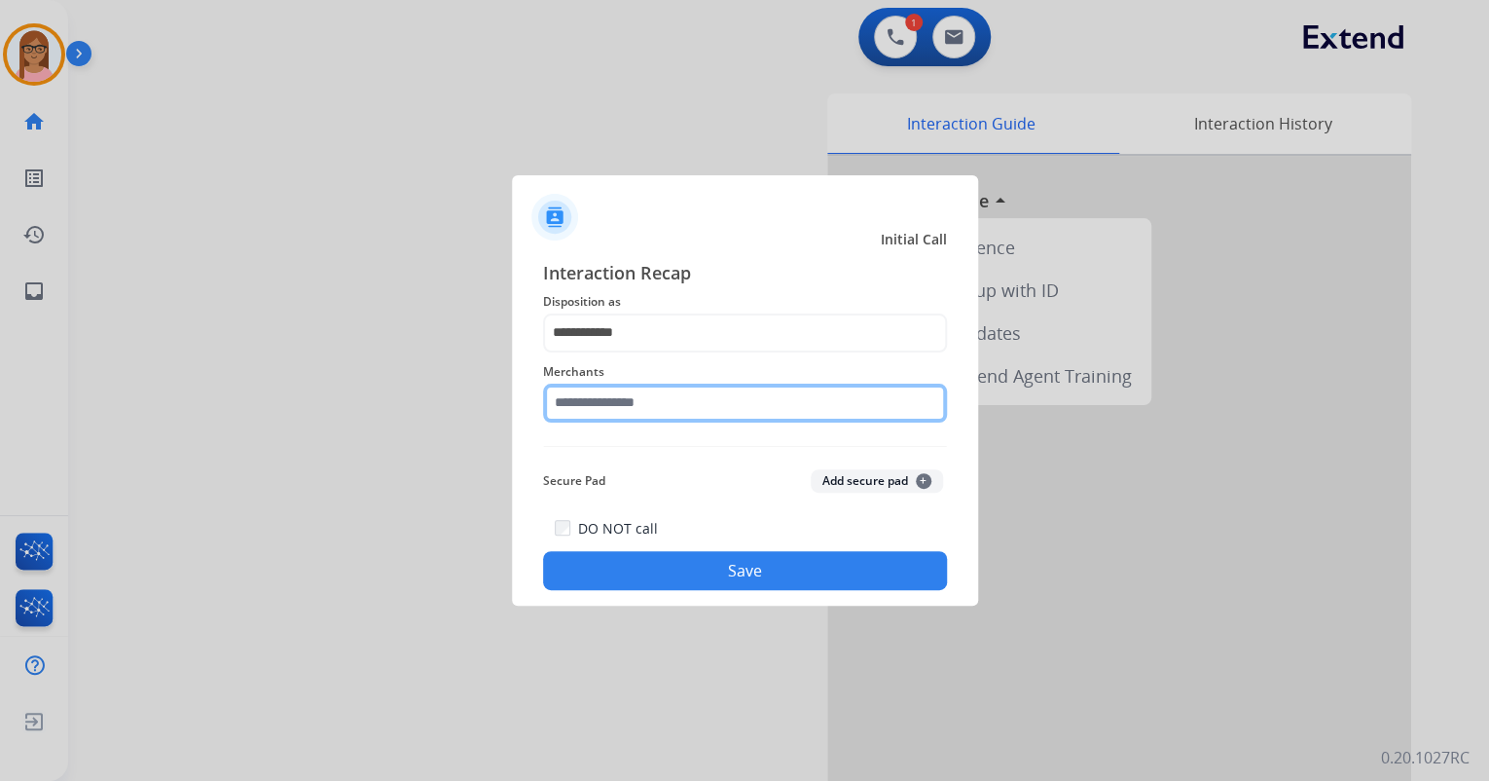
click at [631, 388] on input "text" at bounding box center [745, 402] width 404 height 39
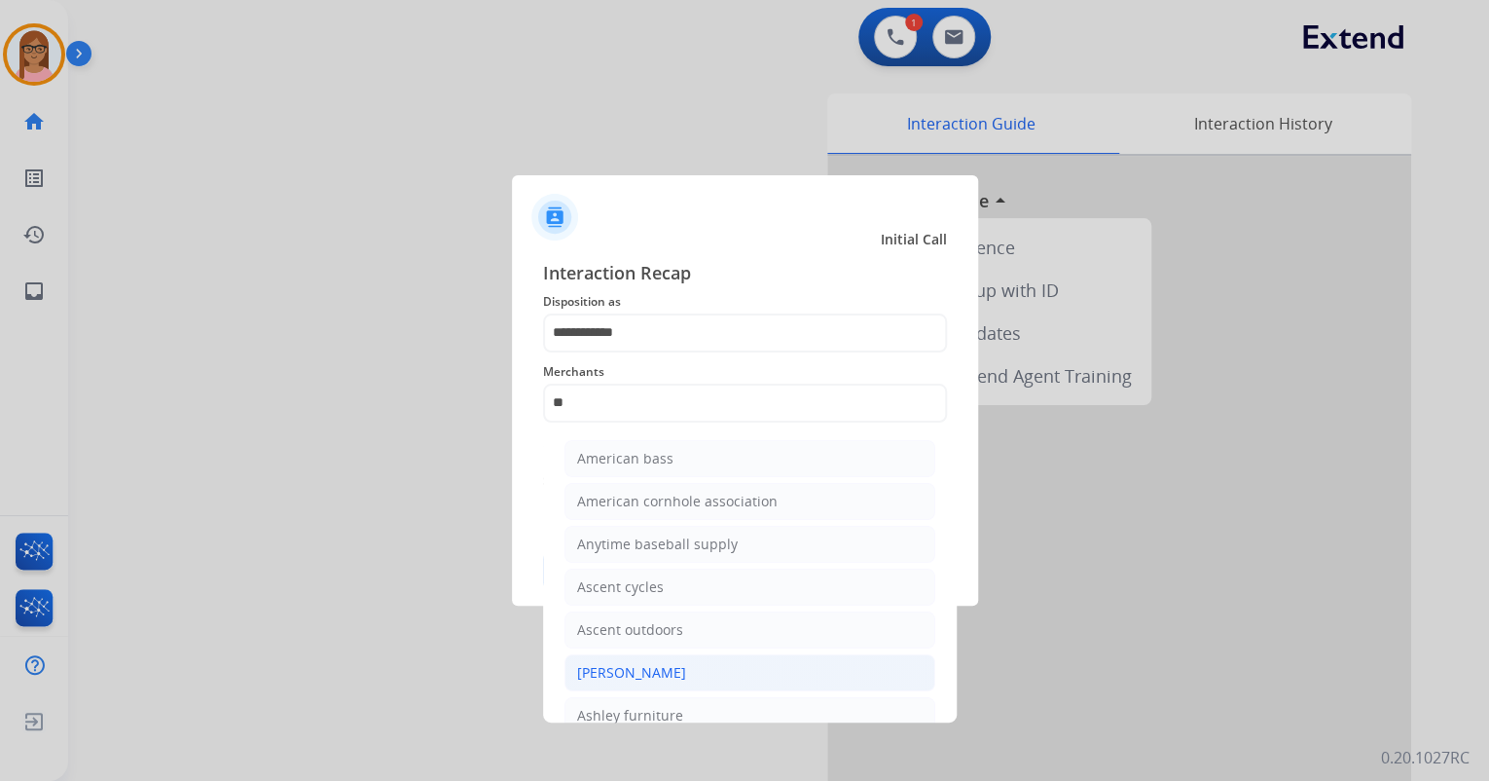
click at [698, 670] on li "[PERSON_NAME]" at bounding box center [749, 672] width 371 height 37
type input "**********"
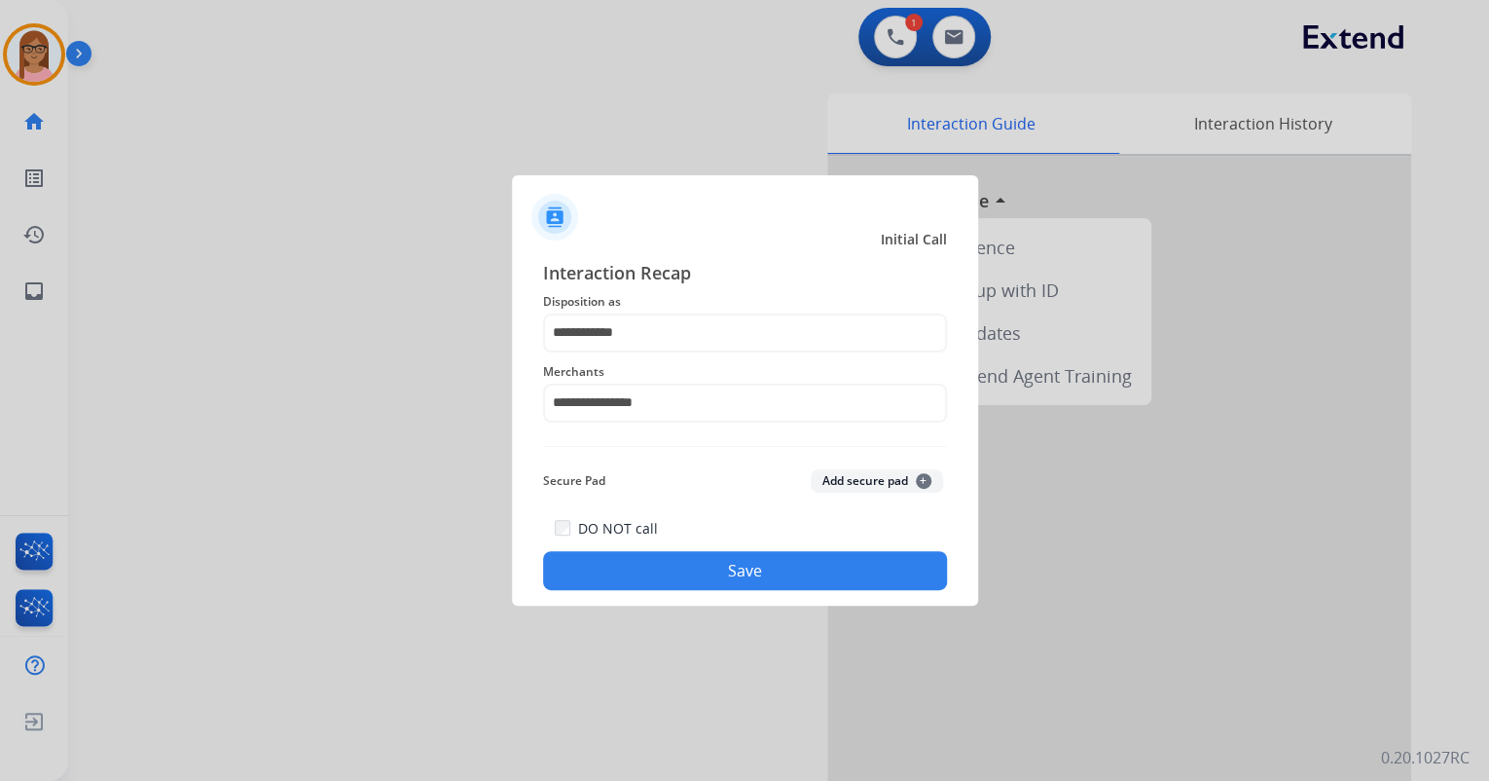
click at [654, 585] on button "Save" at bounding box center [745, 570] width 404 height 39
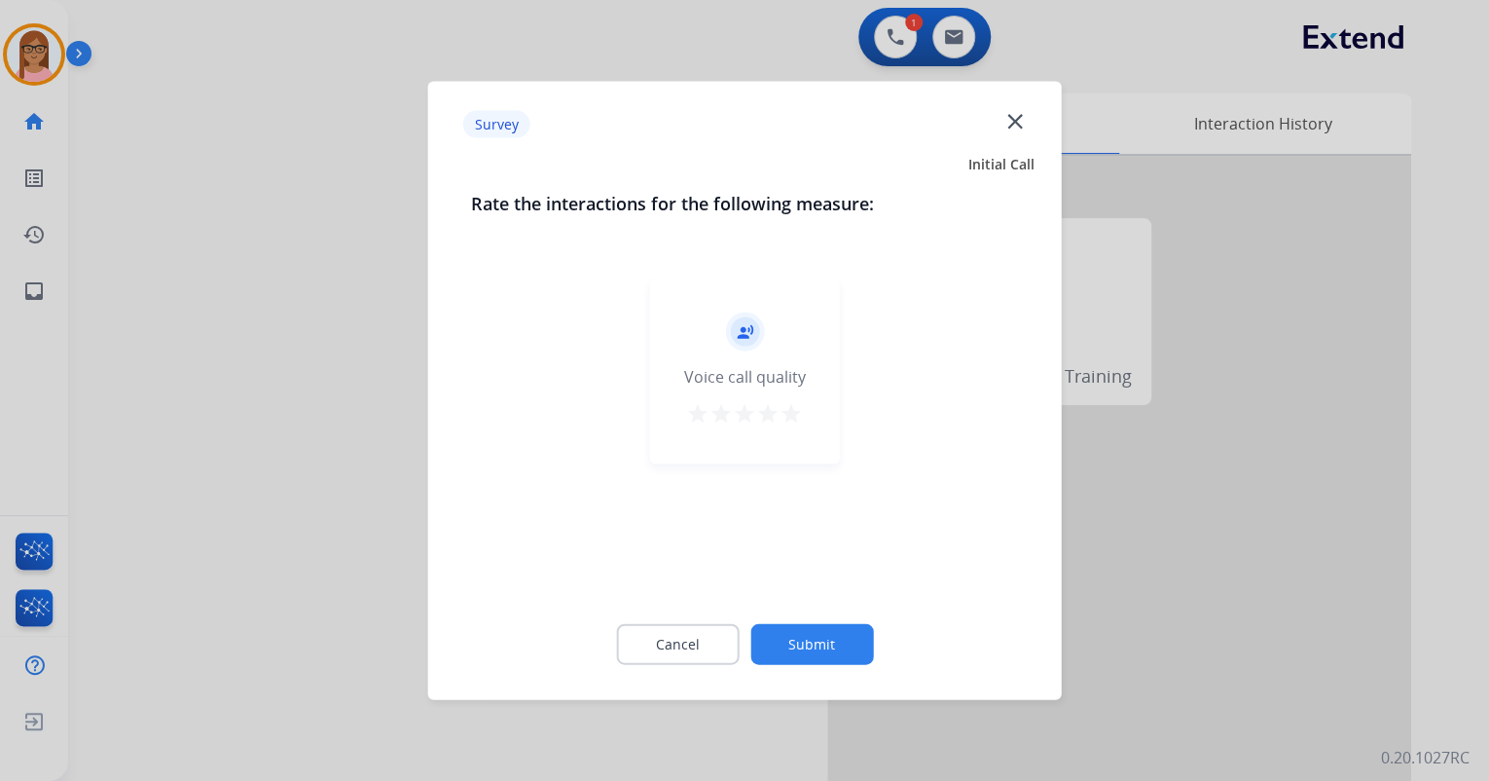
click at [776, 409] on mat-icon "star" at bounding box center [767, 413] width 23 height 23
click at [791, 419] on mat-icon "star" at bounding box center [791, 413] width 23 height 23
click at [809, 636] on button "Submit" at bounding box center [811, 644] width 123 height 41
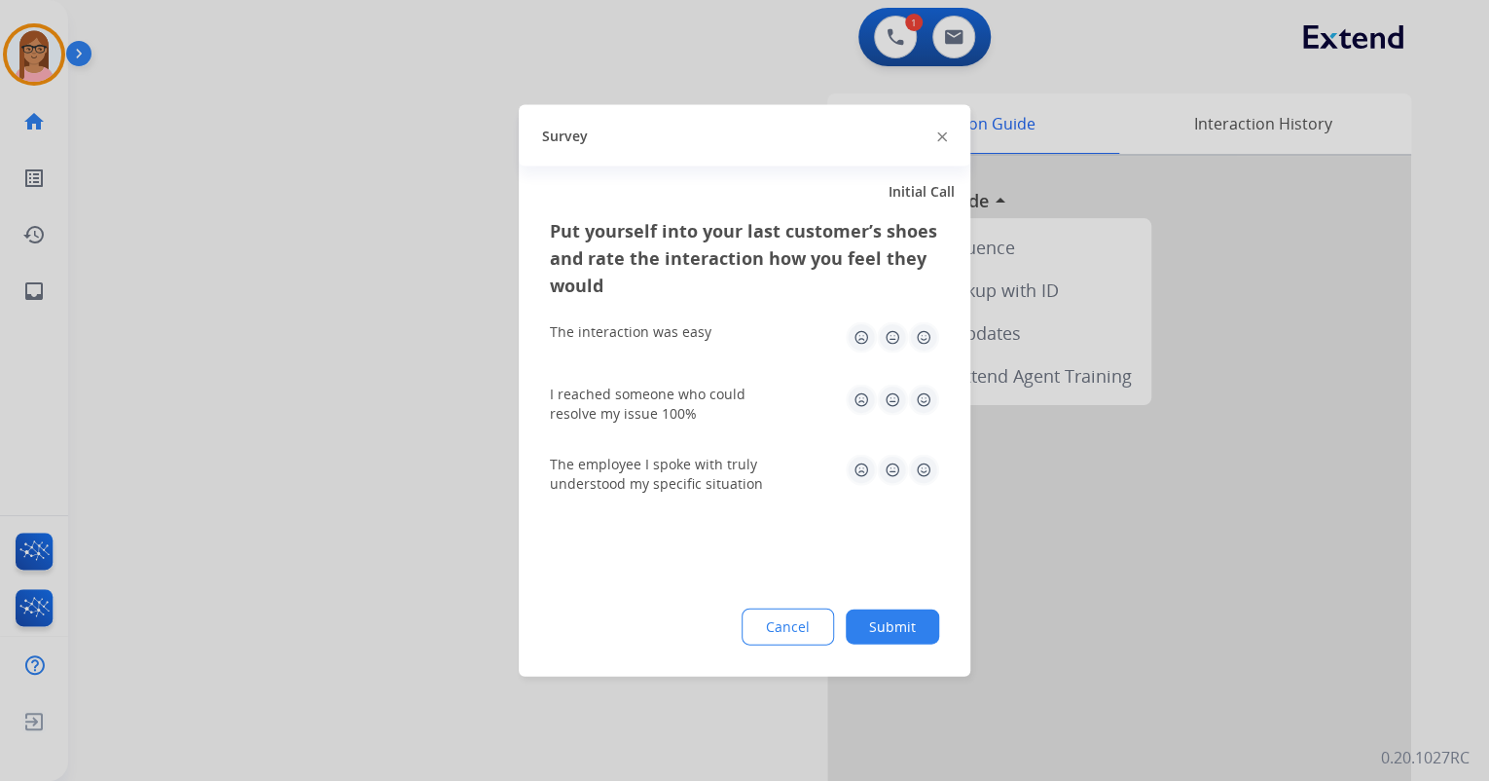
click at [922, 337] on img at bounding box center [923, 337] width 31 height 31
click at [919, 389] on img at bounding box center [923, 399] width 31 height 31
click at [919, 460] on img at bounding box center [923, 470] width 31 height 31
click at [899, 619] on button "Submit" at bounding box center [892, 626] width 93 height 35
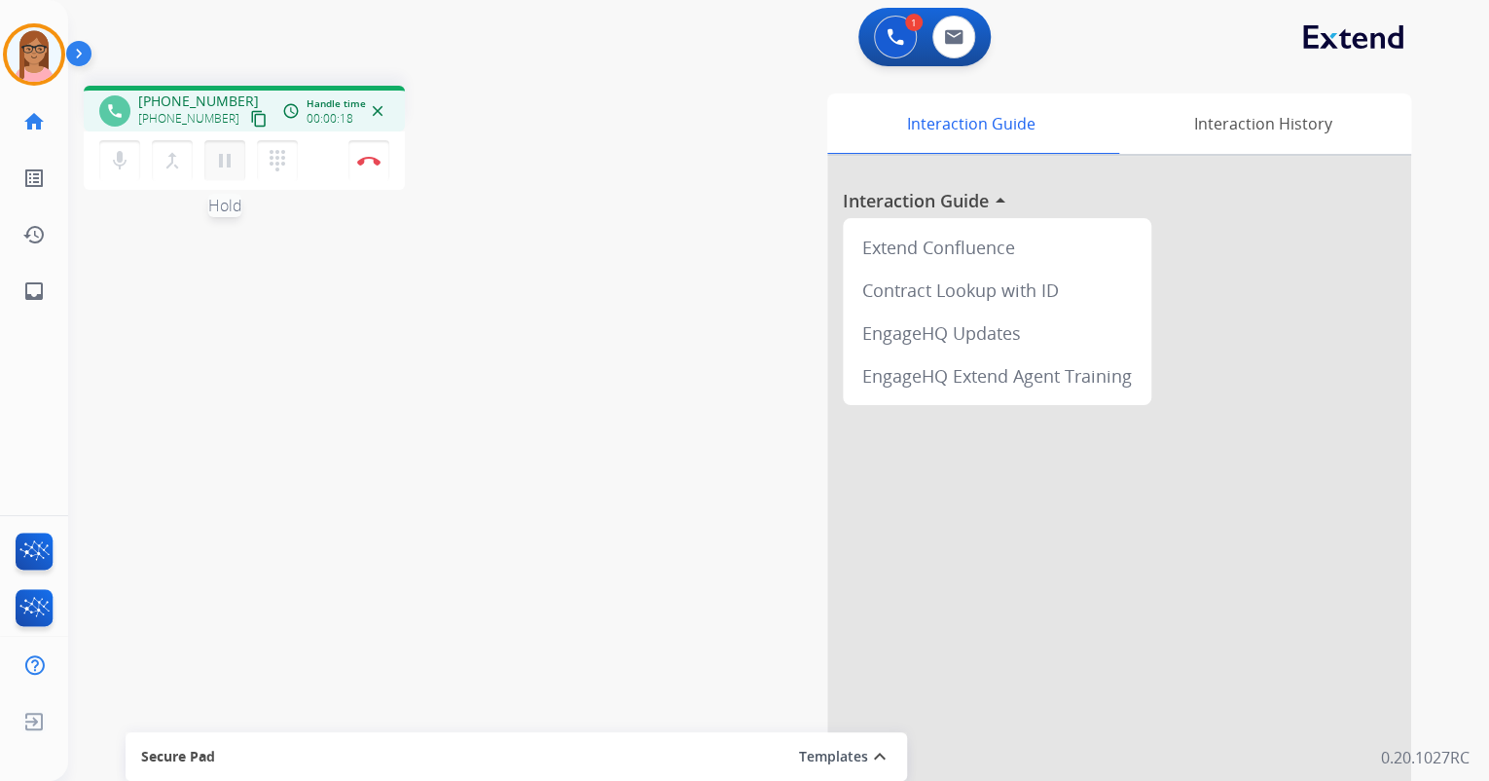
click at [240, 163] on button "pause Hold" at bounding box center [224, 160] width 41 height 41
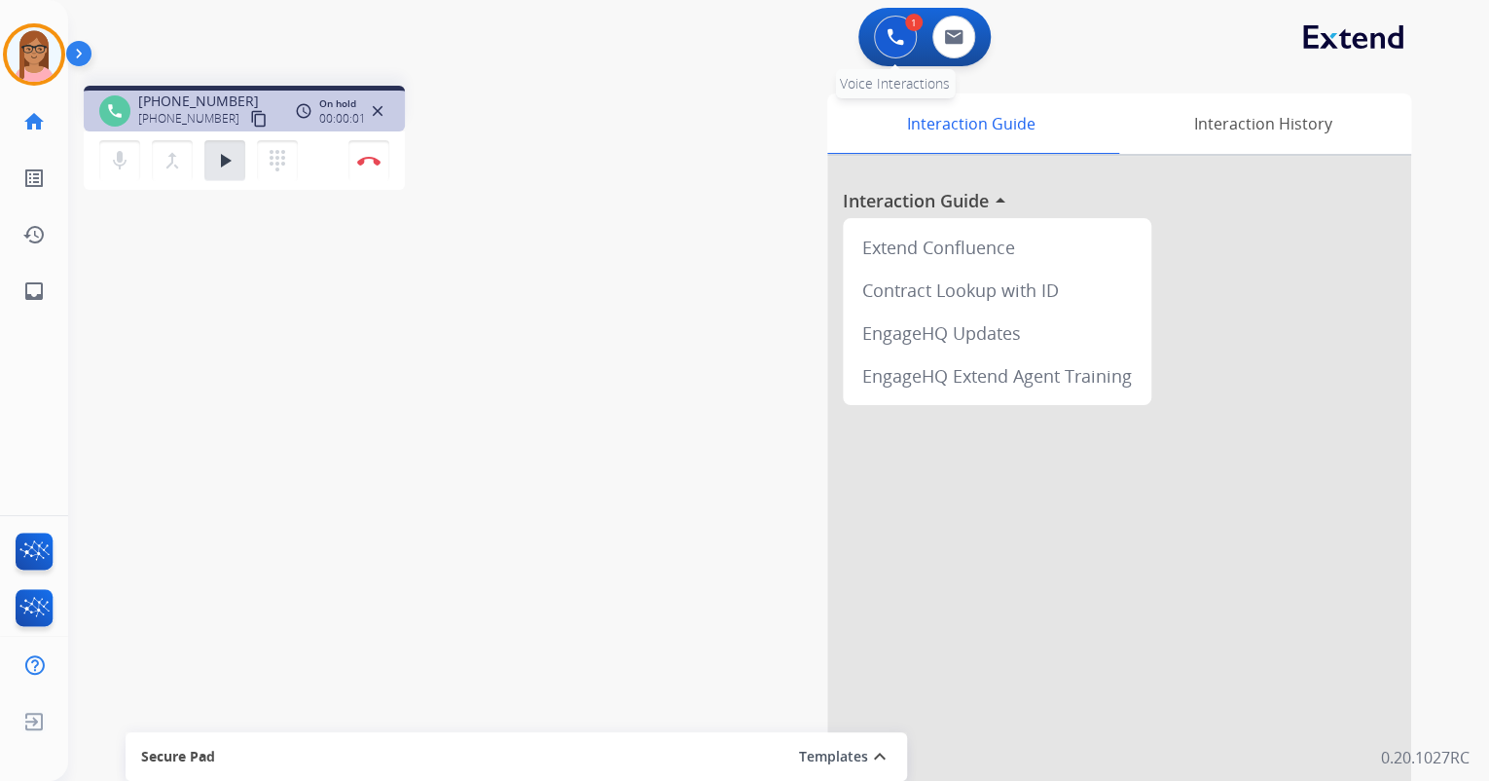
click at [902, 33] on img at bounding box center [896, 37] width 18 height 18
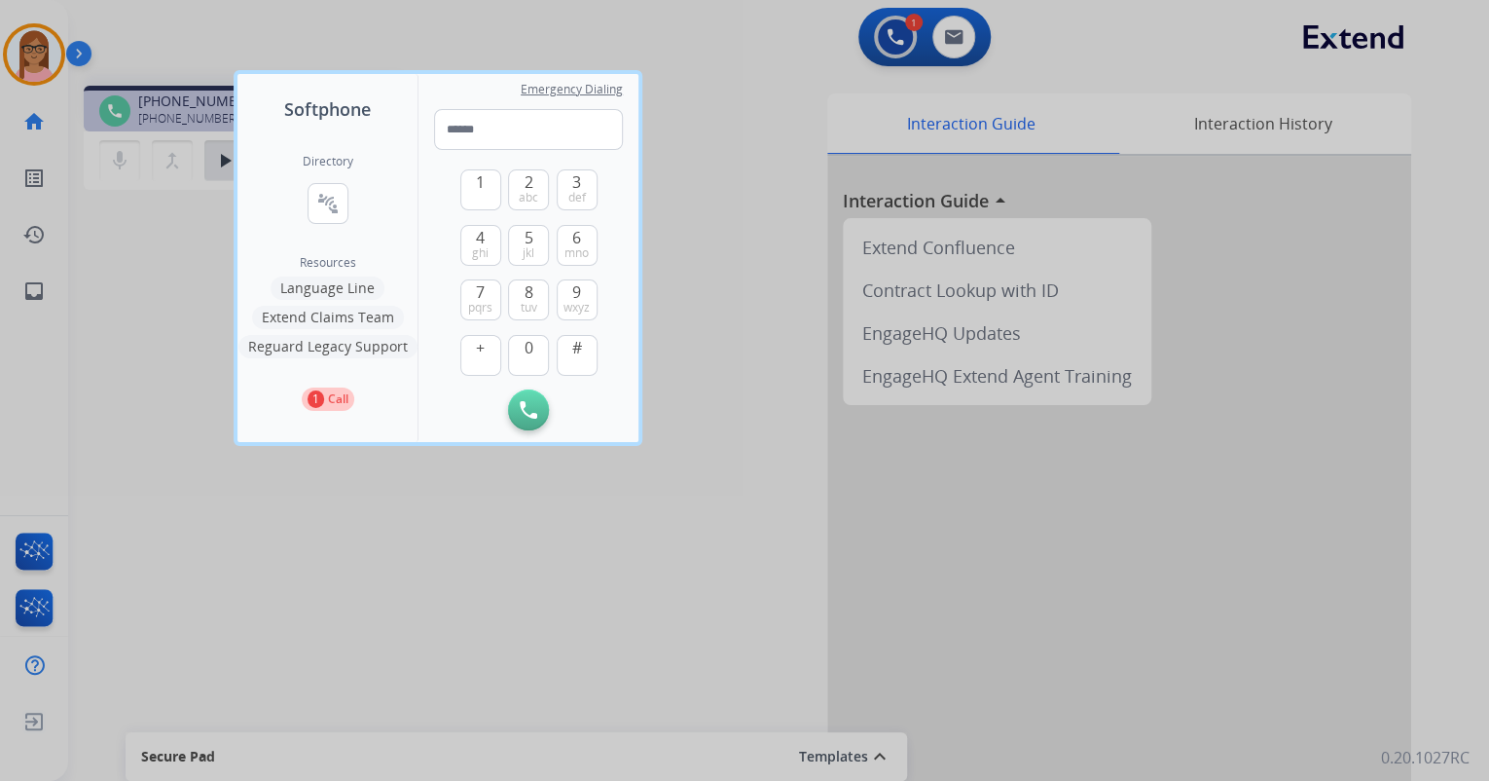
click at [325, 289] on button "Language Line" at bounding box center [328, 287] width 114 height 23
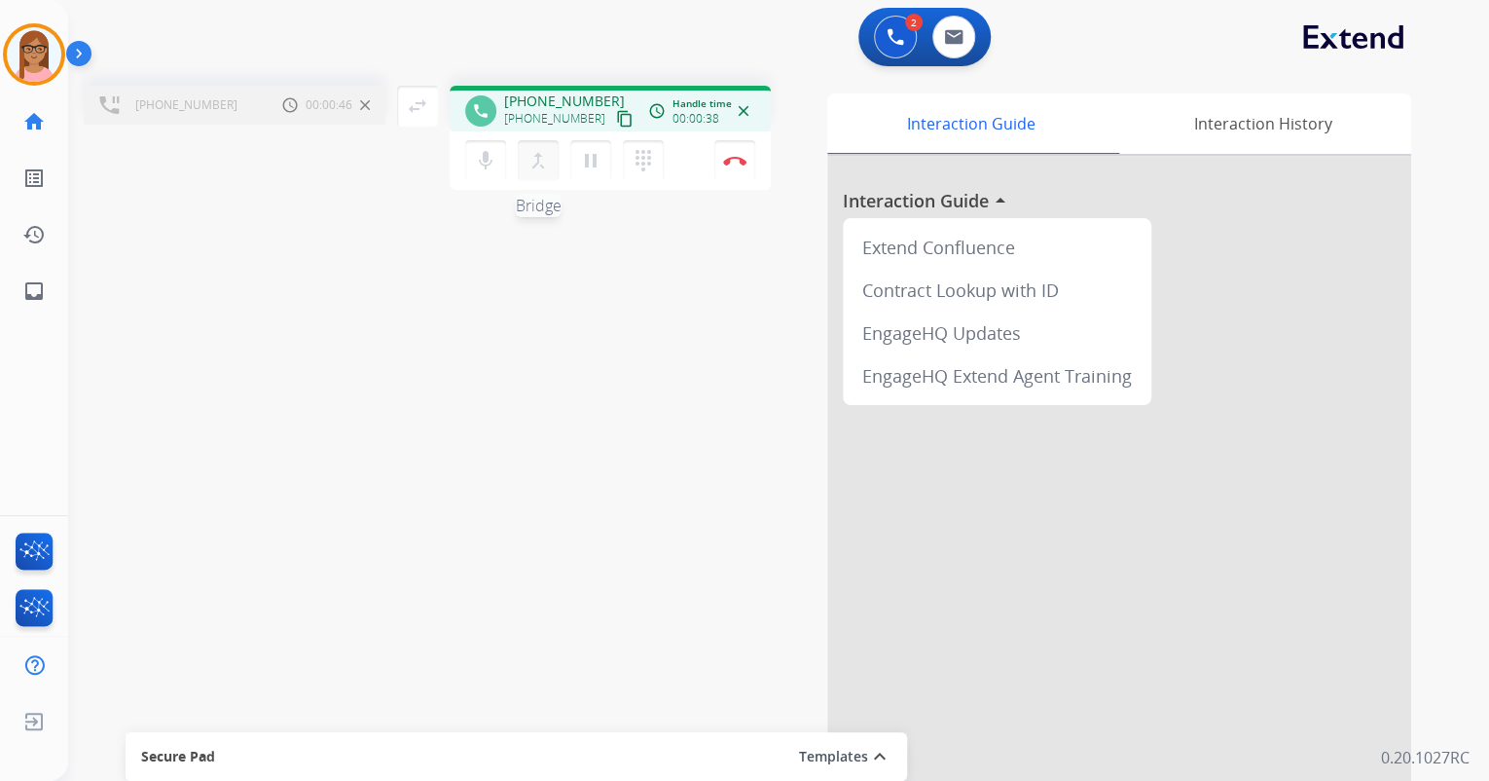
click at [548, 164] on mat-icon "merge_type" at bounding box center [538, 160] width 23 height 23
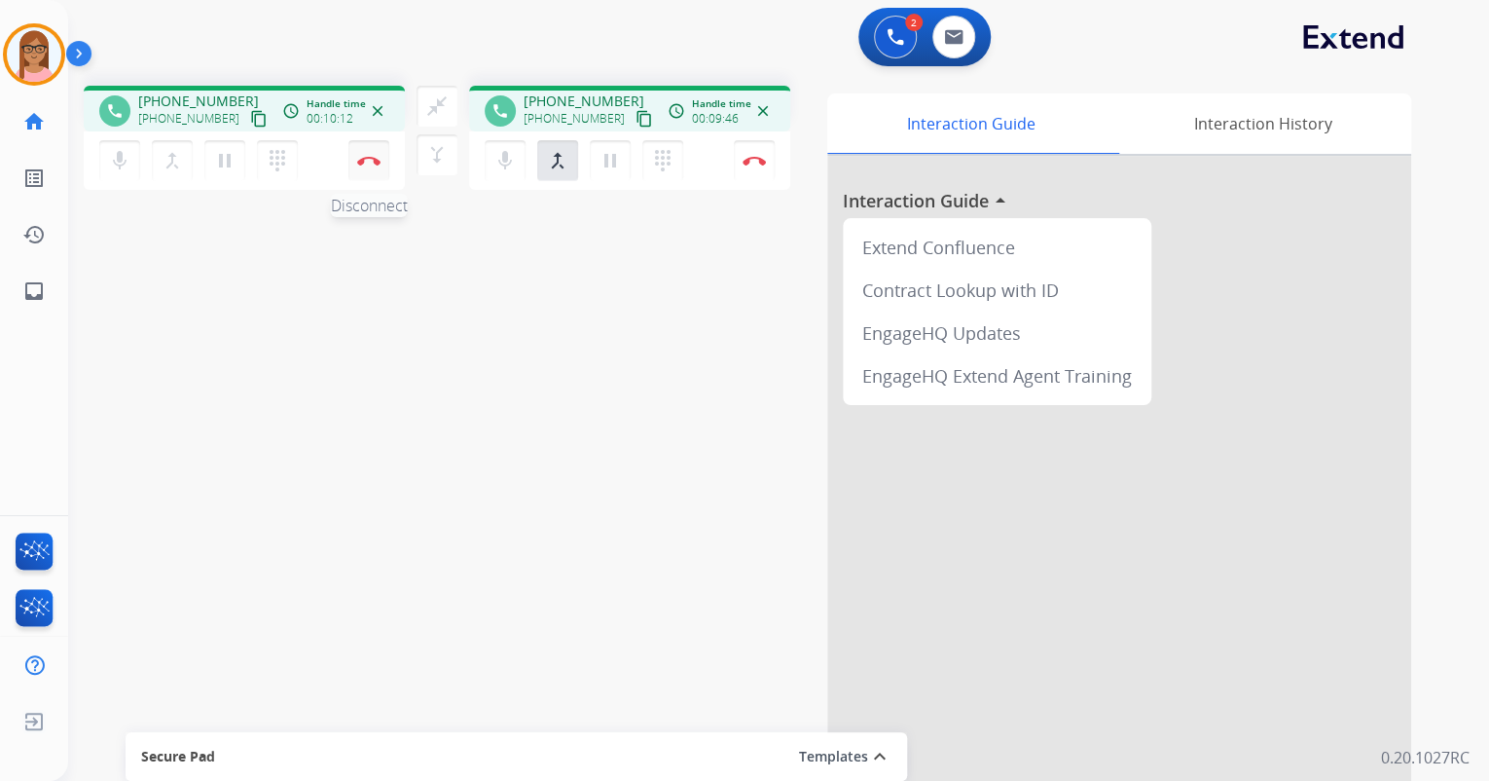
click at [368, 161] on img at bounding box center [368, 161] width 23 height 10
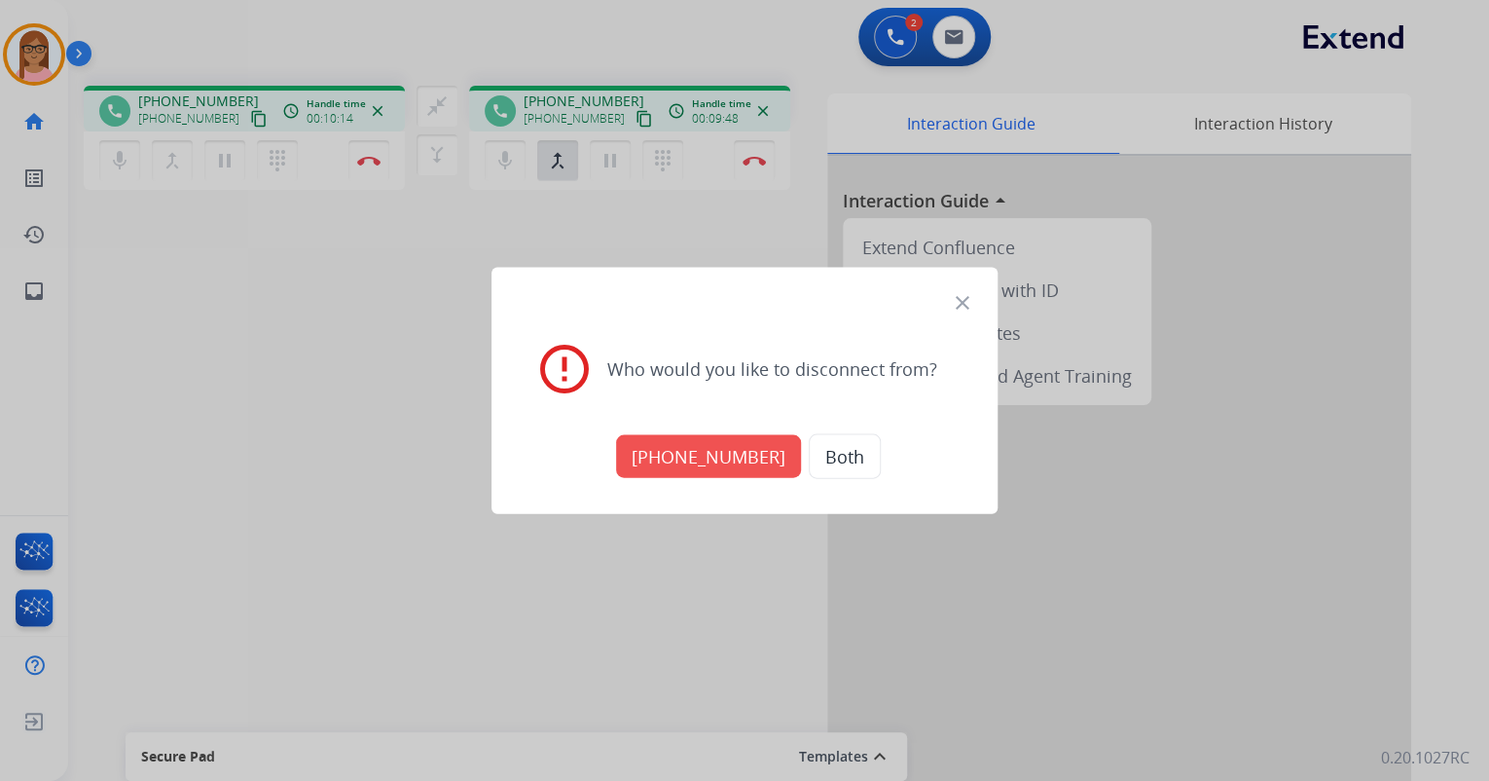
click at [828, 455] on button "Both" at bounding box center [845, 456] width 72 height 45
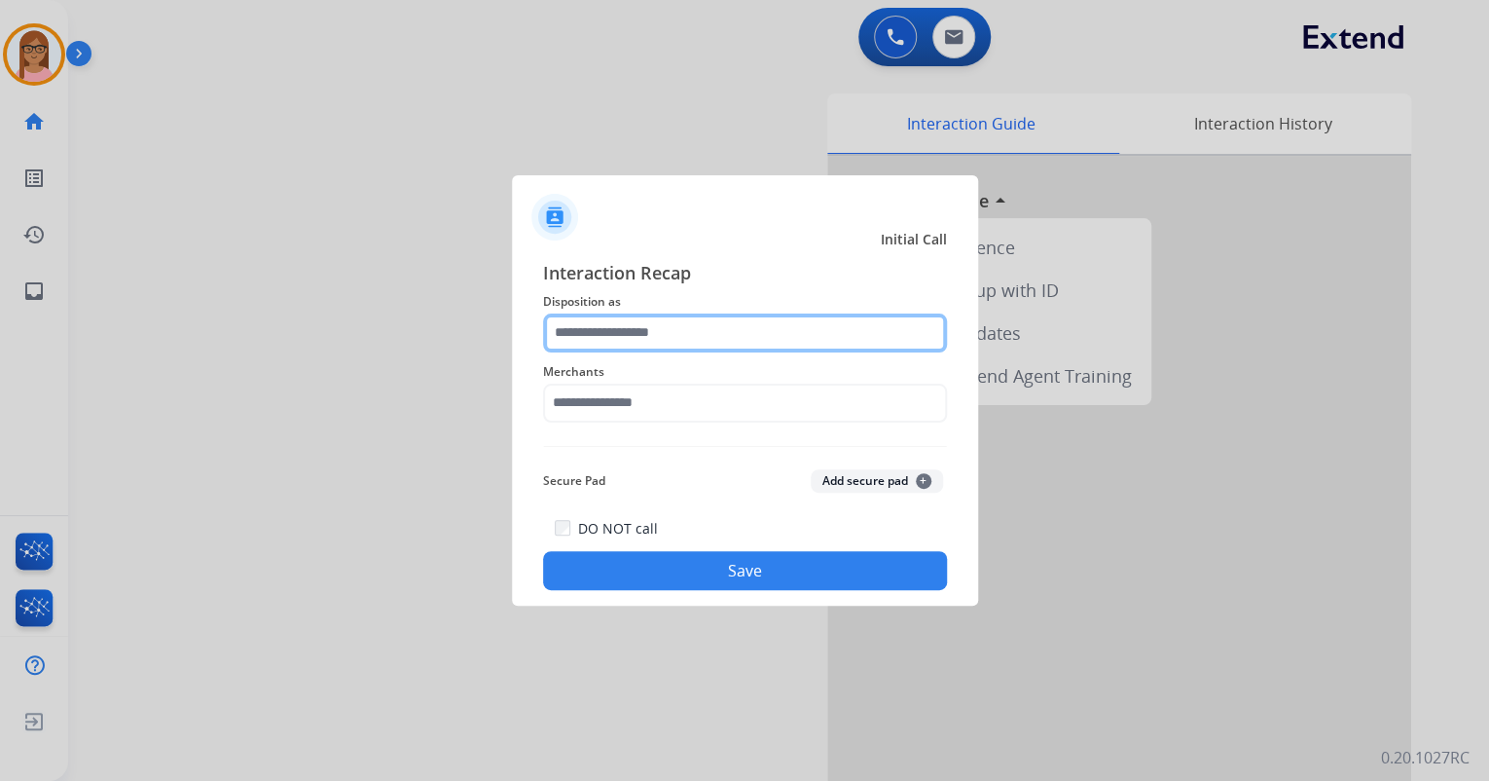
click at [772, 340] on input "text" at bounding box center [745, 332] width 404 height 39
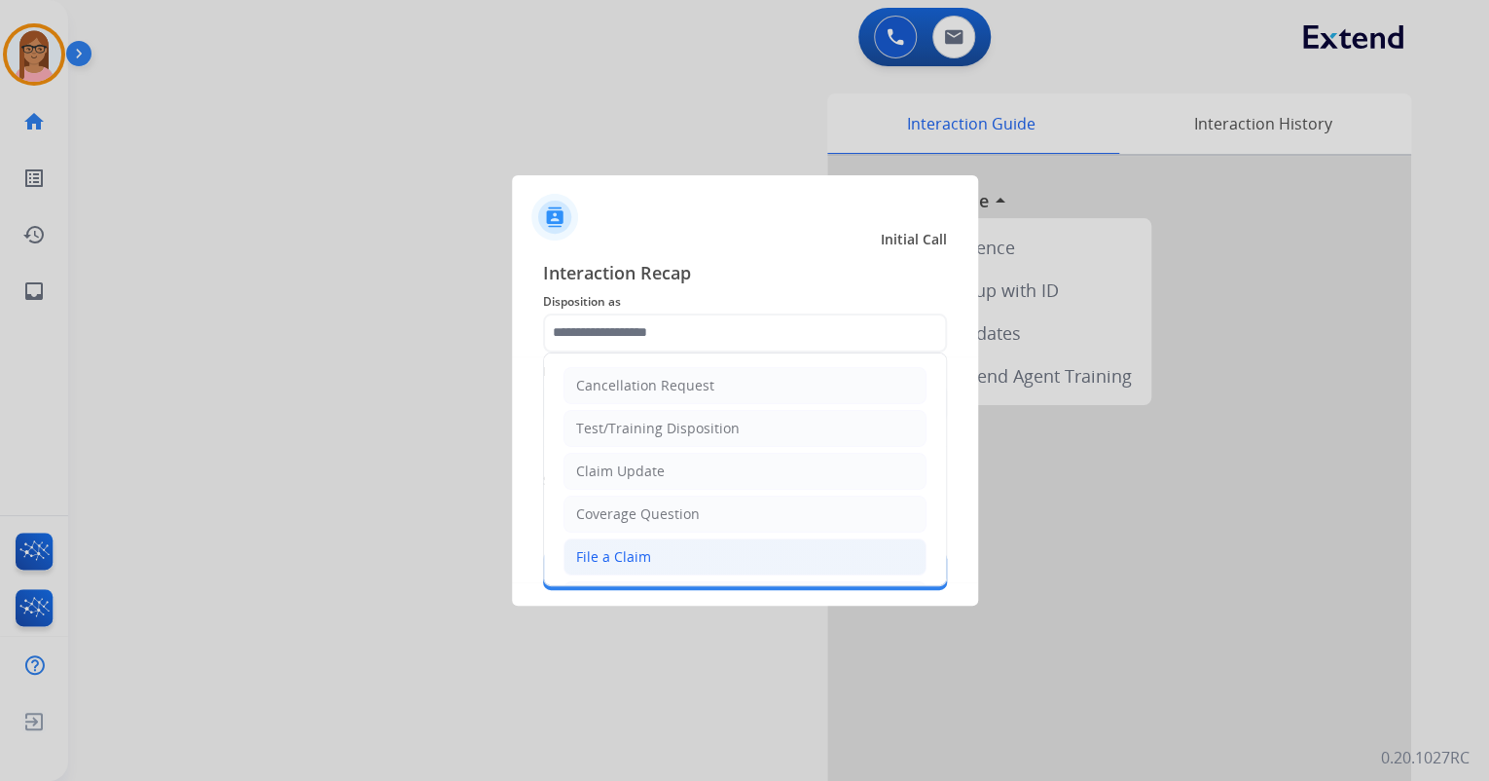
click at [689, 564] on li "File a Claim" at bounding box center [745, 556] width 363 height 37
type input "**********"
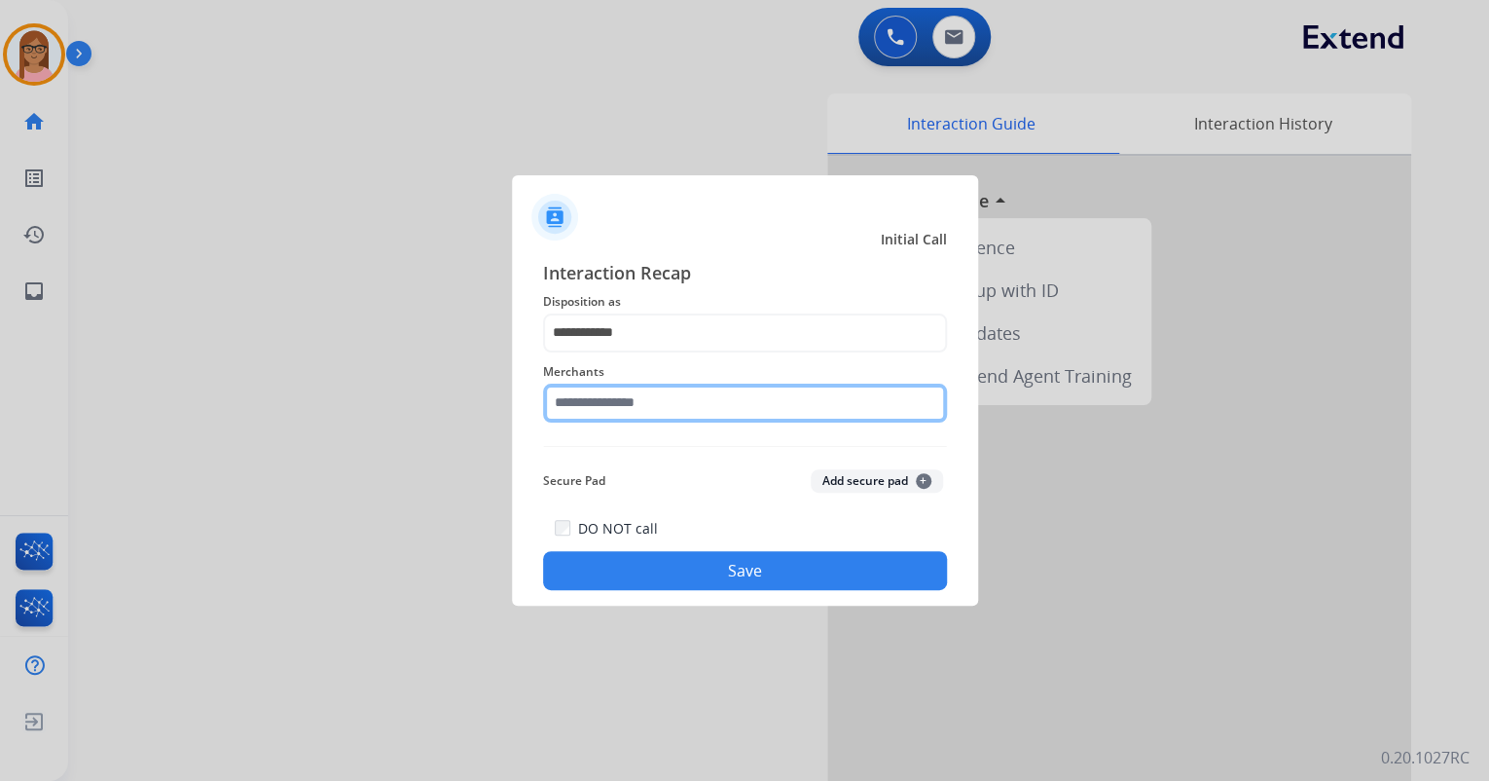
click at [564, 392] on input "text" at bounding box center [745, 402] width 404 height 39
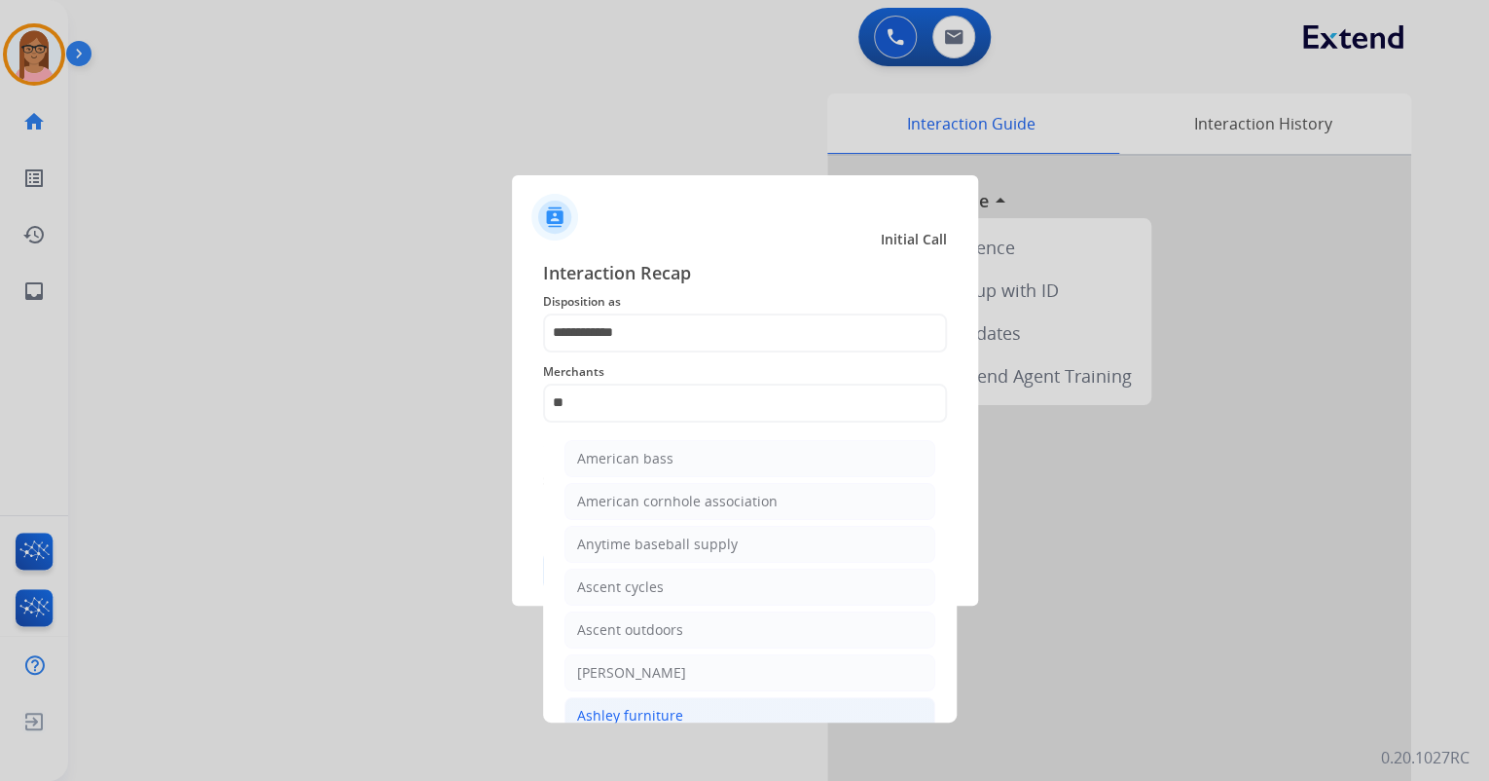
click at [660, 709] on div "Ashley furniture" at bounding box center [630, 715] width 106 height 19
type input "**********"
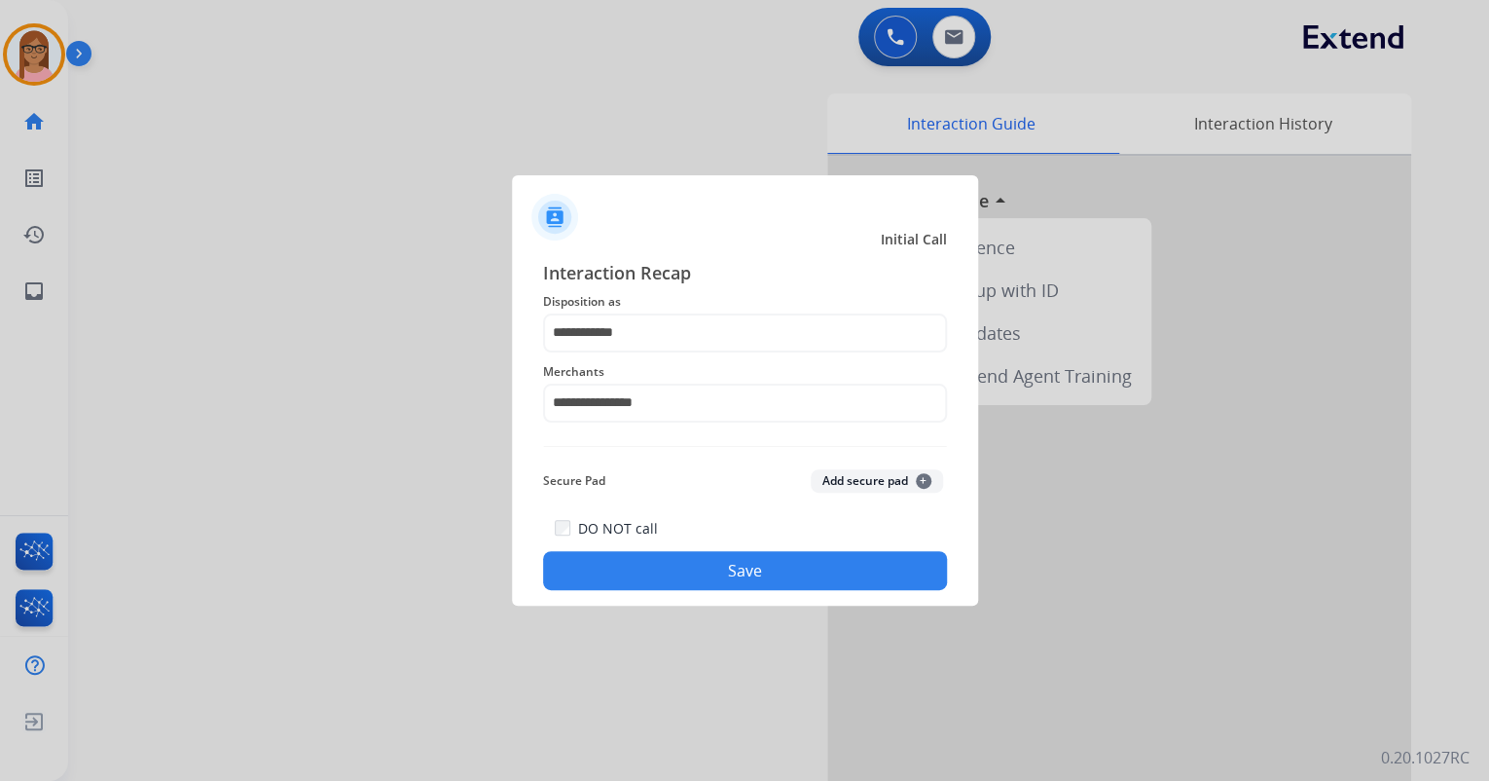
click at [692, 565] on button "Save" at bounding box center [745, 570] width 404 height 39
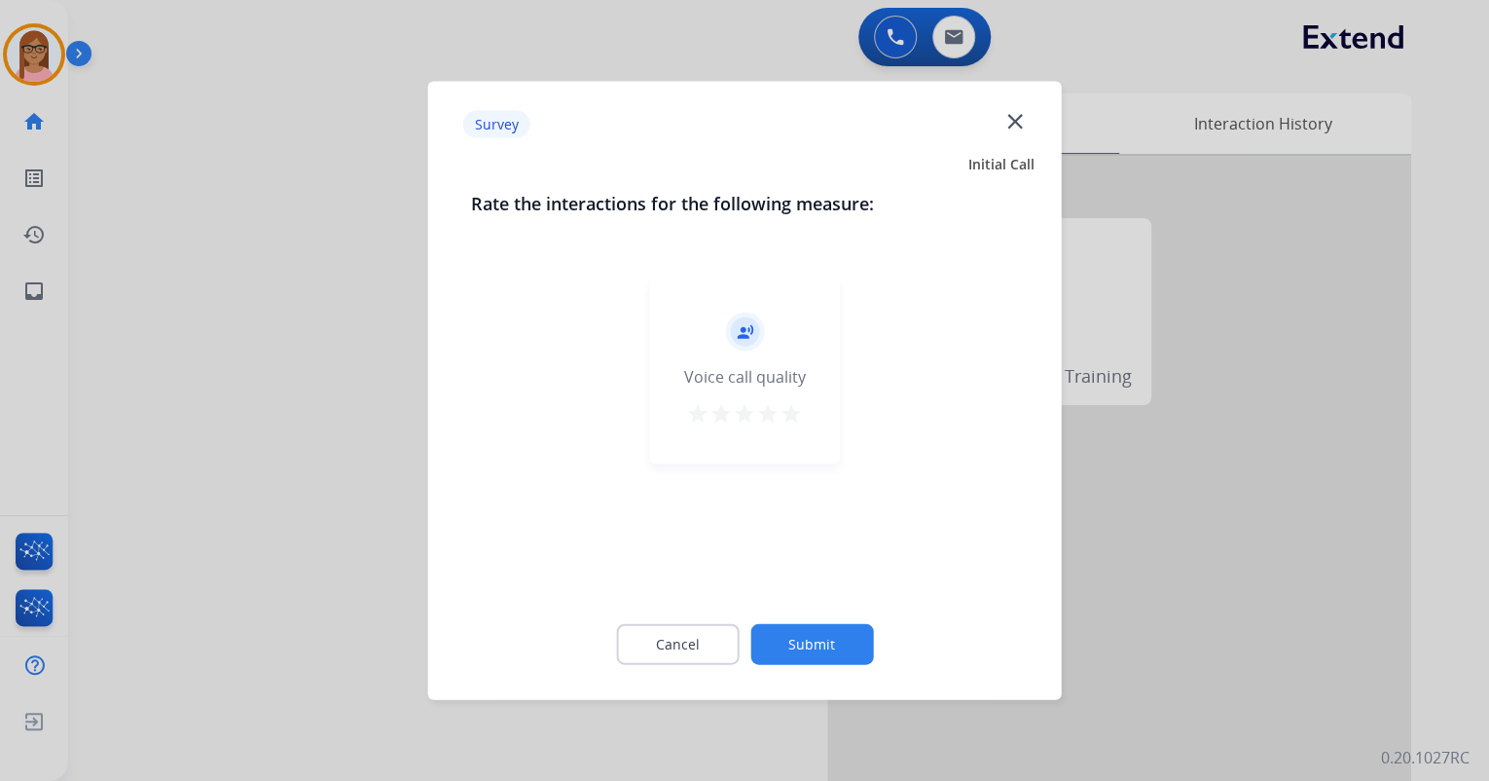
click at [789, 421] on mat-icon "star" at bounding box center [791, 413] width 23 height 23
click at [819, 646] on button "Submit" at bounding box center [811, 644] width 123 height 41
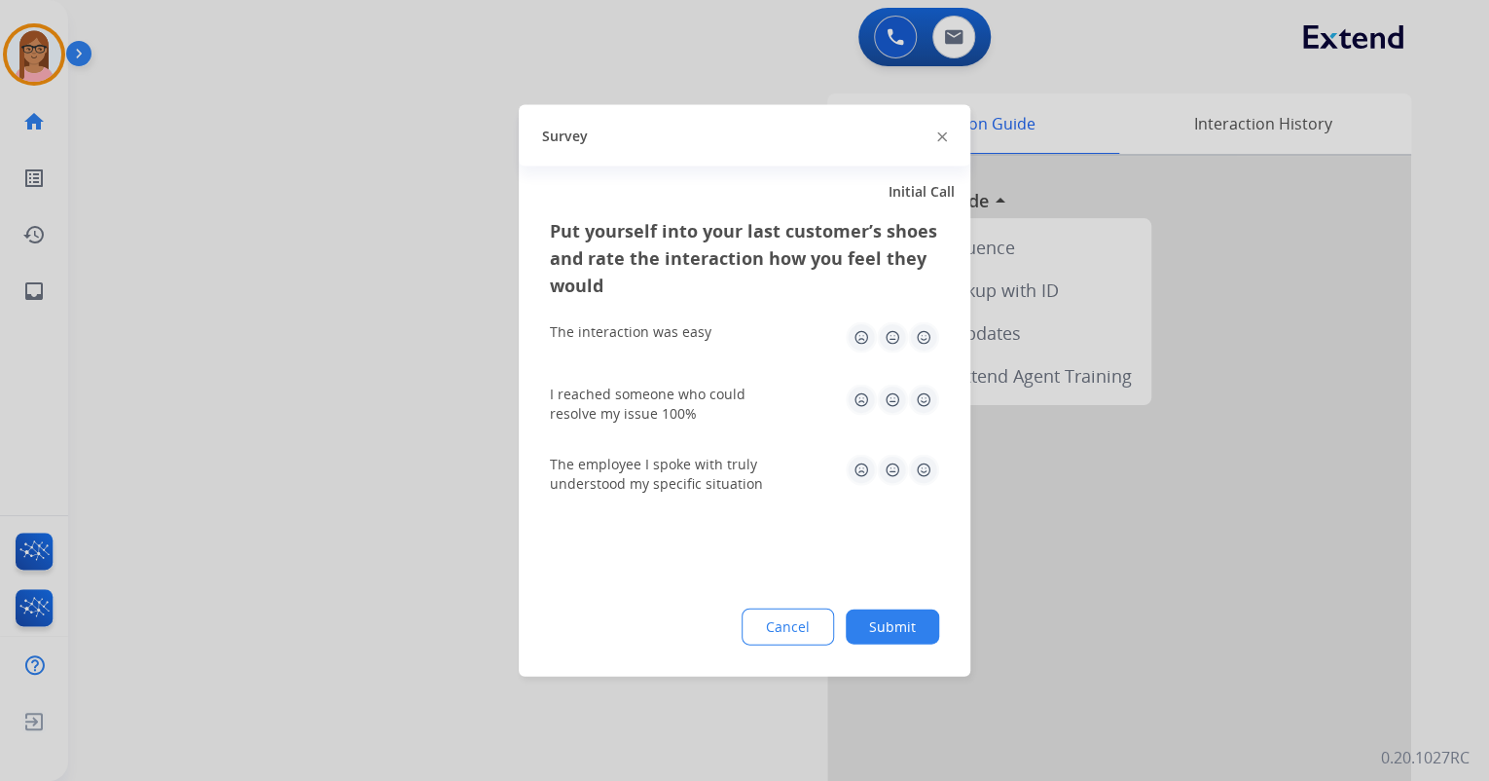
drag, startPoint x: 929, startPoint y: 331, endPoint x: 921, endPoint y: 382, distance: 52.3
click at [929, 331] on img at bounding box center [923, 337] width 31 height 31
click at [919, 397] on img at bounding box center [923, 399] width 31 height 31
click at [918, 481] on img at bounding box center [923, 470] width 31 height 31
click at [903, 623] on button "Submit" at bounding box center [892, 626] width 93 height 35
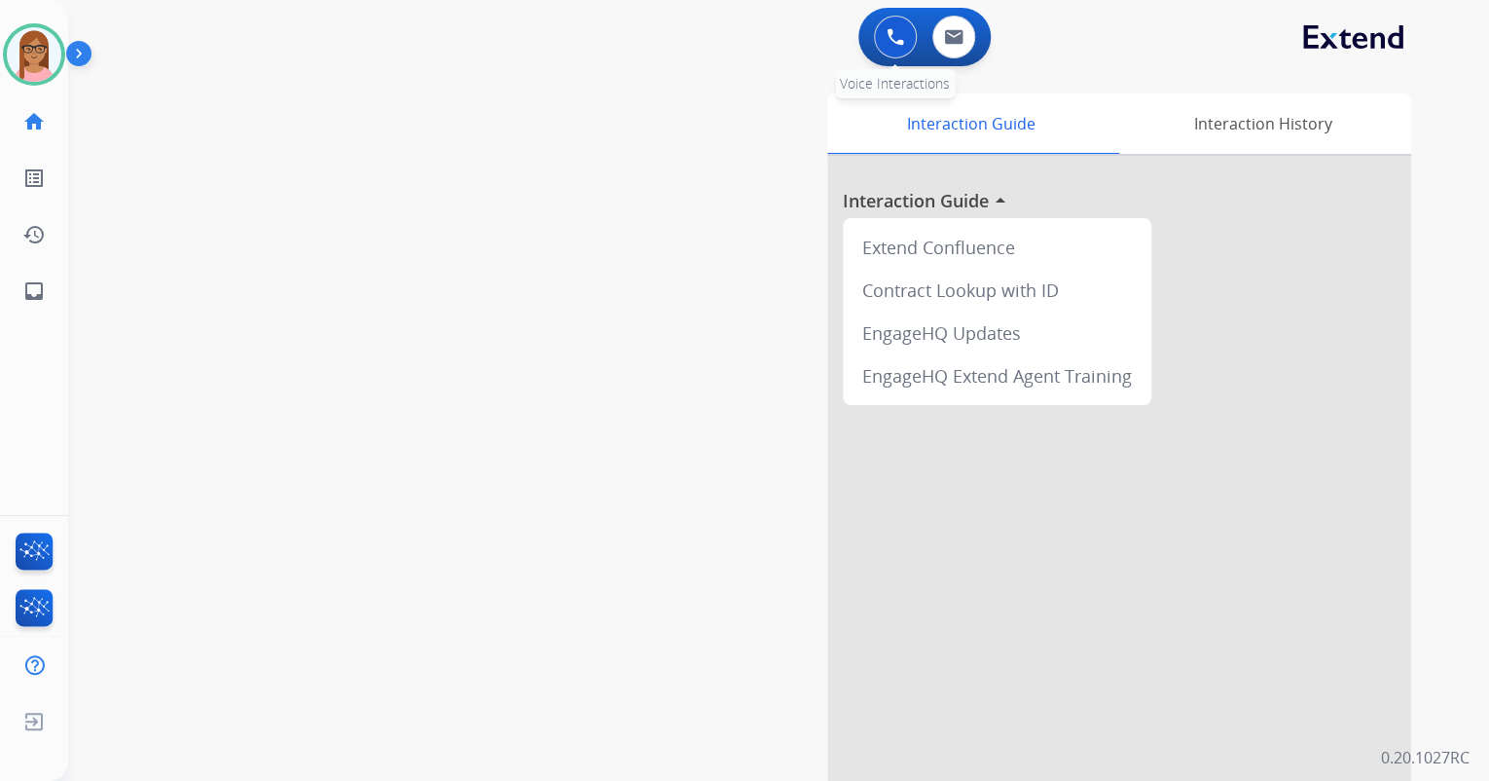
click at [882, 29] on button at bounding box center [895, 37] width 43 height 43
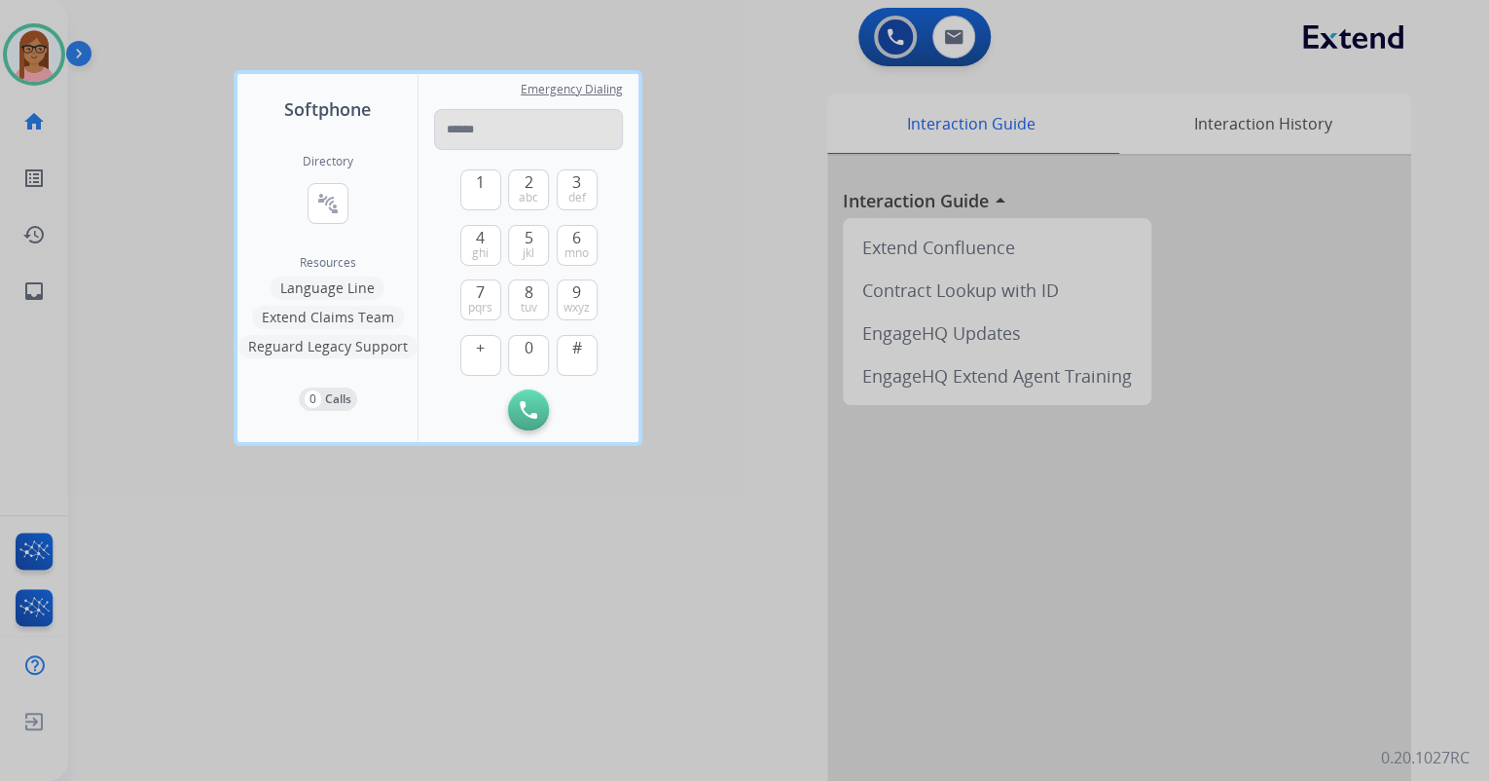
click at [543, 136] on input "tel" at bounding box center [528, 129] width 189 height 41
type input "**********"
click at [507, 409] on div "Initiate Call Remove Number" at bounding box center [528, 409] width 189 height 41
click at [523, 413] on img at bounding box center [529, 410] width 18 height 18
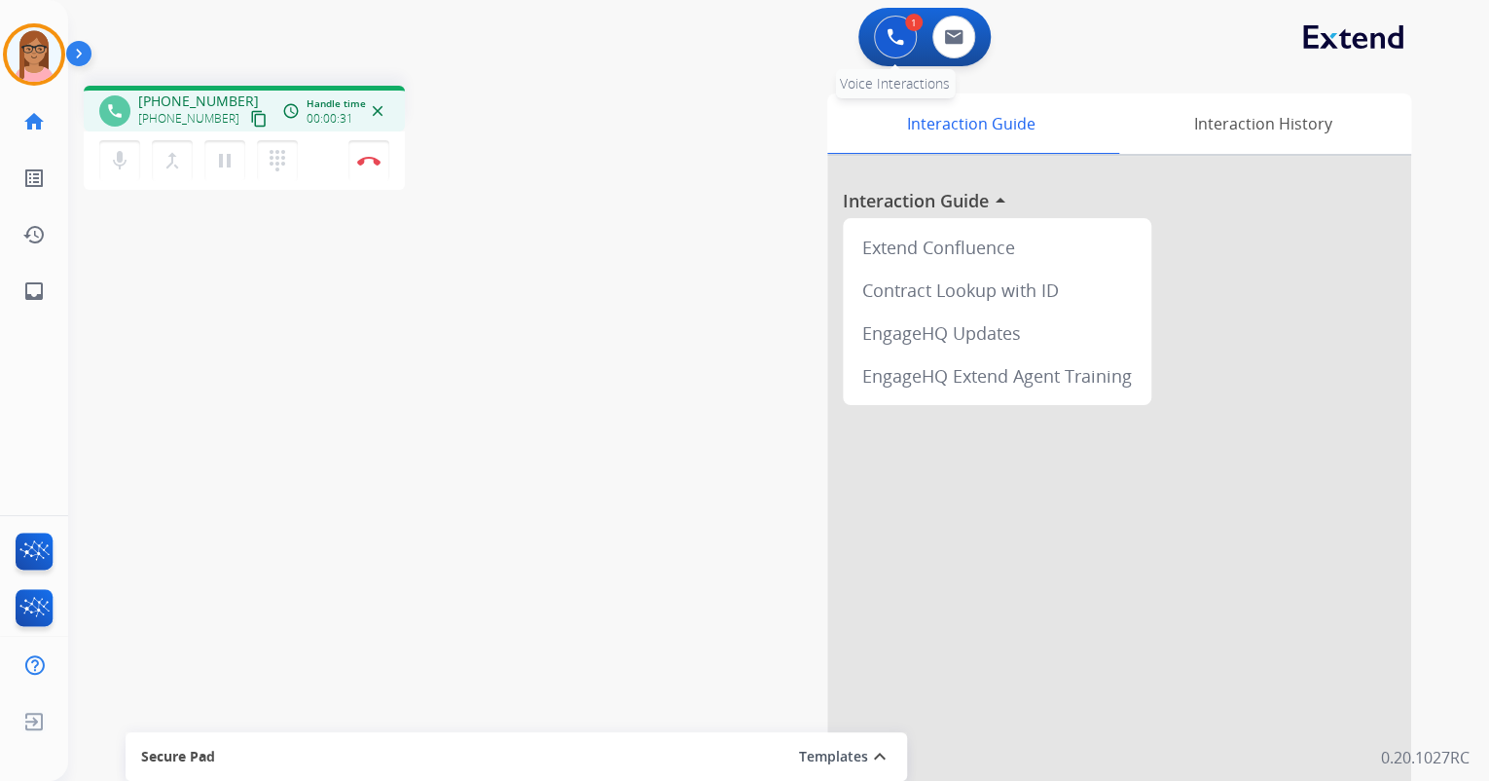
click at [887, 36] on img at bounding box center [896, 37] width 18 height 18
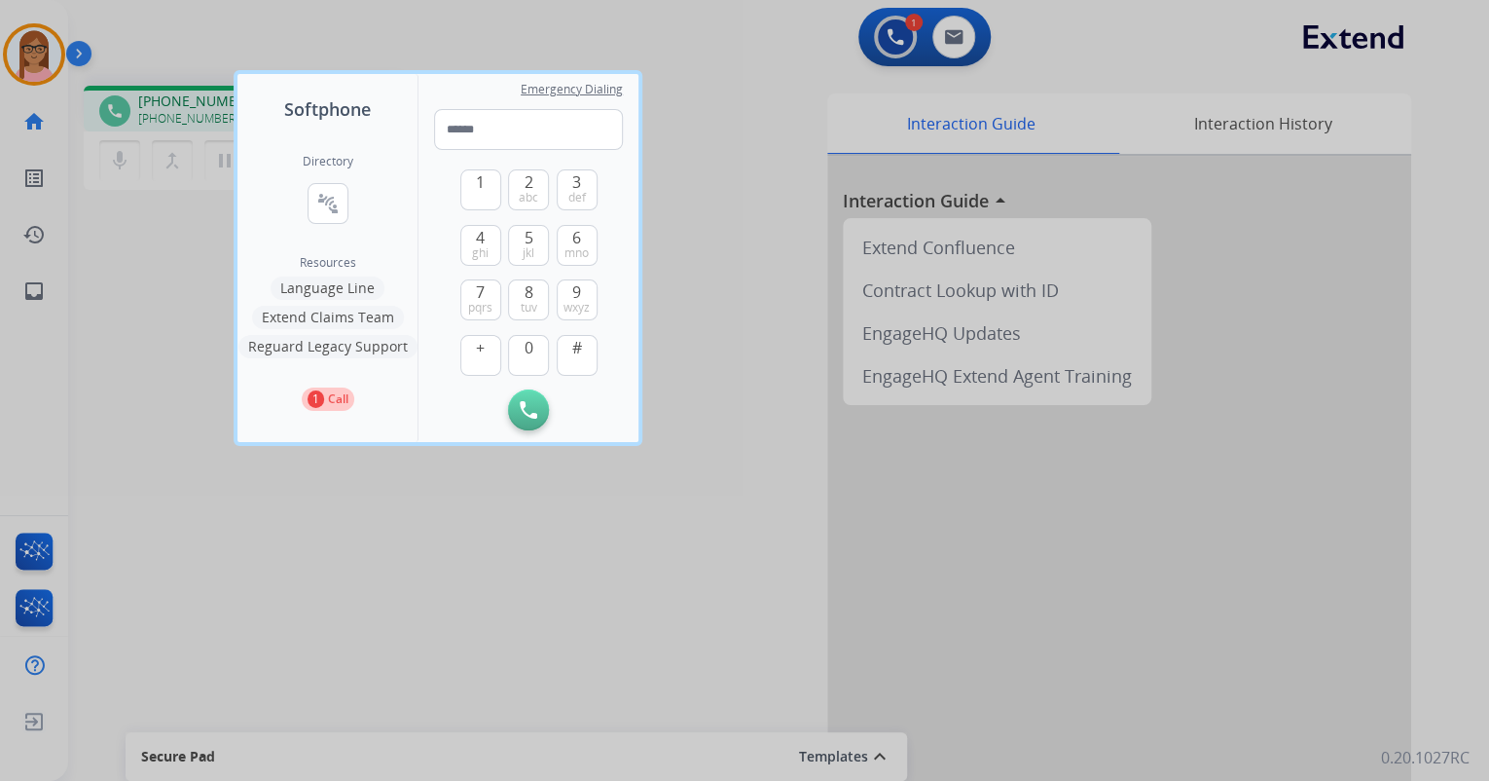
click at [724, 192] on div at bounding box center [744, 390] width 1489 height 781
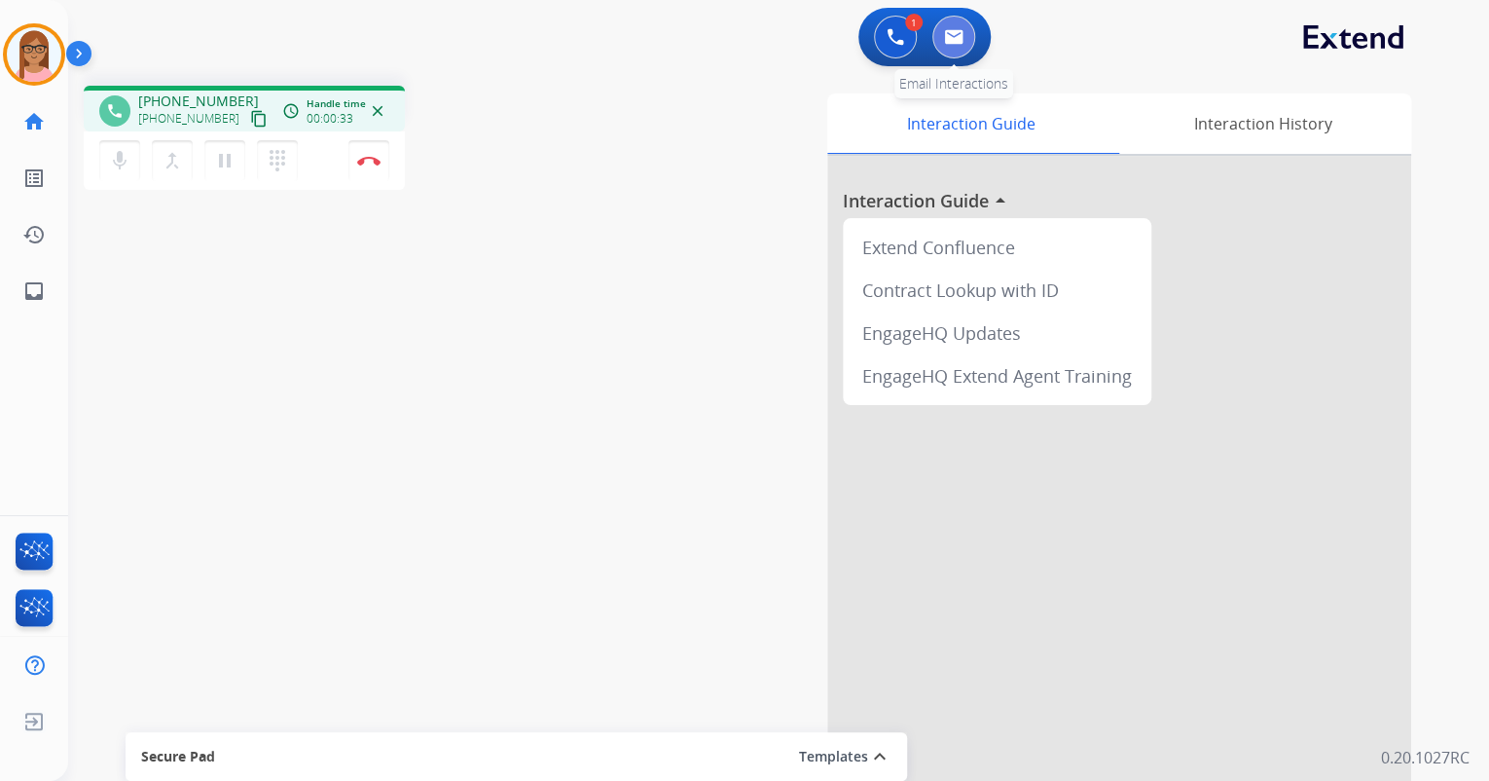
click at [958, 29] on img at bounding box center [953, 37] width 19 height 16
select select "**********"
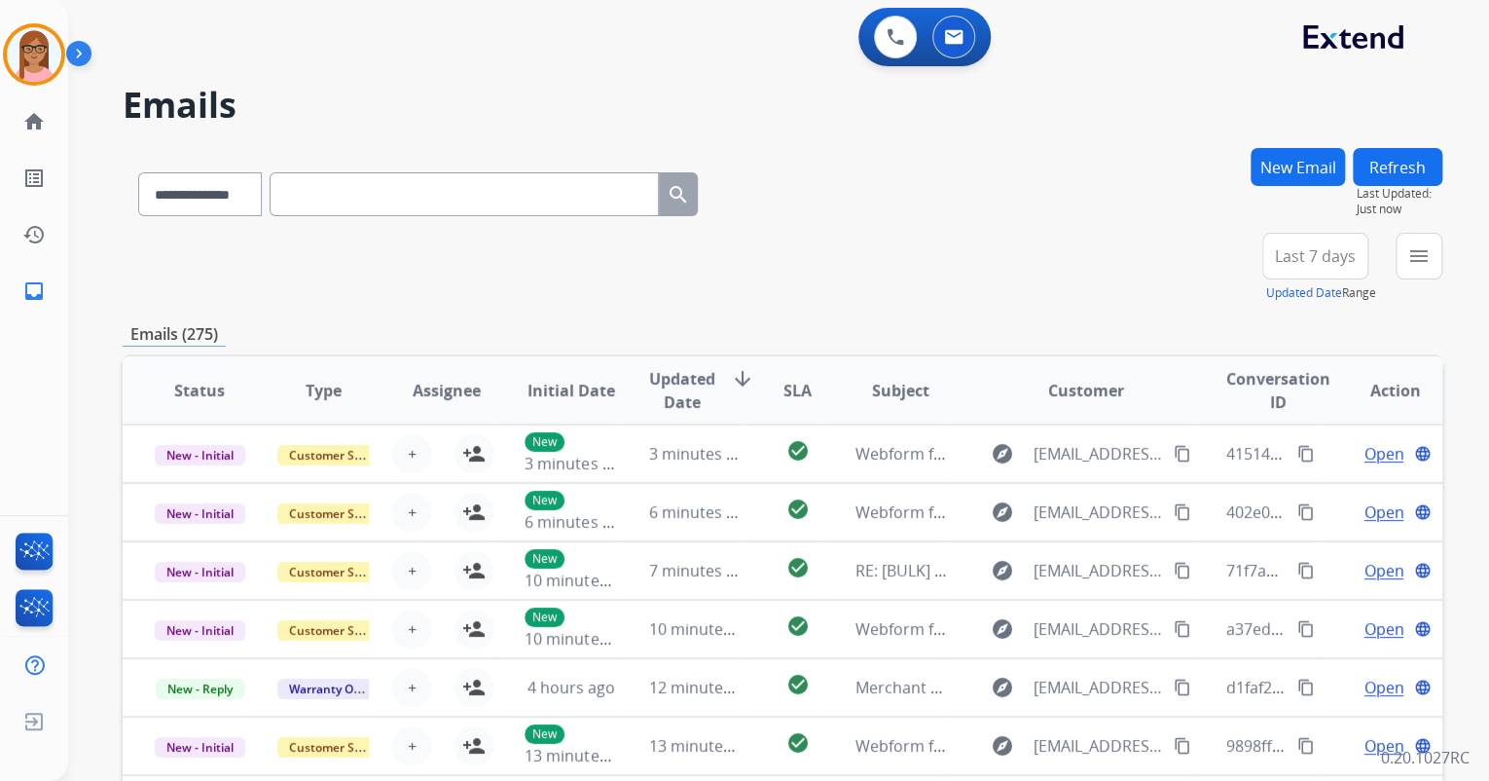
click at [1285, 183] on button "New Email" at bounding box center [1298, 167] width 94 height 38
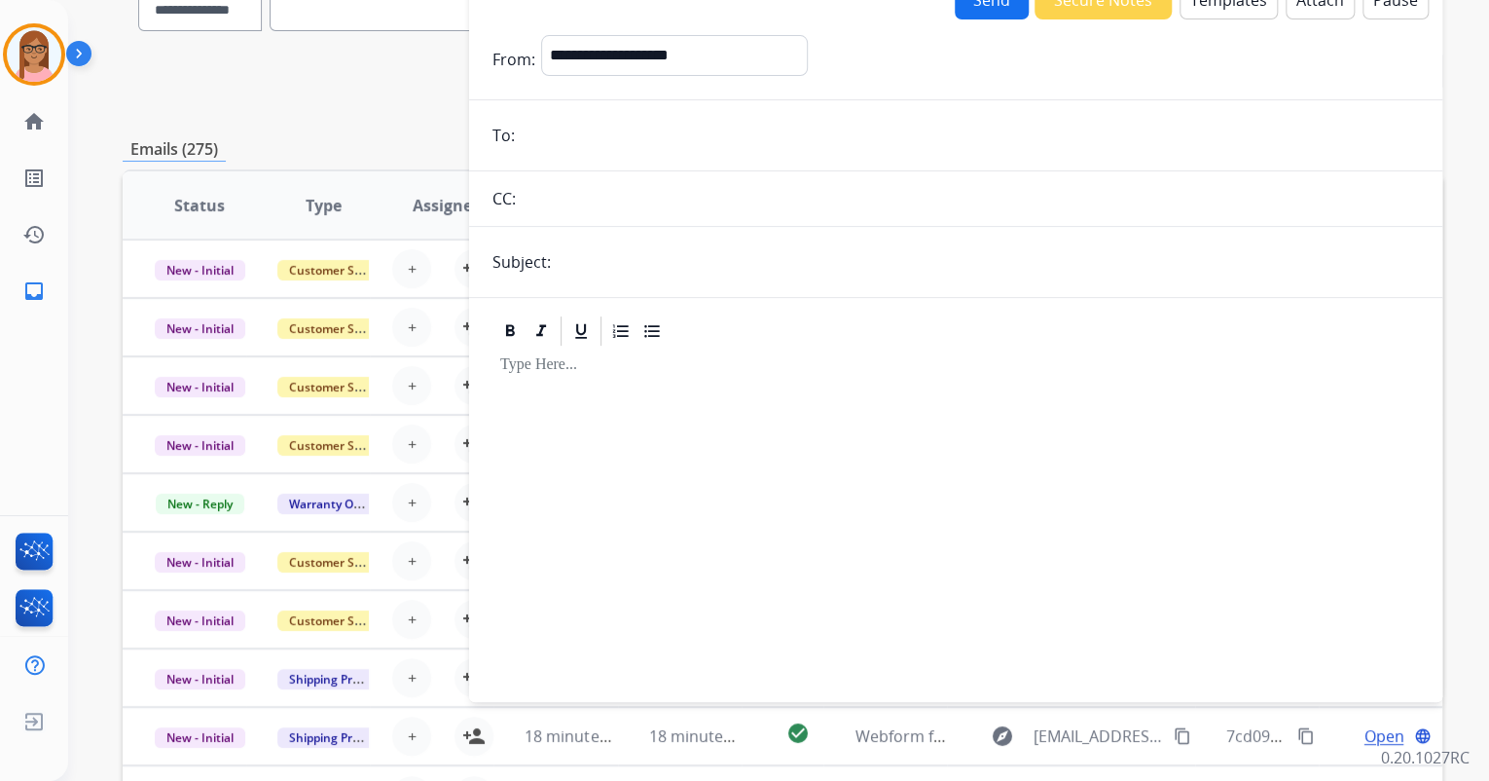
scroll to position [156, 0]
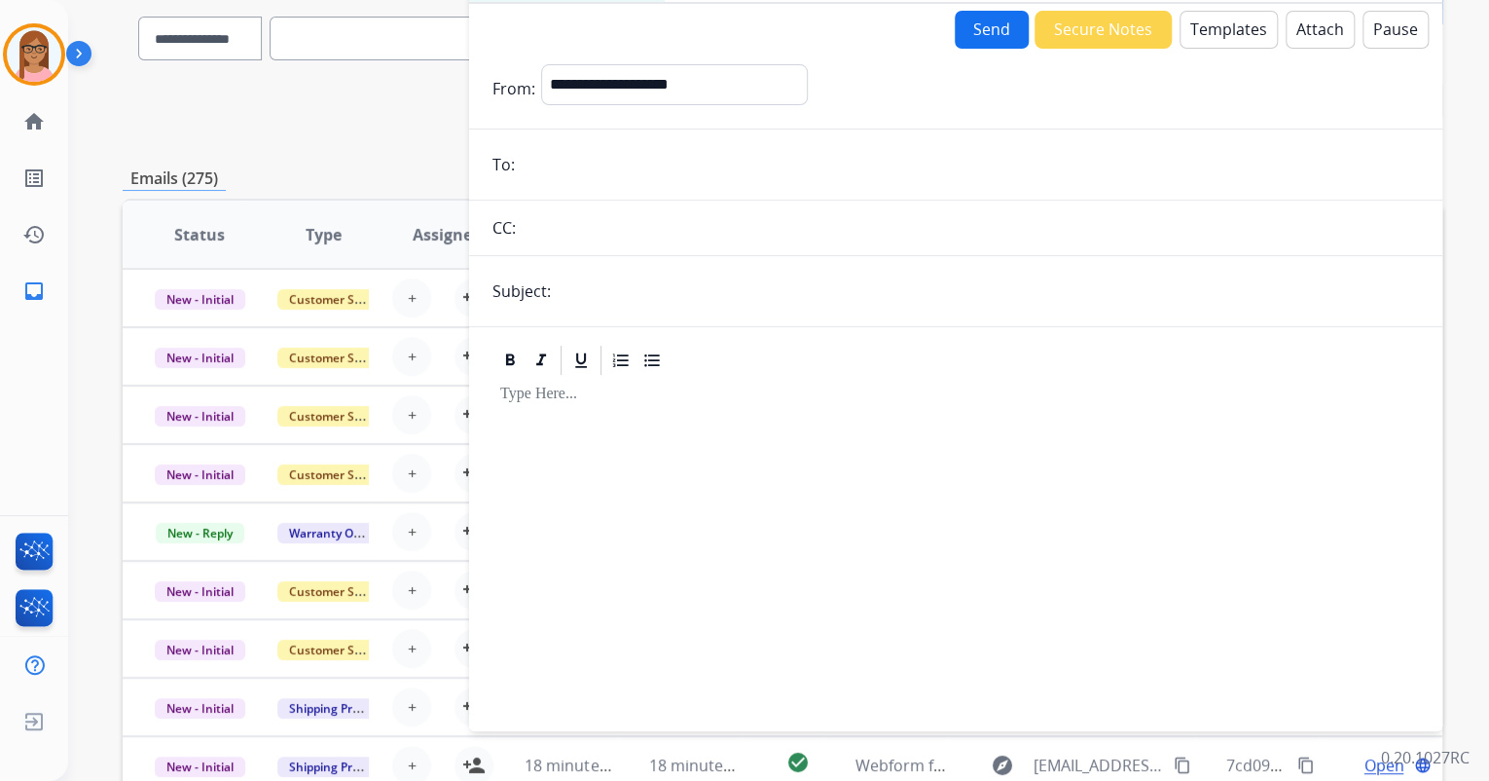
click at [1195, 31] on button "Templates" at bounding box center [1229, 30] width 98 height 38
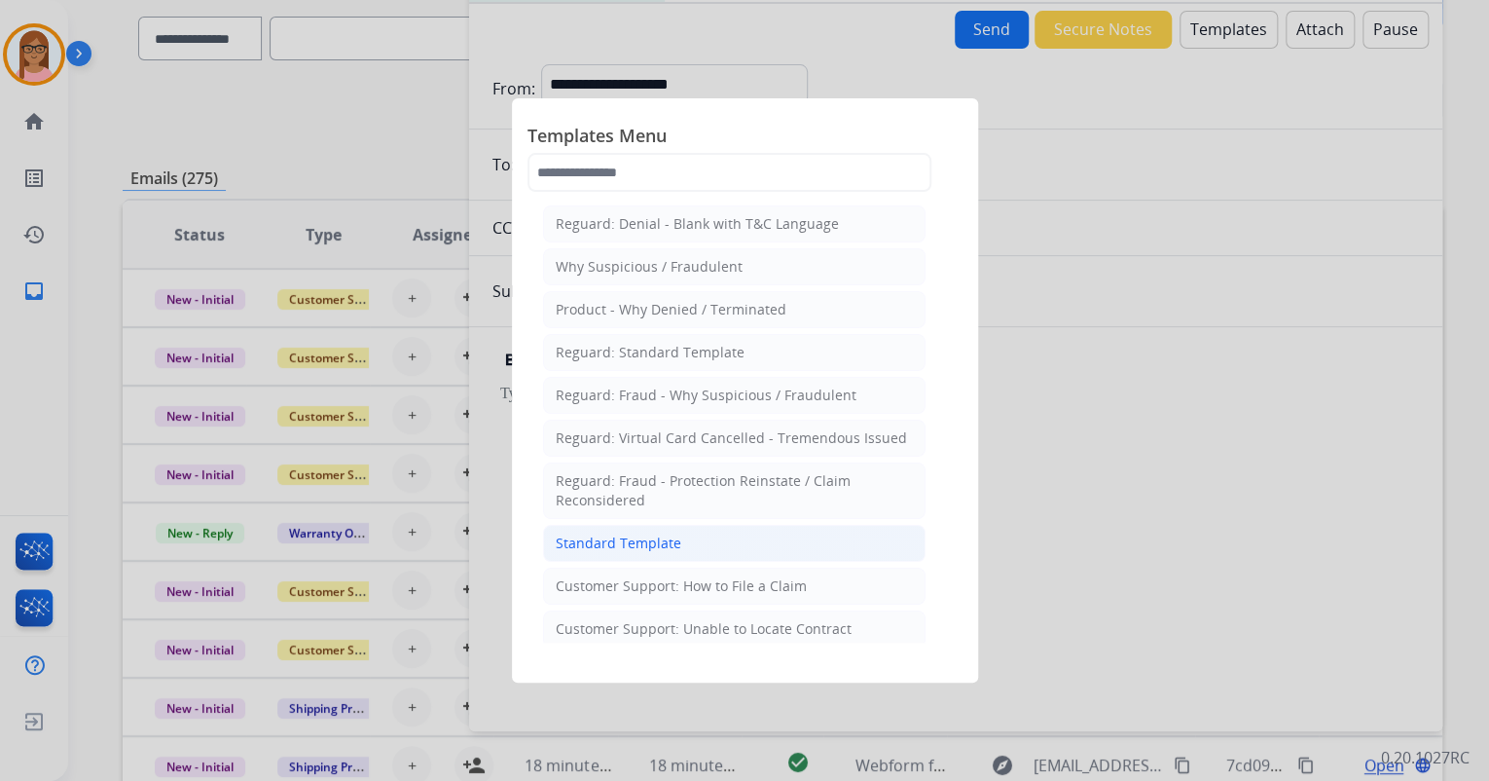
click at [685, 547] on li "Standard Template" at bounding box center [734, 543] width 382 height 37
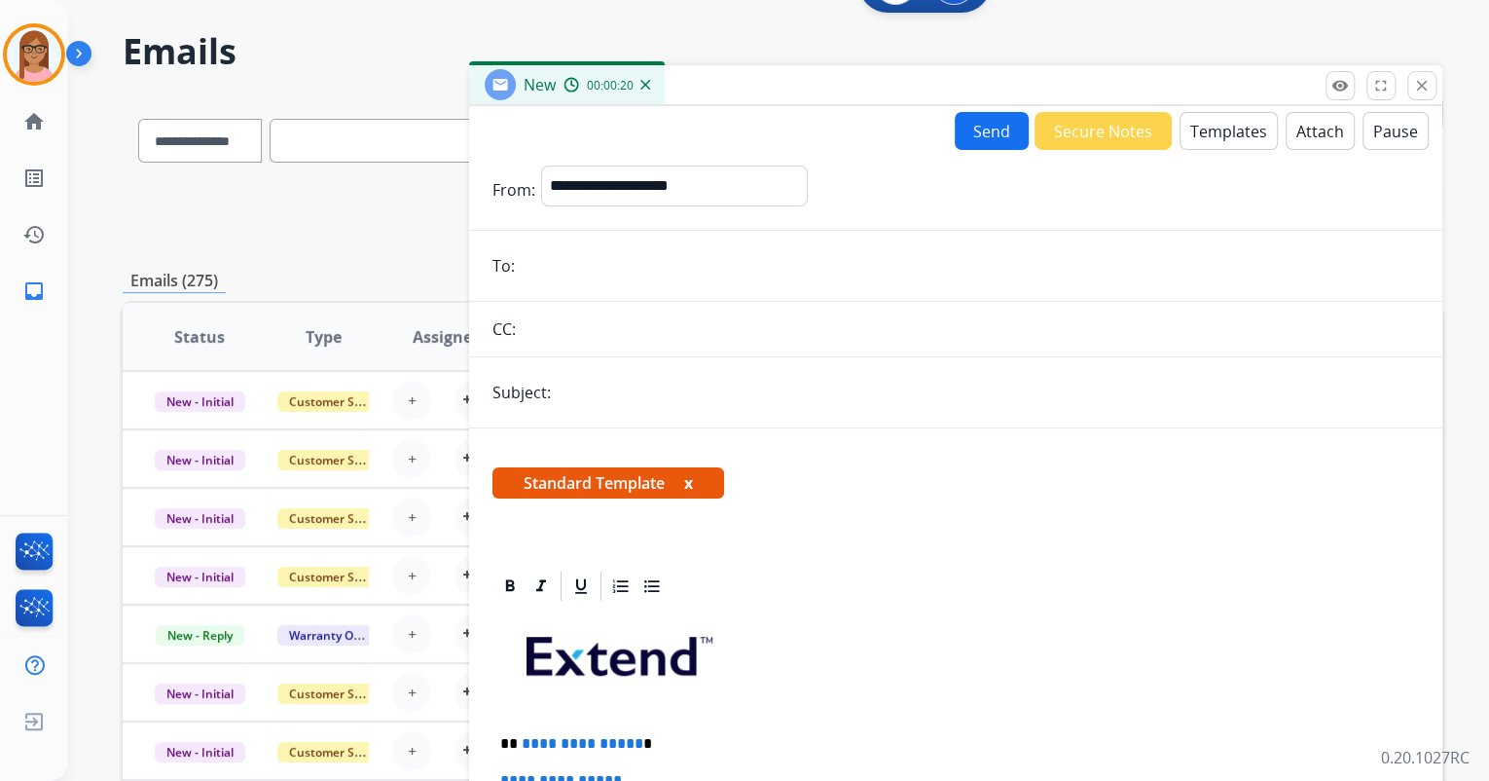
scroll to position [0, 0]
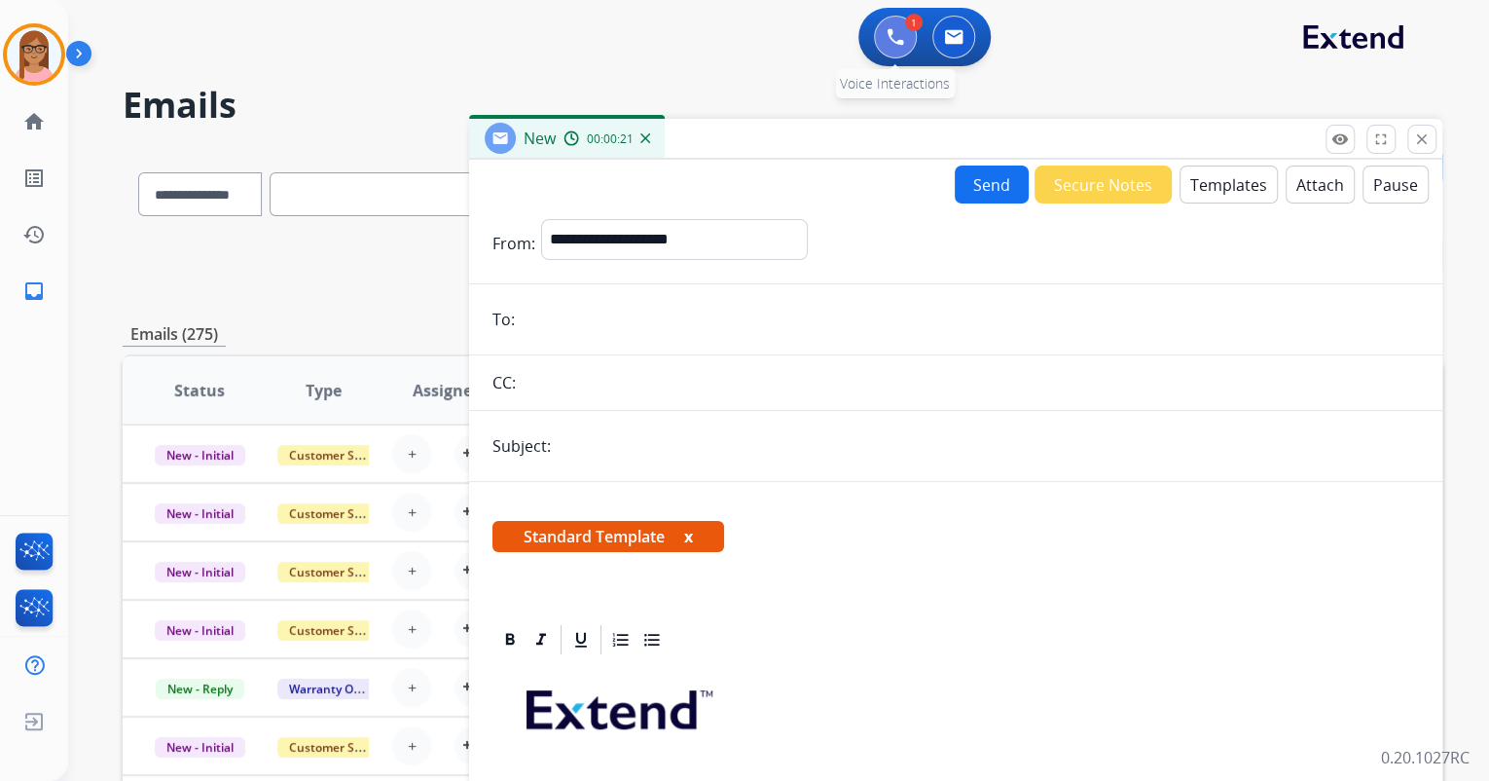
click at [898, 43] on img at bounding box center [896, 37] width 18 height 18
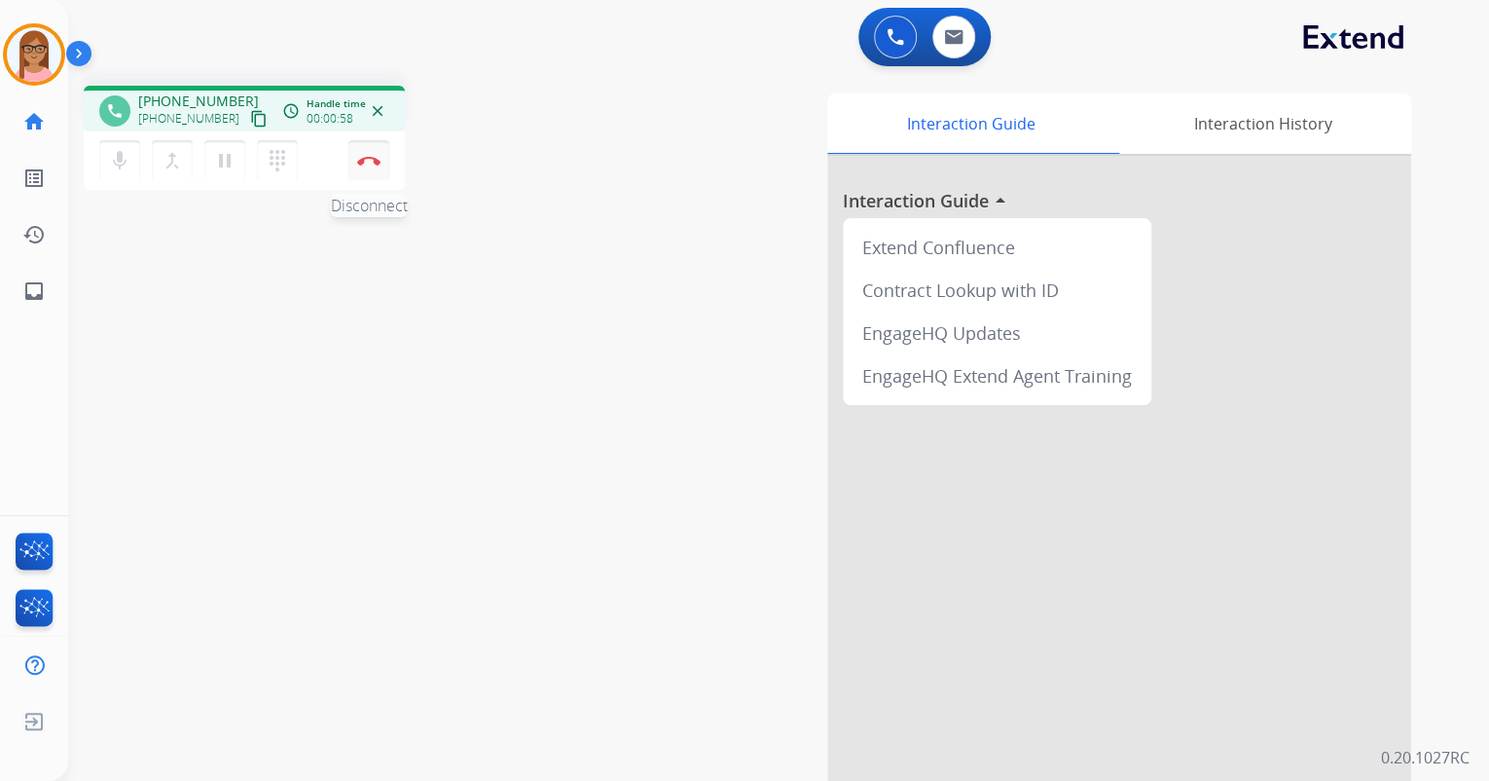
click at [366, 174] on button "Disconnect" at bounding box center [368, 160] width 41 height 41
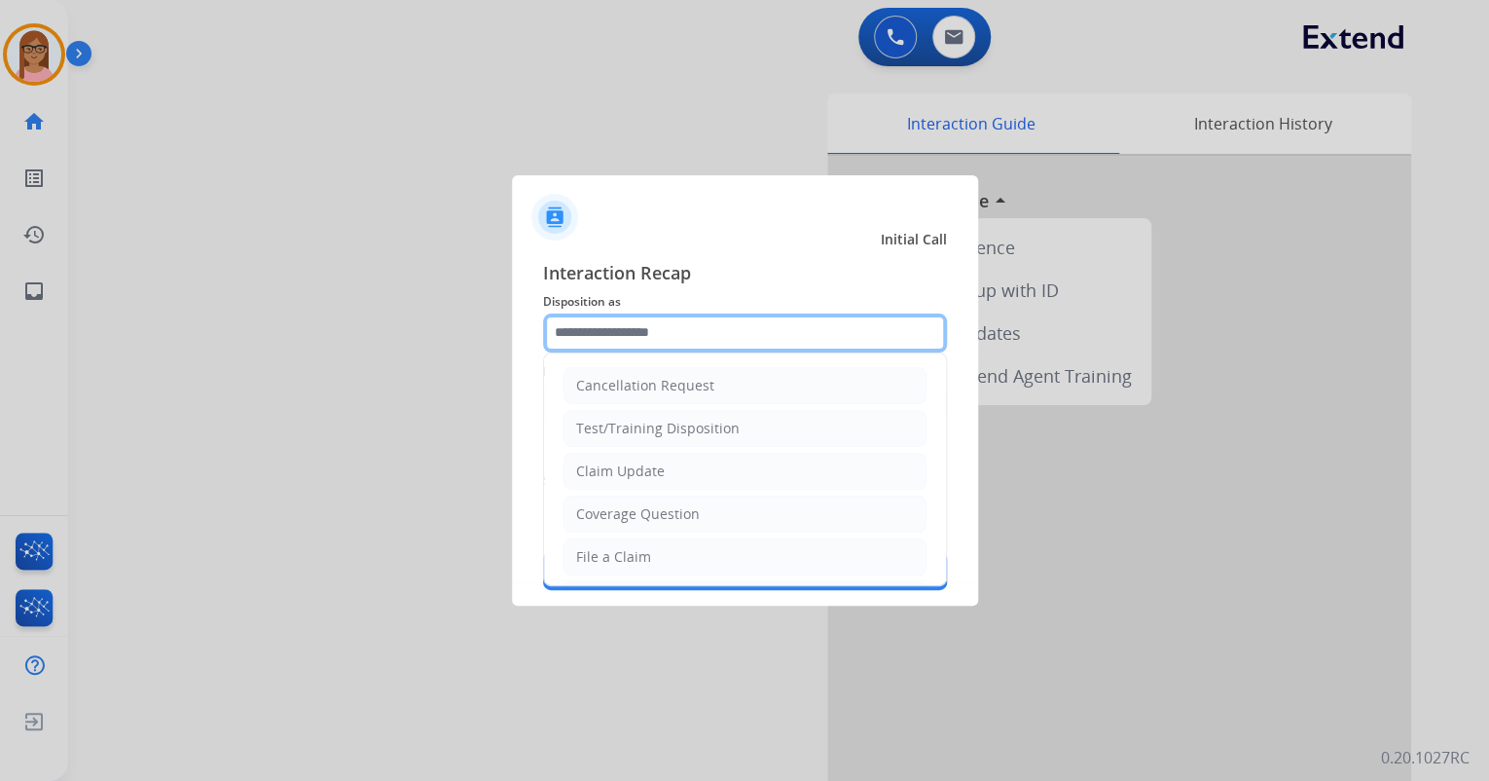
click at [623, 334] on input "text" at bounding box center [745, 332] width 404 height 39
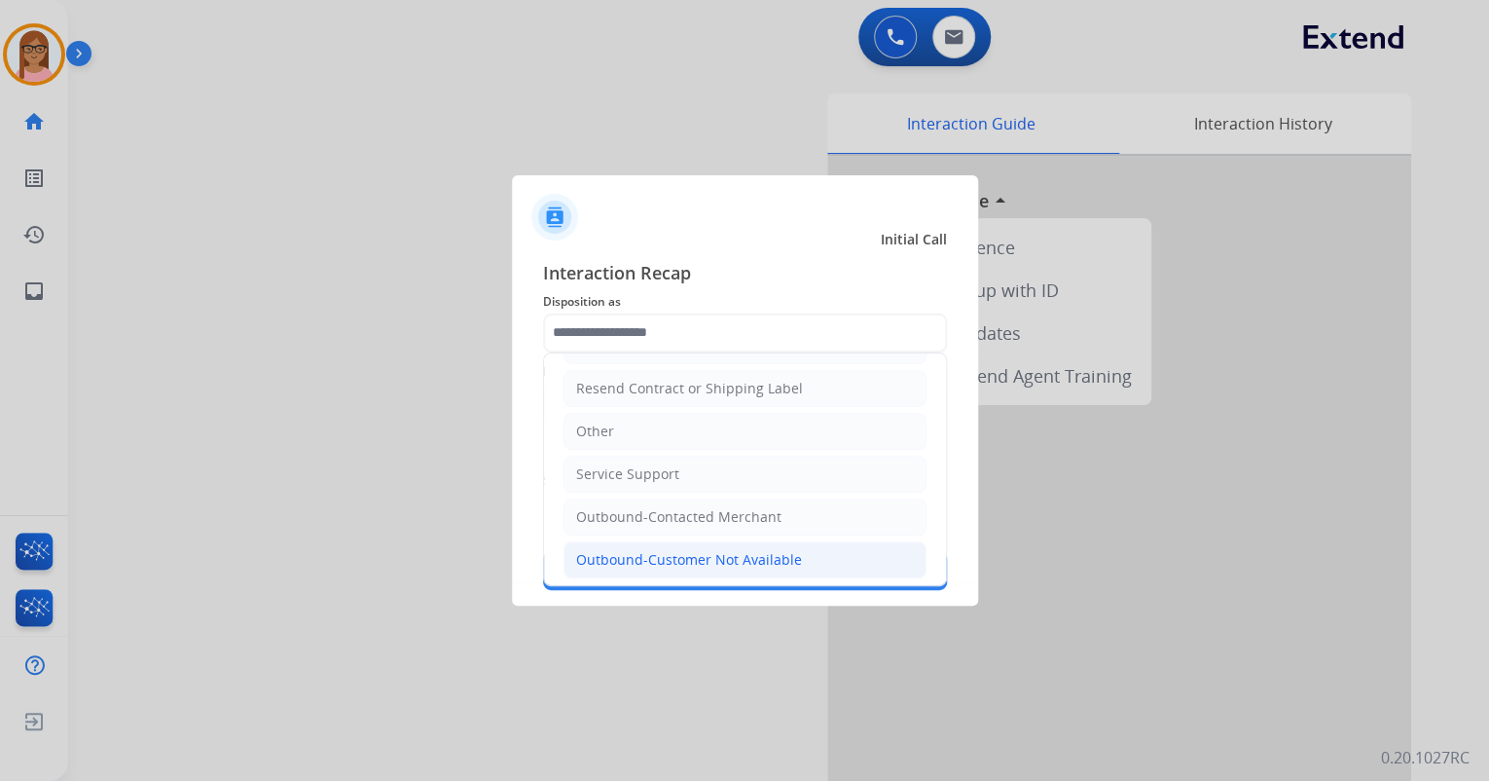
click at [747, 553] on div "Outbound-Customer Not Available" at bounding box center [689, 559] width 226 height 19
type input "**********"
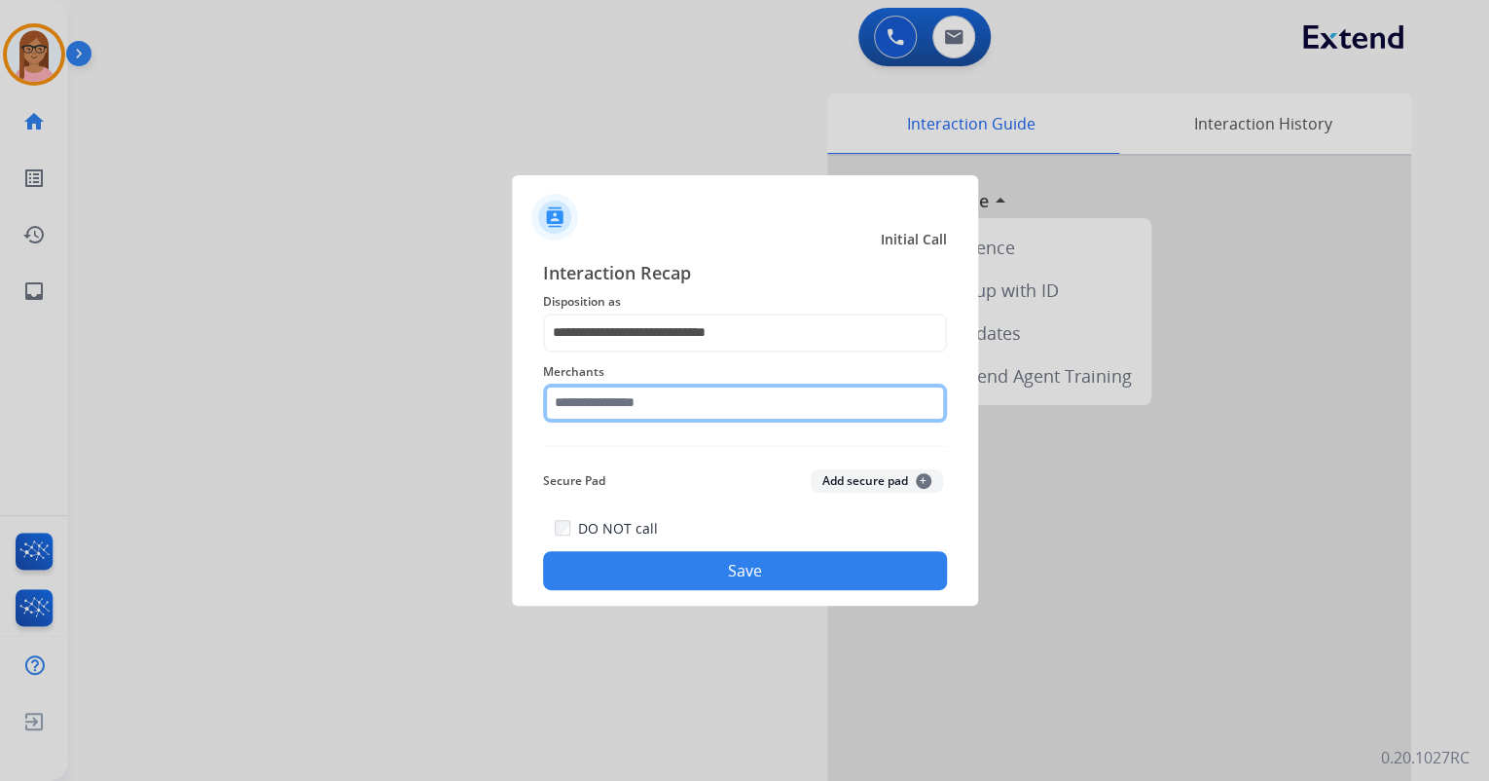
click at [709, 399] on input "text" at bounding box center [745, 402] width 404 height 39
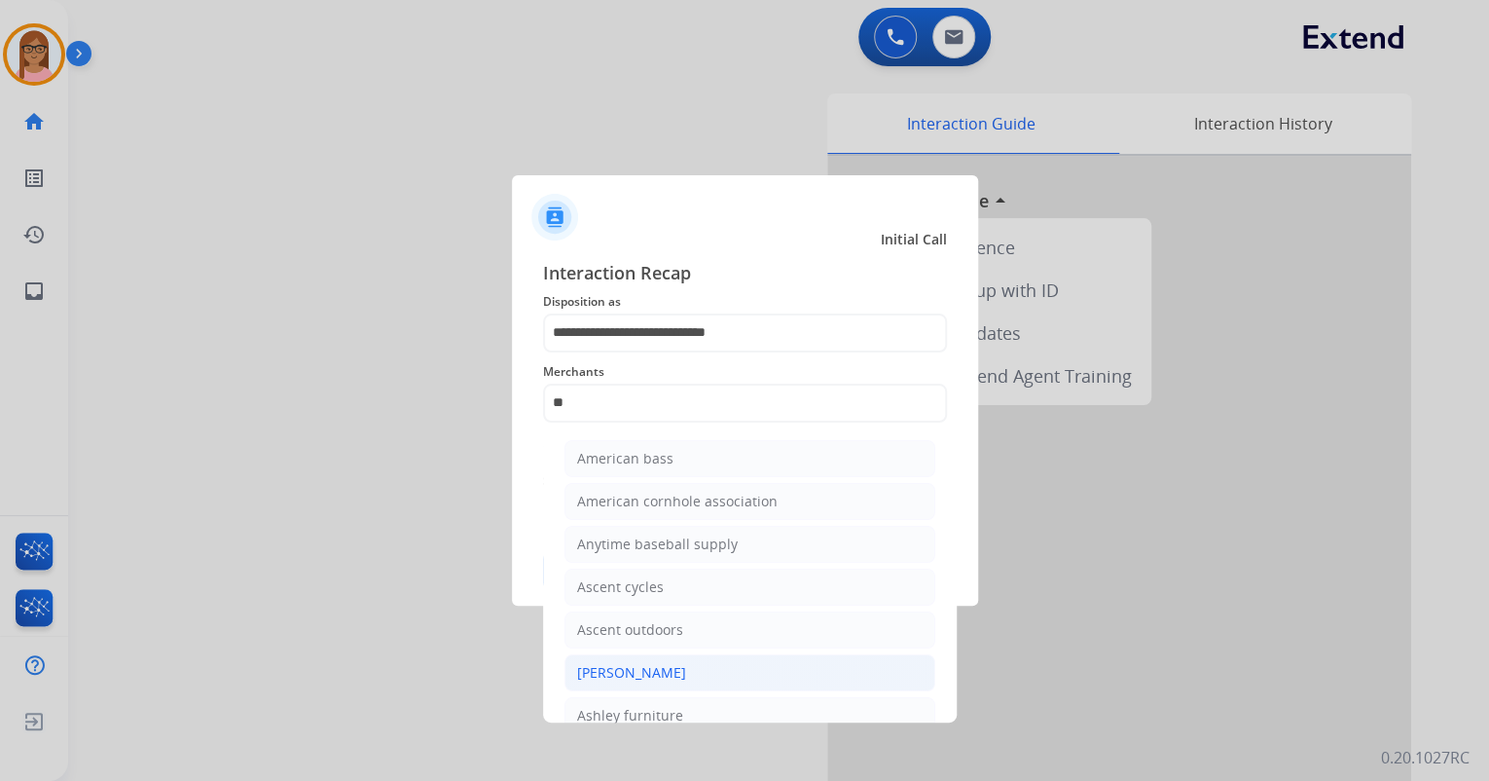
click at [709, 665] on li "[PERSON_NAME]" at bounding box center [749, 672] width 371 height 37
type input "**********"
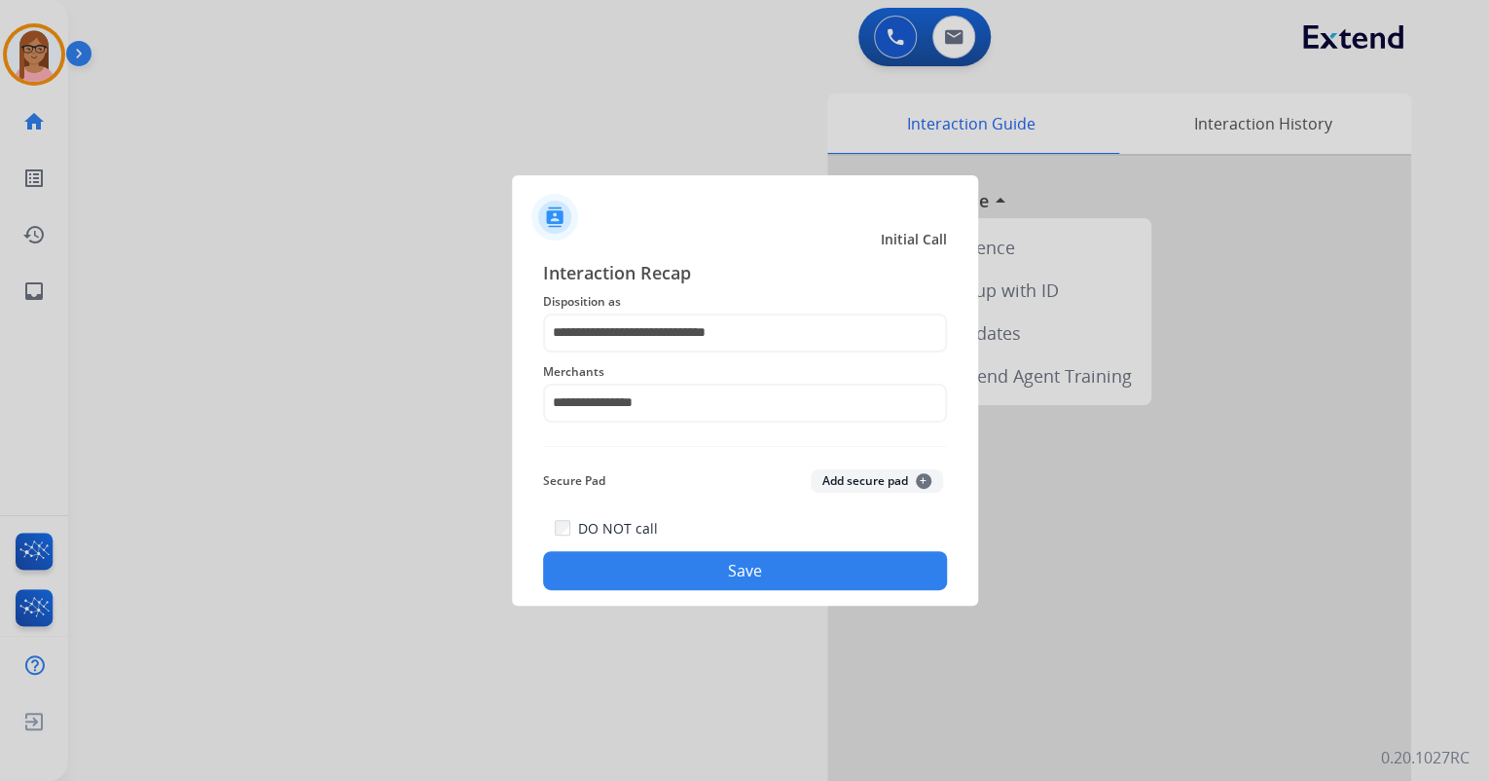
click at [740, 566] on button "Save" at bounding box center [745, 570] width 404 height 39
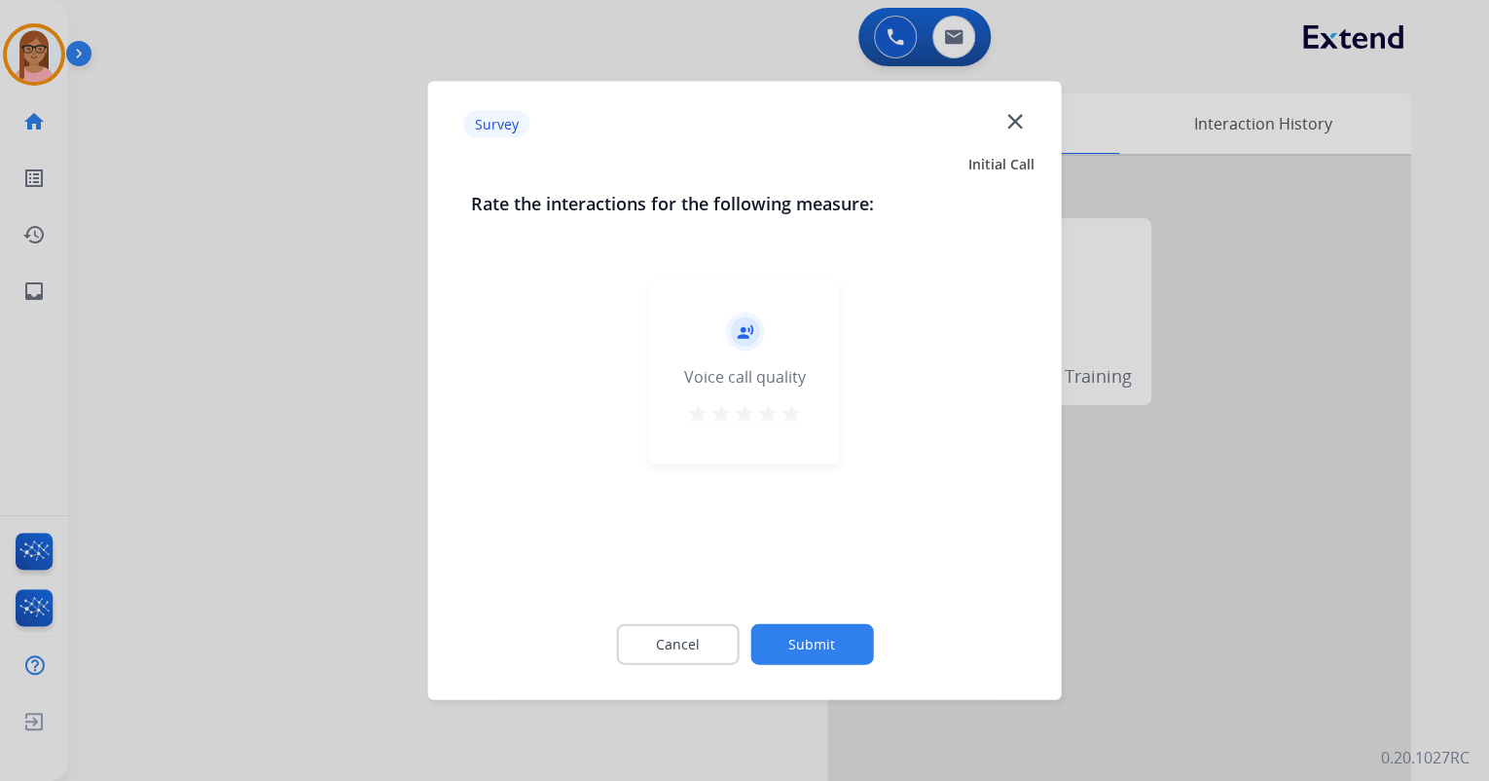
click at [794, 415] on mat-icon "star" at bounding box center [791, 413] width 23 height 23
click at [827, 644] on button "Submit" at bounding box center [811, 644] width 123 height 41
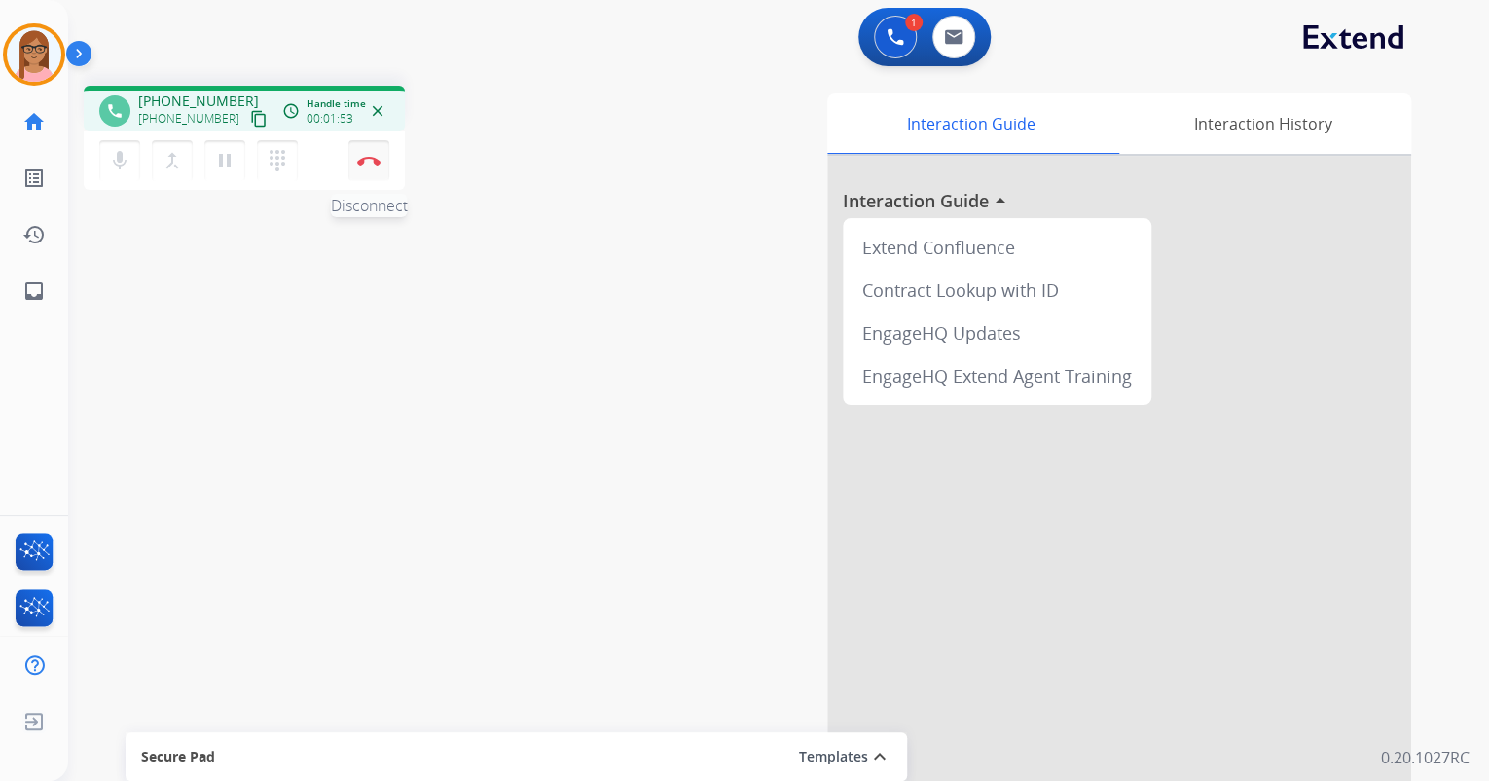
click at [369, 154] on button "Disconnect" at bounding box center [368, 160] width 41 height 41
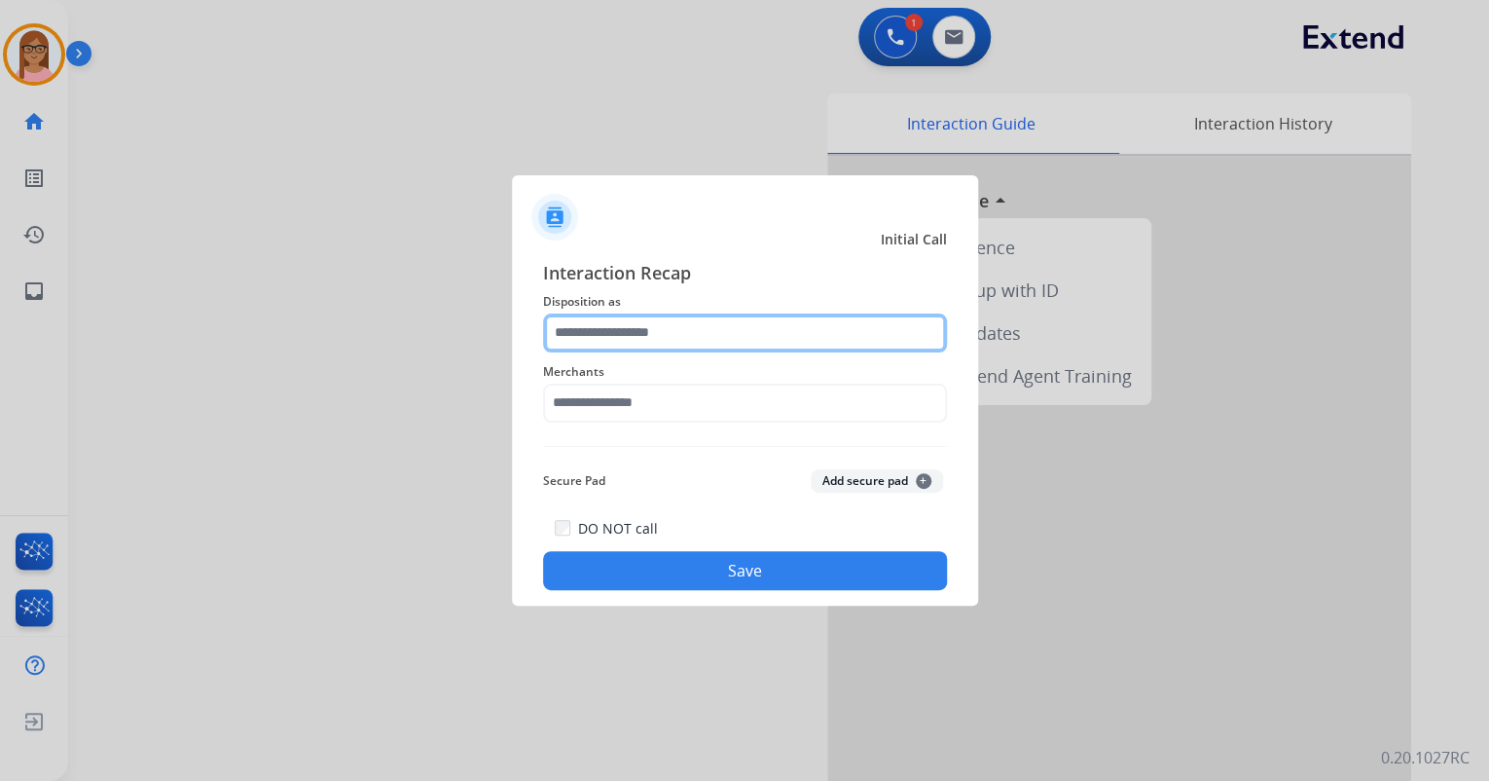
click at [685, 344] on input "text" at bounding box center [745, 332] width 404 height 39
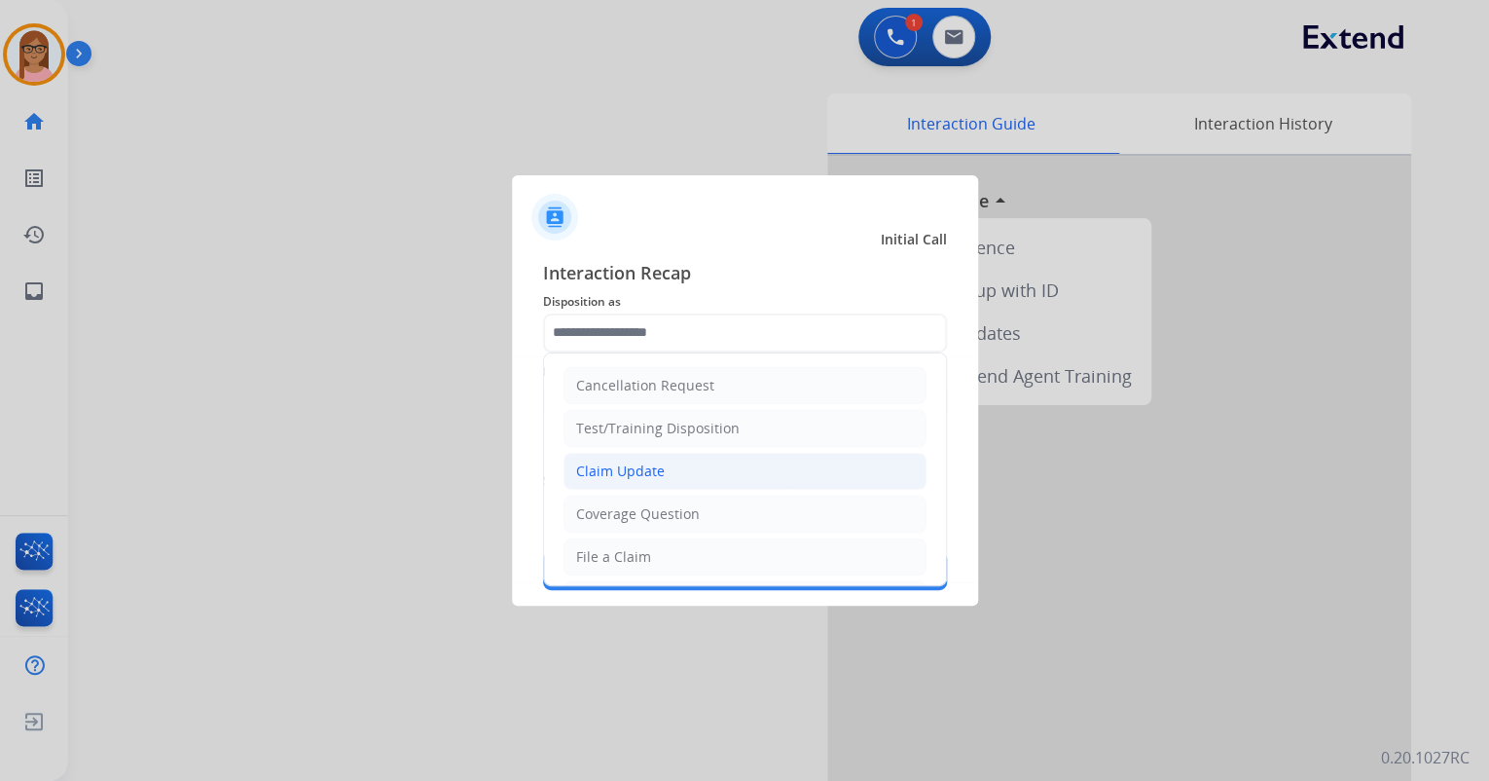
click at [662, 471] on li "Claim Update" at bounding box center [745, 471] width 363 height 37
type input "**********"
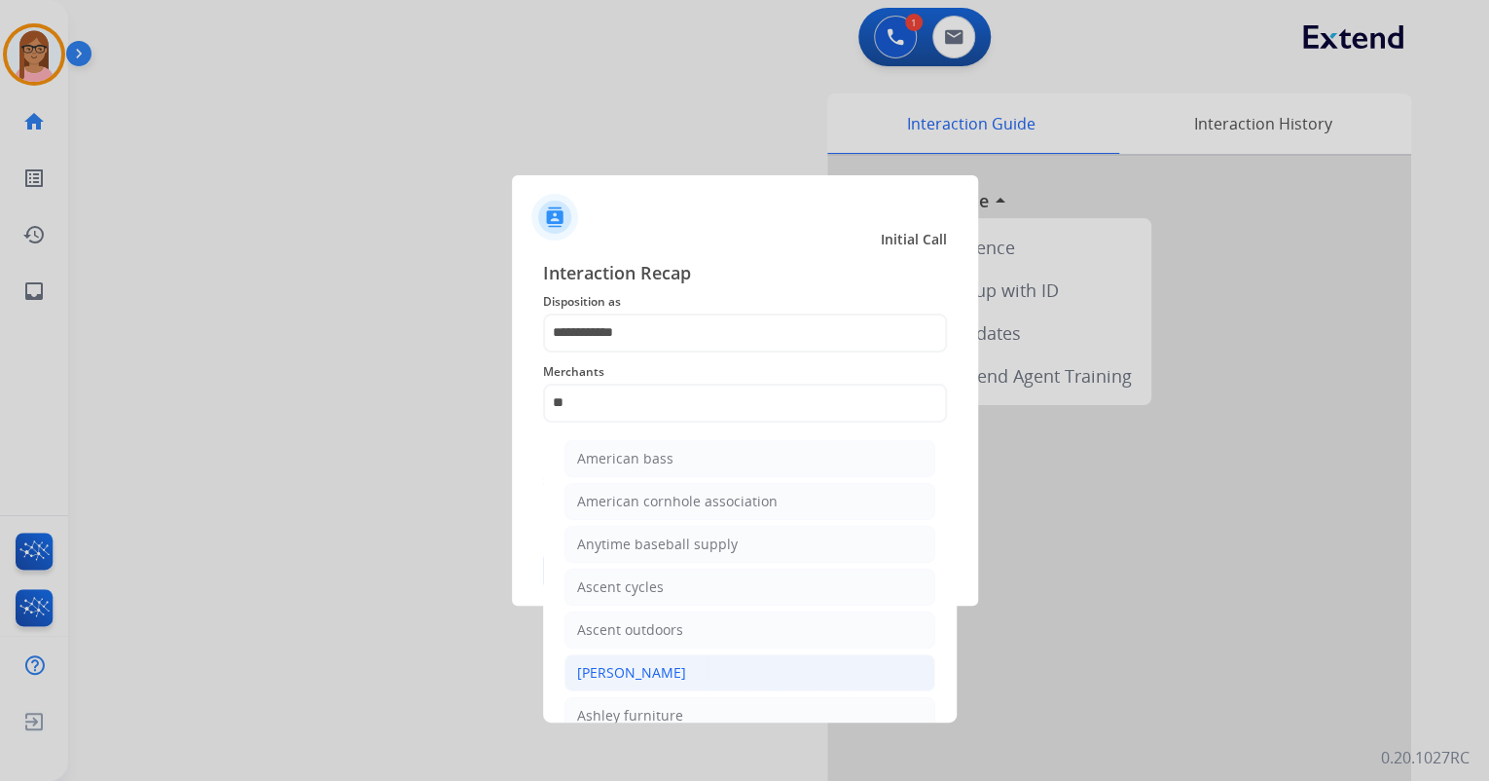
click at [708, 664] on li "[PERSON_NAME]" at bounding box center [749, 672] width 371 height 37
type input "**********"
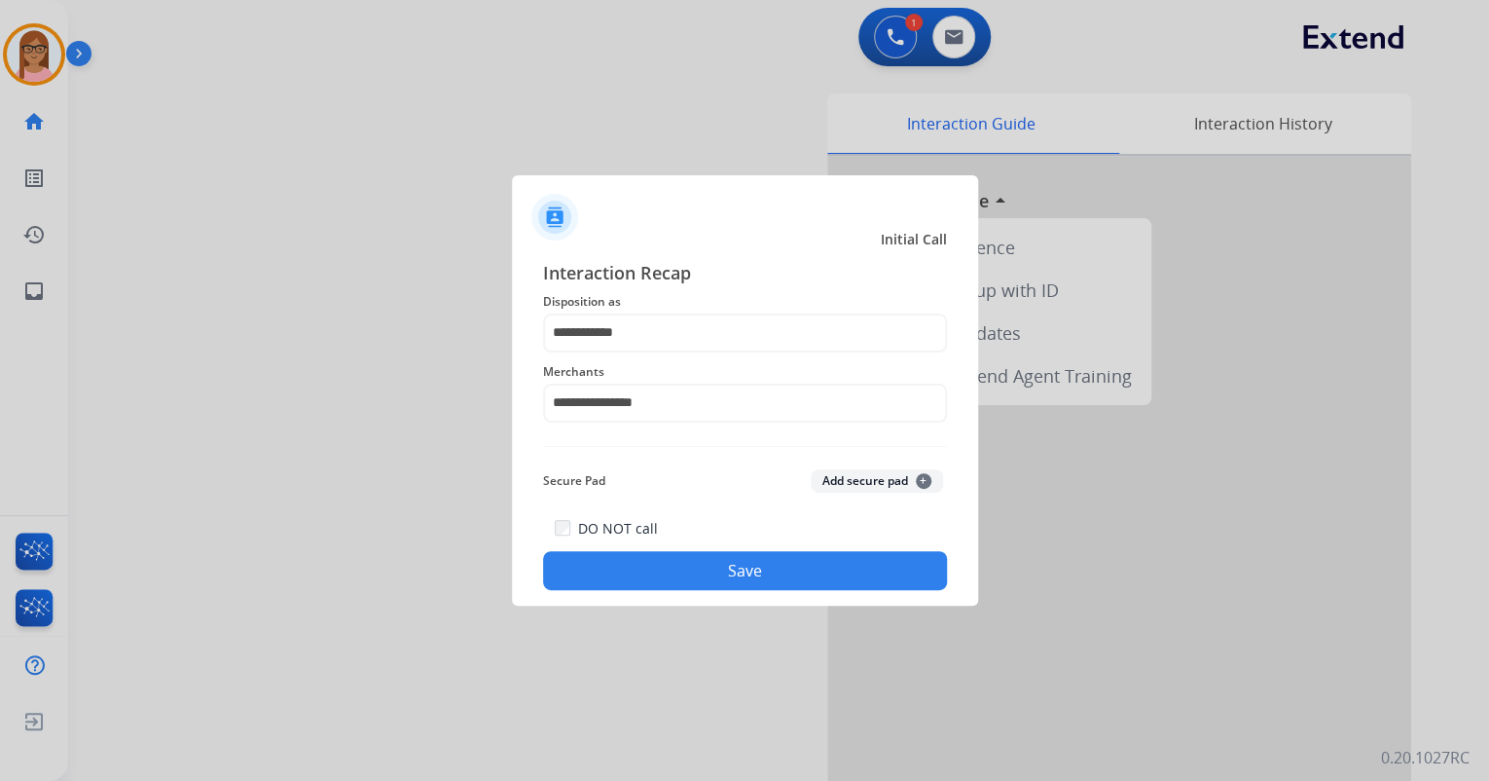
click at [681, 576] on button "Save" at bounding box center [745, 570] width 404 height 39
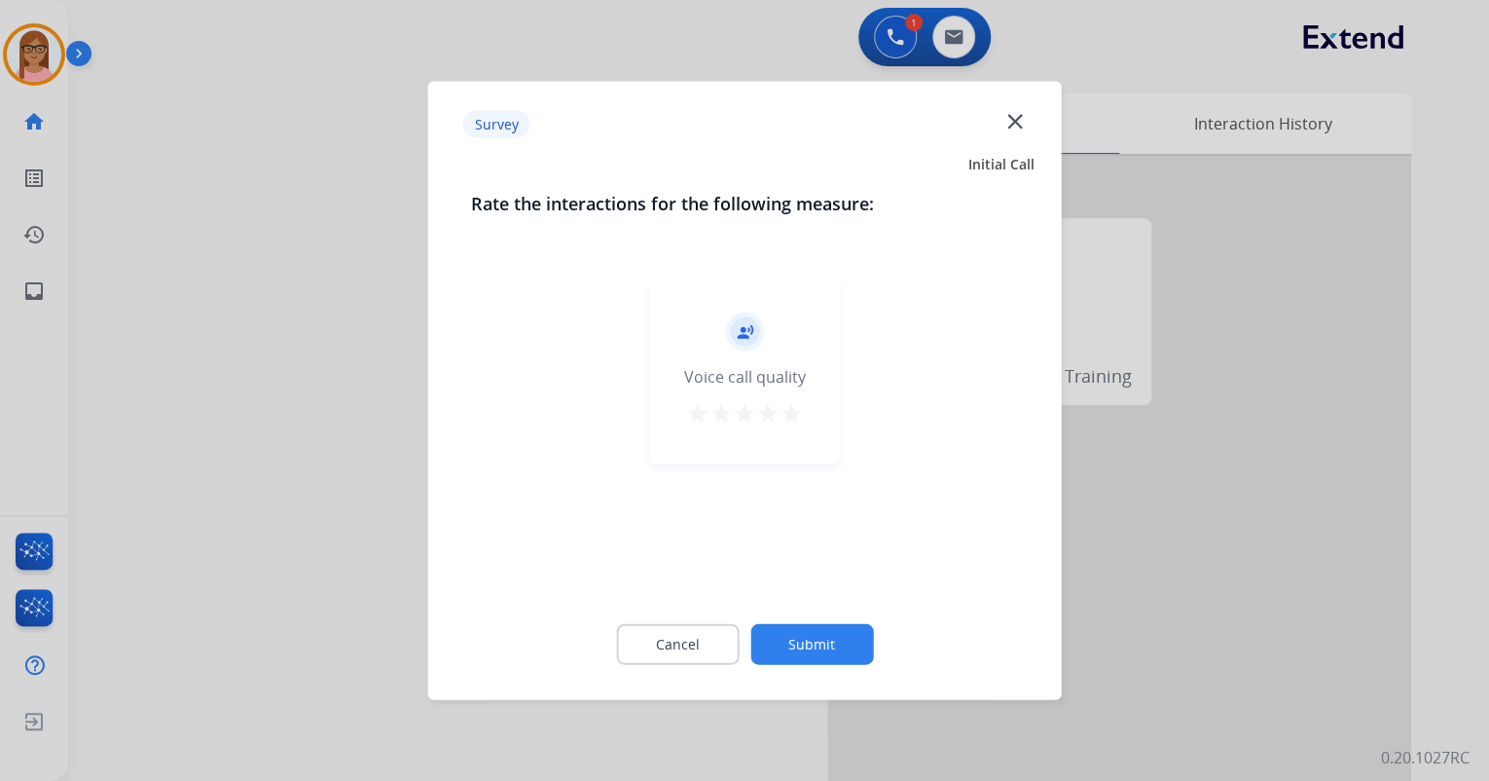
click at [780, 414] on mat-icon "star" at bounding box center [791, 413] width 23 height 23
click at [821, 632] on button "Submit" at bounding box center [811, 644] width 123 height 41
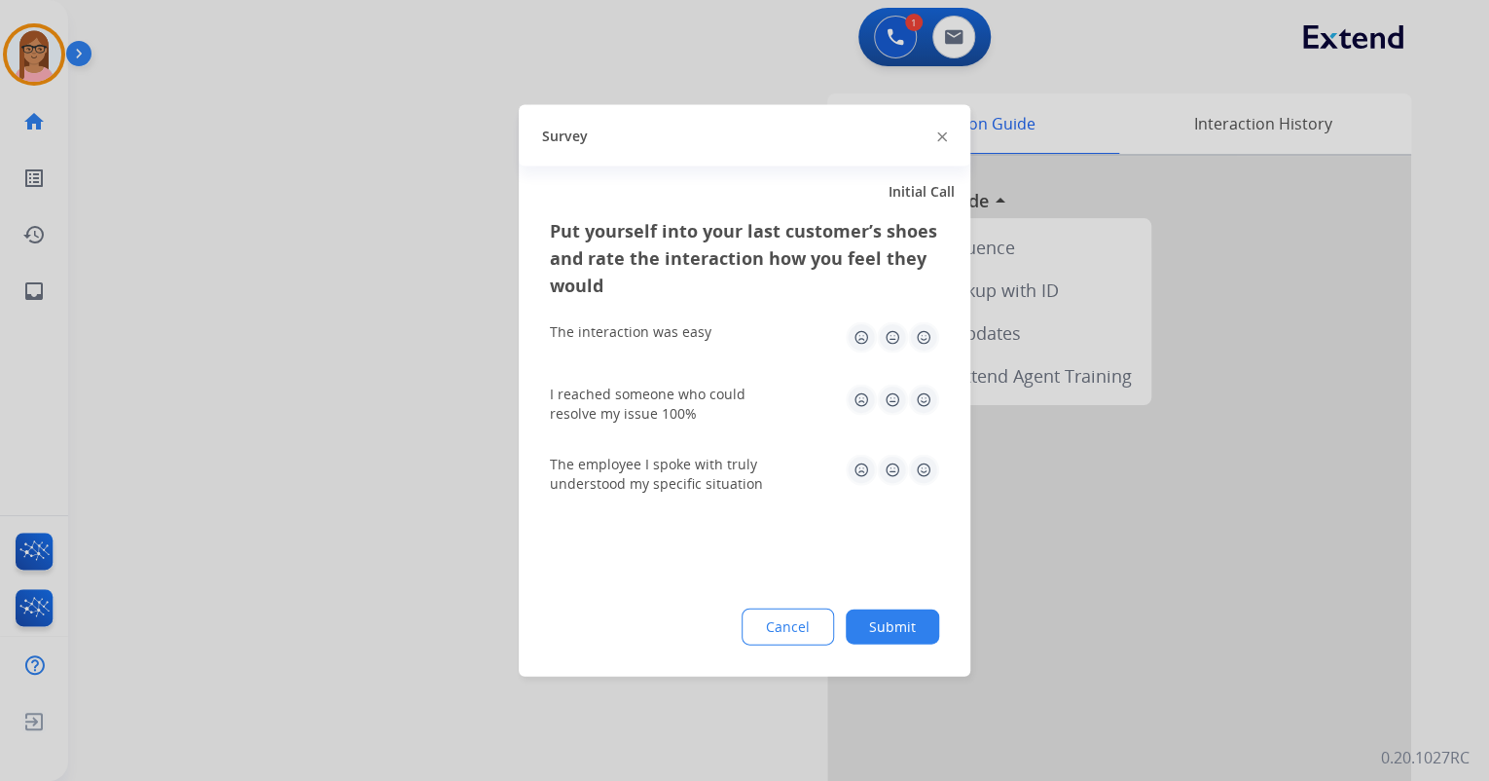
click at [926, 336] on img at bounding box center [923, 337] width 31 height 31
click at [926, 378] on div "I reached someone who could resolve my issue 100%" at bounding box center [744, 404] width 389 height 70
click at [926, 407] on img at bounding box center [923, 399] width 31 height 31
click at [920, 484] on img at bounding box center [923, 470] width 31 height 31
click at [915, 635] on button "Submit" at bounding box center [892, 626] width 93 height 35
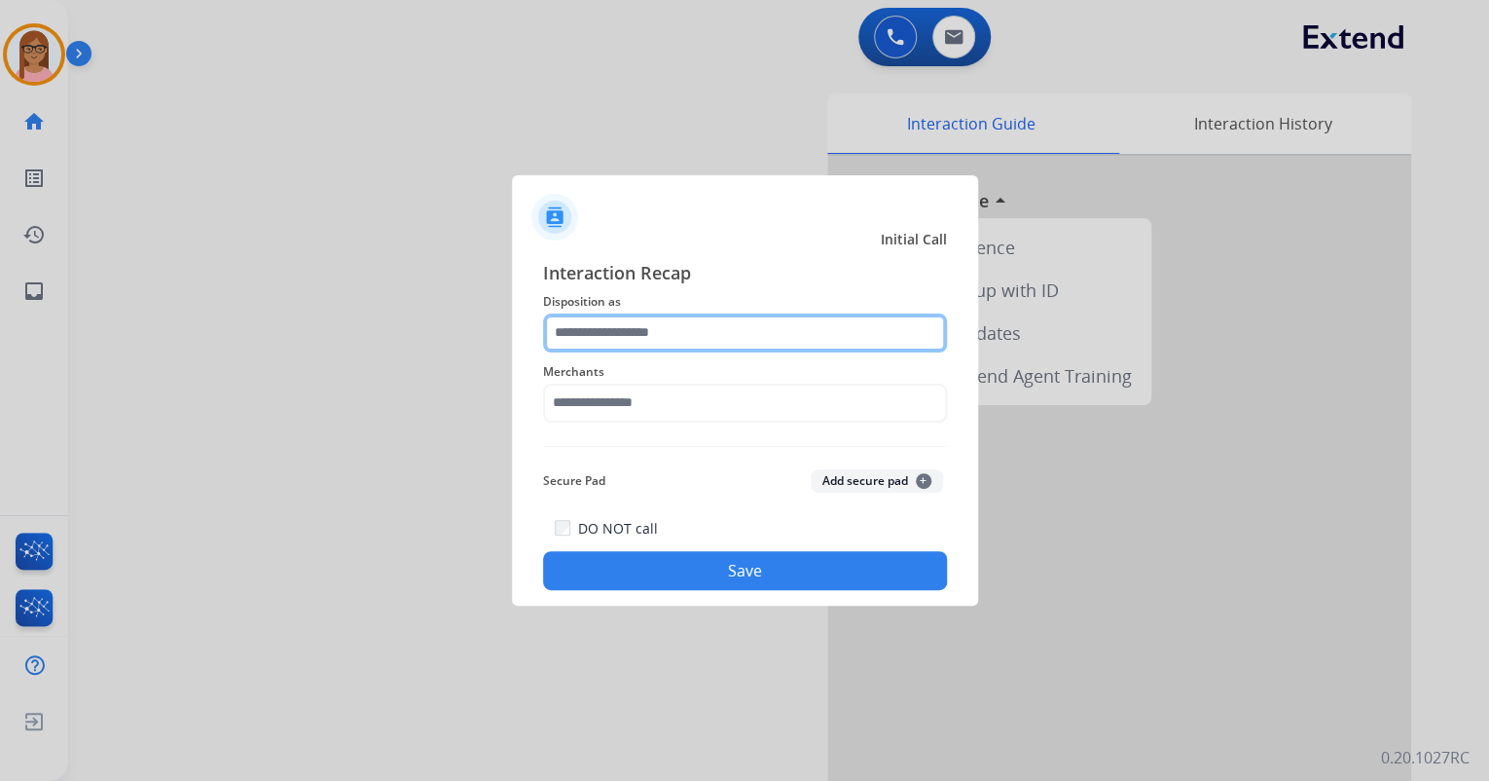
click at [594, 332] on input "text" at bounding box center [745, 332] width 404 height 39
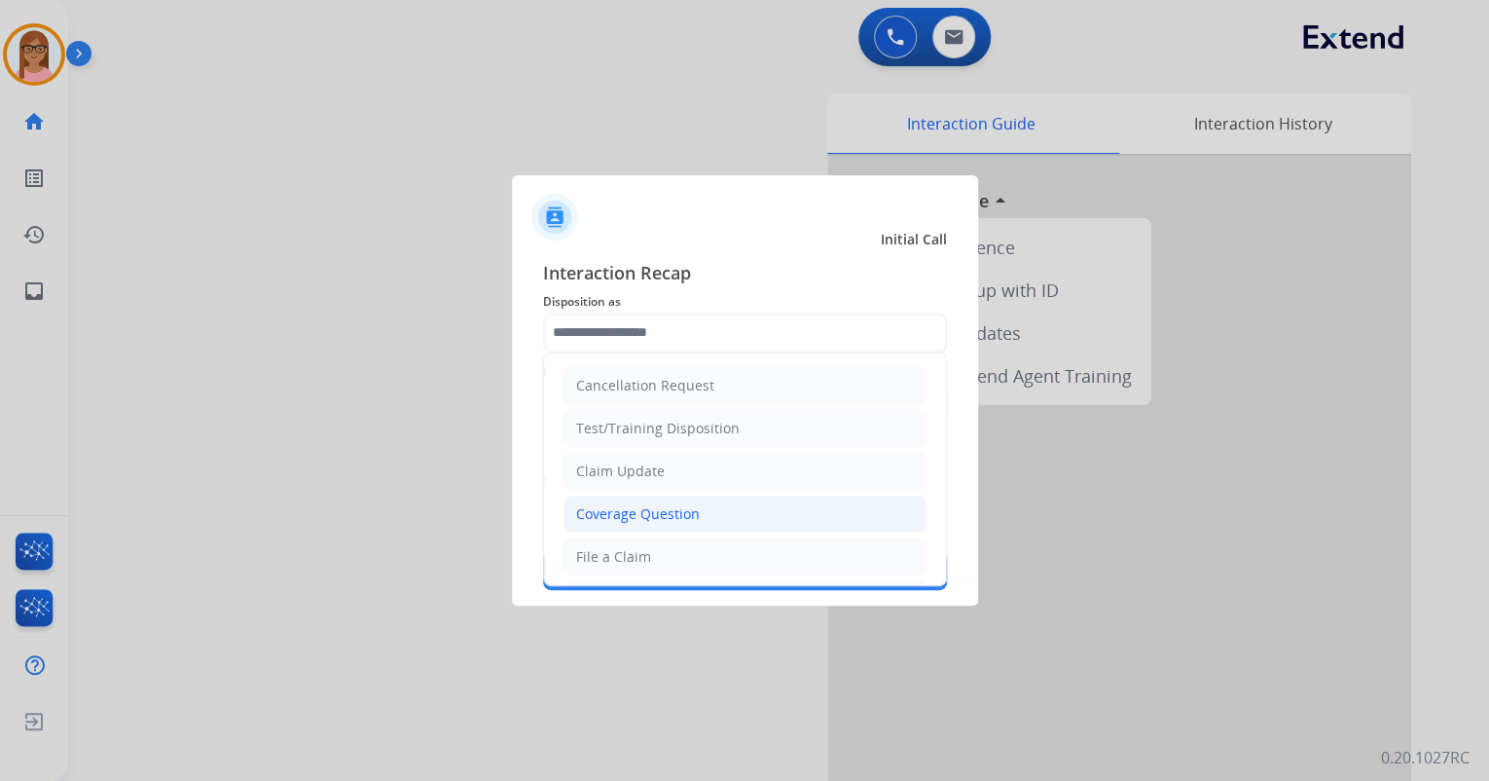
click at [618, 506] on div "Coverage Question" at bounding box center [638, 513] width 124 height 19
type input "**********"
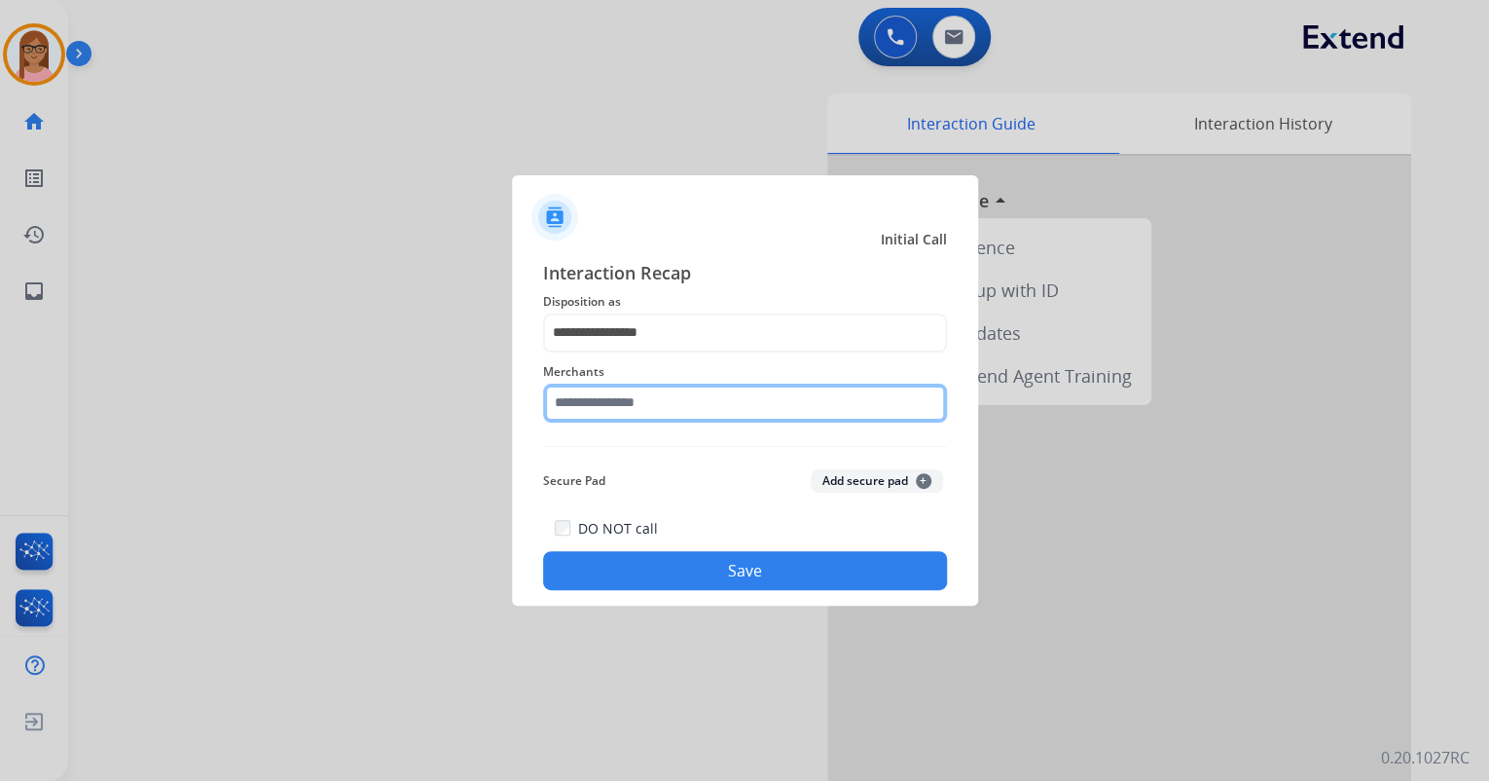
click at [632, 402] on input "text" at bounding box center [745, 402] width 404 height 39
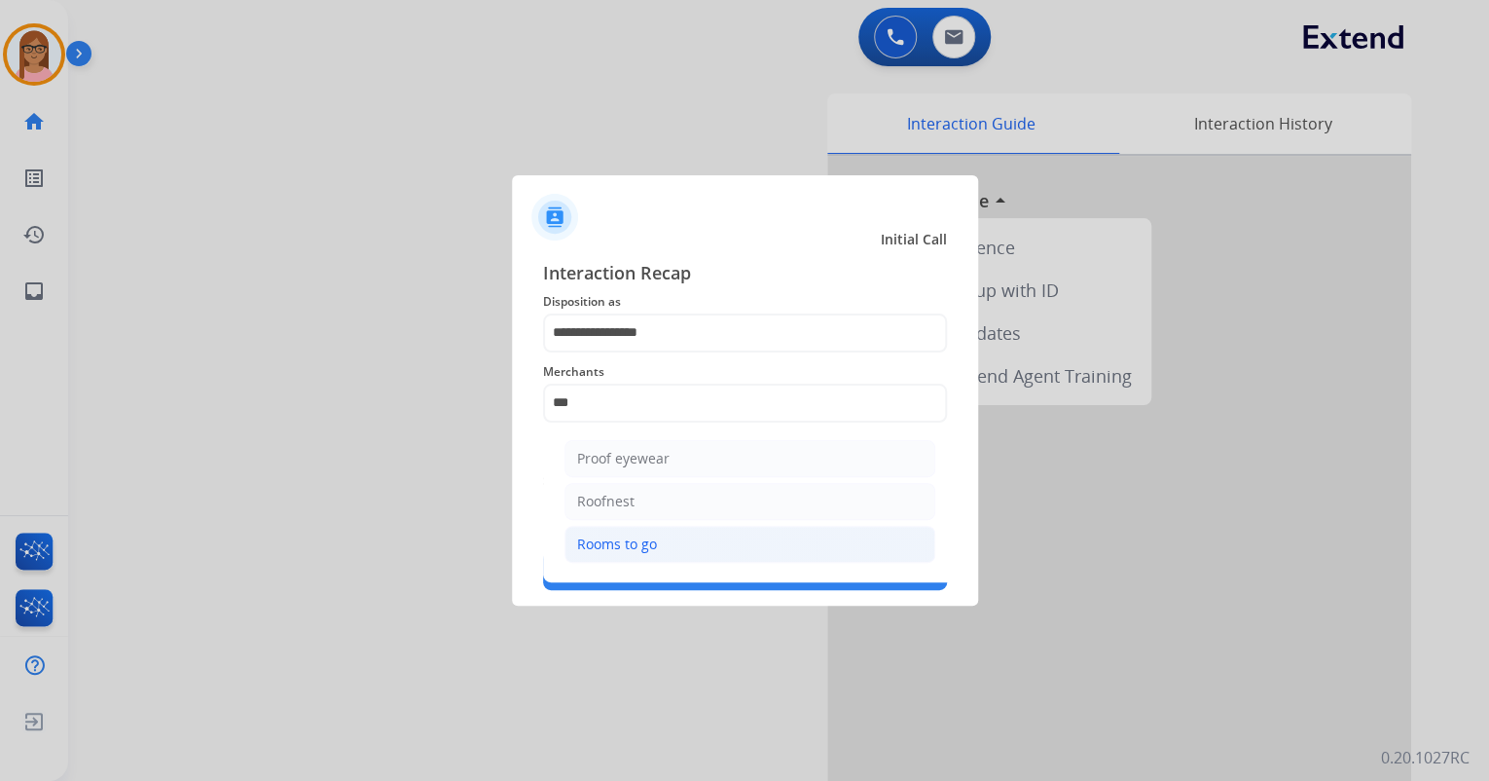
click at [681, 533] on li "Rooms to go" at bounding box center [749, 544] width 371 height 37
type input "**********"
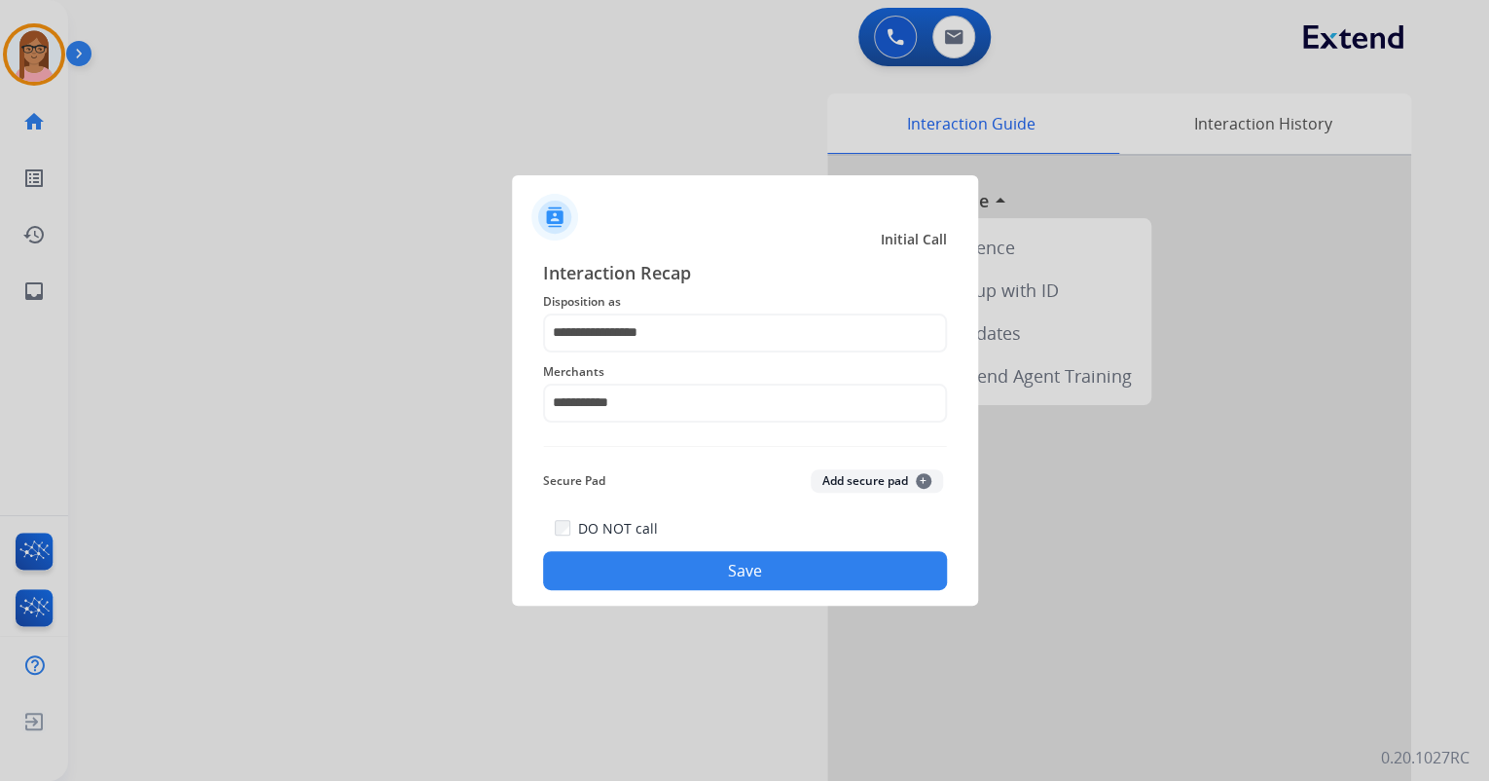
click at [716, 569] on button "Save" at bounding box center [745, 570] width 404 height 39
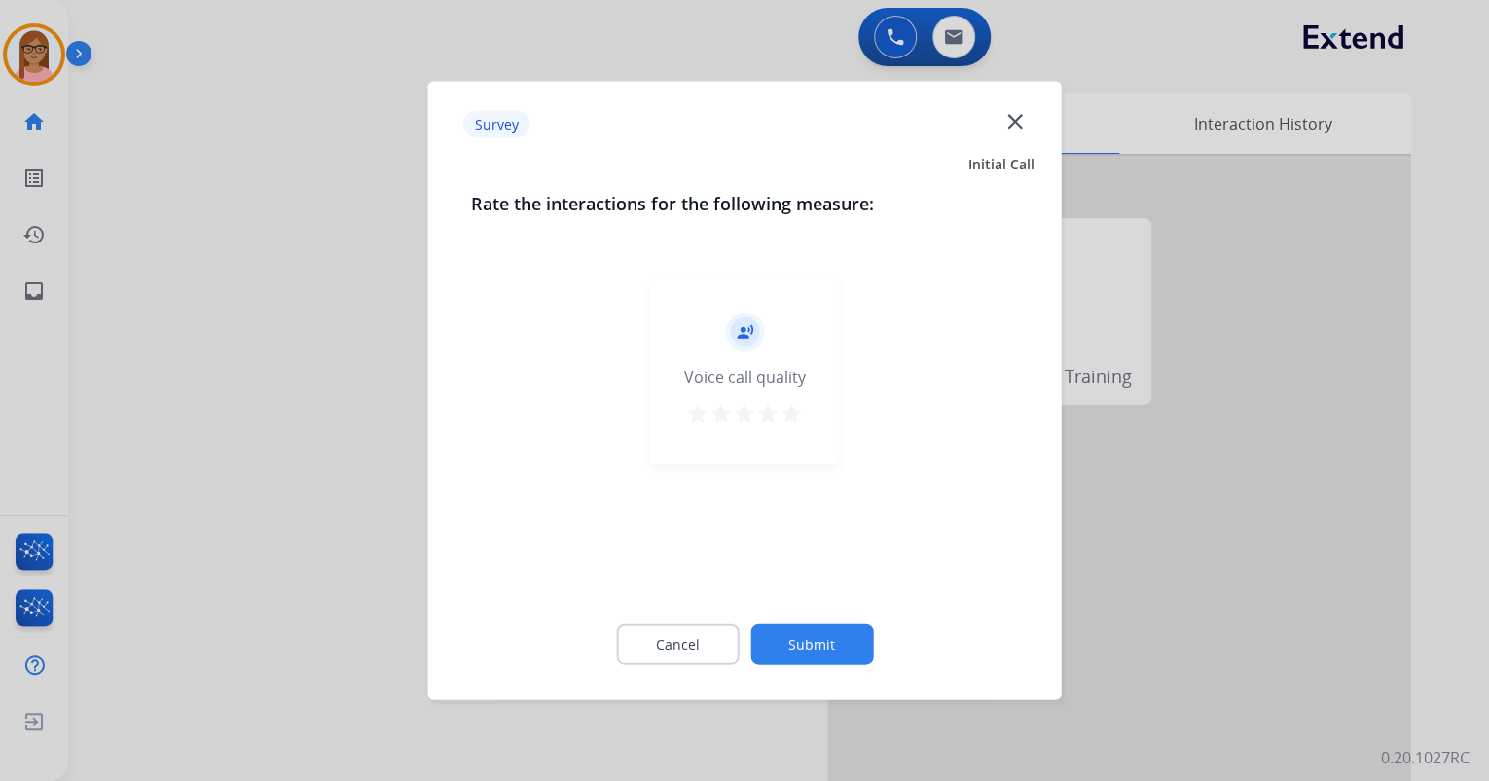
click at [790, 409] on mat-icon "star" at bounding box center [791, 413] width 23 height 23
click at [845, 644] on button "Submit" at bounding box center [811, 644] width 123 height 41
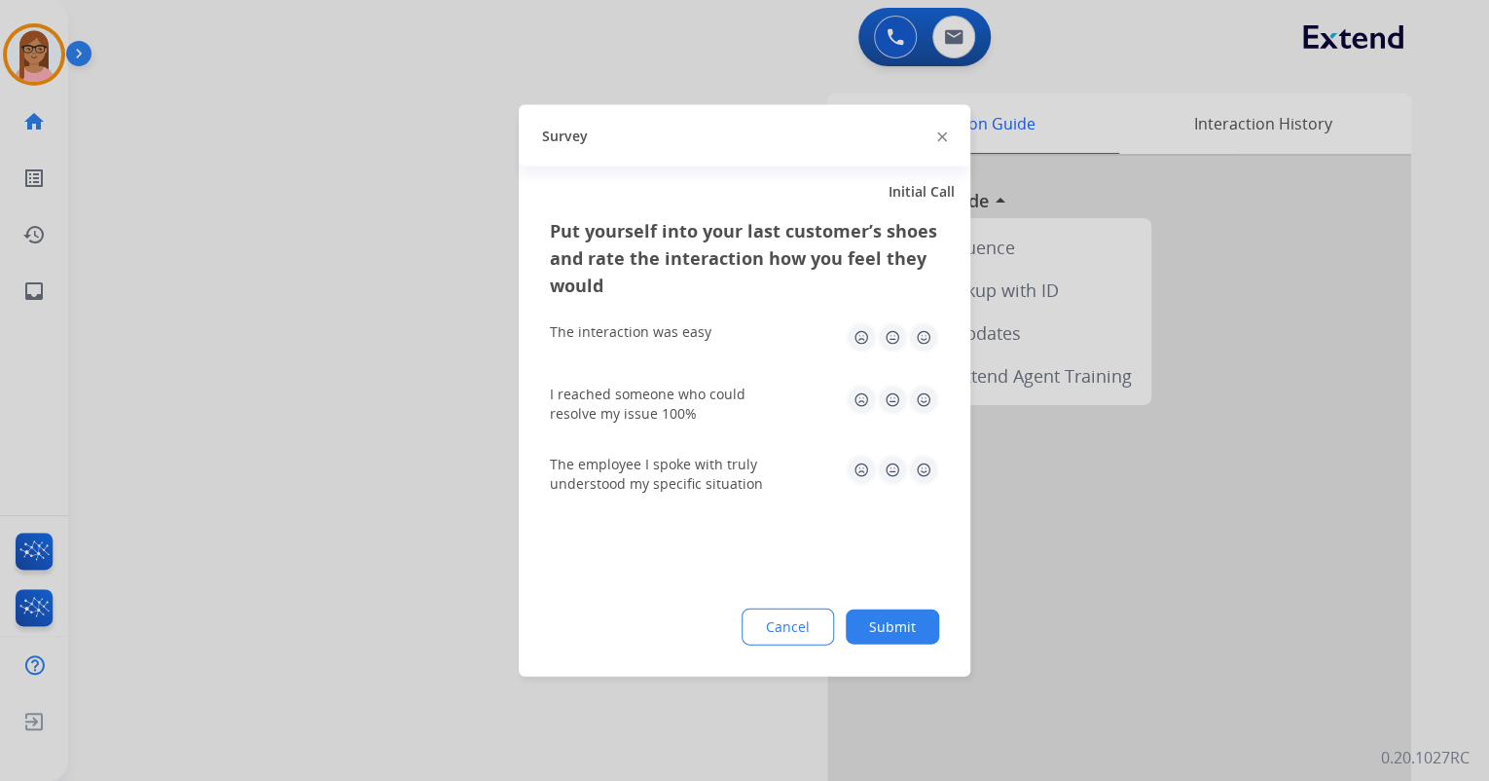
click at [903, 322] on img at bounding box center [892, 337] width 31 height 31
click at [926, 331] on img at bounding box center [923, 337] width 31 height 31
click at [927, 413] on img at bounding box center [923, 399] width 31 height 31
click at [928, 459] on img at bounding box center [923, 470] width 31 height 31
click at [918, 624] on button "Submit" at bounding box center [892, 626] width 93 height 35
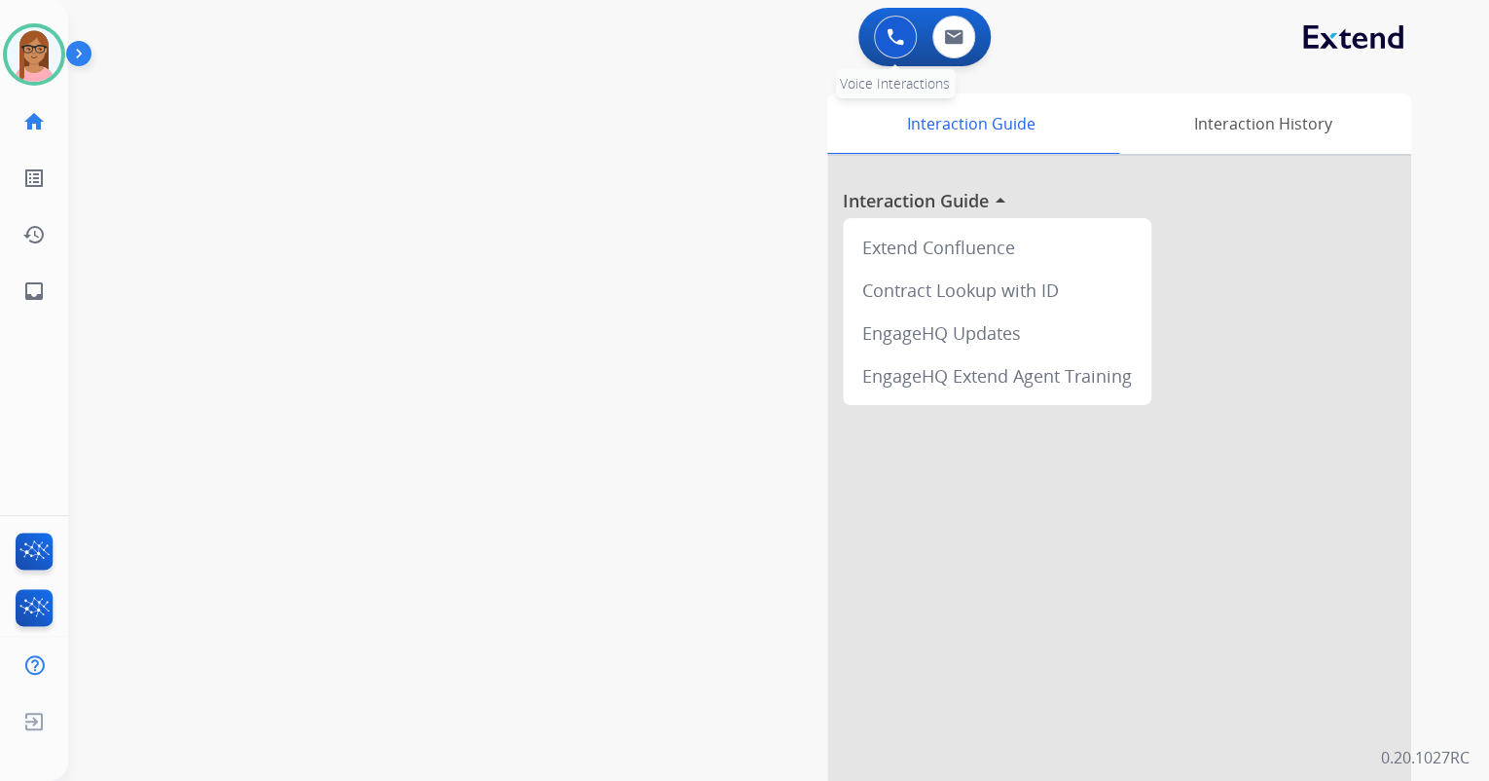
click at [893, 37] on img at bounding box center [896, 37] width 18 height 18
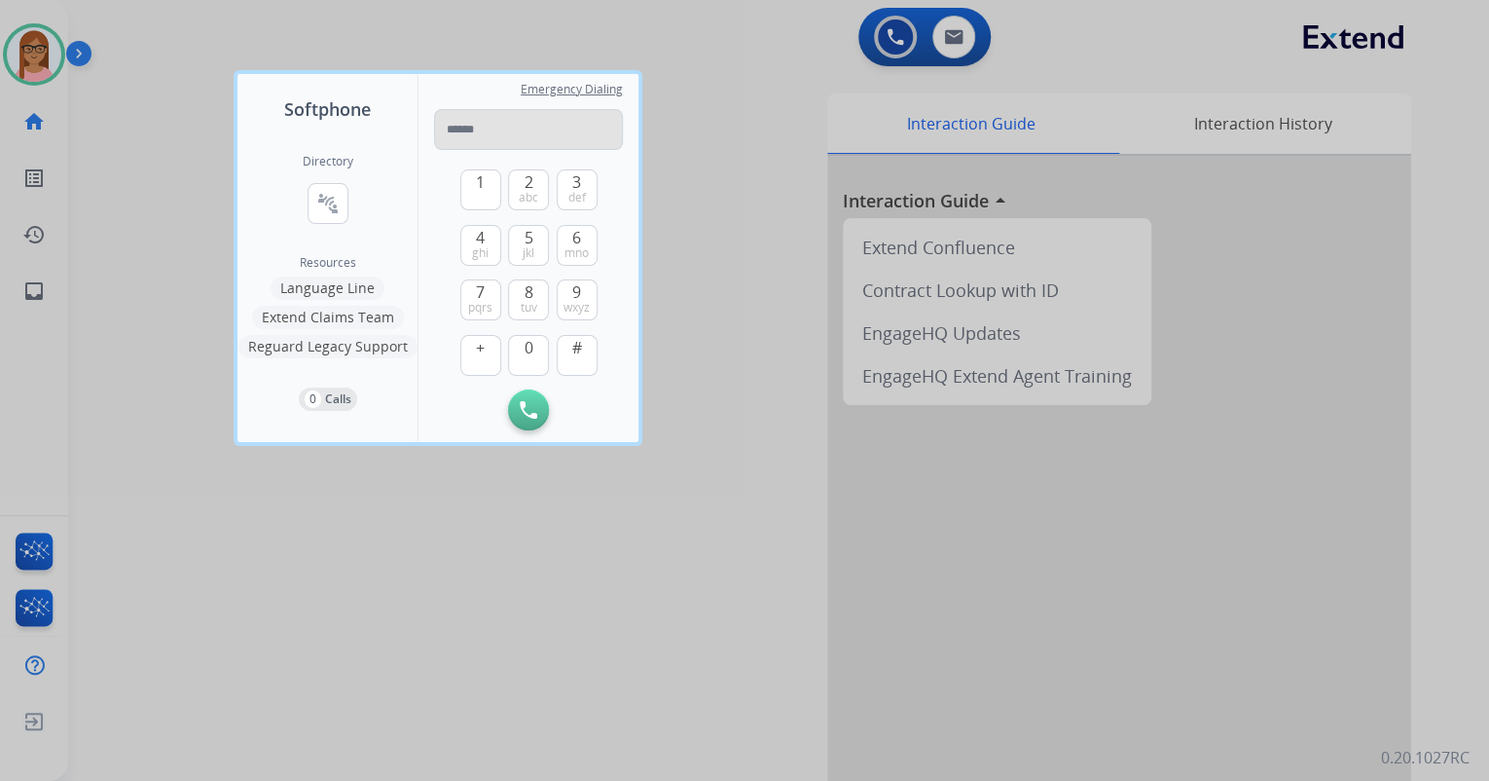
click at [483, 134] on input "tel" at bounding box center [528, 129] width 189 height 41
click at [483, 128] on input "tel" at bounding box center [528, 129] width 189 height 41
type input "**********"
click at [529, 405] on img at bounding box center [529, 410] width 18 height 18
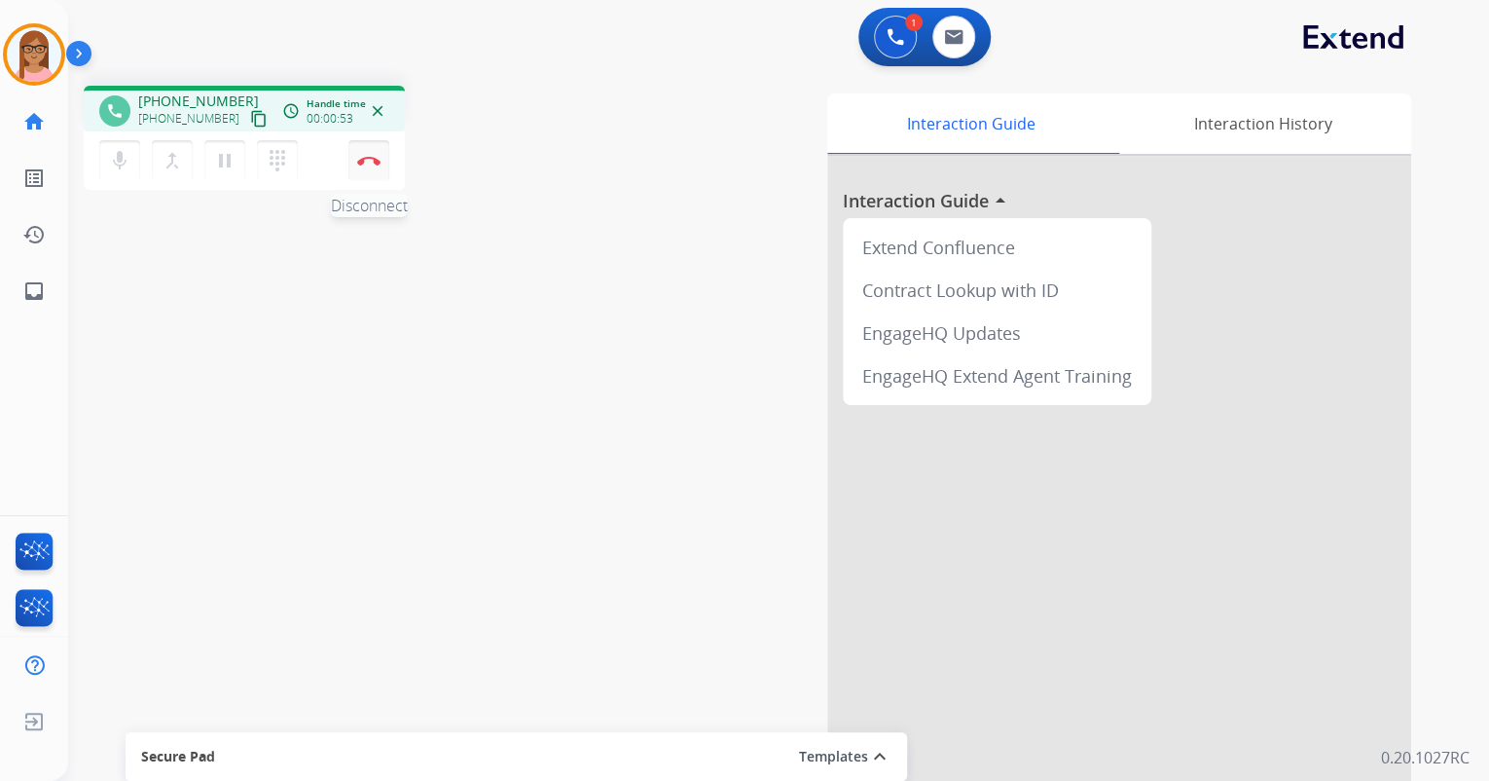
click at [362, 156] on img at bounding box center [368, 161] width 23 height 10
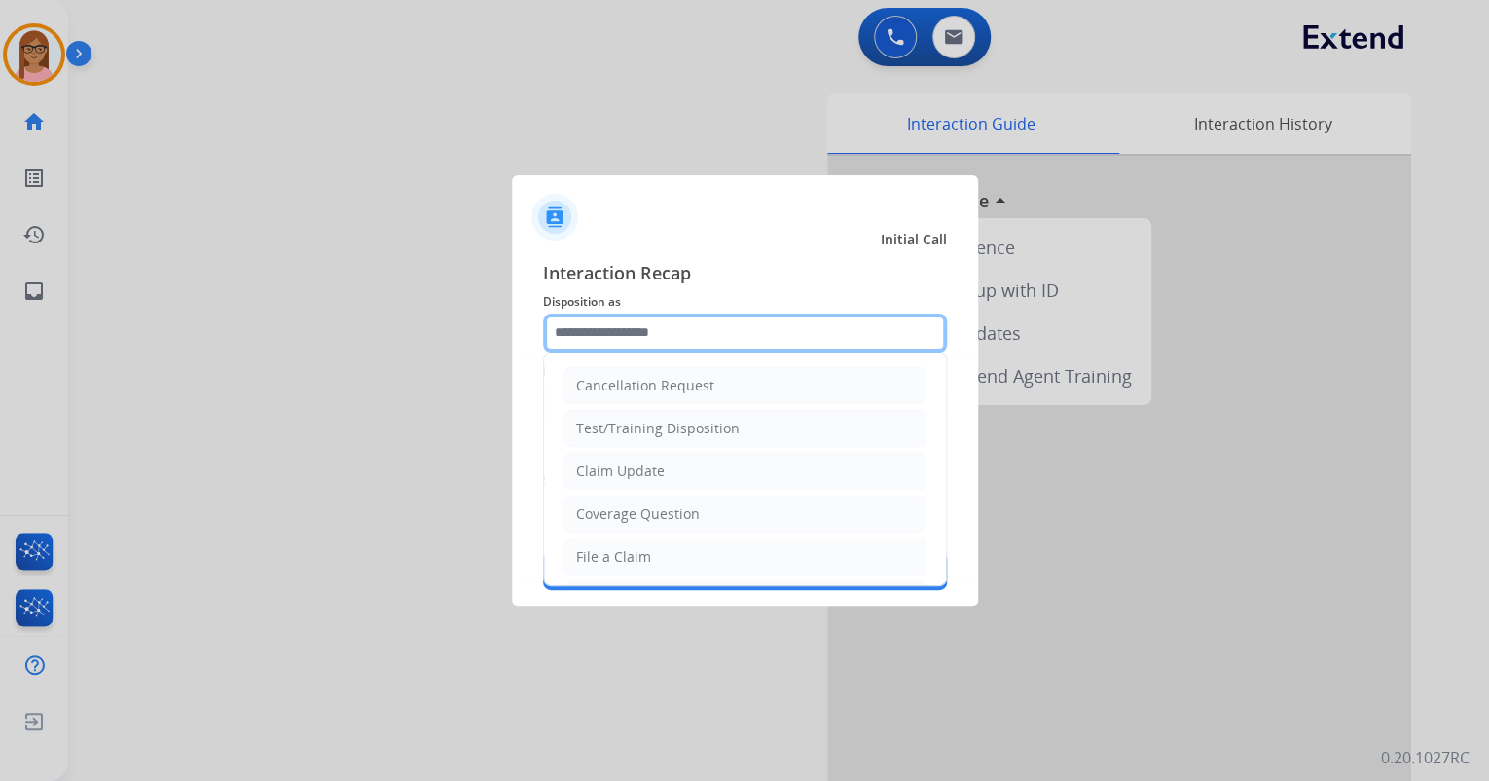
click at [692, 328] on input "text" at bounding box center [745, 332] width 404 height 39
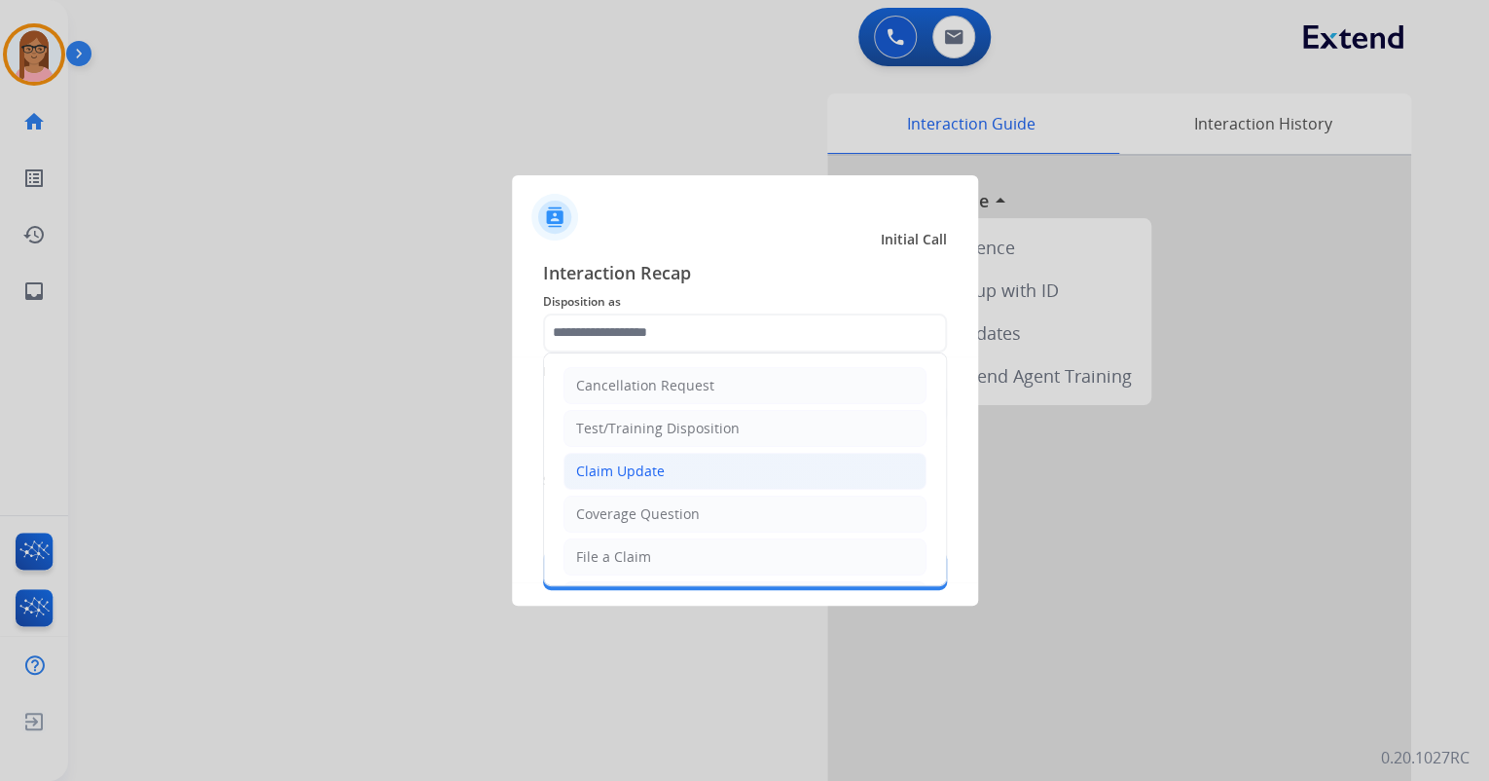
click at [697, 462] on li "Claim Update" at bounding box center [745, 471] width 363 height 37
type input "**********"
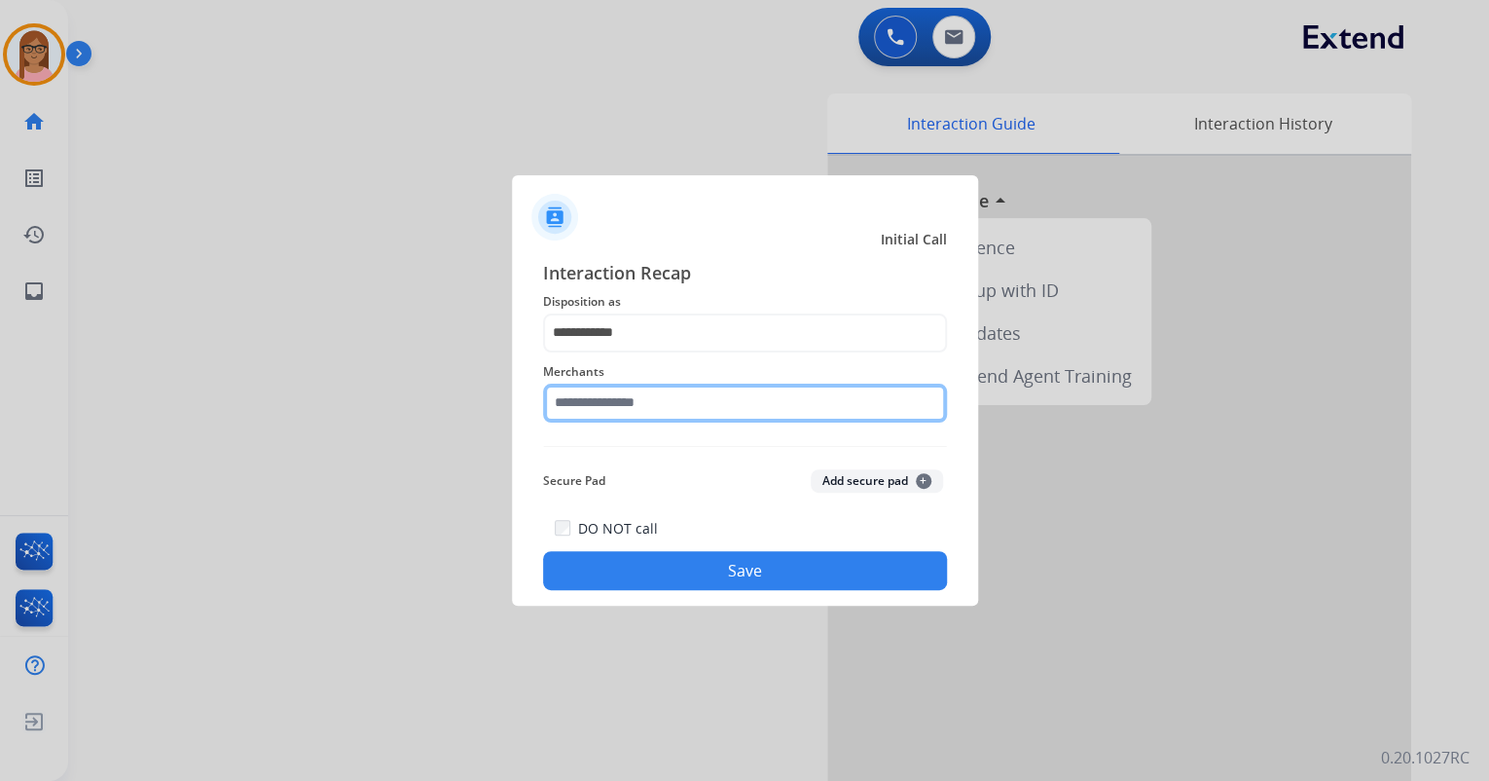
click at [695, 393] on input "text" at bounding box center [745, 402] width 404 height 39
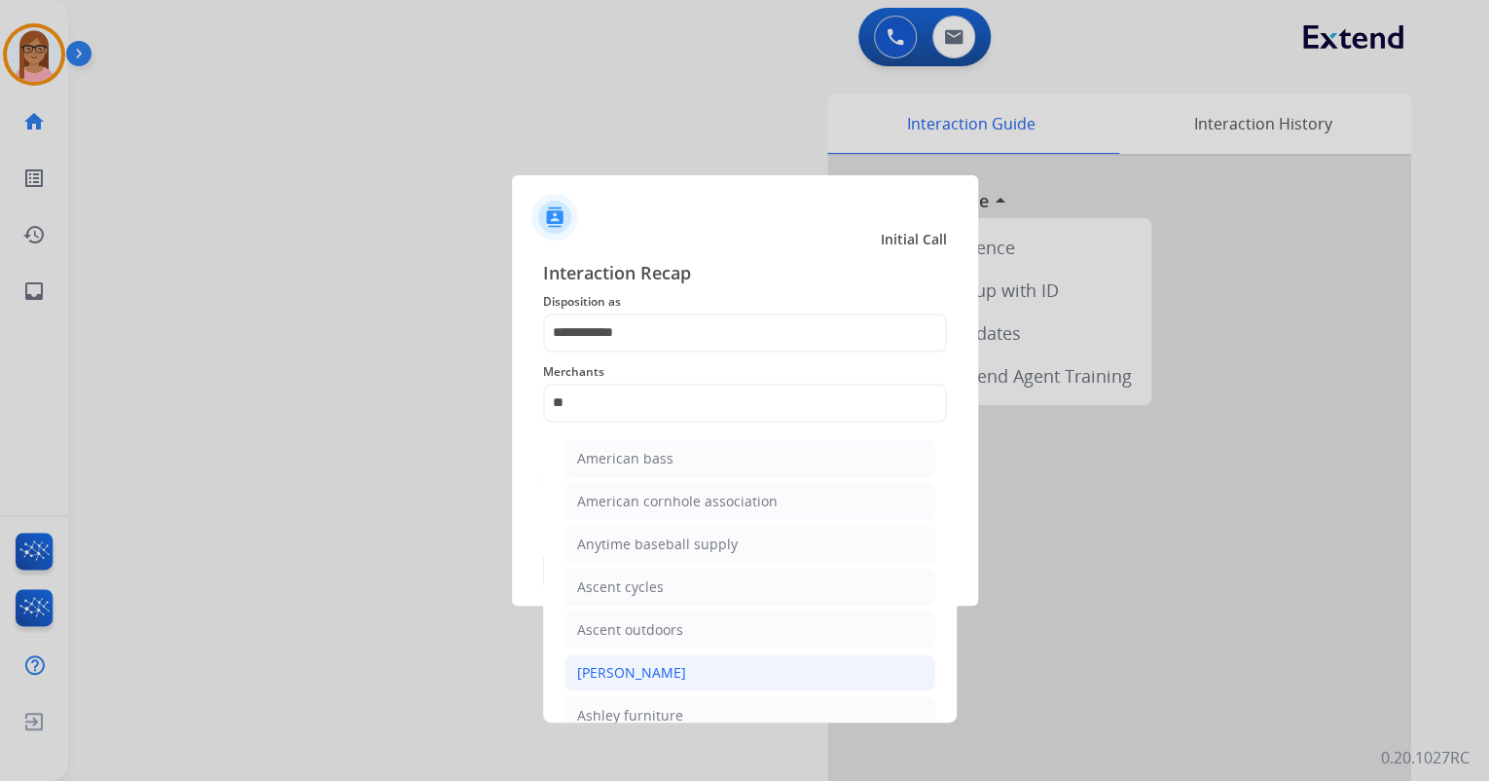
click at [739, 668] on li "[PERSON_NAME]" at bounding box center [749, 672] width 371 height 37
type input "**********"
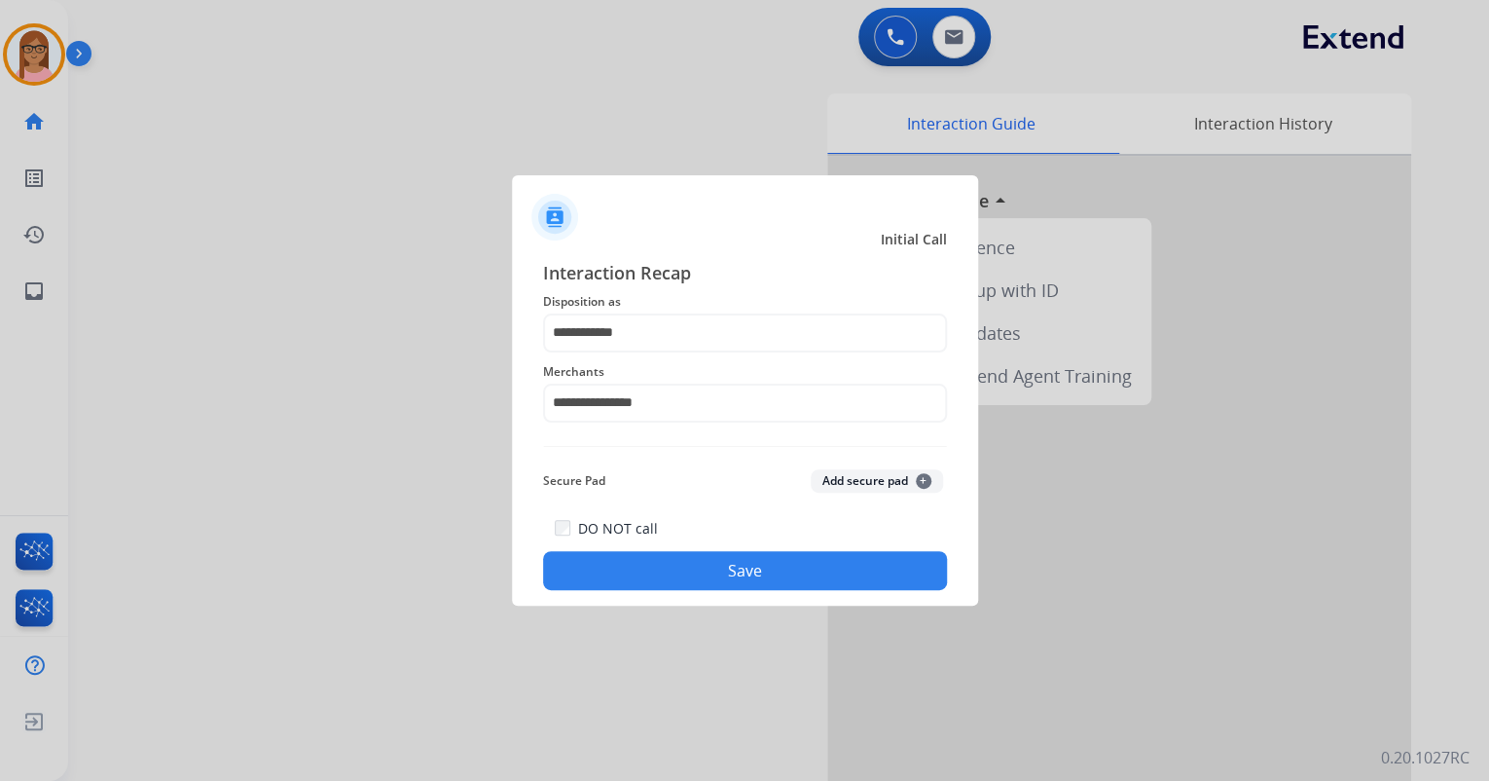
click at [751, 574] on button "Save" at bounding box center [745, 570] width 404 height 39
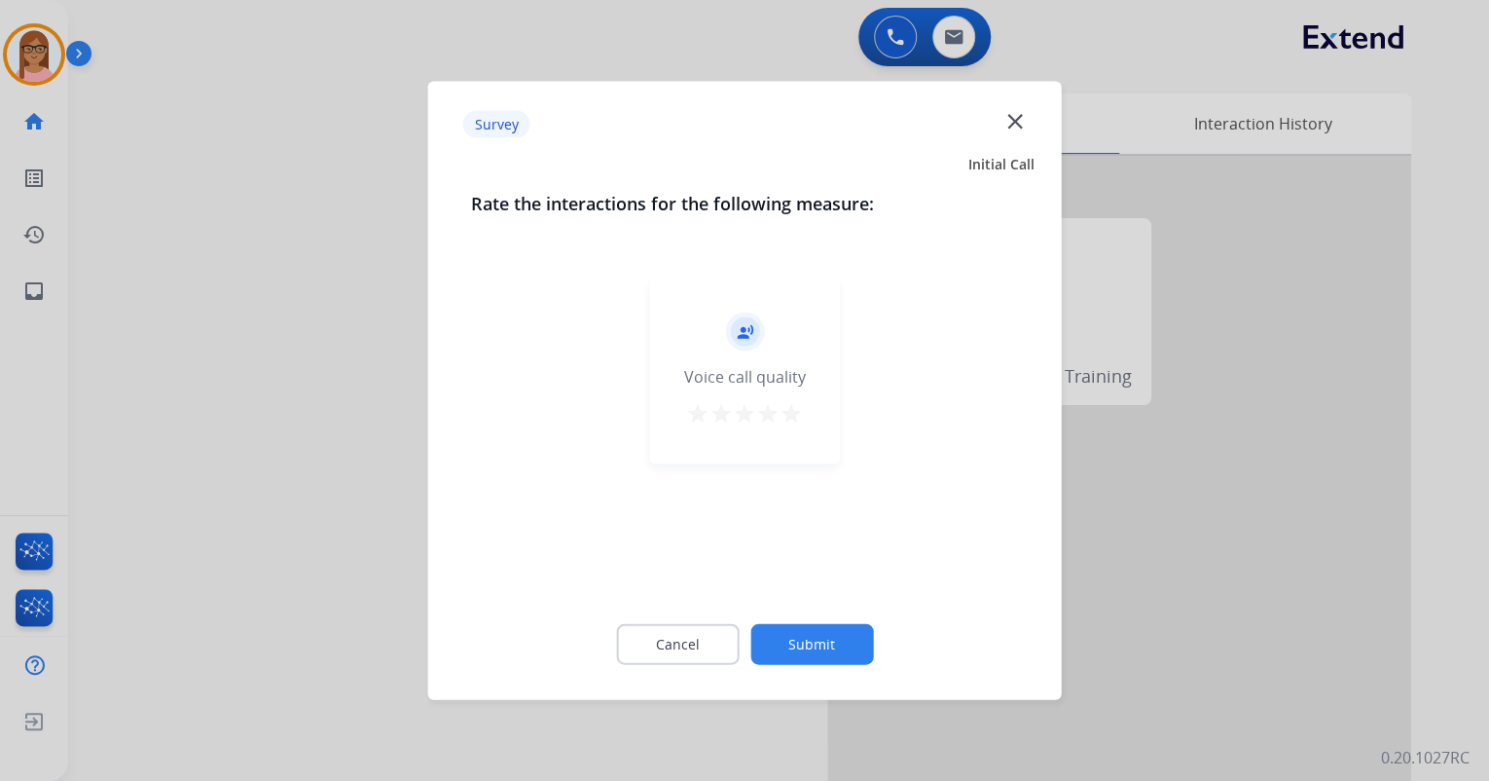
drag, startPoint x: 797, startPoint y: 424, endPoint x: 791, endPoint y: 412, distance: 13.9
click at [795, 423] on mat-icon "star" at bounding box center [791, 413] width 23 height 23
click at [781, 653] on button "Submit" at bounding box center [811, 644] width 123 height 41
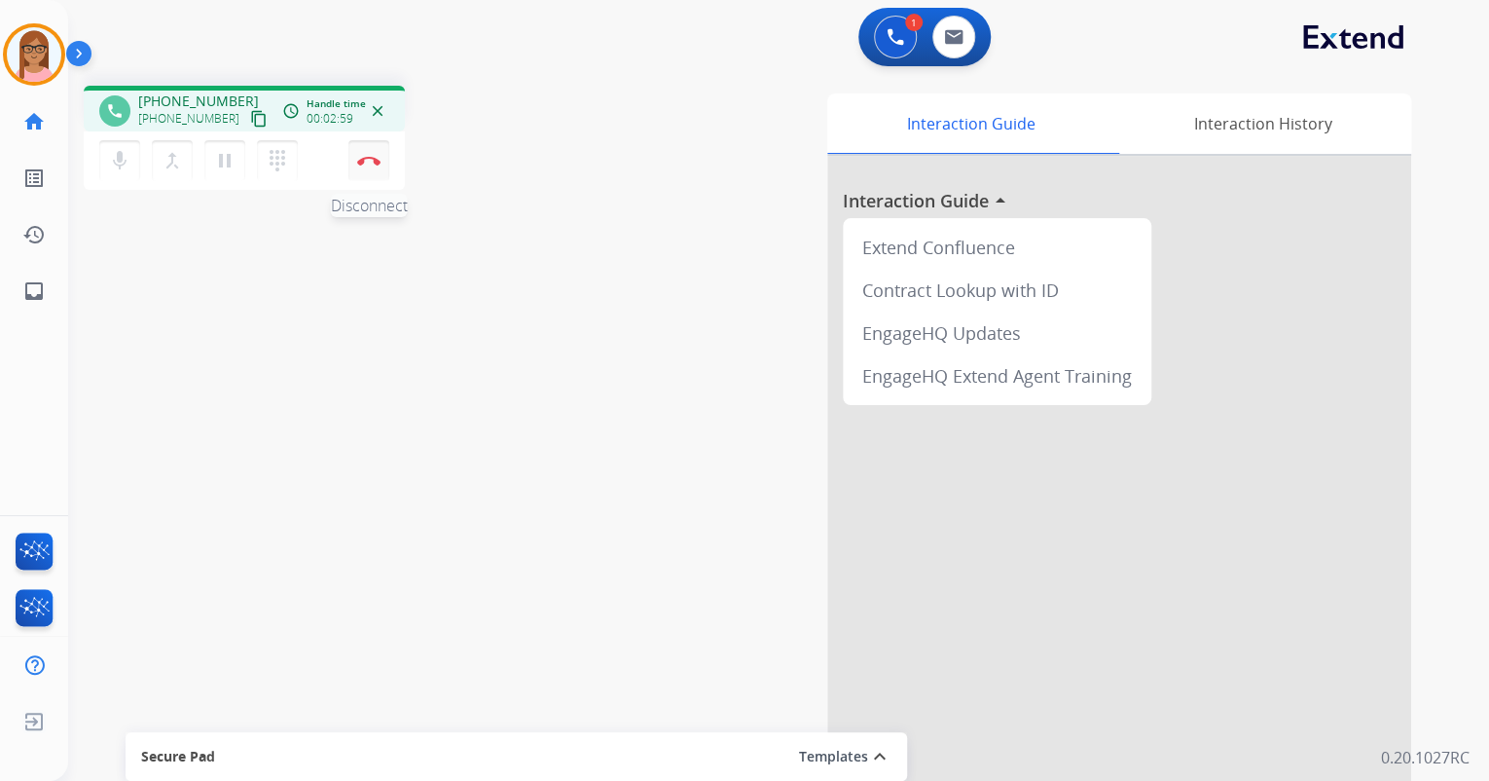
click at [365, 169] on button "Disconnect" at bounding box center [368, 160] width 41 height 41
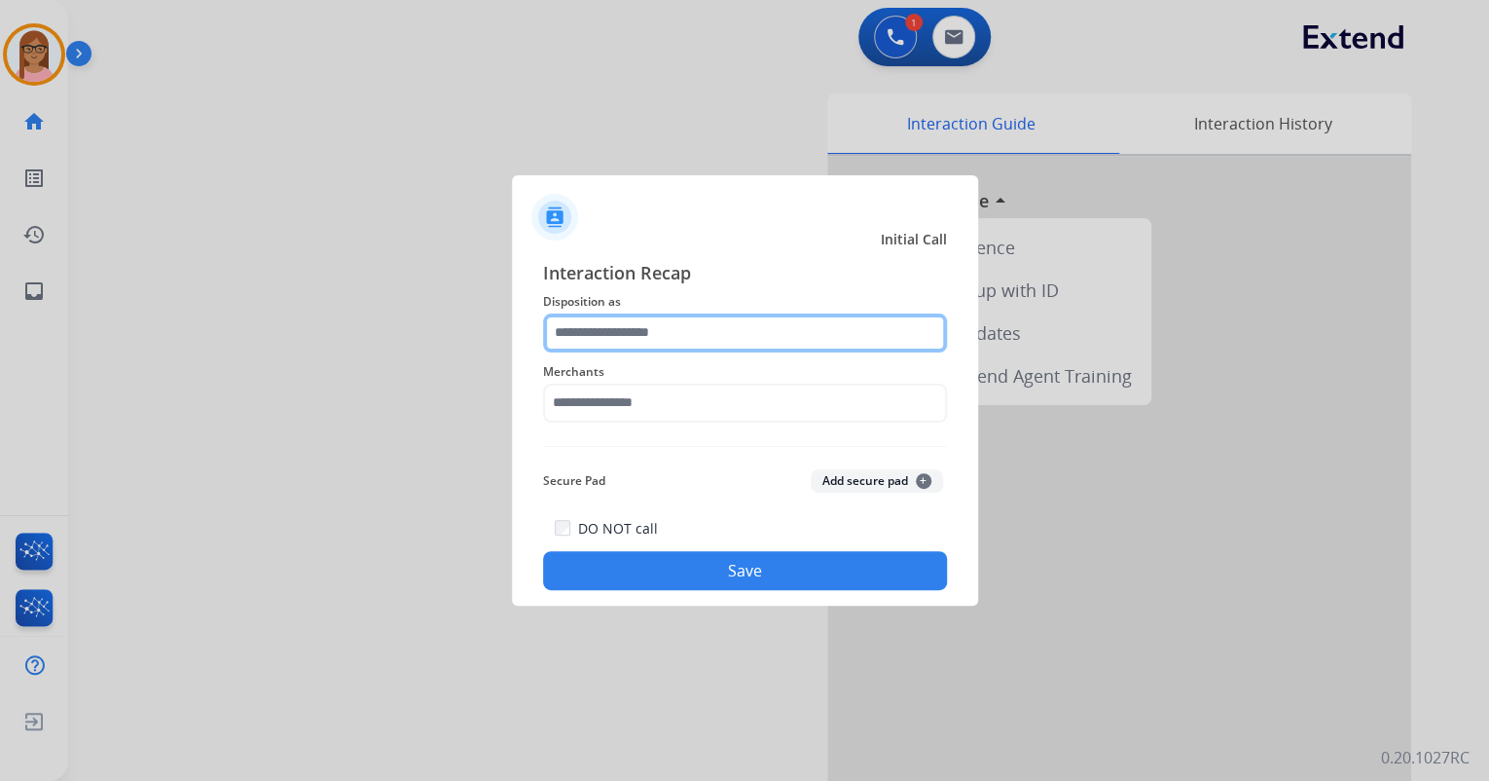
click at [627, 336] on input "text" at bounding box center [745, 332] width 404 height 39
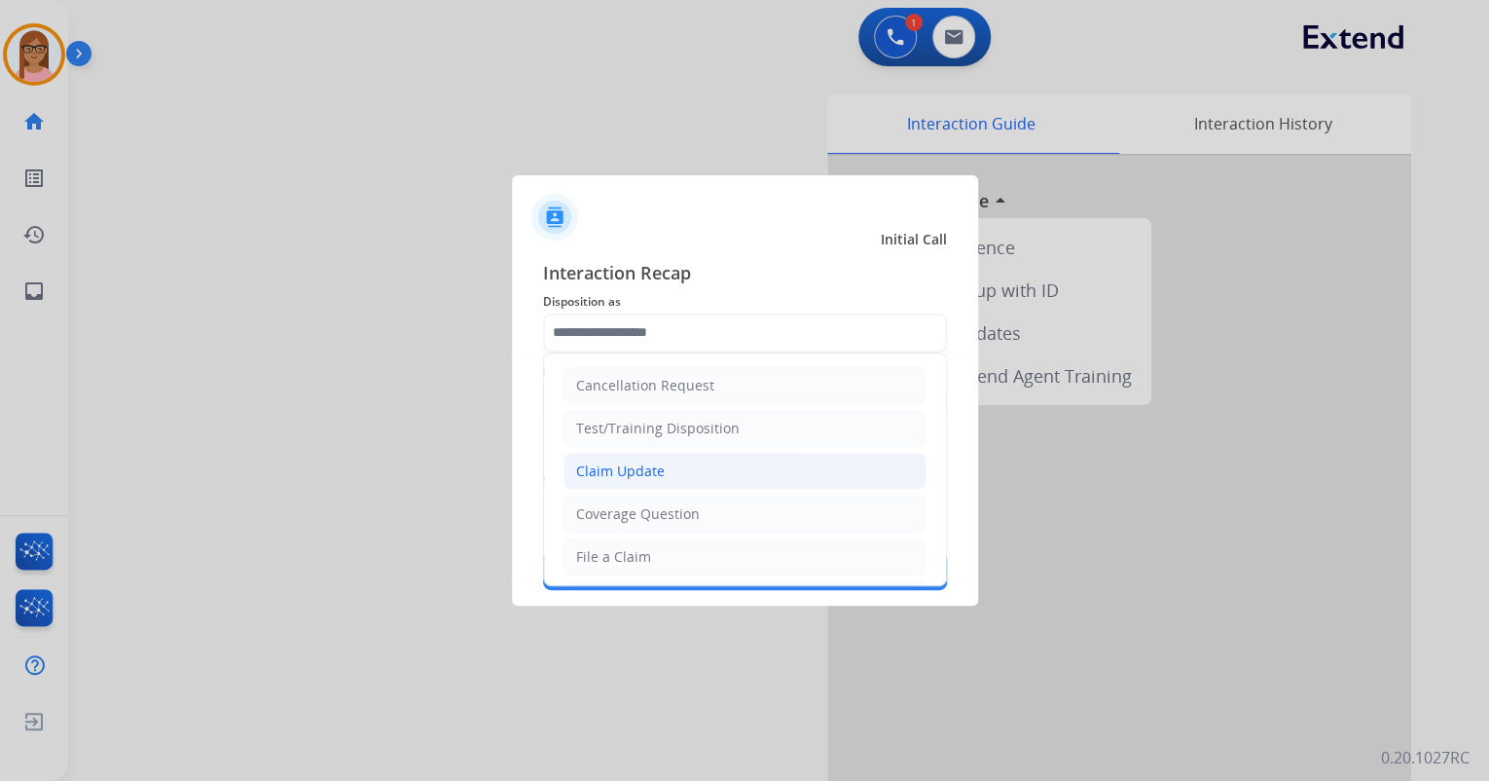
click at [650, 483] on li "Claim Update" at bounding box center [745, 471] width 363 height 37
type input "**********"
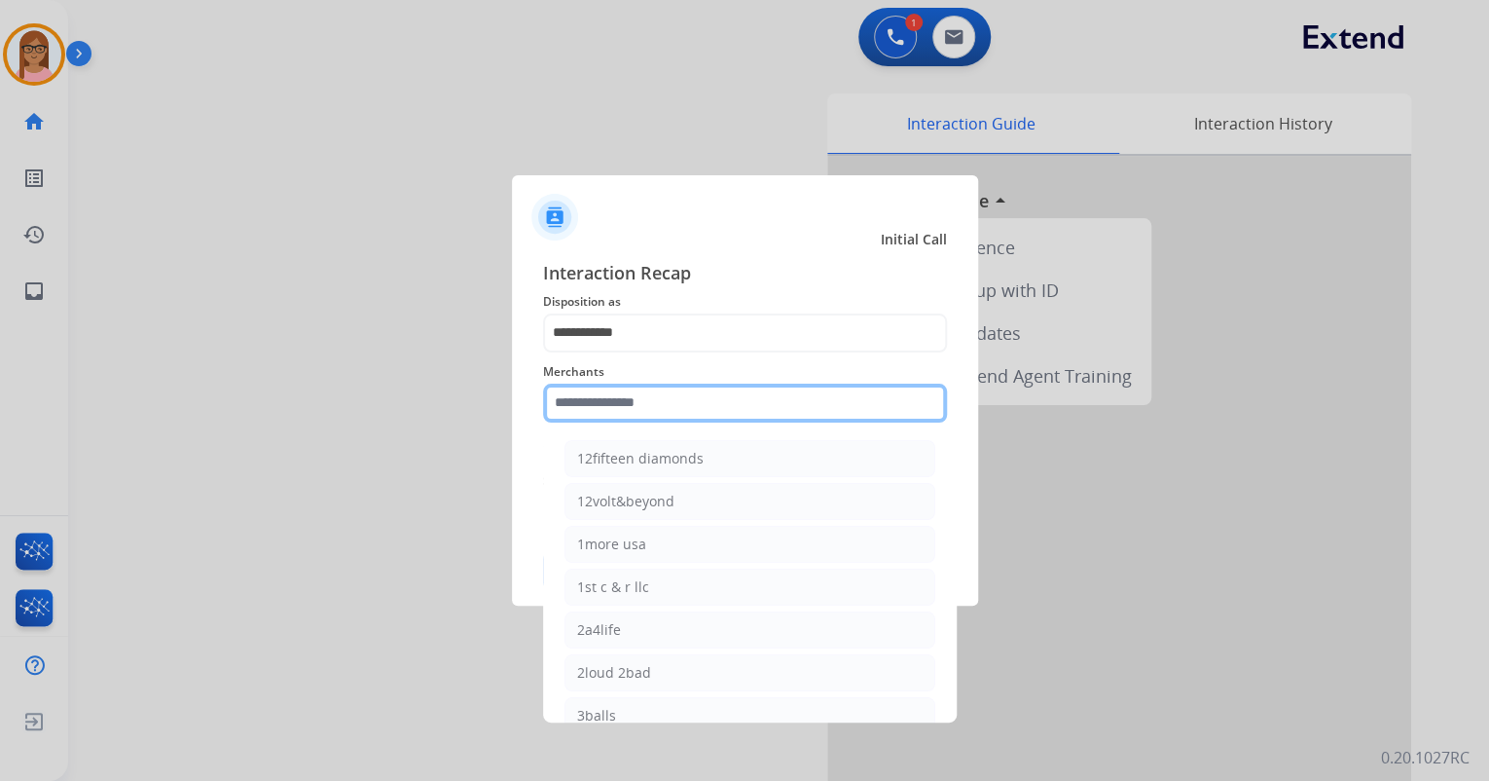
click at [623, 395] on input "text" at bounding box center [745, 402] width 404 height 39
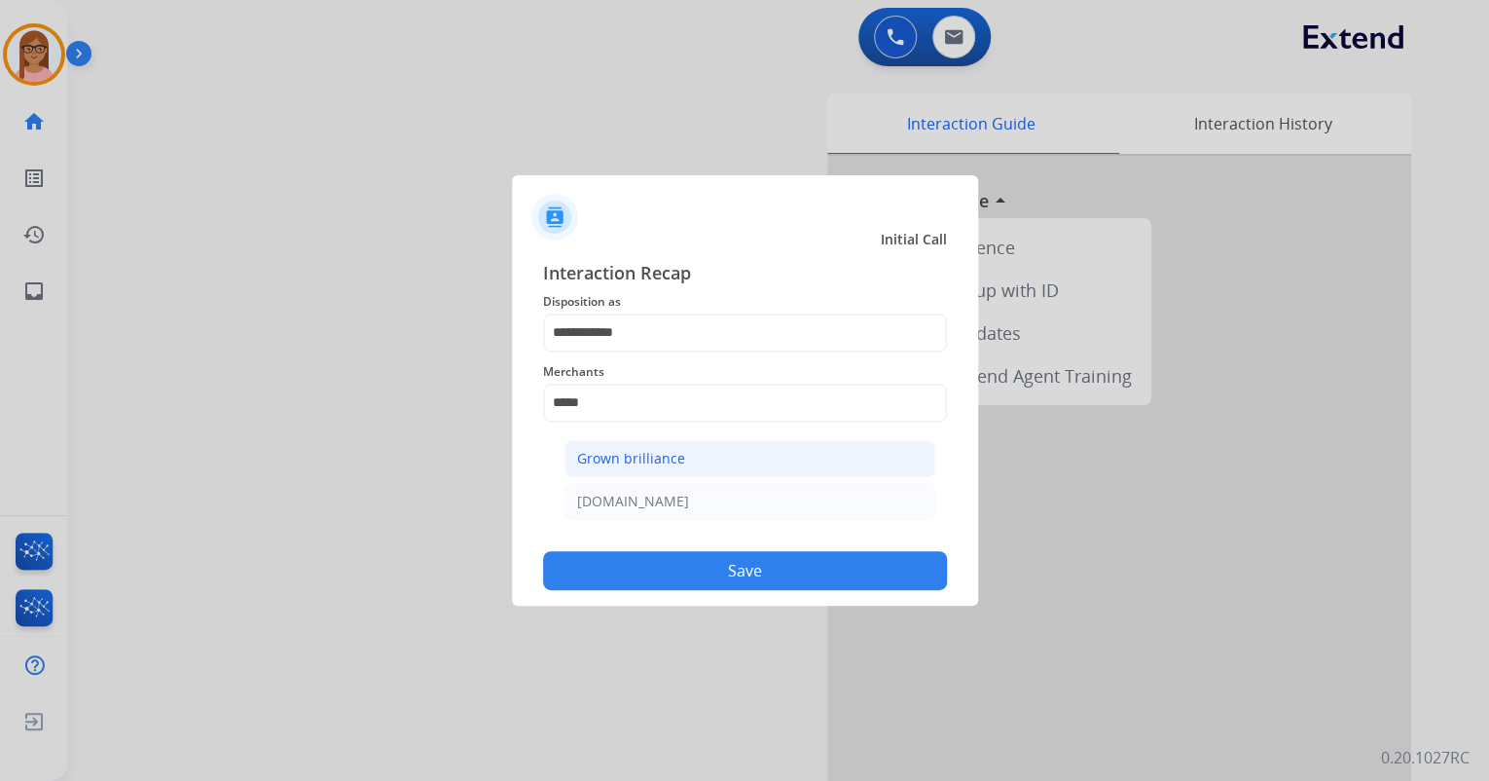
click at [778, 454] on li "Grown brilliance" at bounding box center [749, 458] width 371 height 37
type input "**********"
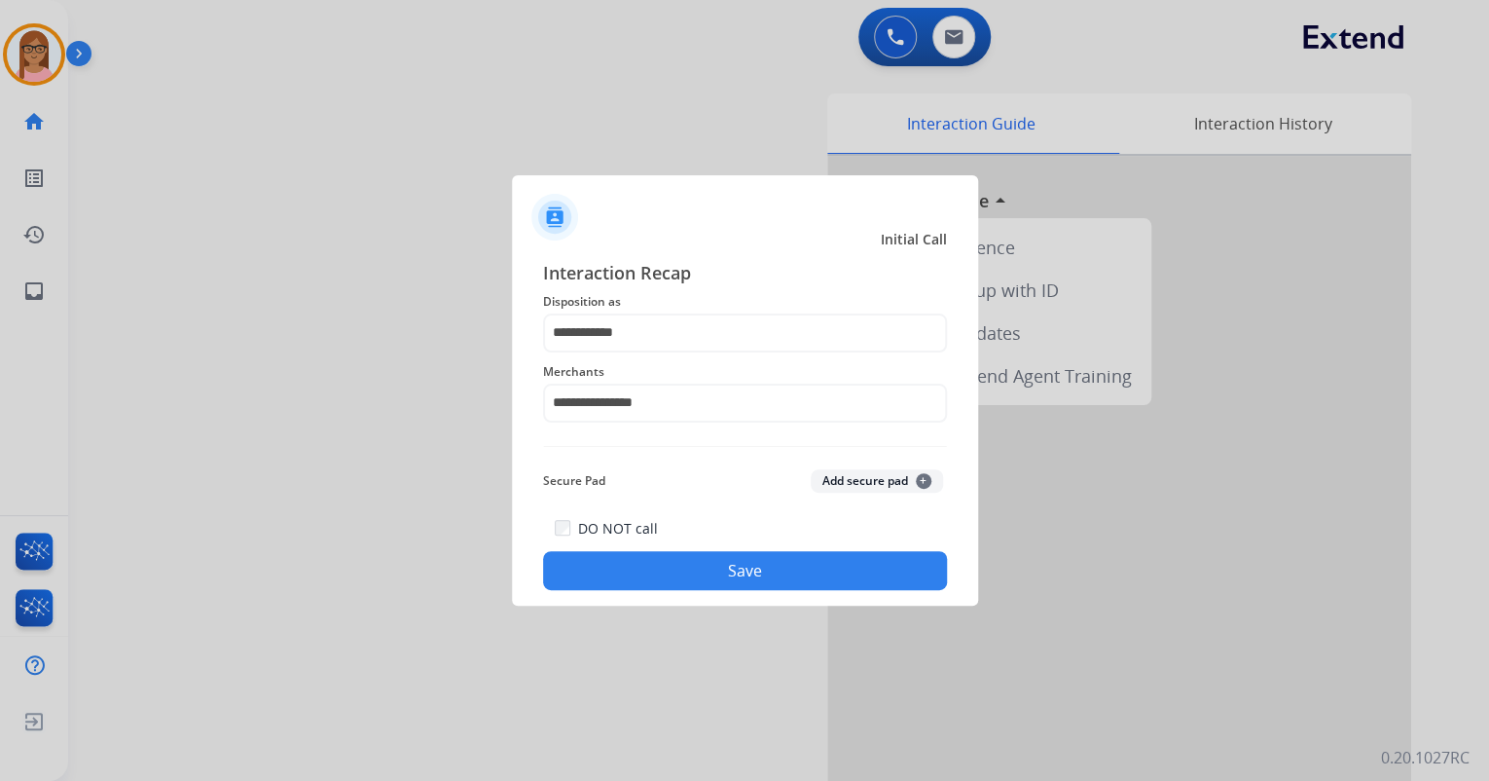
click at [732, 558] on button "Save" at bounding box center [745, 570] width 404 height 39
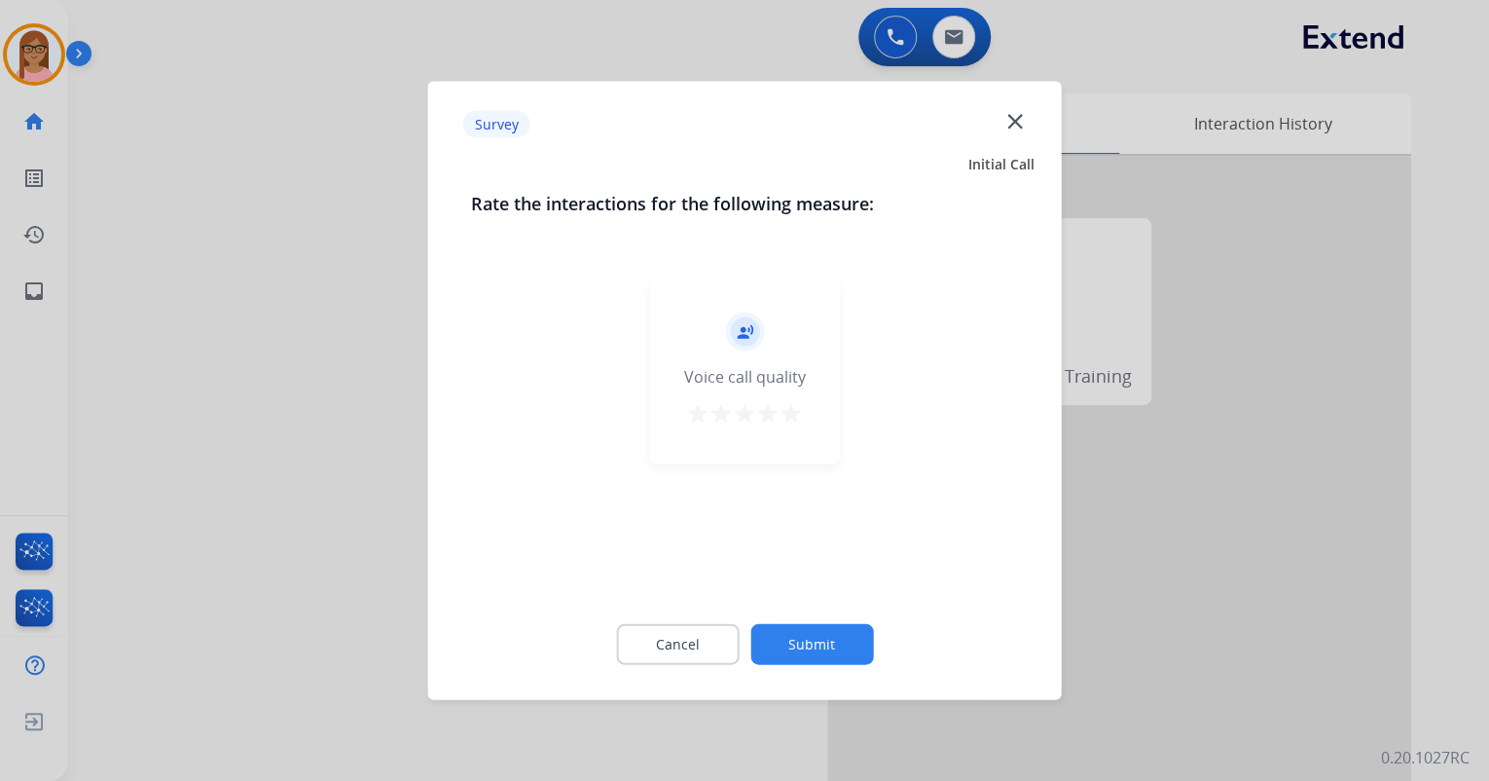
click at [786, 423] on button "star" at bounding box center [791, 416] width 23 height 29
click at [811, 626] on button "Submit" at bounding box center [811, 644] width 123 height 41
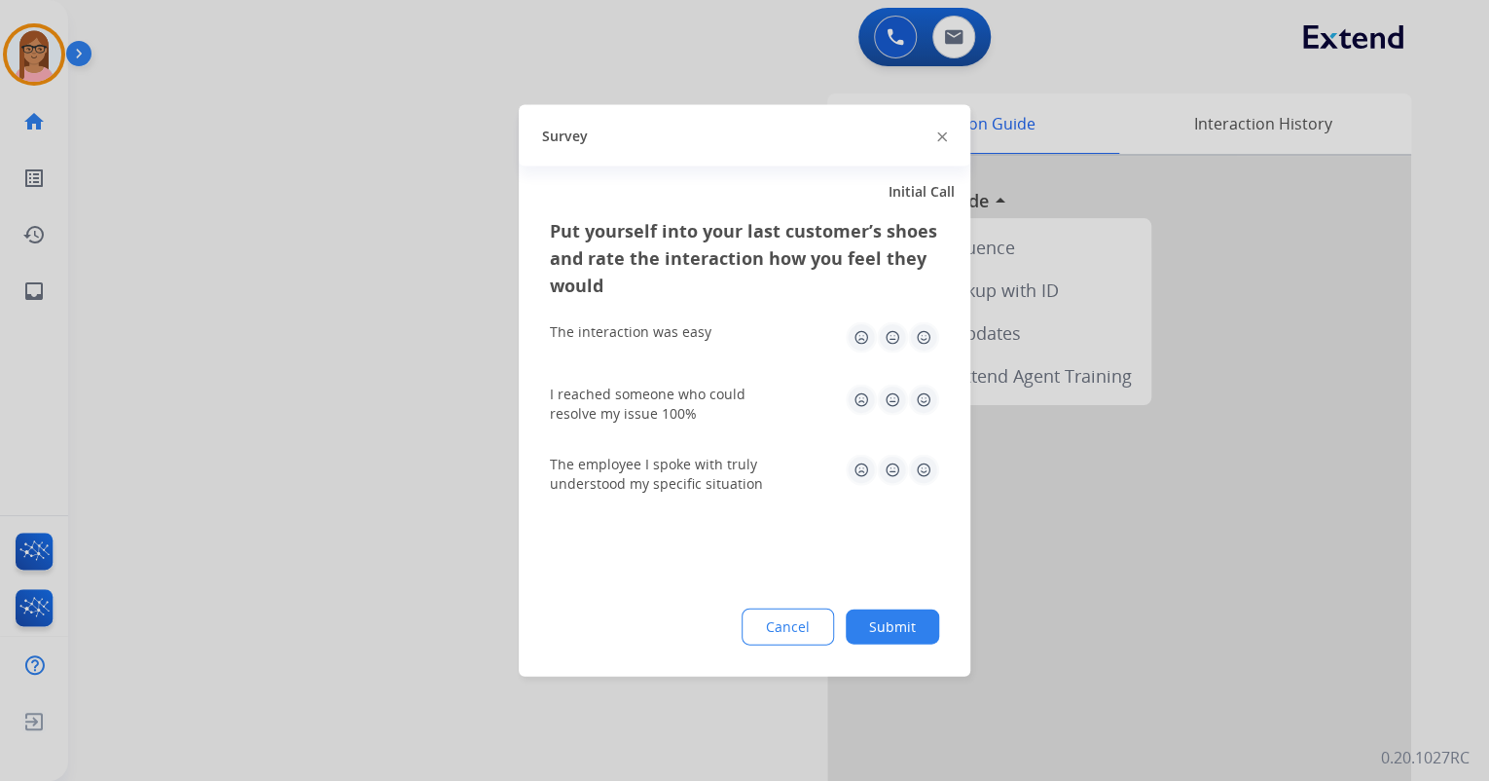
click at [914, 337] on img at bounding box center [923, 337] width 31 height 31
click at [918, 385] on img at bounding box center [923, 399] width 31 height 31
click at [919, 471] on img at bounding box center [923, 470] width 31 height 31
click at [889, 625] on button "Submit" at bounding box center [892, 626] width 93 height 35
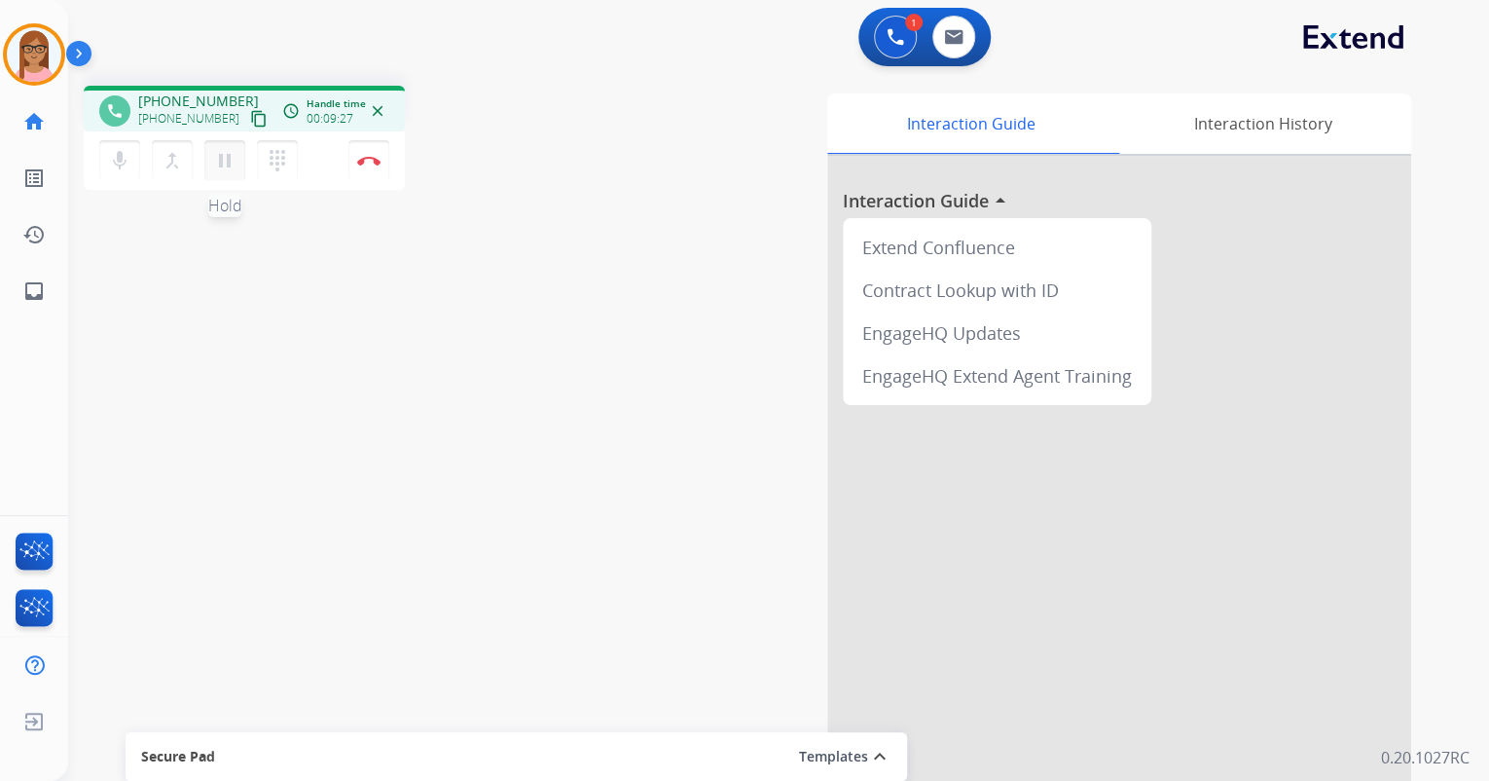
click at [225, 157] on mat-icon "pause" at bounding box center [224, 160] width 23 height 23
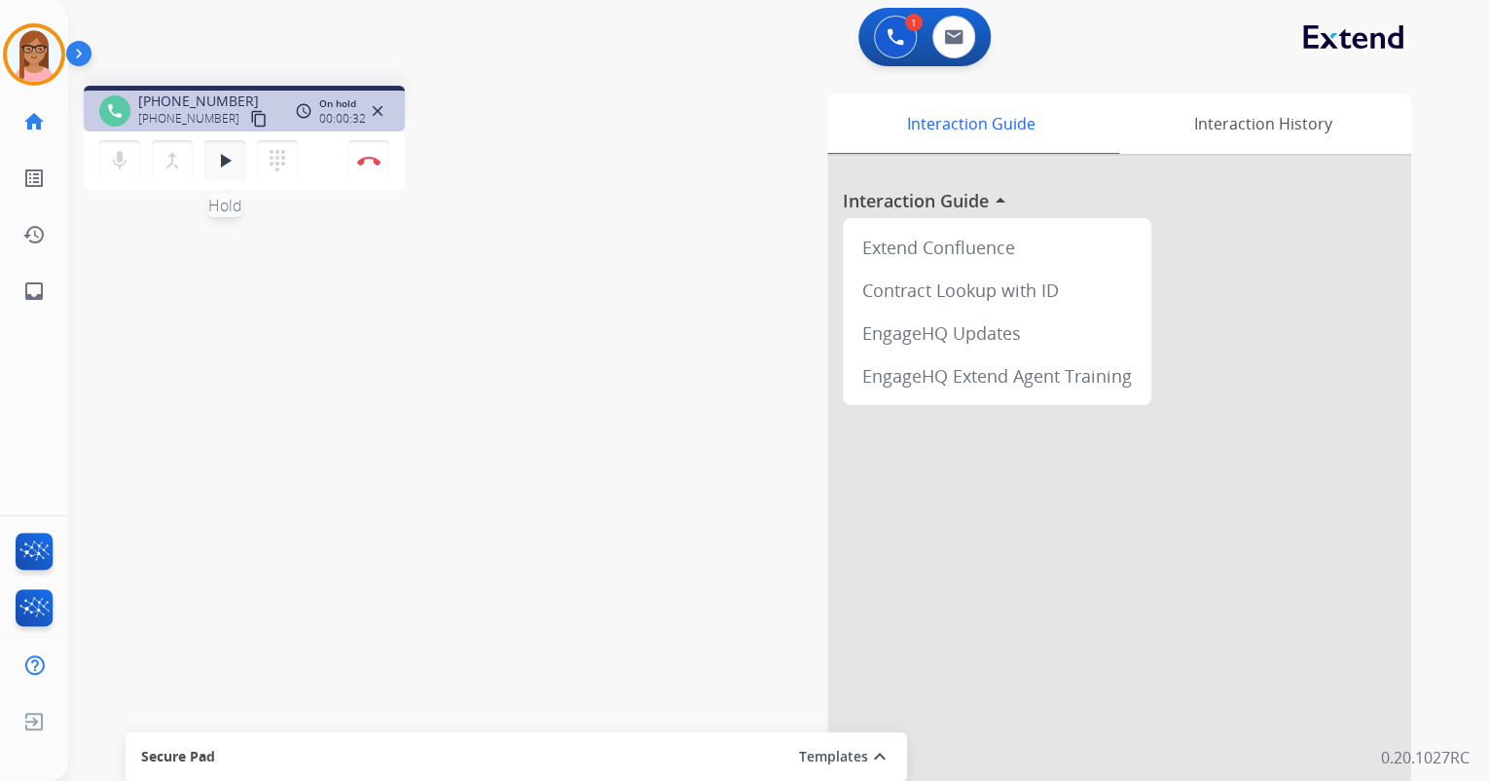
click at [231, 164] on mat-icon "play_arrow" at bounding box center [224, 160] width 23 height 23
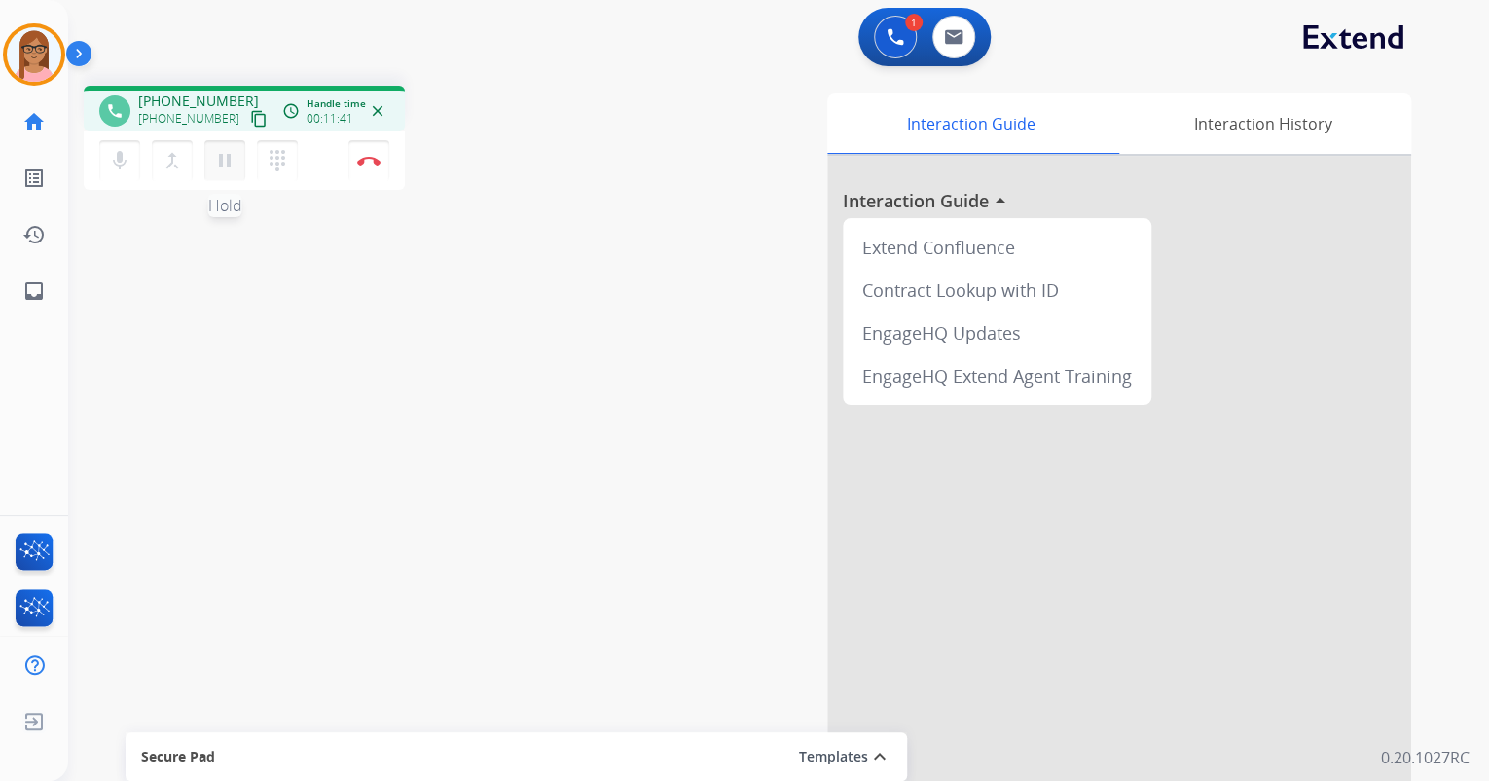
click at [222, 158] on mat-icon "pause" at bounding box center [224, 160] width 23 height 23
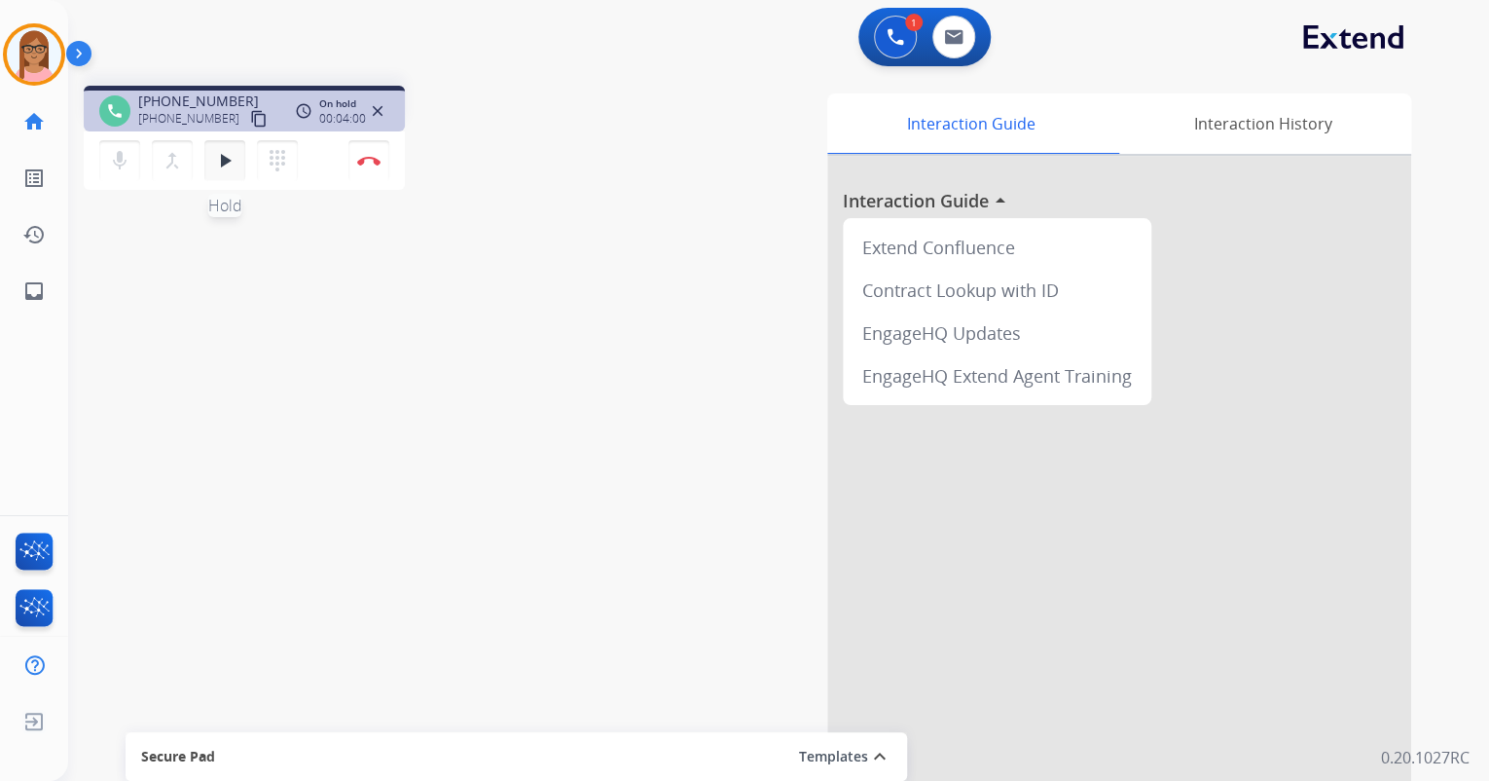
click at [222, 164] on mat-icon "play_arrow" at bounding box center [224, 160] width 23 height 23
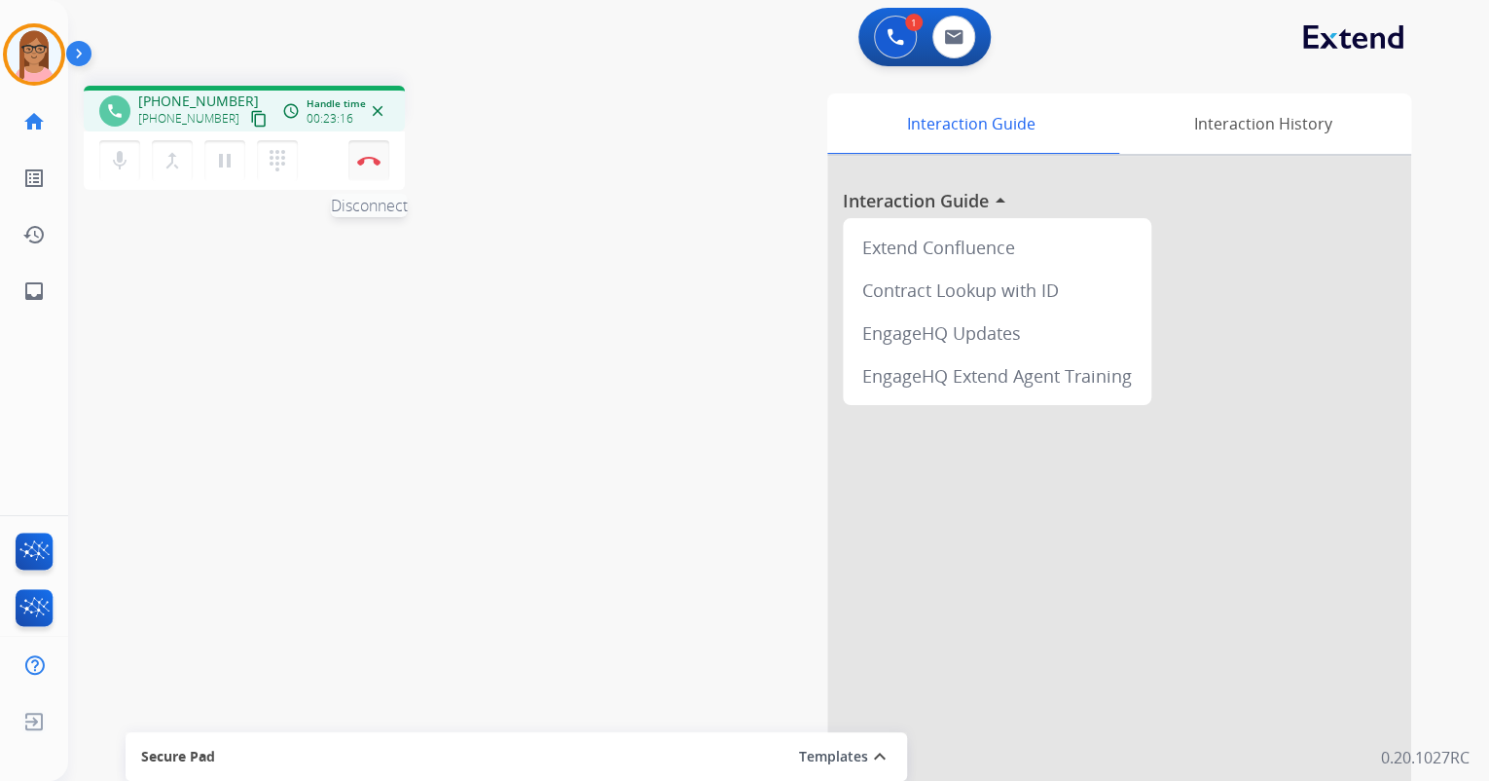
click at [365, 173] on button "Disconnect" at bounding box center [368, 160] width 41 height 41
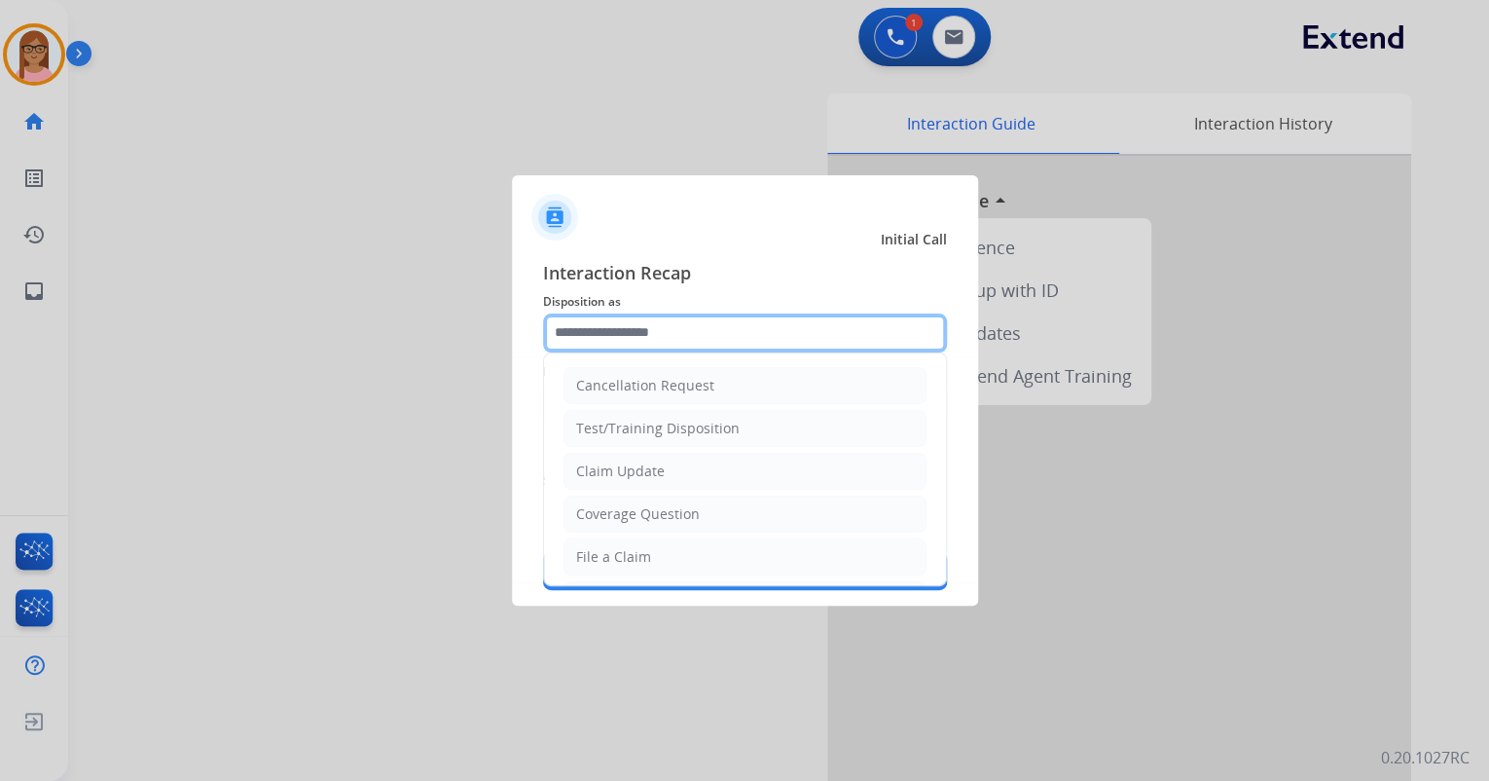
click at [654, 322] on input "text" at bounding box center [745, 332] width 404 height 39
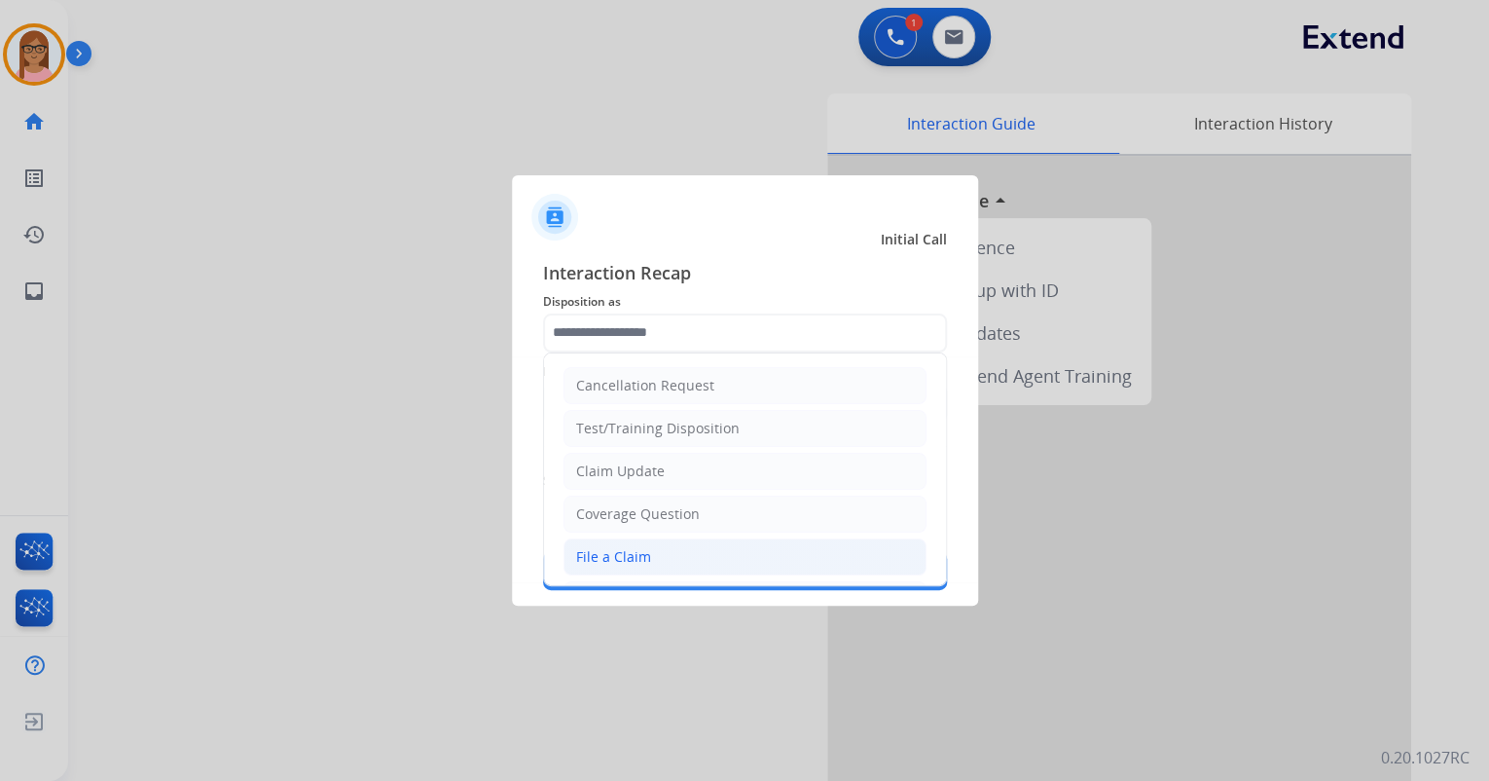
drag, startPoint x: 626, startPoint y: 562, endPoint x: 626, endPoint y: 551, distance: 10.7
click at [626, 561] on div "File a Claim" at bounding box center [613, 556] width 75 height 19
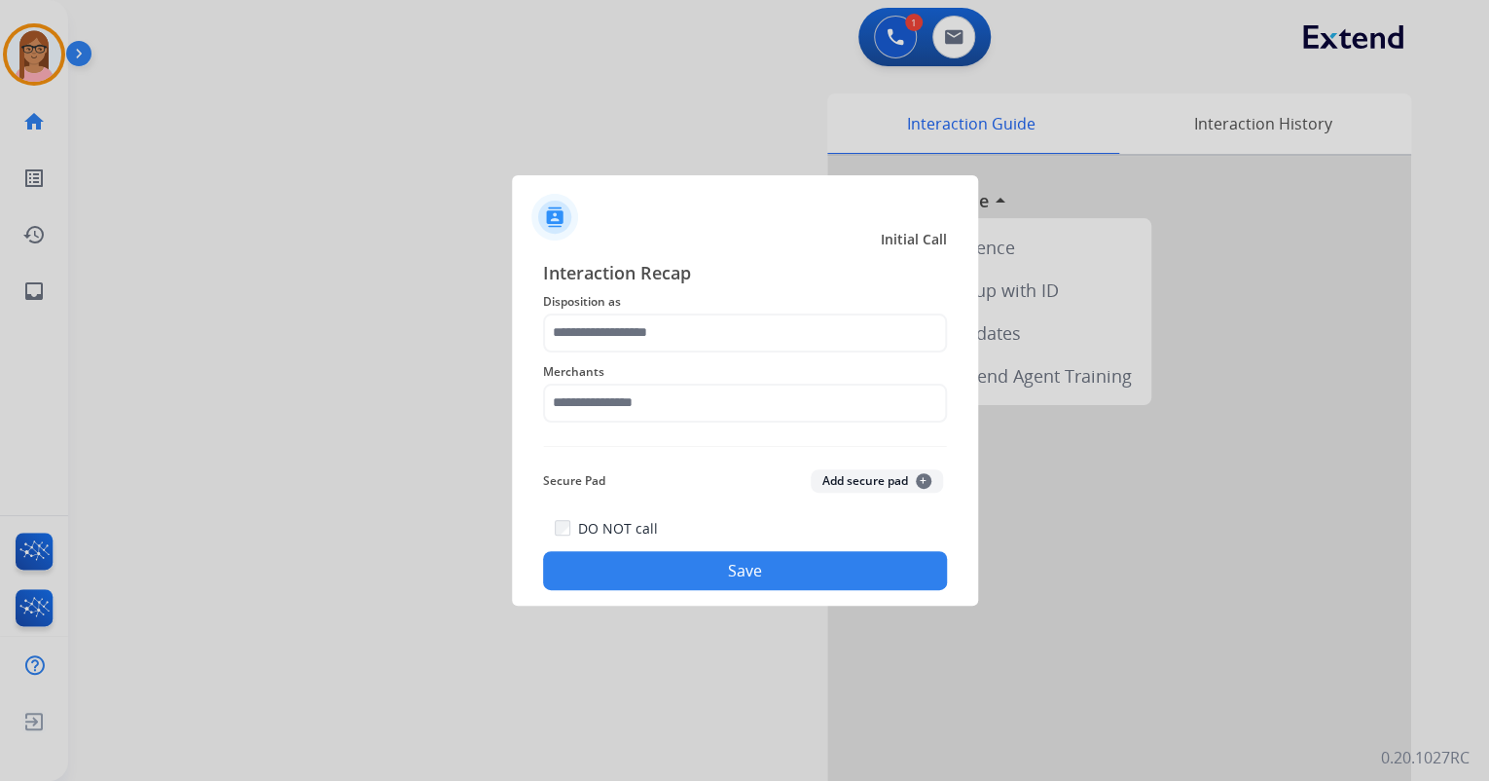
type input "**********"
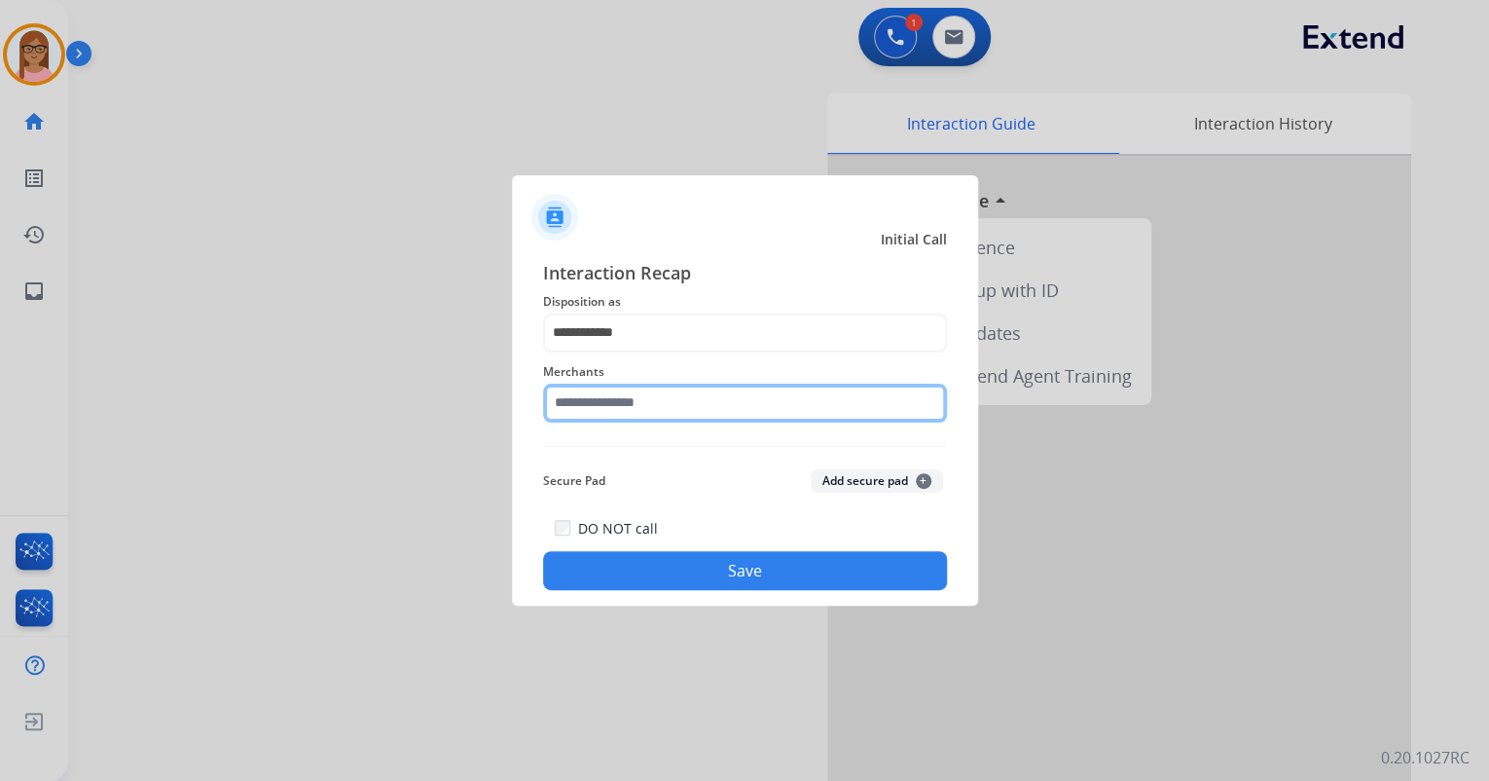
click at [648, 413] on input "text" at bounding box center [745, 402] width 404 height 39
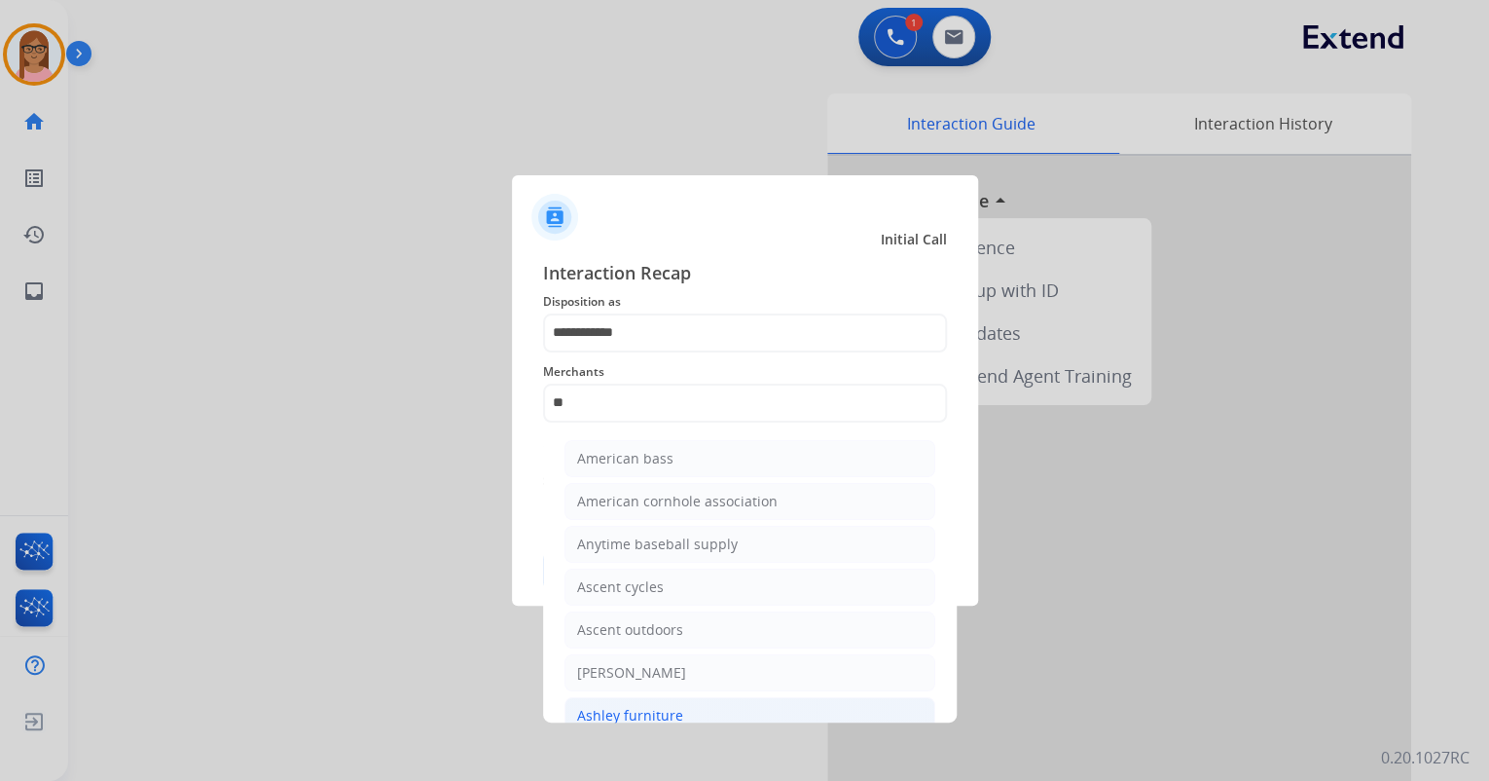
click at [693, 716] on li "Ashley furniture" at bounding box center [749, 715] width 371 height 37
type input "**********"
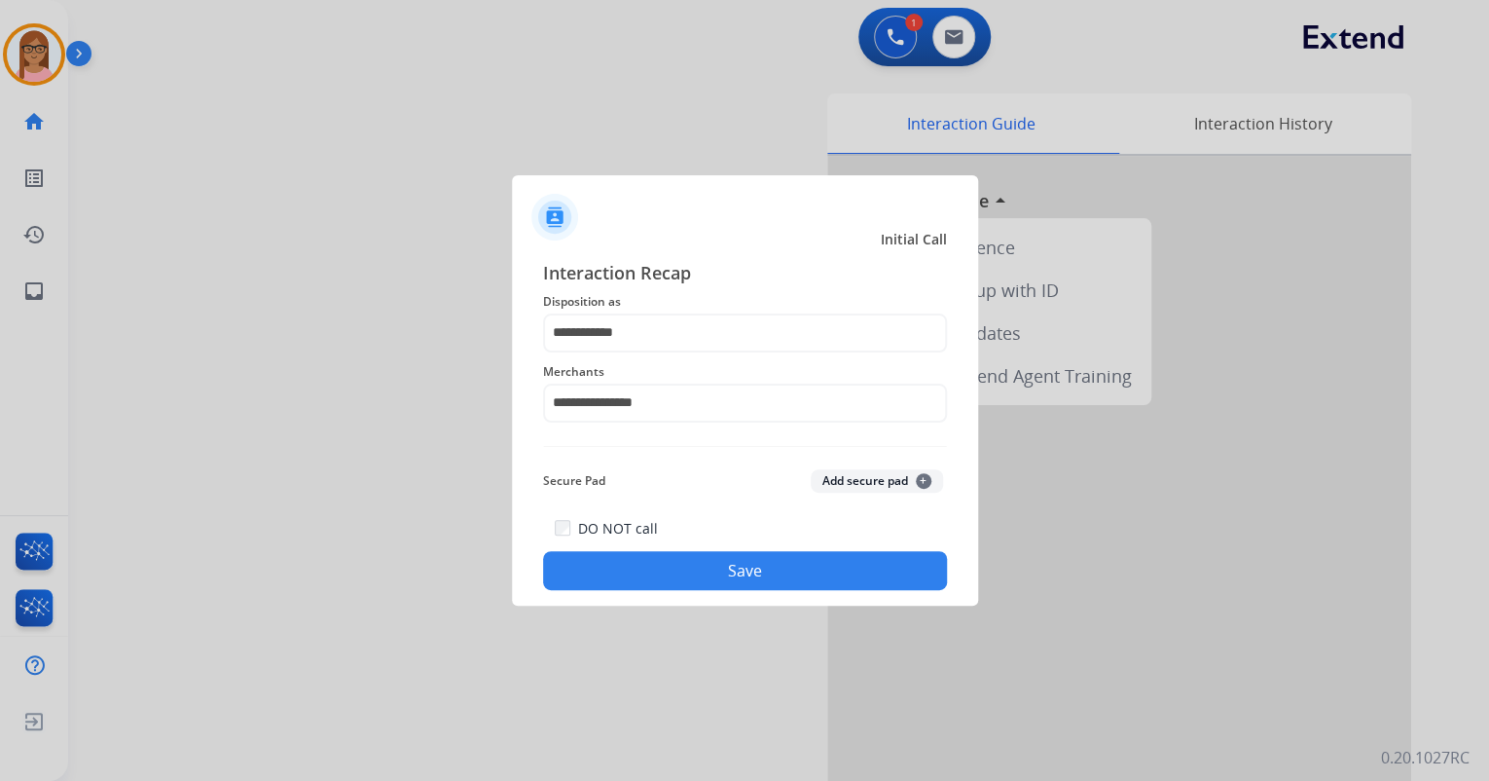
click at [654, 564] on button "Save" at bounding box center [745, 570] width 404 height 39
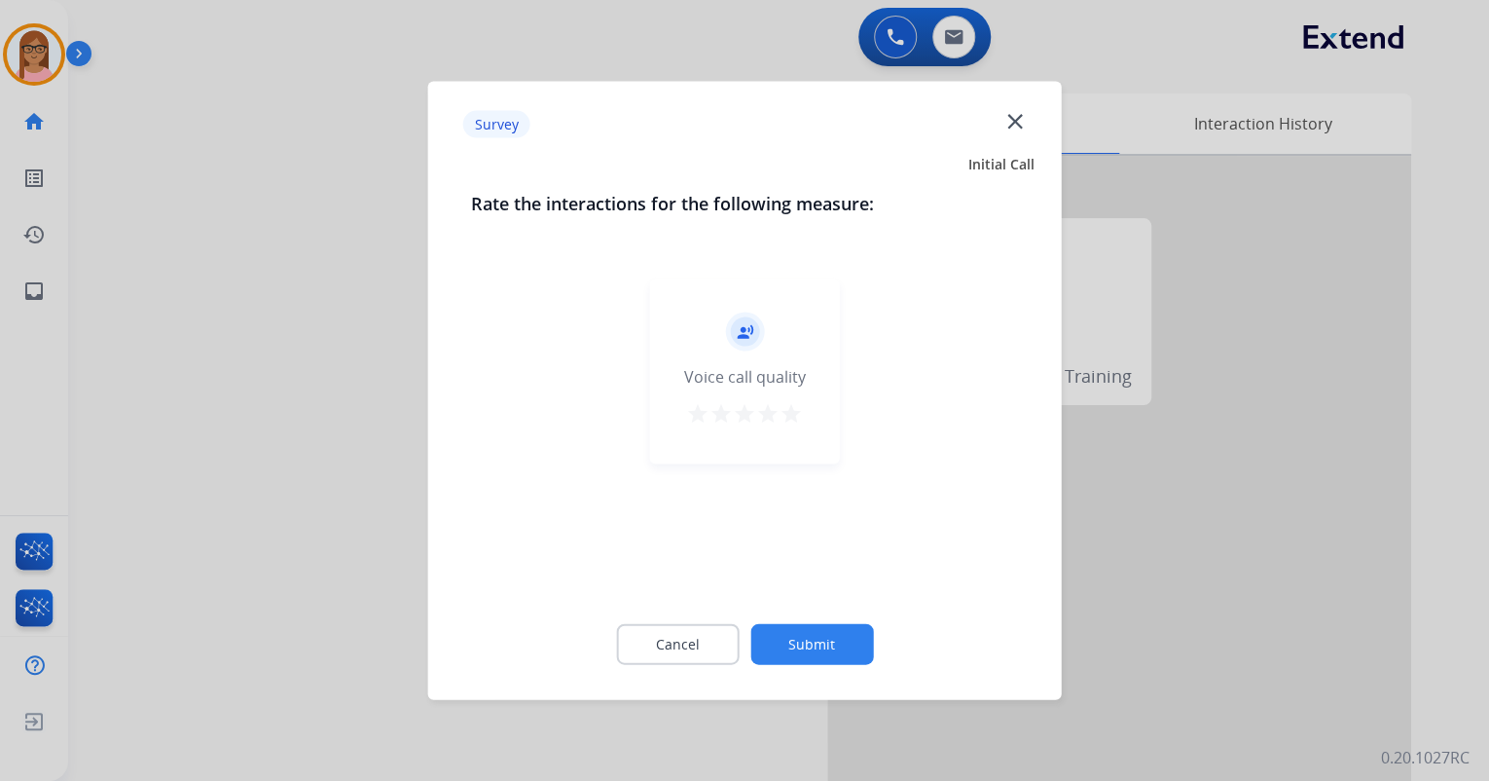
click at [790, 417] on mat-icon "star" at bounding box center [791, 413] width 23 height 23
click at [821, 654] on button "Submit" at bounding box center [811, 644] width 123 height 41
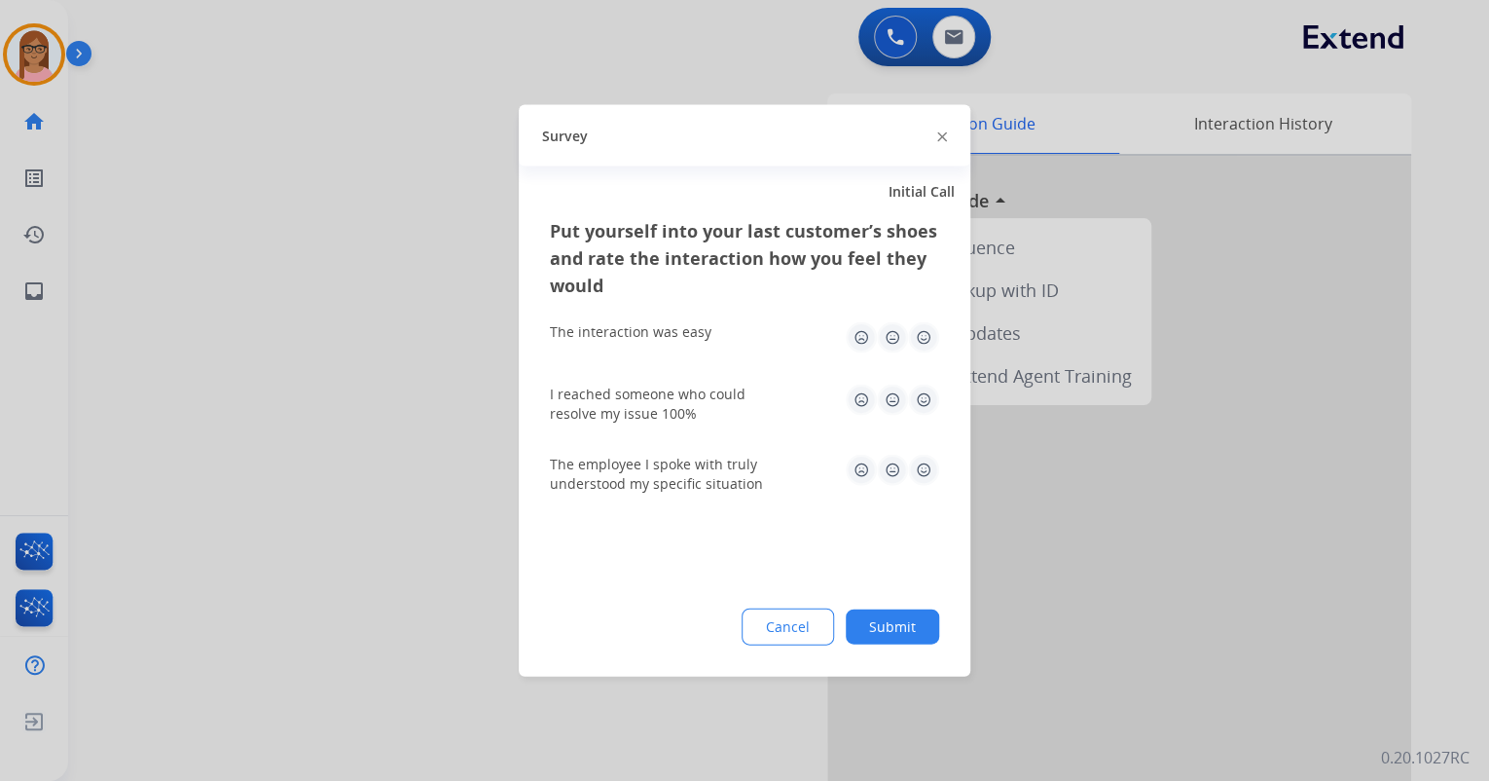
click at [921, 333] on img at bounding box center [923, 337] width 31 height 31
click at [911, 412] on img at bounding box center [923, 399] width 31 height 31
click at [919, 455] on img at bounding box center [923, 470] width 31 height 31
click at [913, 644] on div "Put yourself into your last customer’s shoes and rate the interaction how you f…" at bounding box center [745, 446] width 452 height 459
click at [901, 631] on button "Submit" at bounding box center [892, 626] width 93 height 35
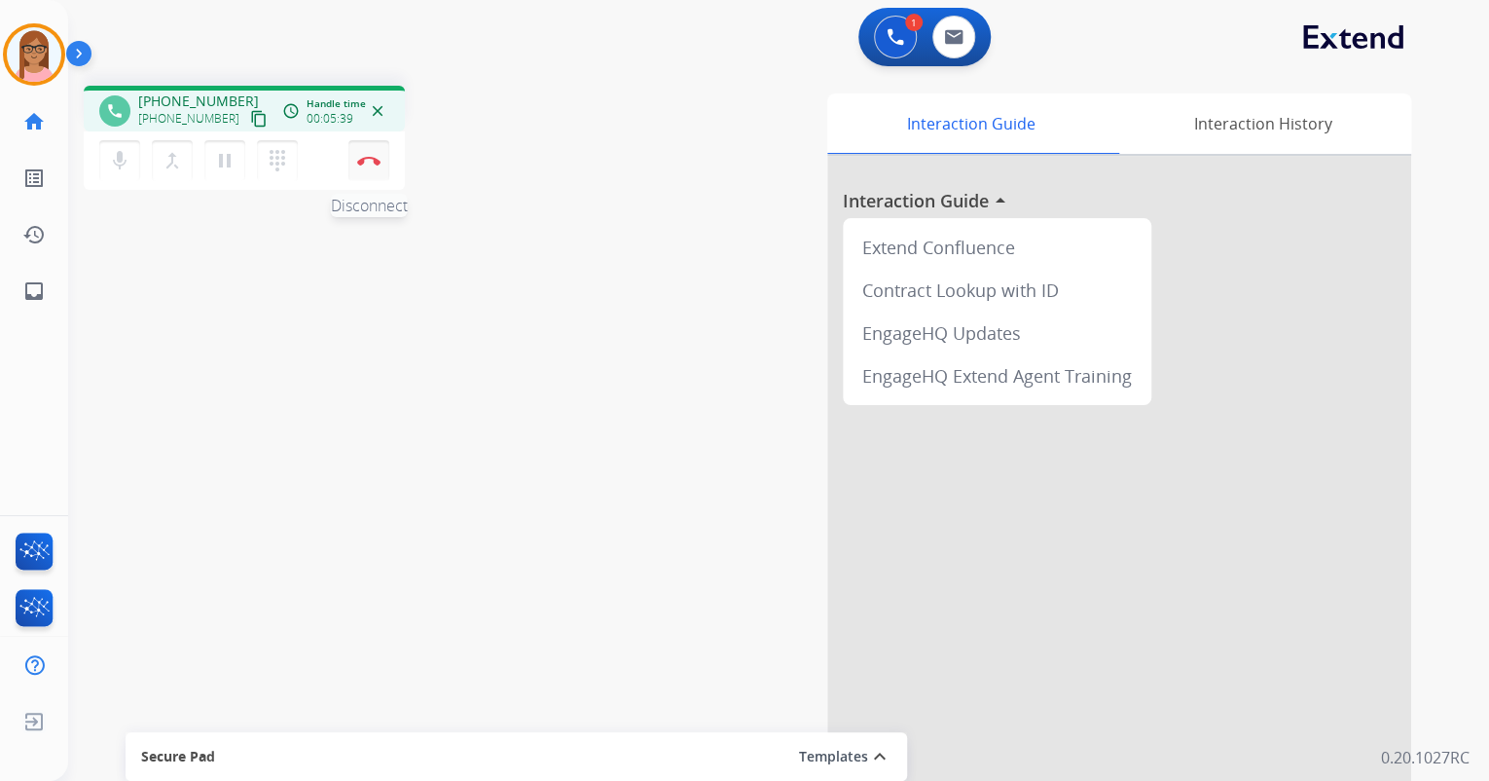
click at [365, 159] on img at bounding box center [368, 161] width 23 height 10
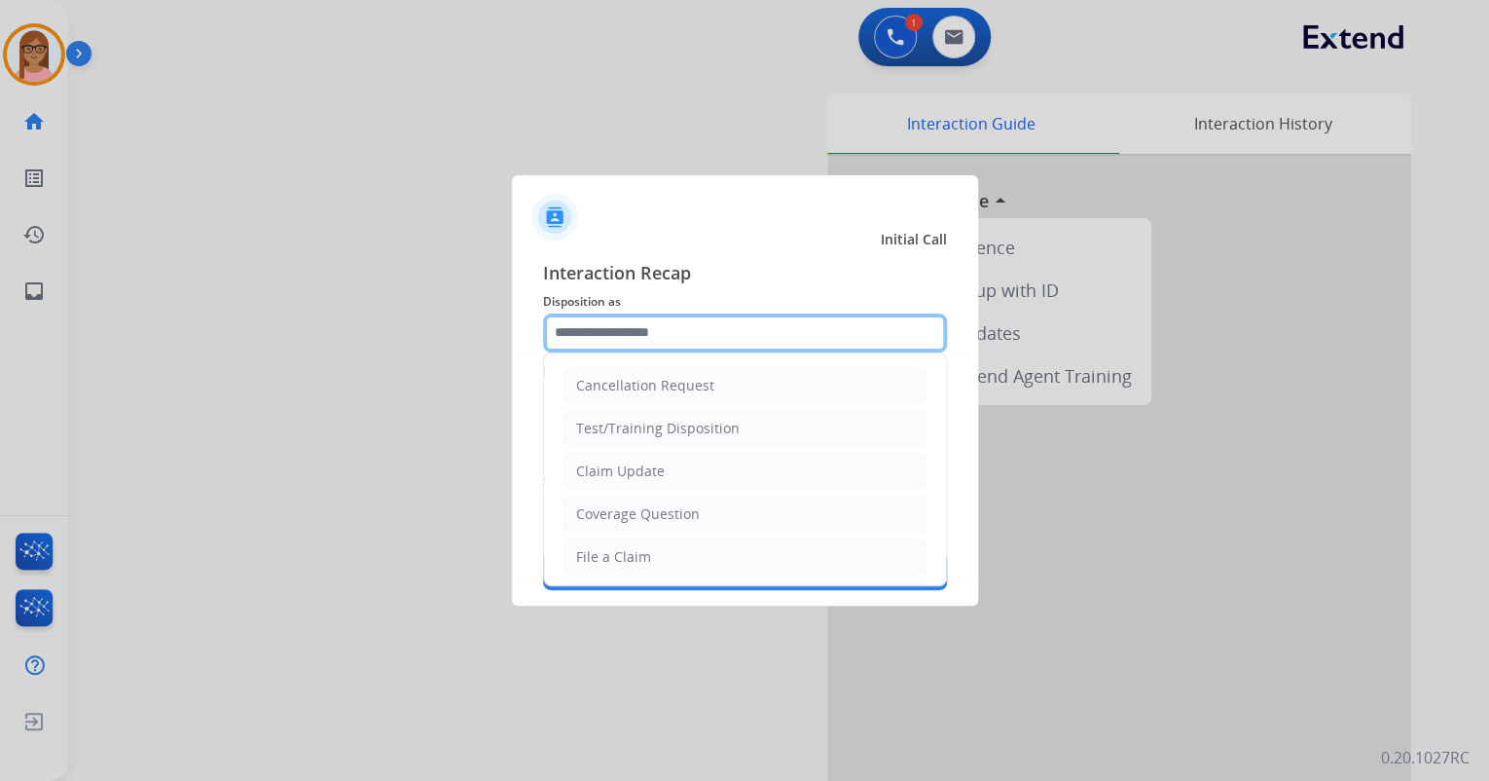
click at [618, 331] on input "text" at bounding box center [745, 332] width 404 height 39
drag, startPoint x: 637, startPoint y: 553, endPoint x: 637, endPoint y: 537, distance: 15.6
click at [637, 554] on div "File a Claim" at bounding box center [613, 556] width 75 height 19
type input "**********"
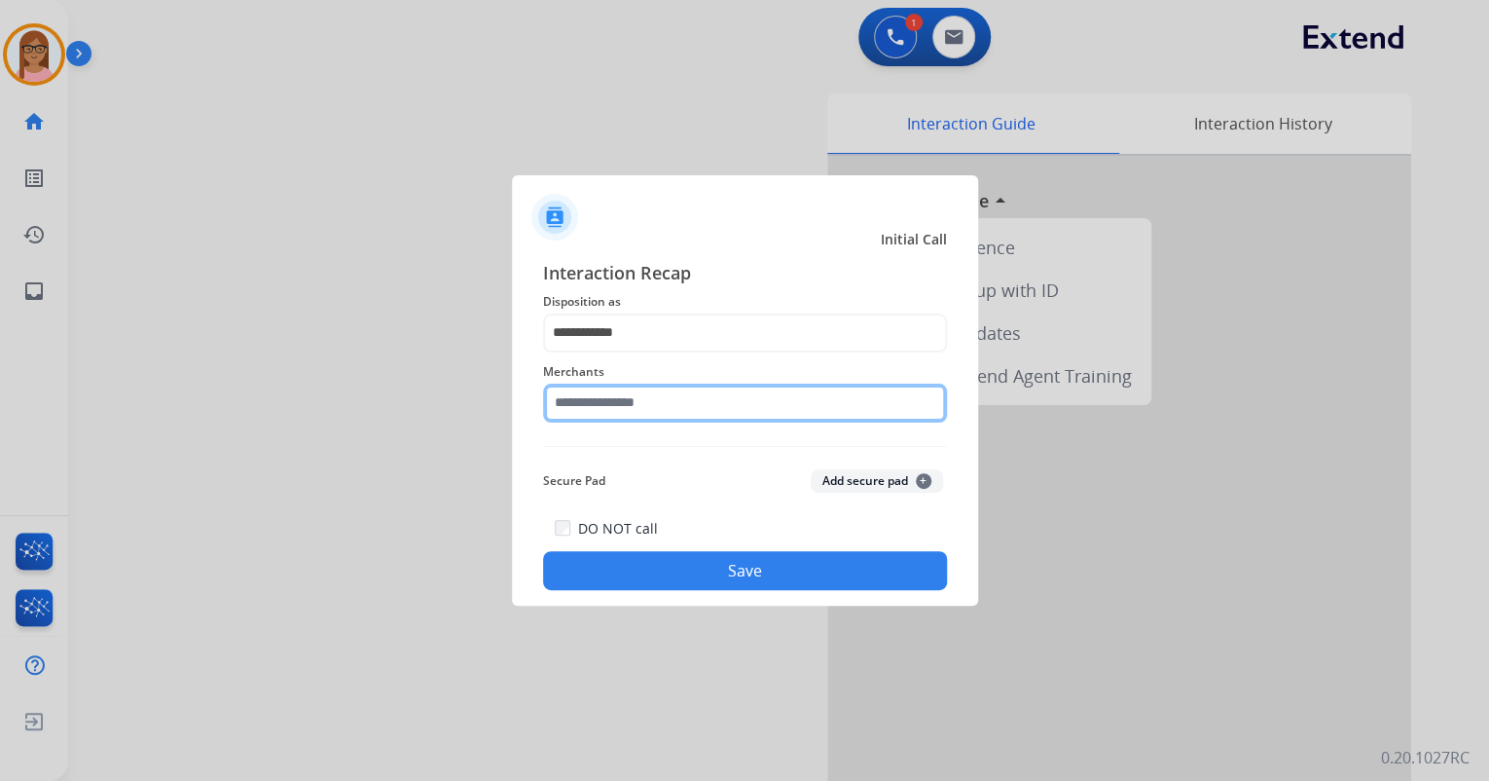
click at [650, 401] on input "text" at bounding box center [745, 402] width 404 height 39
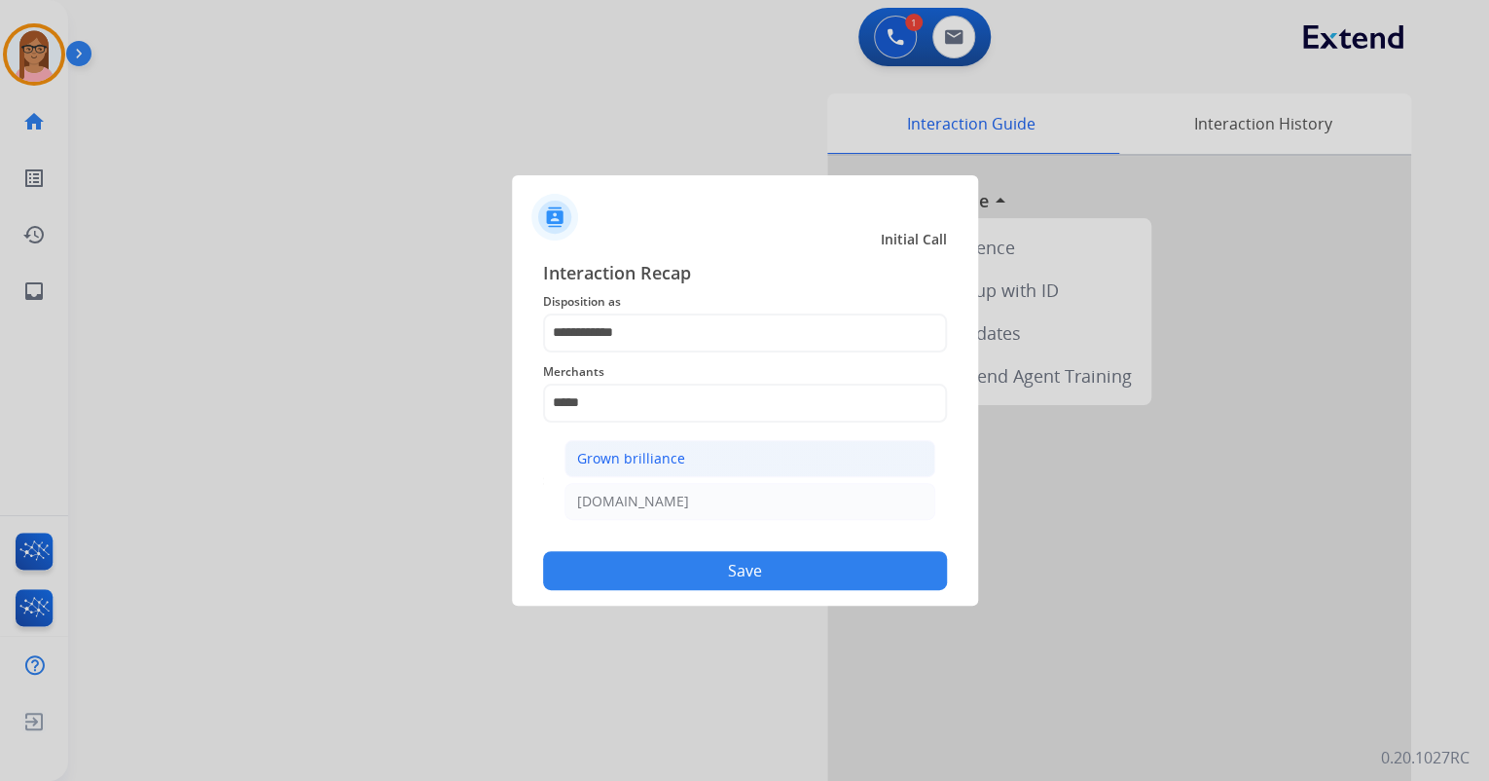
click at [676, 468] on li "Grown brilliance" at bounding box center [749, 458] width 371 height 37
type input "**********"
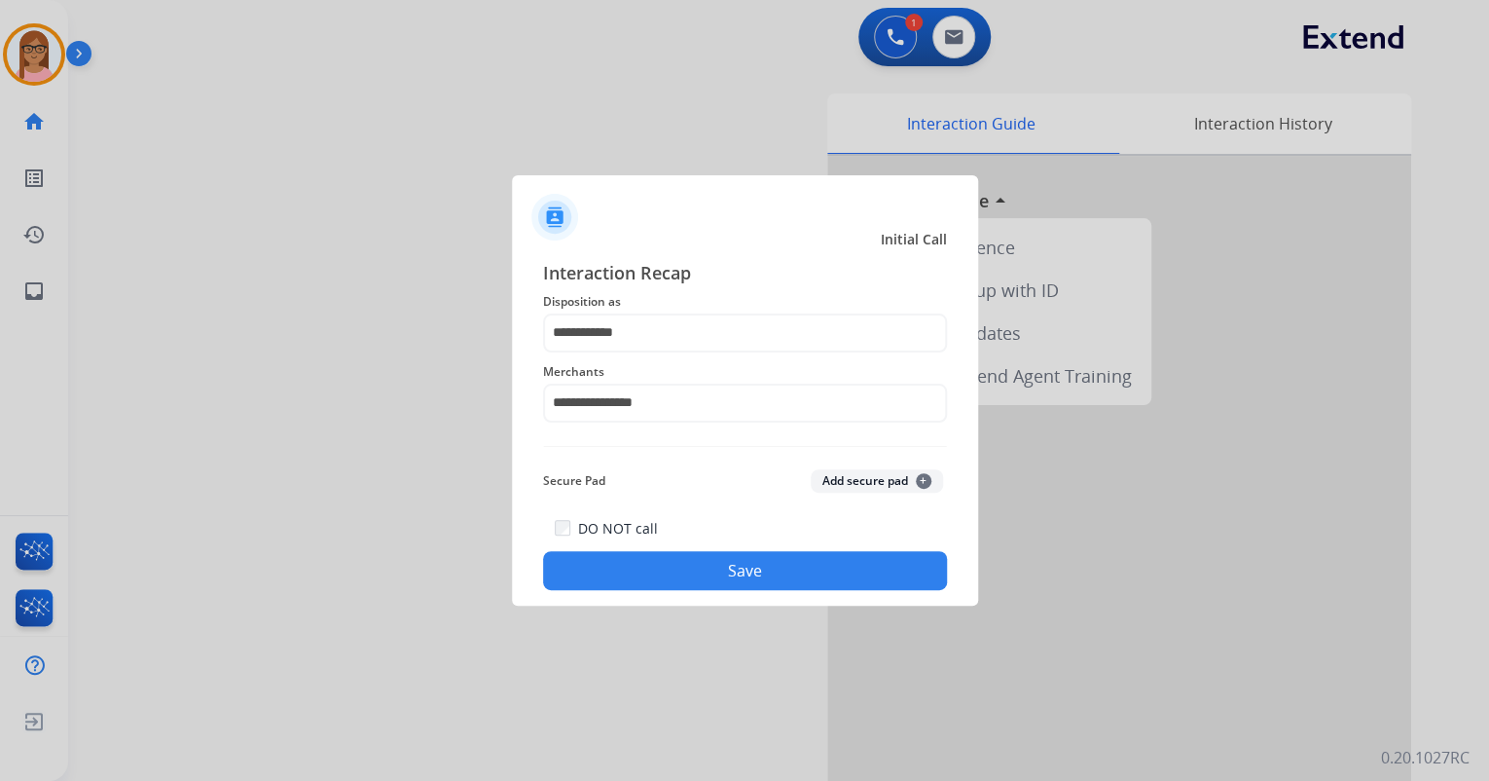
click at [698, 561] on button "Save" at bounding box center [745, 570] width 404 height 39
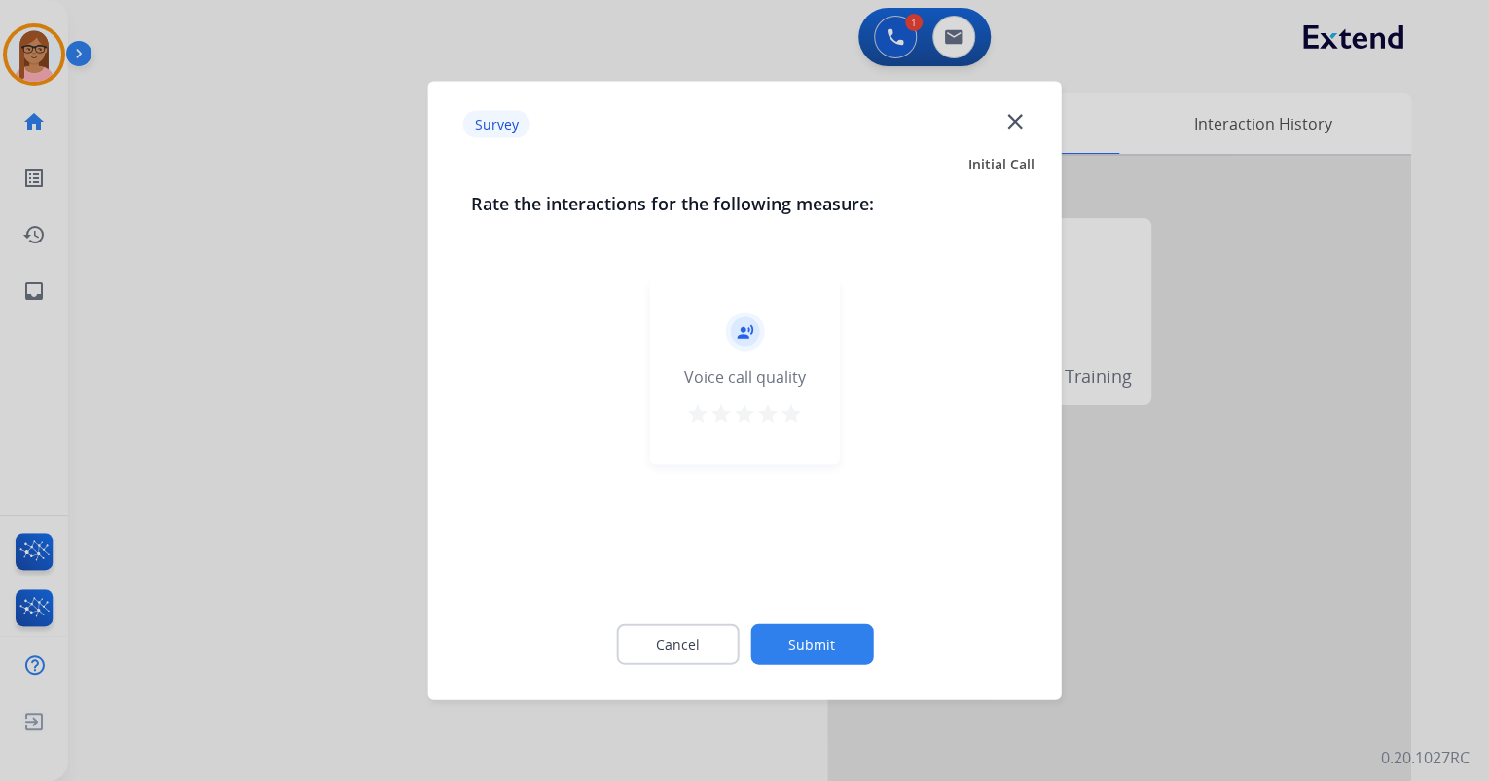
click at [799, 424] on button "star" at bounding box center [791, 416] width 23 height 29
click at [795, 422] on mat-icon "star" at bounding box center [791, 413] width 23 height 23
drag, startPoint x: 811, startPoint y: 605, endPoint x: 813, endPoint y: 624, distance: 18.6
click at [813, 621] on div "Cancel Submit" at bounding box center [745, 645] width 548 height 88
click at [815, 638] on button "Submit" at bounding box center [811, 644] width 123 height 41
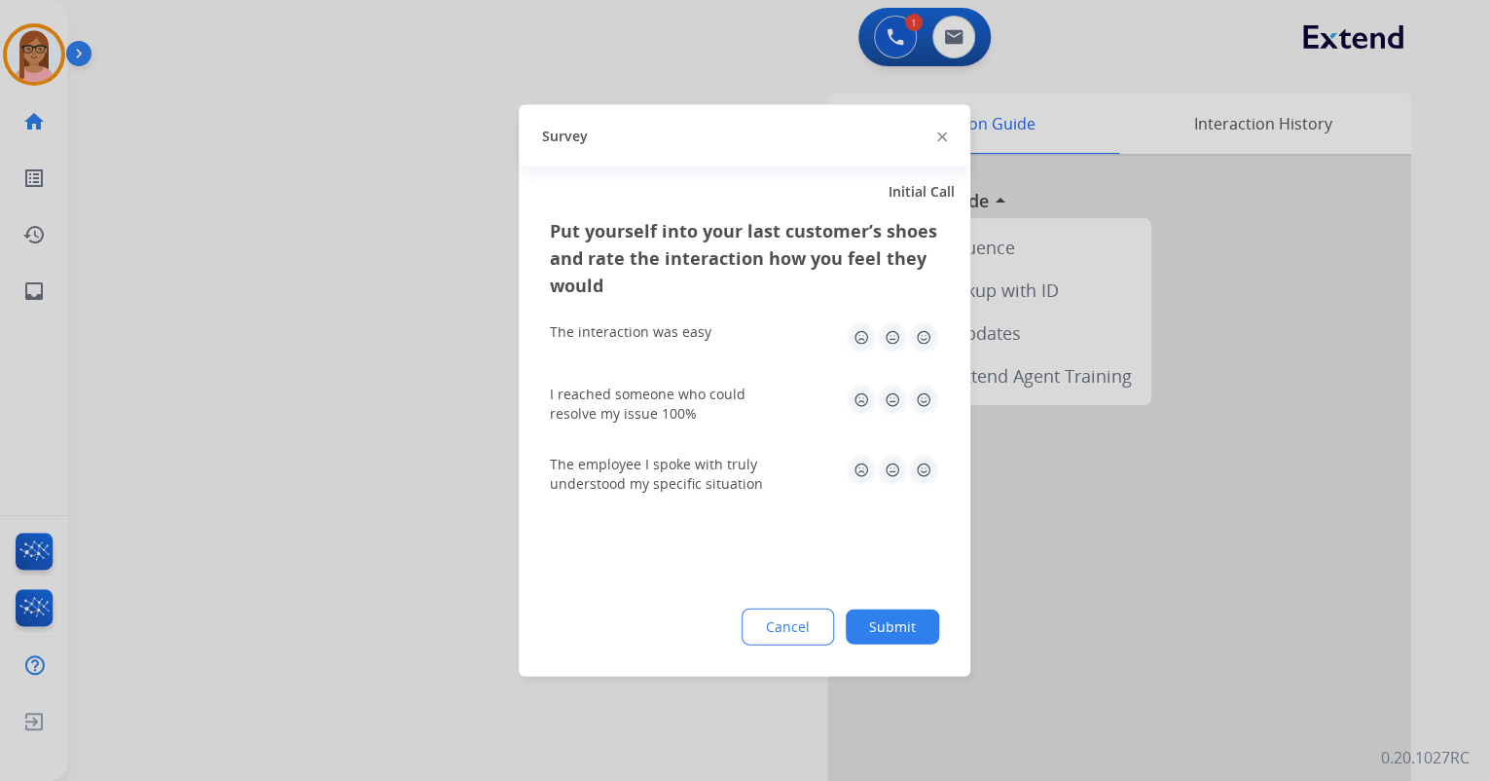
click at [923, 348] on img at bounding box center [923, 337] width 31 height 31
click at [923, 393] on img at bounding box center [923, 399] width 31 height 31
click at [924, 467] on img at bounding box center [923, 470] width 31 height 31
click at [881, 621] on button "Submit" at bounding box center [892, 626] width 93 height 35
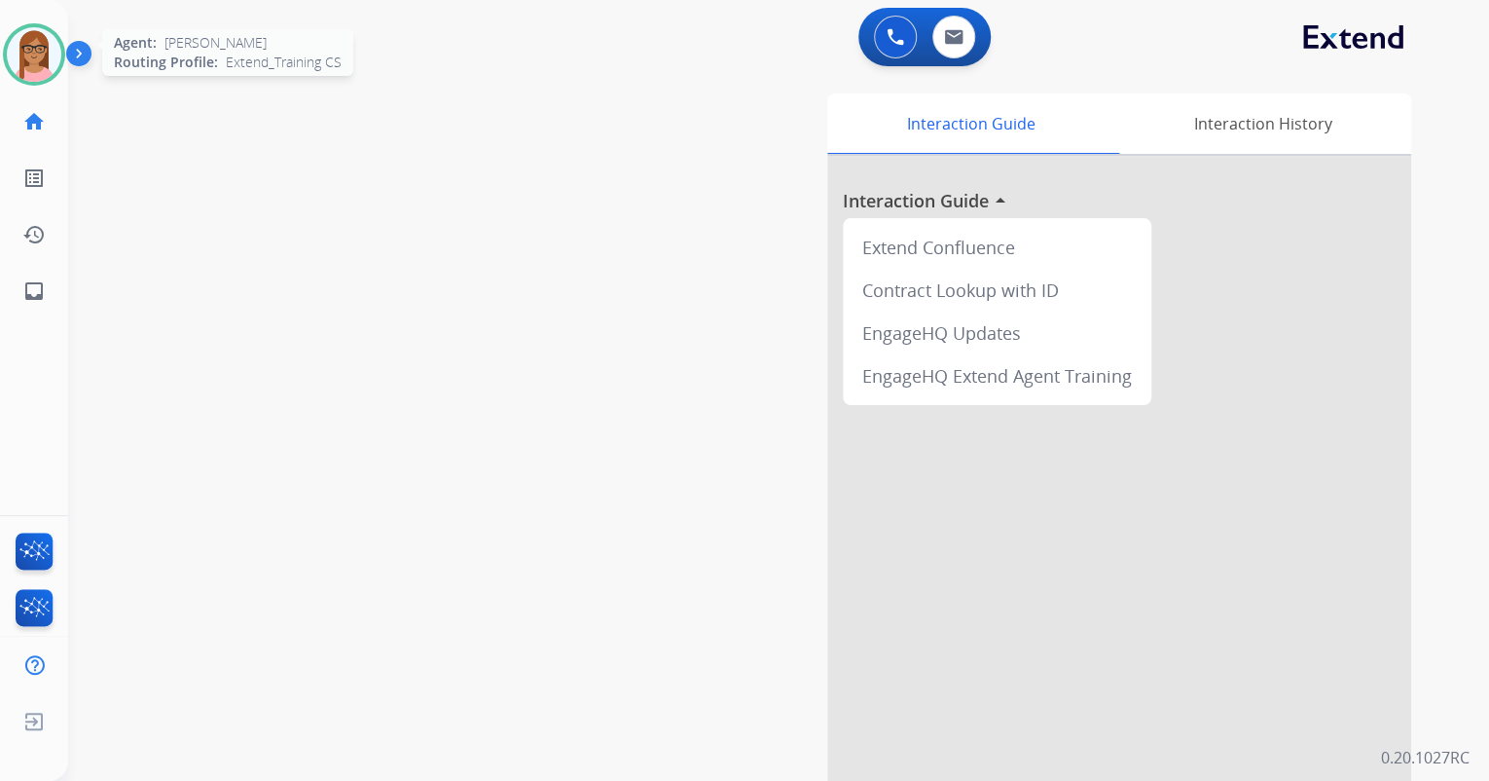
click at [55, 57] on img at bounding box center [34, 54] width 55 height 55
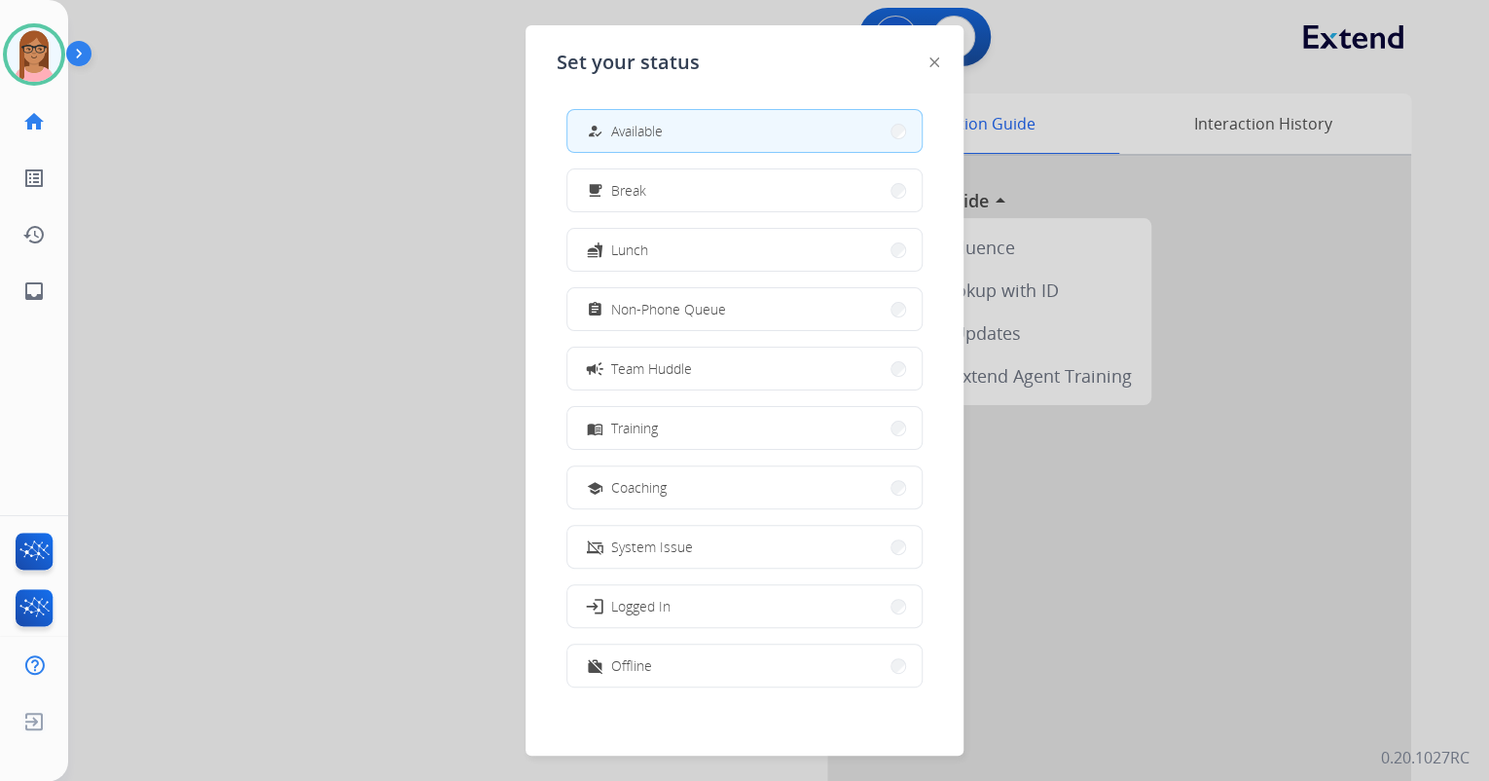
click at [736, 661] on button "work_off Offline" at bounding box center [744, 665] width 354 height 42
